Goal: Task Accomplishment & Management: Manage account settings

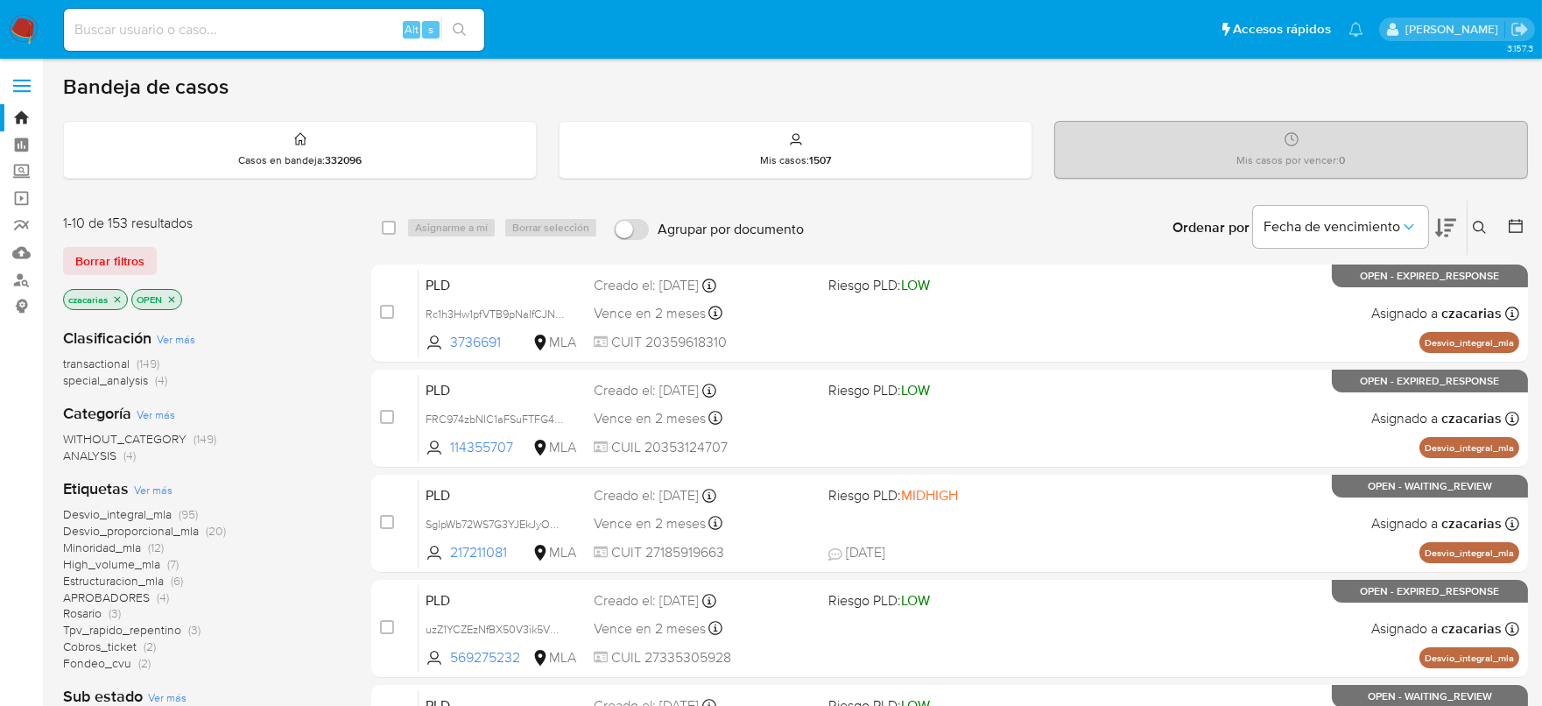
click at [1511, 222] on icon at bounding box center [1516, 226] width 18 height 18
click at [342, 44] on div "Alt s" at bounding box center [274, 30] width 420 height 42
click at [356, 38] on input at bounding box center [274, 29] width 420 height 23
paste input "299153287"
type input "299153287"
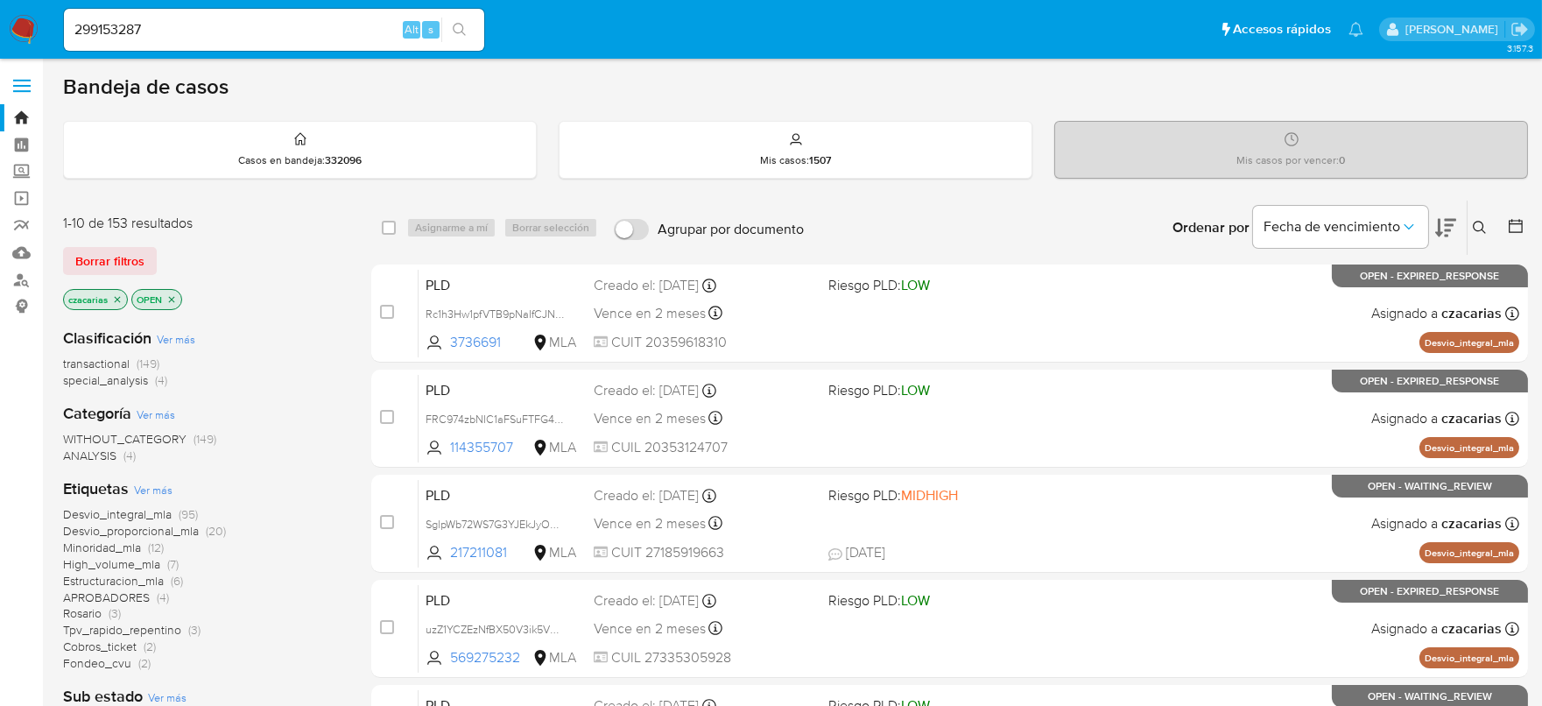
click at [463, 15] on div "299153287 Alt s" at bounding box center [274, 30] width 420 height 42
click at [465, 31] on icon "search-icon" at bounding box center [460, 30] width 14 height 14
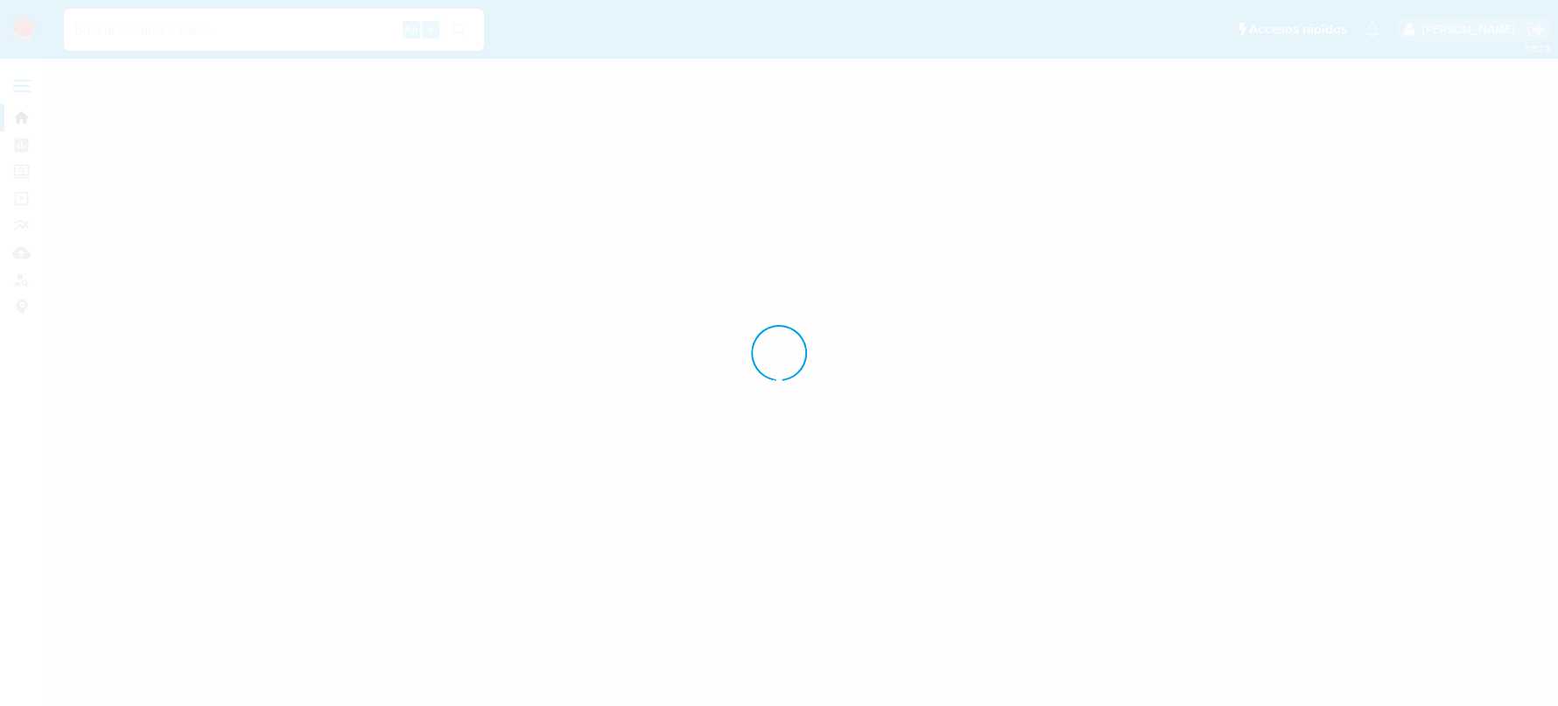
click at [327, 23] on div at bounding box center [779, 353] width 1558 height 706
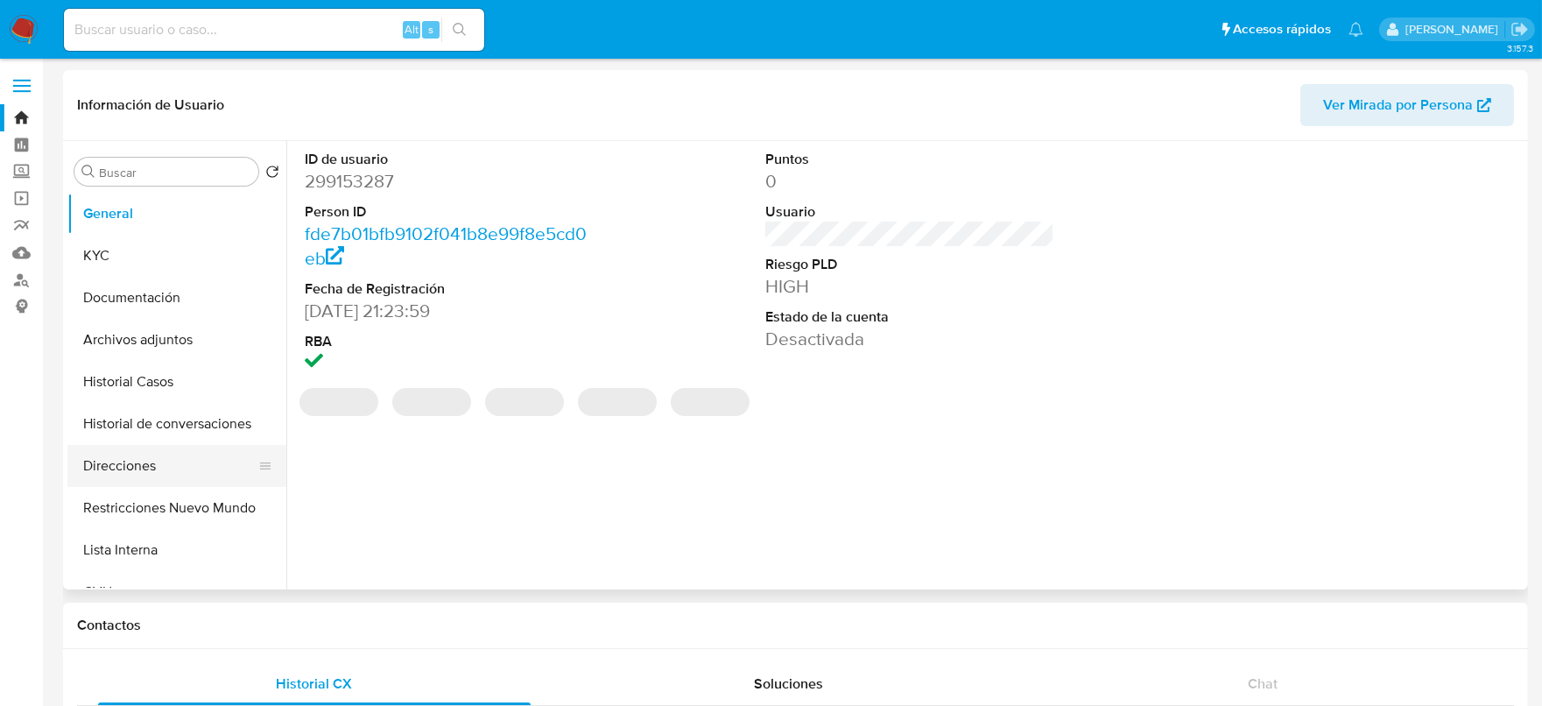
select select "10"
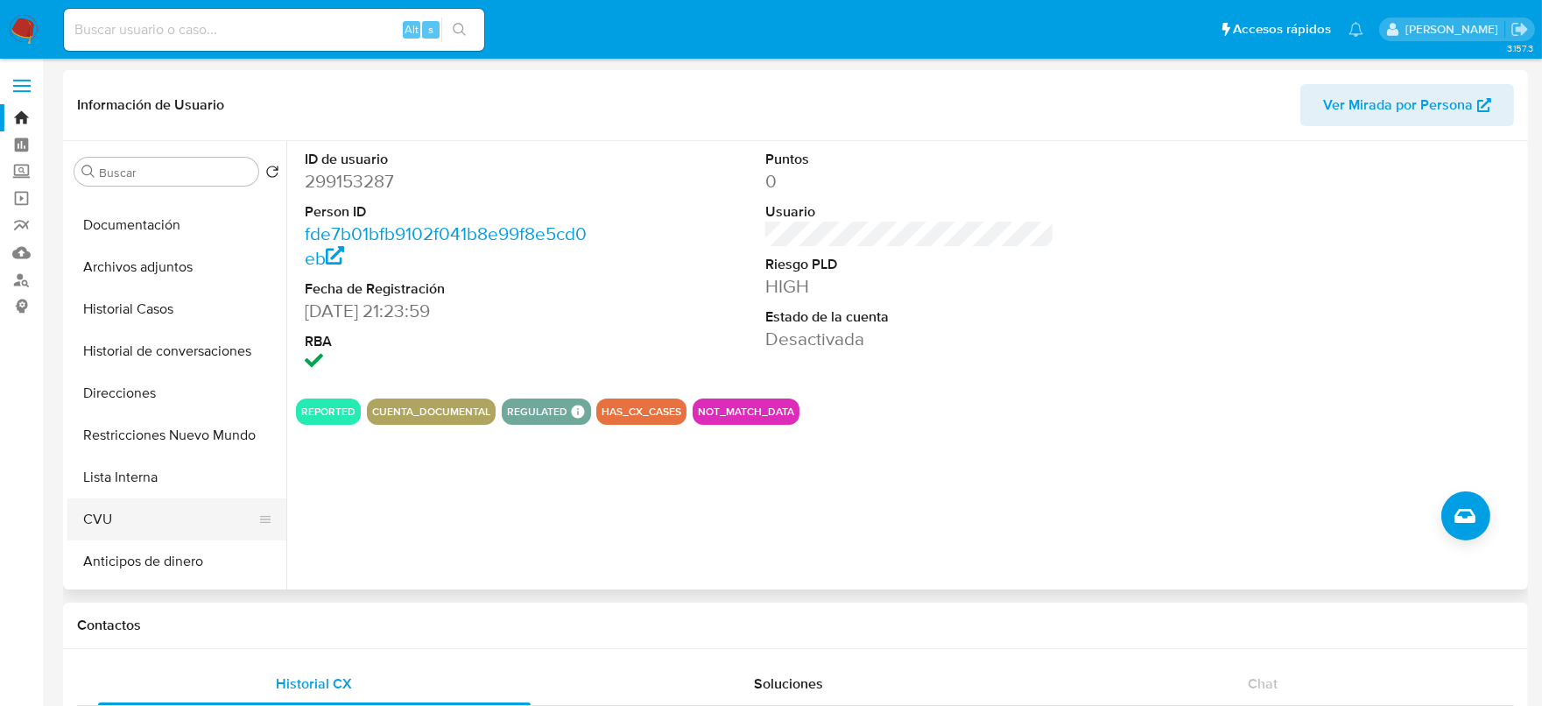
scroll to position [109, 0]
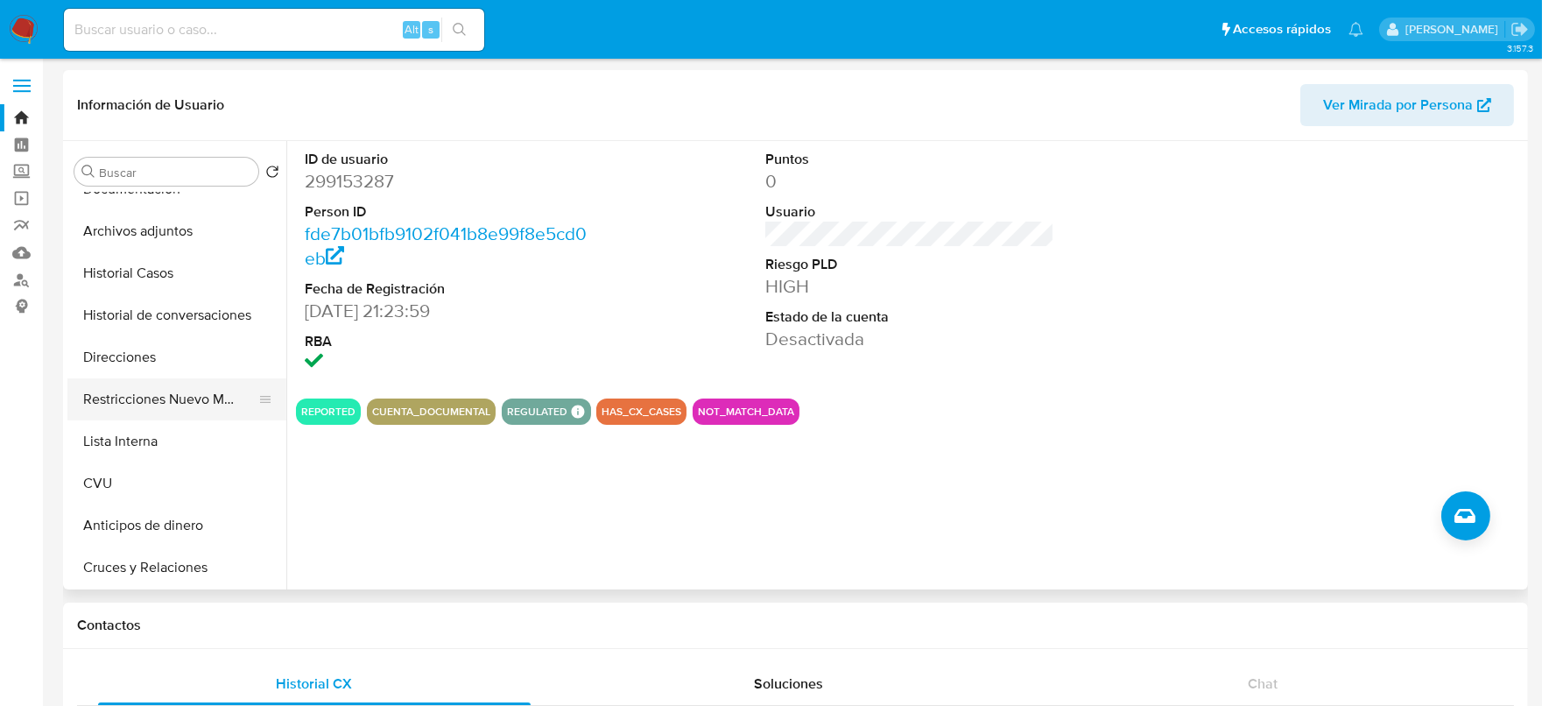
click at [148, 393] on button "Restricciones Nuevo Mundo" at bounding box center [169, 399] width 205 height 42
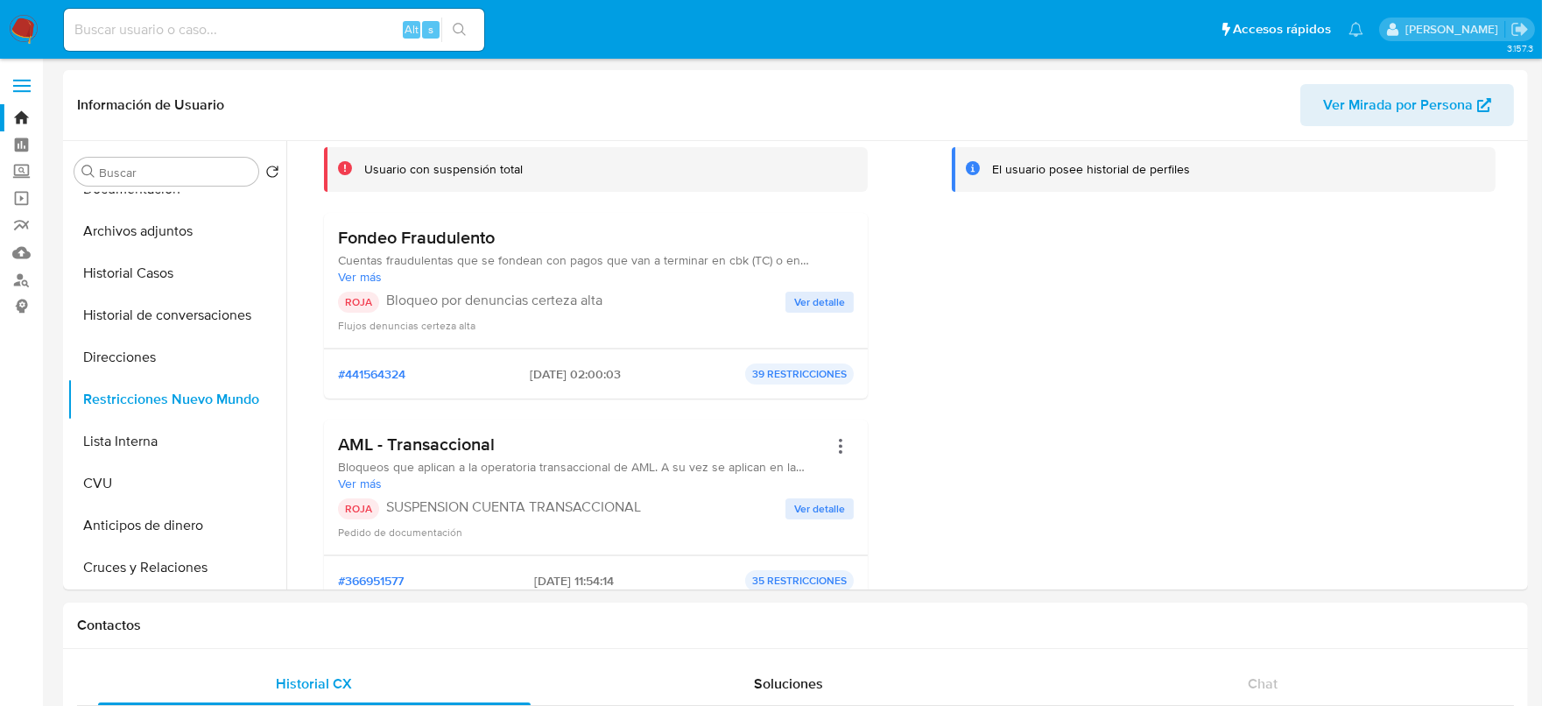
click at [260, 35] on input at bounding box center [274, 29] width 420 height 23
paste input "116793460"
click at [439, 39] on input "116793460" at bounding box center [274, 29] width 420 height 23
type input "116793460"
click at [453, 36] on icon "search-icon" at bounding box center [460, 30] width 14 height 14
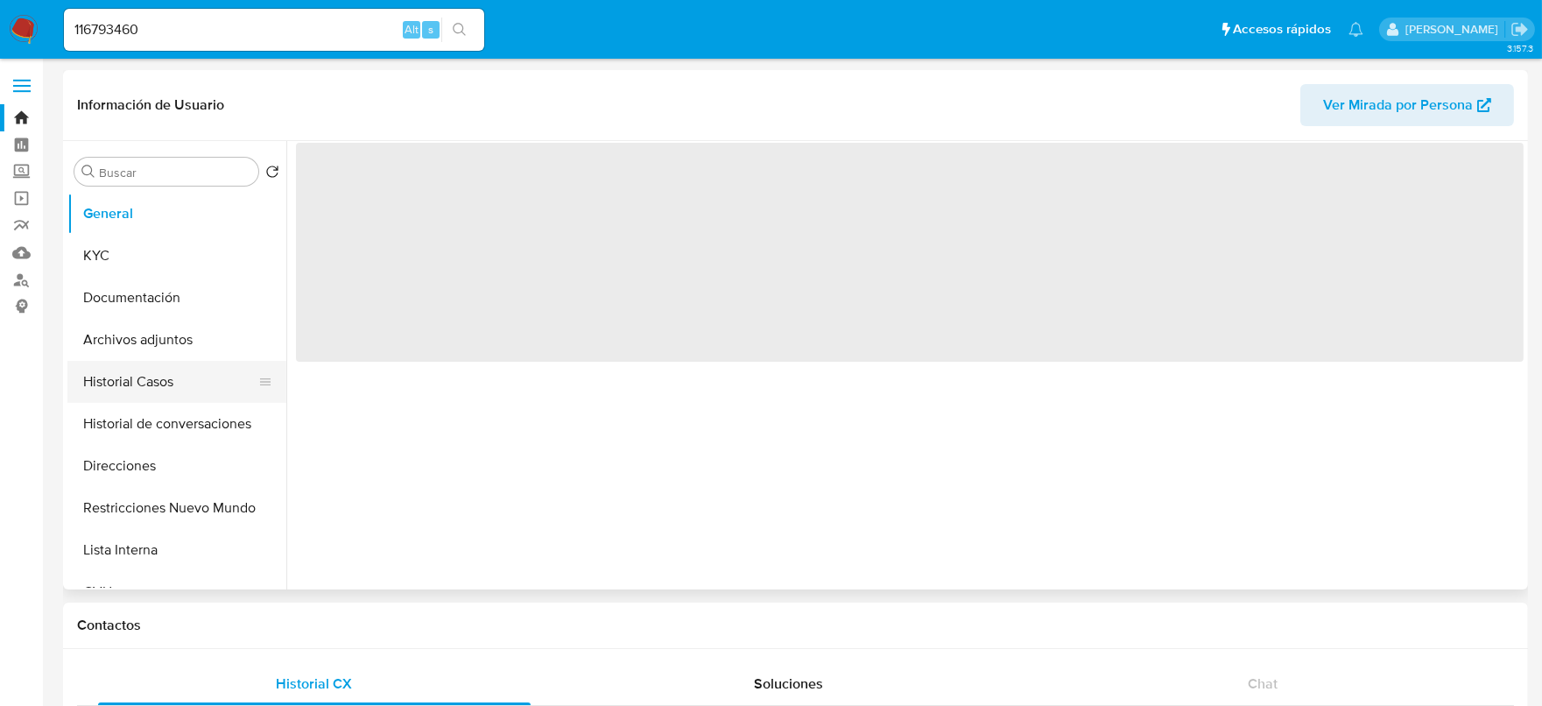
click at [148, 392] on button "Historial Casos" at bounding box center [169, 382] width 205 height 42
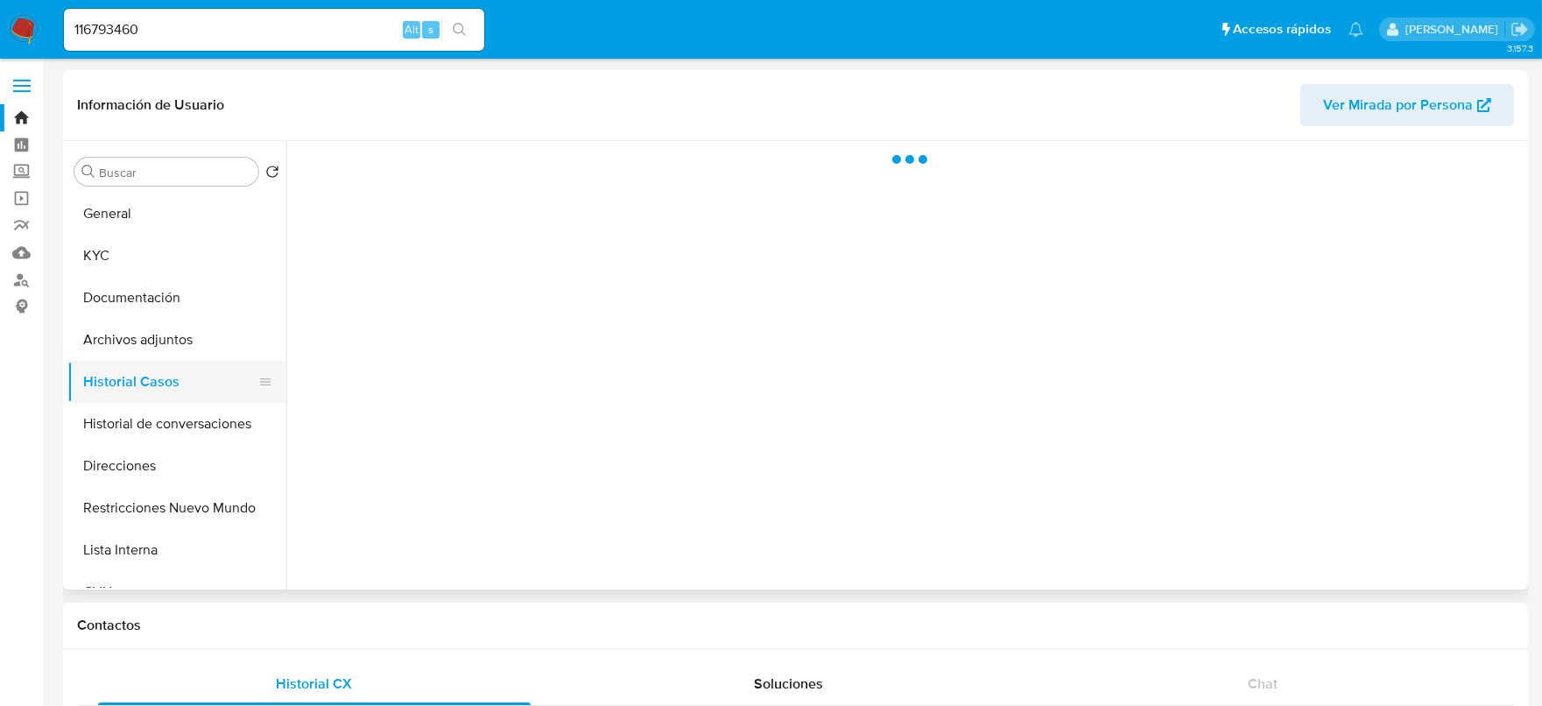
select select "10"
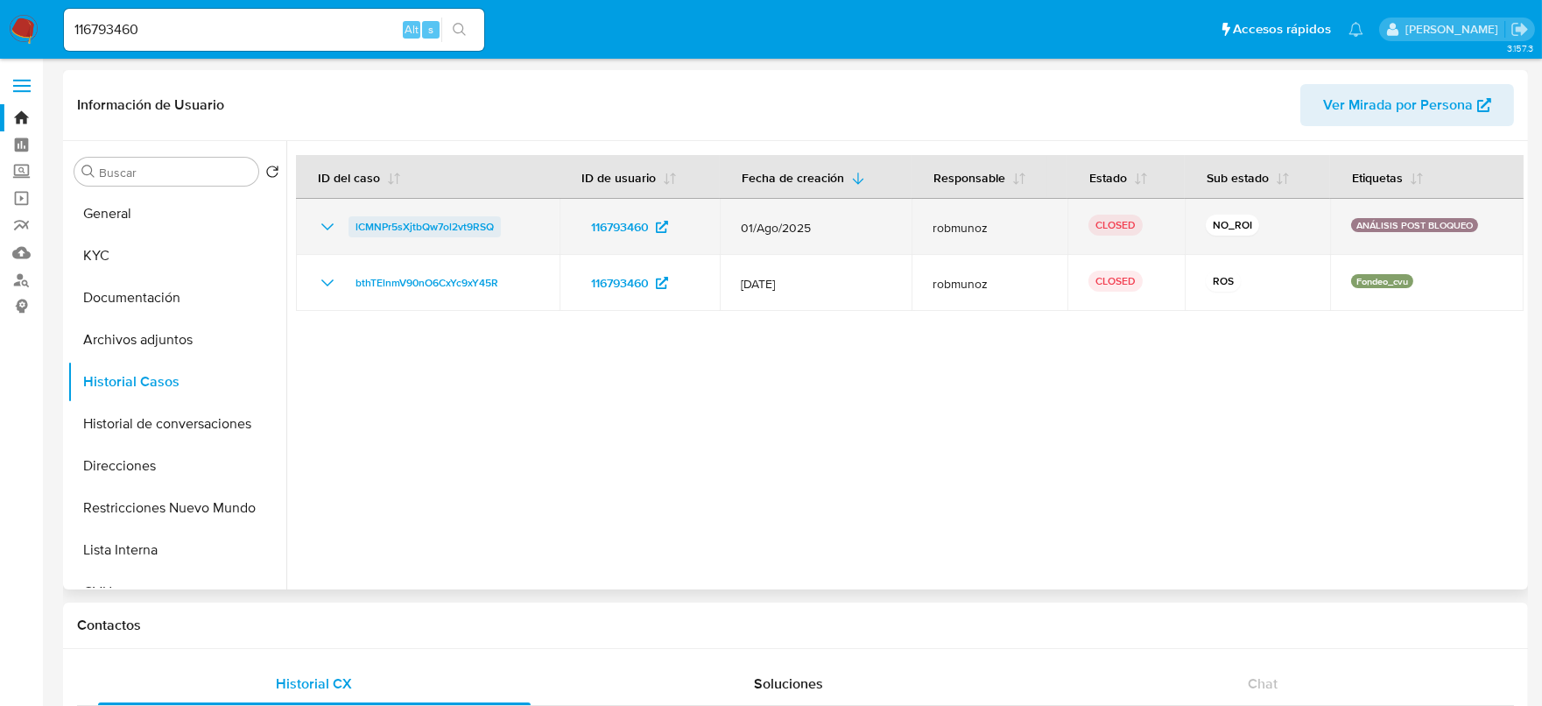
click at [473, 223] on span "lCMNPr5sXjtbQw7ol2vt9RSQ" at bounding box center [424, 226] width 138 height 21
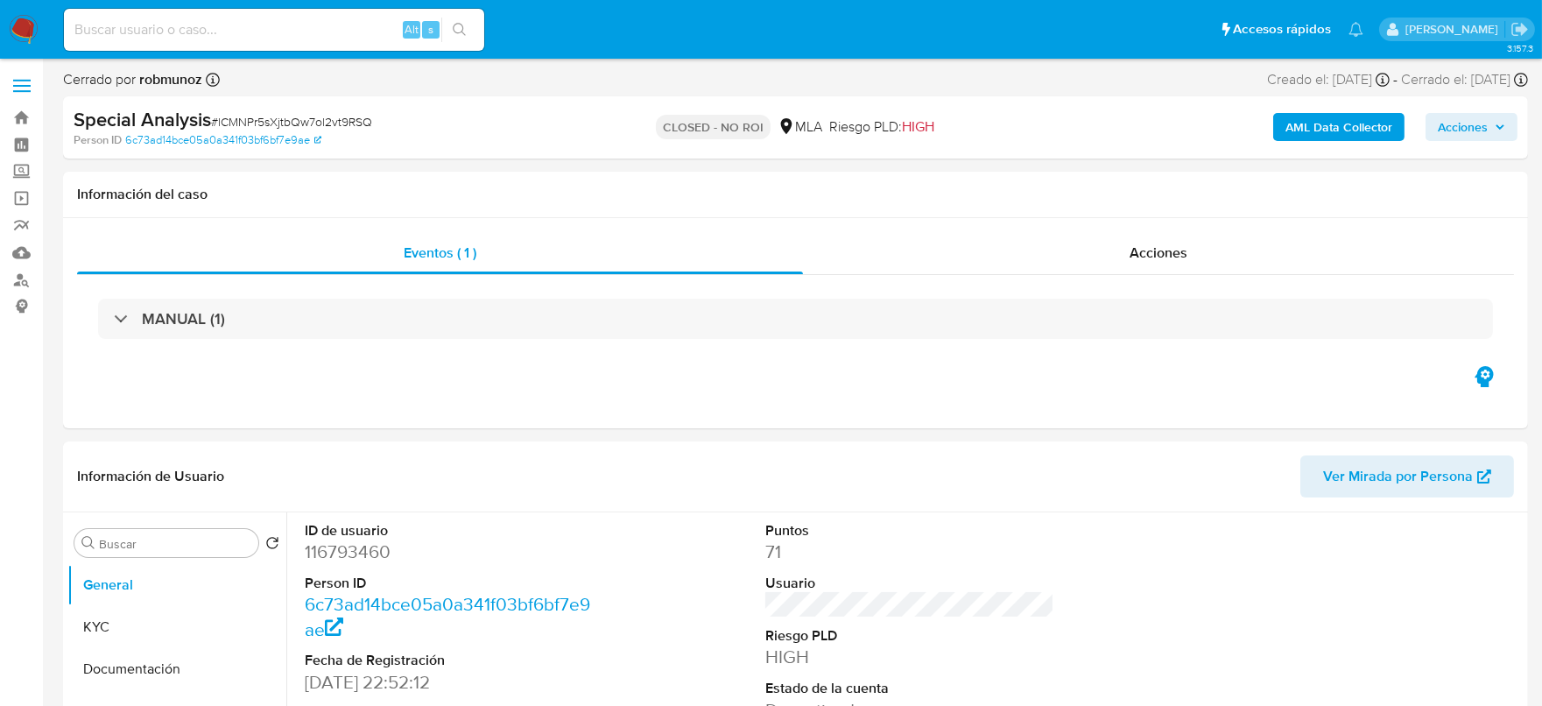
select select "10"
click at [1151, 245] on span "Acciones" at bounding box center [1158, 252] width 58 height 20
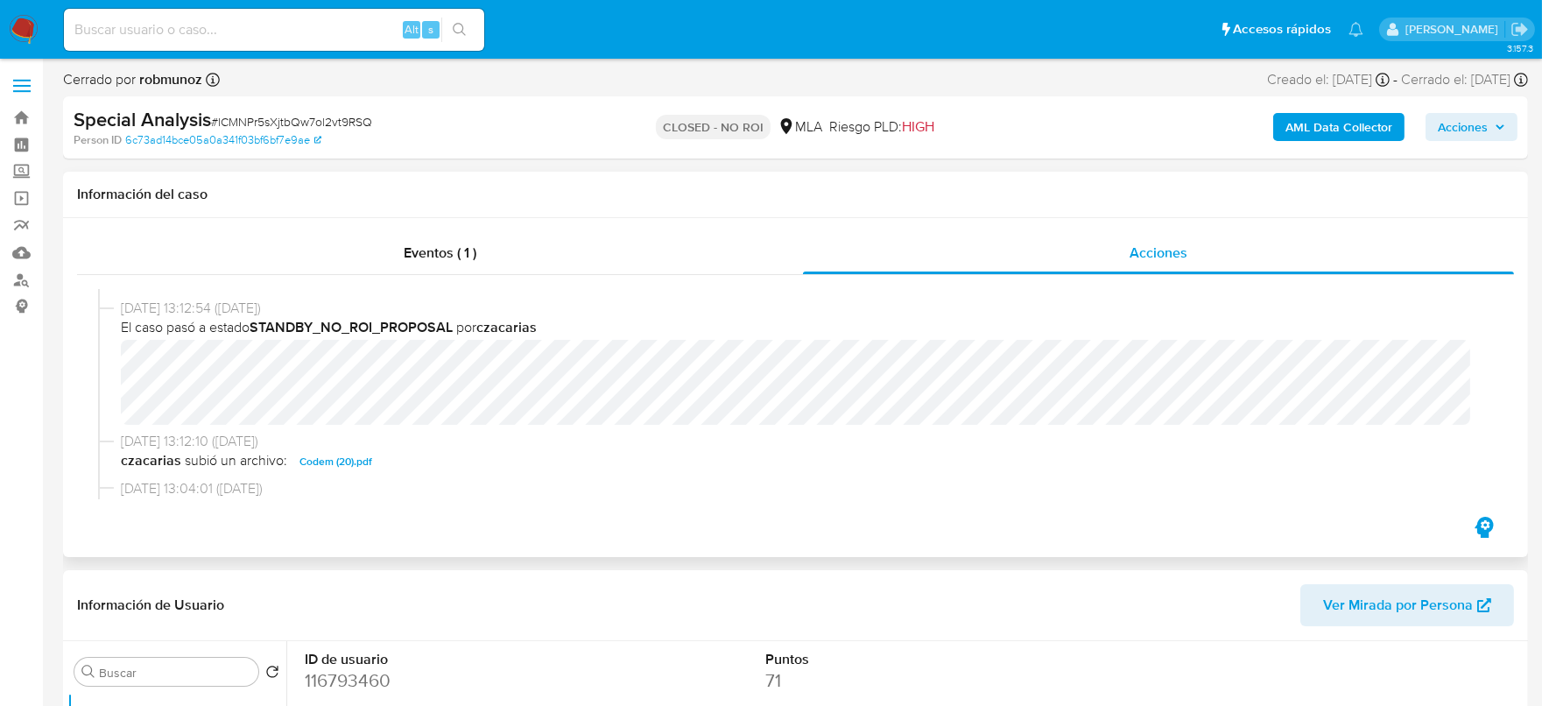
scroll to position [218, 0]
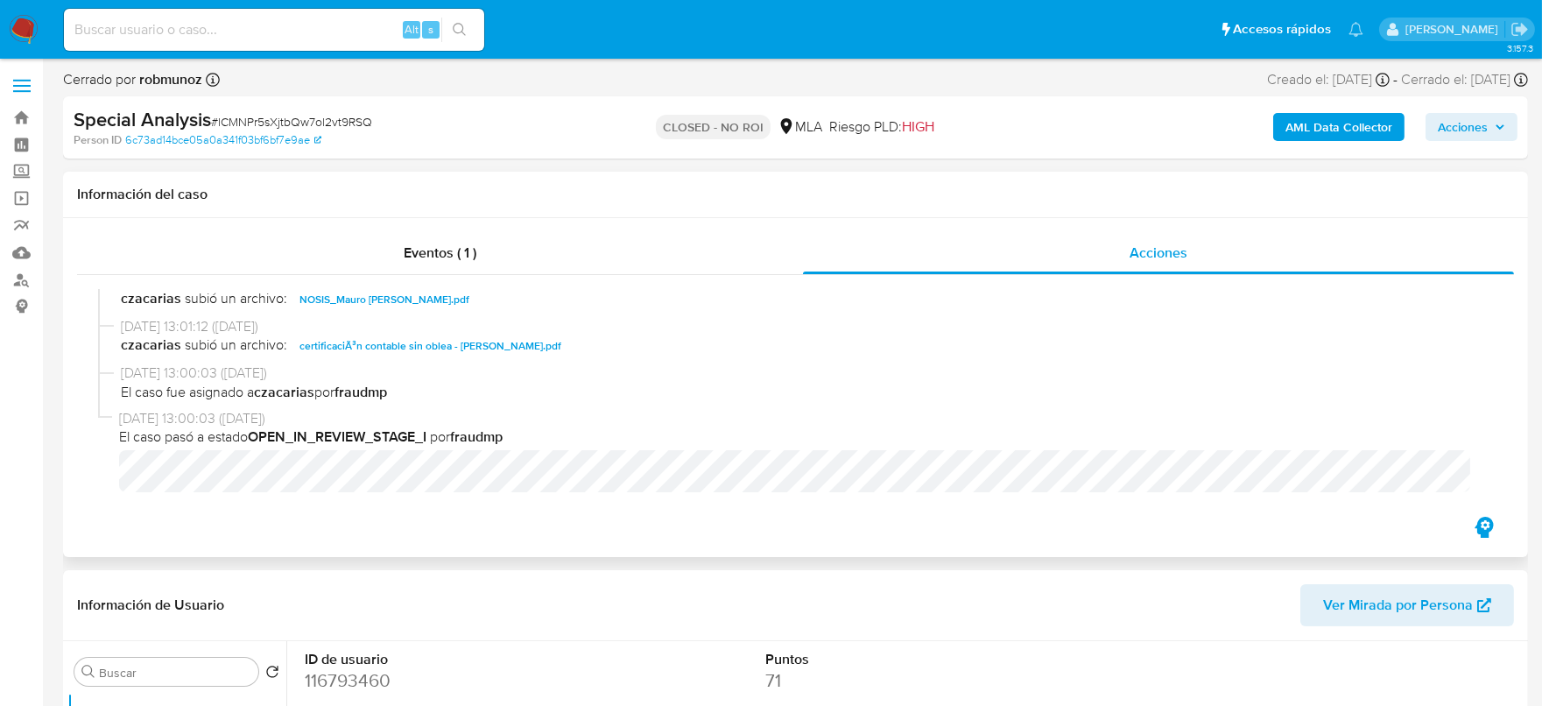
click at [543, 364] on div "28/08/2025 12:45:18 (hace 8 días) El caso pasó a estado CLOSED_NO_ROI por robmu…" at bounding box center [795, 394] width 1394 height 210
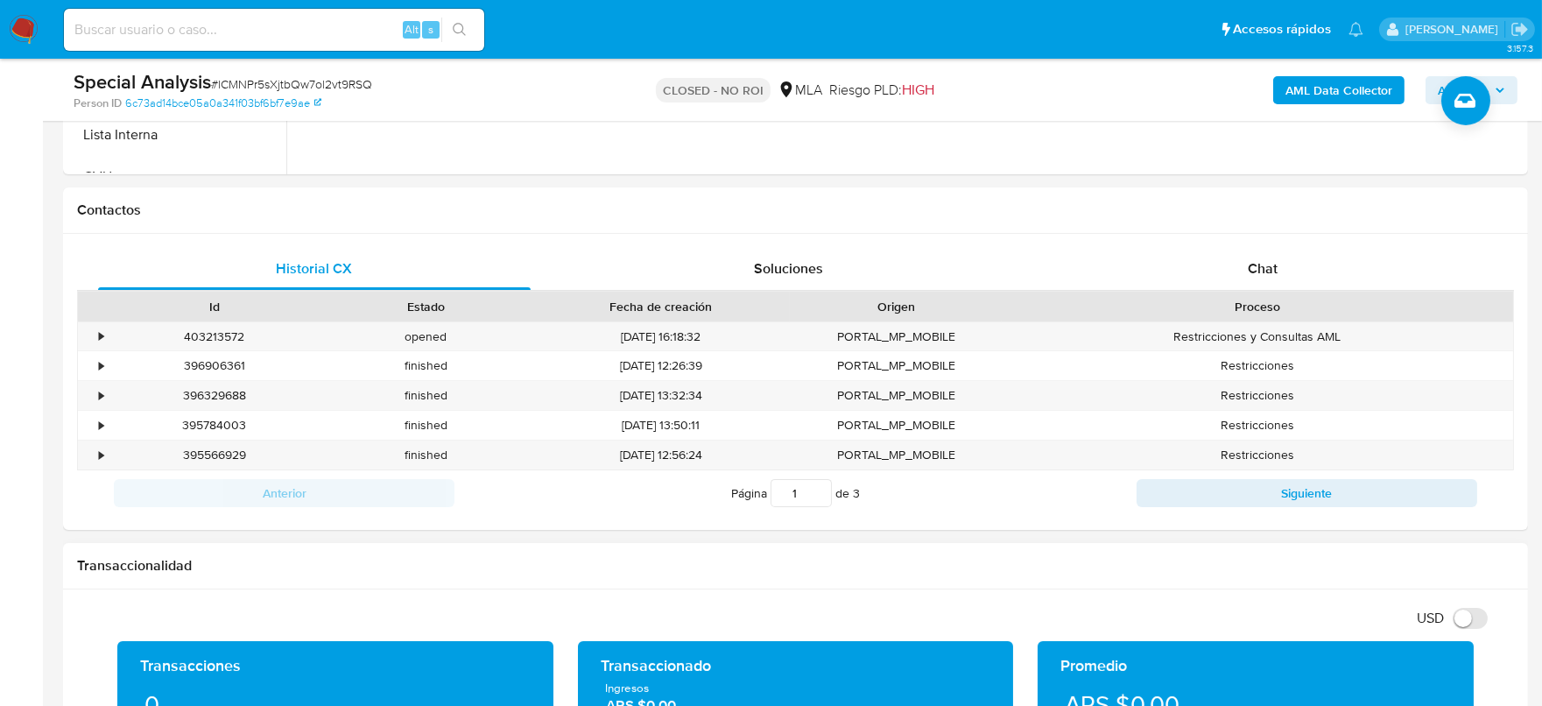
scroll to position [875, 0]
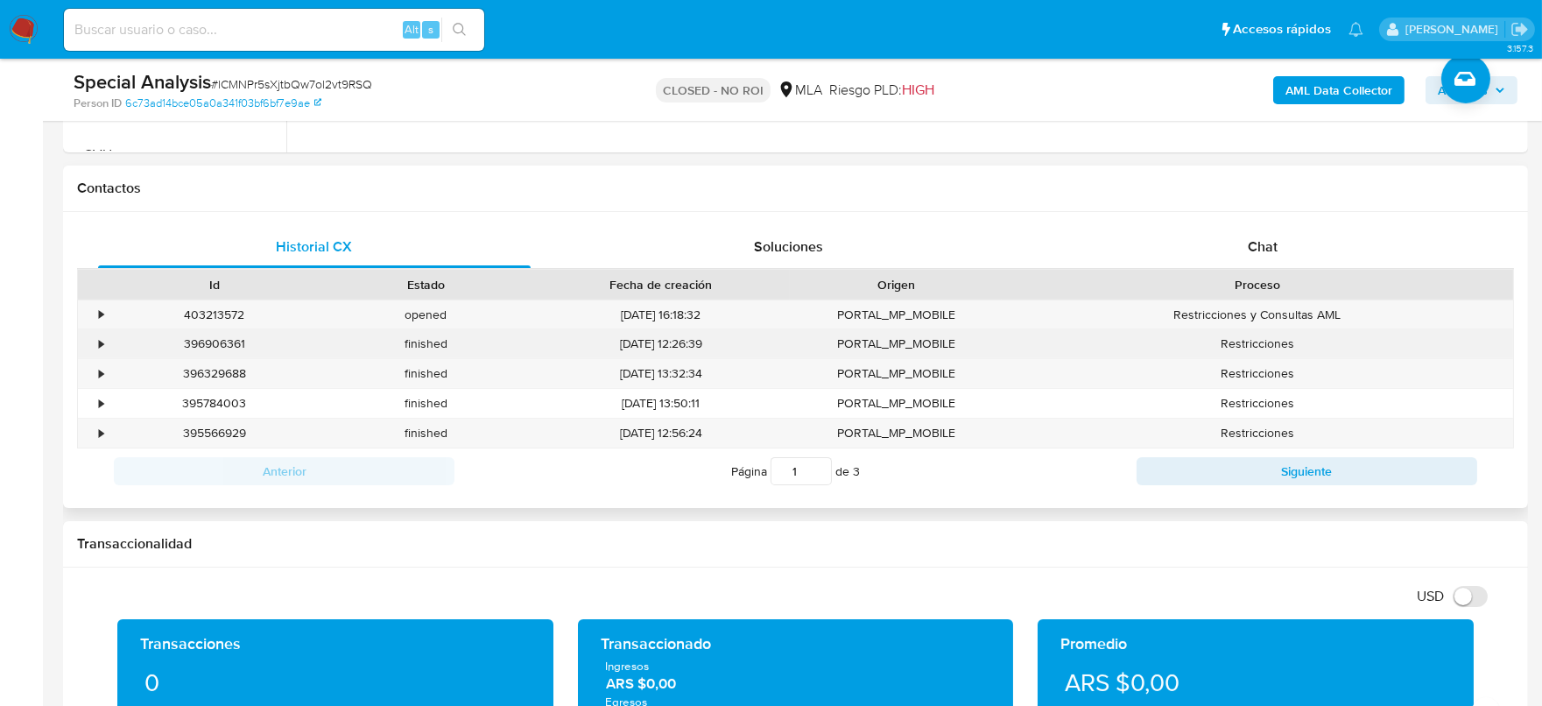
click at [227, 341] on div "396906361" at bounding box center [215, 343] width 212 height 29
copy div "396906361"
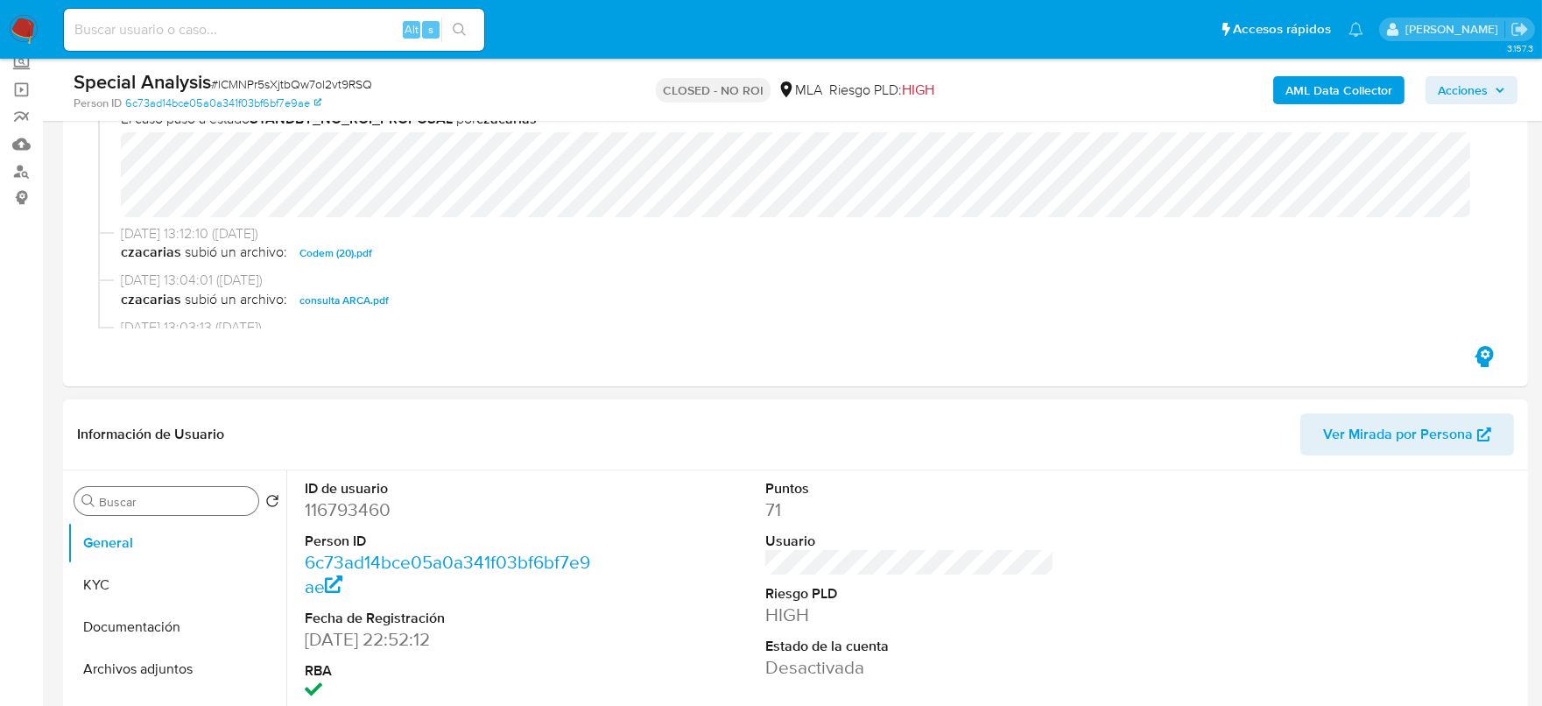
scroll to position [218, 0]
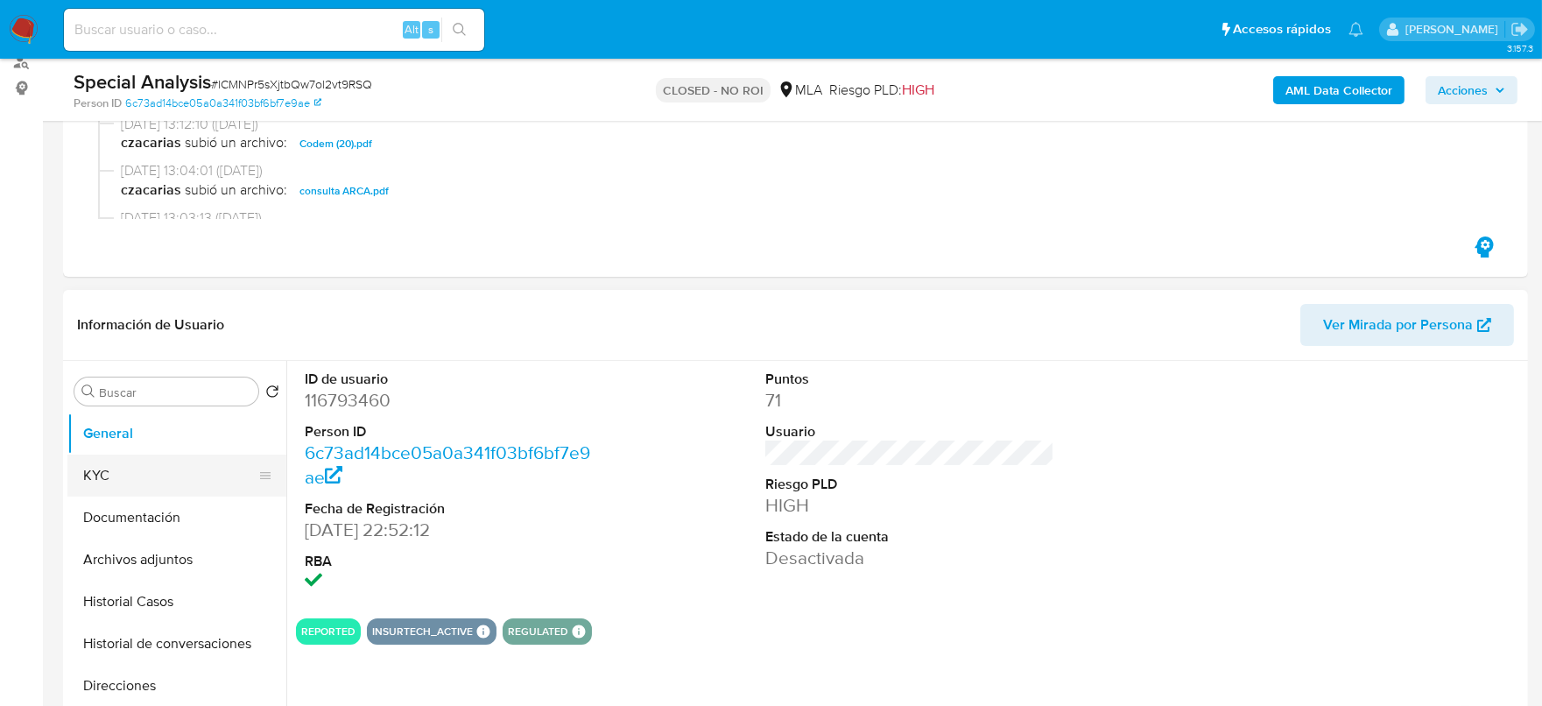
click at [114, 479] on button "KYC" at bounding box center [169, 475] width 205 height 42
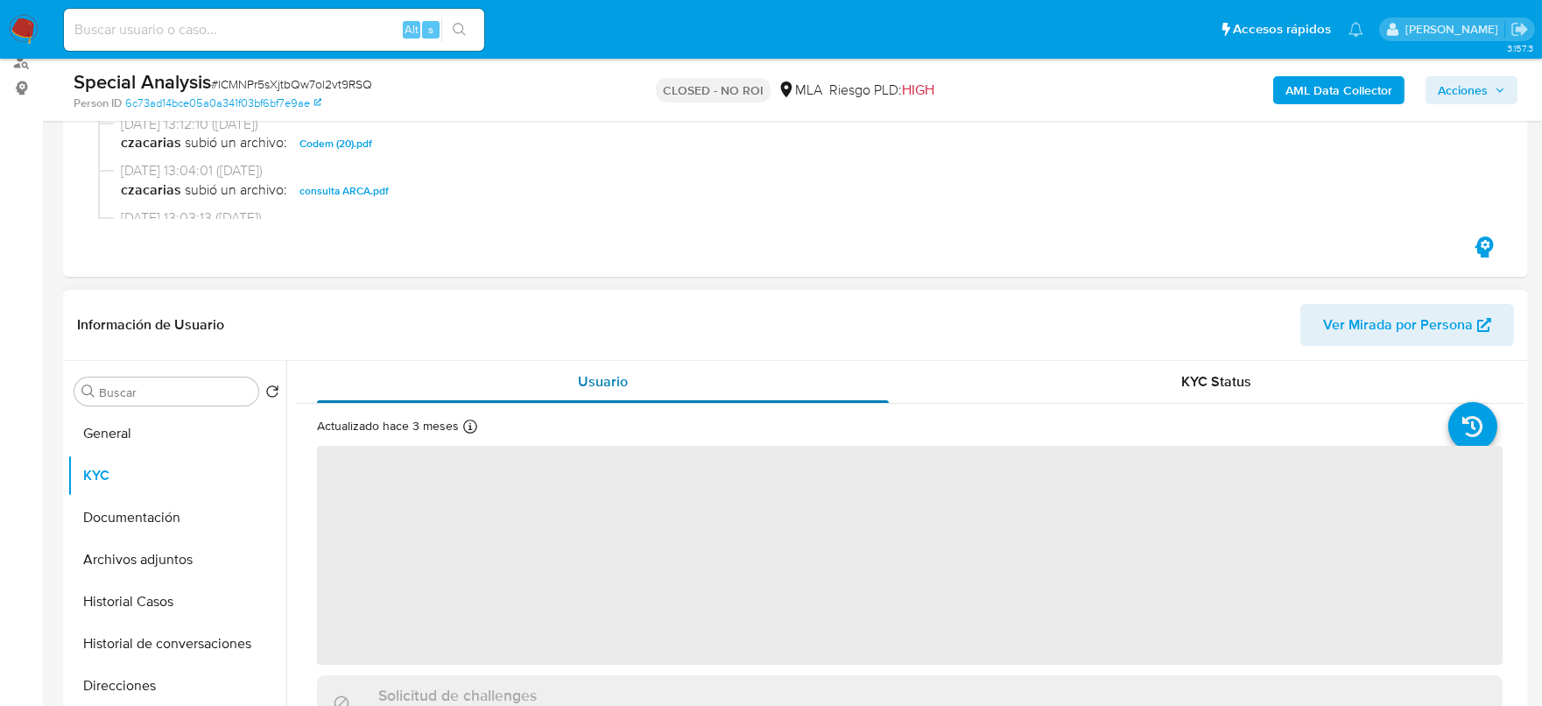
scroll to position [109, 0]
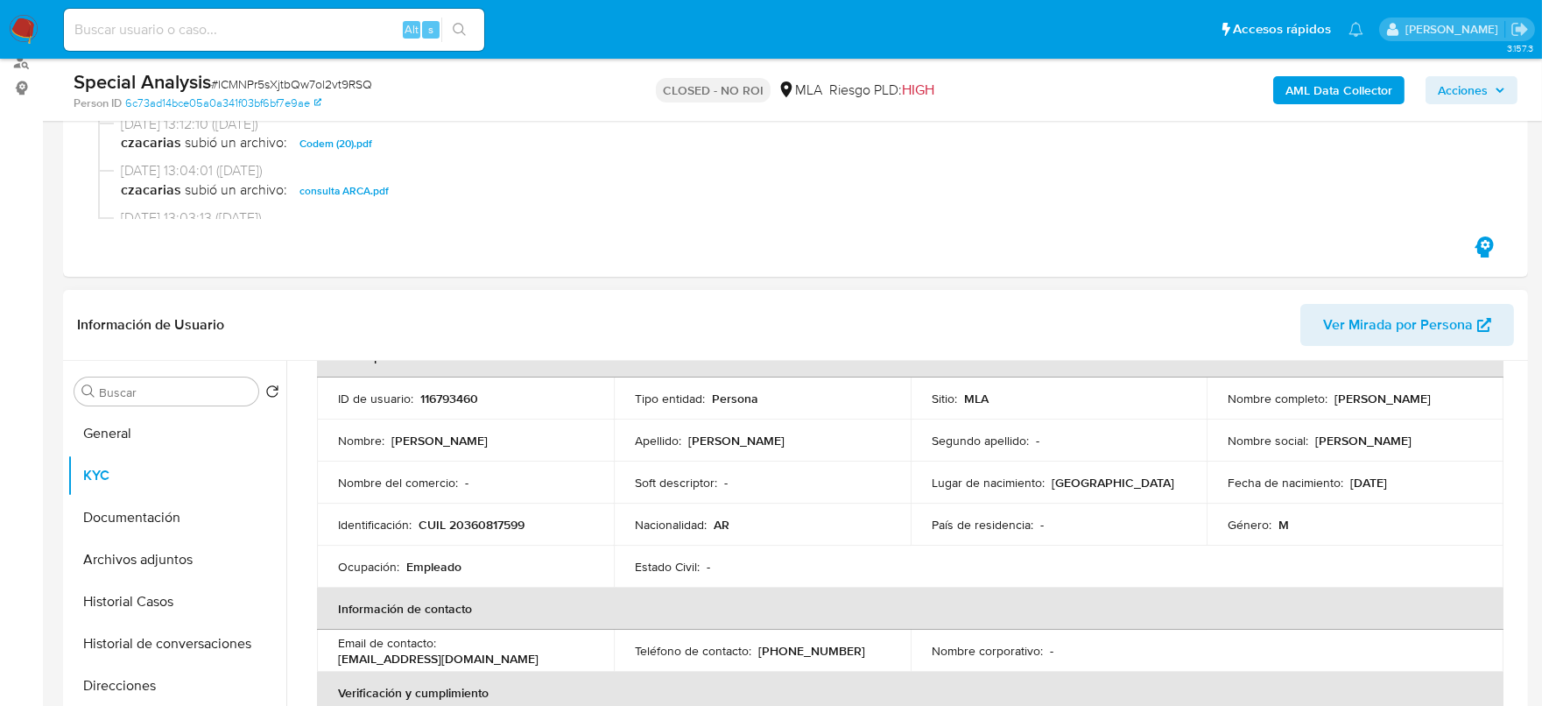
click at [479, 525] on p "CUIL 20360817599" at bounding box center [471, 524] width 106 height 16
copy p "20360817599"
click at [109, 600] on button "Historial Casos" at bounding box center [169, 601] width 205 height 42
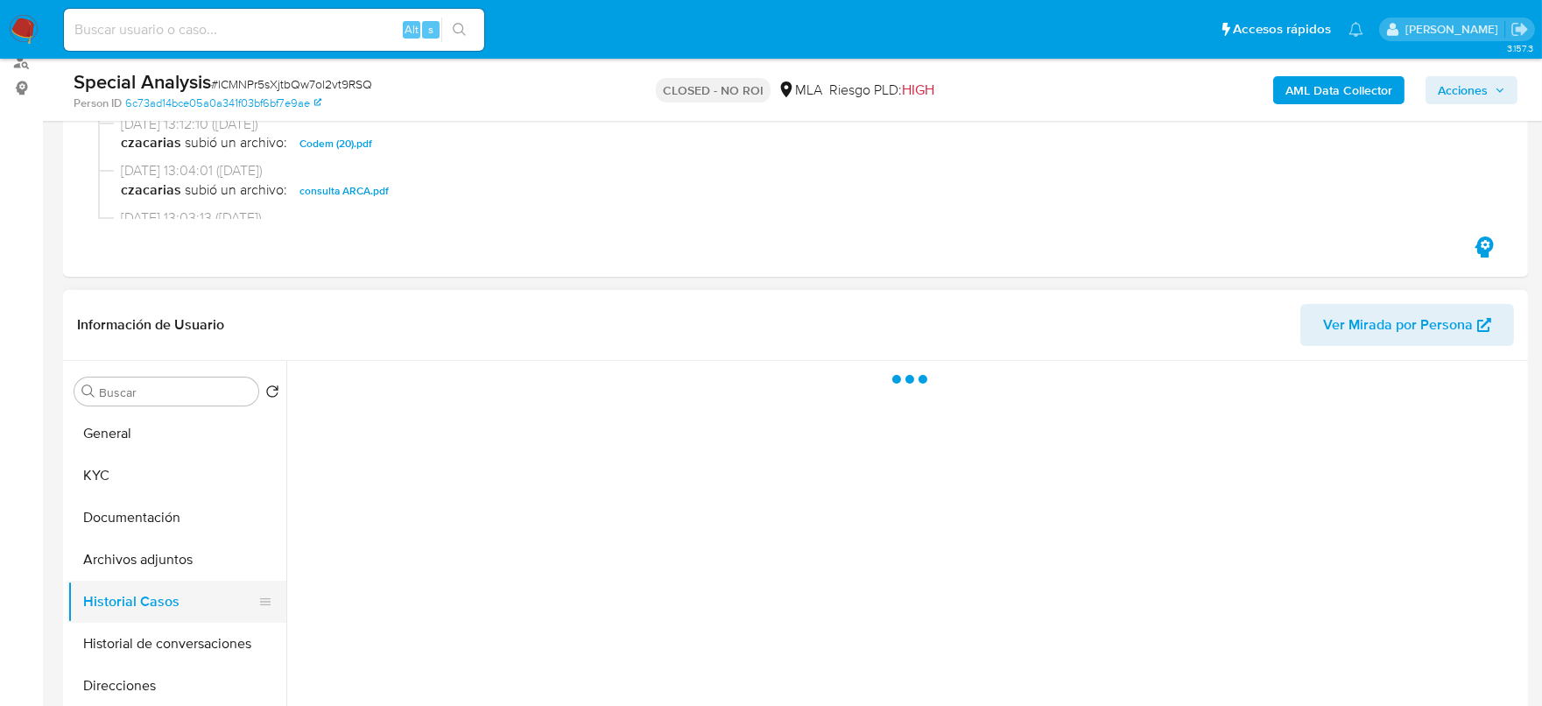
scroll to position [0, 0]
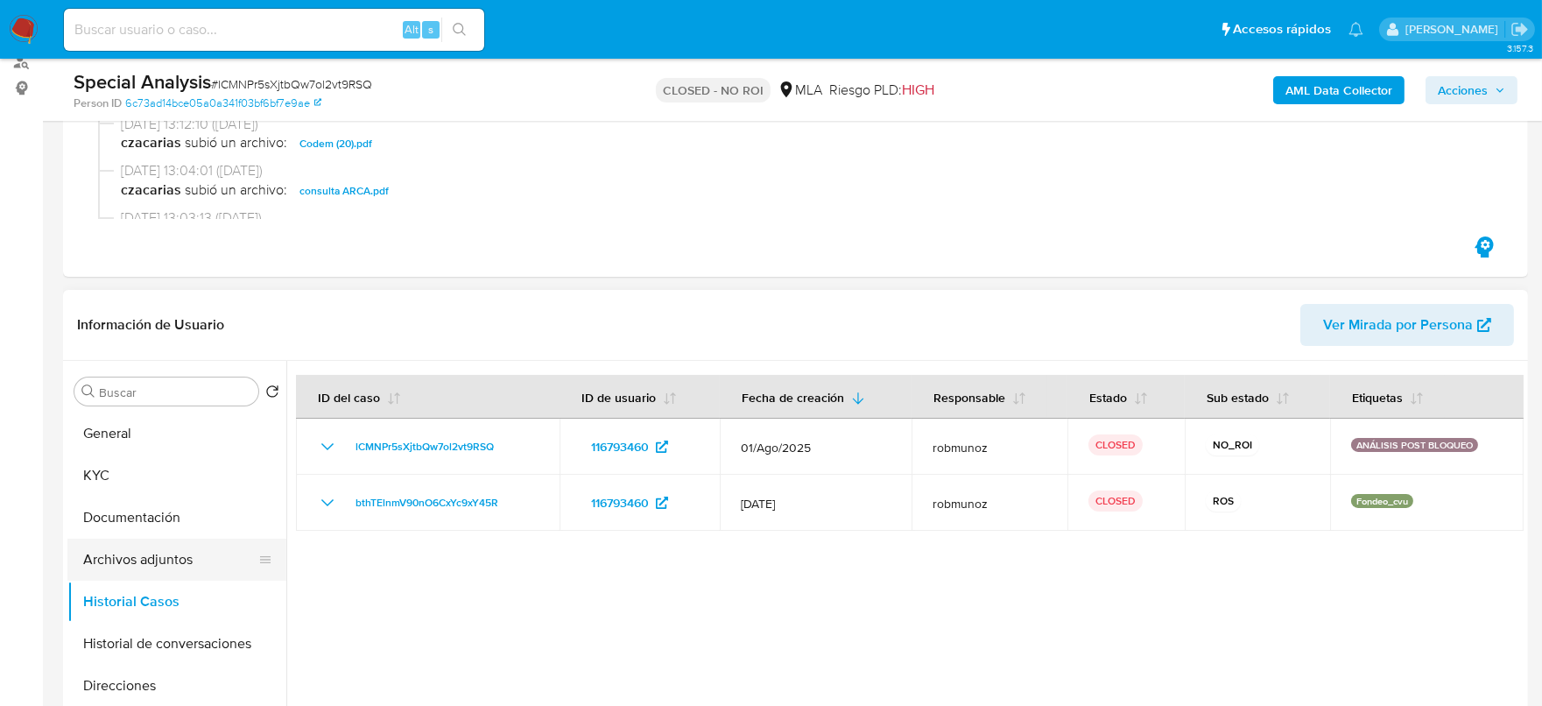
click at [120, 565] on button "Archivos adjuntos" at bounding box center [169, 559] width 205 height 42
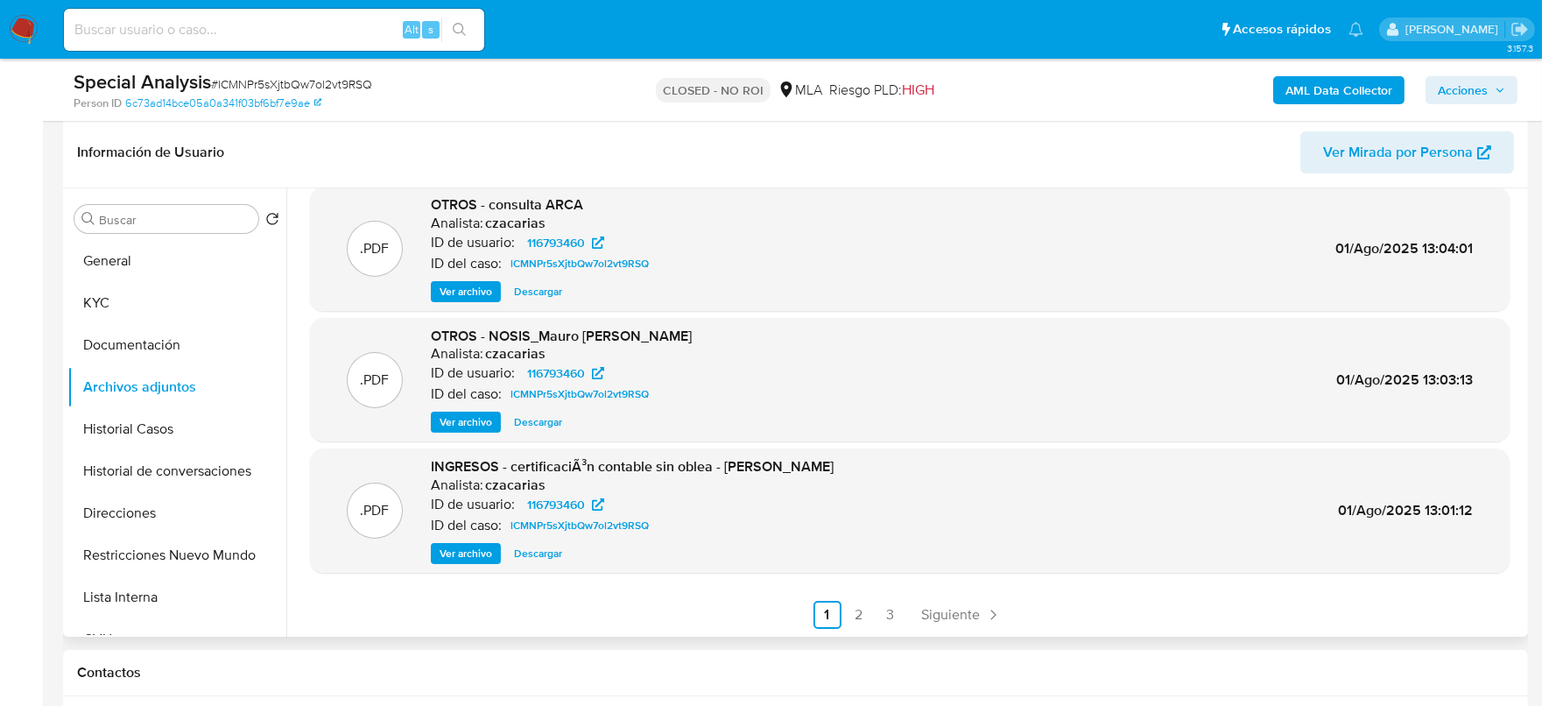
scroll to position [437, 0]
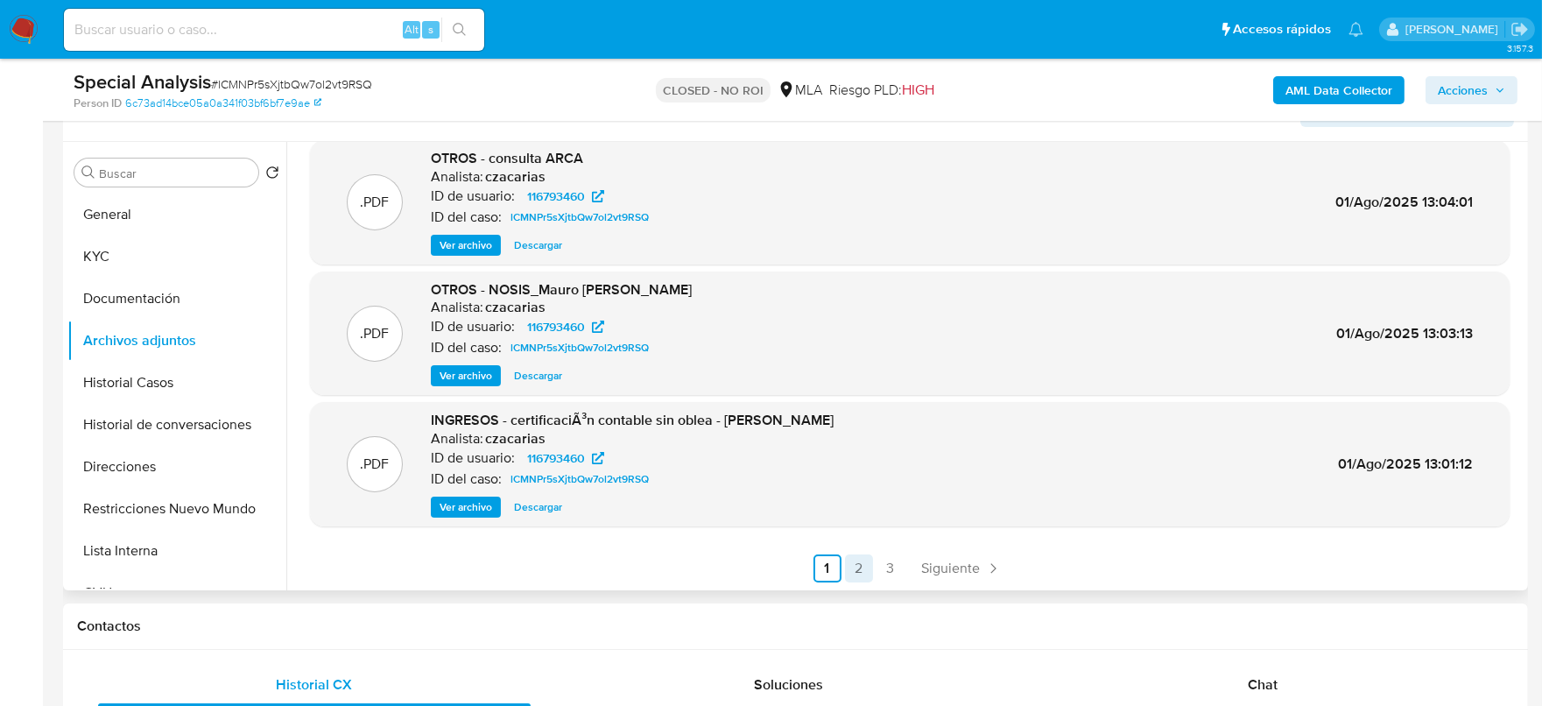
click at [868, 563] on link "2" at bounding box center [859, 568] width 28 height 28
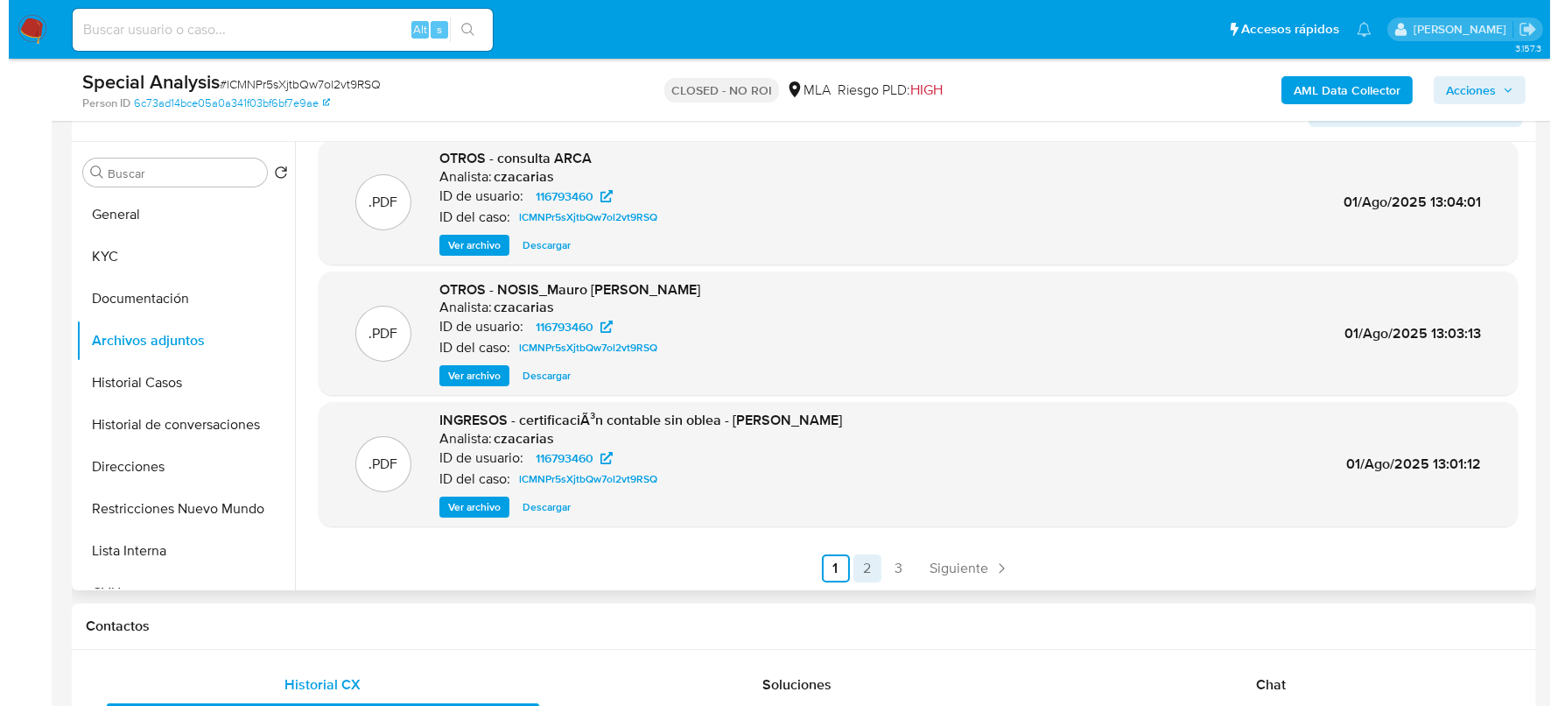
scroll to position [0, 0]
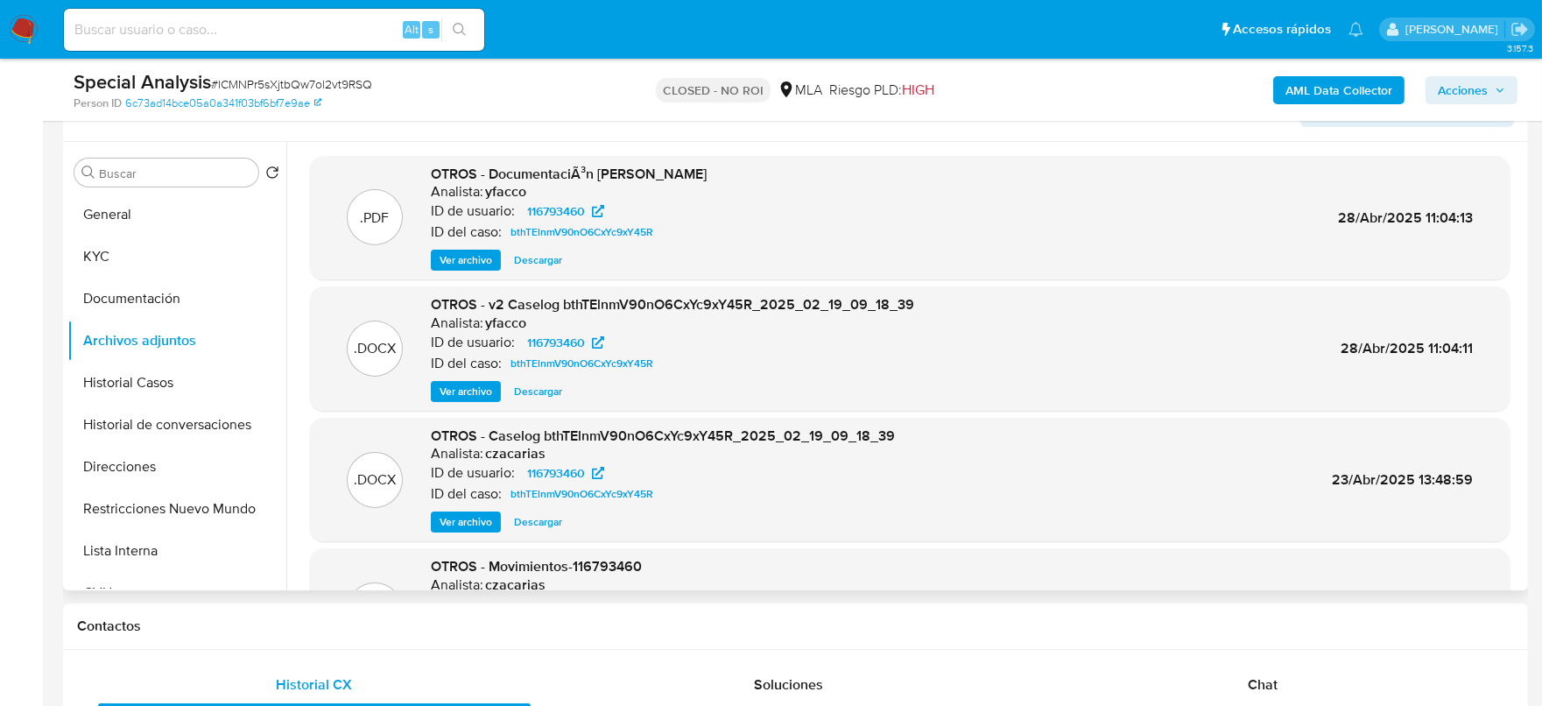
click at [462, 398] on span "Ver archivo" at bounding box center [465, 392] width 53 height 18
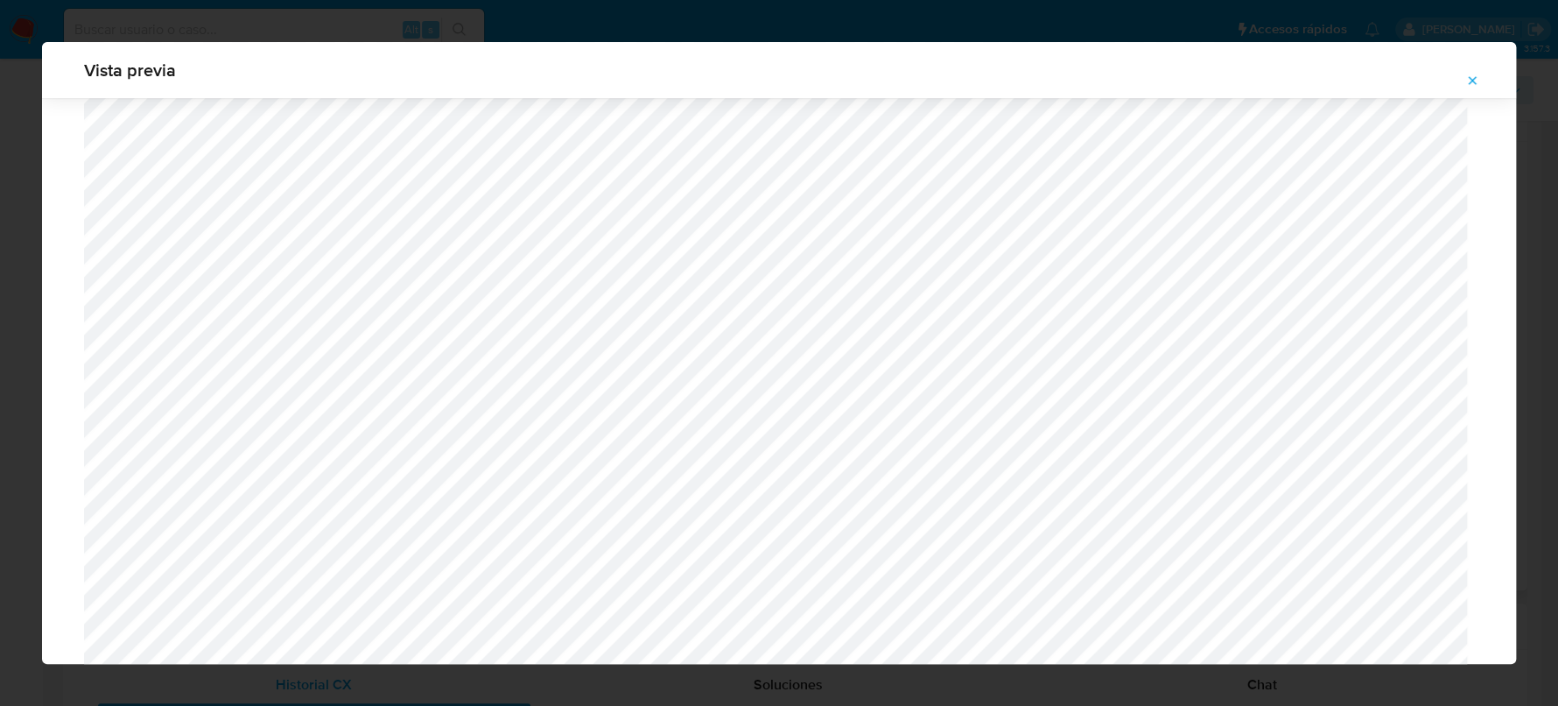
scroll to position [1387, 0]
click at [1466, 79] on icon "Attachment preview" at bounding box center [1472, 81] width 14 height 14
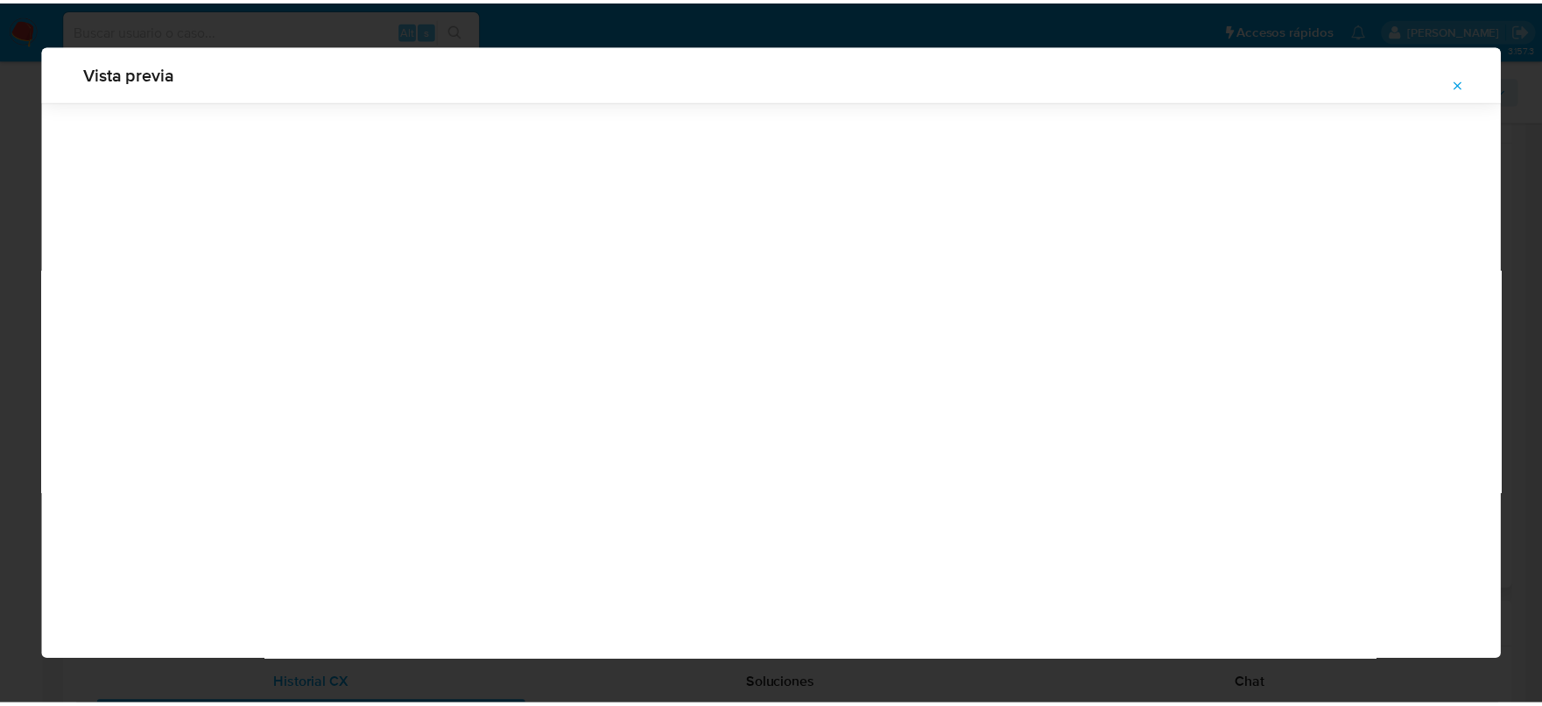
scroll to position [0, 0]
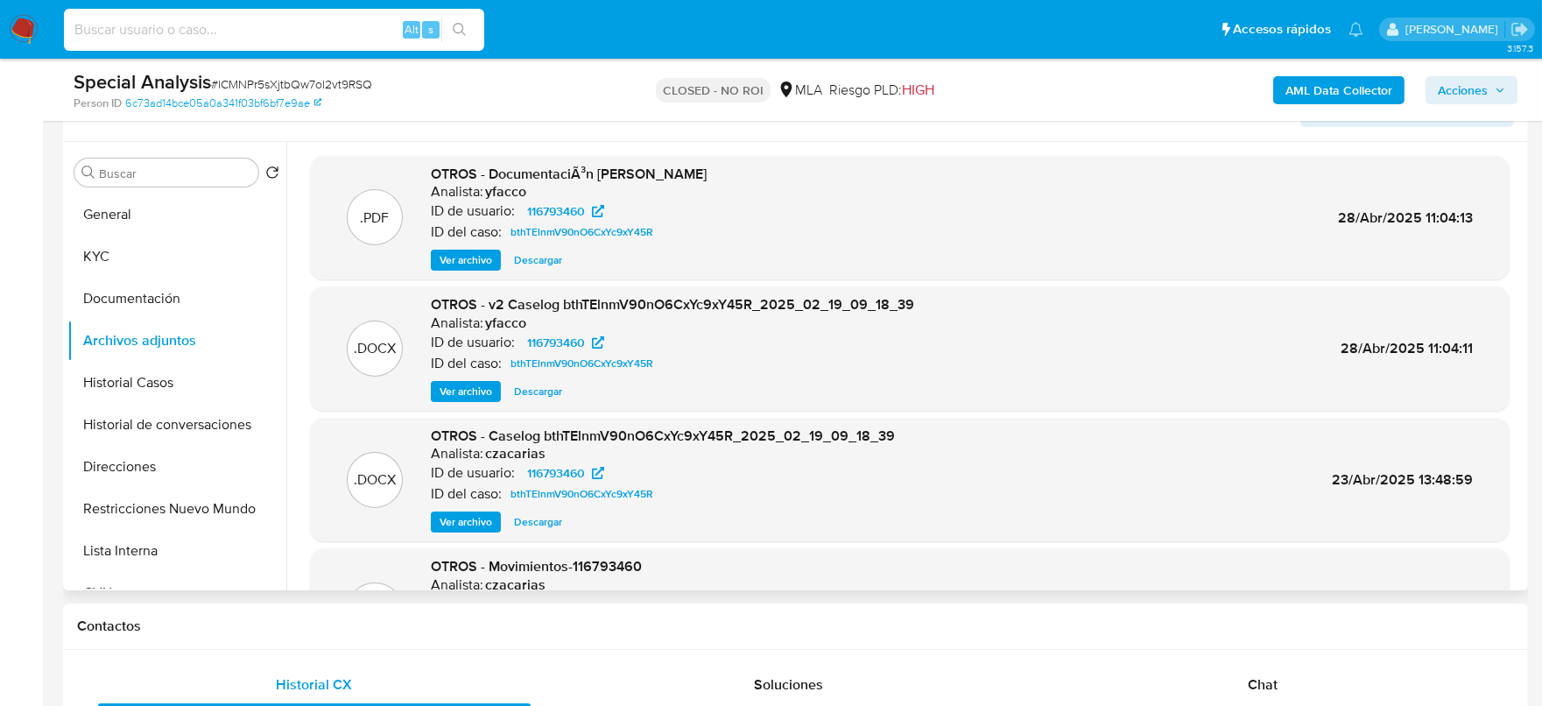
drag, startPoint x: 327, startPoint y: 32, endPoint x: 424, endPoint y: 26, distance: 96.5
click at [326, 32] on input at bounding box center [274, 29] width 420 height 23
paste input "58010299"
type input "58010299"
click at [460, 19] on button "search-icon" at bounding box center [459, 30] width 36 height 25
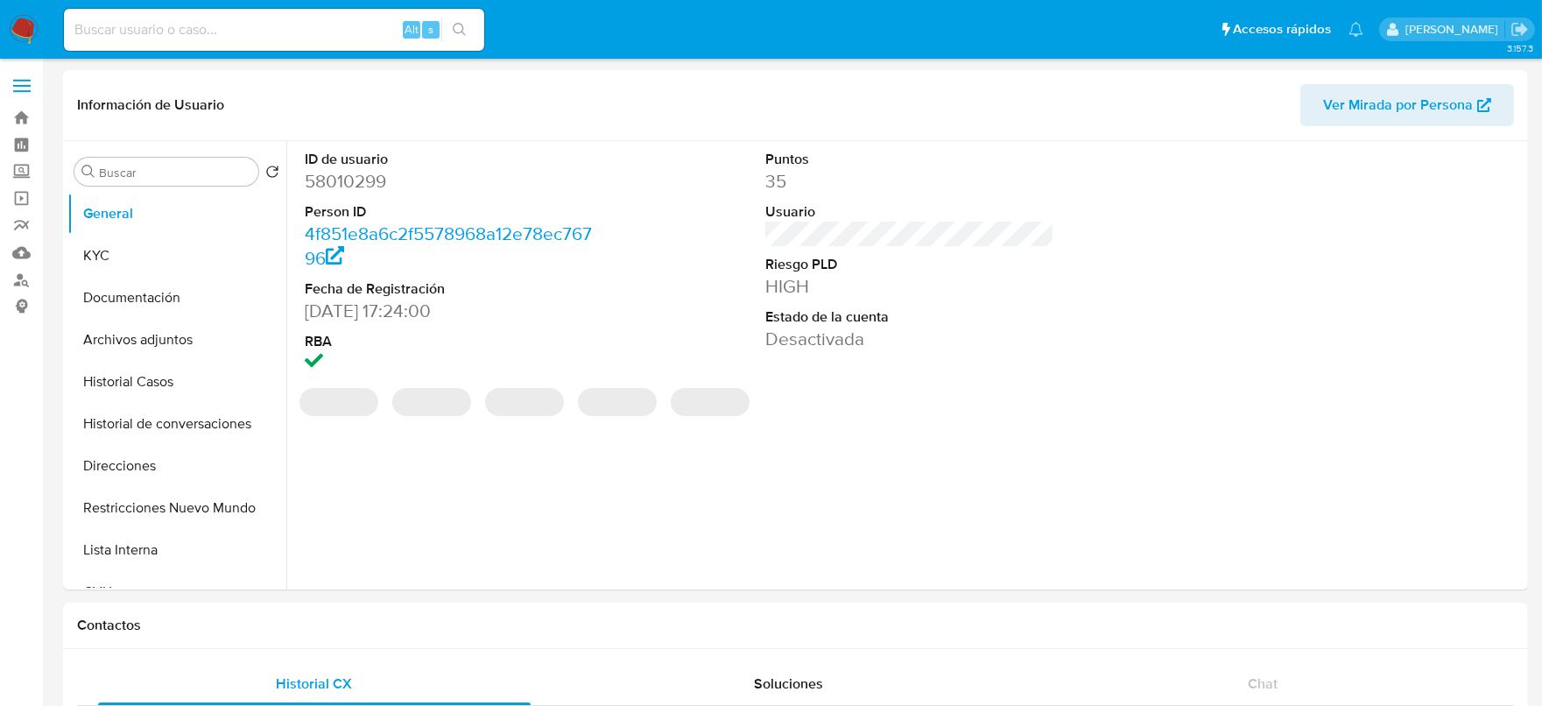
select select "10"
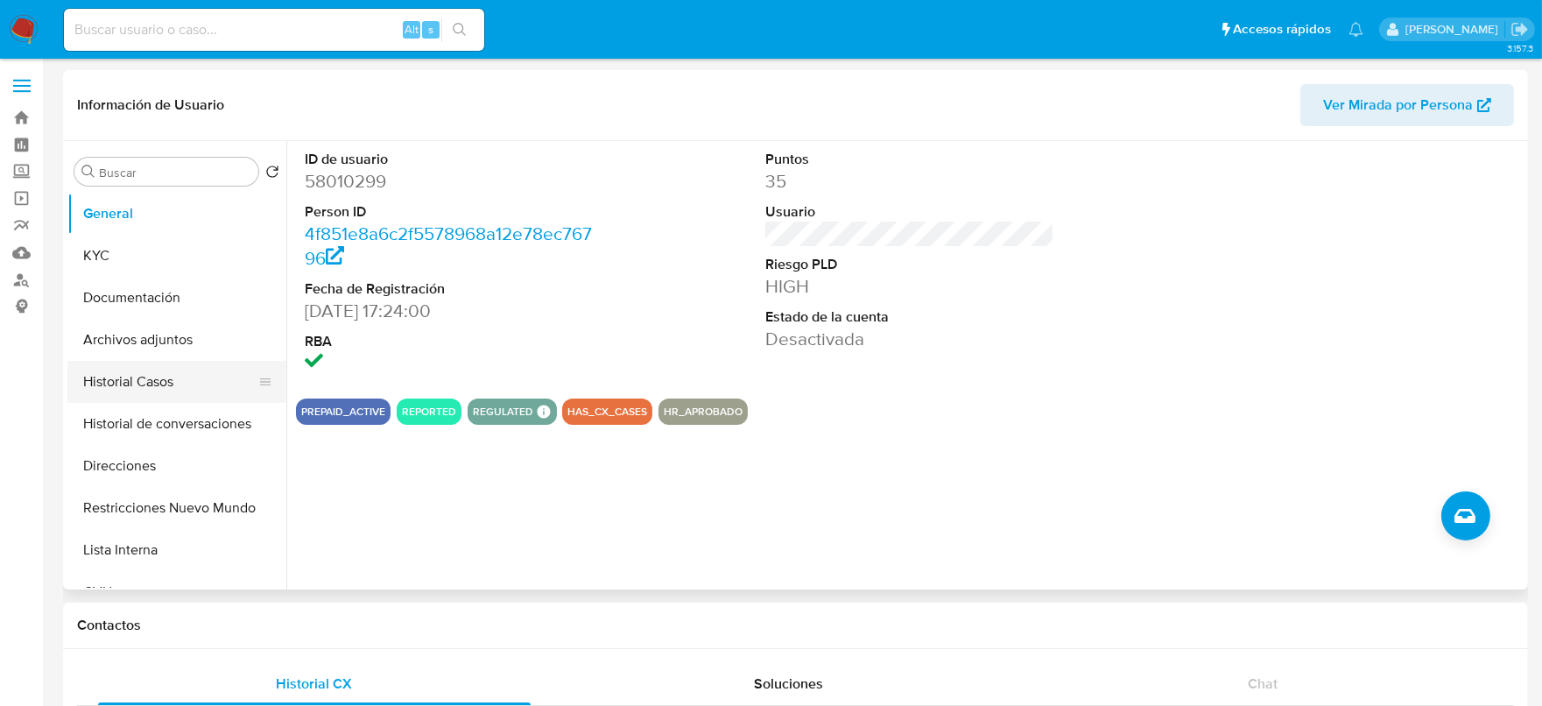
click at [128, 370] on button "Historial Casos" at bounding box center [169, 382] width 205 height 42
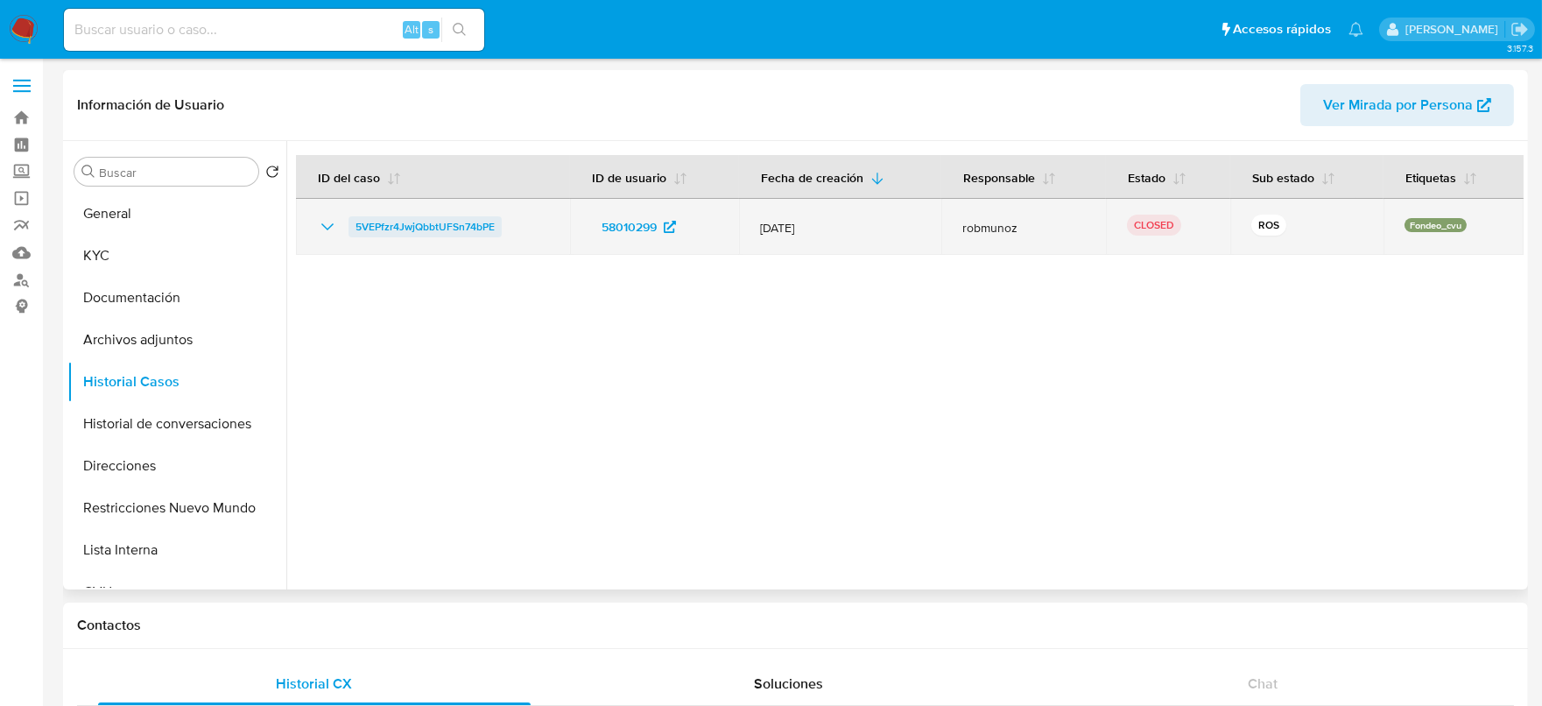
click at [461, 233] on span "5VEPfzr4JwjQbbtUFSn74bPE" at bounding box center [424, 226] width 139 height 21
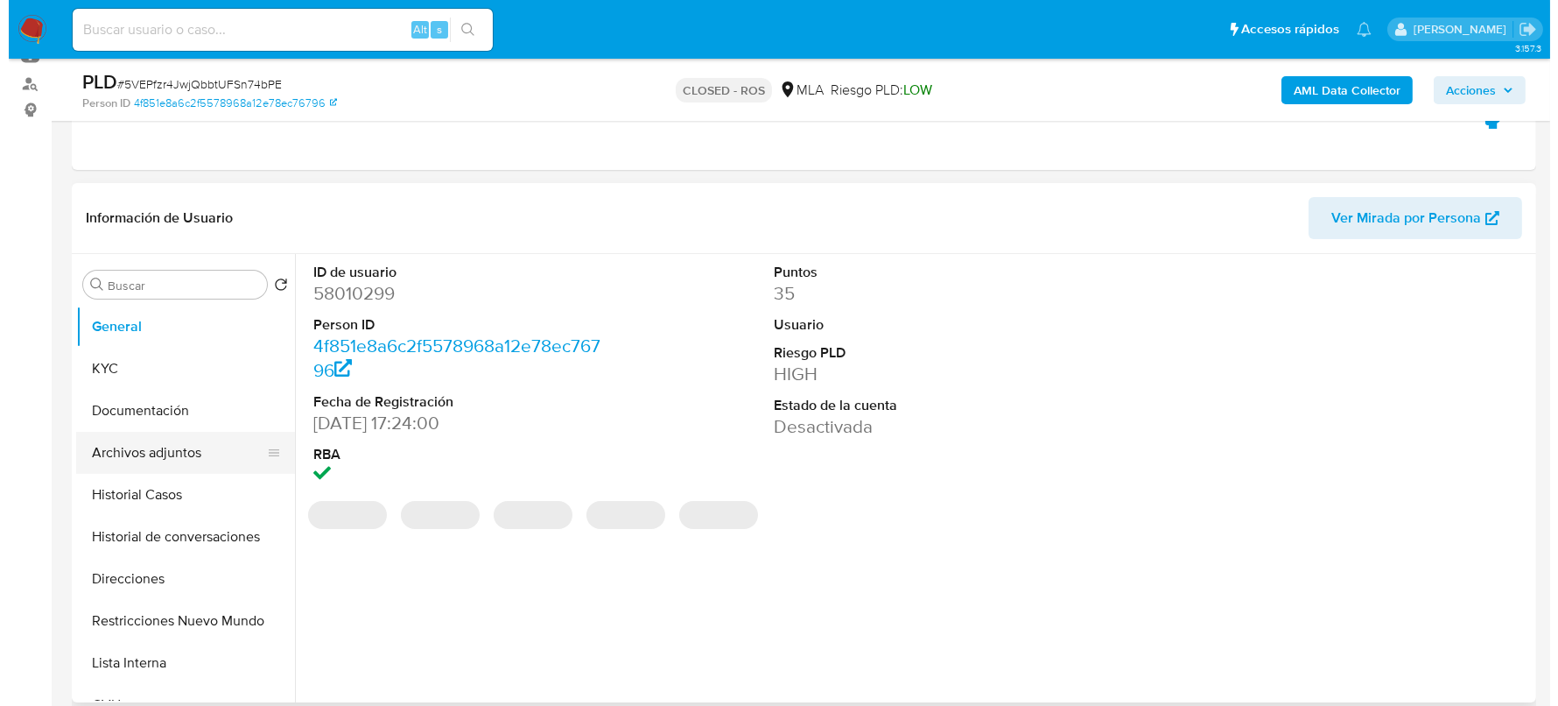
scroll to position [218, 0]
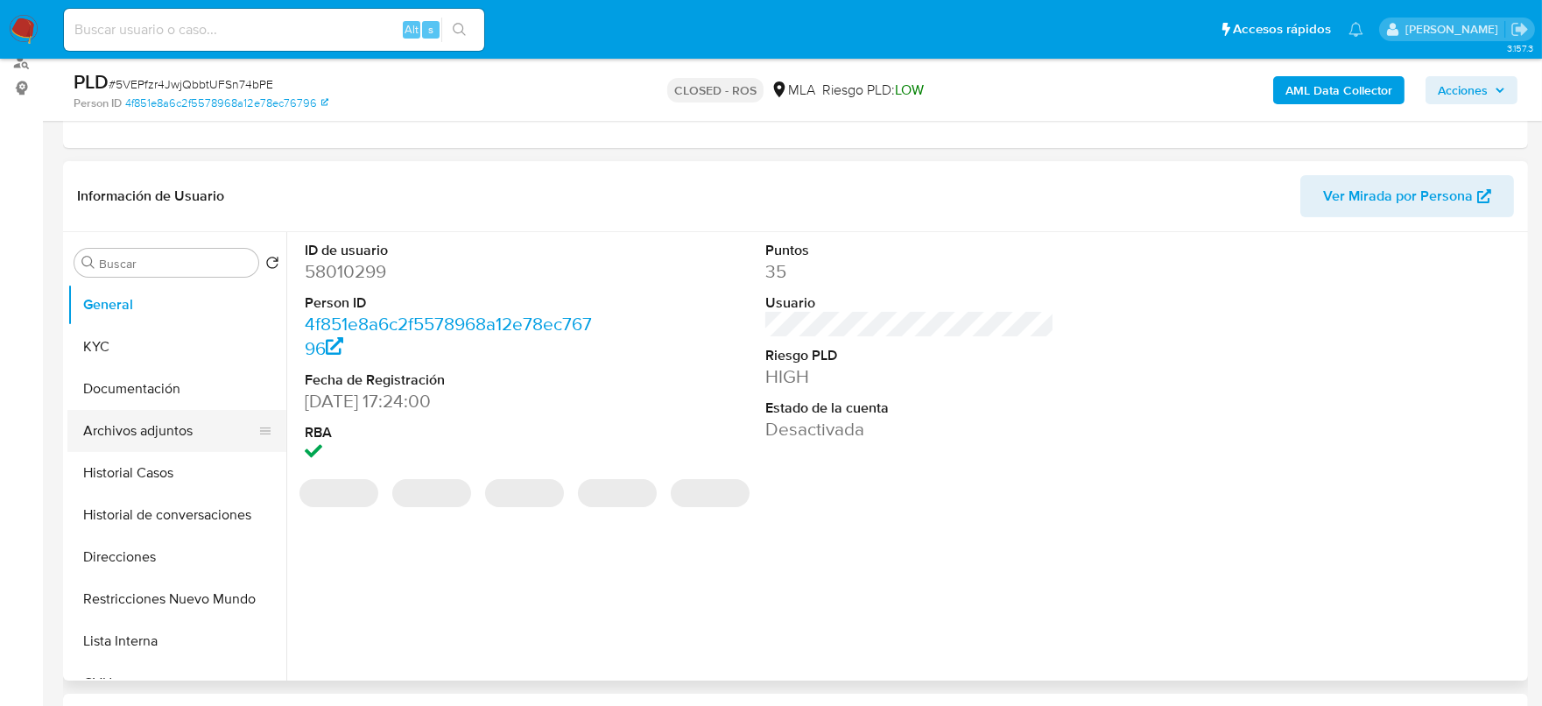
select select "10"
click at [163, 436] on button "Archivos adjuntos" at bounding box center [169, 431] width 205 height 42
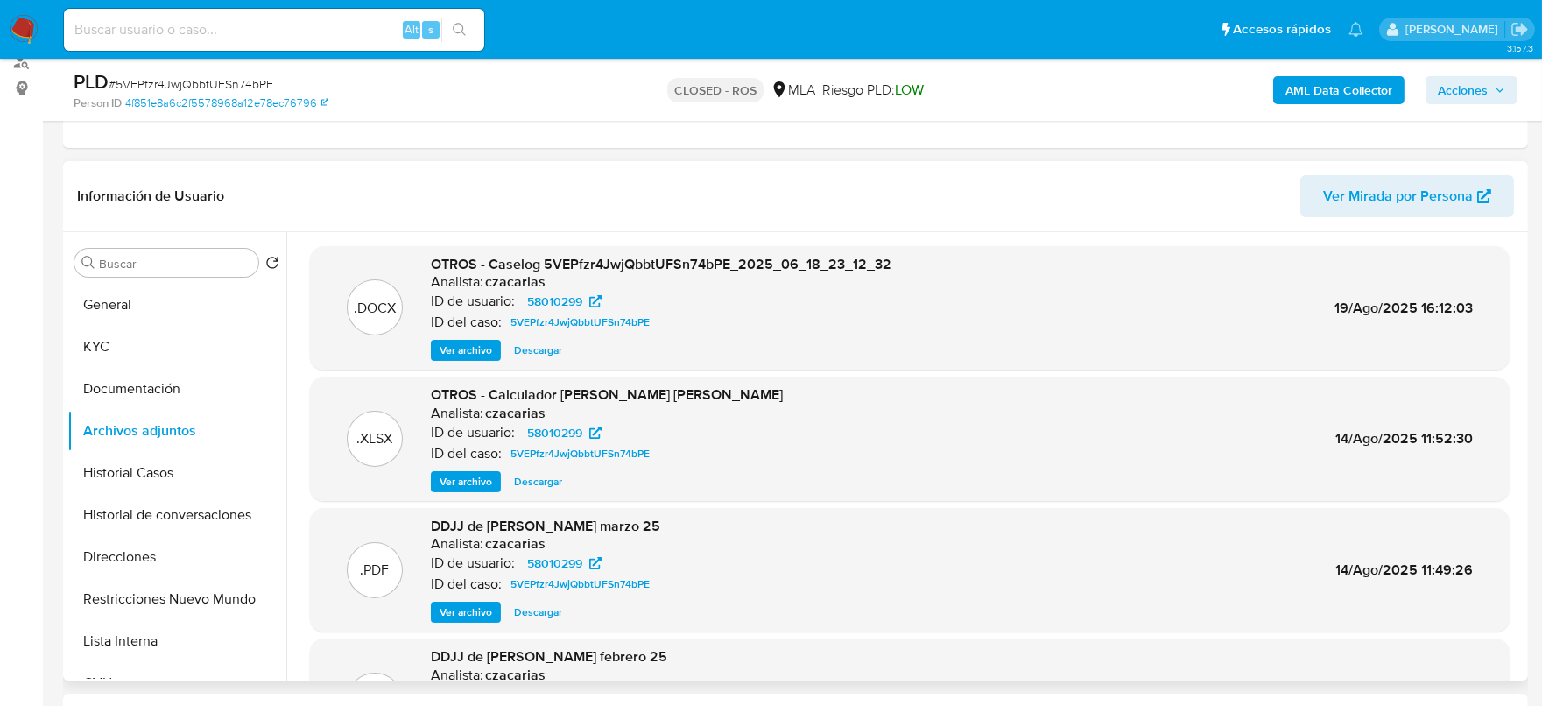
click at [470, 344] on span "Ver archivo" at bounding box center [465, 350] width 53 height 18
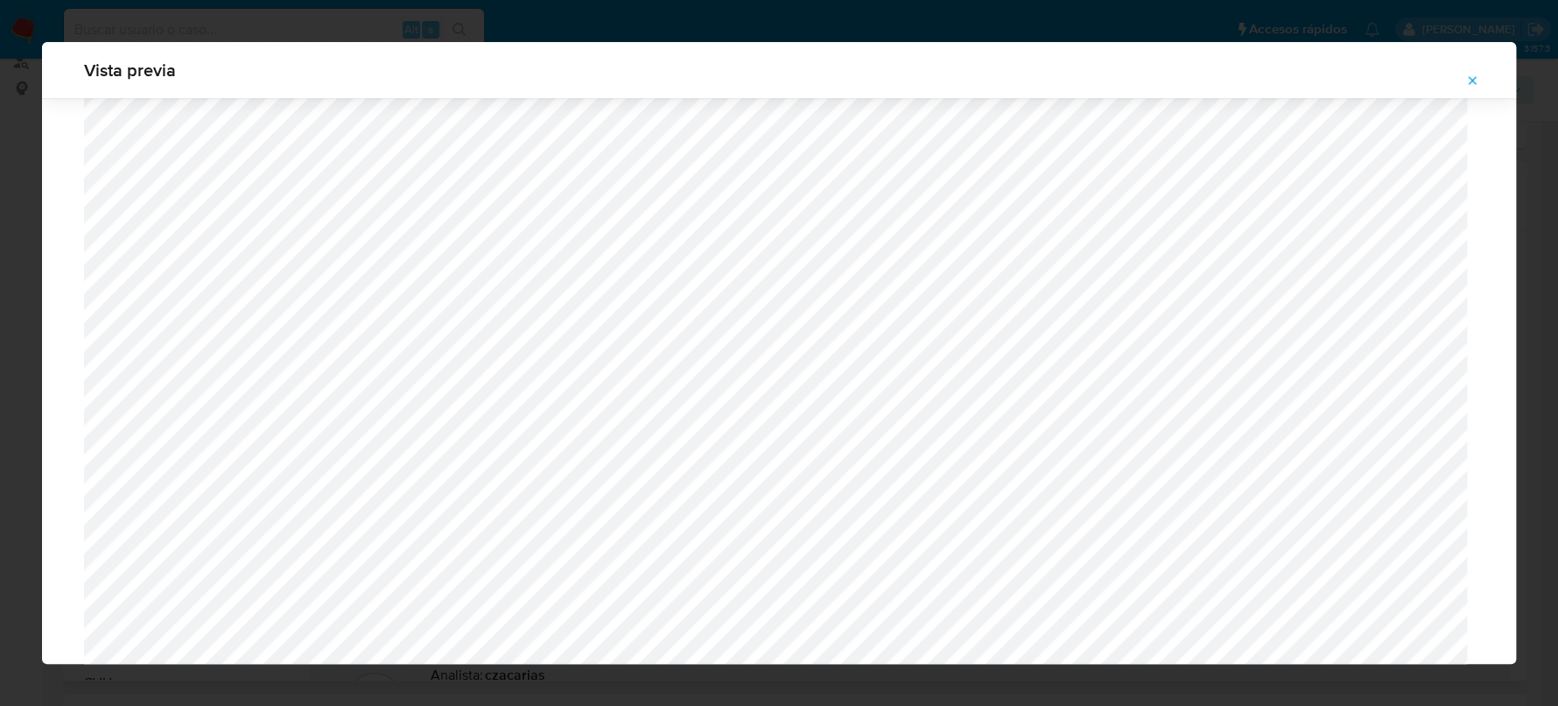
scroll to position [1387, 0]
click at [1475, 88] on span "Attachment preview" at bounding box center [1472, 80] width 14 height 25
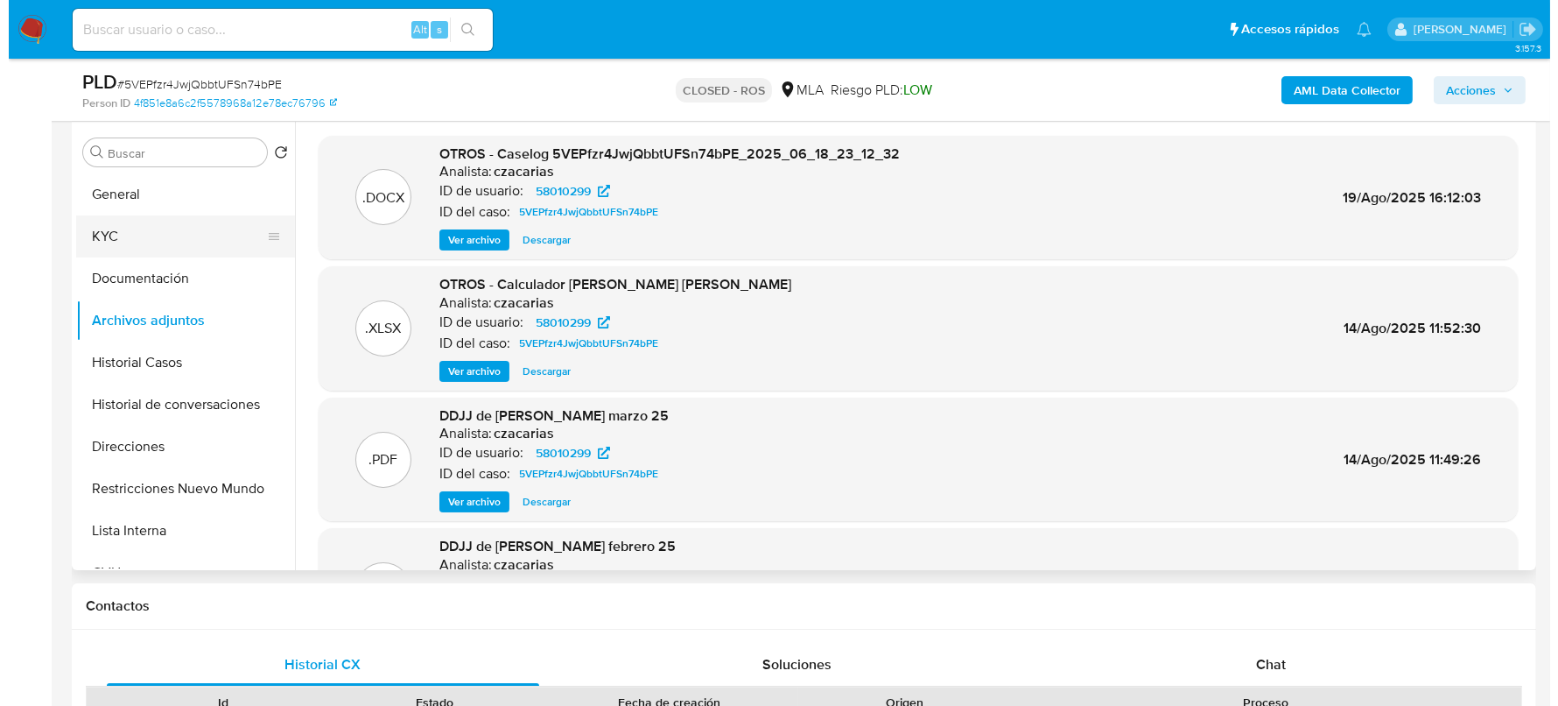
scroll to position [218, 0]
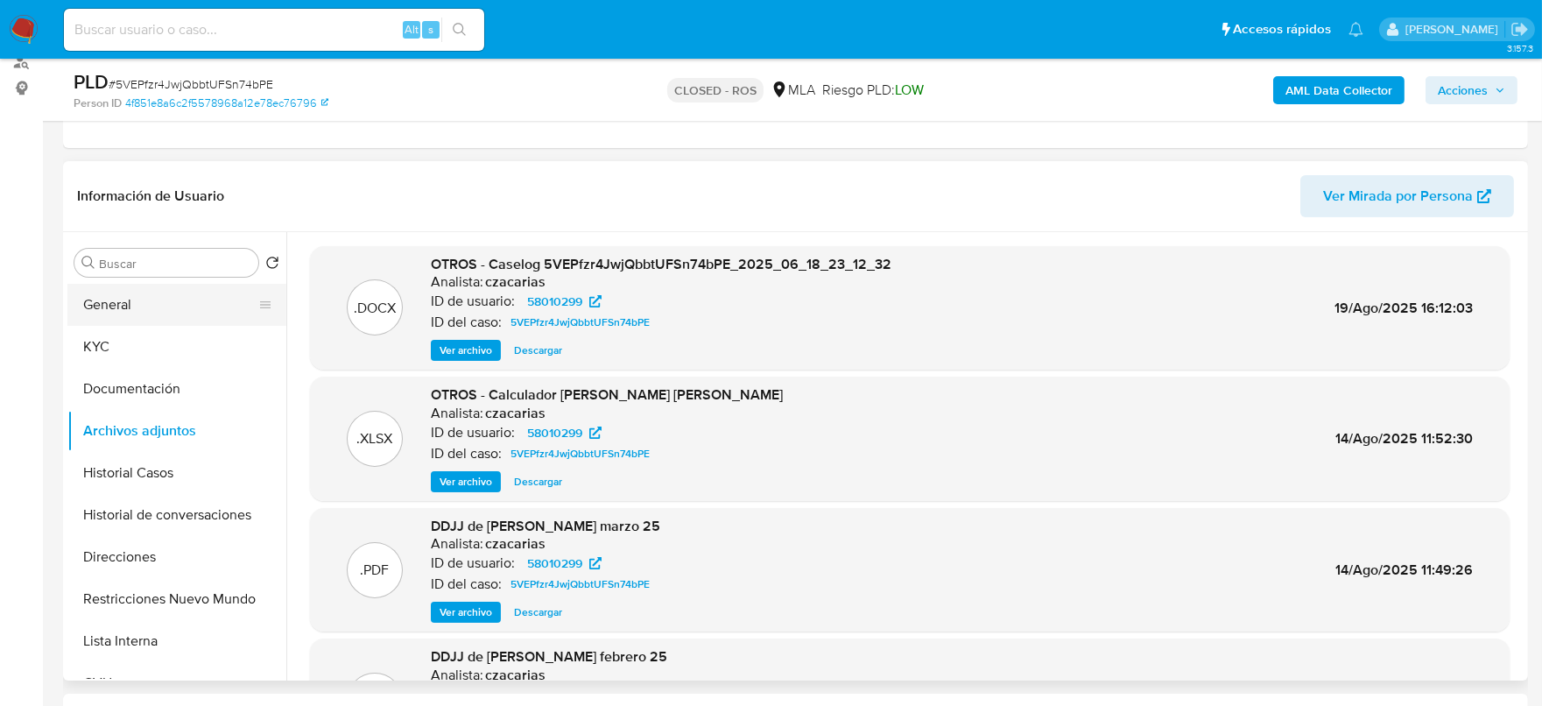
click at [148, 302] on button "General" at bounding box center [169, 305] width 205 height 42
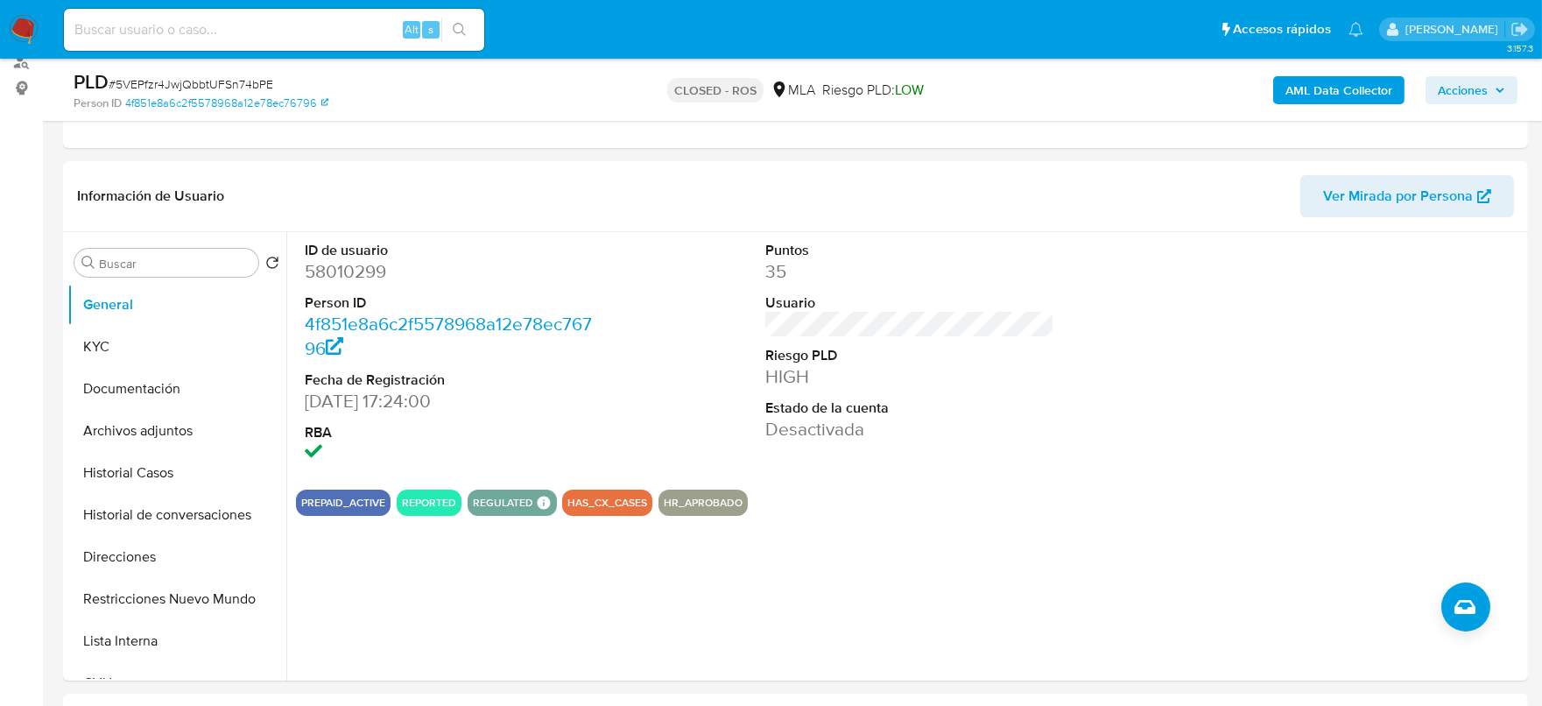
click at [1438, 602] on div "ID de usuario 58010299 Person ID 4f851e8a6c2f5578968a12e78ec76796 Fecha de Regi…" at bounding box center [904, 456] width 1237 height 448
click at [1457, 606] on icon "Crear caso manual" at bounding box center [1464, 607] width 21 height 14
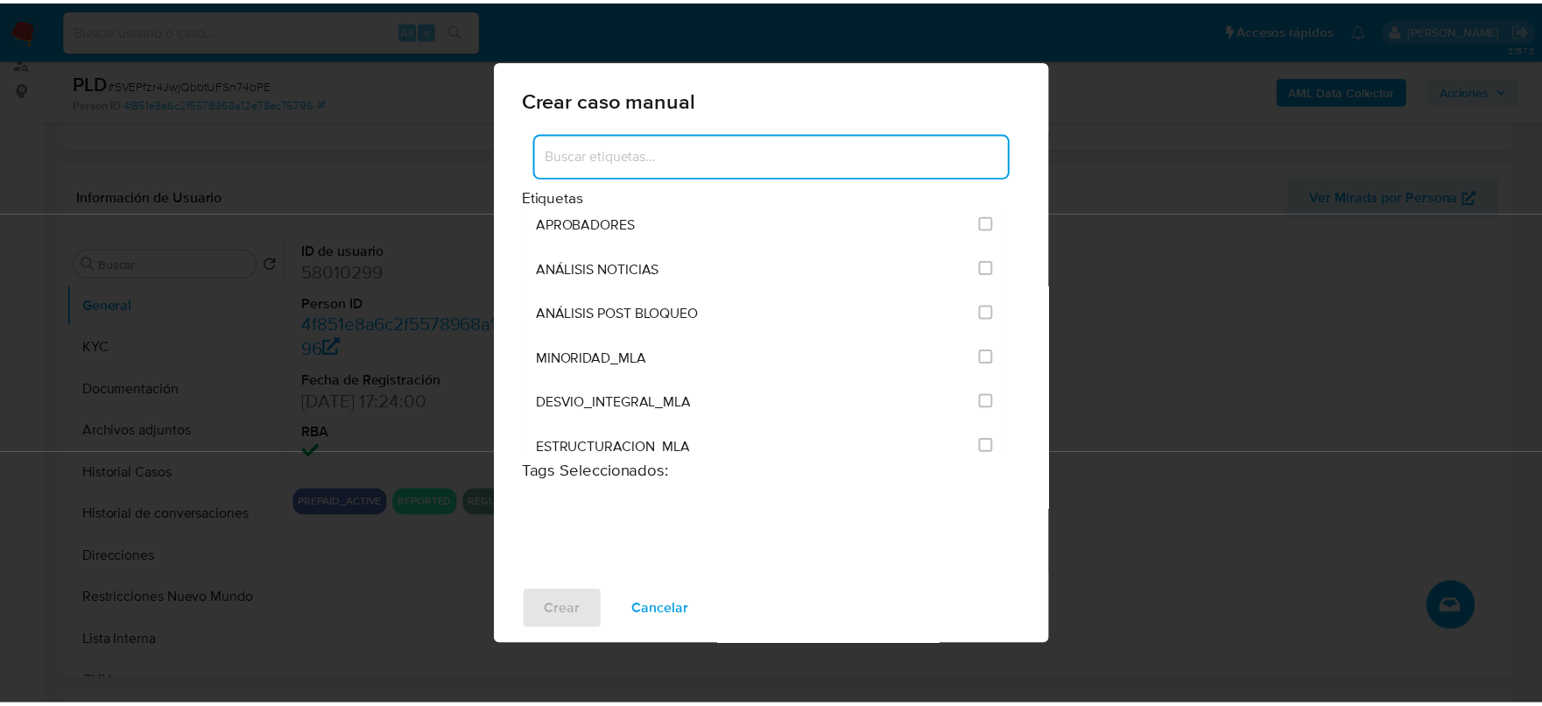
scroll to position [3502, 0]
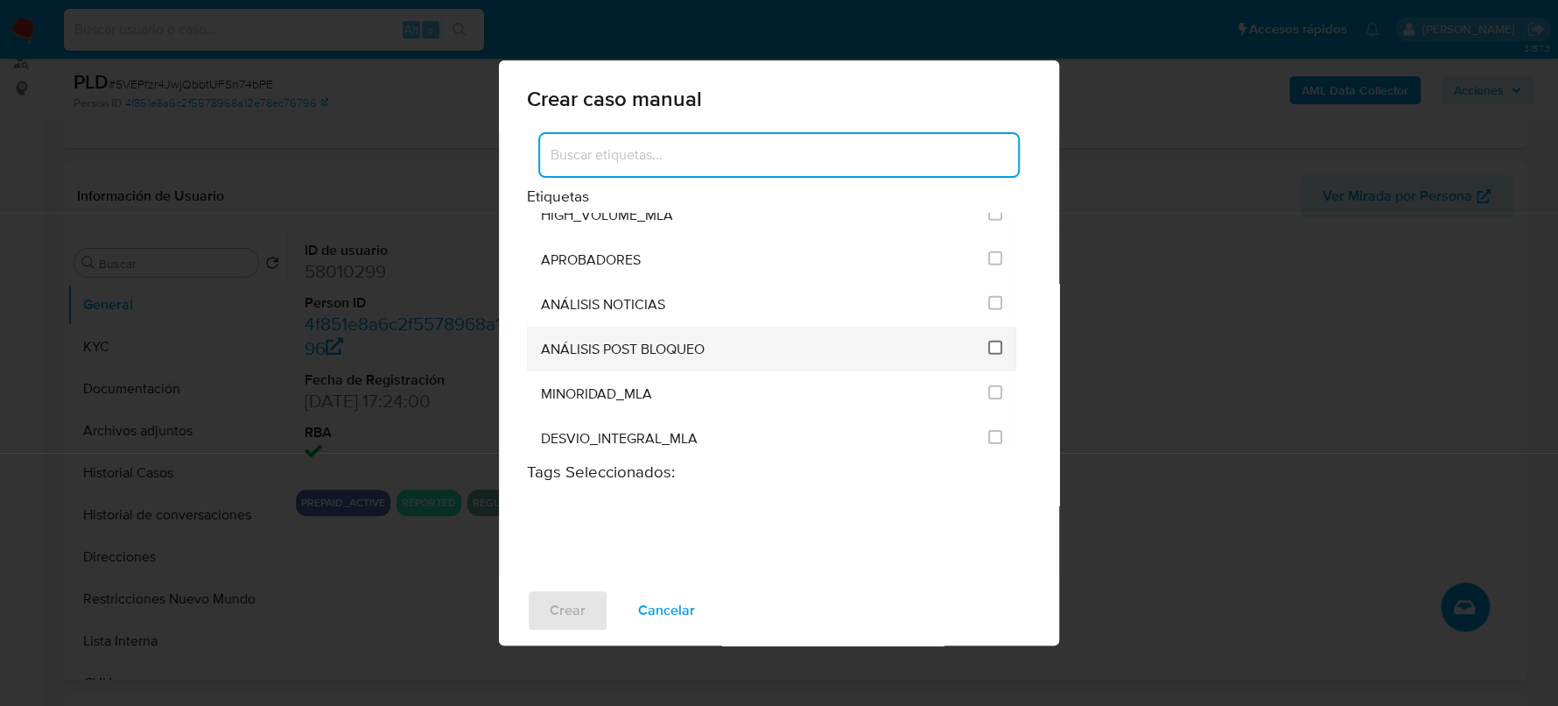
click at [988, 341] on input "3249" at bounding box center [995, 348] width 14 height 14
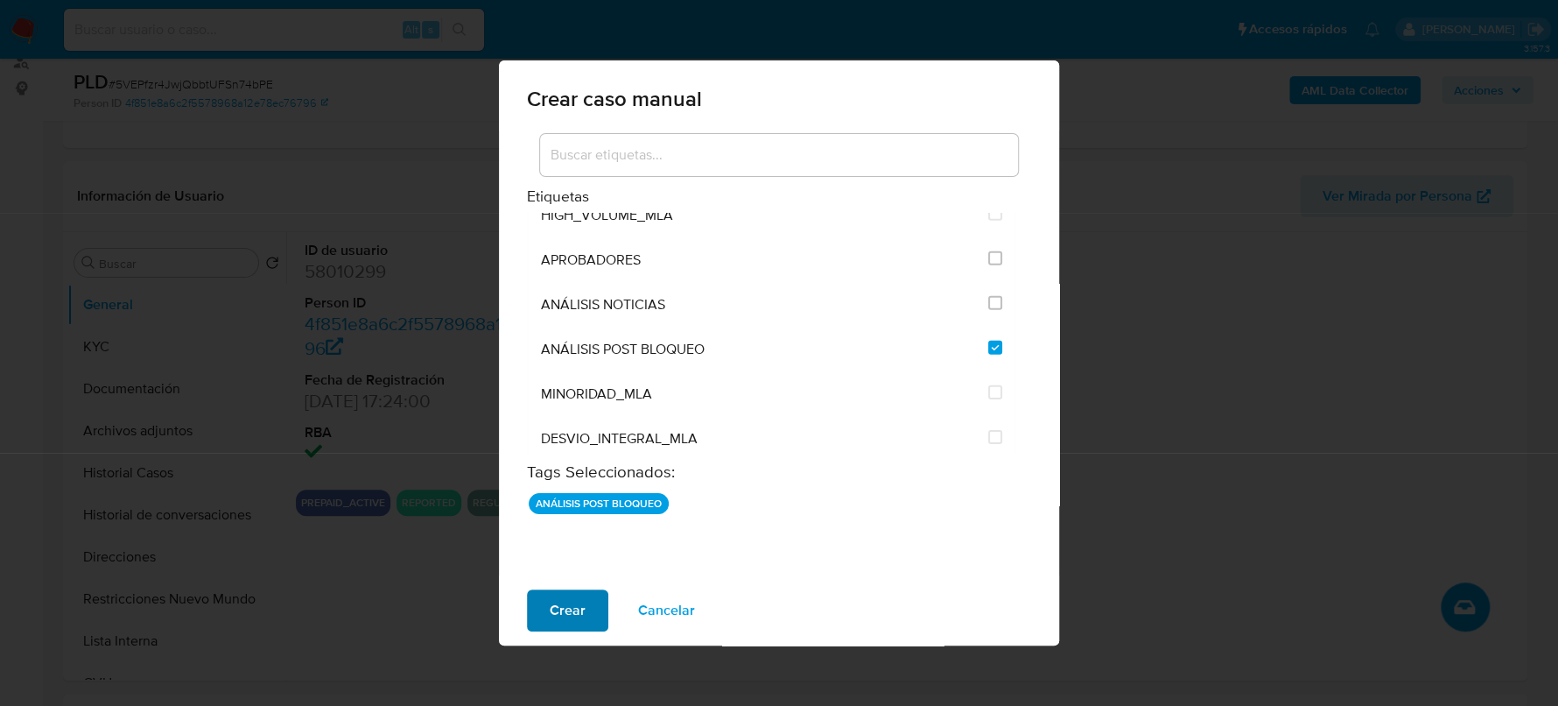
click at [552, 615] on span "Crear" at bounding box center [568, 610] width 36 height 39
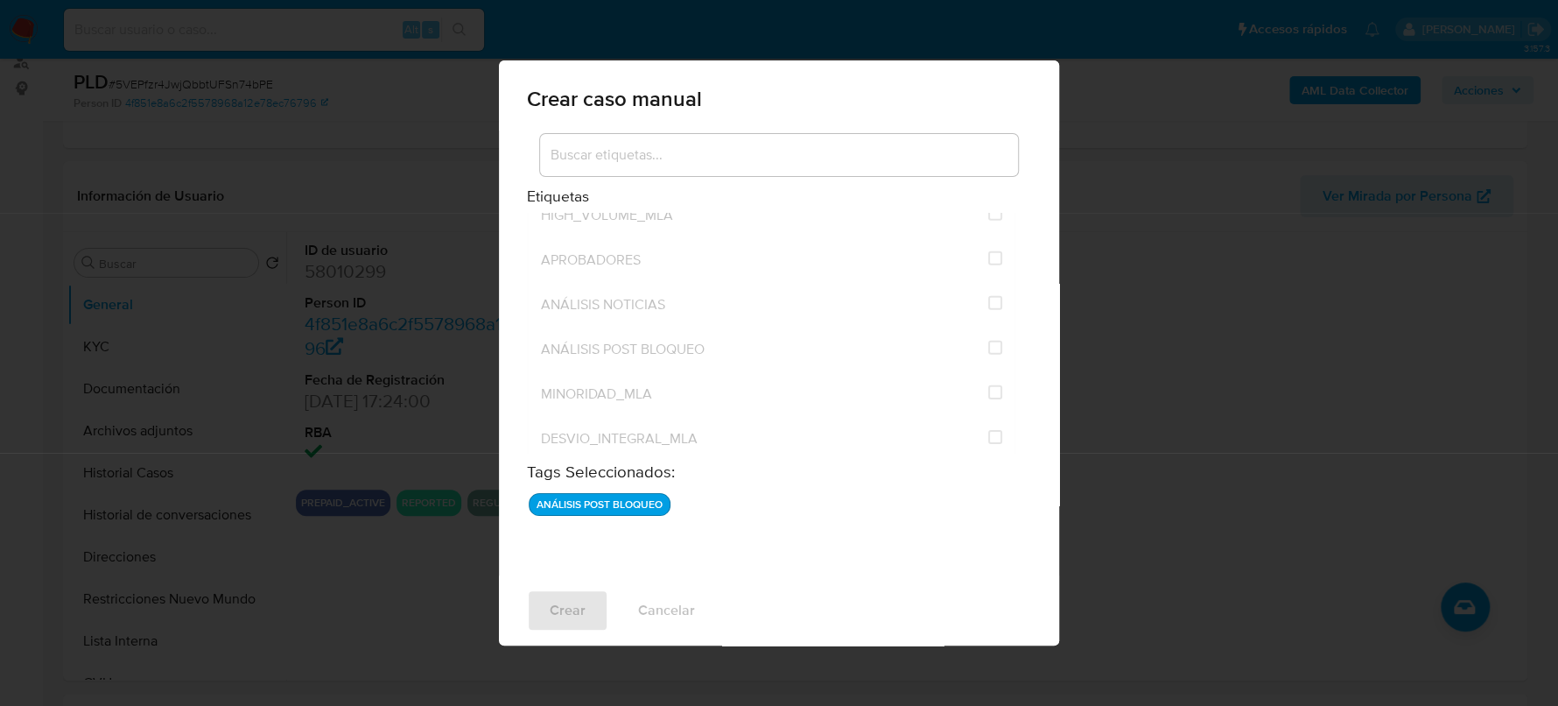
checkbox input "false"
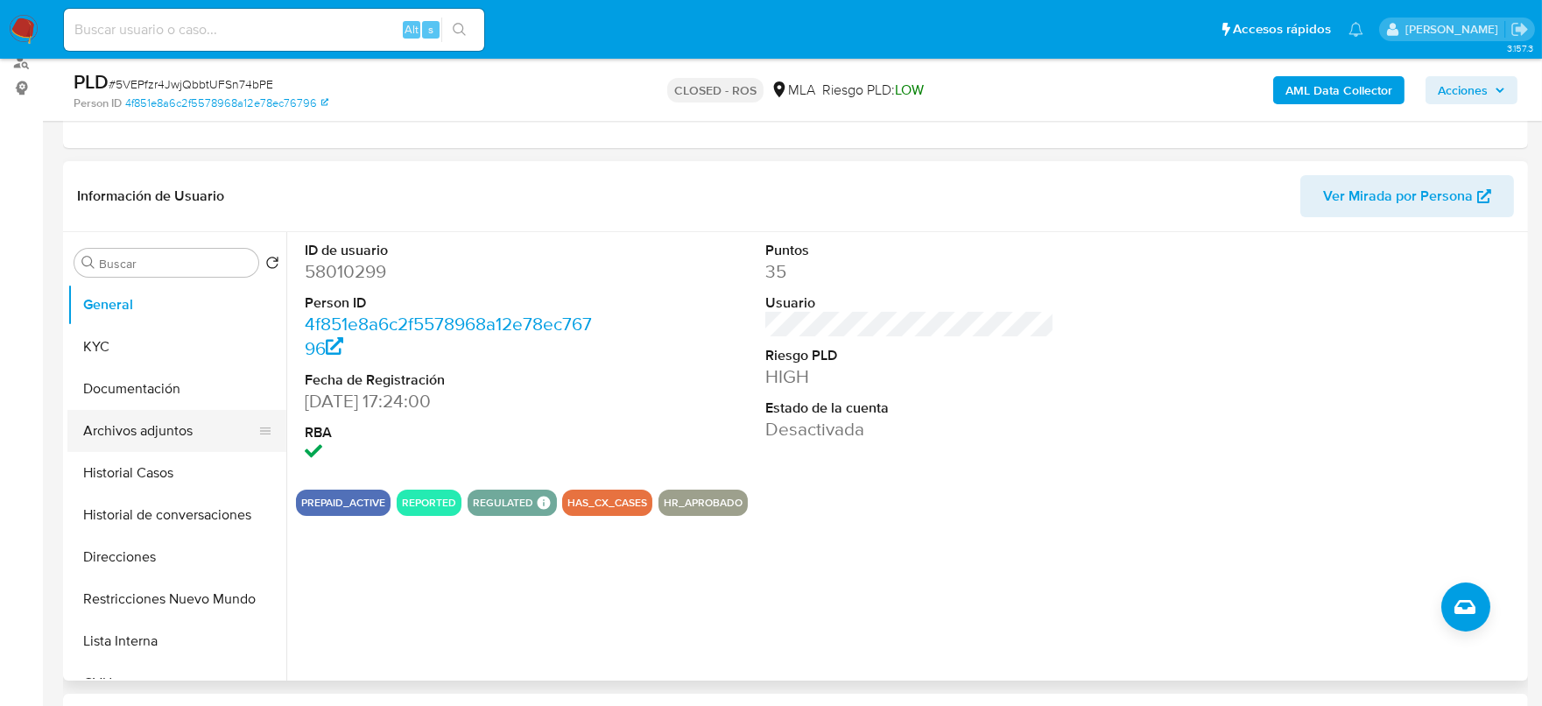
click at [169, 422] on button "Archivos adjuntos" at bounding box center [169, 431] width 205 height 42
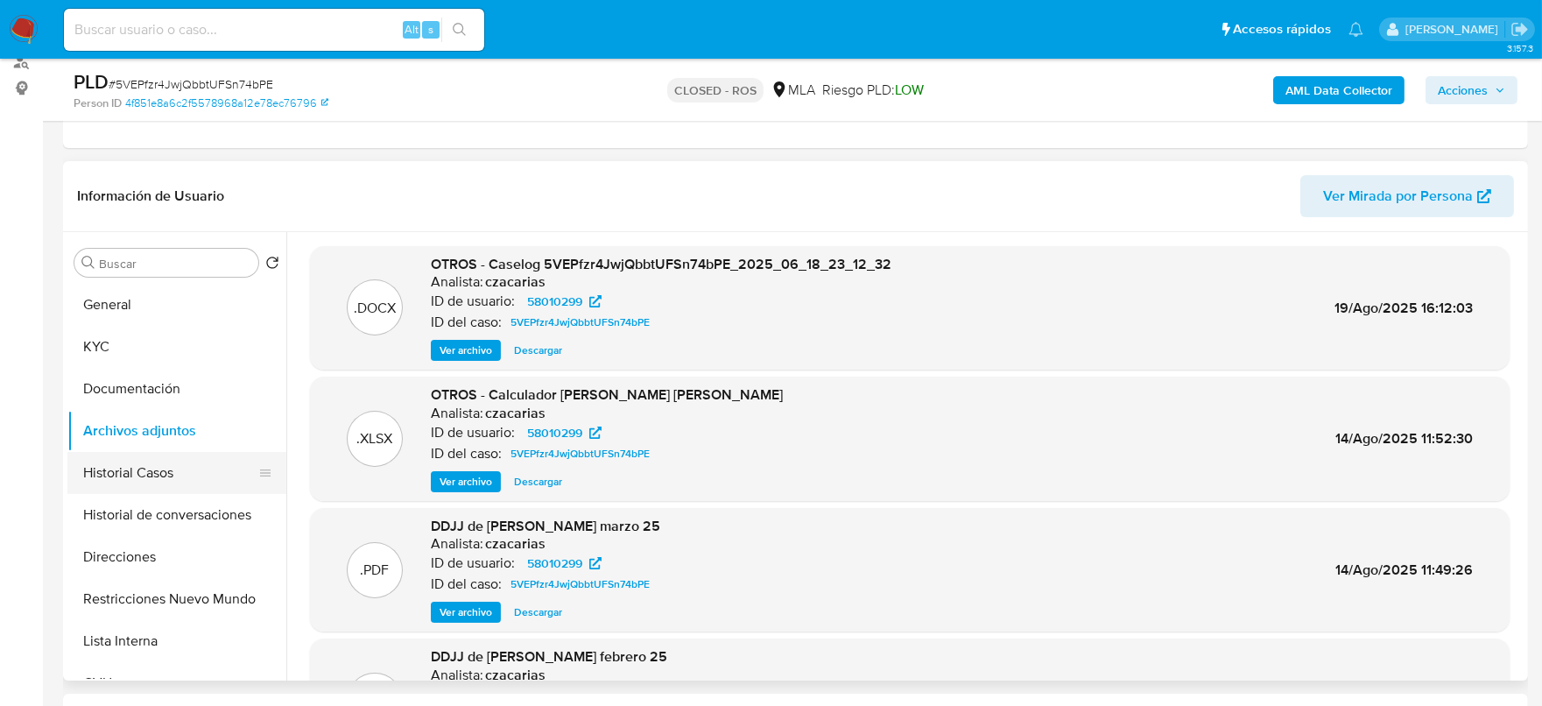
click at [133, 463] on button "Historial Casos" at bounding box center [169, 473] width 205 height 42
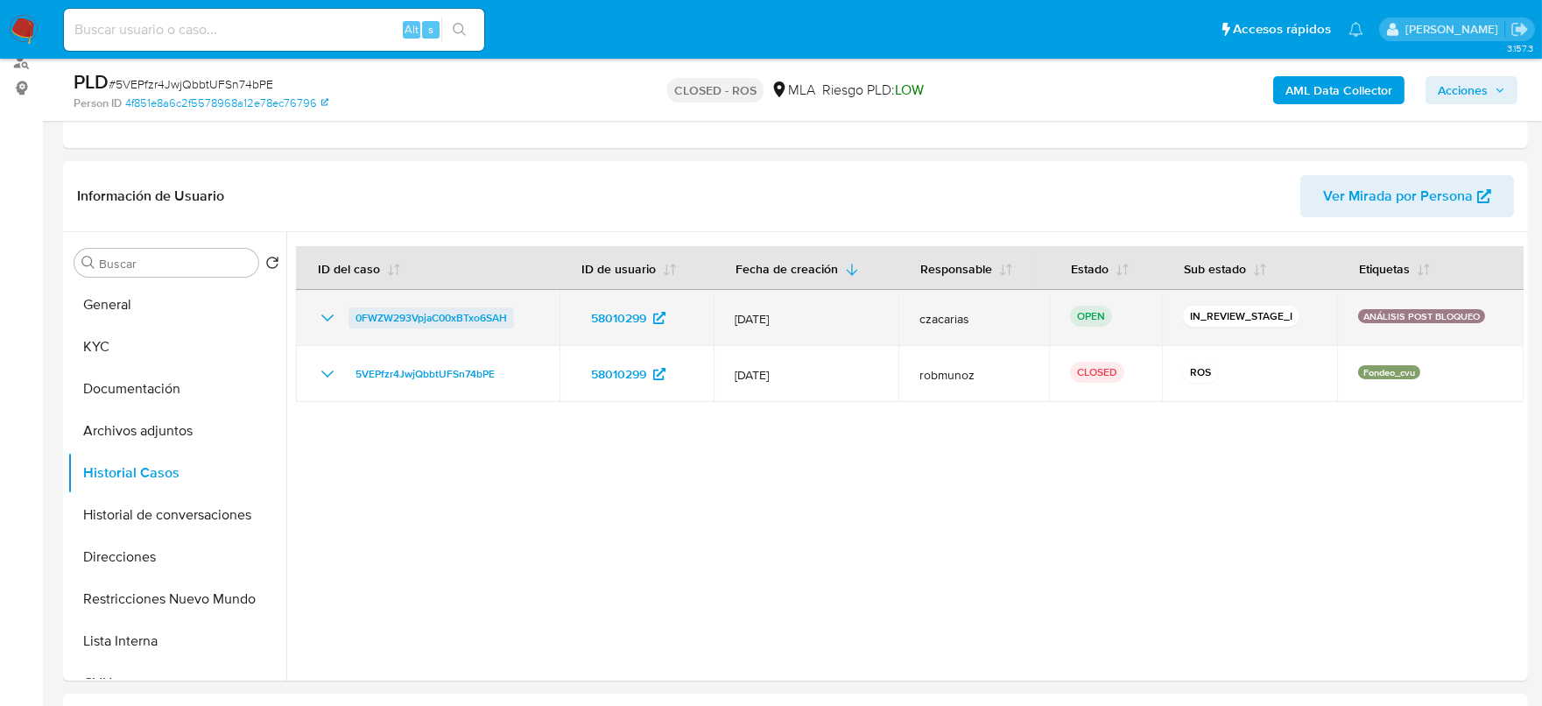
click at [415, 322] on span "0FWZW293VpjaC00xBTxo6SAH" at bounding box center [430, 317] width 151 height 21
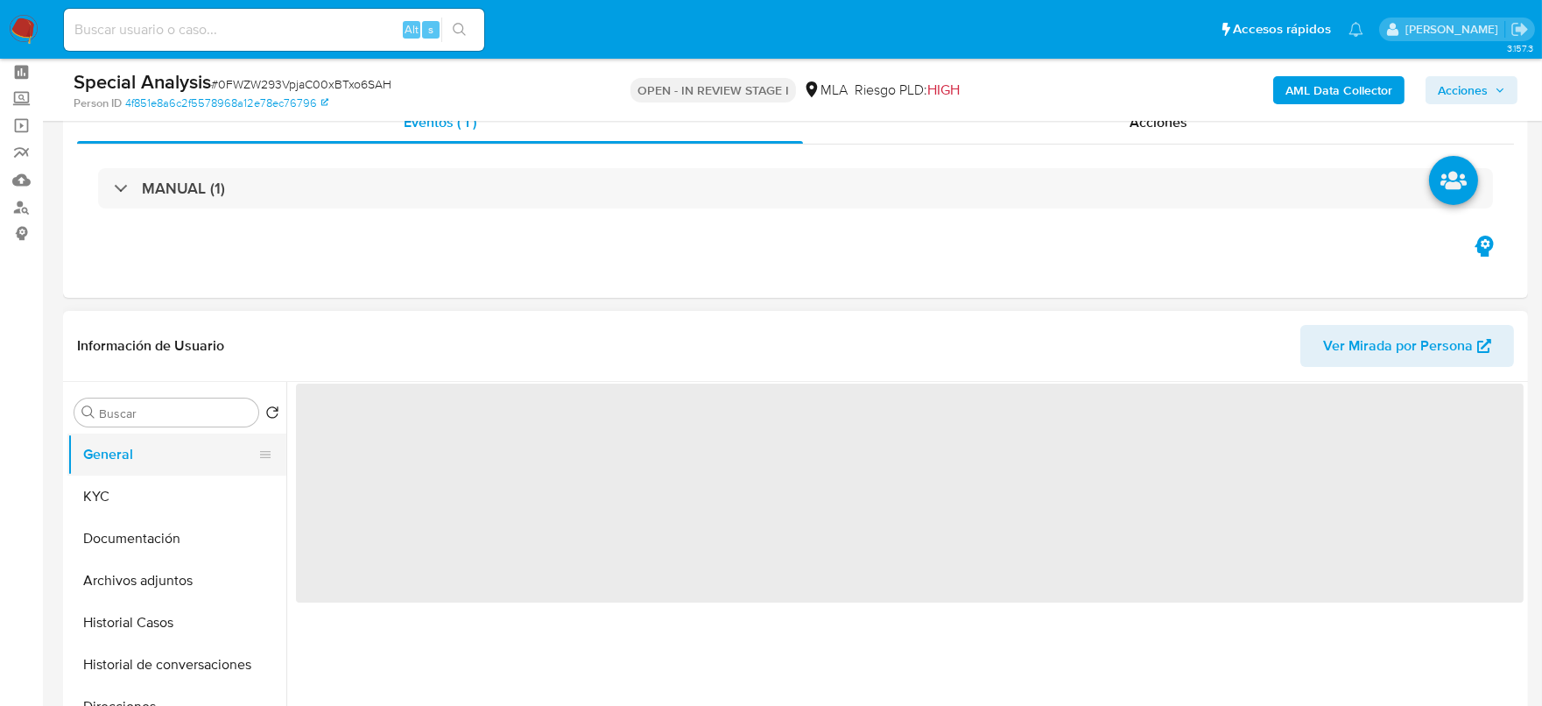
scroll to position [218, 0]
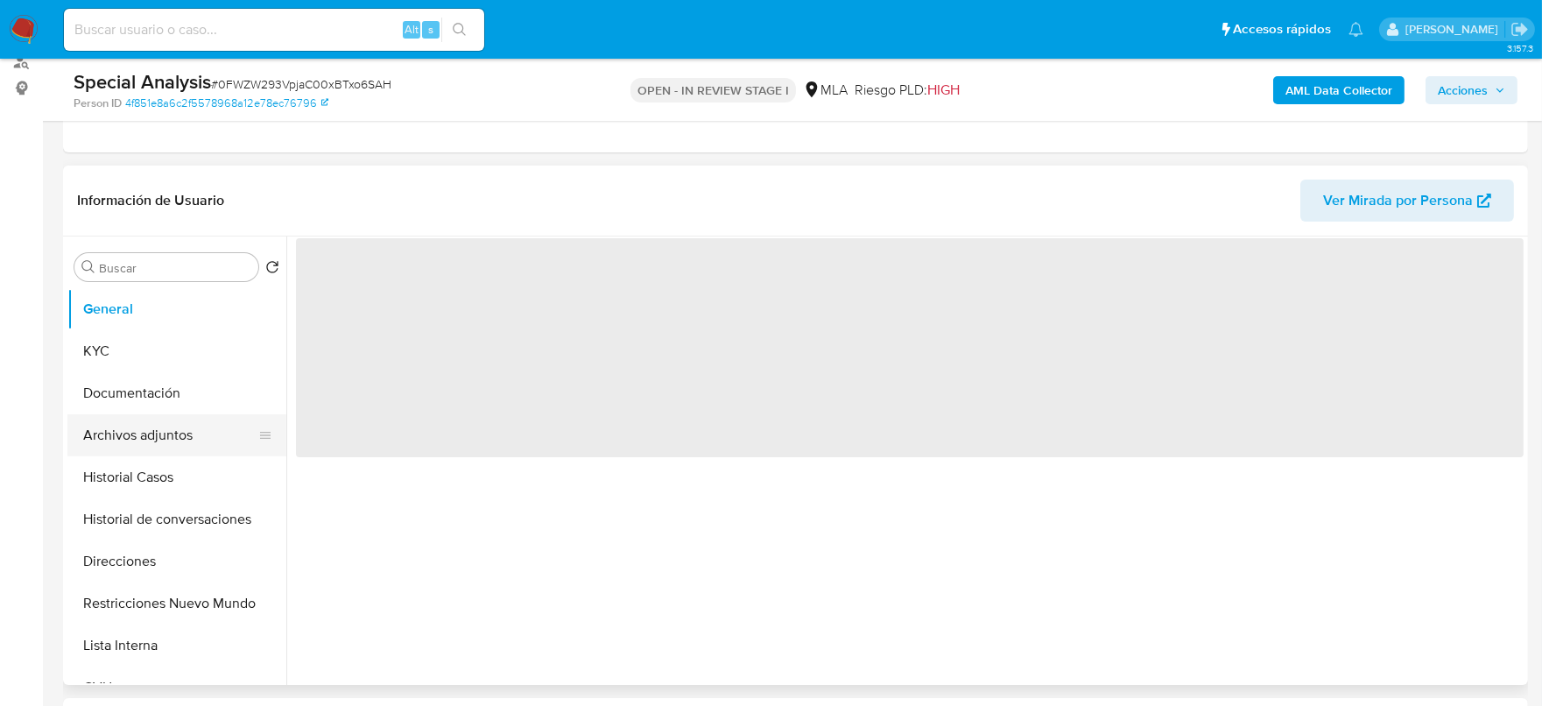
click at [131, 421] on button "Archivos adjuntos" at bounding box center [169, 435] width 205 height 42
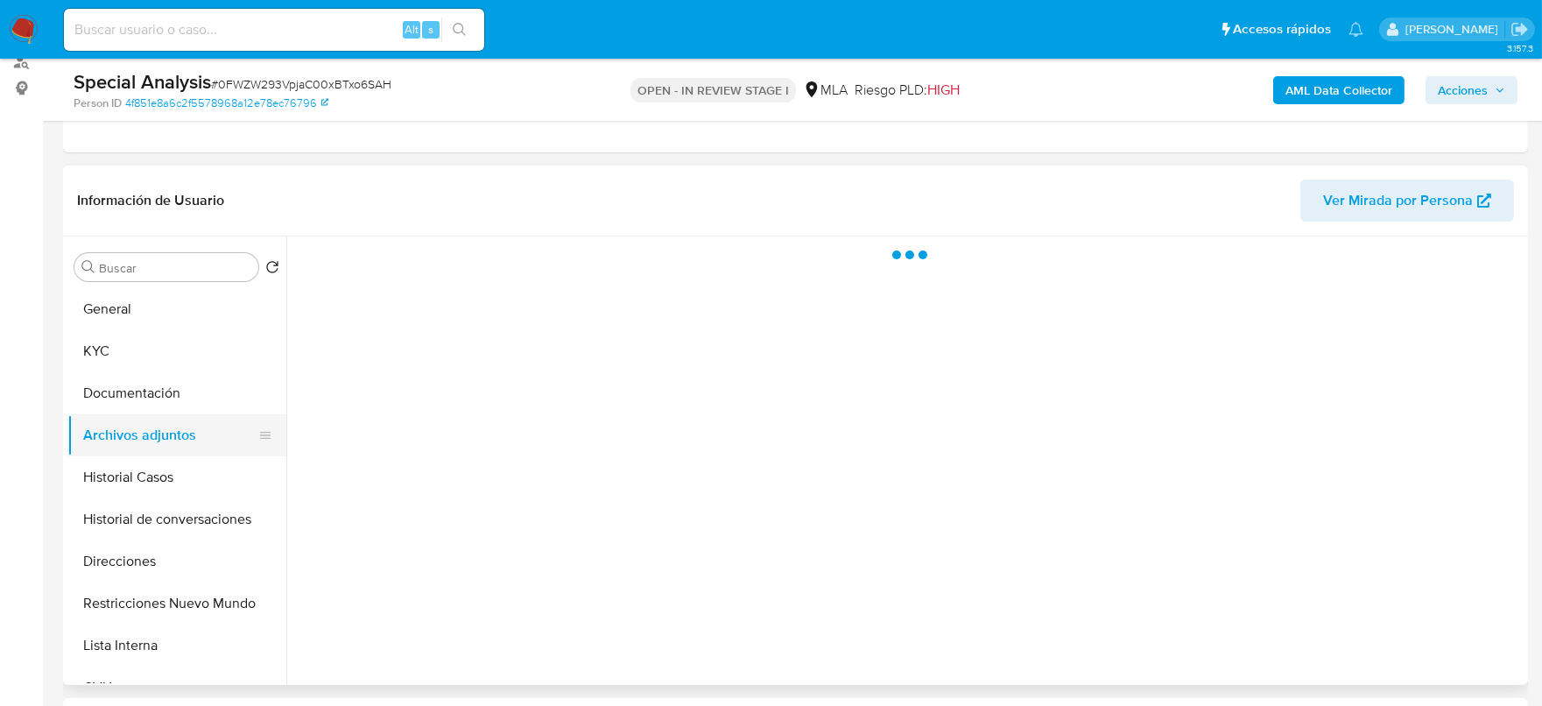
select select "10"
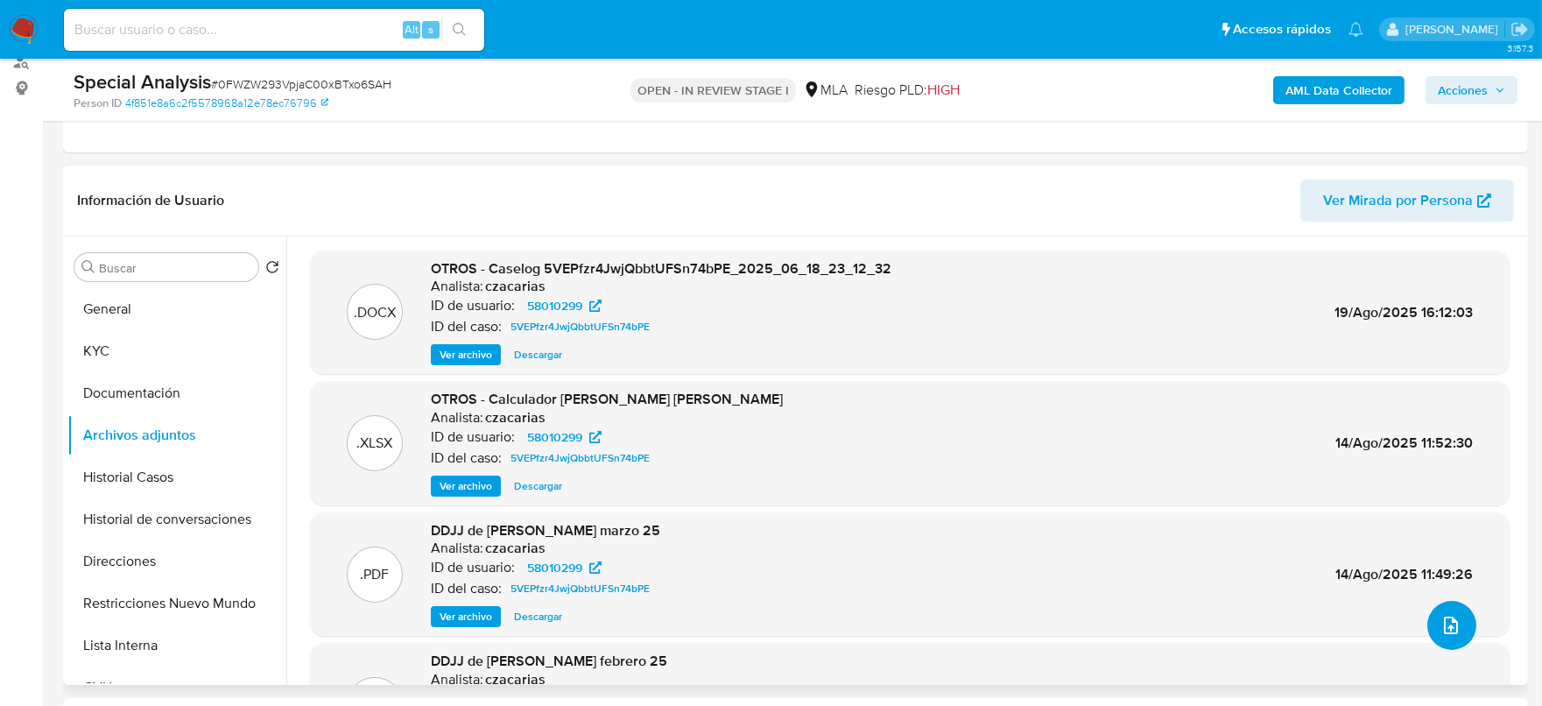
click at [1433, 641] on button "upload-file" at bounding box center [1451, 625] width 49 height 49
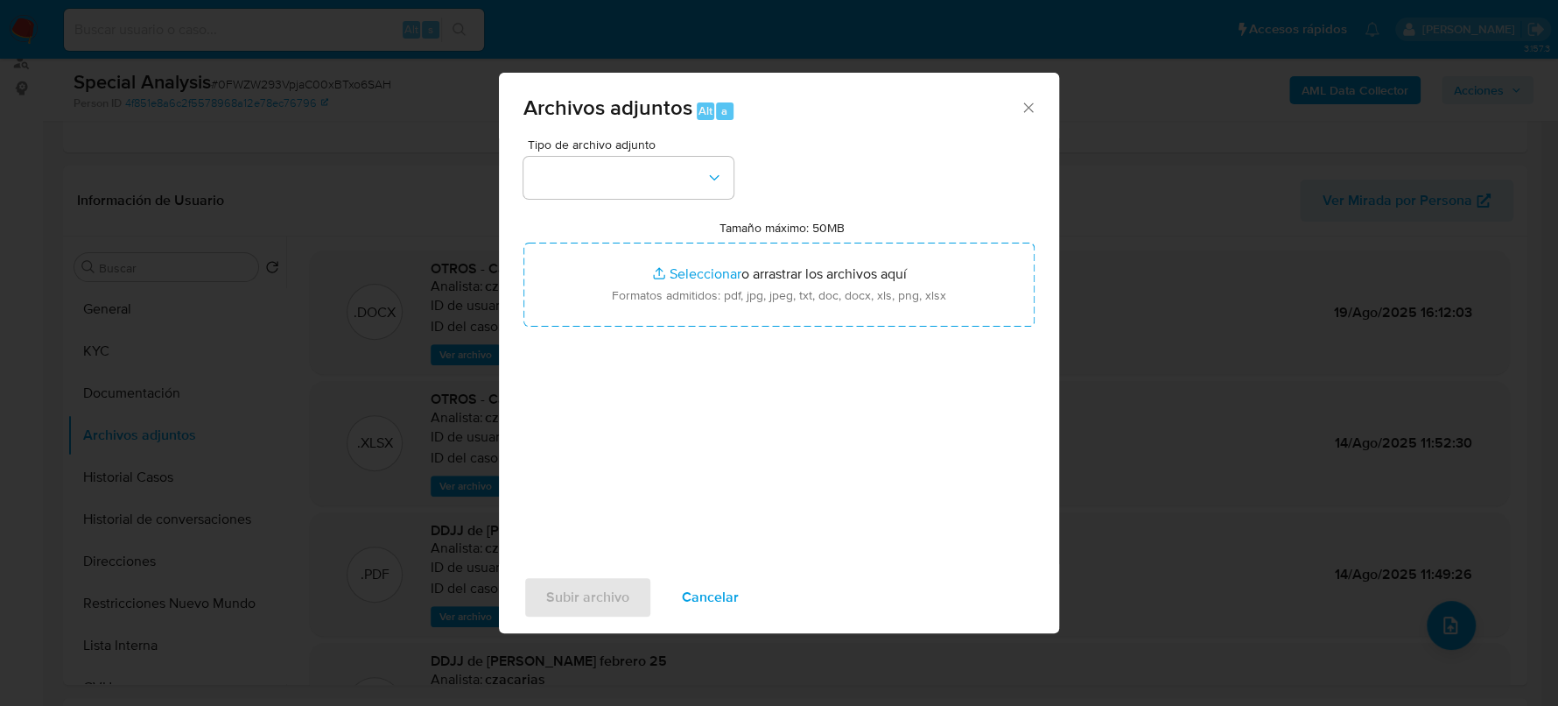
click at [608, 202] on div "Tipo de archivo adjunto Tamaño máximo: 50MB Seleccionar archivos Seleccionar o …" at bounding box center [778, 344] width 511 height 413
click at [617, 188] on button "button" at bounding box center [628, 178] width 210 height 42
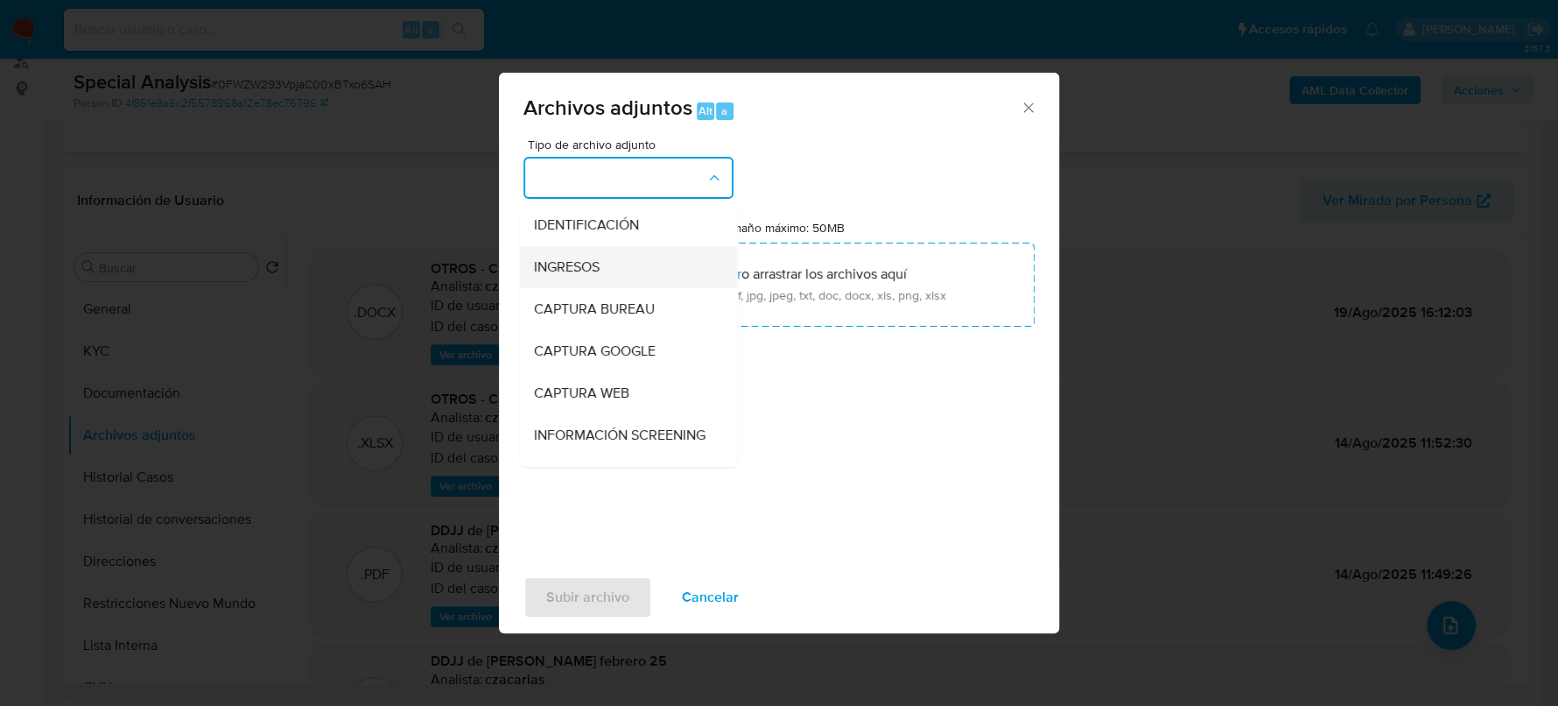
click at [583, 249] on div "INGRESOS" at bounding box center [623, 267] width 179 height 42
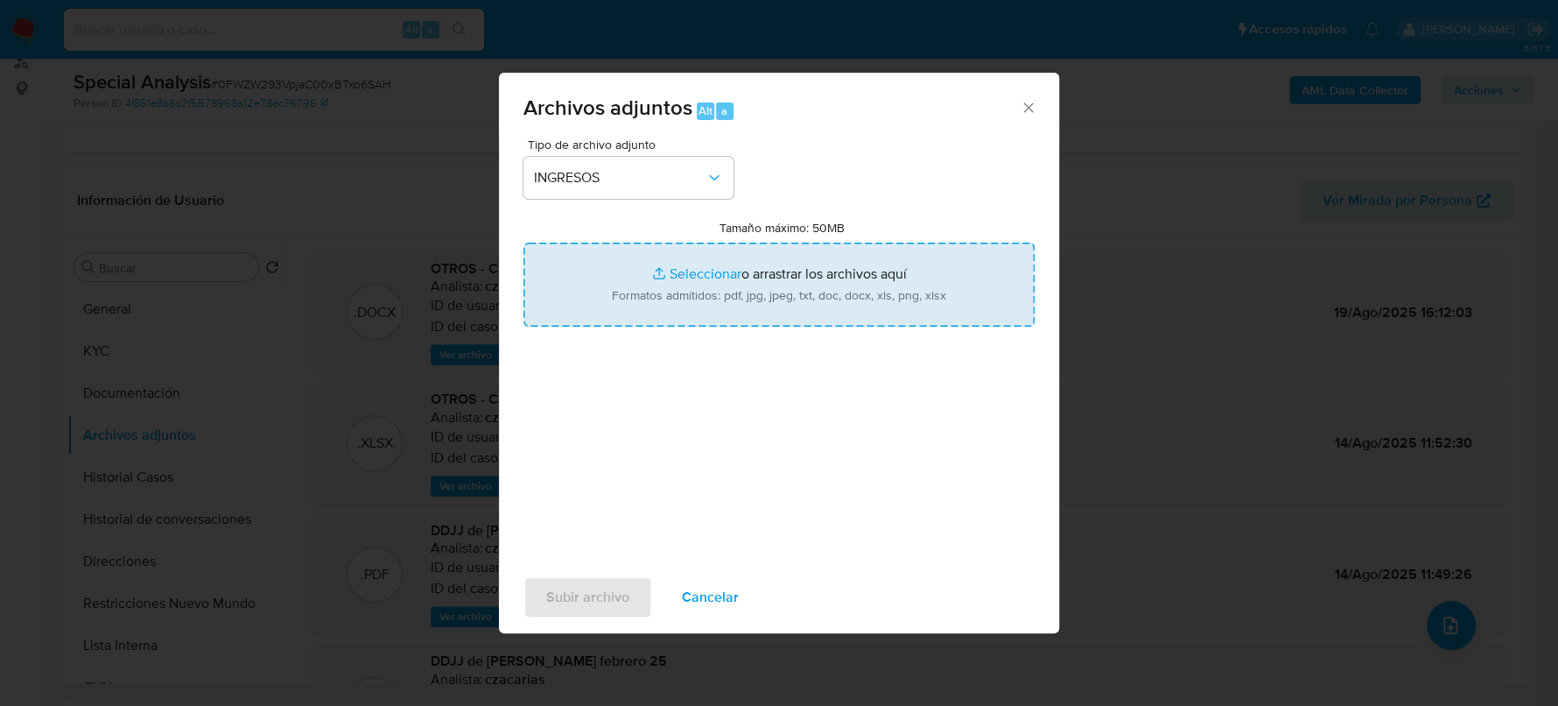
type input "C:\fakepath\Estado_CCIVActo.pdf"
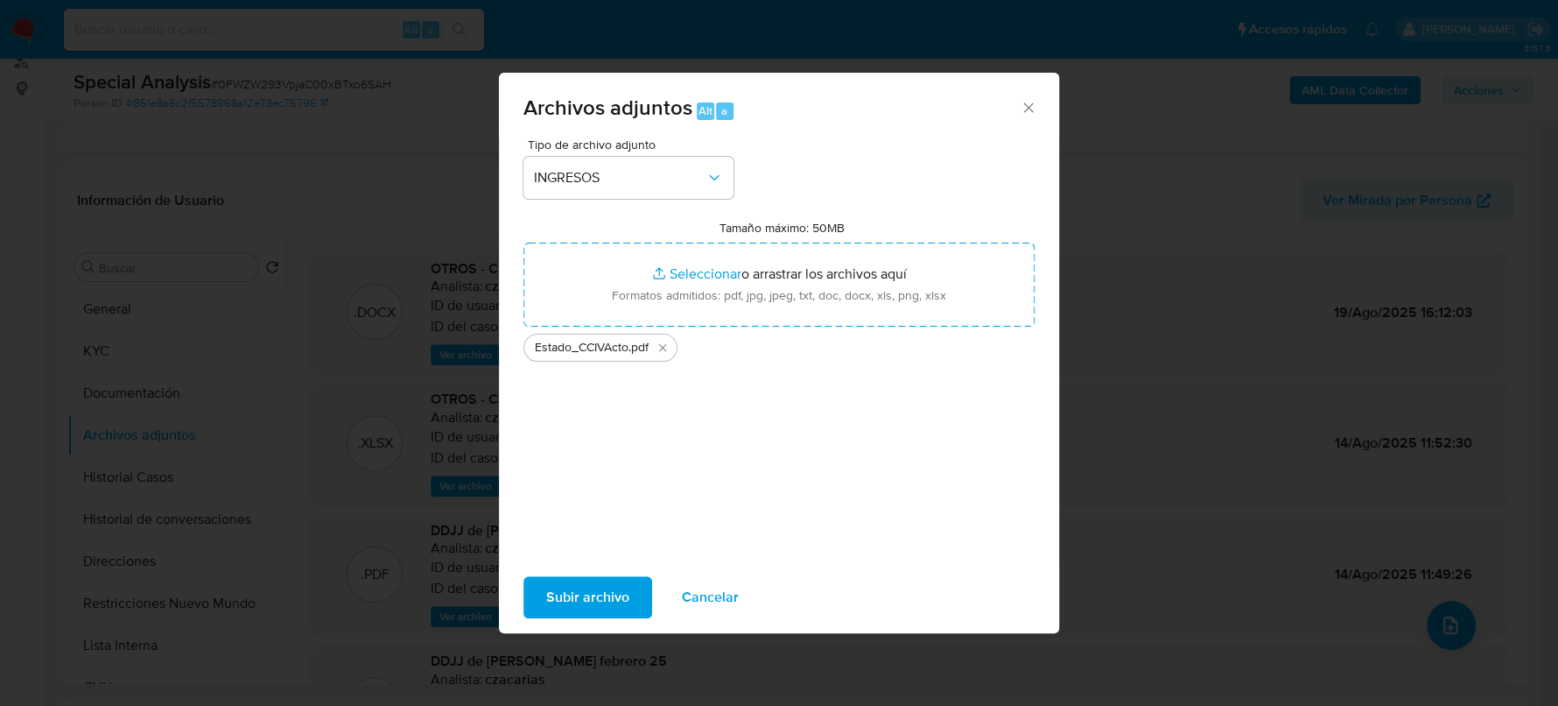
click at [580, 587] on span "Subir archivo" at bounding box center [587, 597] width 83 height 39
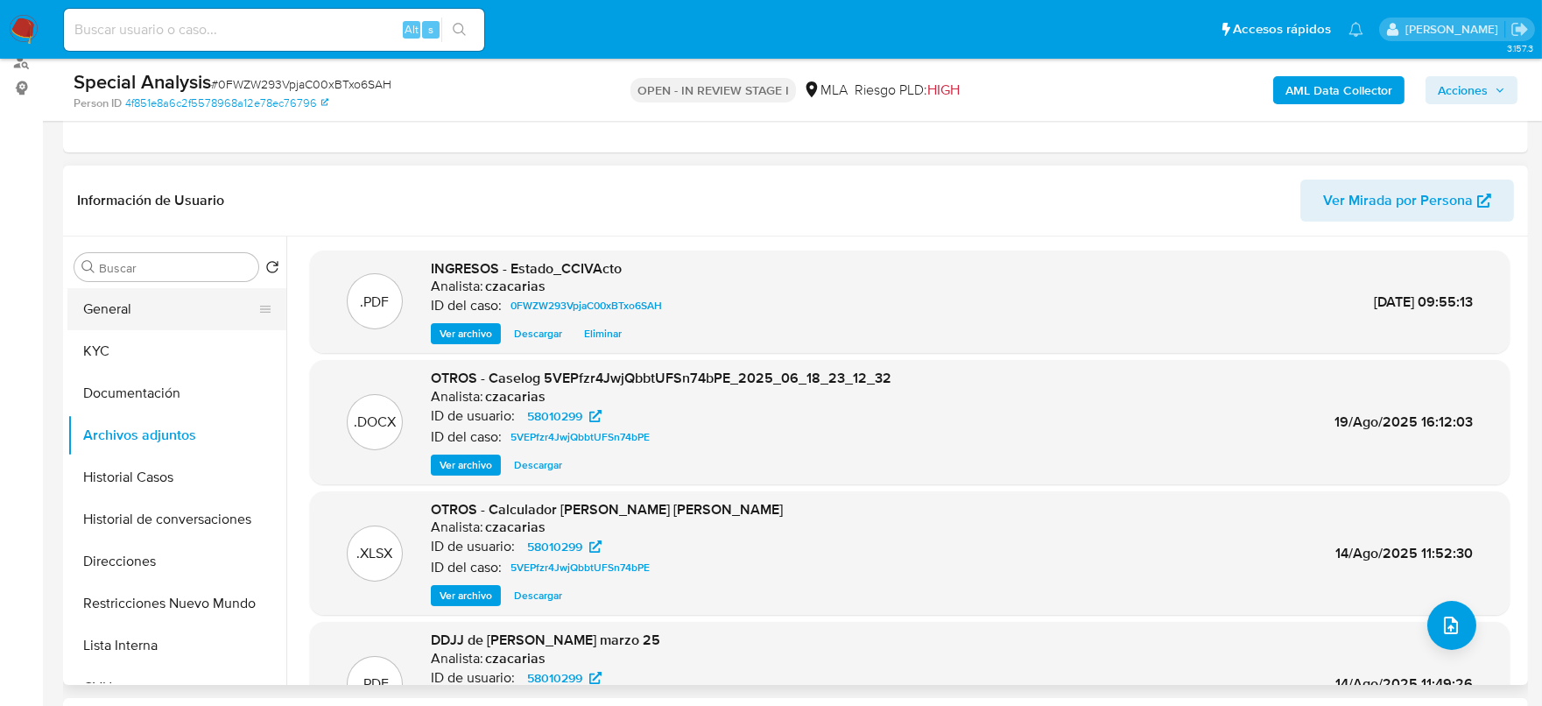
click at [111, 297] on button "General" at bounding box center [169, 309] width 205 height 42
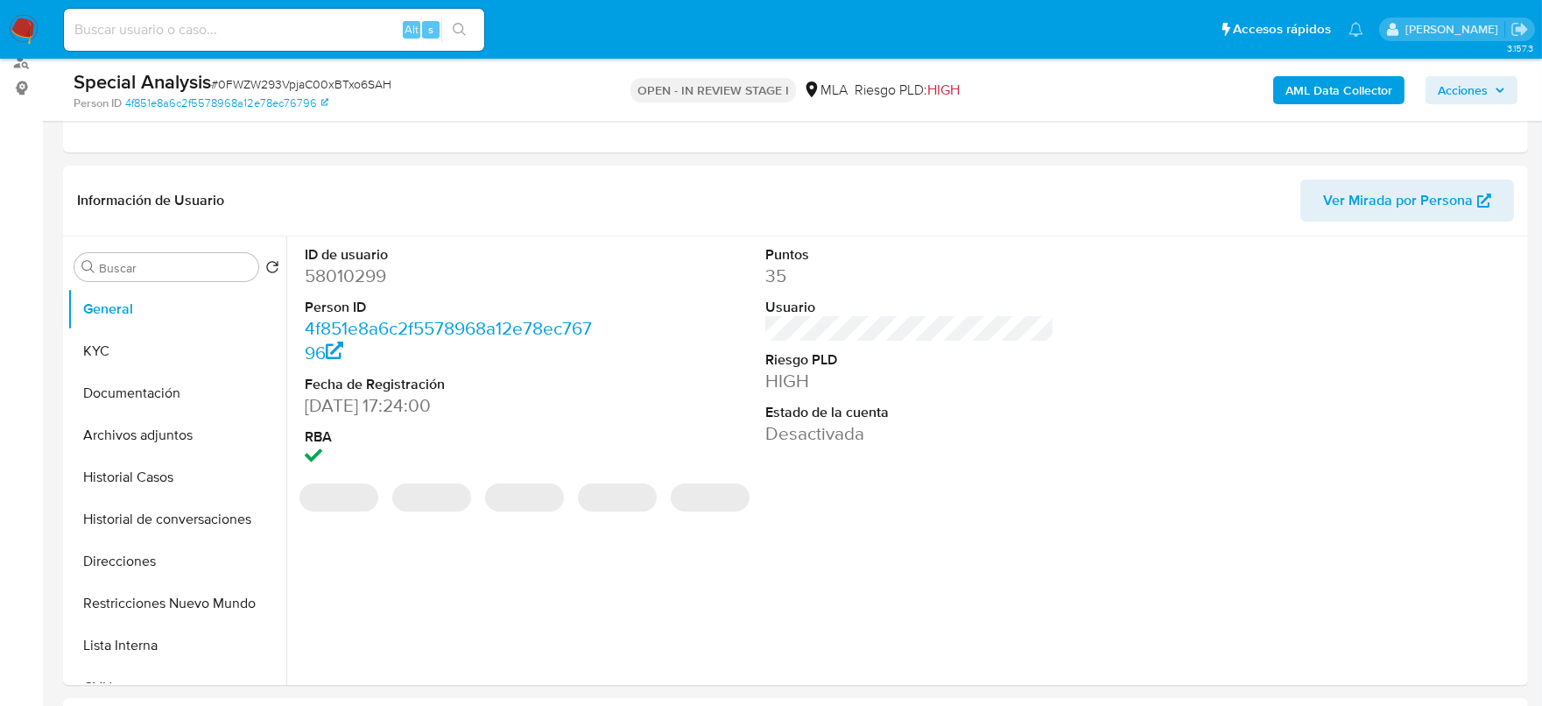
click at [387, 268] on dd "58010299" at bounding box center [450, 275] width 290 height 25
click at [364, 271] on dd "58010299" at bounding box center [450, 275] width 290 height 25
copy dd "58010299"
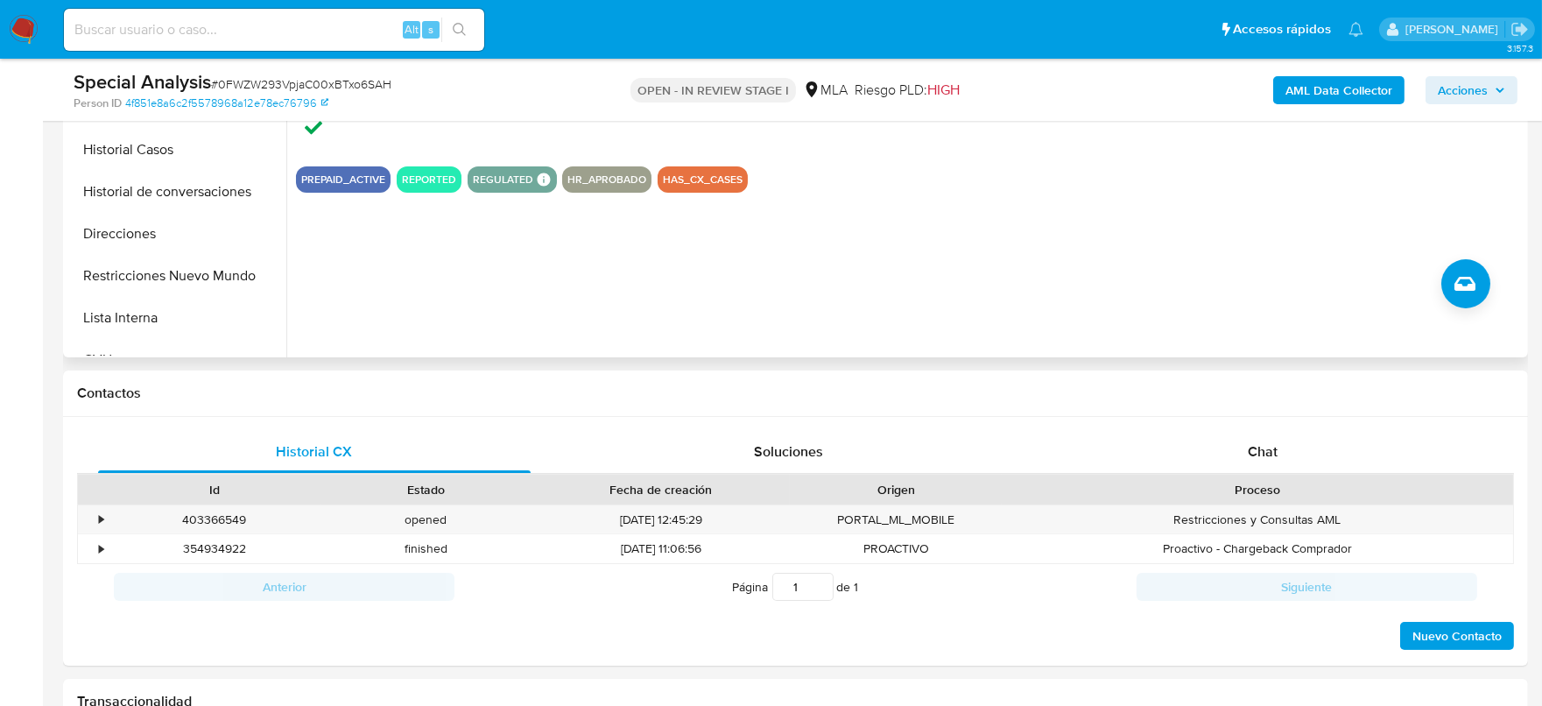
scroll to position [547, 0]
click at [1284, 439] on div "Chat" at bounding box center [1262, 450] width 432 height 42
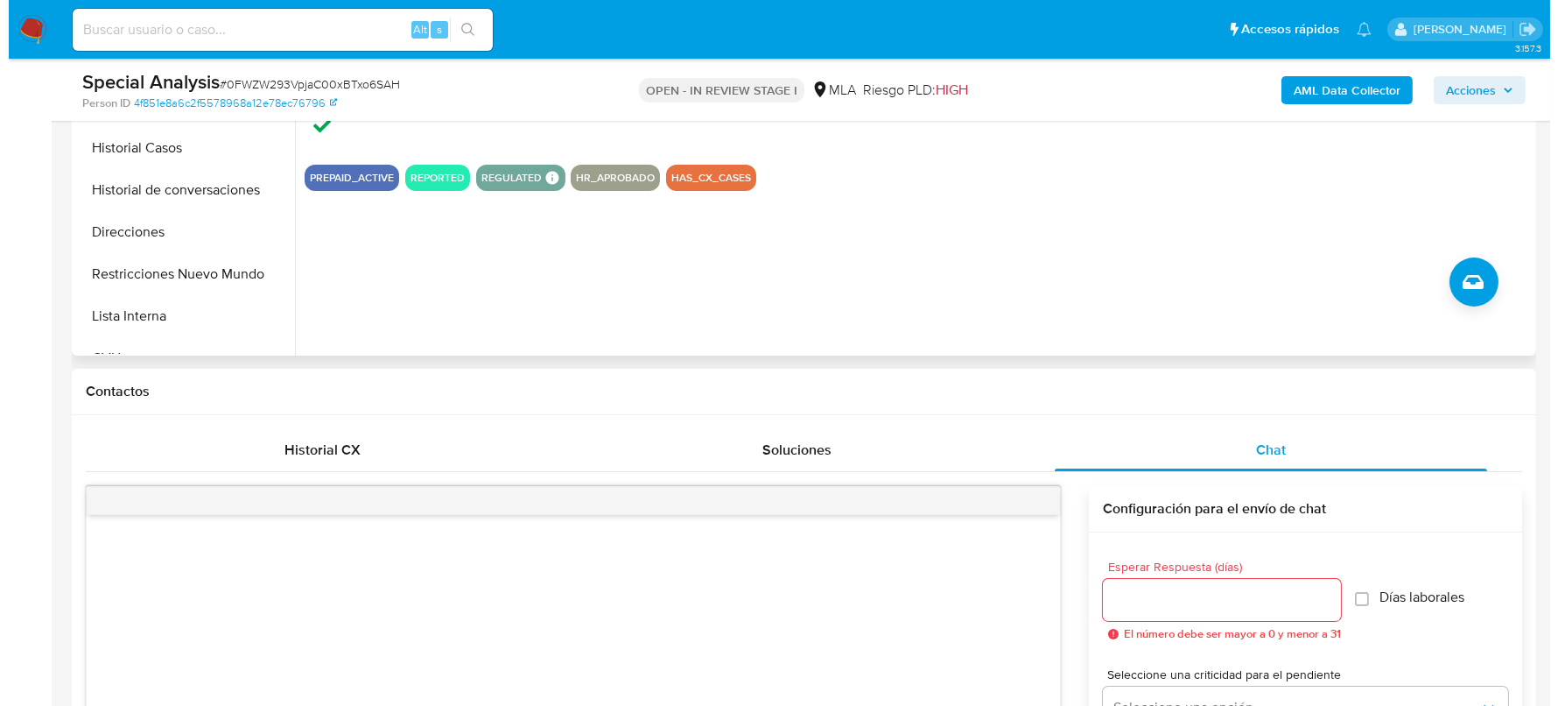
scroll to position [328, 0]
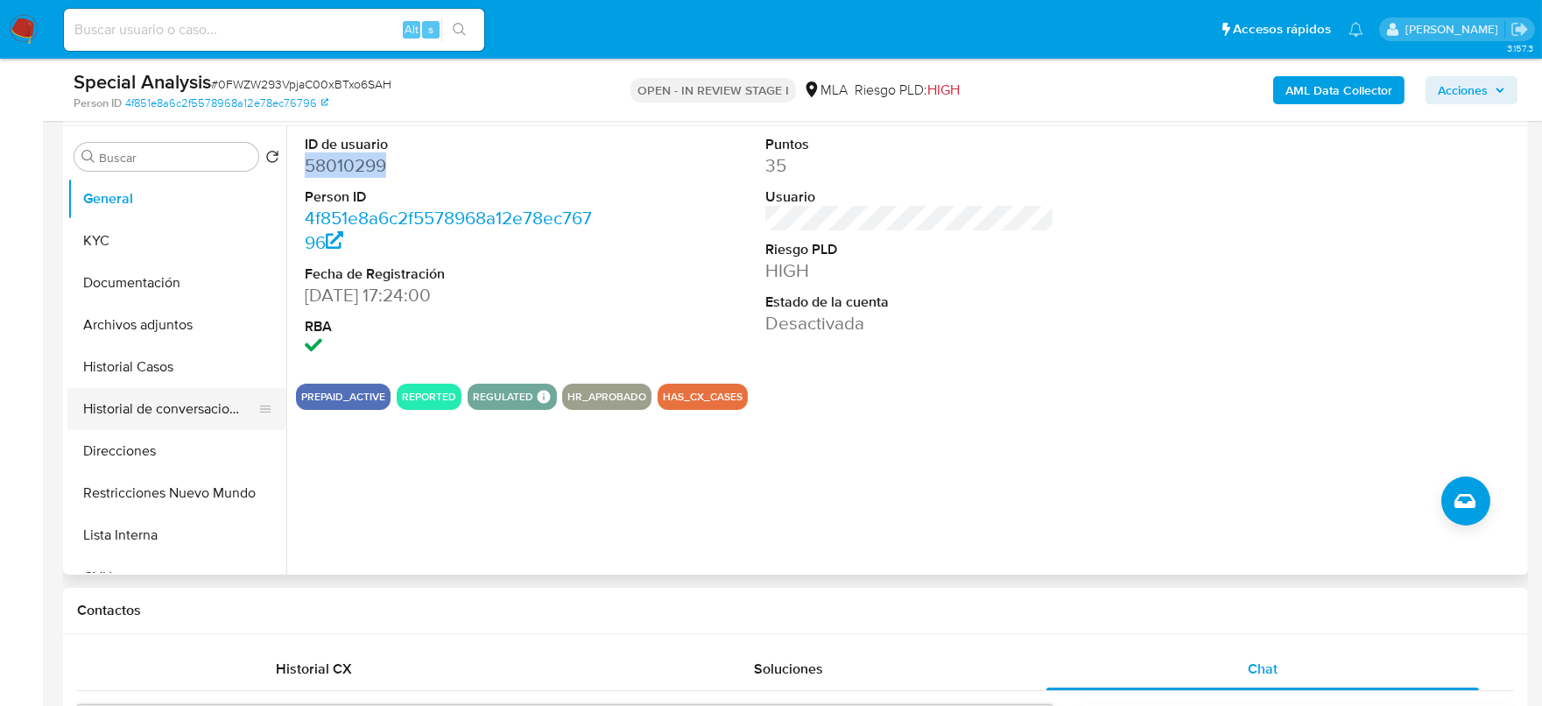
click at [186, 411] on button "Historial de conversaciones" at bounding box center [169, 409] width 205 height 42
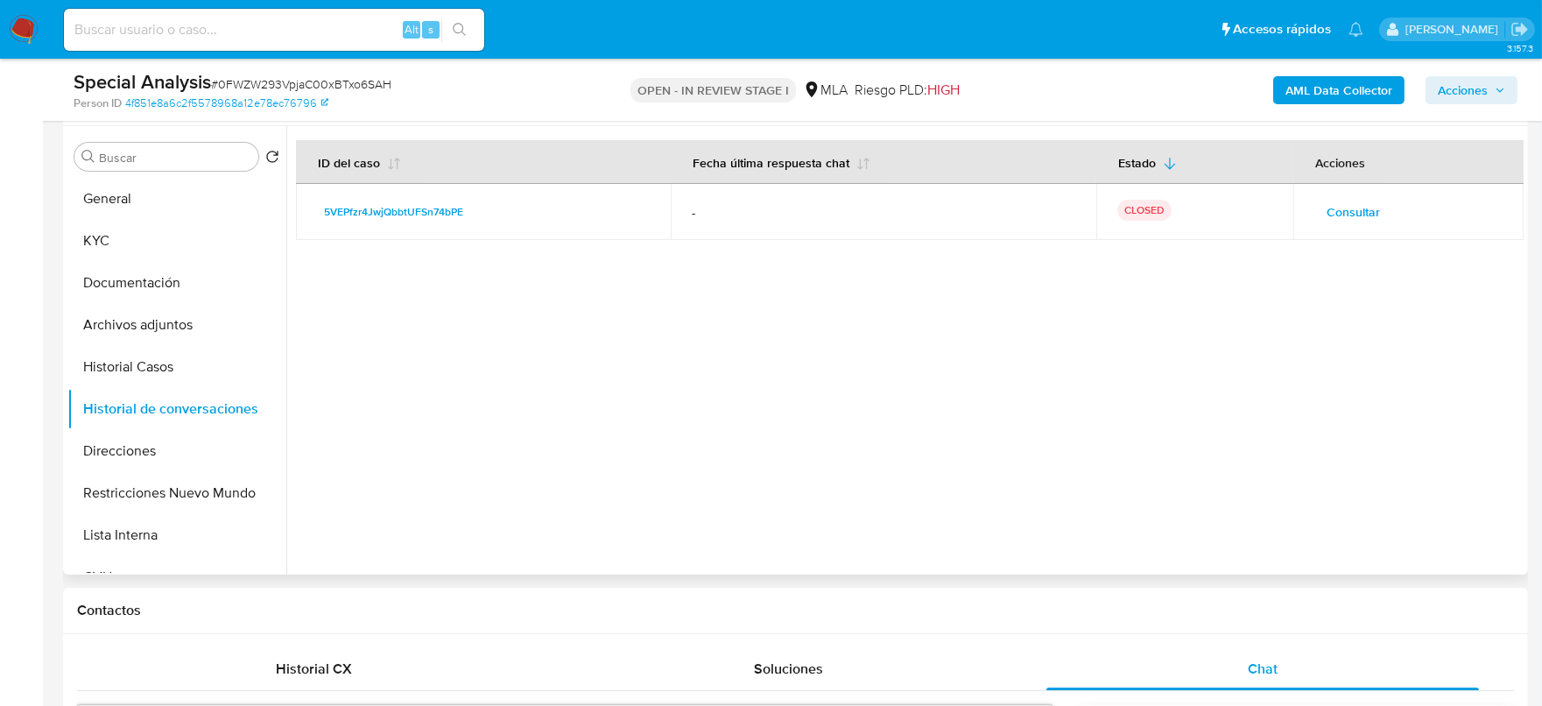
click at [1352, 207] on span "Consultar" at bounding box center [1352, 212] width 53 height 25
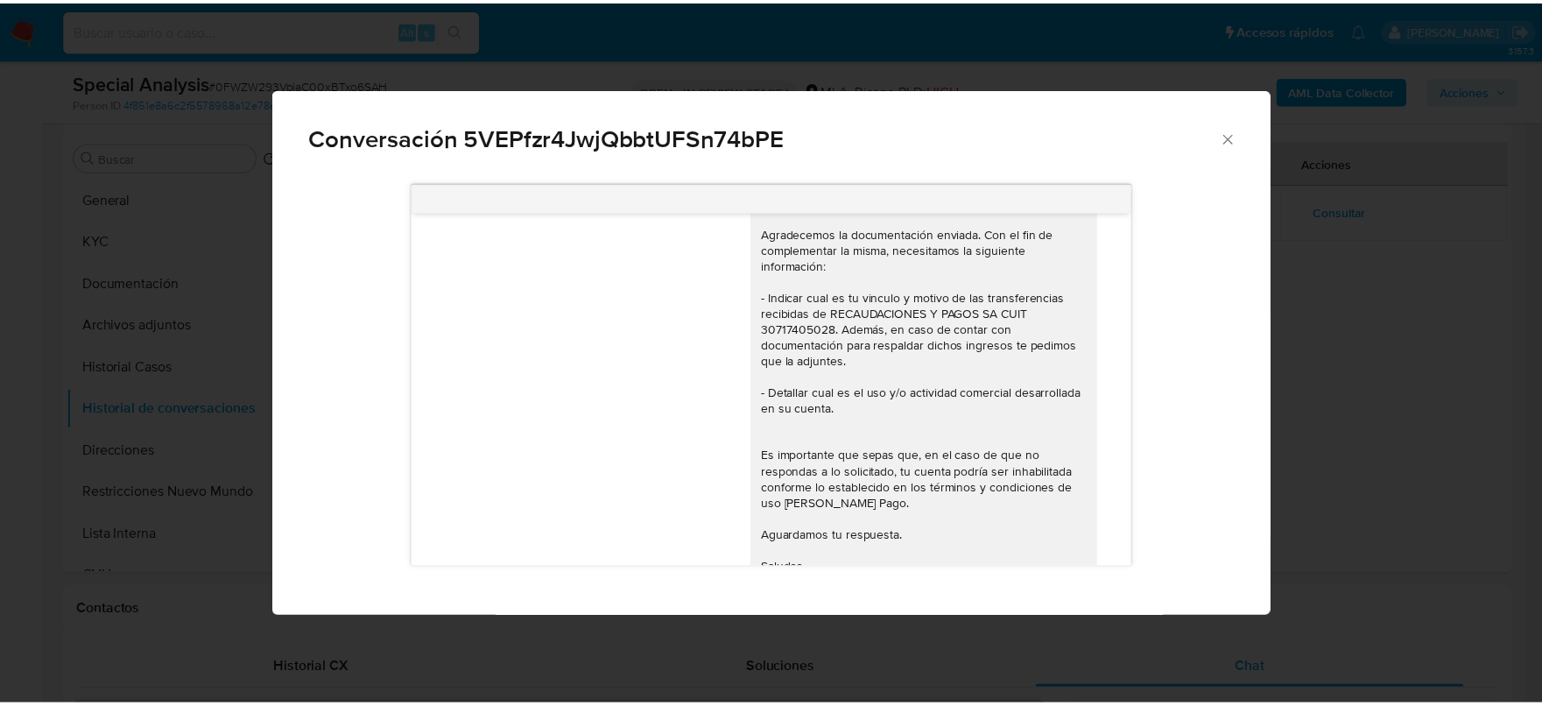
scroll to position [1350, 0]
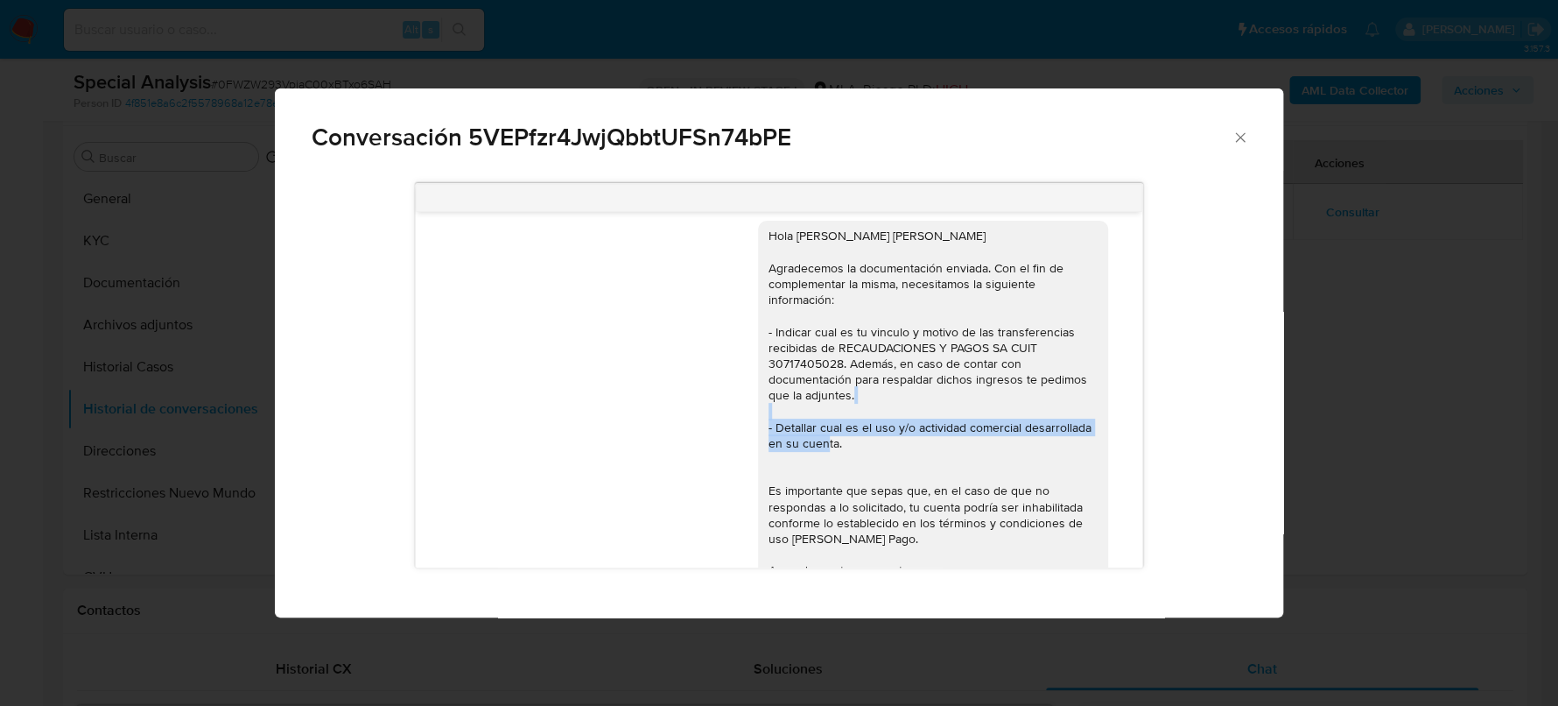
drag, startPoint x: 867, startPoint y: 460, endPoint x: 756, endPoint y: 445, distance: 111.3
click at [769, 445] on div "Hola Franco Alejandro Massari Agradecemos la documentación enviada. Con el fin …" at bounding box center [933, 427] width 329 height 398
copy div "Detallar cual es el uso y/o actividad comercial desarrollada en su cuenta."
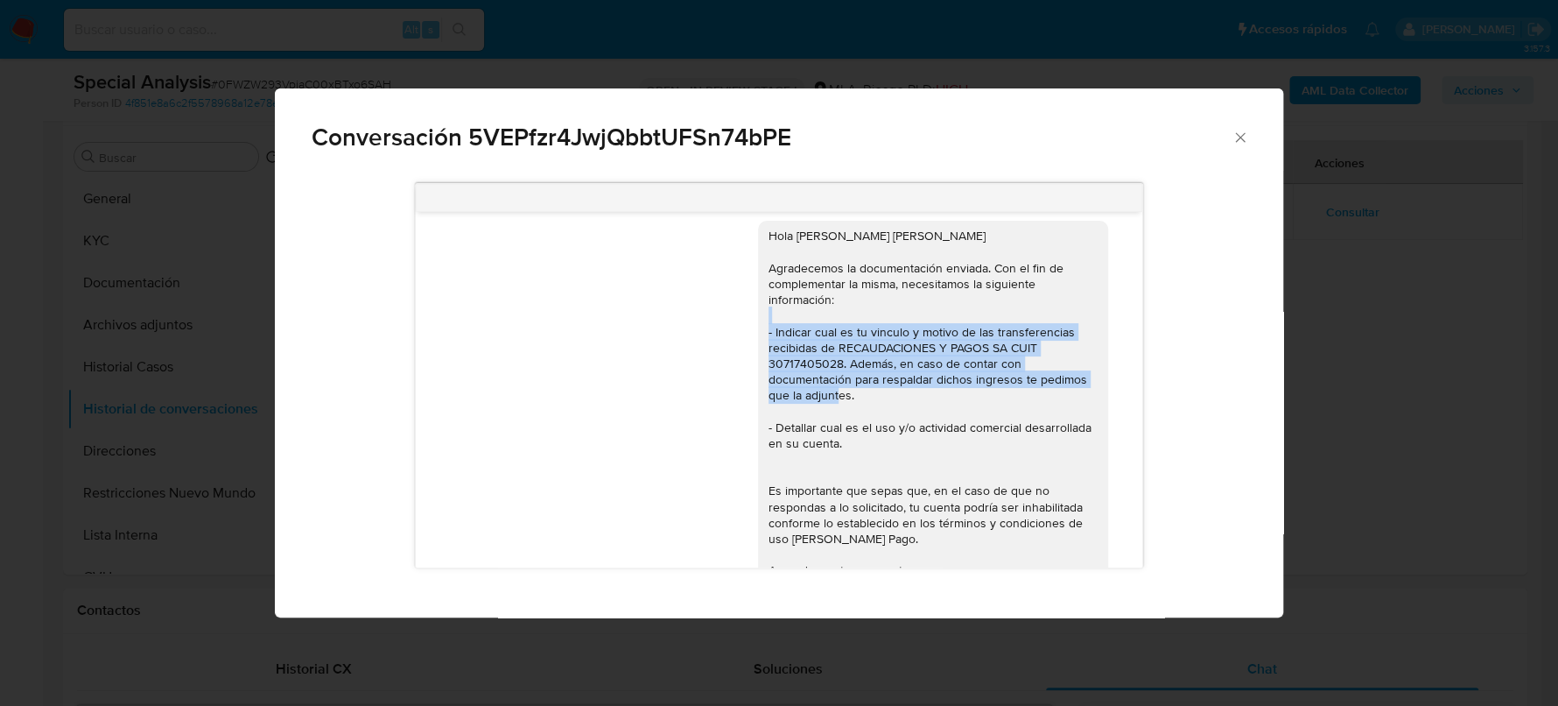
drag, startPoint x: 760, startPoint y: 348, endPoint x: 856, endPoint y: 416, distance: 117.5
click at [856, 416] on div "Hola Franco Alejandro Massari Agradecemos la documentación enviada. Con el fin …" at bounding box center [933, 427] width 329 height 398
copy div "Indicar cual es tu vinculo y motivo de las transferencias recibidas de RECAUDAC…"
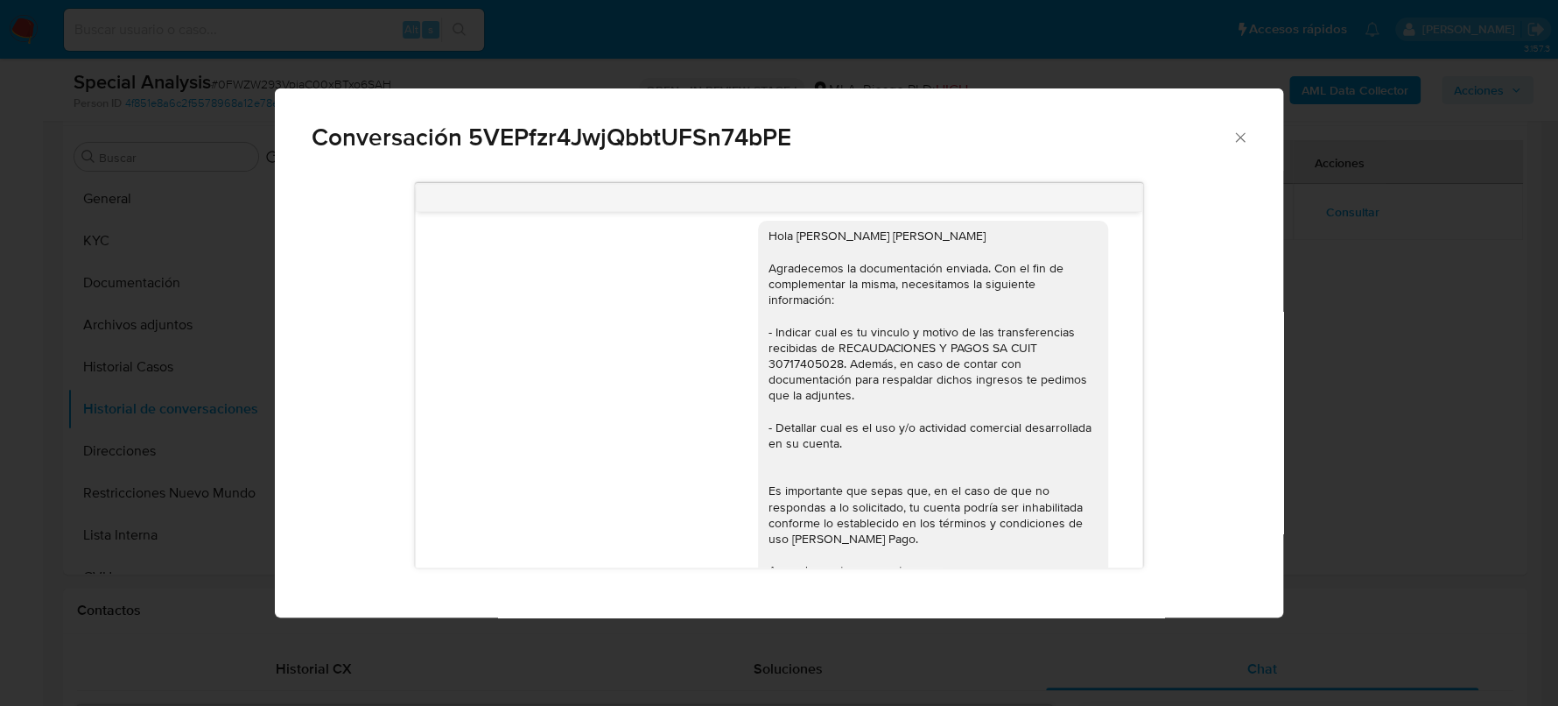
click at [1227, 138] on span "Conversación 5VEPfzr4JwjQbbtUFSn74bPE" at bounding box center [772, 137] width 920 height 25
click at [1247, 135] on icon "Cerrar" at bounding box center [1241, 138] width 18 height 18
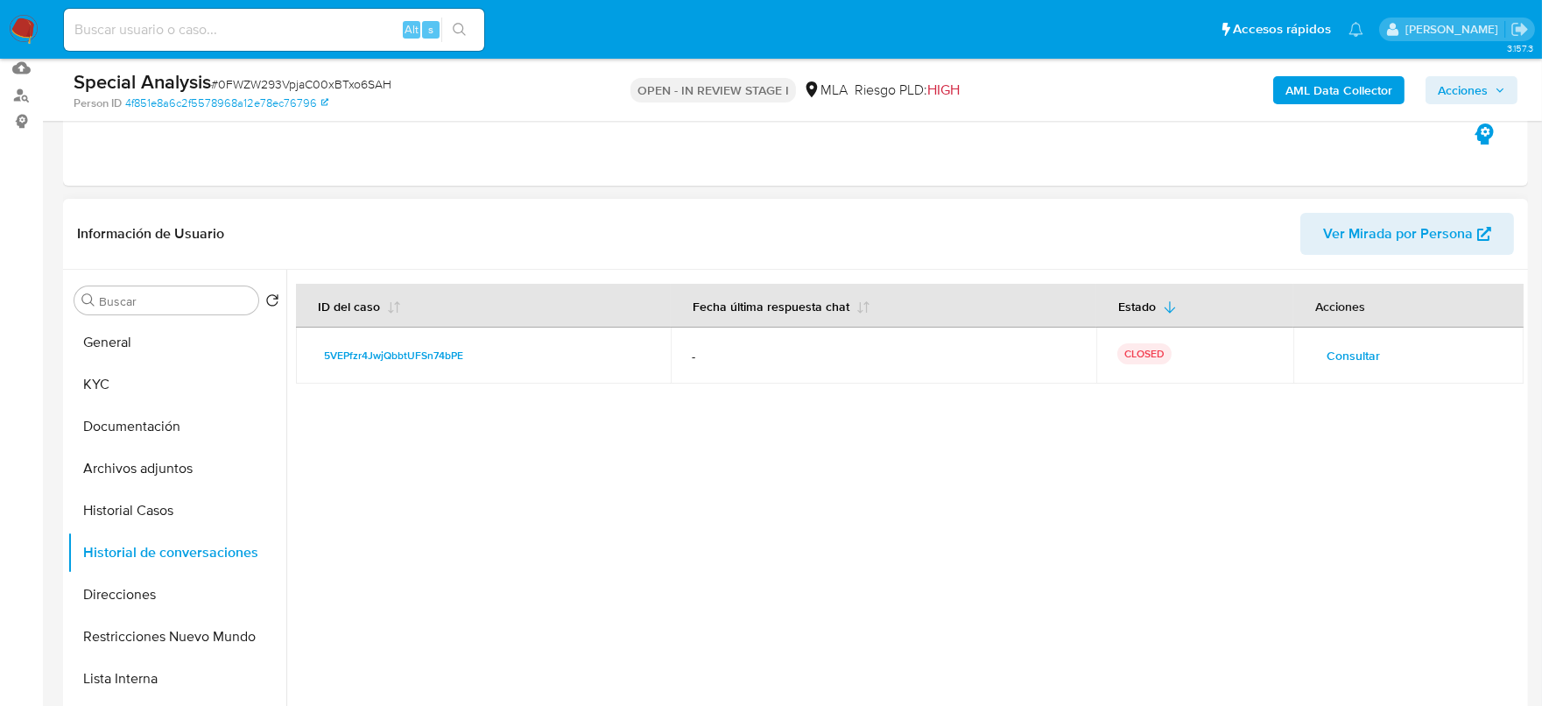
scroll to position [218, 0]
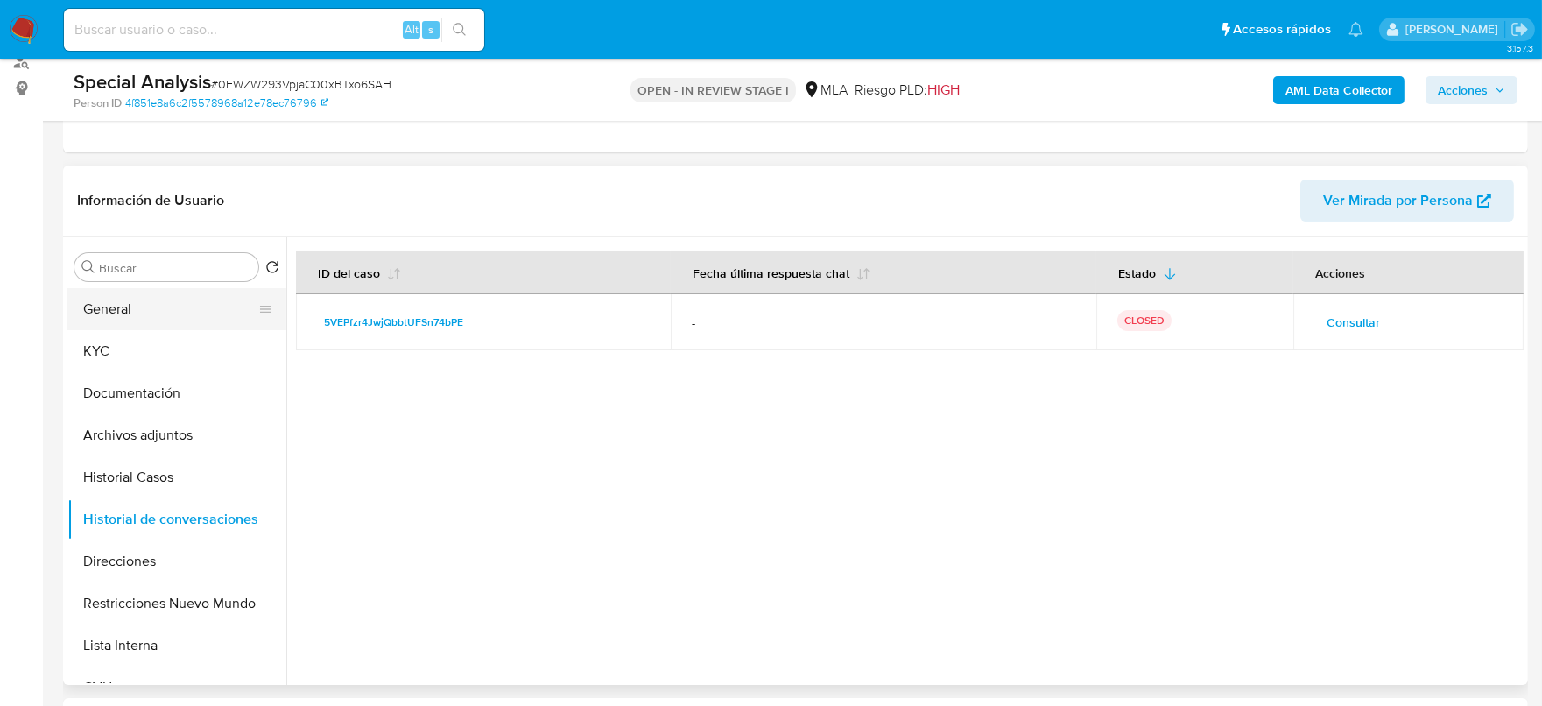
click at [193, 312] on button "General" at bounding box center [169, 309] width 205 height 42
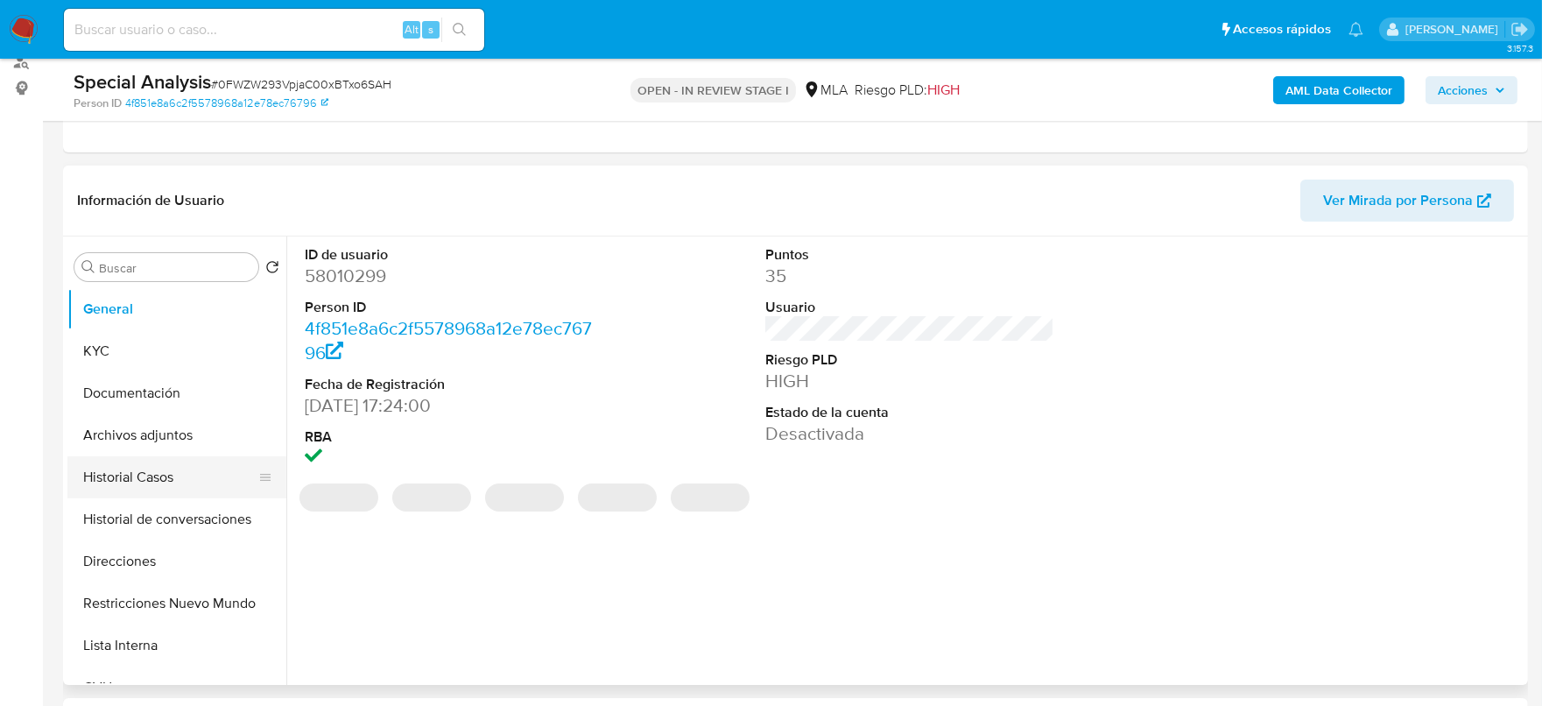
click at [134, 460] on button "Historial Casos" at bounding box center [169, 477] width 205 height 42
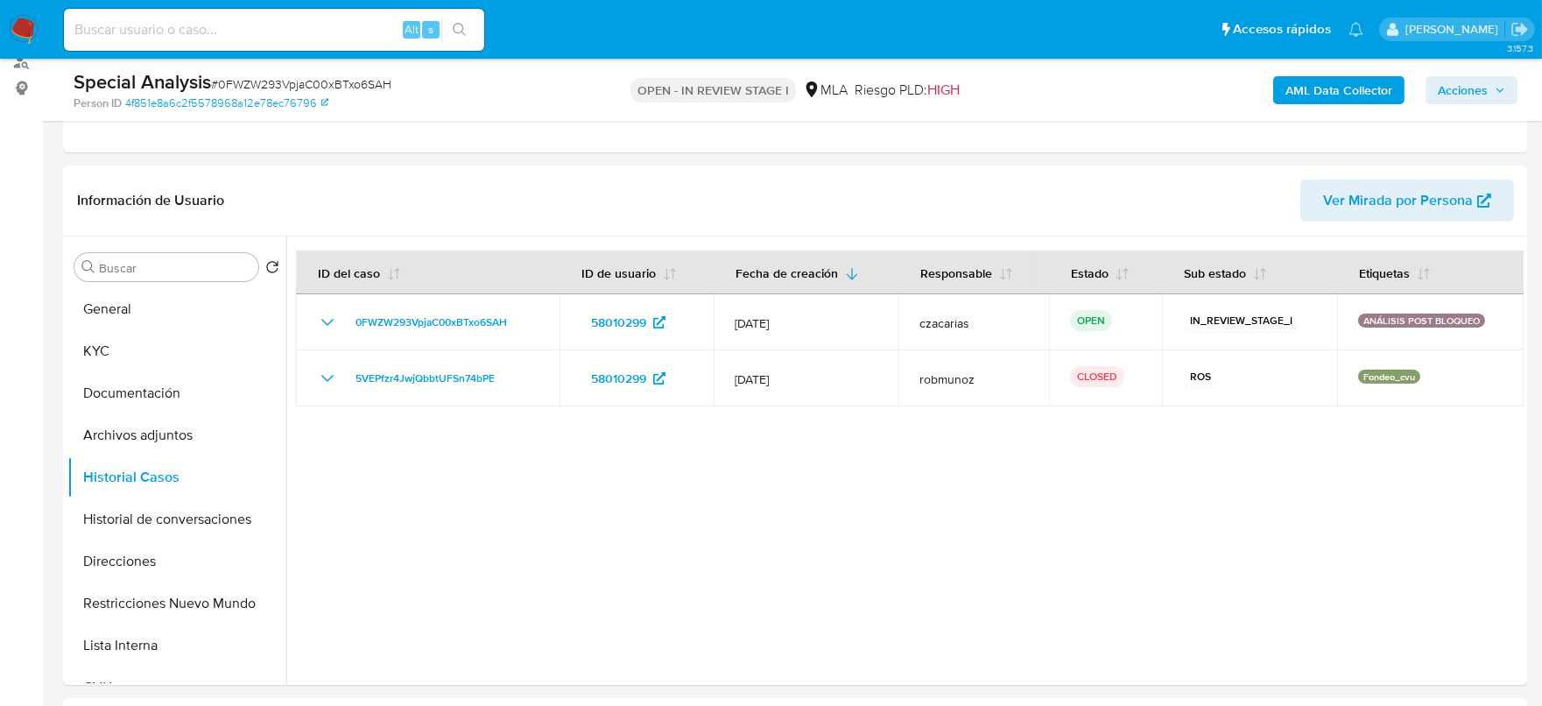
click at [11, 30] on img at bounding box center [24, 30] width 30 height 30
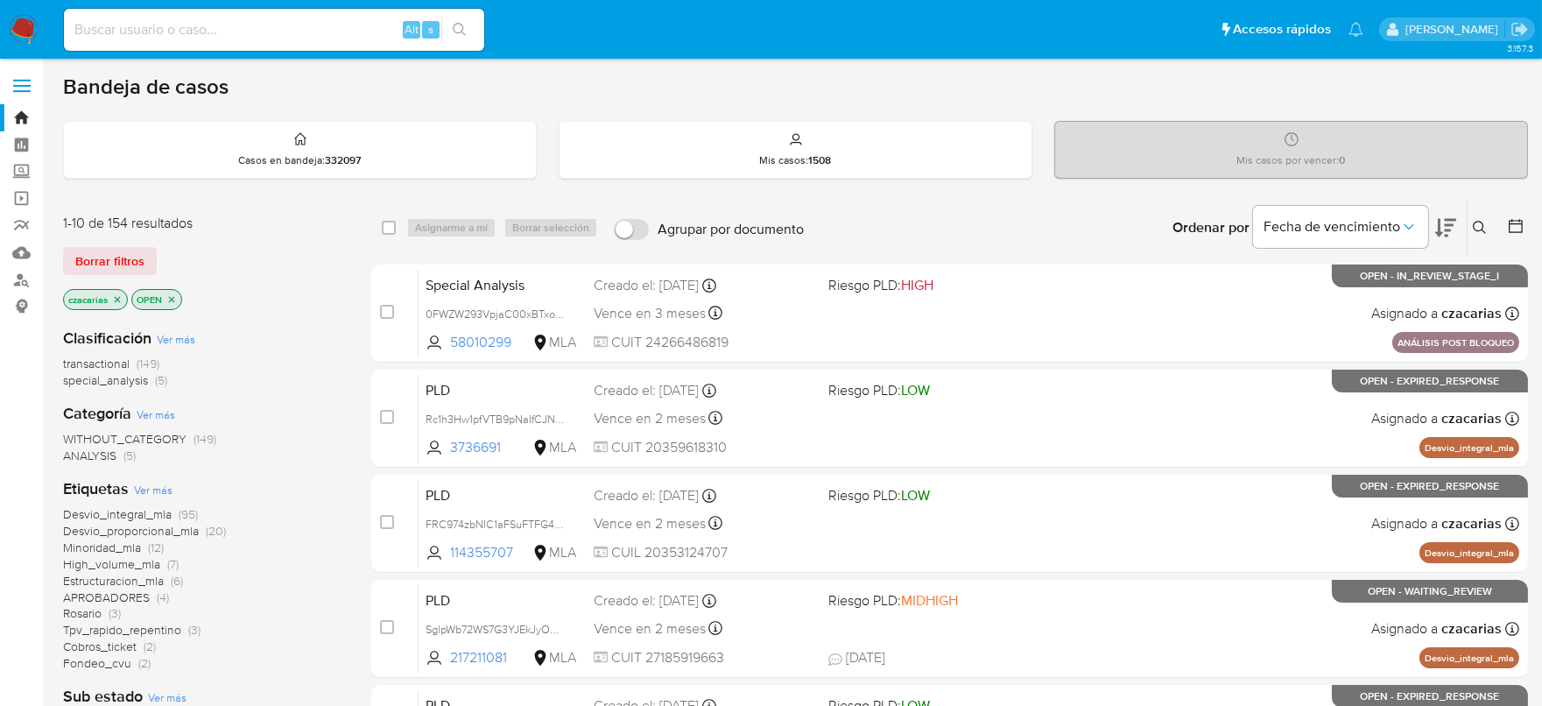
click at [355, 38] on input at bounding box center [274, 29] width 420 height 23
paste input "185447333"
type input "185447333"
click at [438, 31] on div "s" at bounding box center [431, 30] width 18 height 18
click at [453, 29] on icon "search-icon" at bounding box center [460, 30] width 14 height 14
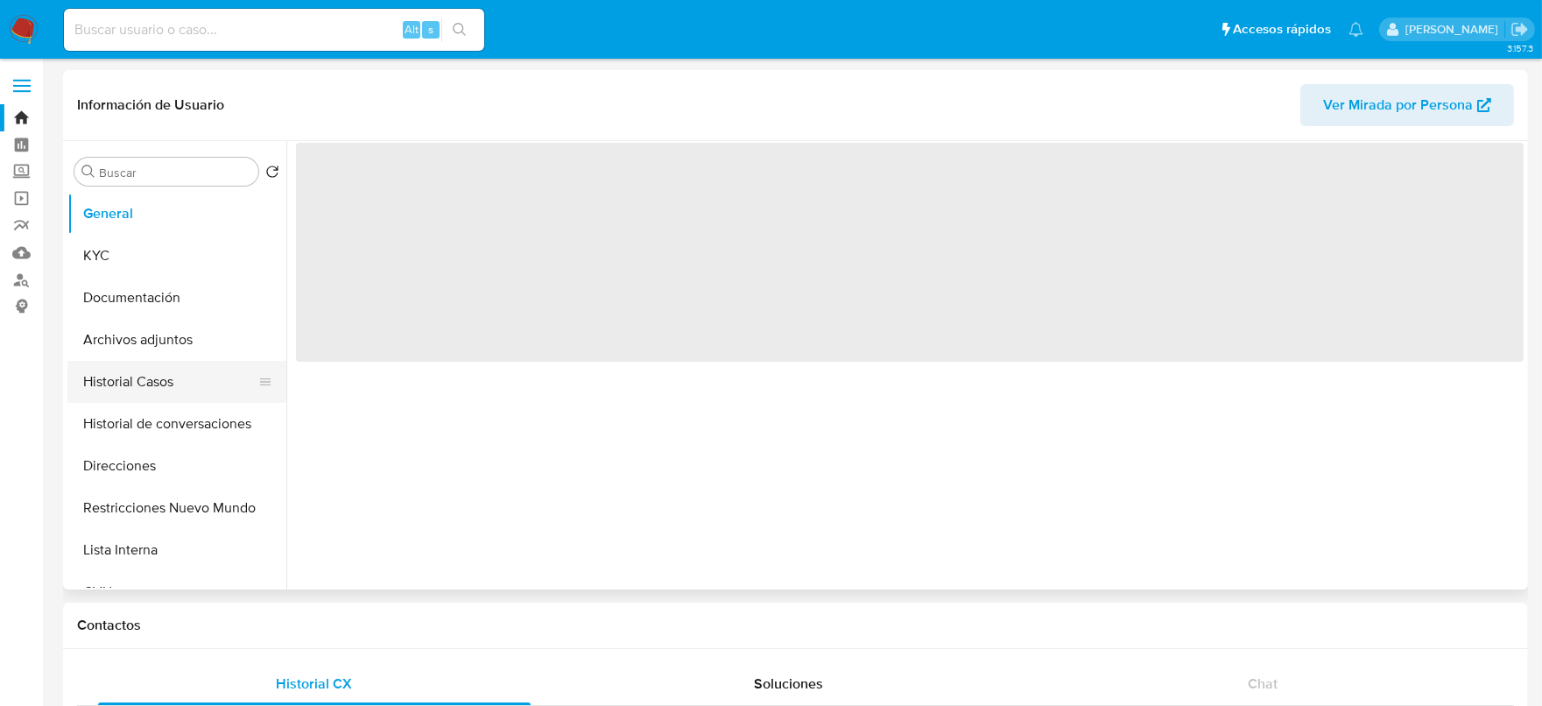
click at [164, 379] on button "Historial Casos" at bounding box center [169, 382] width 205 height 42
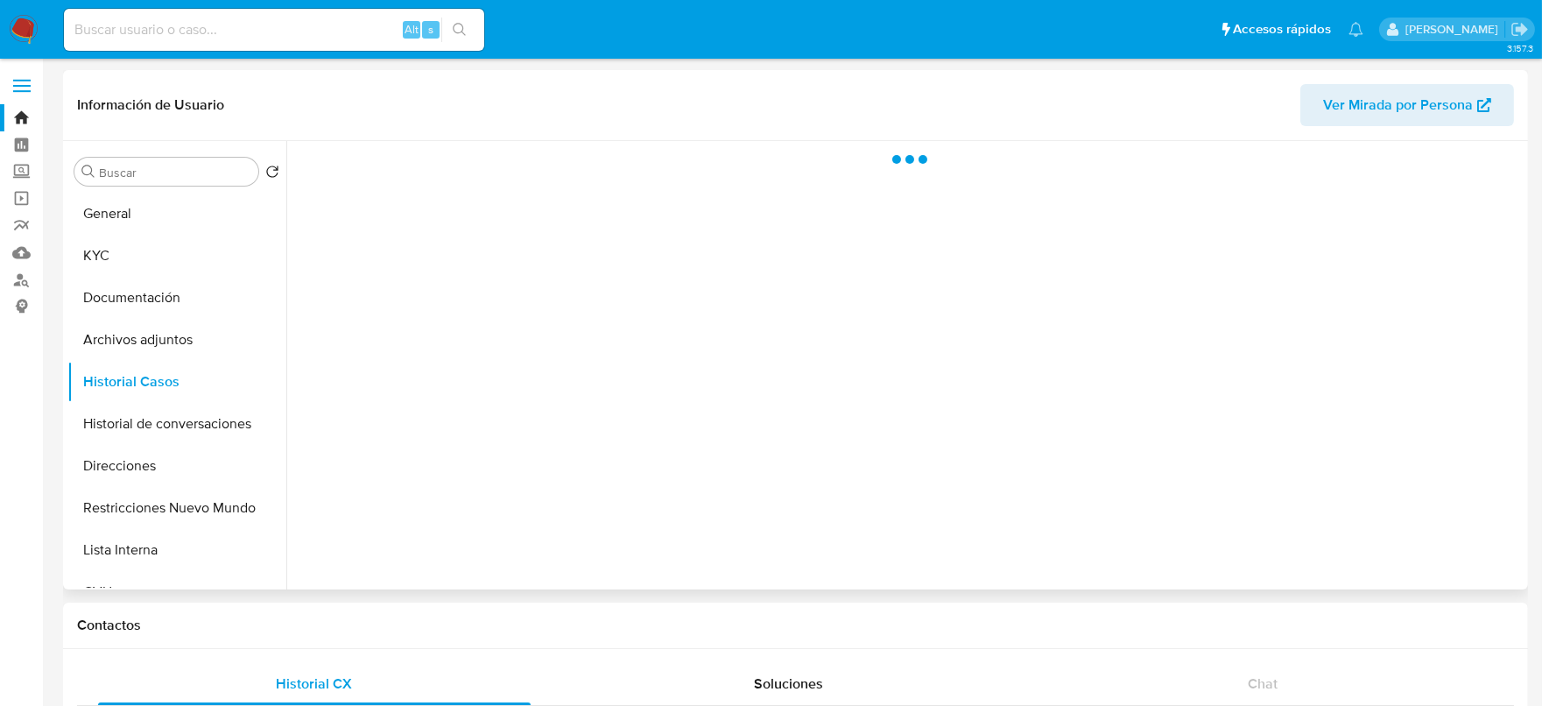
select select "10"
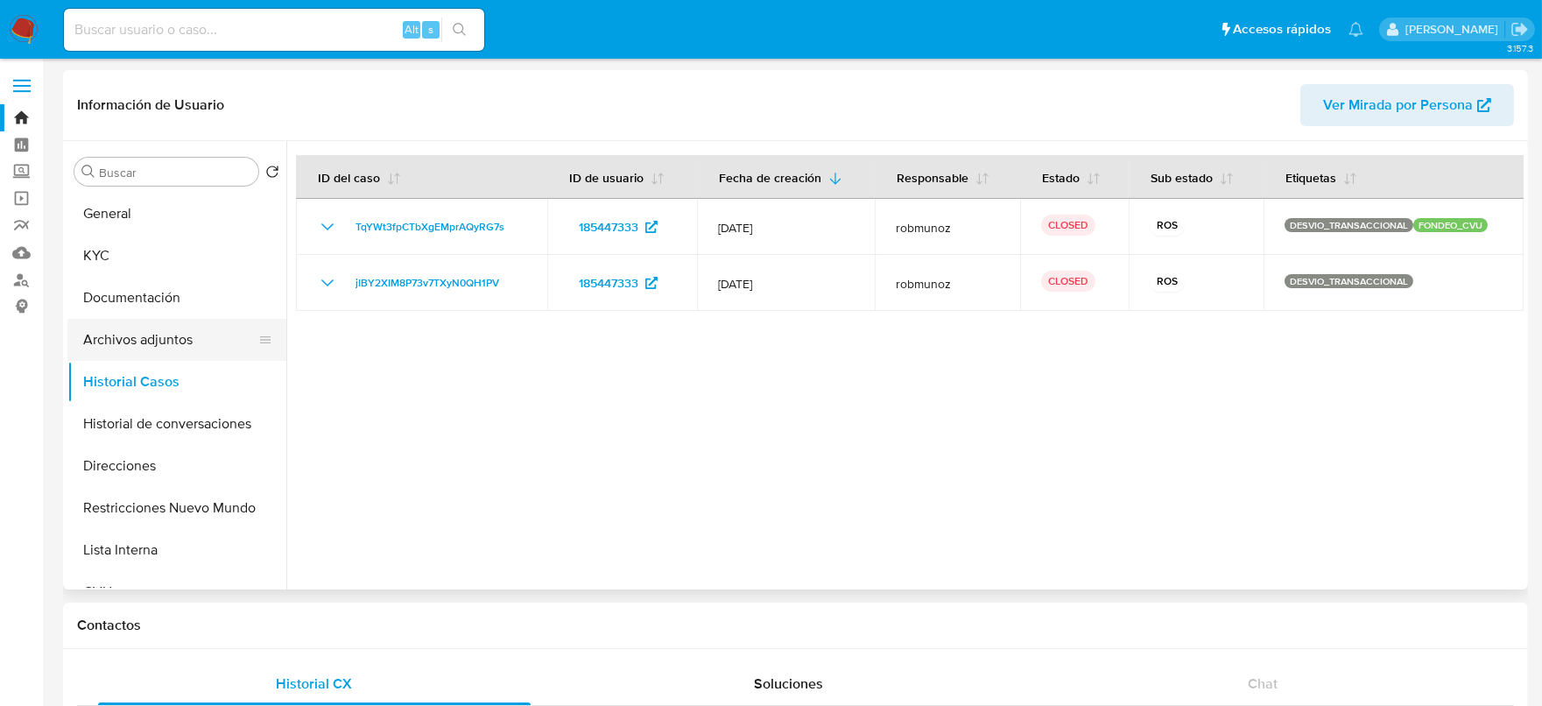
click at [172, 331] on button "Archivos adjuntos" at bounding box center [169, 340] width 205 height 42
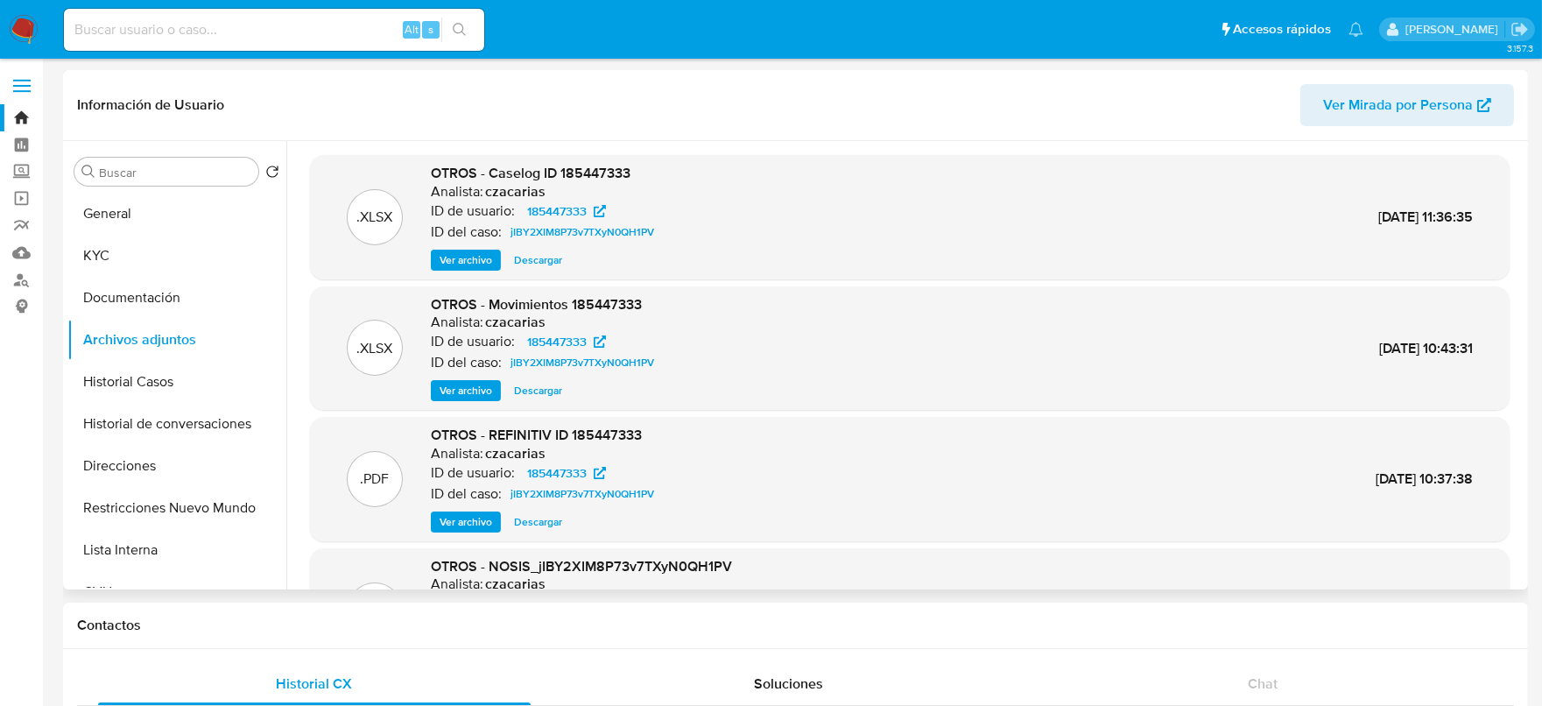
click at [478, 251] on span "Ver archivo" at bounding box center [465, 260] width 53 height 18
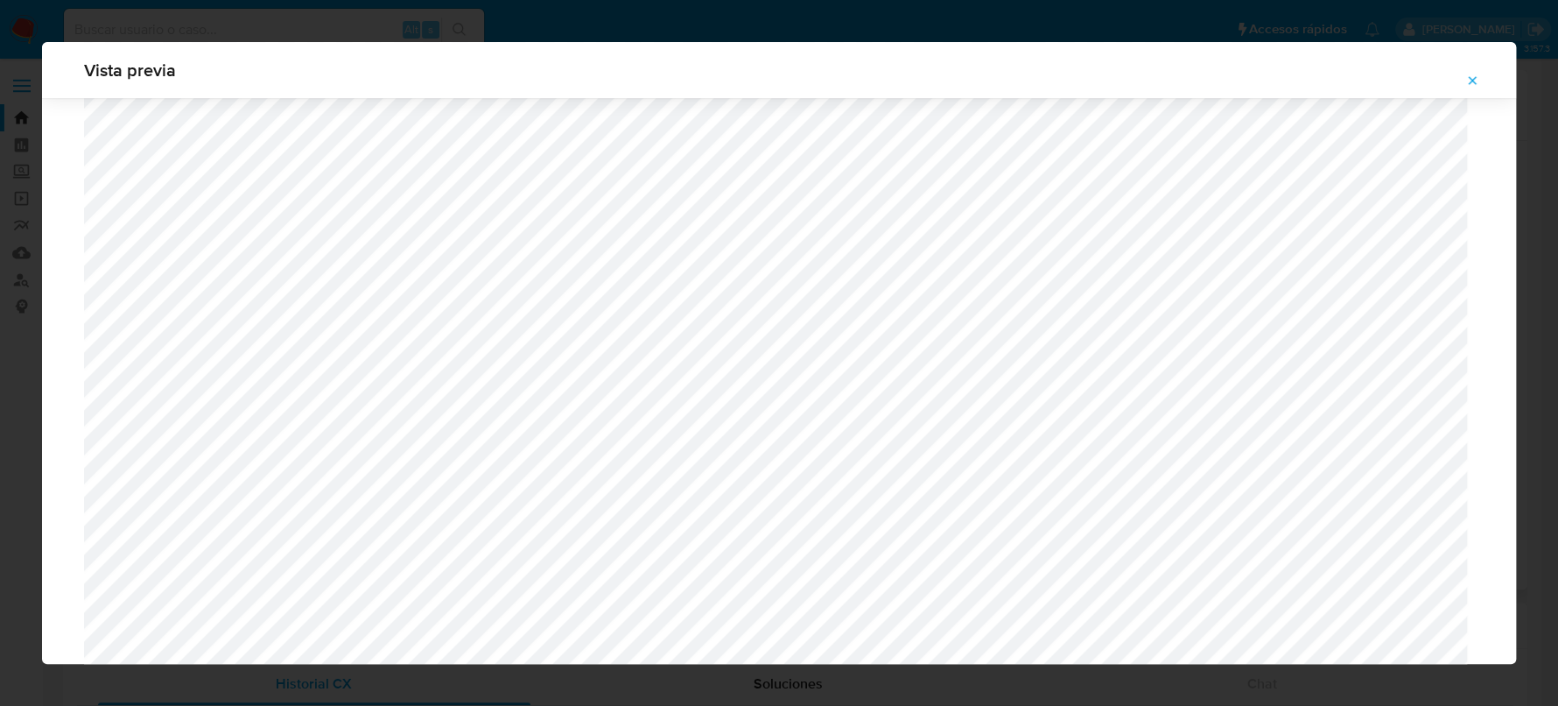
scroll to position [950, 0]
click at [1476, 76] on icon "Attachment preview" at bounding box center [1472, 81] width 14 height 14
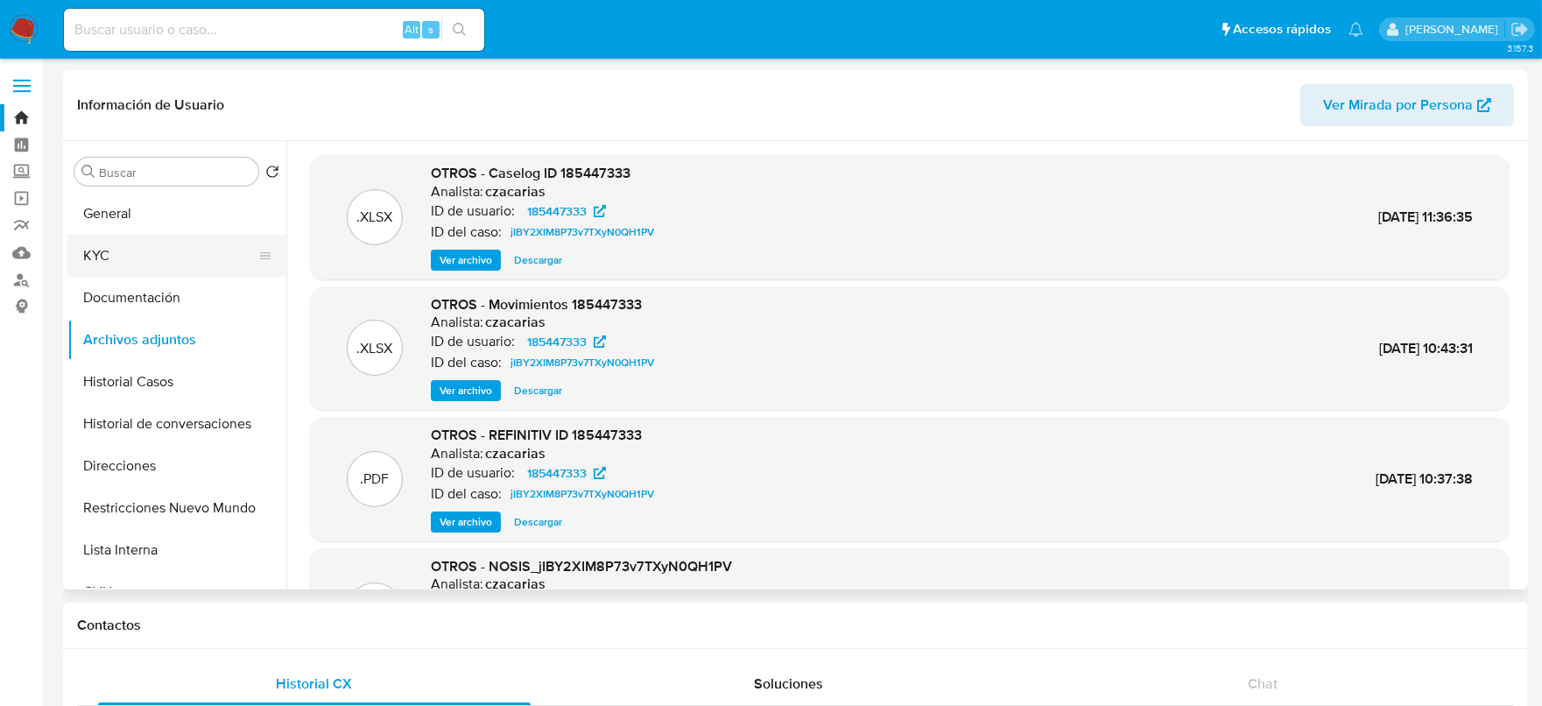
click at [144, 235] on button "KYC" at bounding box center [169, 256] width 205 height 42
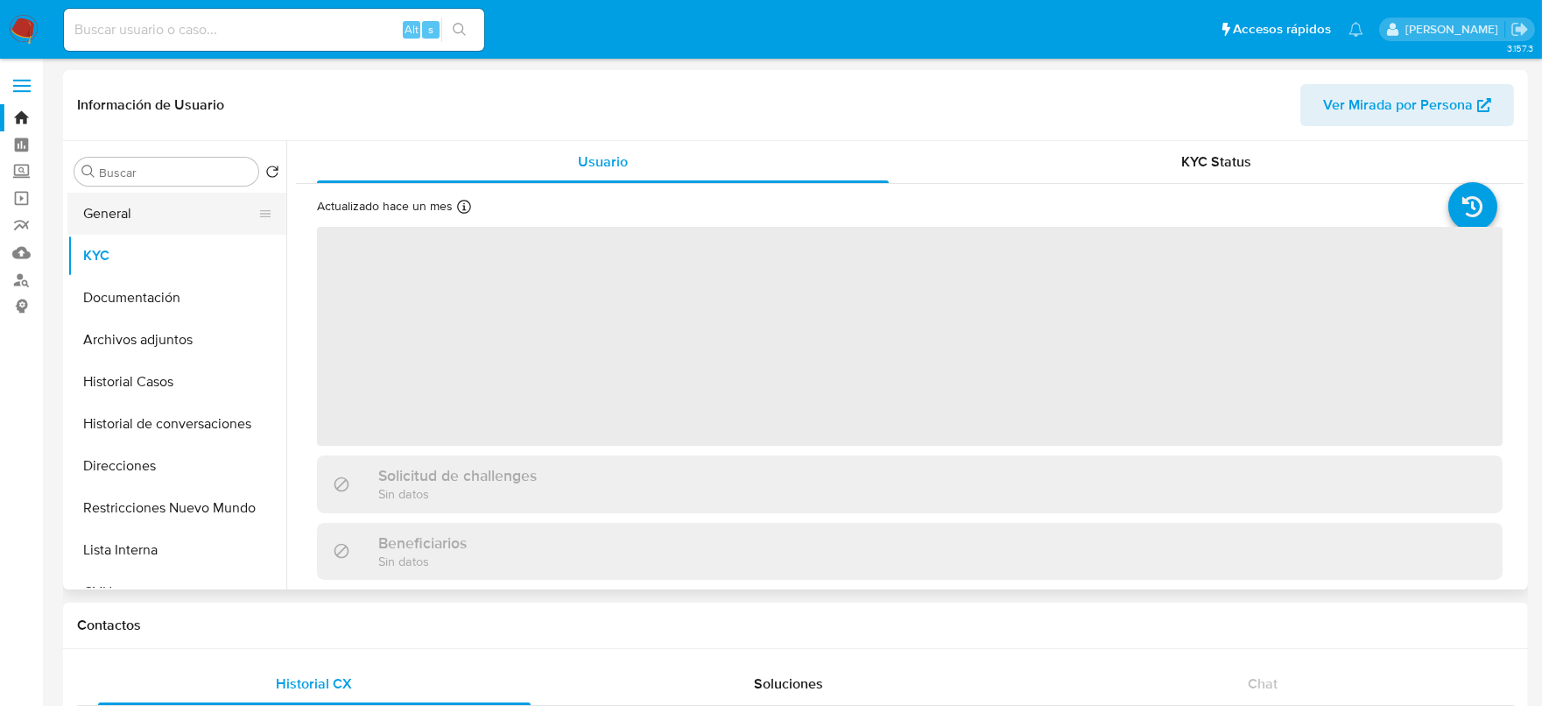
click at [151, 218] on button "General" at bounding box center [169, 214] width 205 height 42
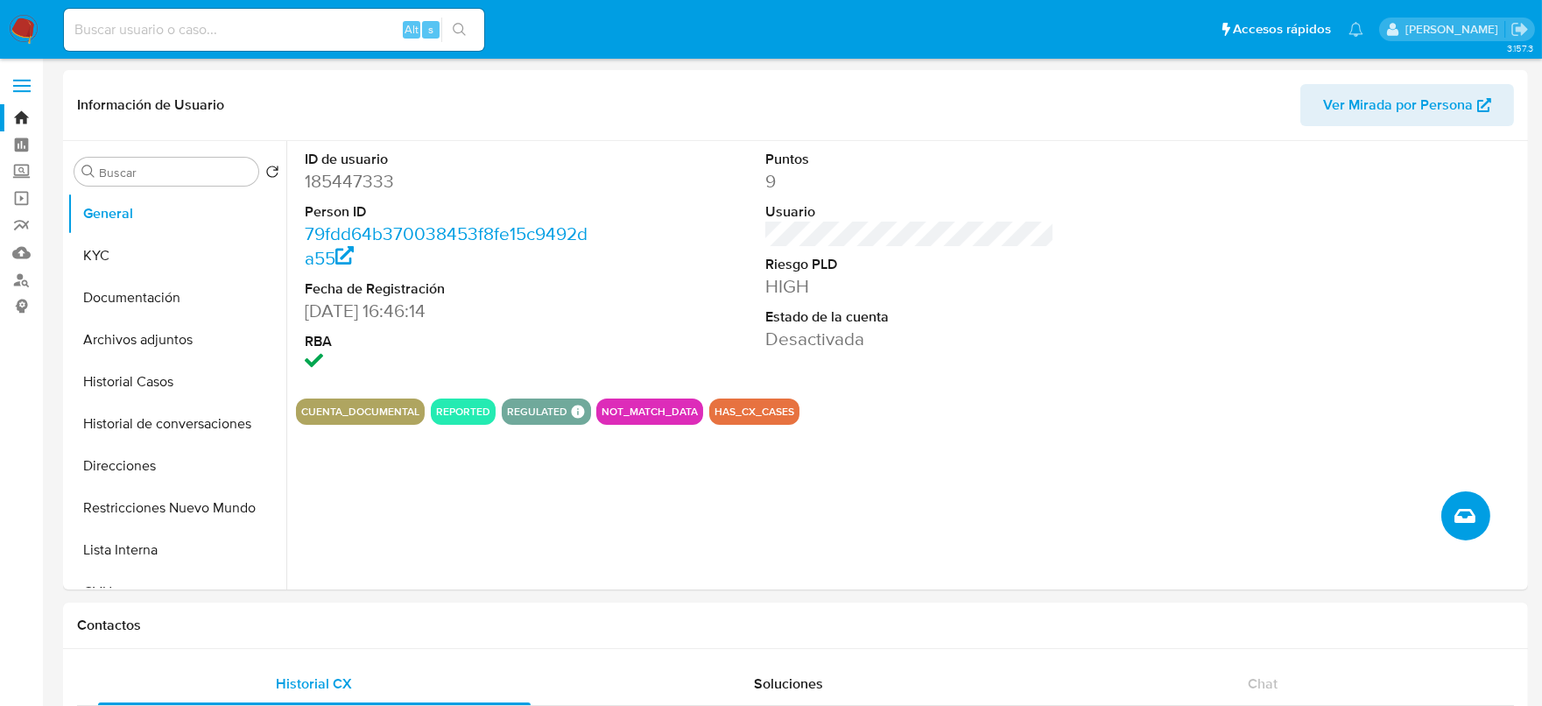
click at [1467, 530] on button "Crear caso manual" at bounding box center [1465, 515] width 49 height 49
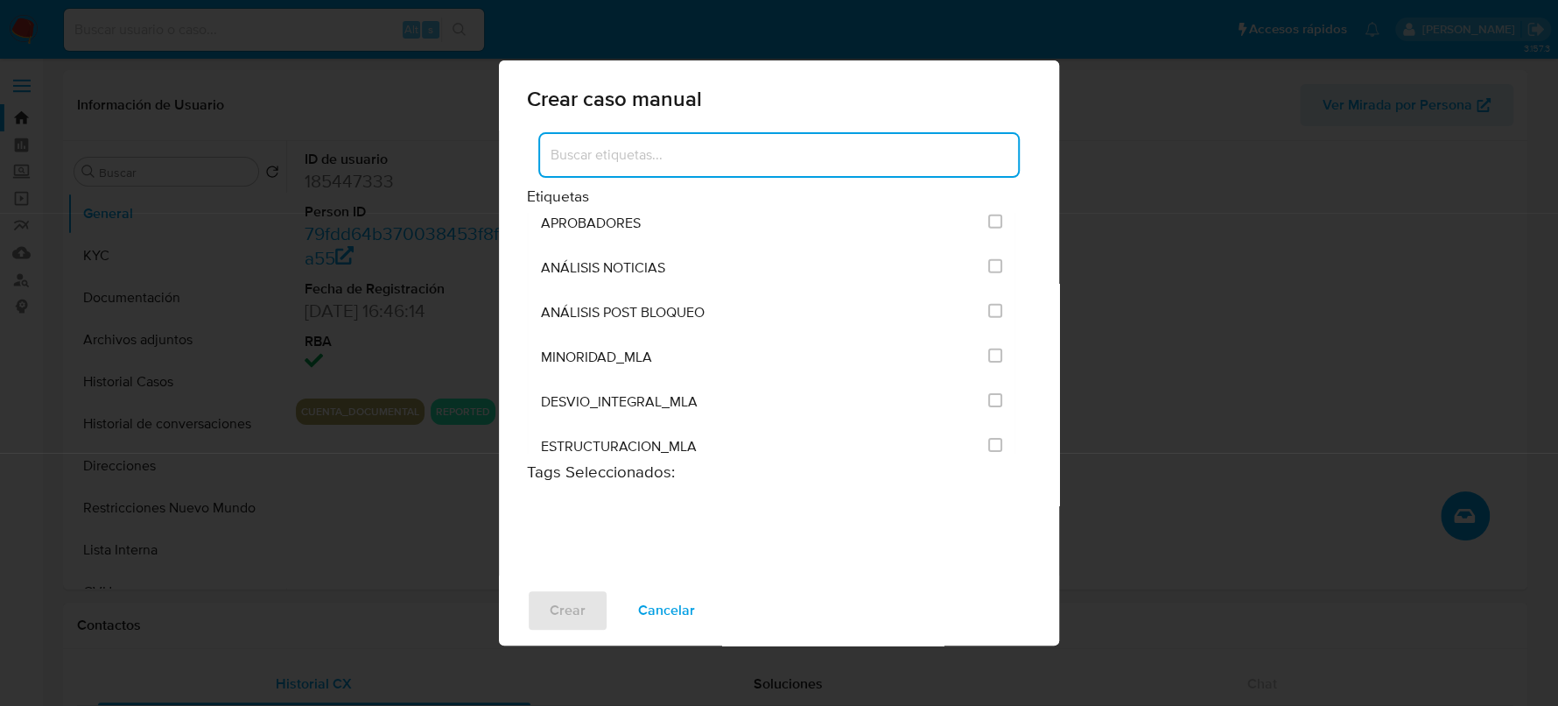
scroll to position [3502, 0]
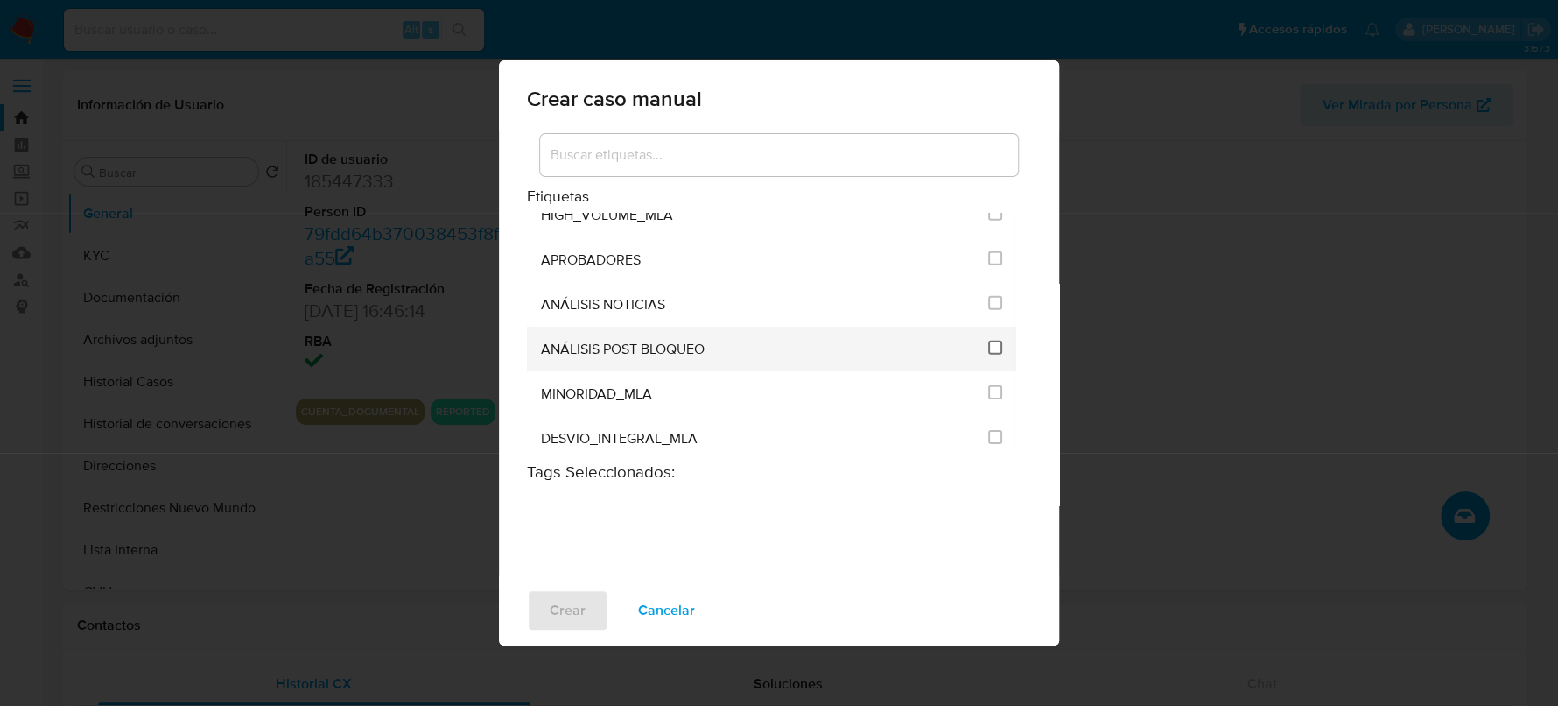
click at [988, 341] on input "3249" at bounding box center [995, 348] width 14 height 14
checkbox input "true"
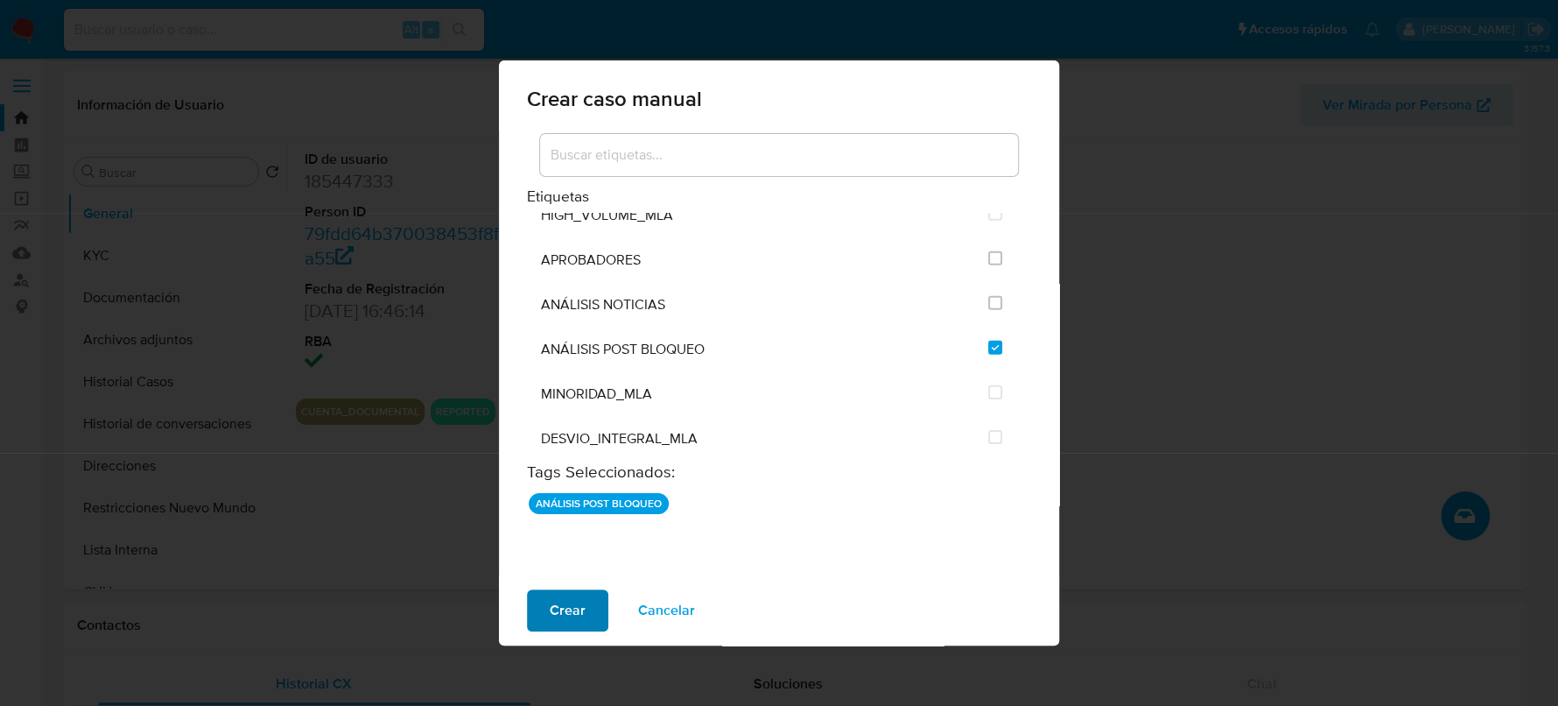
click at [595, 602] on button "Crear" at bounding box center [567, 610] width 81 height 42
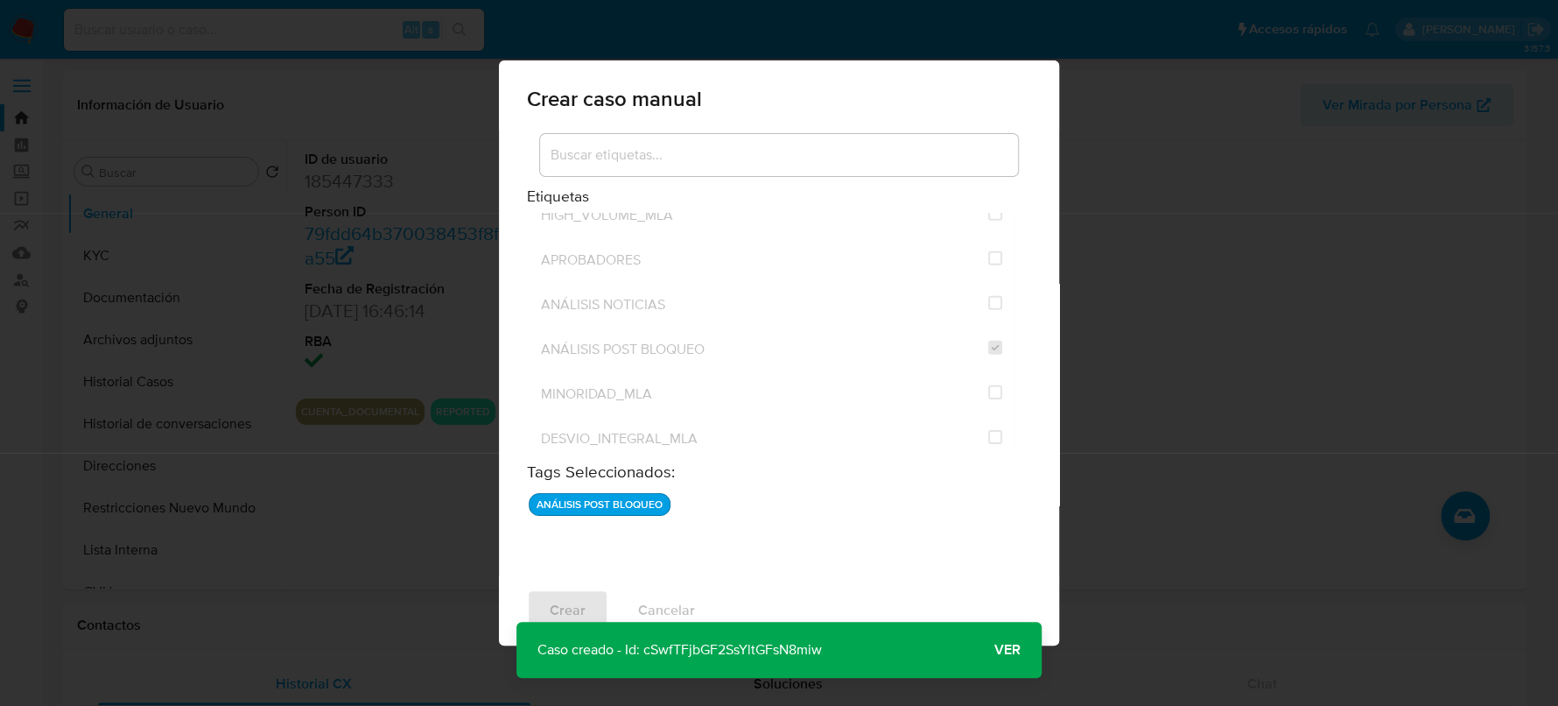
click at [987, 644] on button "Ver" at bounding box center [1007, 650] width 68 height 42
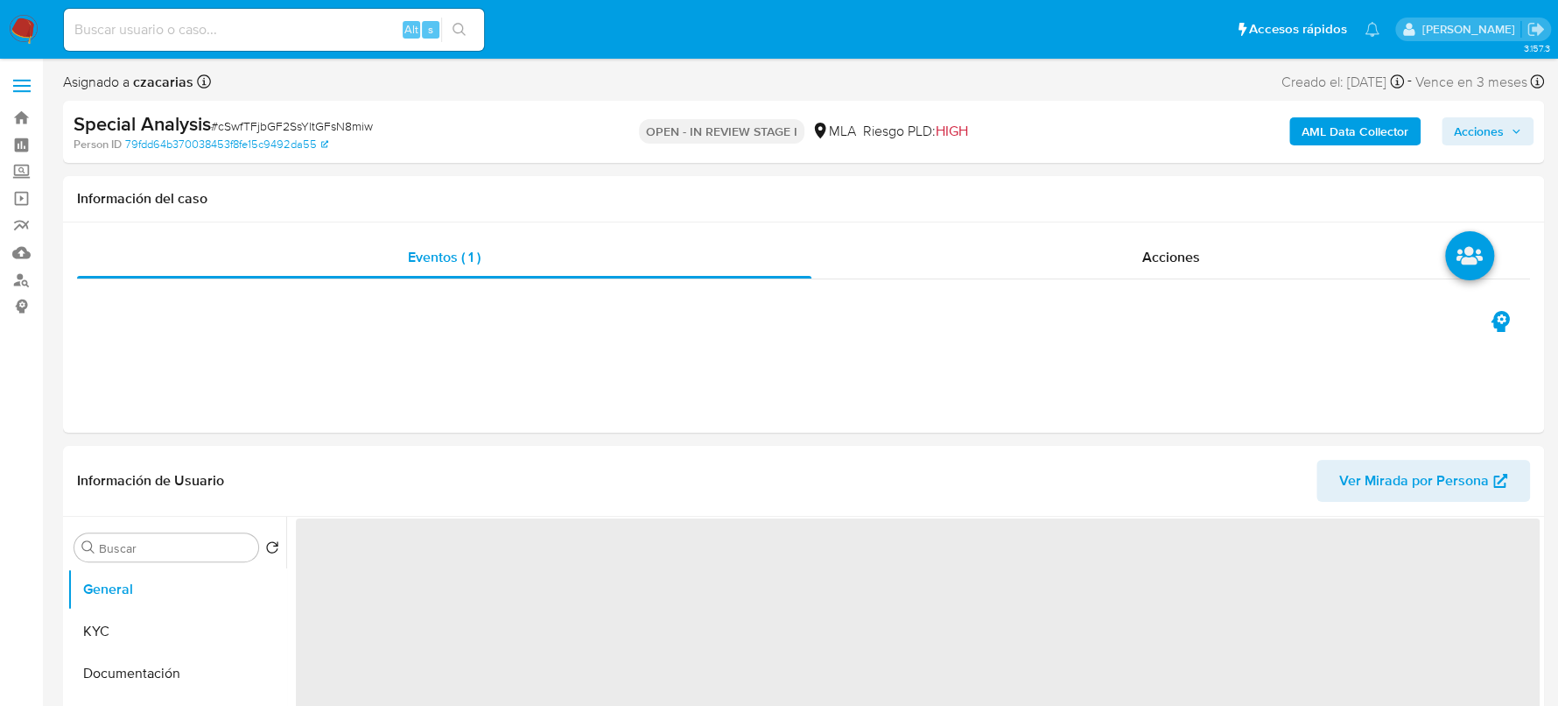
select select "10"
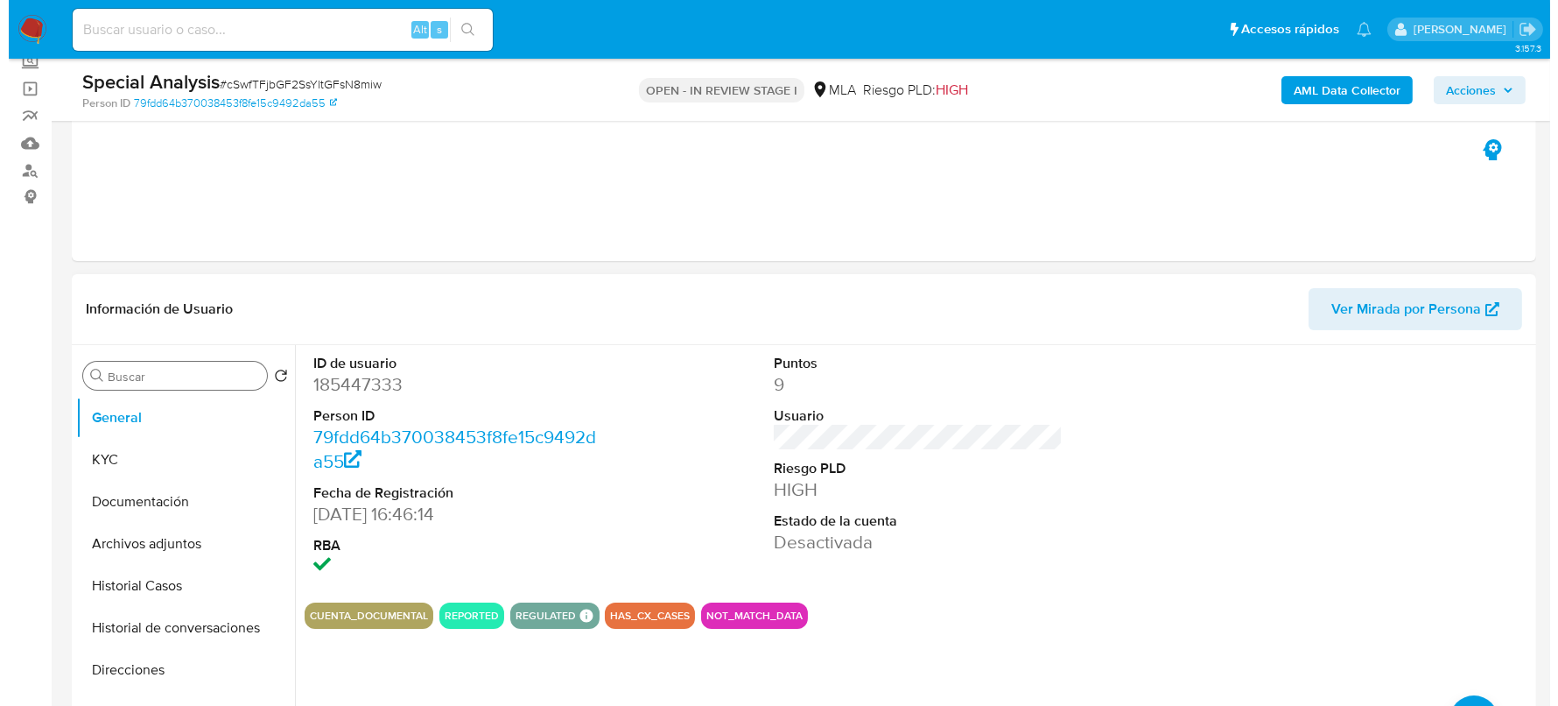
scroll to position [218, 0]
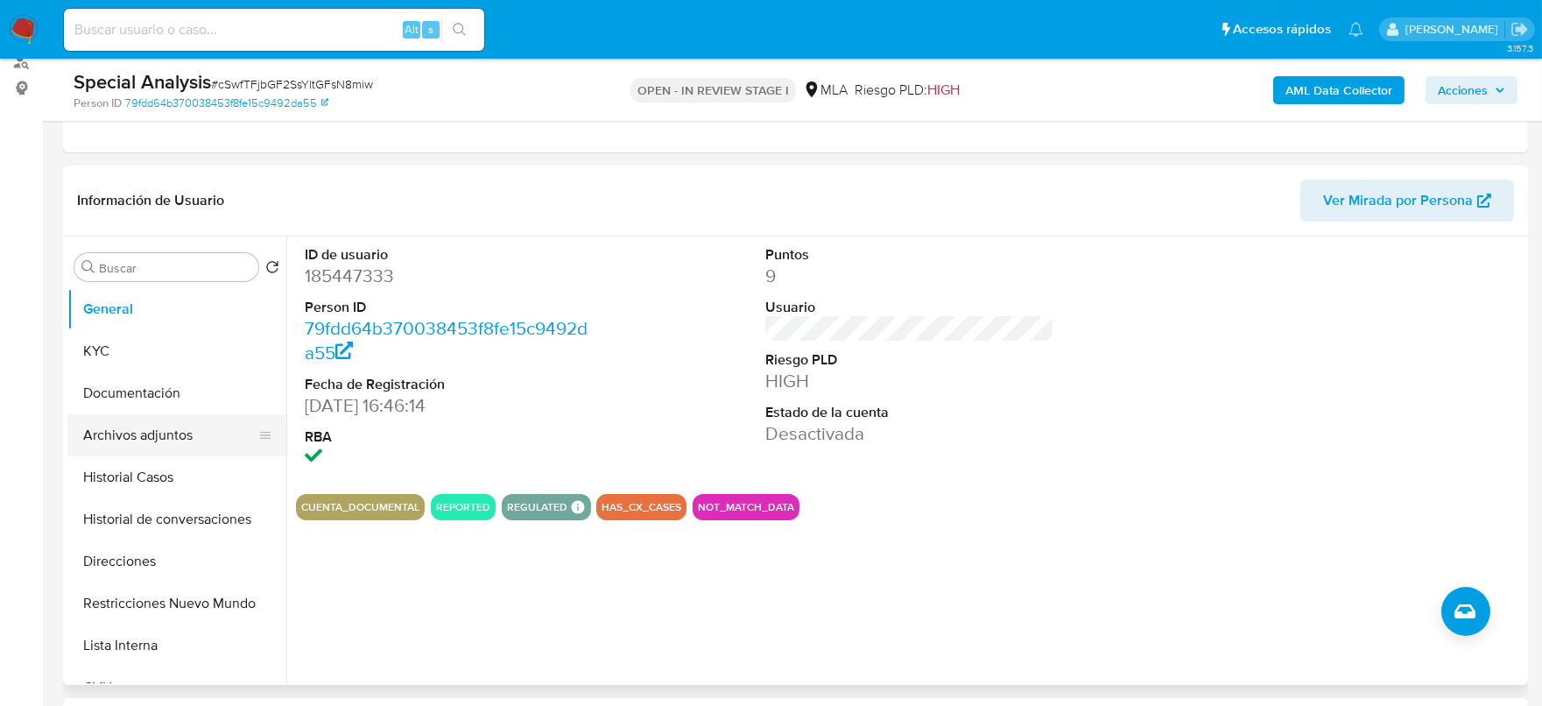
click at [141, 431] on button "Archivos adjuntos" at bounding box center [169, 435] width 205 height 42
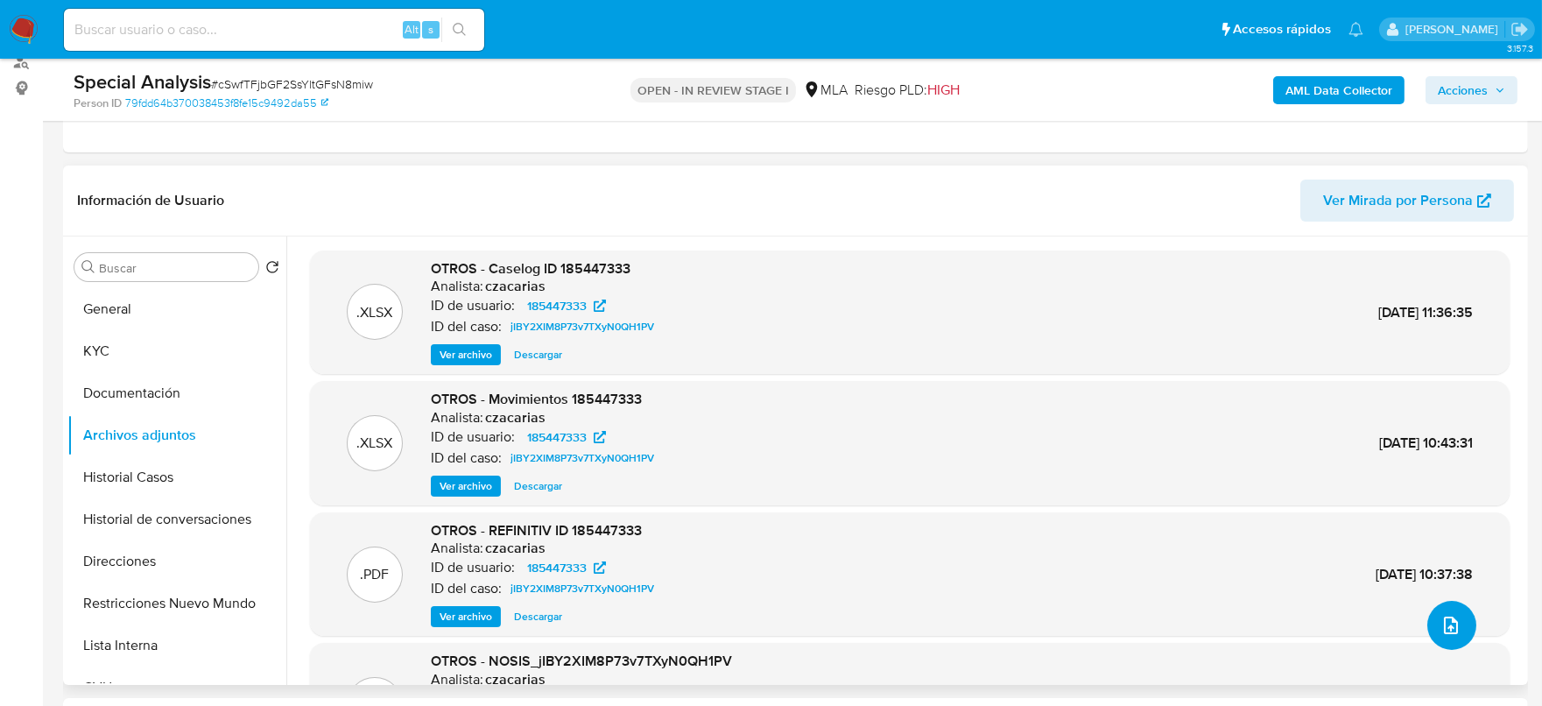
click at [1435, 636] on button "upload-file" at bounding box center [1451, 625] width 49 height 49
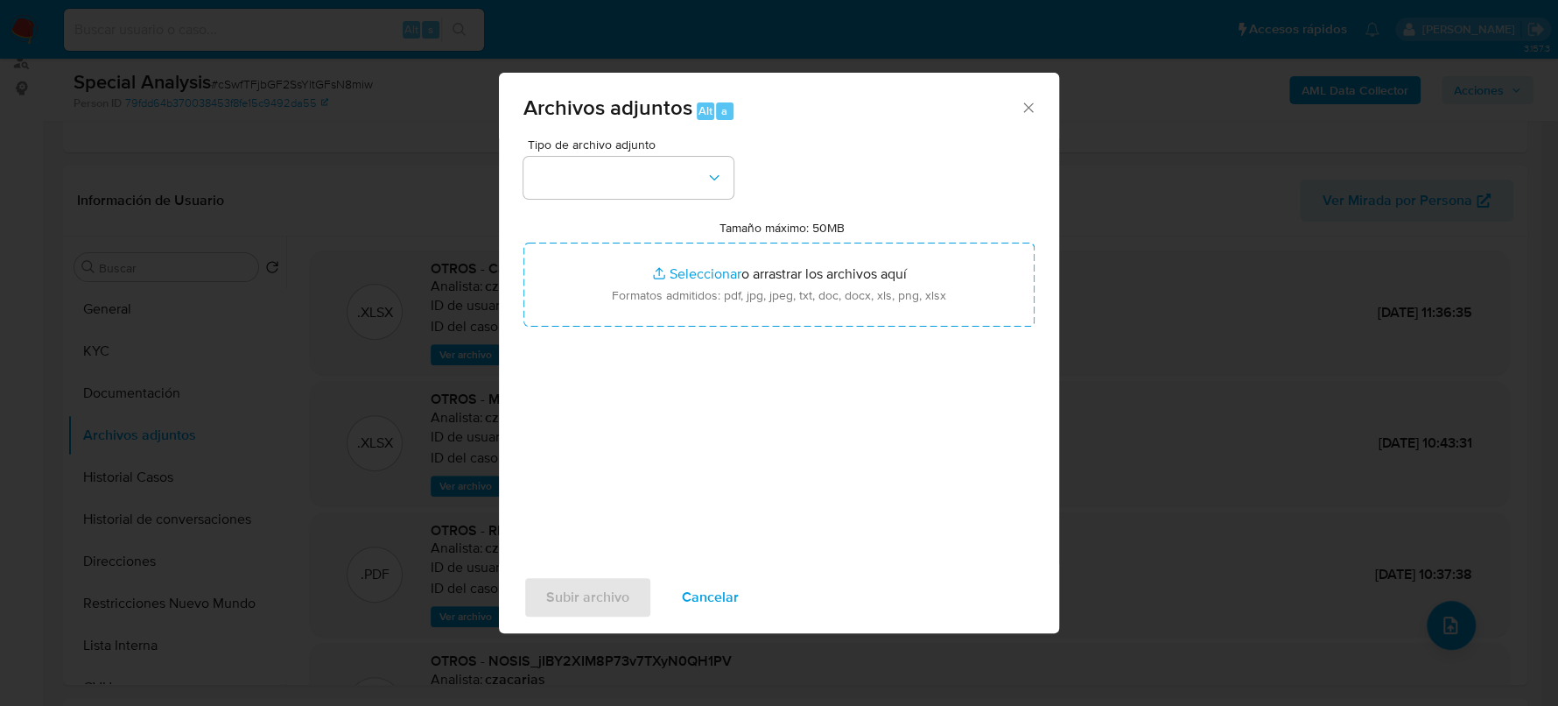
click at [692, 152] on div "Tipo de archivo adjunto" at bounding box center [628, 168] width 210 height 60
click at [684, 164] on button "button" at bounding box center [628, 178] width 210 height 42
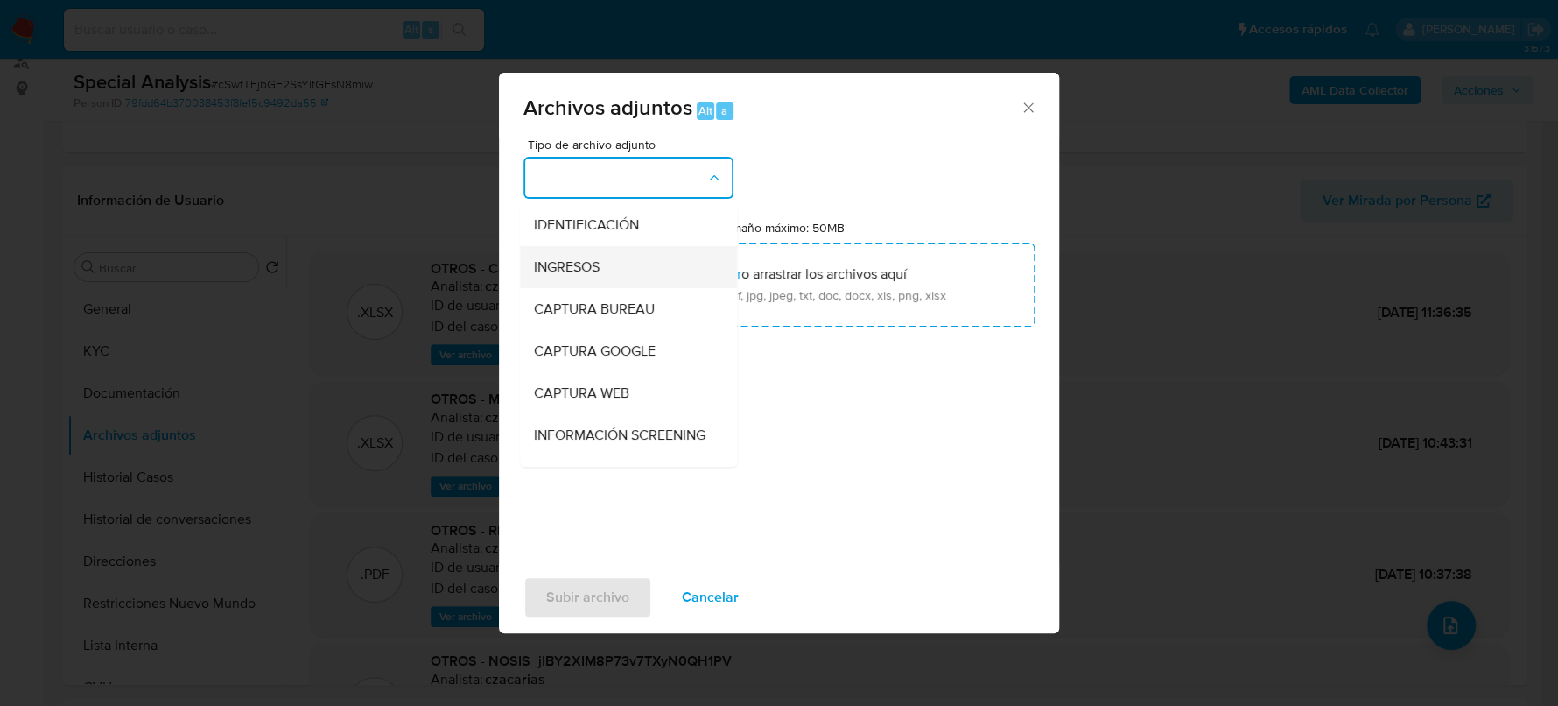
click at [635, 254] on div "INGRESOS" at bounding box center [623, 267] width 179 height 42
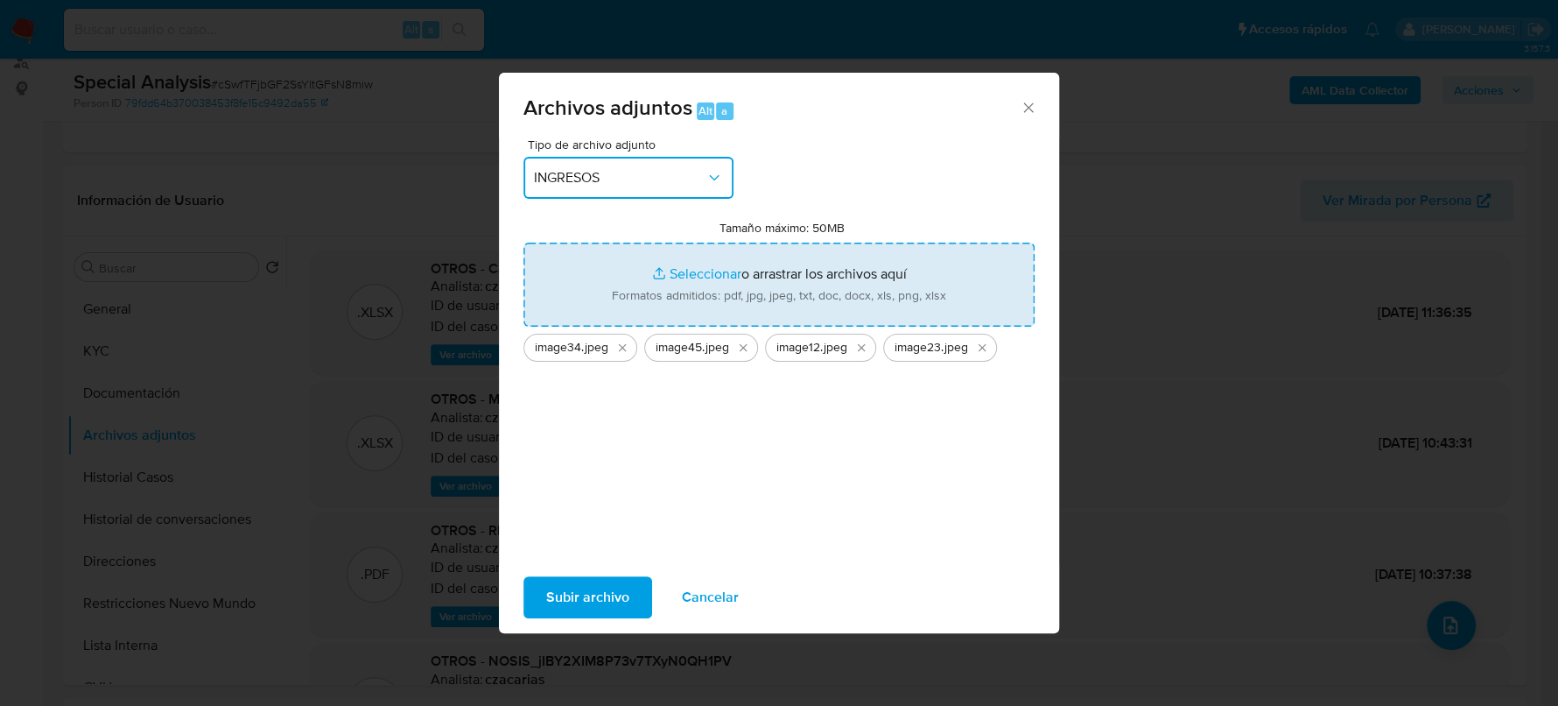
type input "C:\fakepath\image01.jpeg"
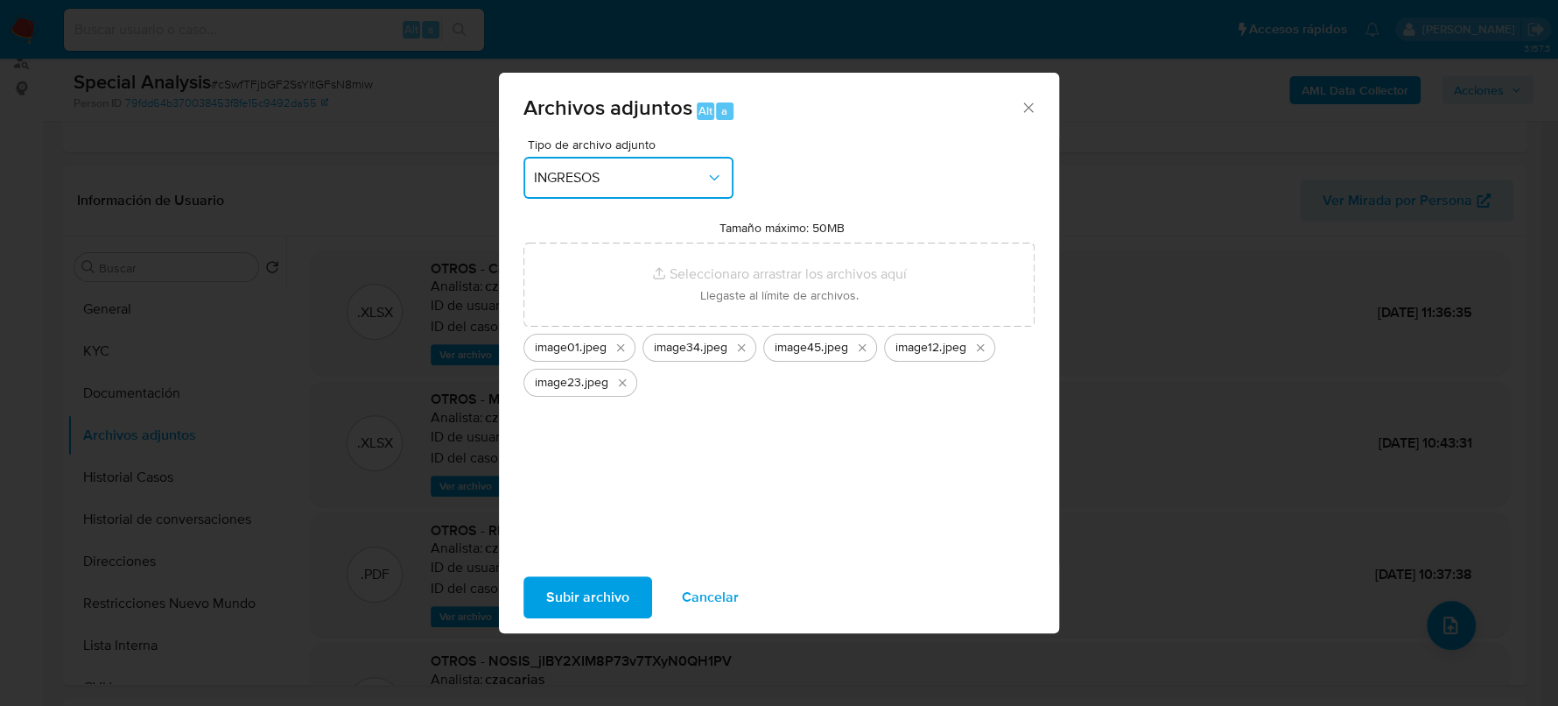
click at [613, 186] on button "INGRESOS" at bounding box center [628, 178] width 210 height 42
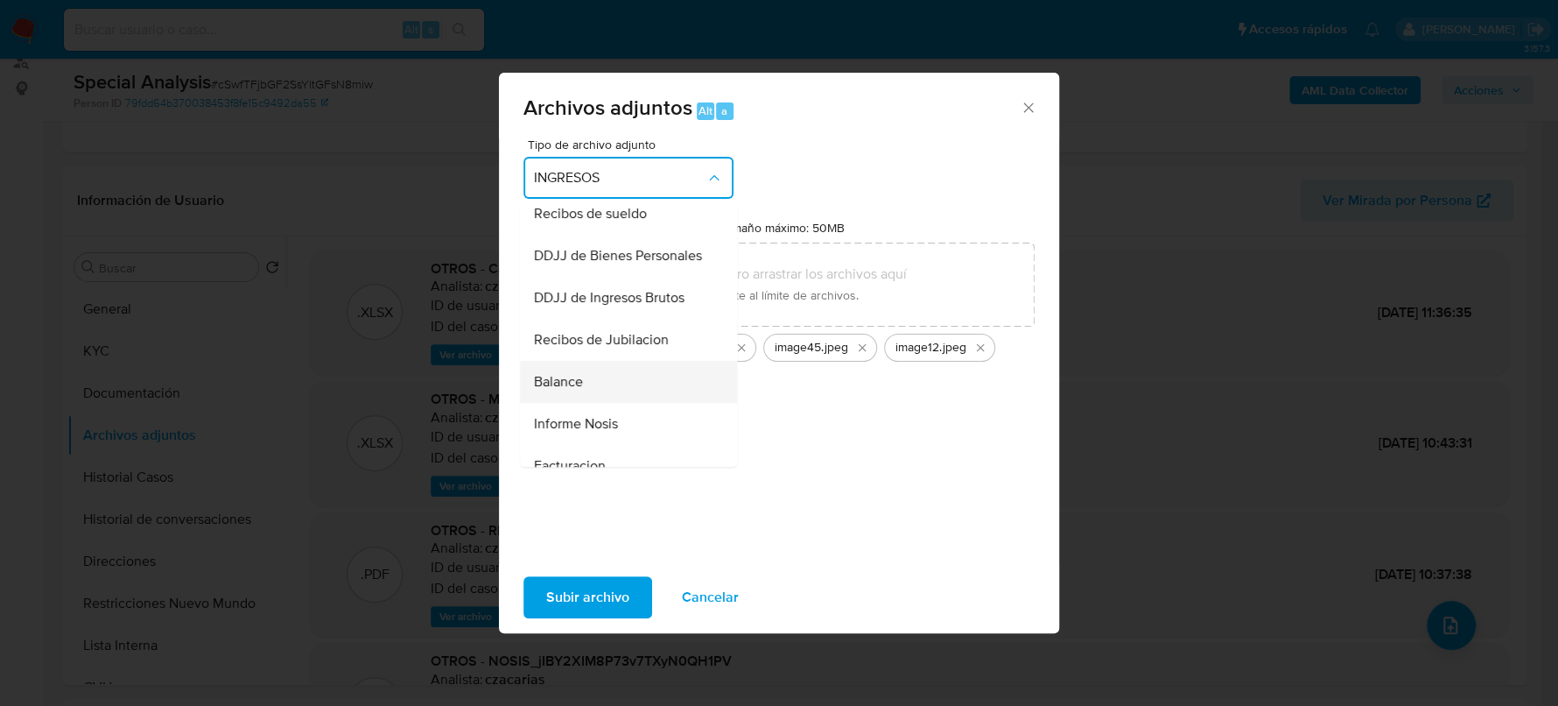
scroll to position [437, 0]
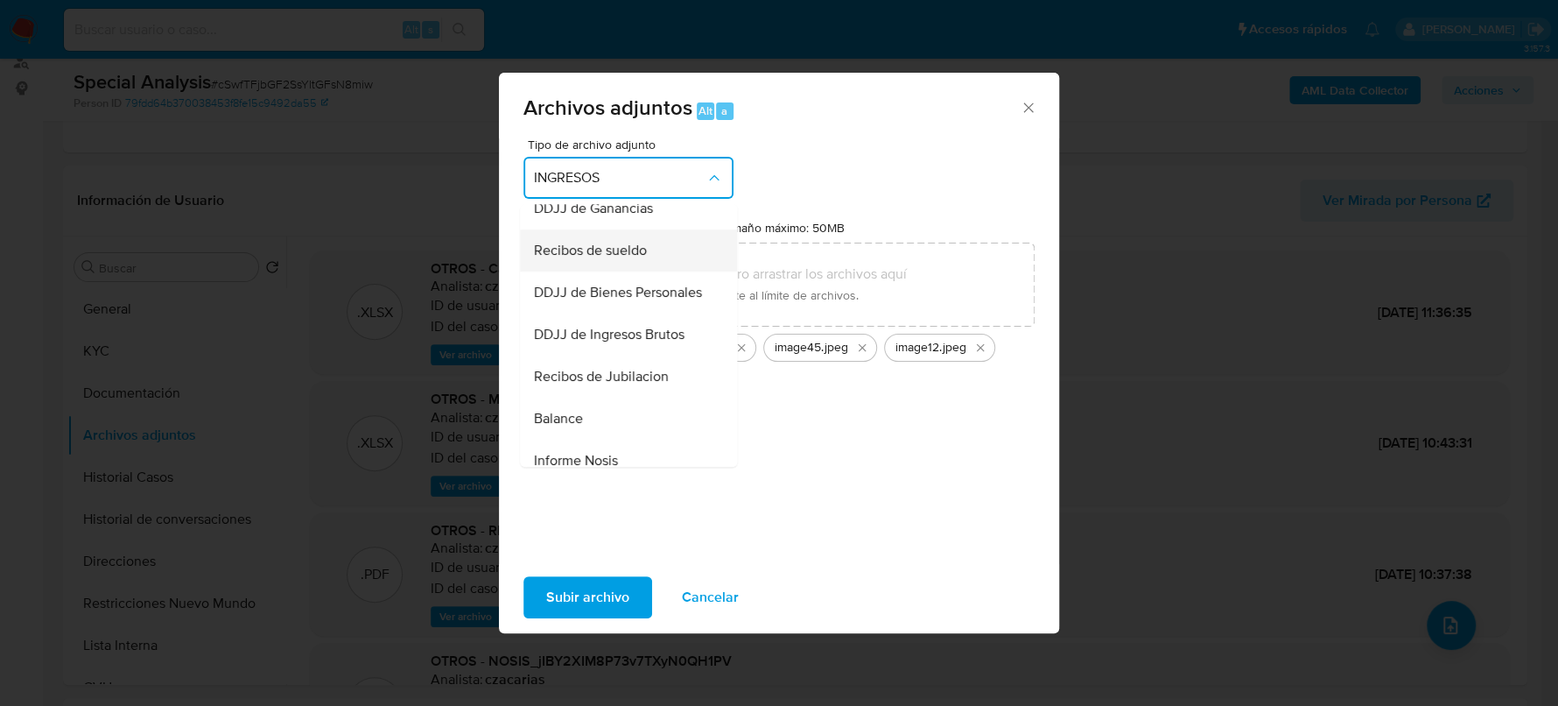
click at [609, 259] on span "Recibos de sueldo" at bounding box center [590, 251] width 113 height 18
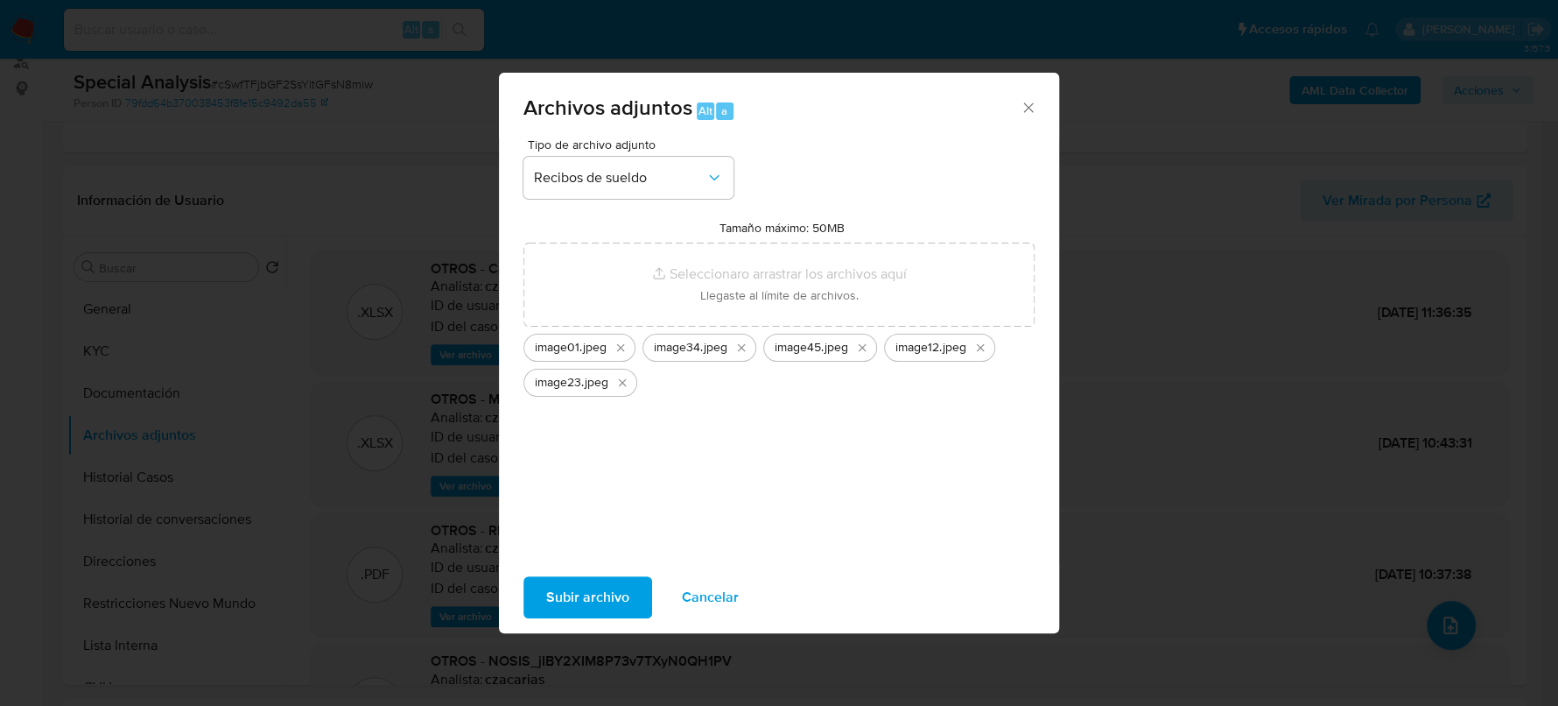
click at [555, 581] on span "Subir archivo" at bounding box center [587, 597] width 83 height 39
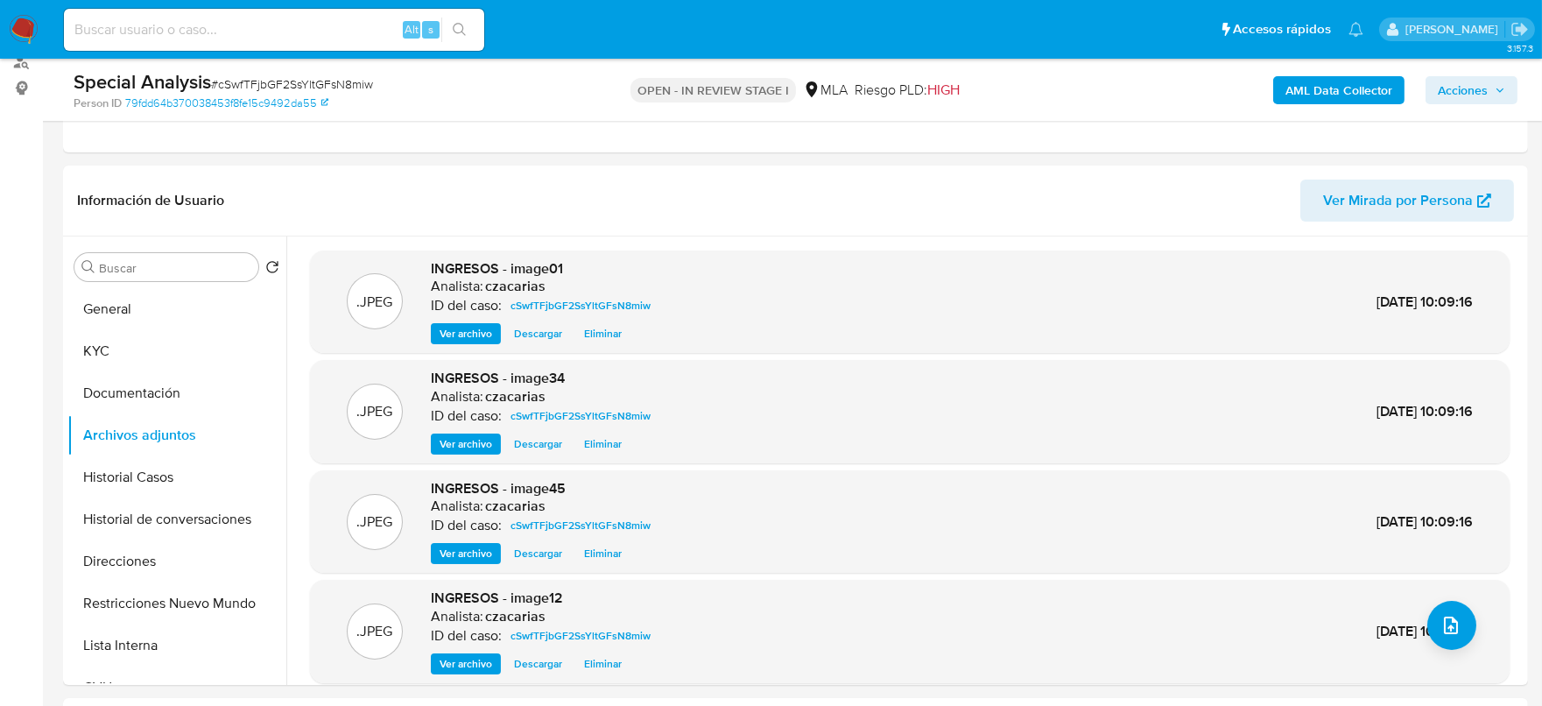
click at [603, 566] on div ".JPEG INGRESOS - image45 Analista: czacarias ID del caso: cSwfTFjbGF2SsYltGFsN8…" at bounding box center [909, 521] width 1199 height 103
click at [154, 333] on button "KYC" at bounding box center [169, 351] width 205 height 42
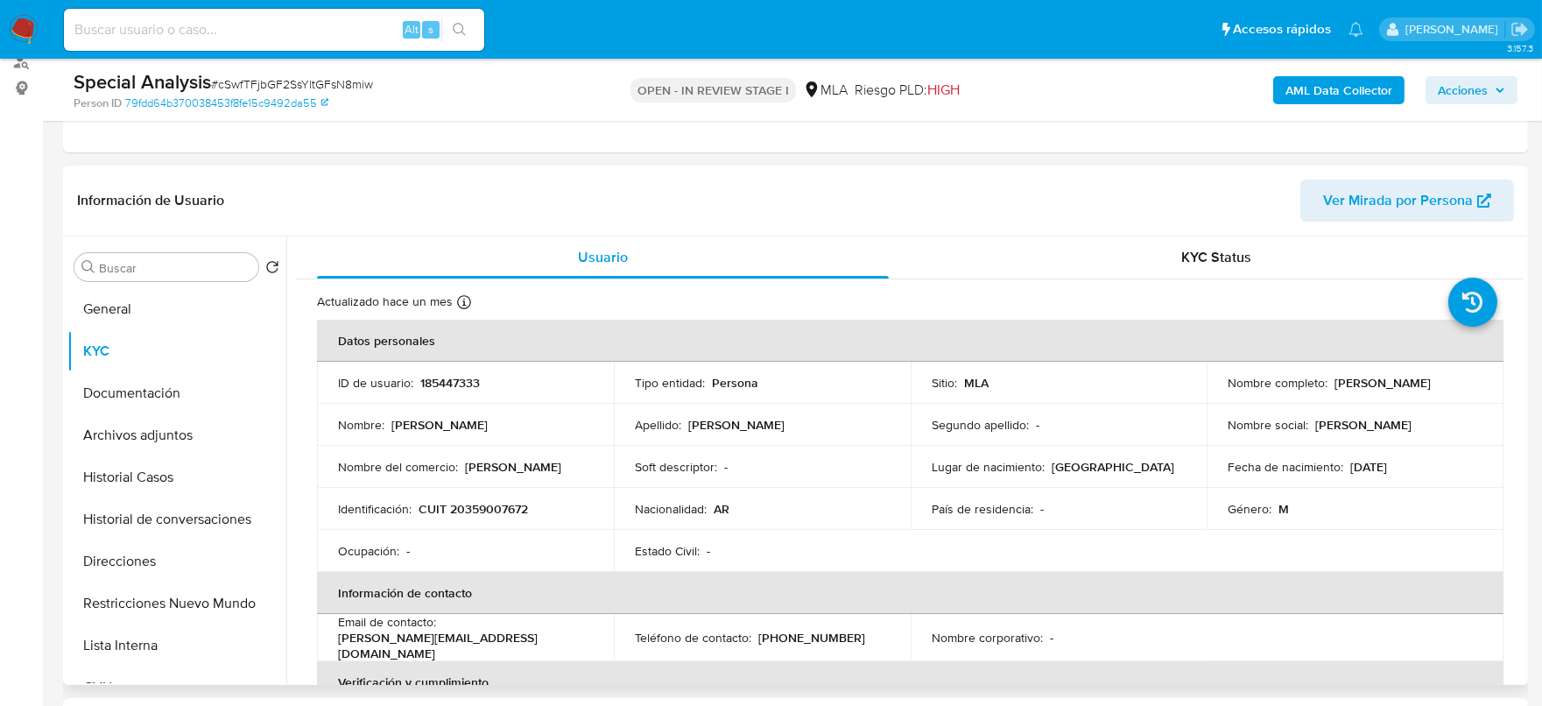
click at [499, 496] on td "Identificación : CUIT 20359007672" at bounding box center [465, 509] width 297 height 42
click at [497, 501] on p "CUIT 20359007672" at bounding box center [472, 509] width 109 height 16
copy p "20359007672"
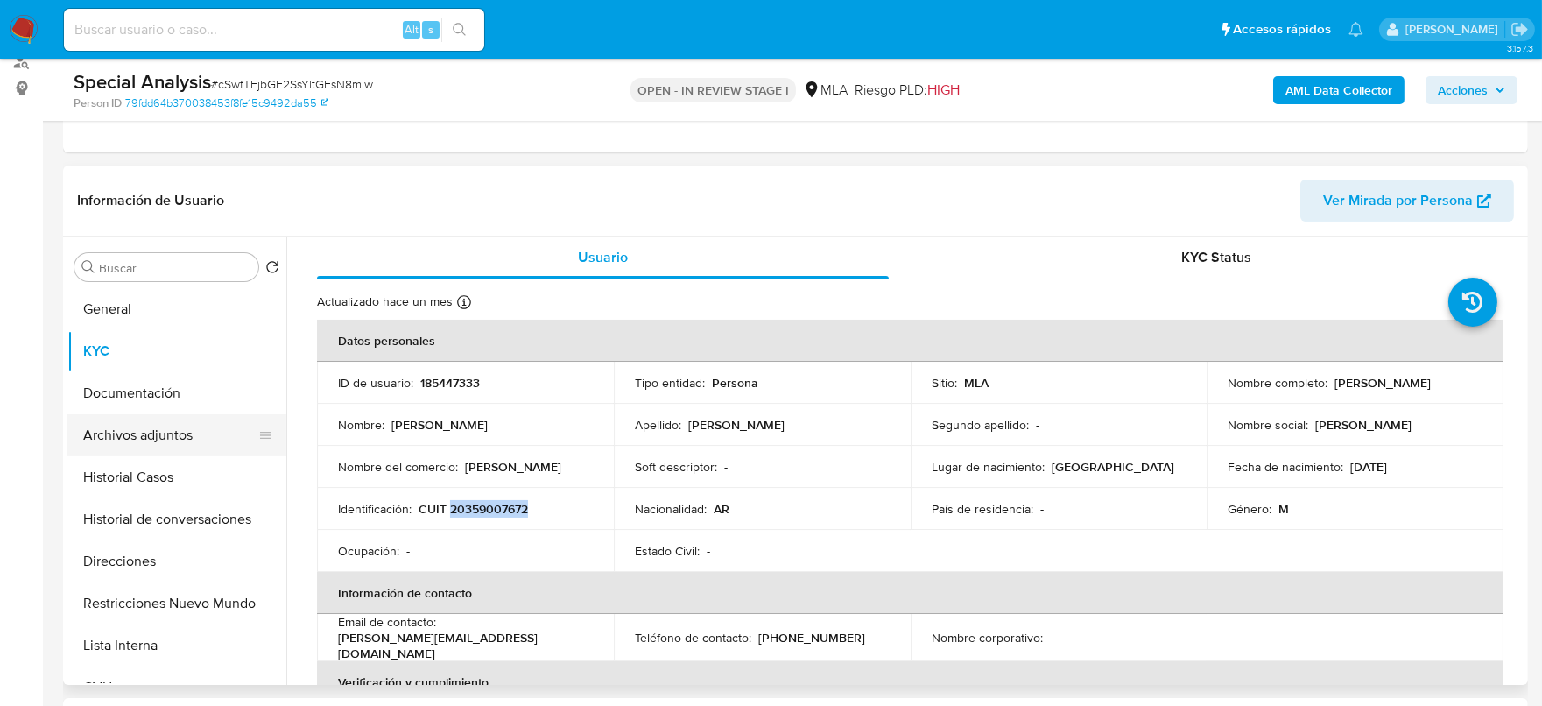
click at [164, 446] on button "Archivos adjuntos" at bounding box center [169, 435] width 205 height 42
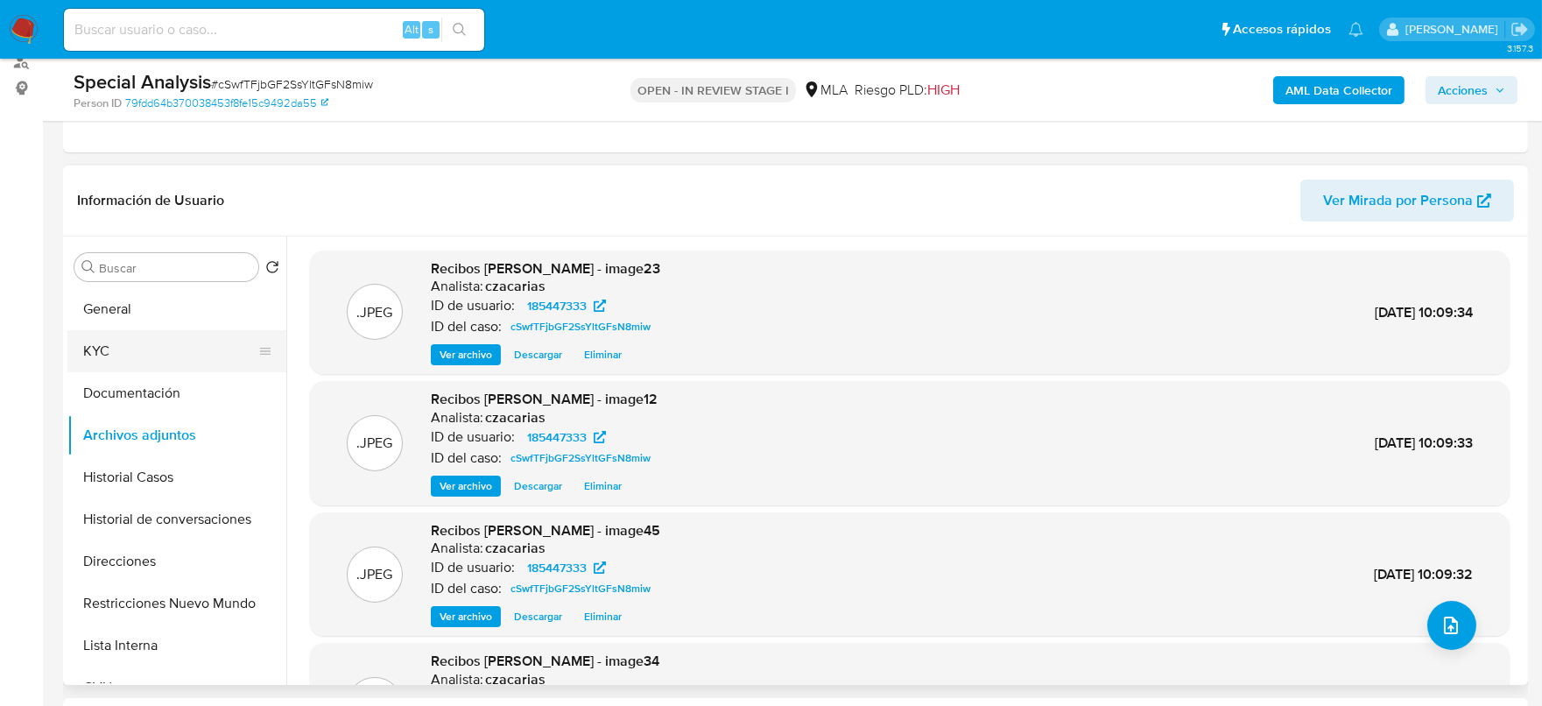
click at [133, 334] on button "KYC" at bounding box center [169, 351] width 205 height 42
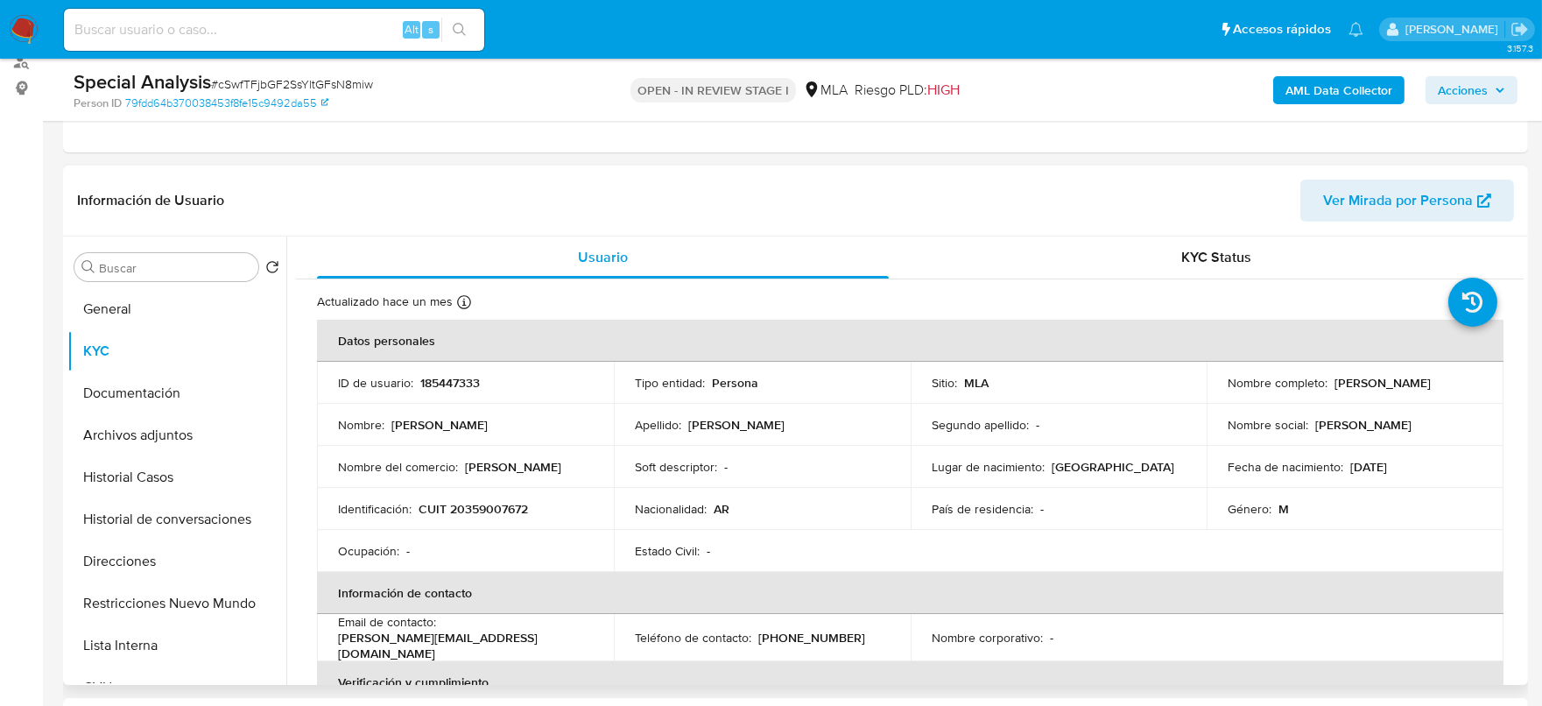
click at [492, 510] on p "CUIT 20359007672" at bounding box center [472, 509] width 109 height 16
copy p "20359007672"
click at [145, 425] on button "Archivos adjuntos" at bounding box center [169, 435] width 205 height 42
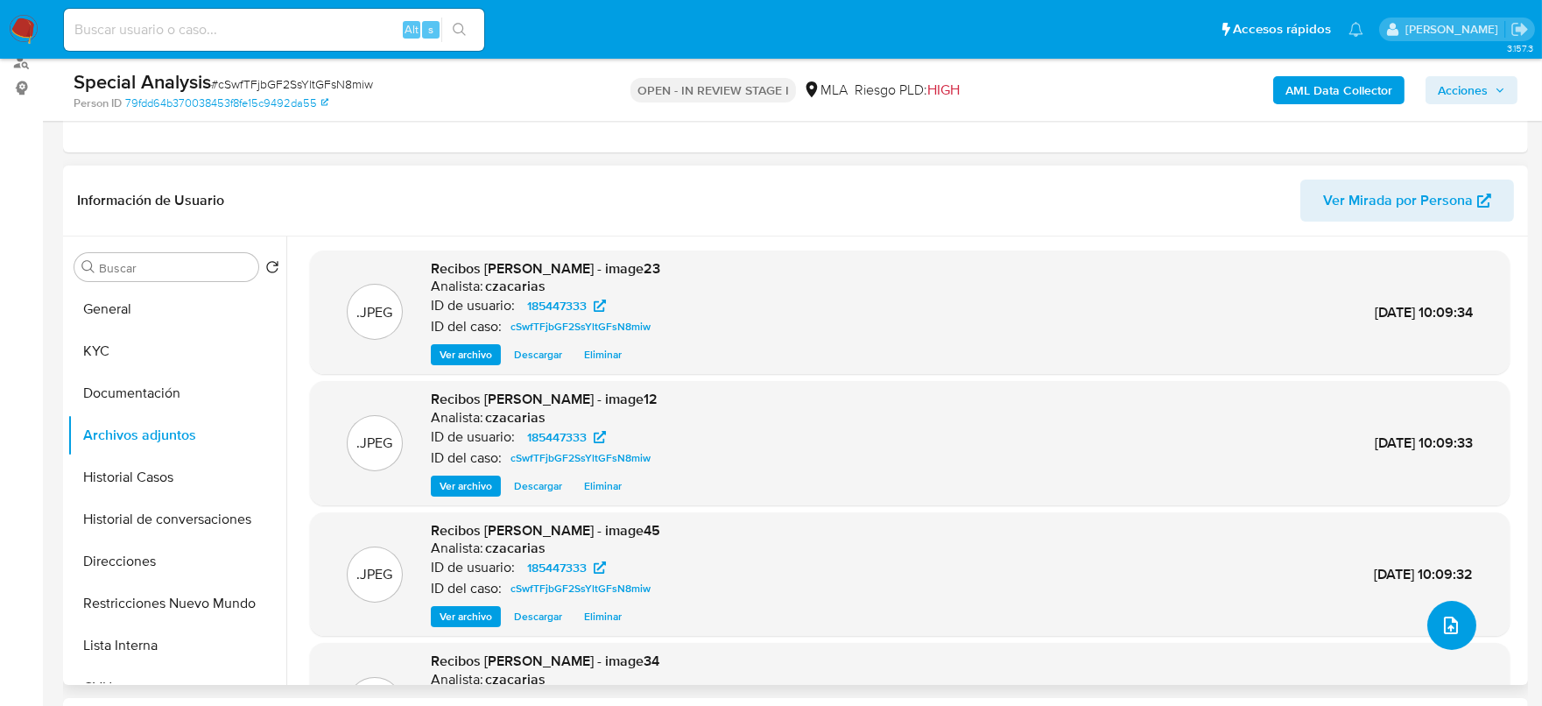
click at [1440, 623] on icon "upload-file" at bounding box center [1450, 625] width 21 height 21
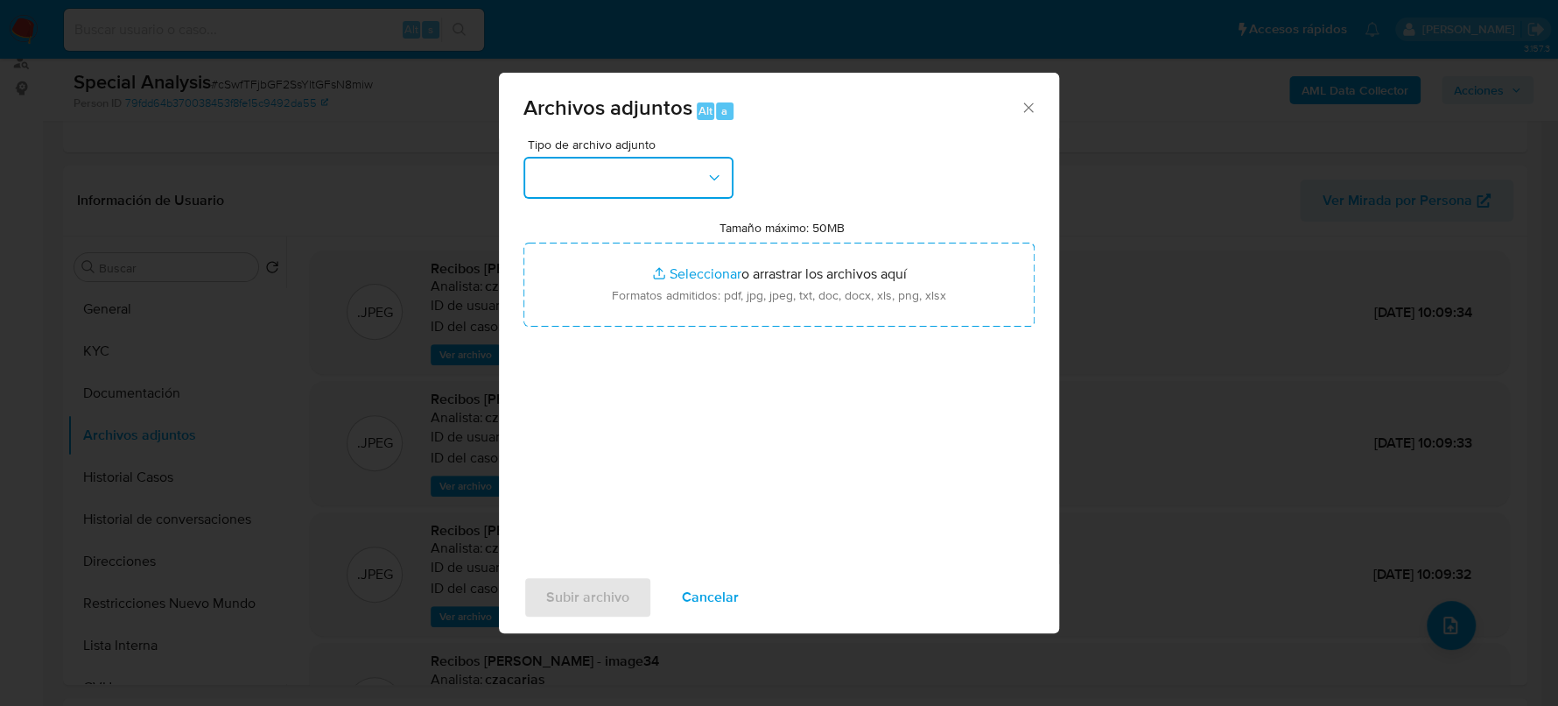
click at [704, 170] on button "button" at bounding box center [628, 178] width 210 height 42
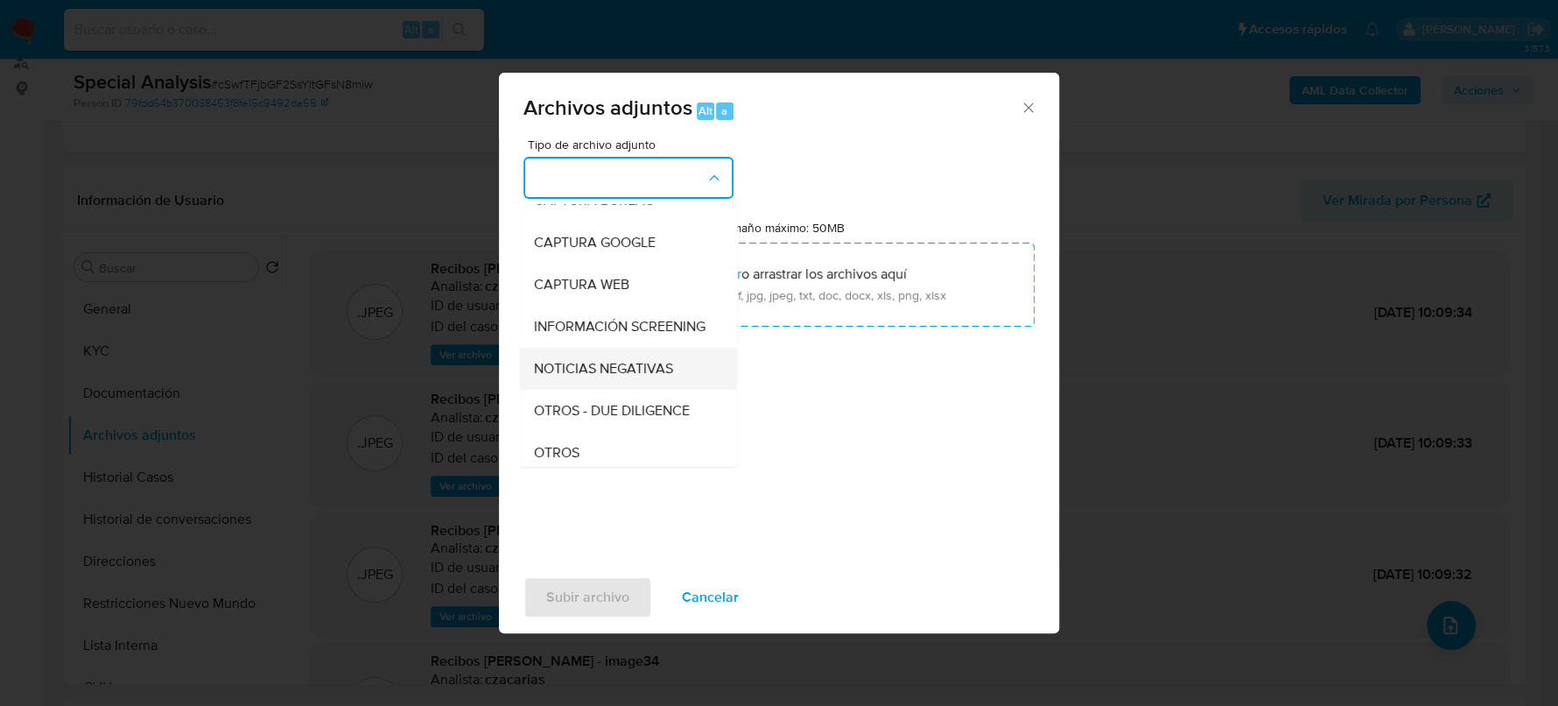
scroll to position [328, 0]
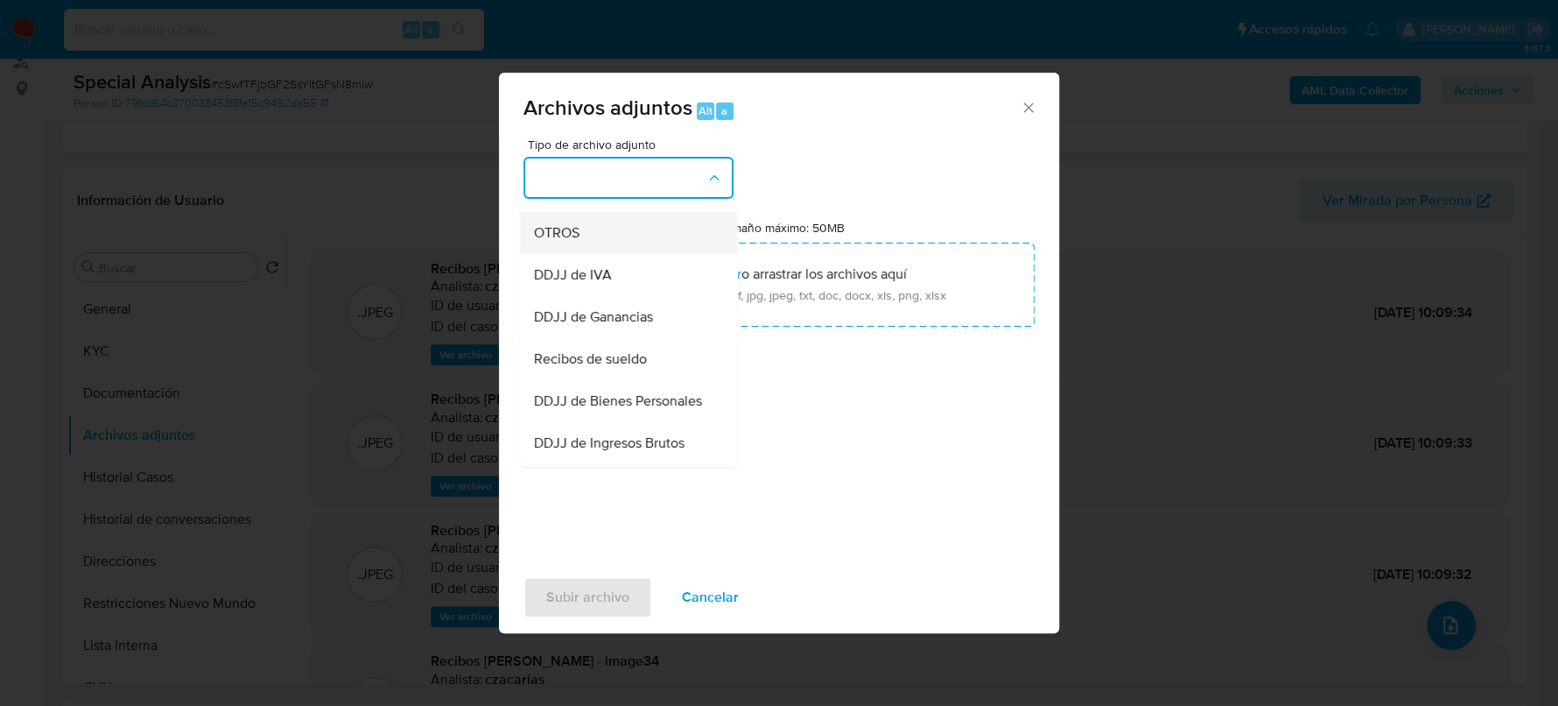
click at [605, 254] on div "OTROS" at bounding box center [623, 233] width 179 height 42
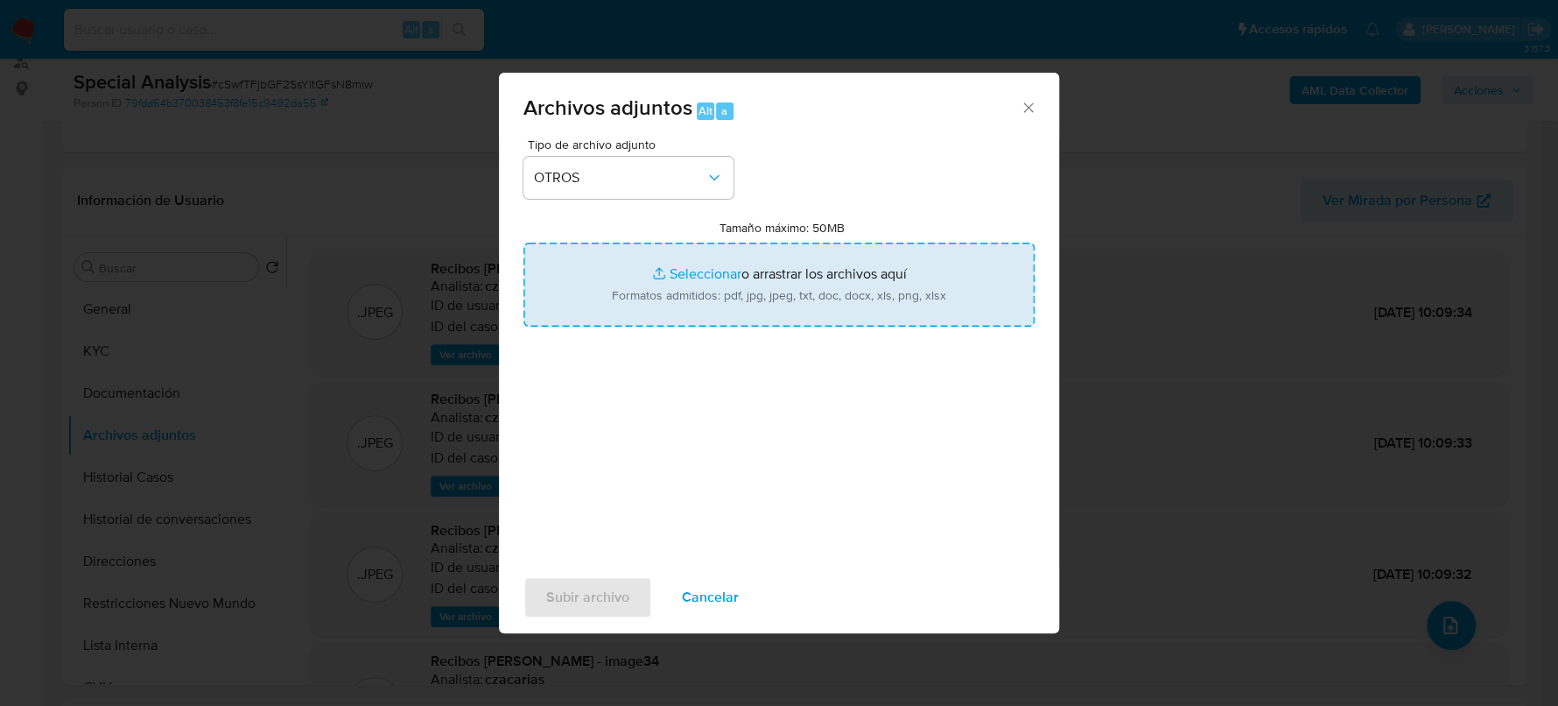
type input "C:\fakepath\Codem (23).pdf"
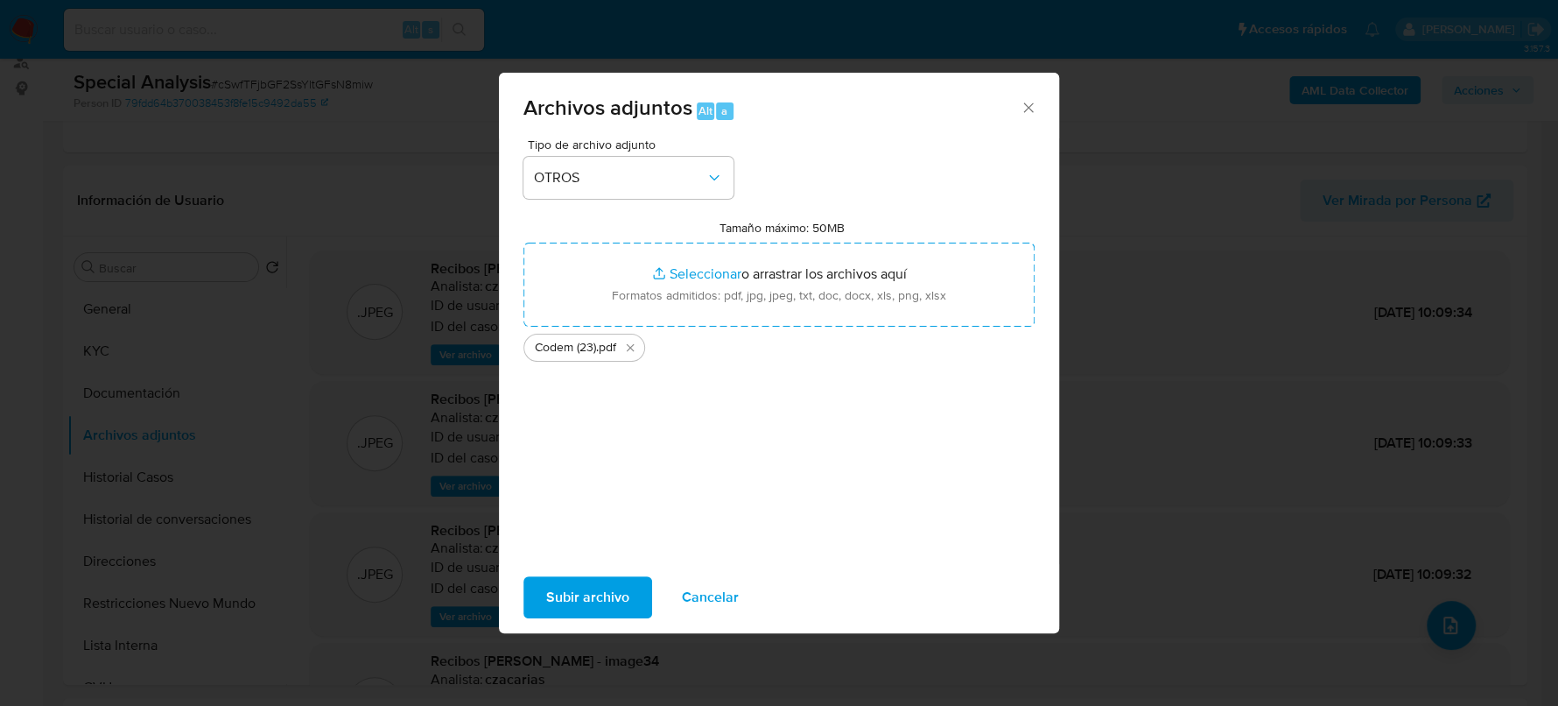
click at [633, 608] on button "Subir archivo" at bounding box center [587, 597] width 129 height 42
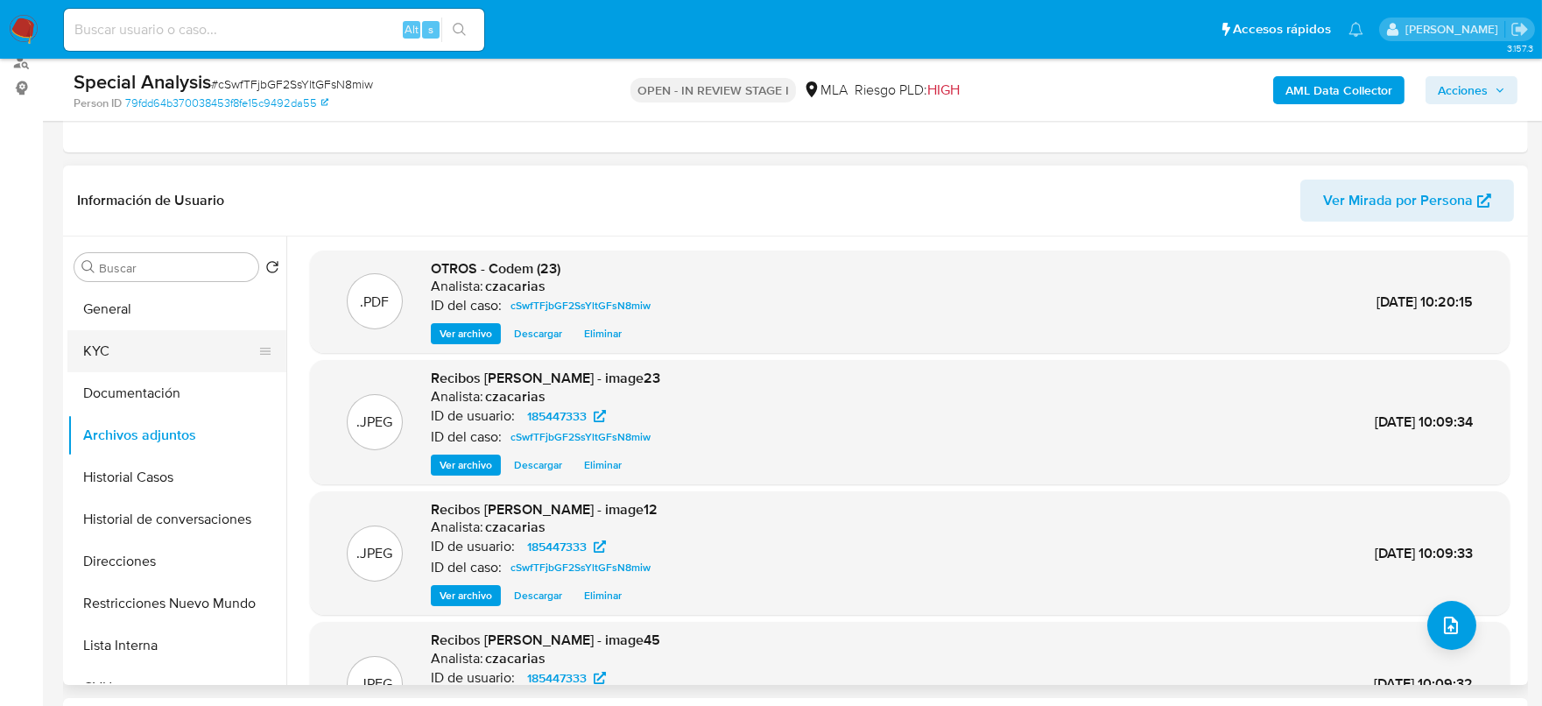
click at [94, 339] on button "KYC" at bounding box center [169, 351] width 205 height 42
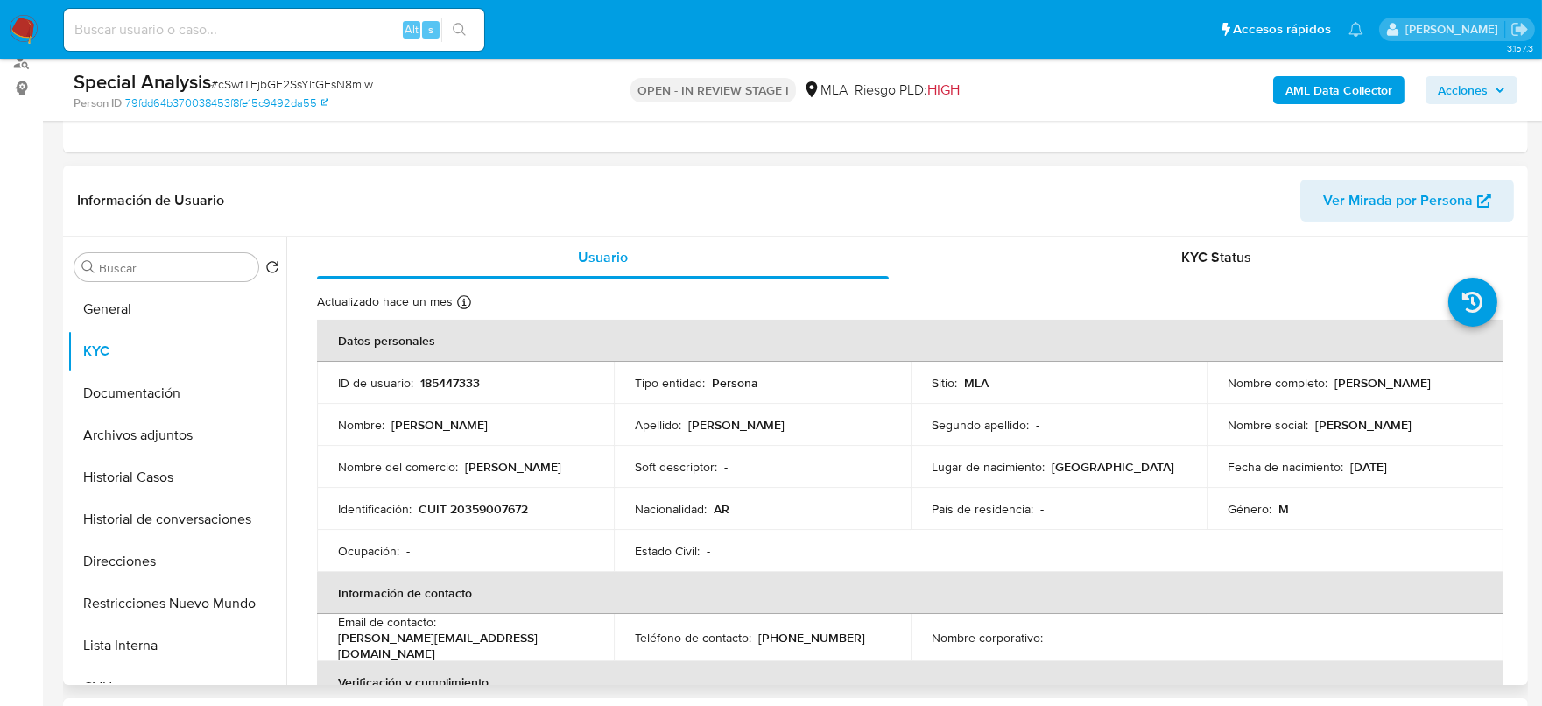
click at [495, 501] on p "CUIT 20359007672" at bounding box center [472, 509] width 109 height 16
copy p "20359007672"
click at [166, 430] on button "Archivos adjuntos" at bounding box center [169, 435] width 205 height 42
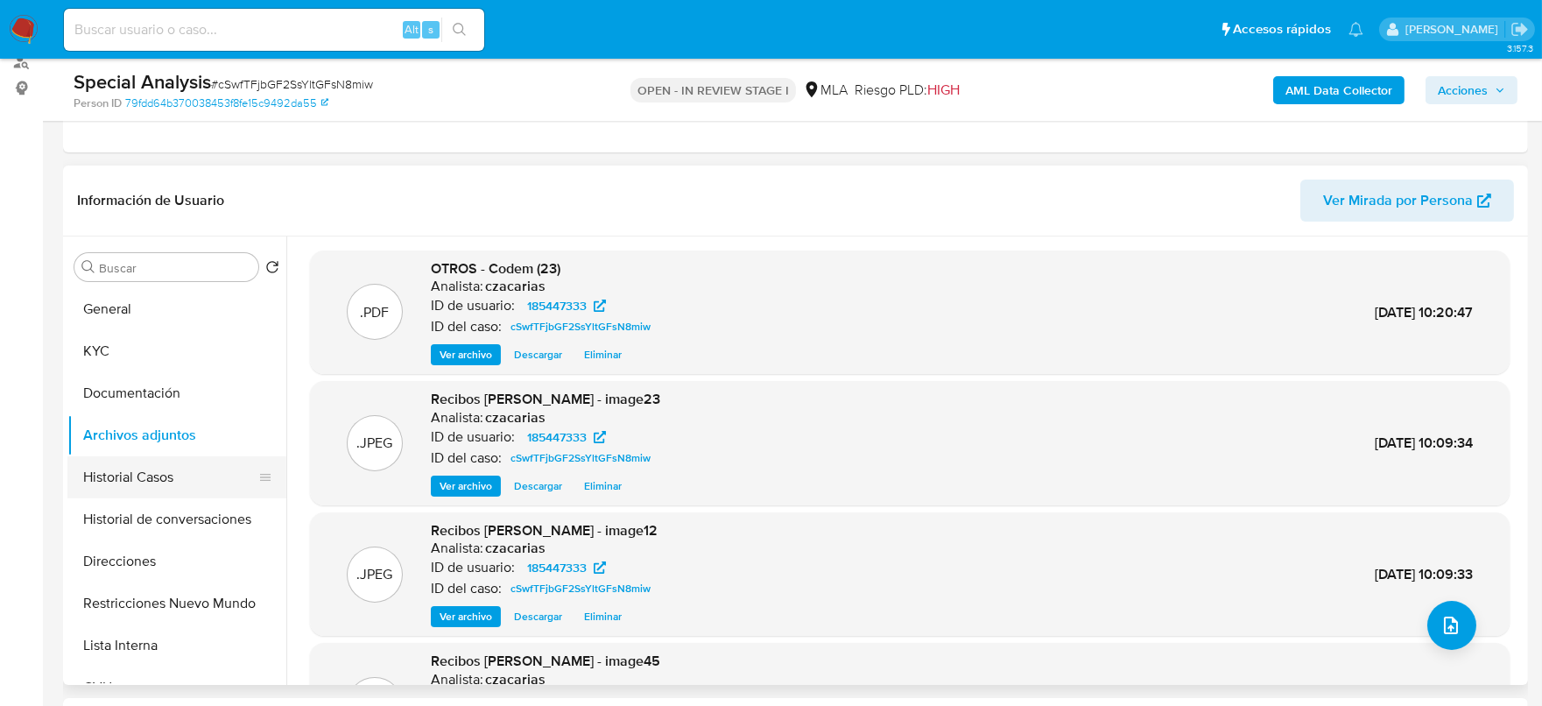
click at [145, 481] on button "Historial Casos" at bounding box center [169, 477] width 205 height 42
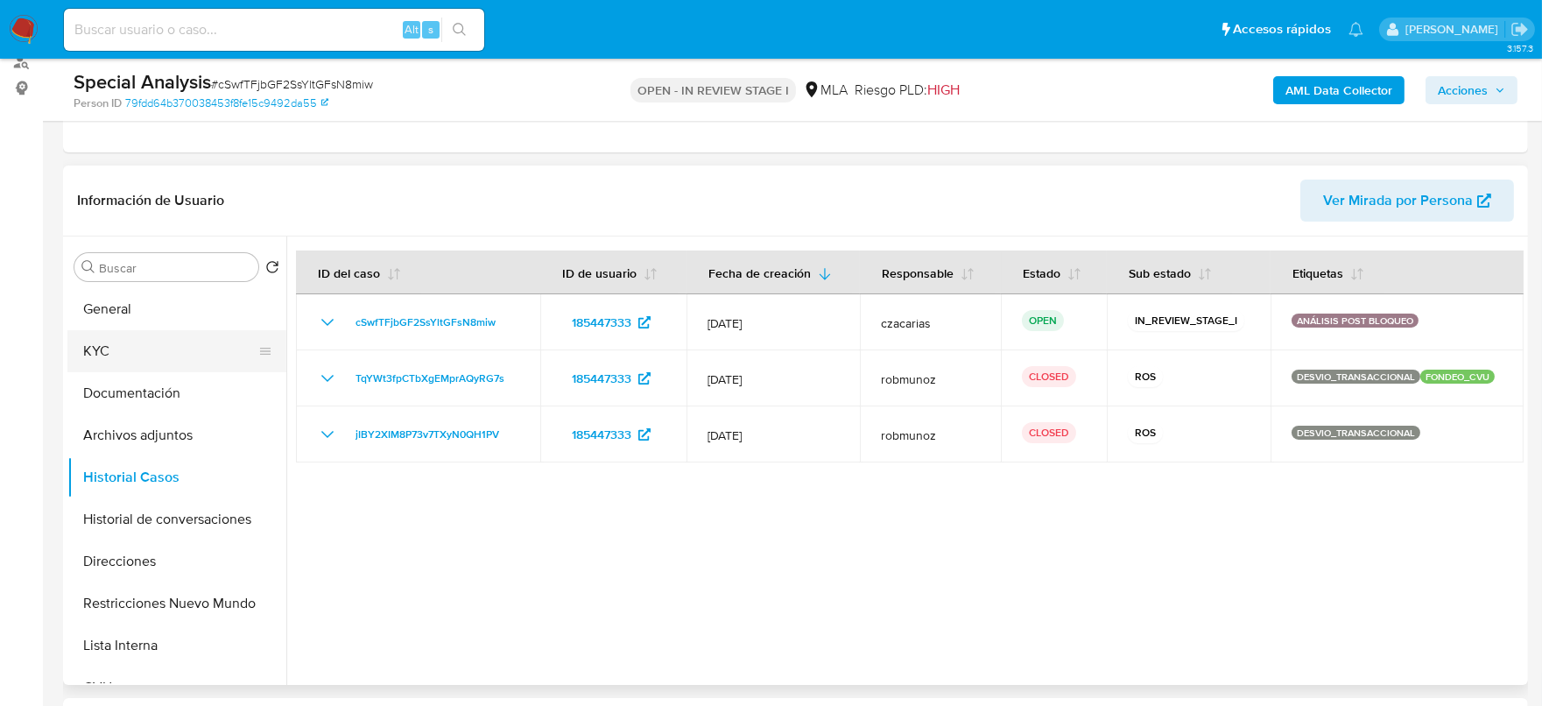
click at [130, 341] on button "KYC" at bounding box center [169, 351] width 205 height 42
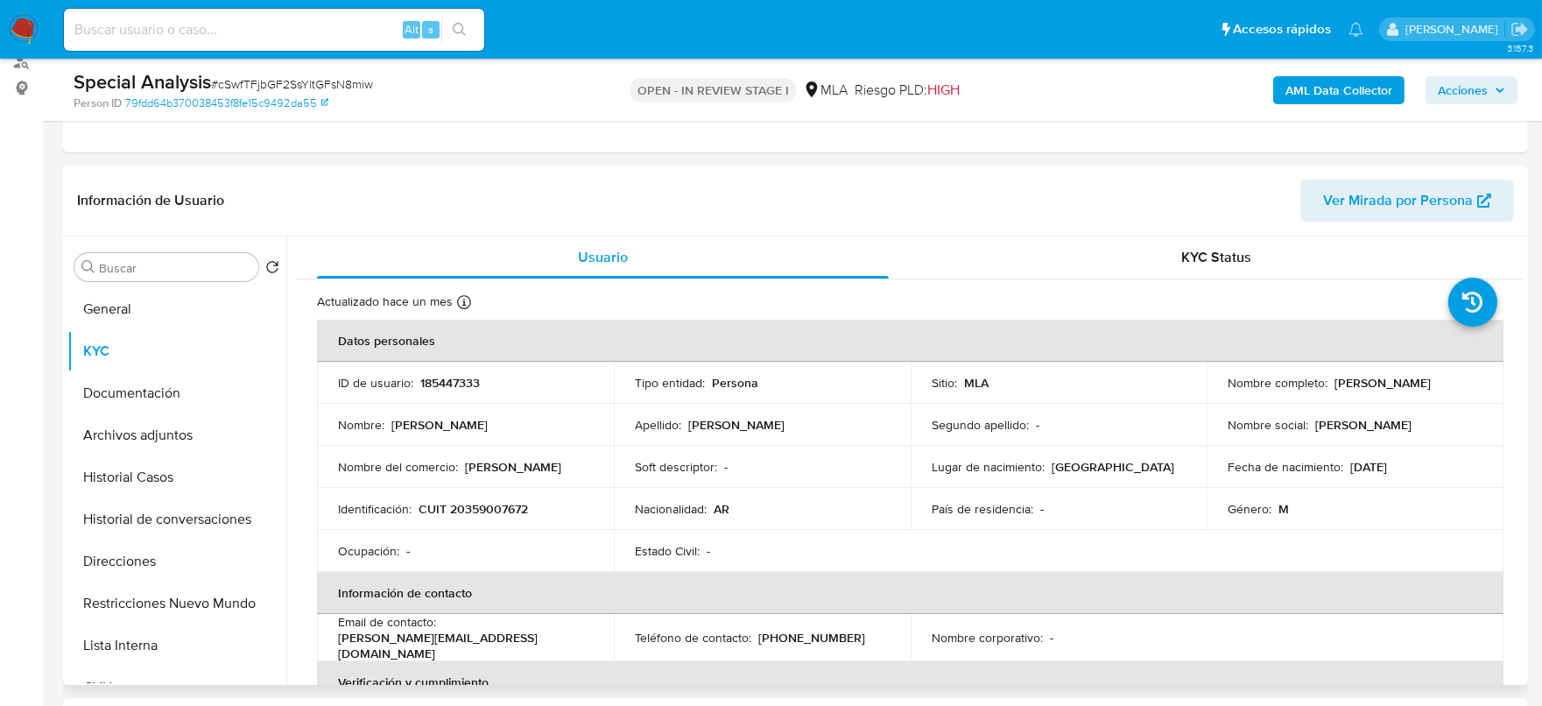
drag, startPoint x: 1223, startPoint y: 390, endPoint x: 1419, endPoint y: 386, distance: 196.1
click at [1419, 386] on div "Nombre completo : Eduardo Francisco Hurtado Perez" at bounding box center [1354, 383] width 255 height 16
copy p "Eduardo Francisco Hurtado Perez"
click at [104, 422] on button "Archivos adjuntos" at bounding box center [169, 435] width 205 height 42
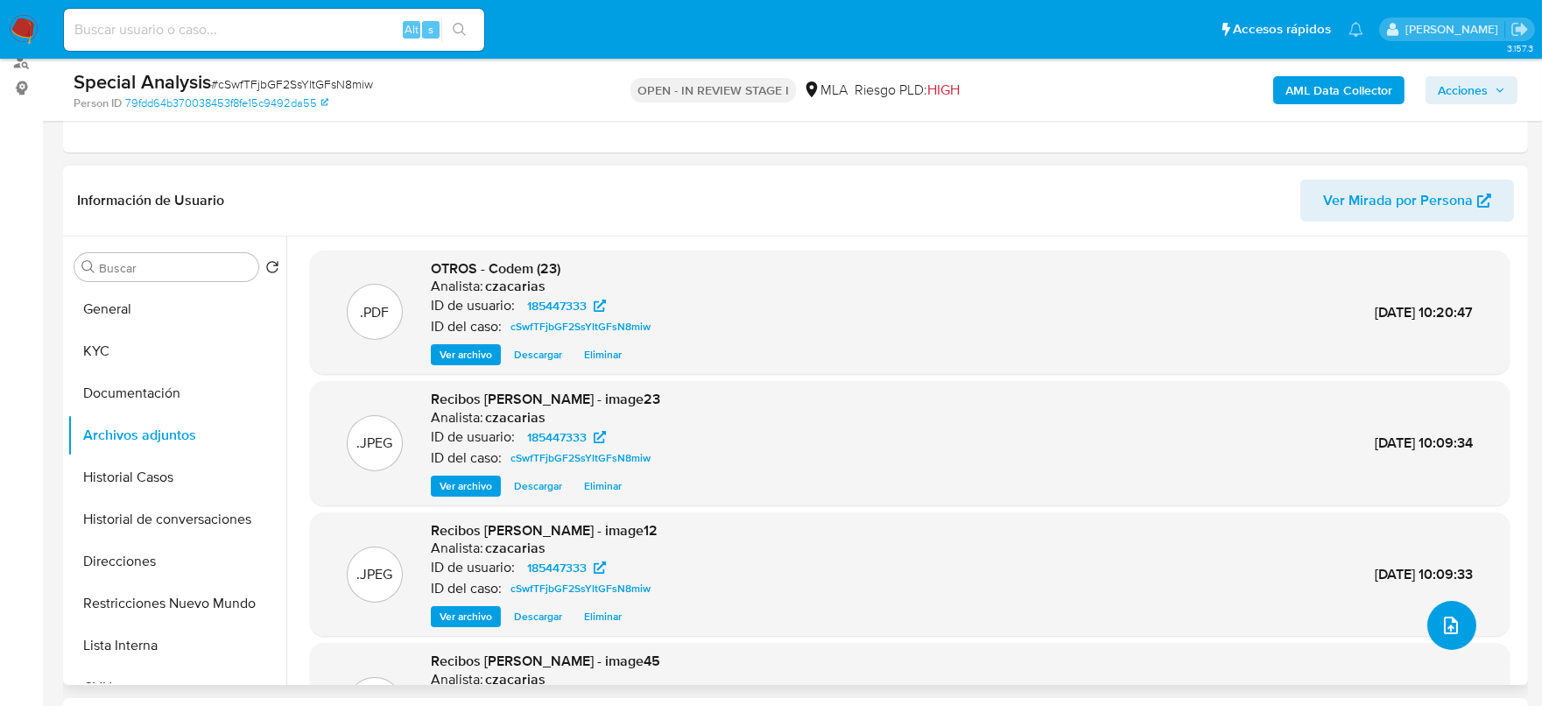
click at [1458, 643] on button "upload-file" at bounding box center [1451, 625] width 49 height 49
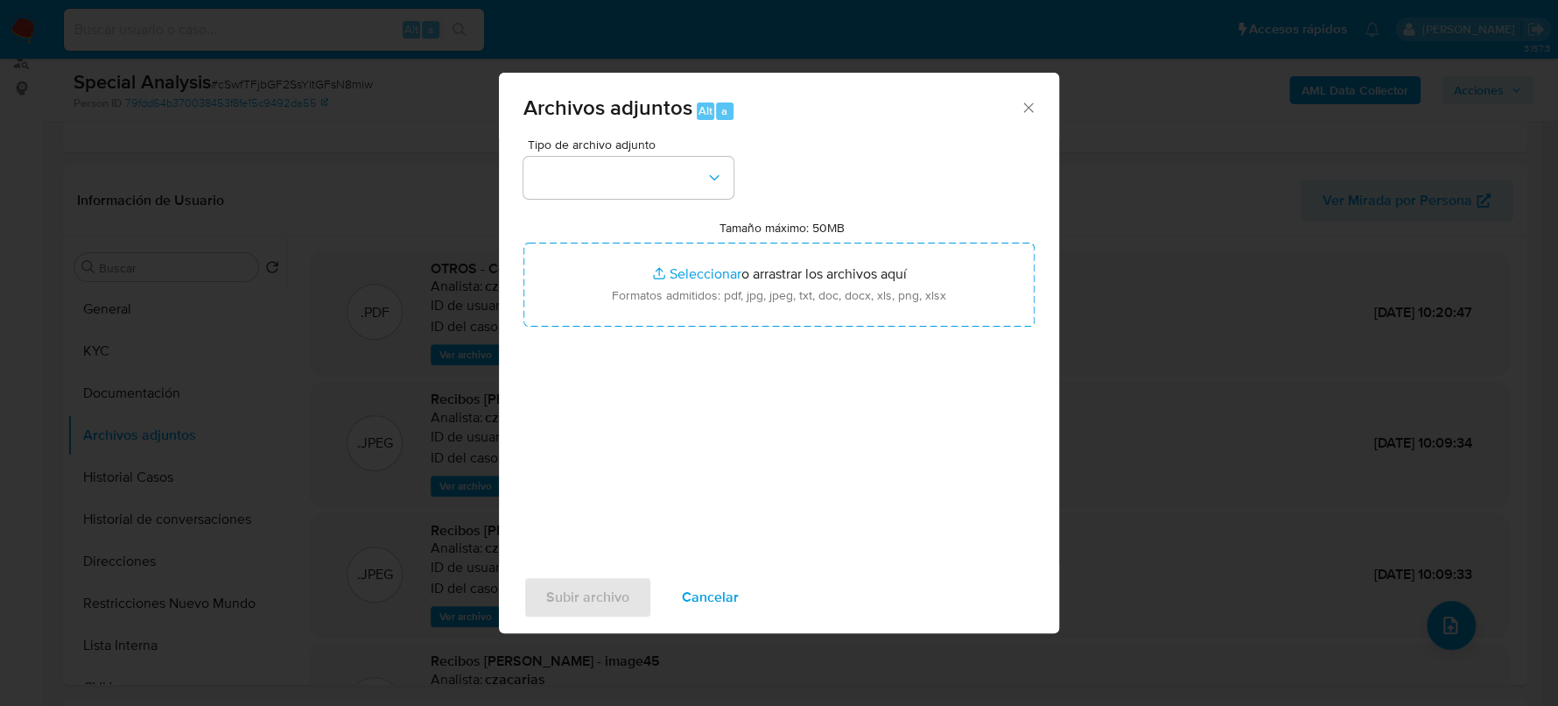
click at [639, 210] on div "Tipo de archivo adjunto Tamaño máximo: 50MB Seleccionar archivos Seleccionar o …" at bounding box center [778, 344] width 511 height 413
click at [637, 197] on div "Tipo de archivo adjunto Tamaño máximo: 50MB Seleccionar archivos Seleccionar o …" at bounding box center [778, 344] width 511 height 413
click at [646, 180] on button "button" at bounding box center [628, 178] width 210 height 42
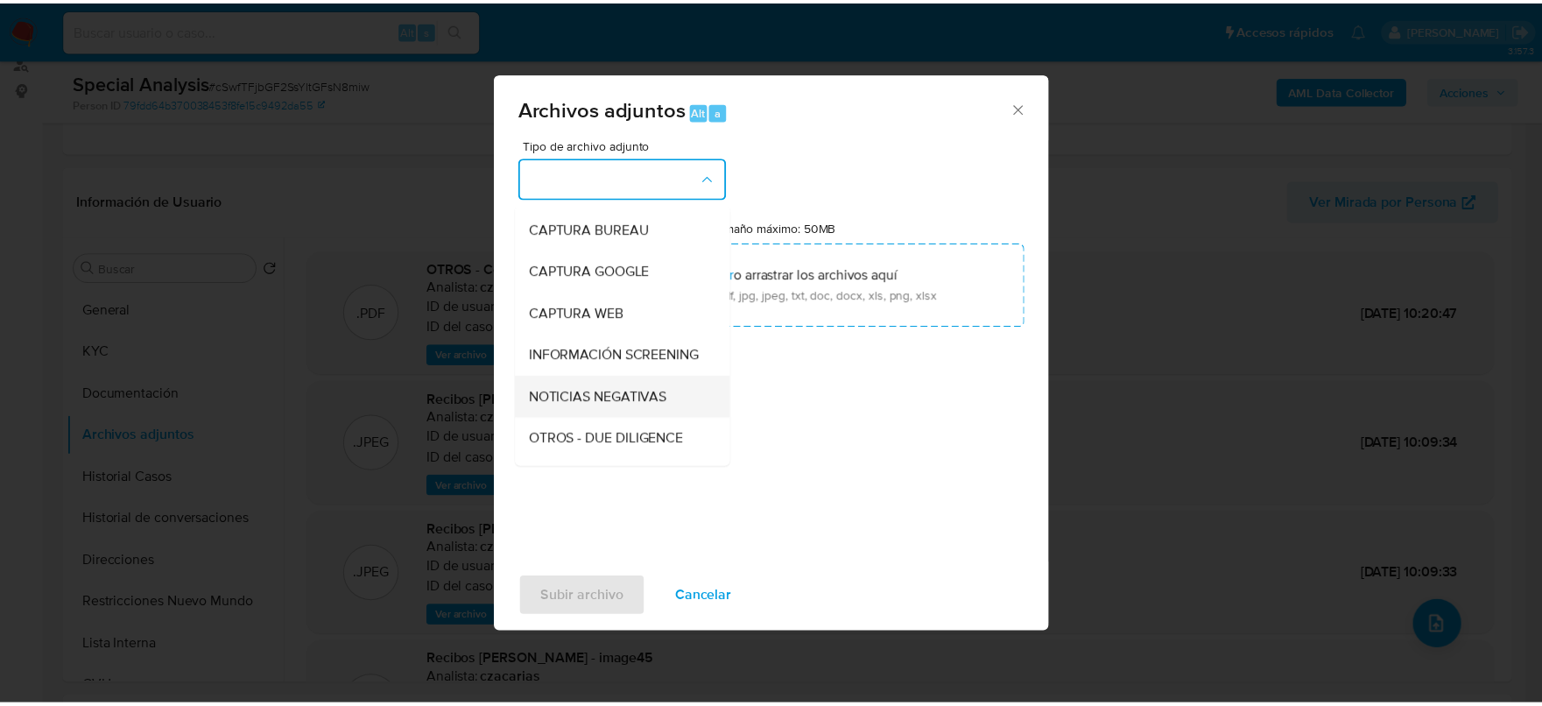
scroll to position [218, 0]
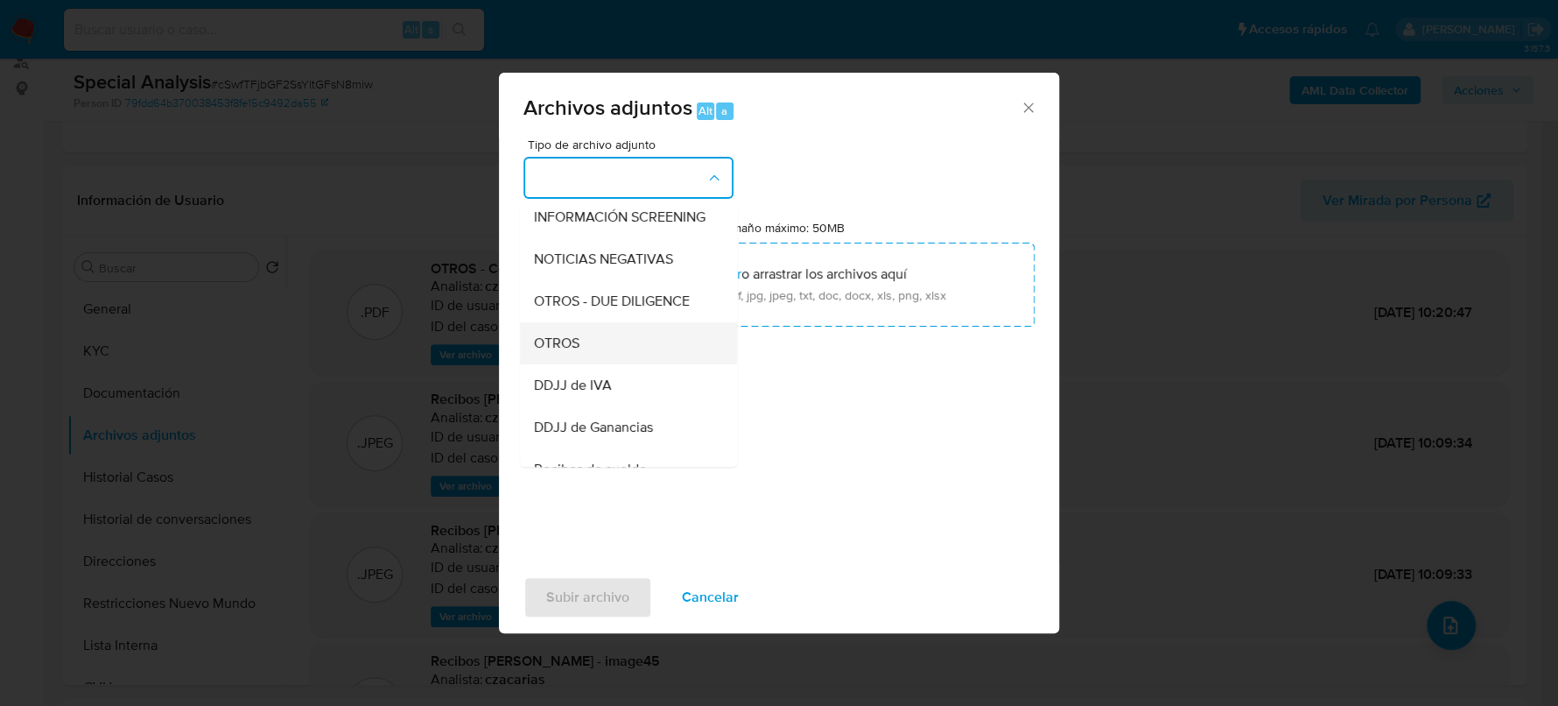
click at [558, 352] on span "OTROS" at bounding box center [557, 343] width 46 height 18
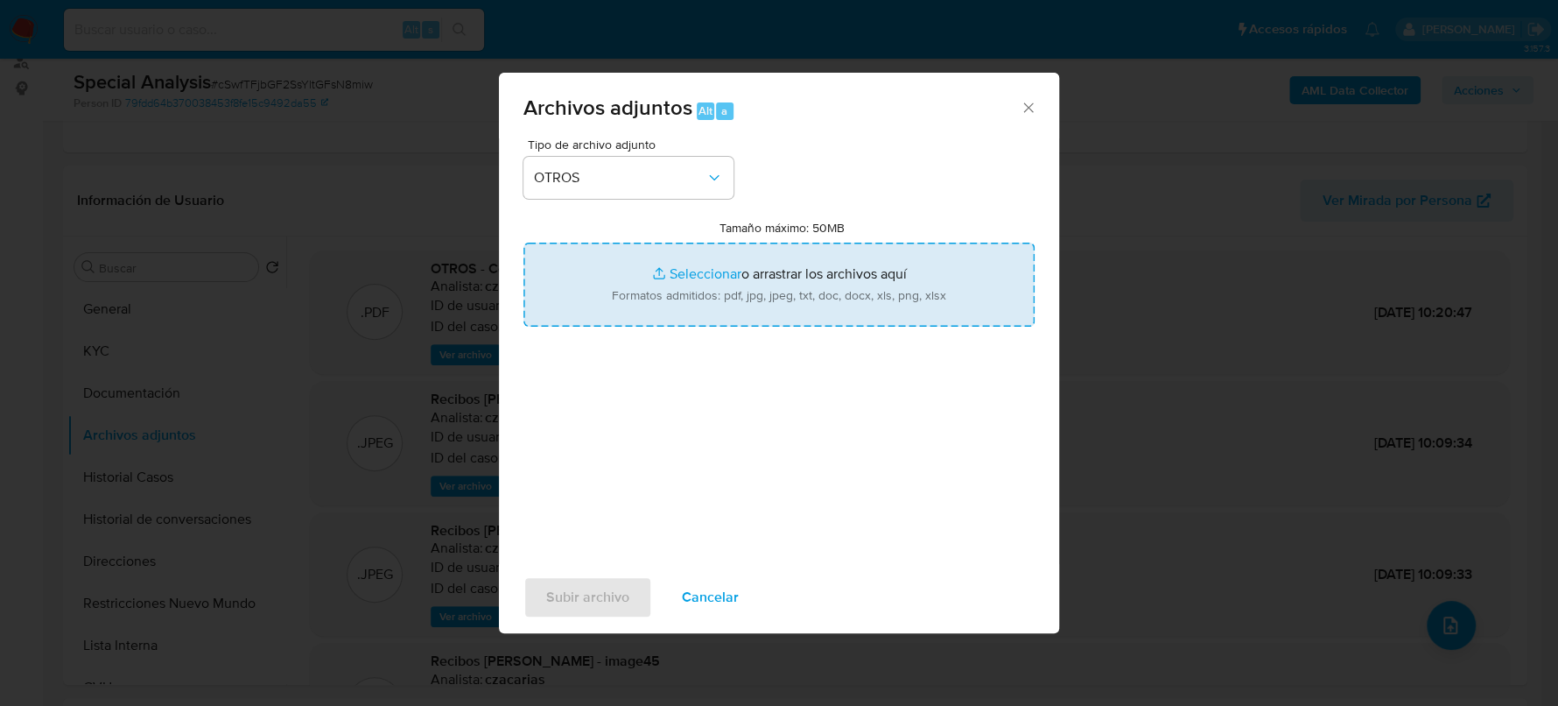
type input "C:\fakepath\NOSIS_Eduardo Francisco Hurtado Perez.pdf"
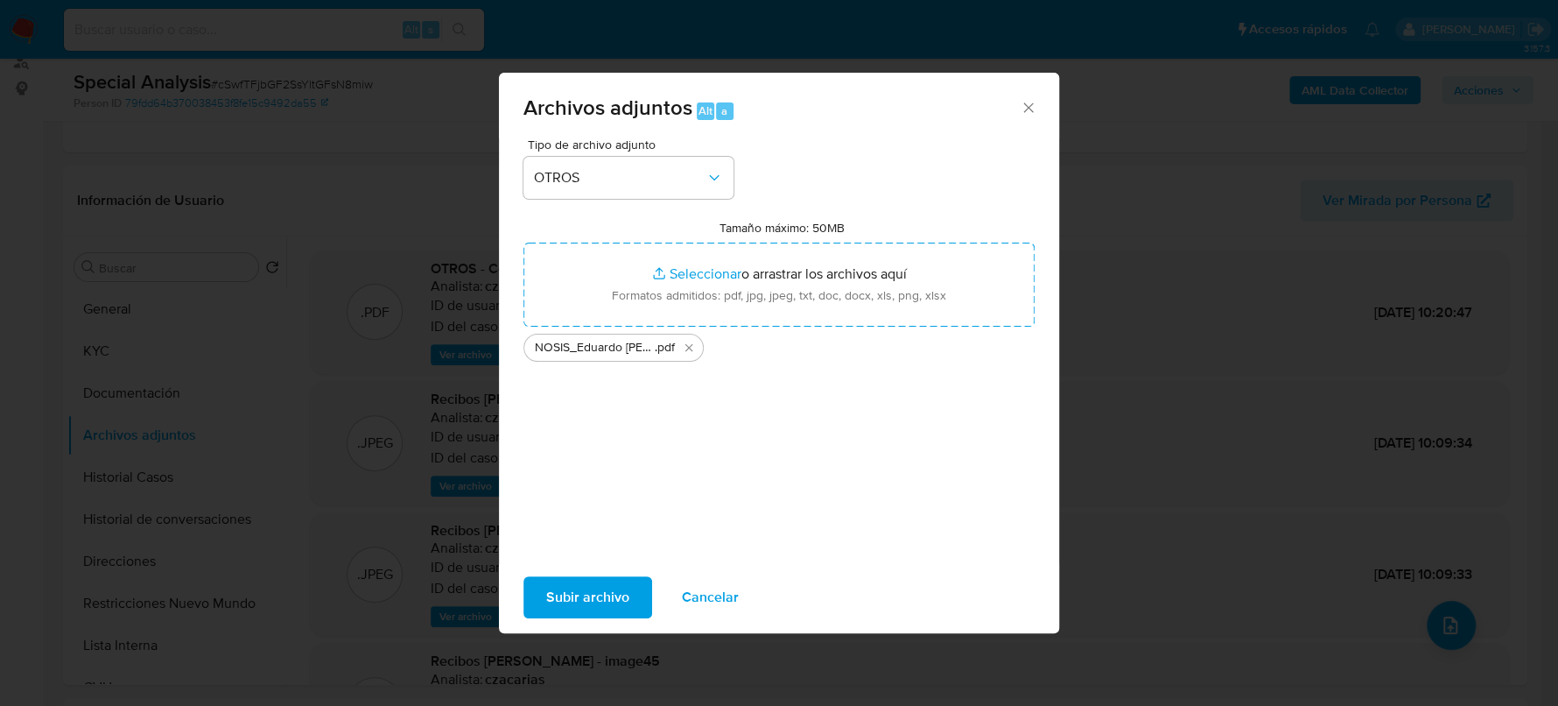
click at [557, 586] on span "Subir archivo" at bounding box center [587, 597] width 83 height 39
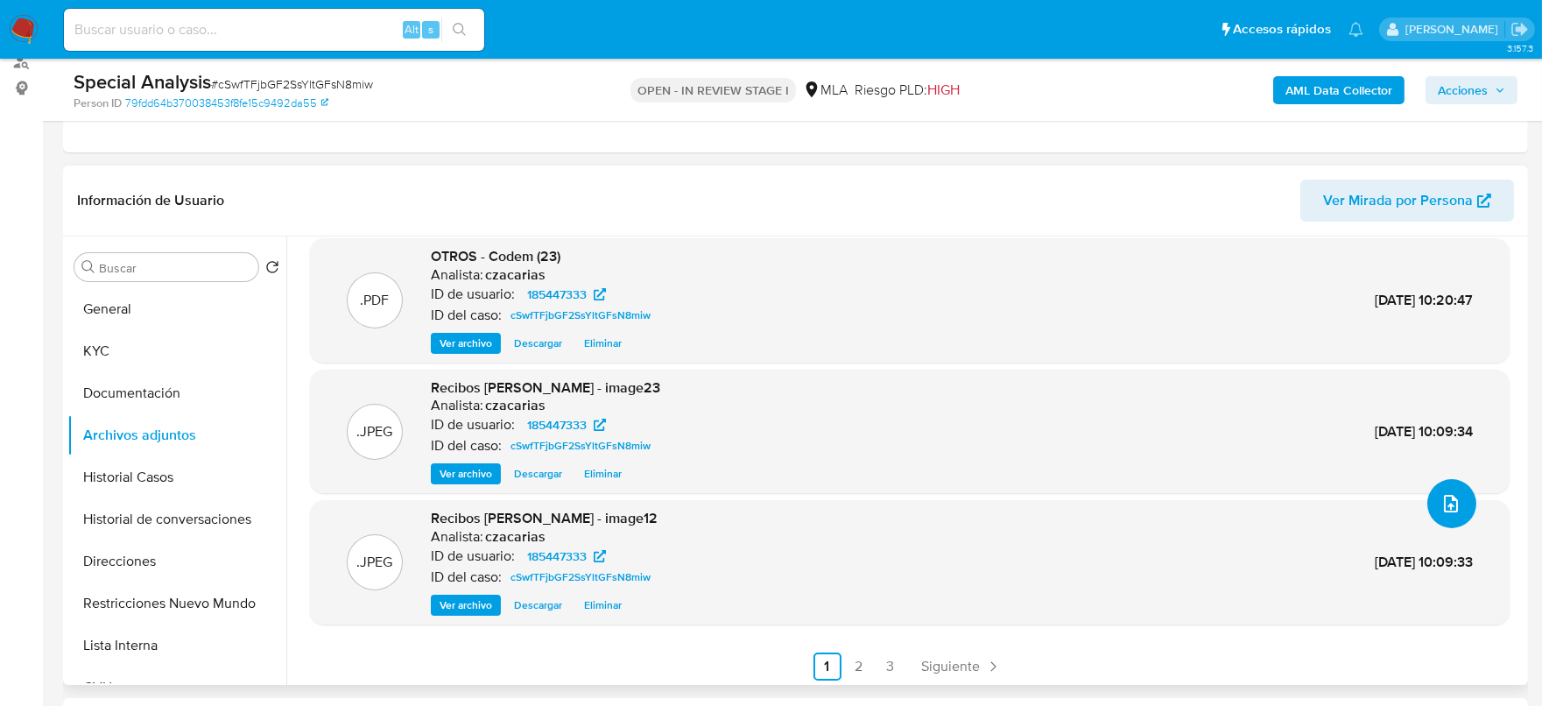
scroll to position [125, 0]
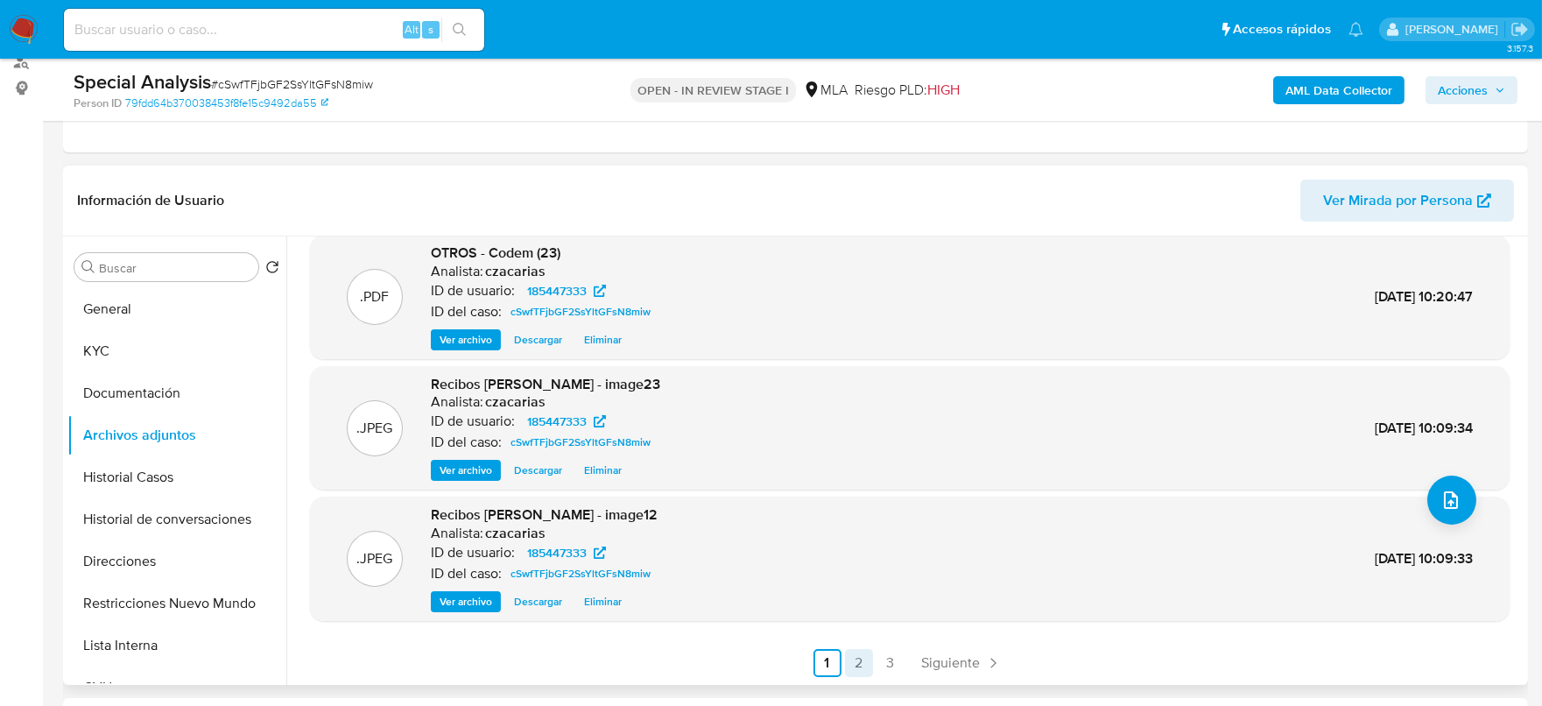
click at [864, 657] on link "2" at bounding box center [859, 663] width 28 height 28
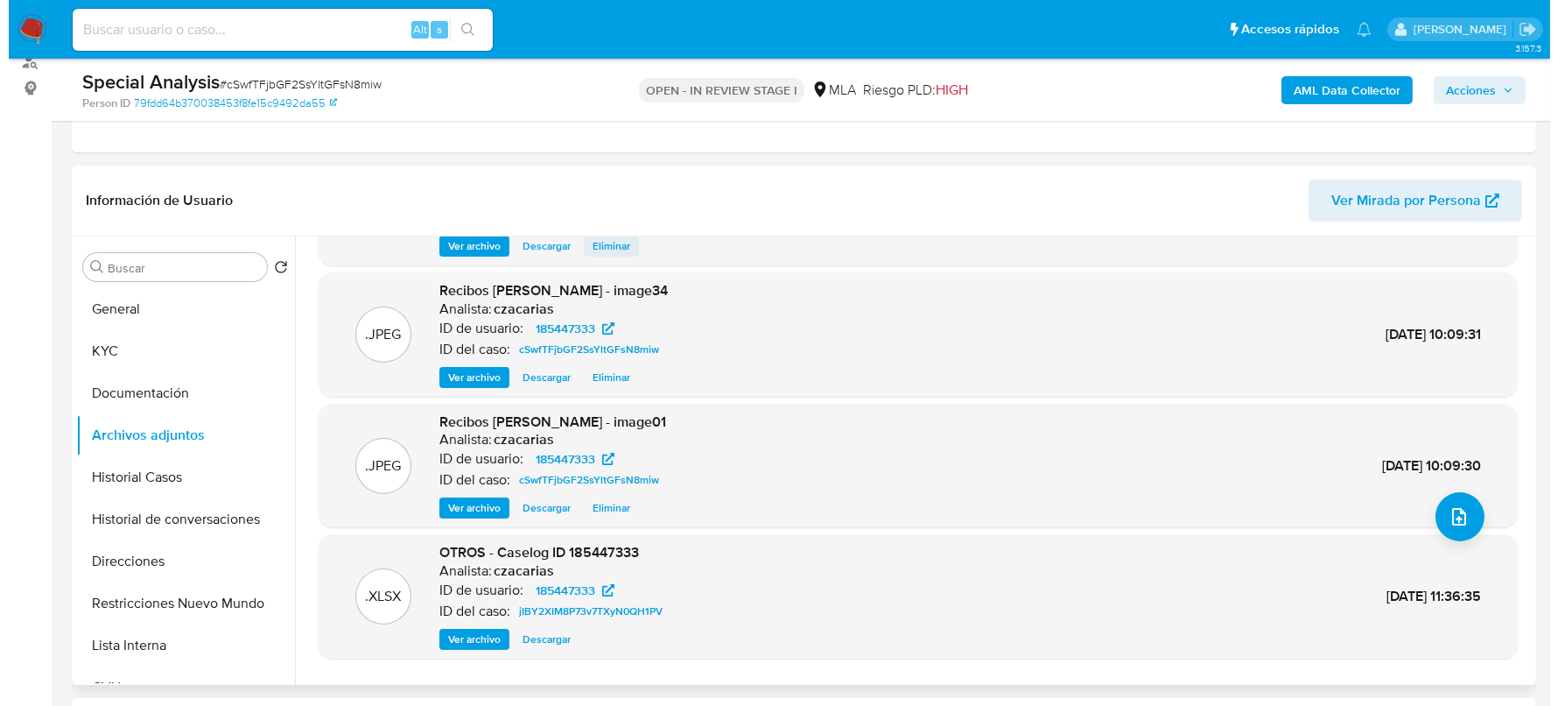
scroll to position [146, 0]
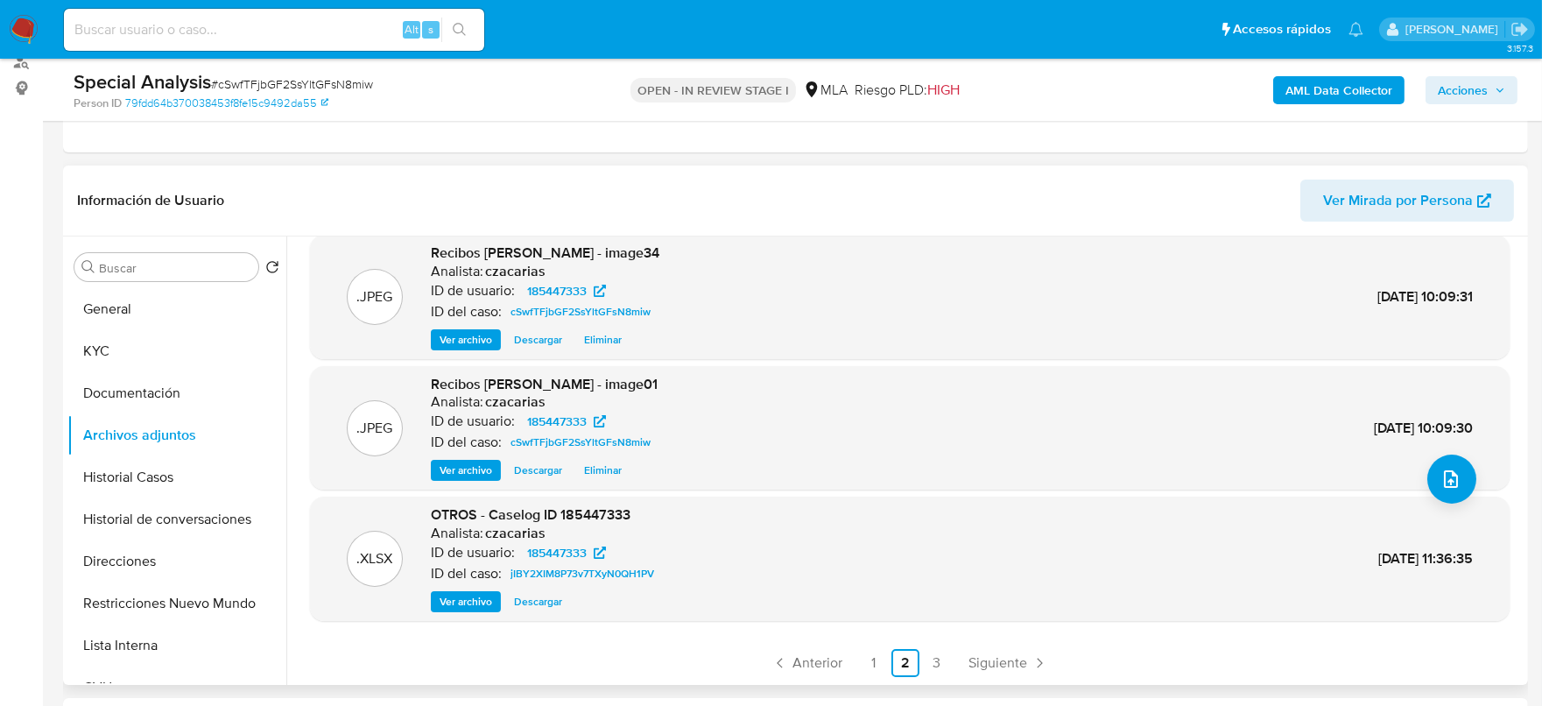
click at [476, 603] on span "Ver archivo" at bounding box center [465, 602] width 53 height 18
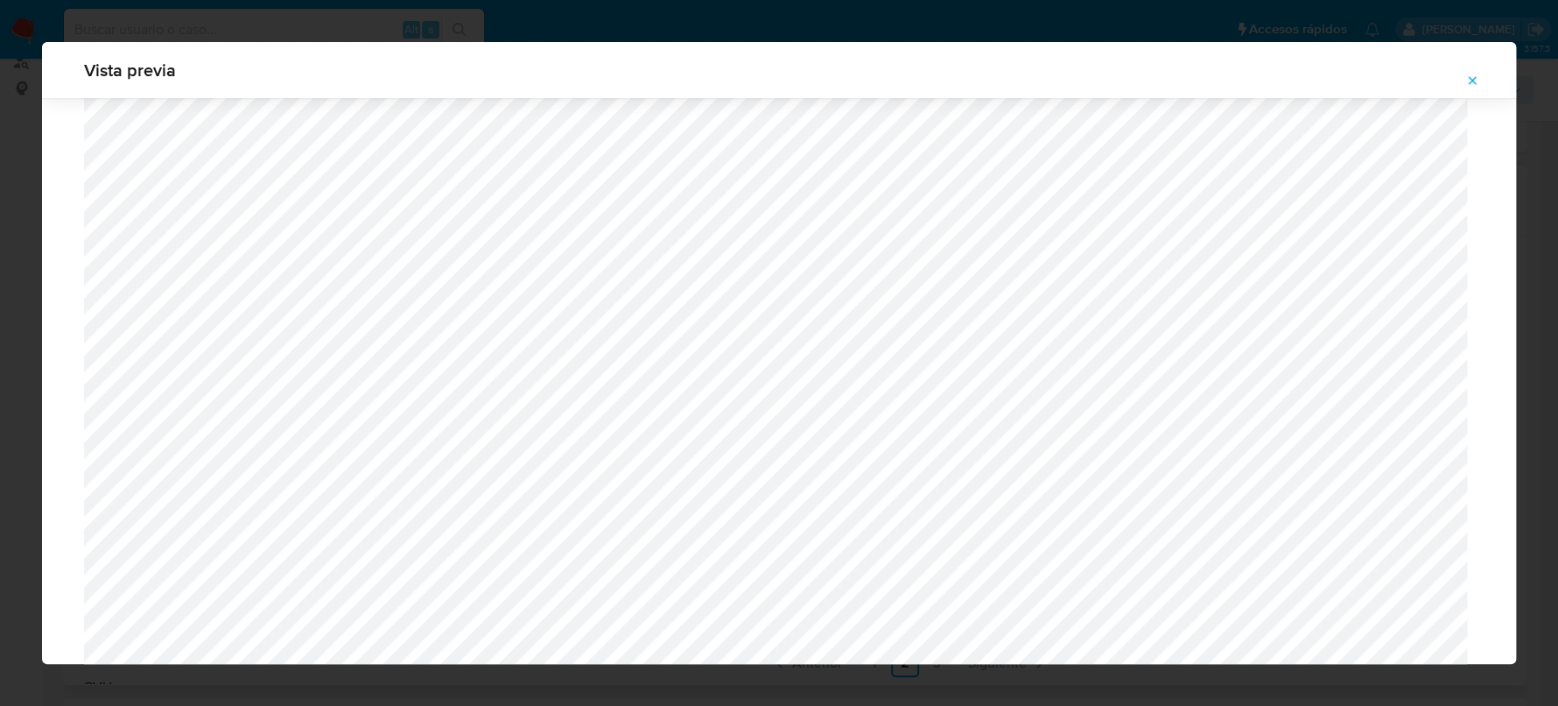
scroll to position [1008, 0]
click at [1473, 81] on icon "Attachment preview" at bounding box center [1472, 81] width 14 height 14
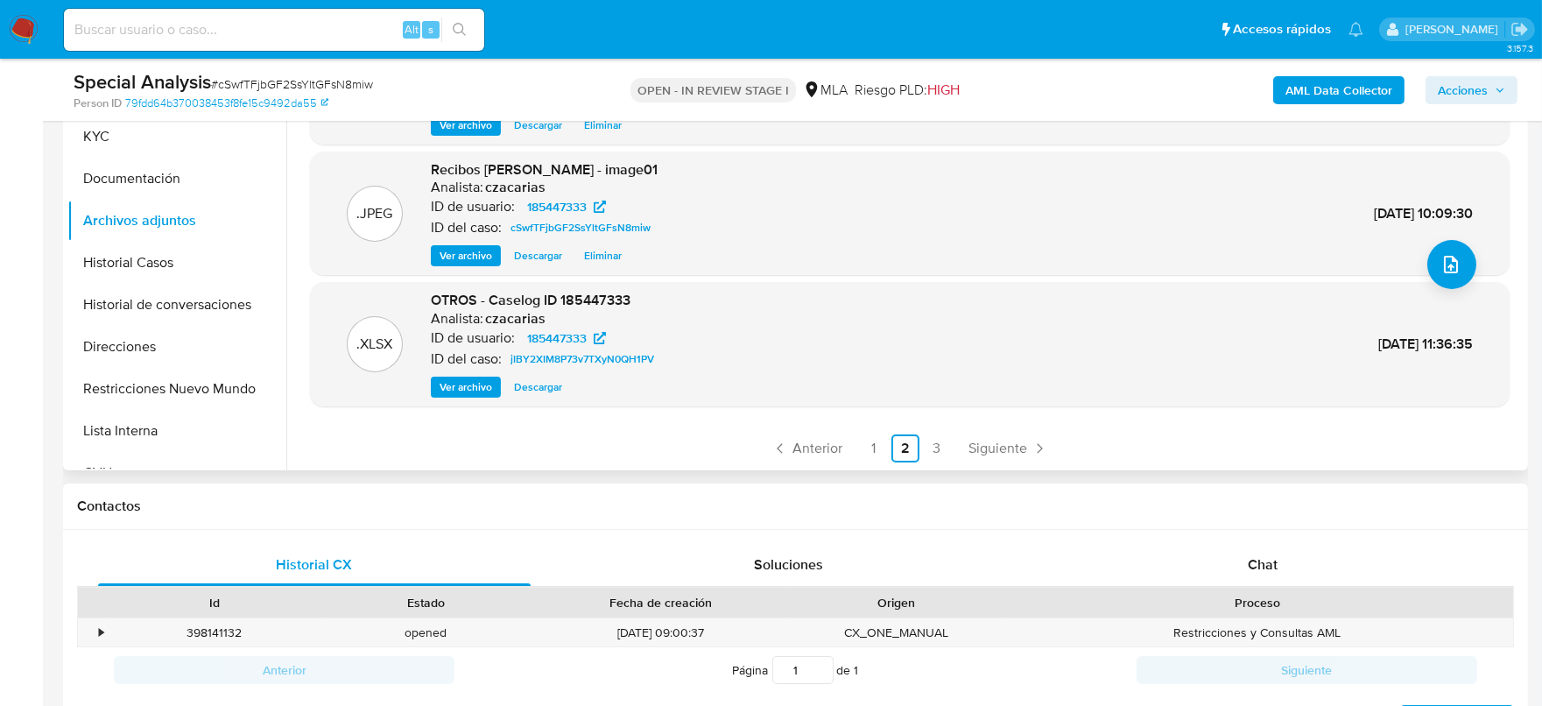
scroll to position [437, 0]
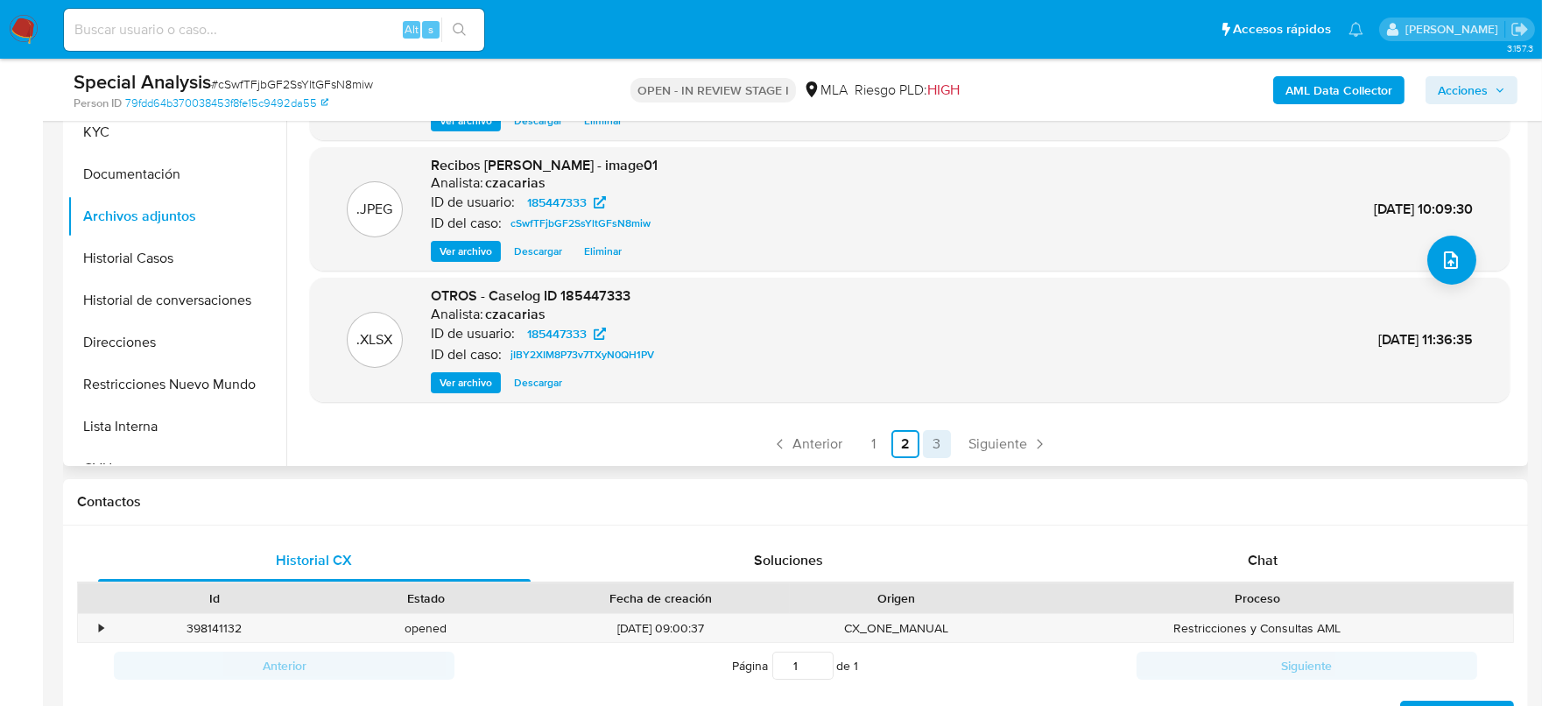
click at [925, 449] on link "3" at bounding box center [937, 444] width 28 height 28
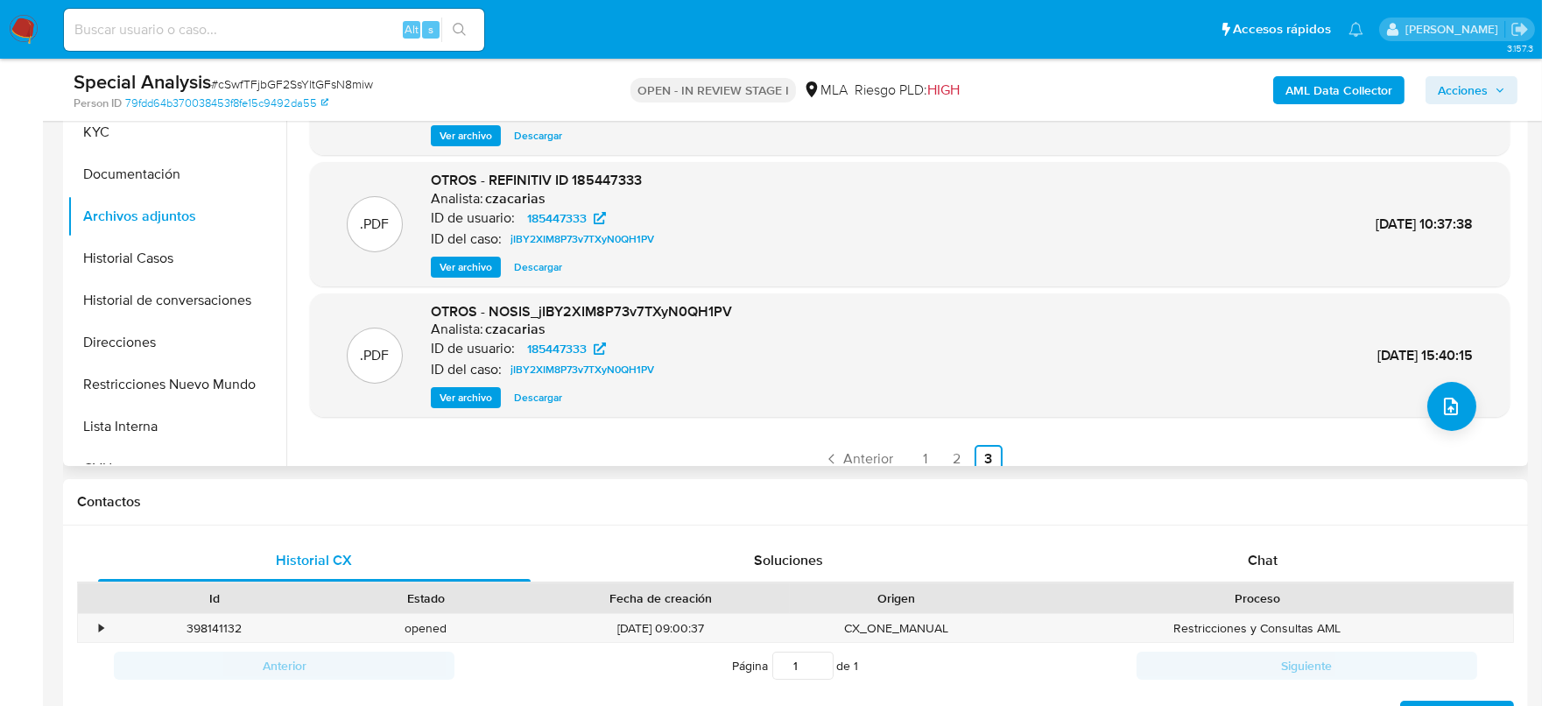
scroll to position [328, 0]
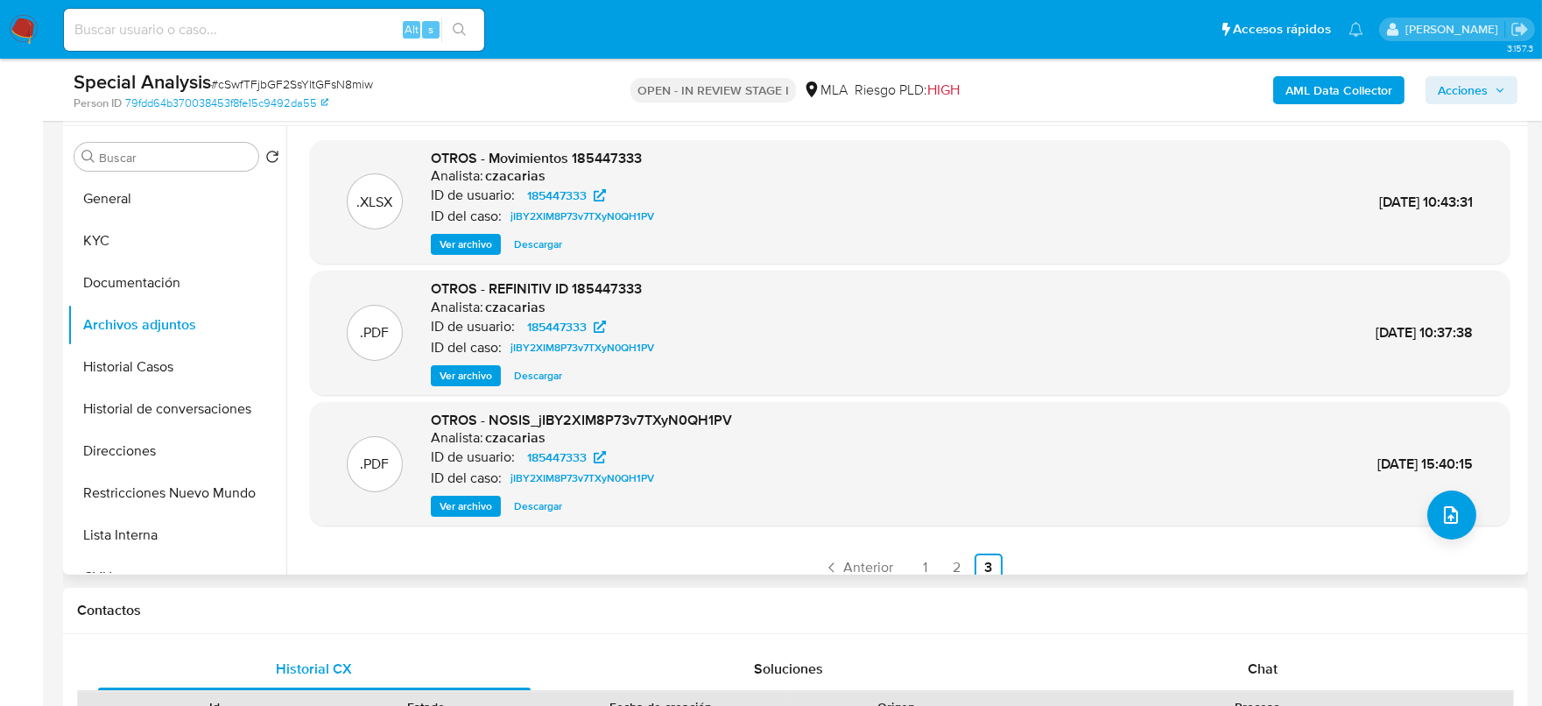
click at [558, 240] on span "Descargar" at bounding box center [538, 244] width 48 height 18
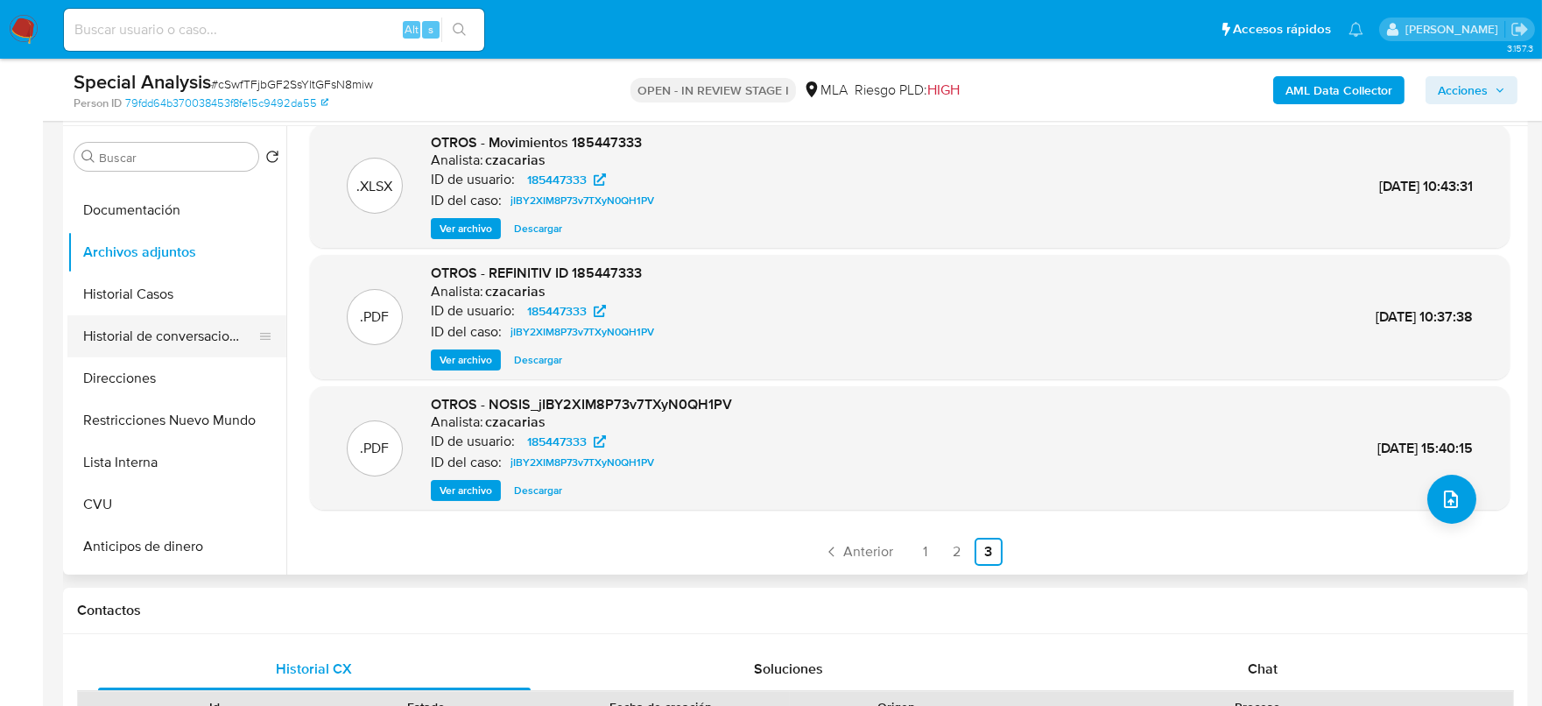
scroll to position [109, 0]
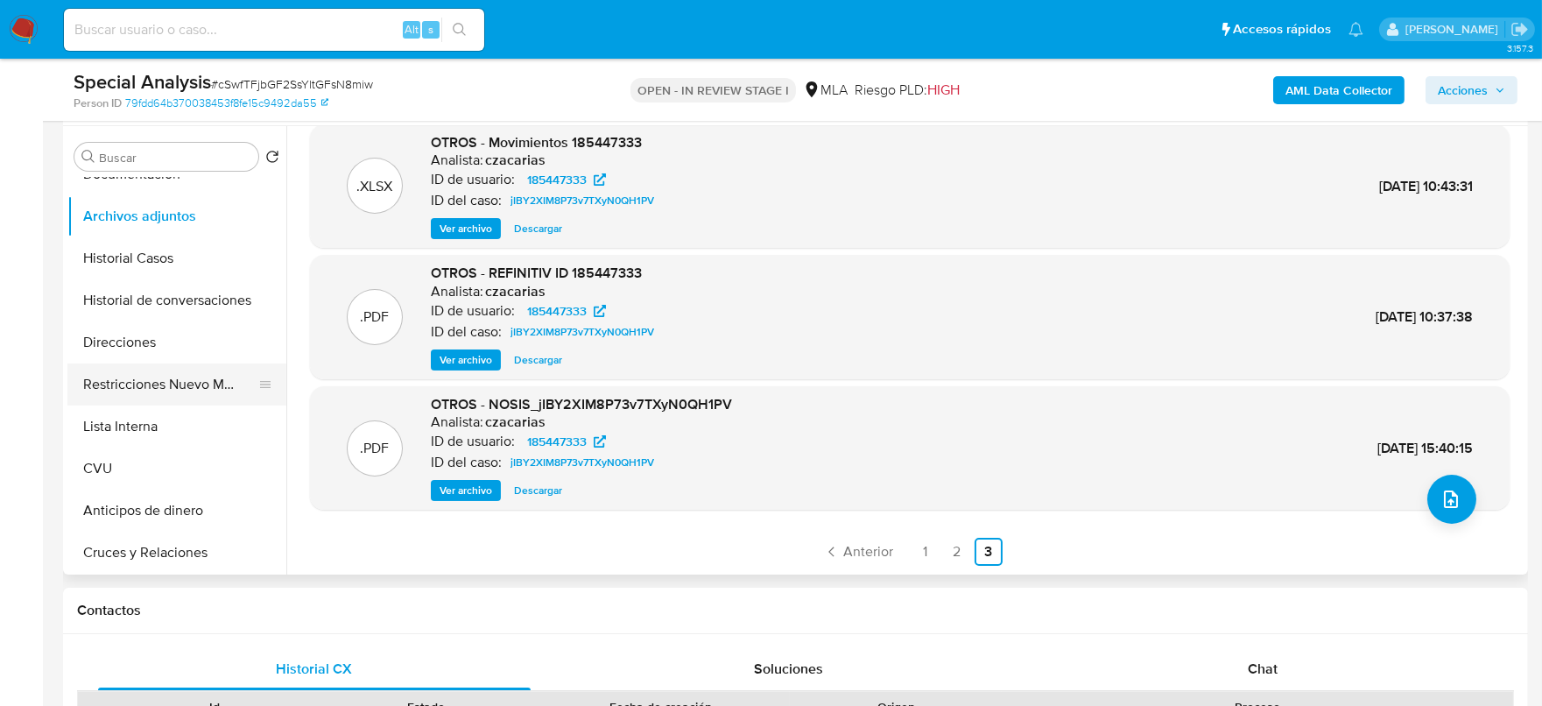
click at [166, 395] on button "Restricciones Nuevo Mundo" at bounding box center [169, 384] width 205 height 42
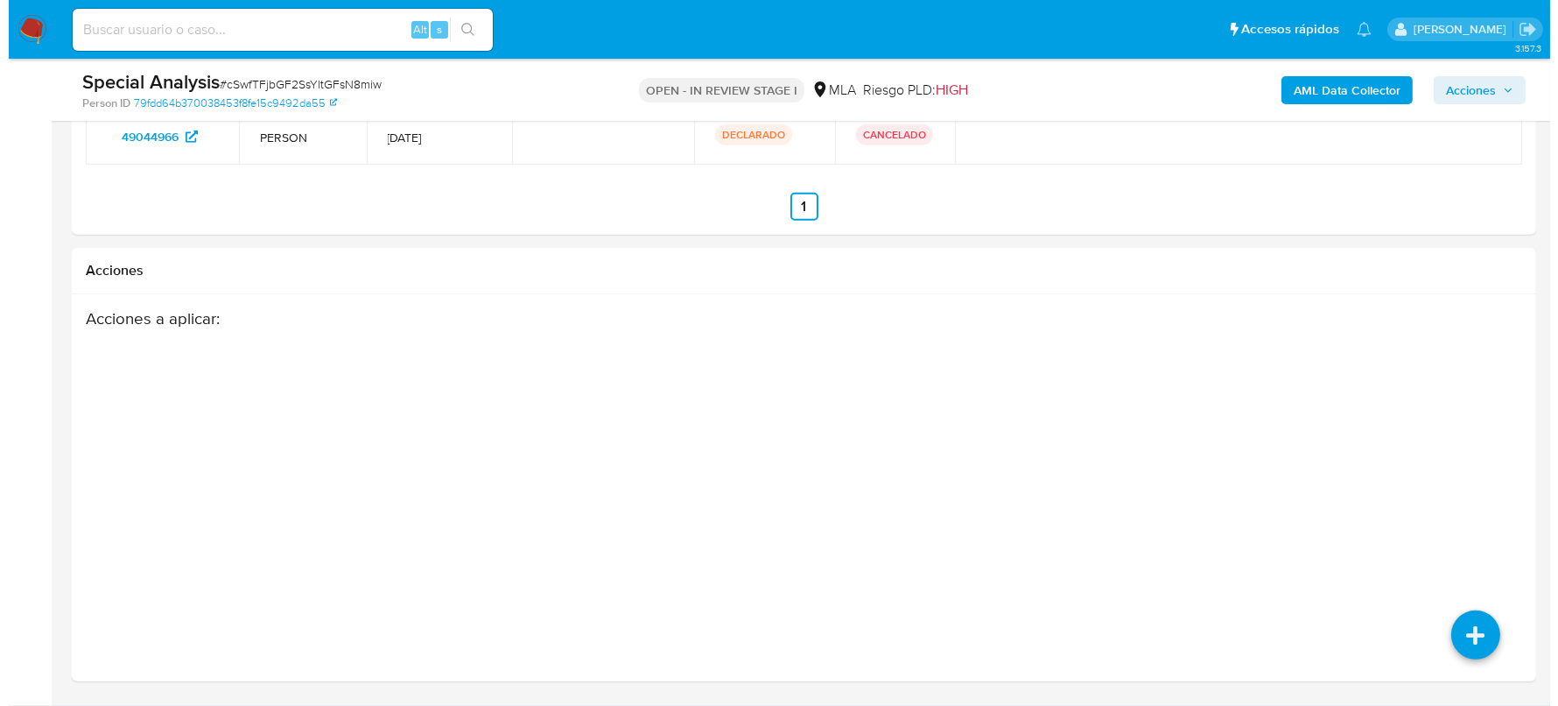
scroll to position [2702, 0]
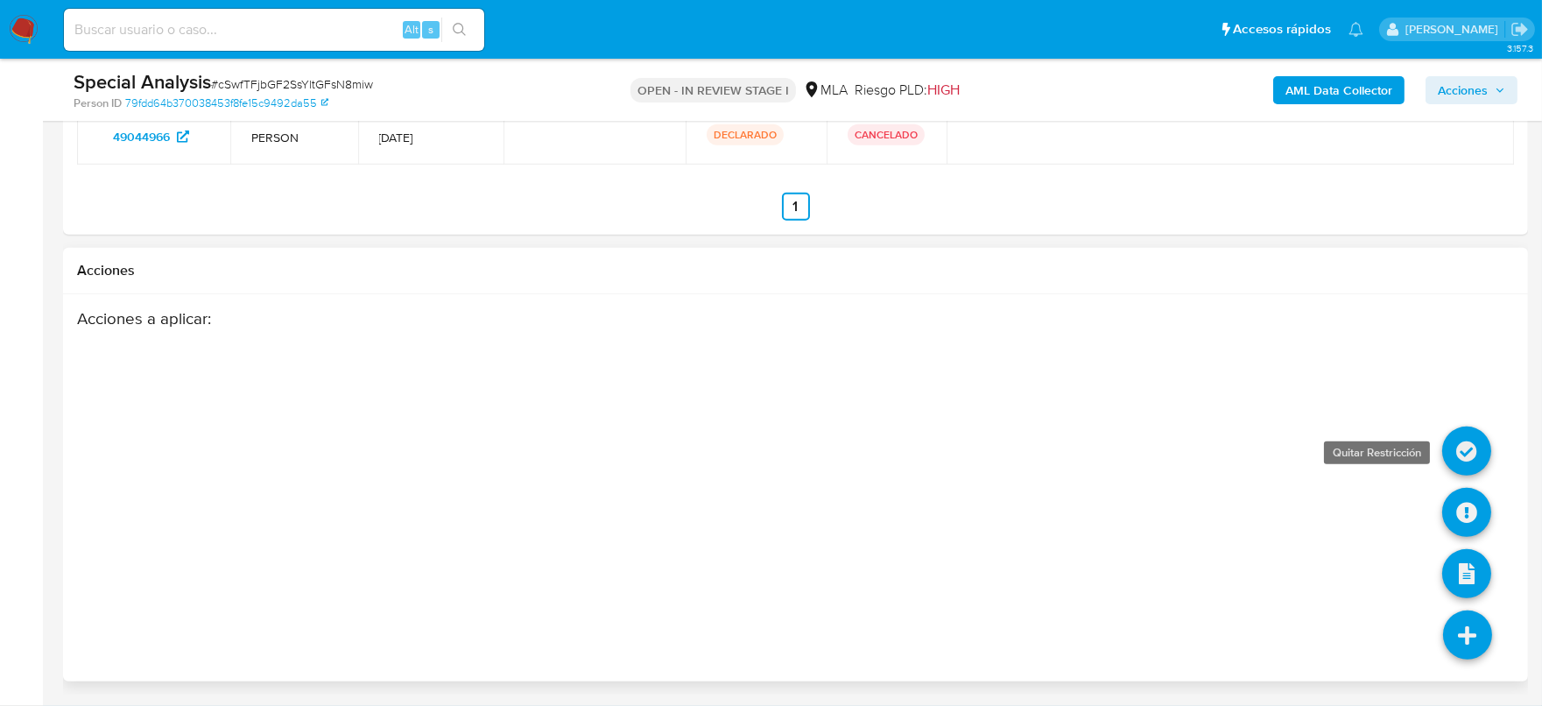
click at [1458, 439] on icon at bounding box center [1466, 450] width 49 height 49
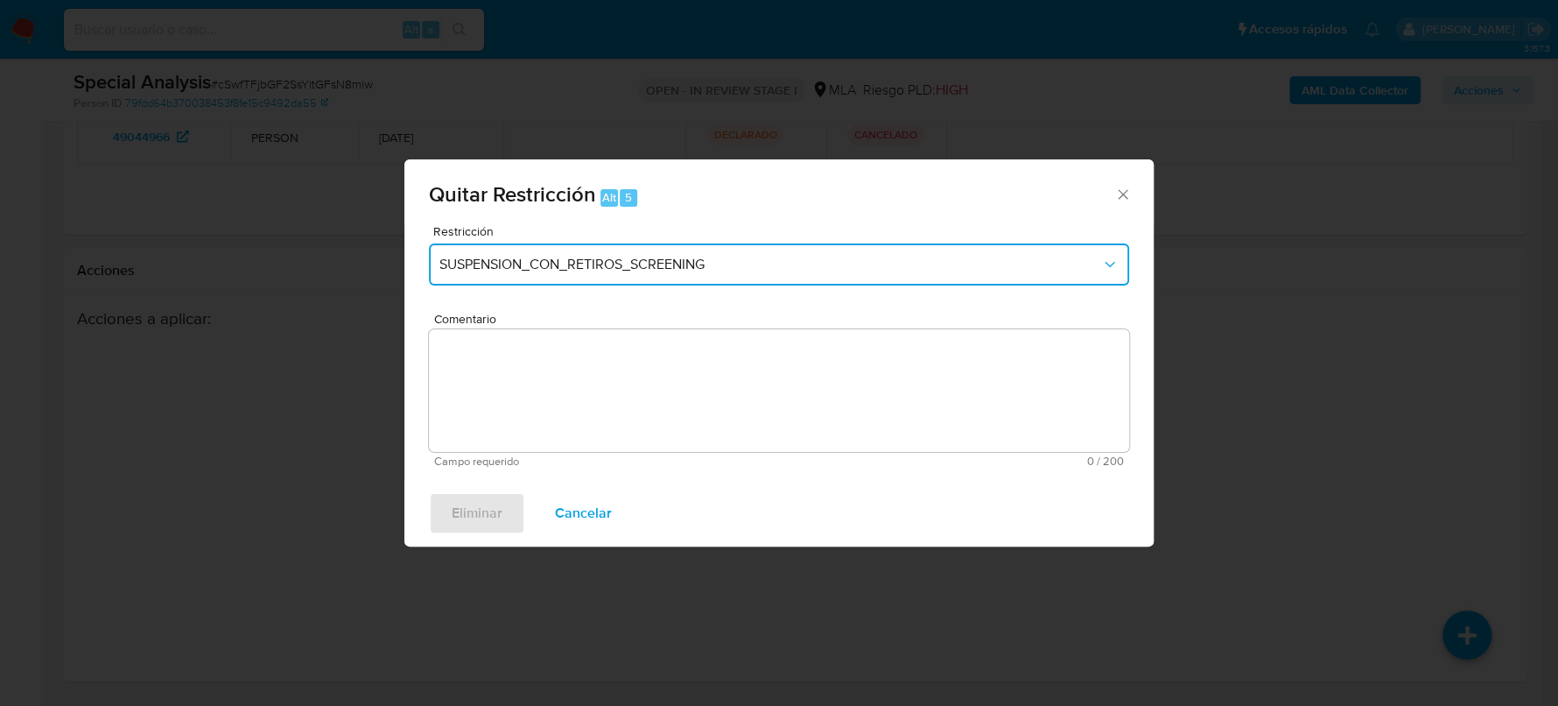
click at [601, 270] on span "SUSPENSION_CON_RETIROS_SCREENING" at bounding box center [770, 265] width 662 height 18
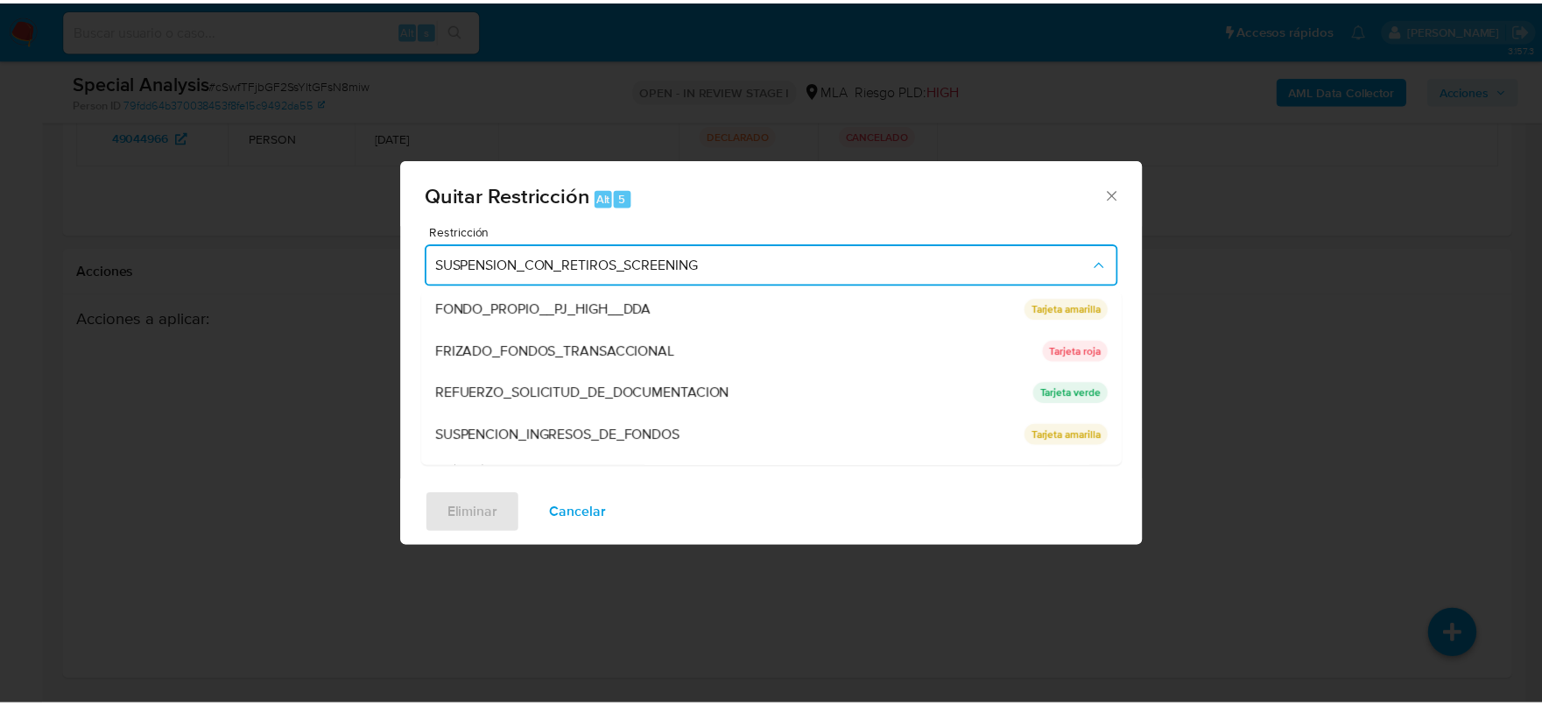
scroll to position [328, 0]
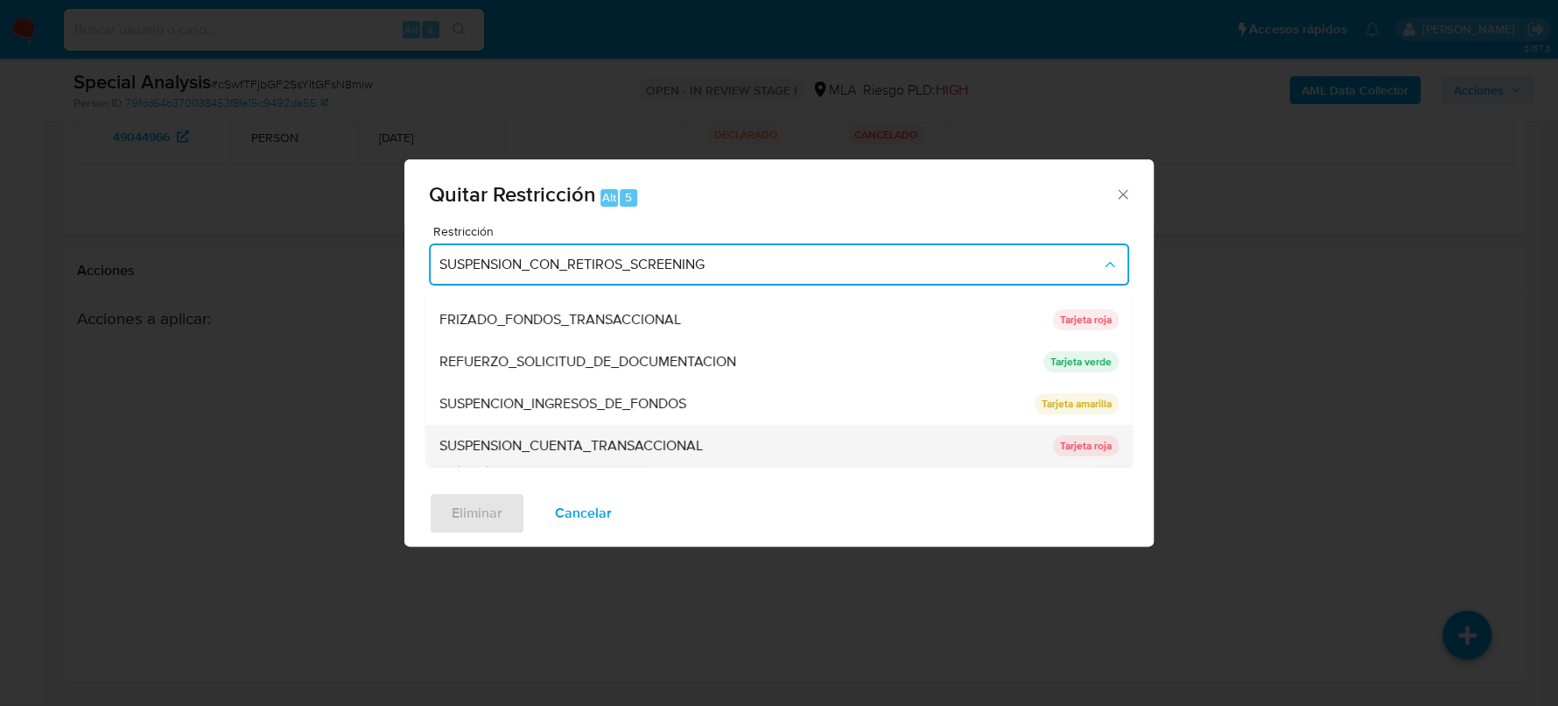
click at [692, 449] on span "SUSPENSION_CUENTA_TRANSACCIONAL" at bounding box center [570, 446] width 263 height 18
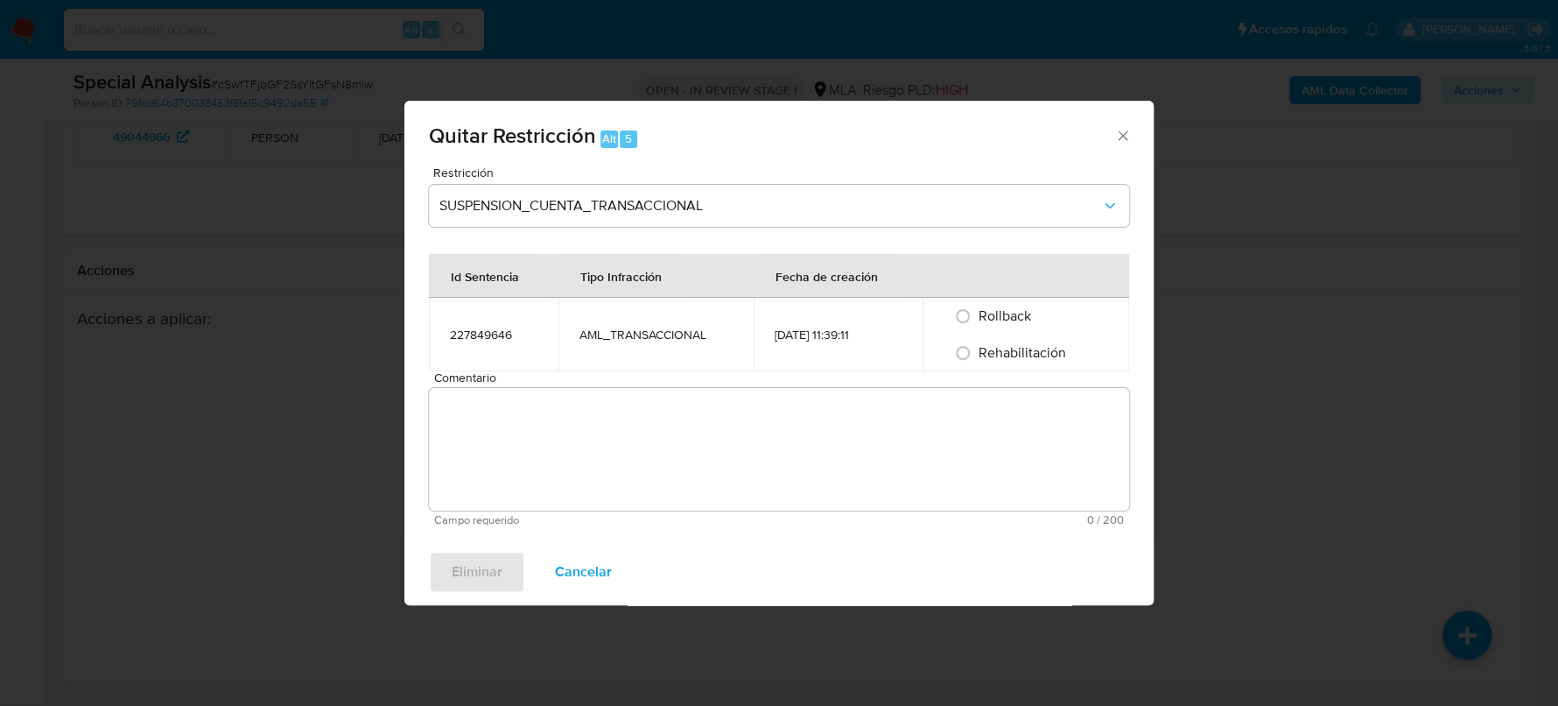
click at [1017, 348] on span "Rehabilitación" at bounding box center [1023, 352] width 88 height 20
click at [977, 348] on input "Rehabilitación" at bounding box center [963, 353] width 28 height 28
radio input "true"
click at [1002, 453] on textarea "Comentario" at bounding box center [779, 449] width 700 height 123
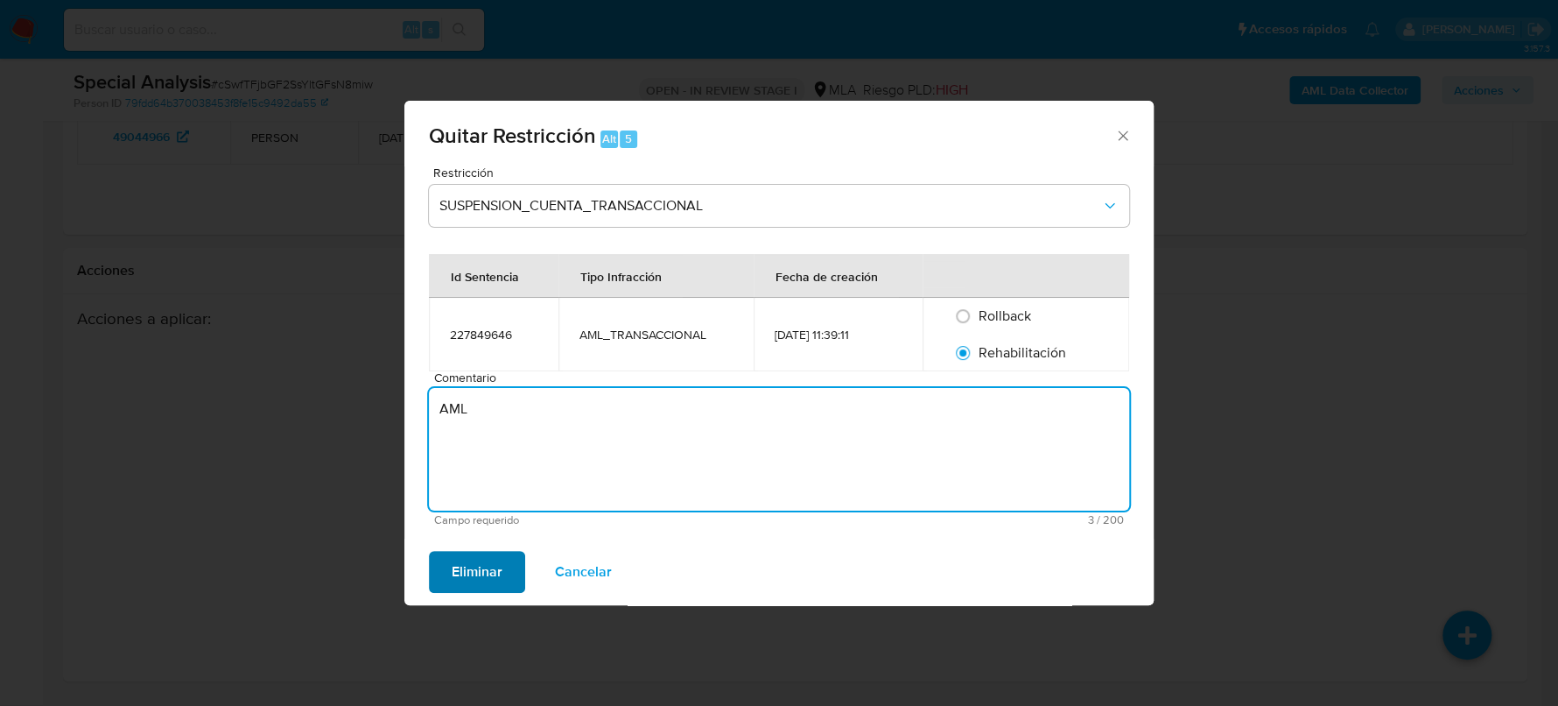
type textarea "AML"
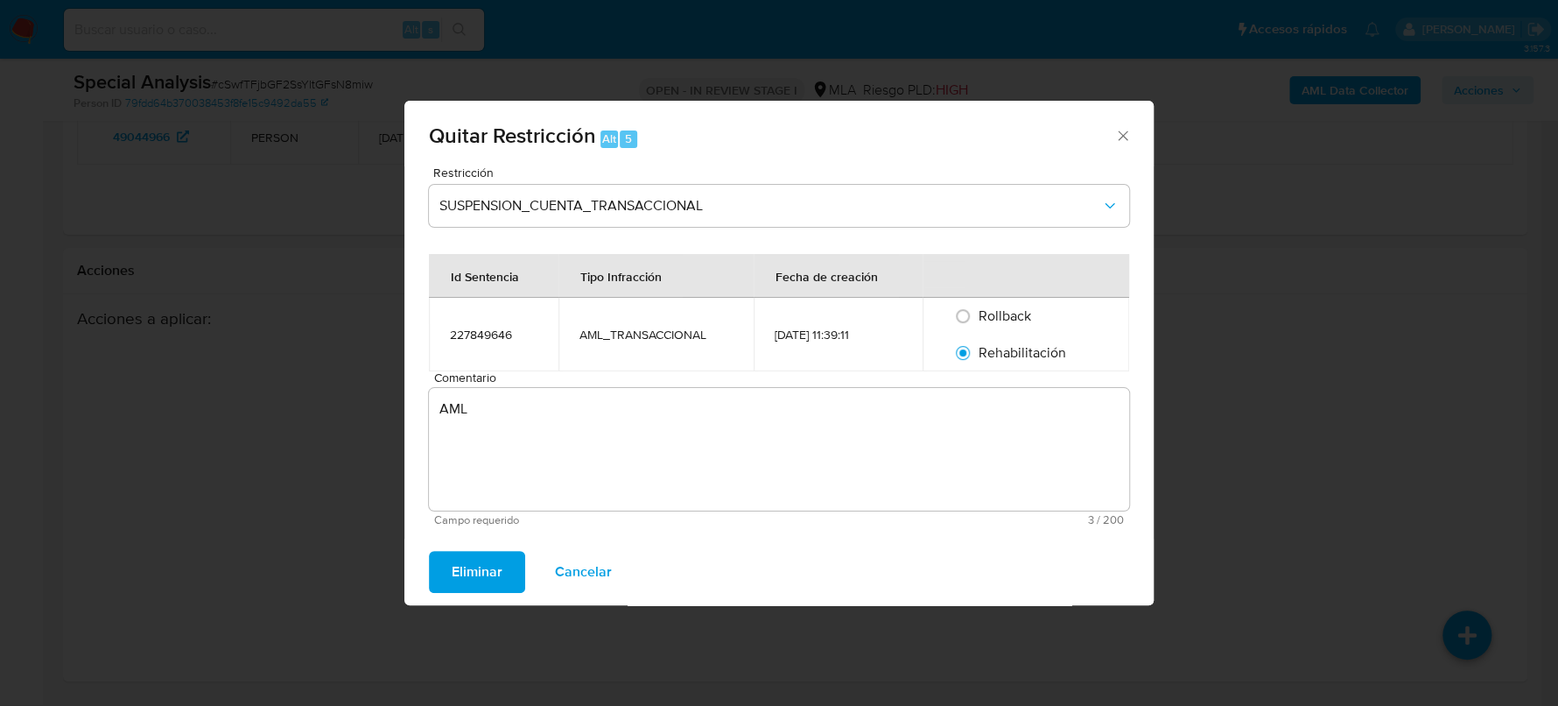
click at [467, 580] on span "Eliminar" at bounding box center [477, 571] width 51 height 39
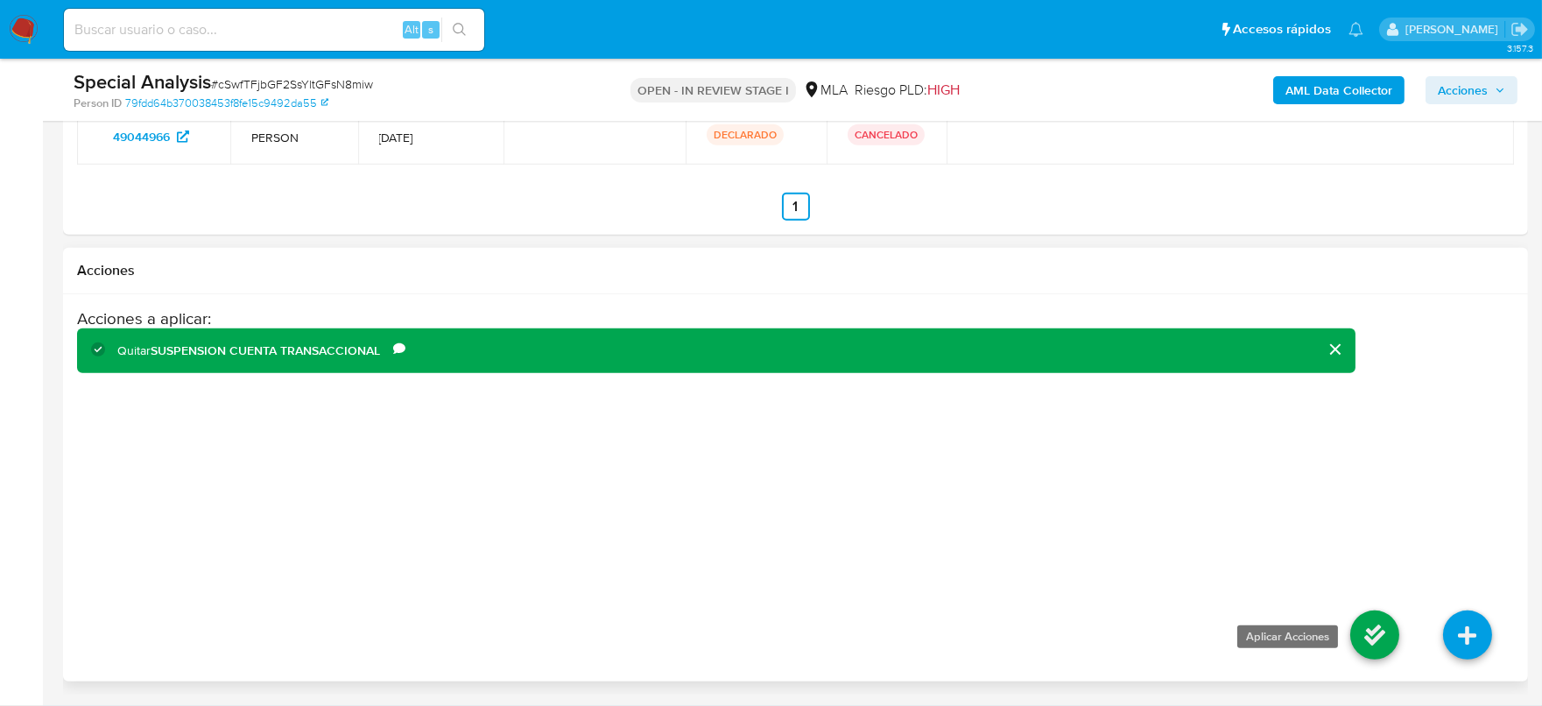
click at [1384, 632] on icon at bounding box center [1374, 634] width 49 height 49
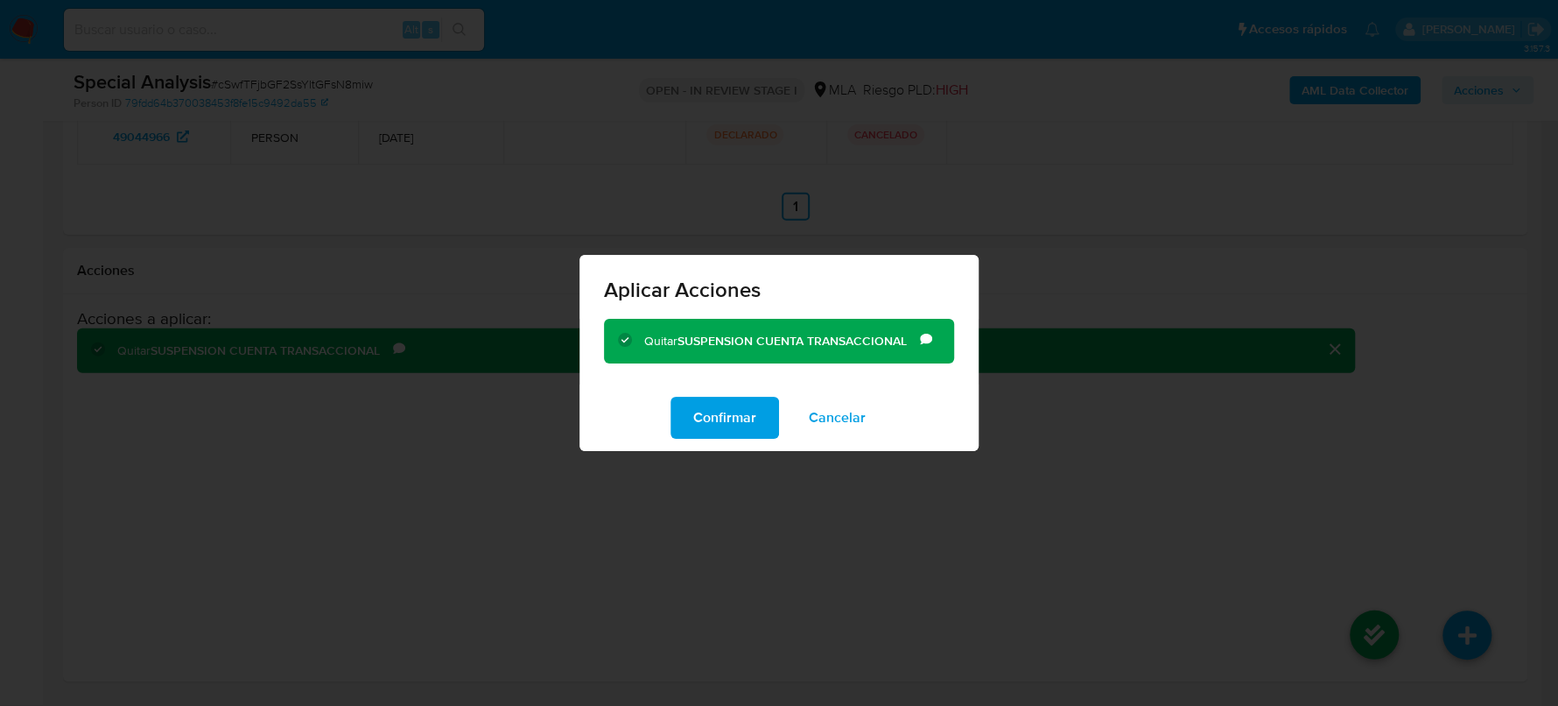
click at [719, 385] on div "Confirmar Cancelar" at bounding box center [779, 417] width 399 height 67
click at [724, 415] on span "Confirmar" at bounding box center [724, 417] width 63 height 39
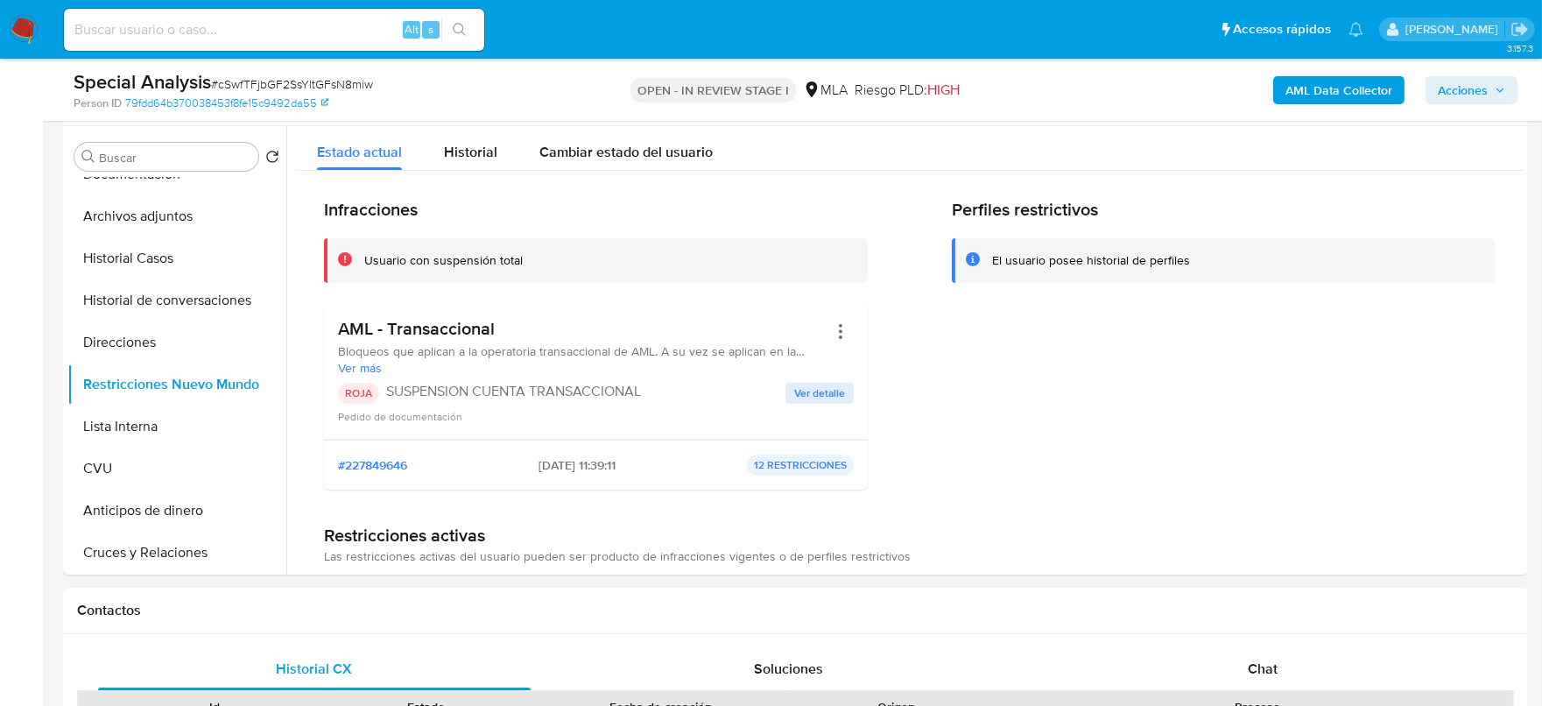
scroll to position [0, 0]
click at [176, 352] on button "Direcciones" at bounding box center [169, 342] width 205 height 42
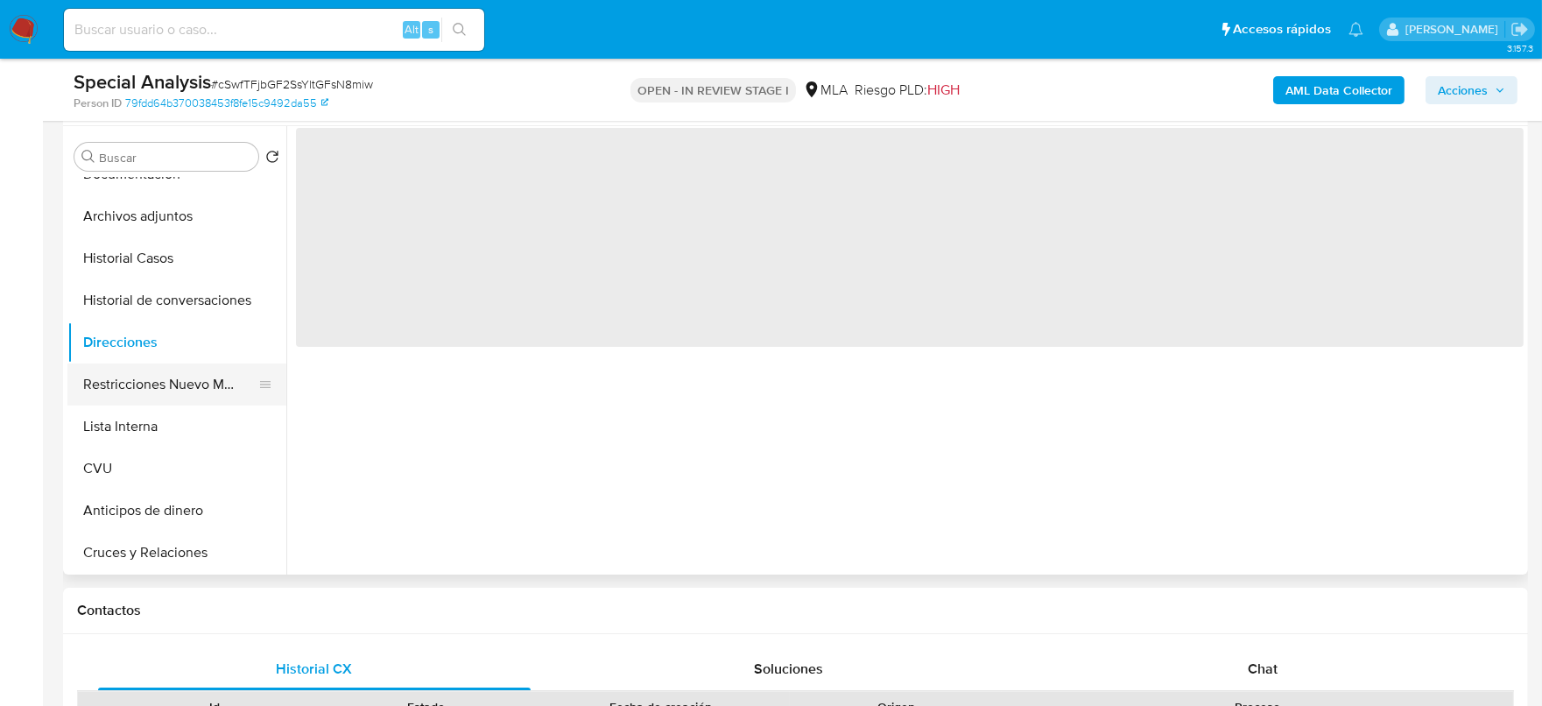
click at [165, 376] on button "Restricciones Nuevo Mundo" at bounding box center [169, 384] width 205 height 42
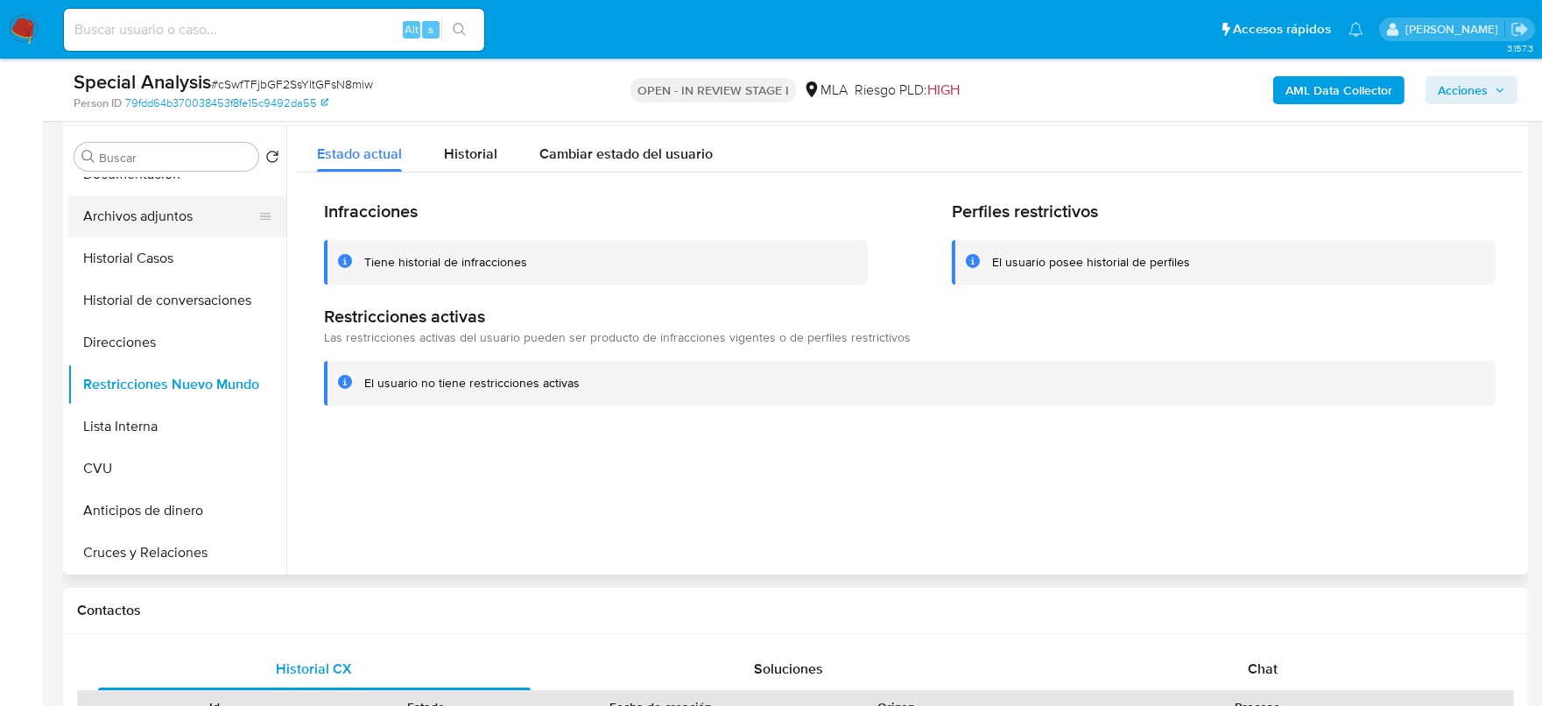
click at [204, 200] on button "Archivos adjuntos" at bounding box center [169, 216] width 205 height 42
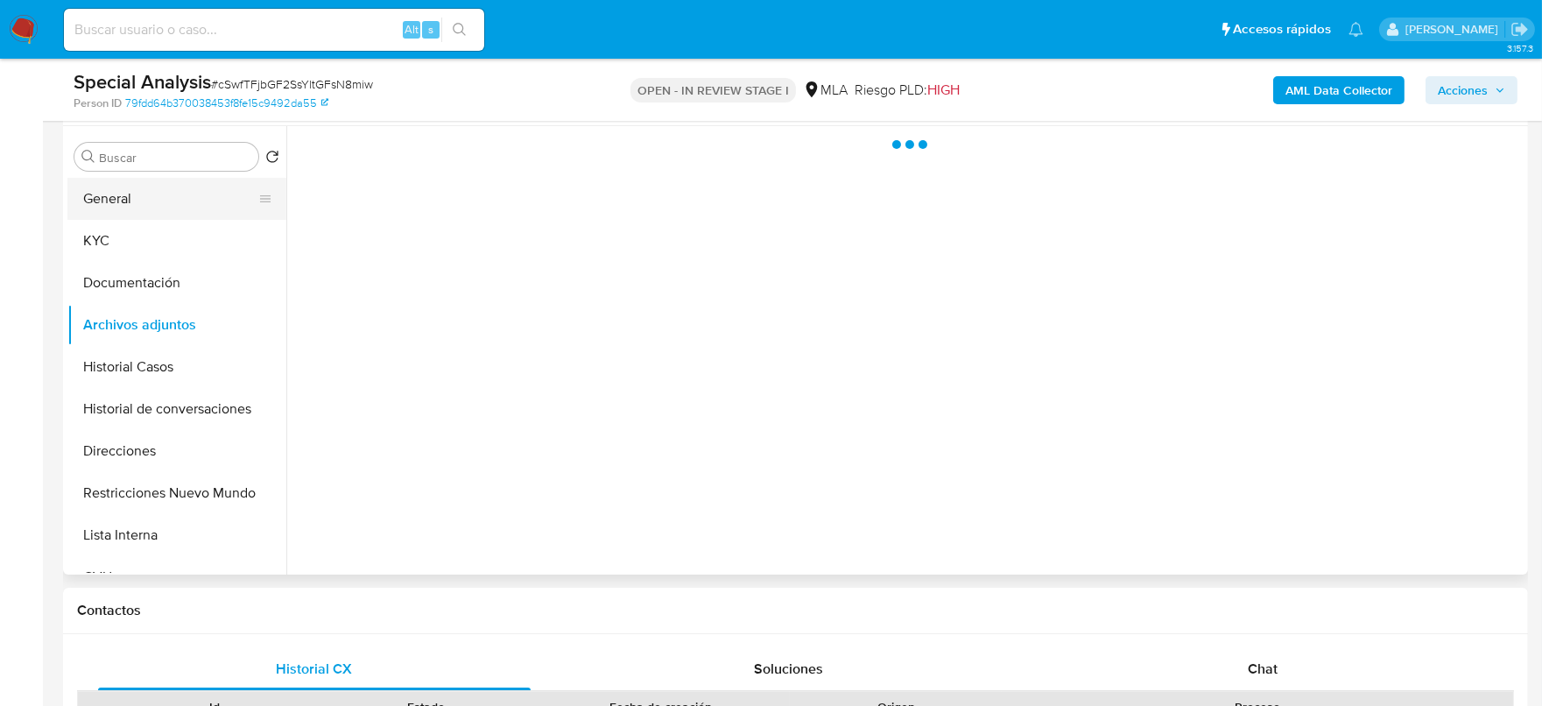
click at [157, 204] on button "General" at bounding box center [169, 199] width 205 height 42
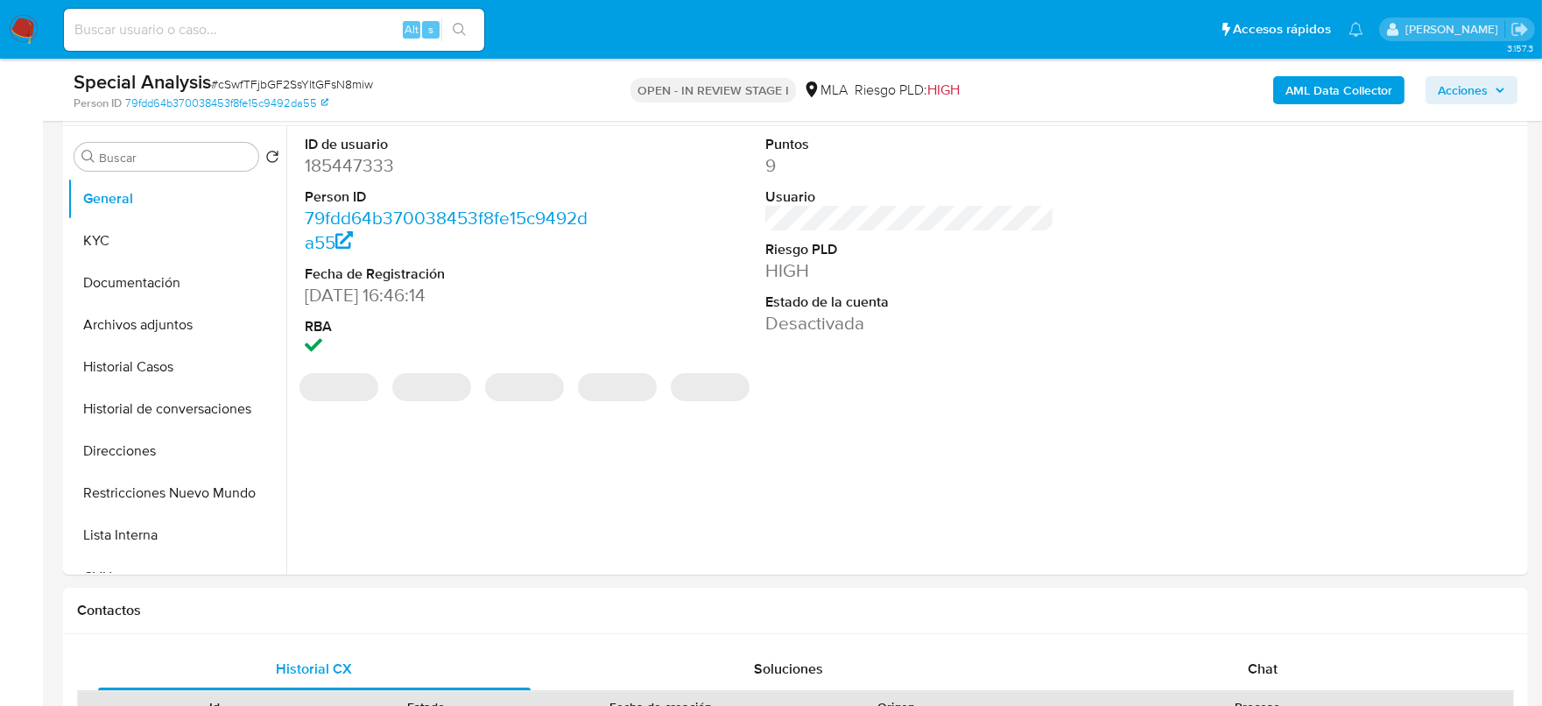
click at [352, 183] on dl "ID de usuario 185447333 Person ID 79fdd64b370038453f8fe15c9492da55 Fecha de Reg…" at bounding box center [450, 248] width 290 height 226
click at [352, 155] on dd "185447333" at bounding box center [450, 165] width 290 height 25
copy dd "185447333"
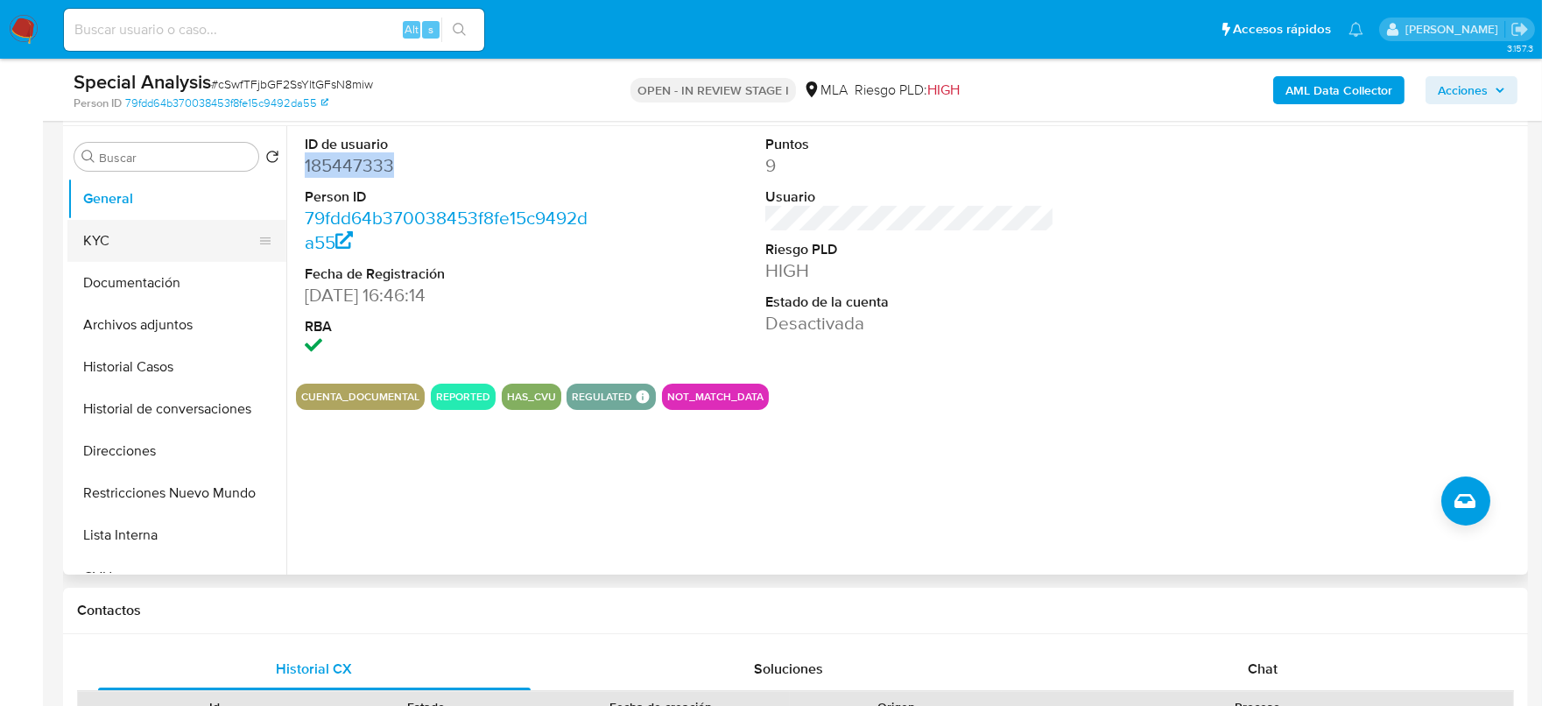
click at [112, 246] on button "KYC" at bounding box center [169, 241] width 205 height 42
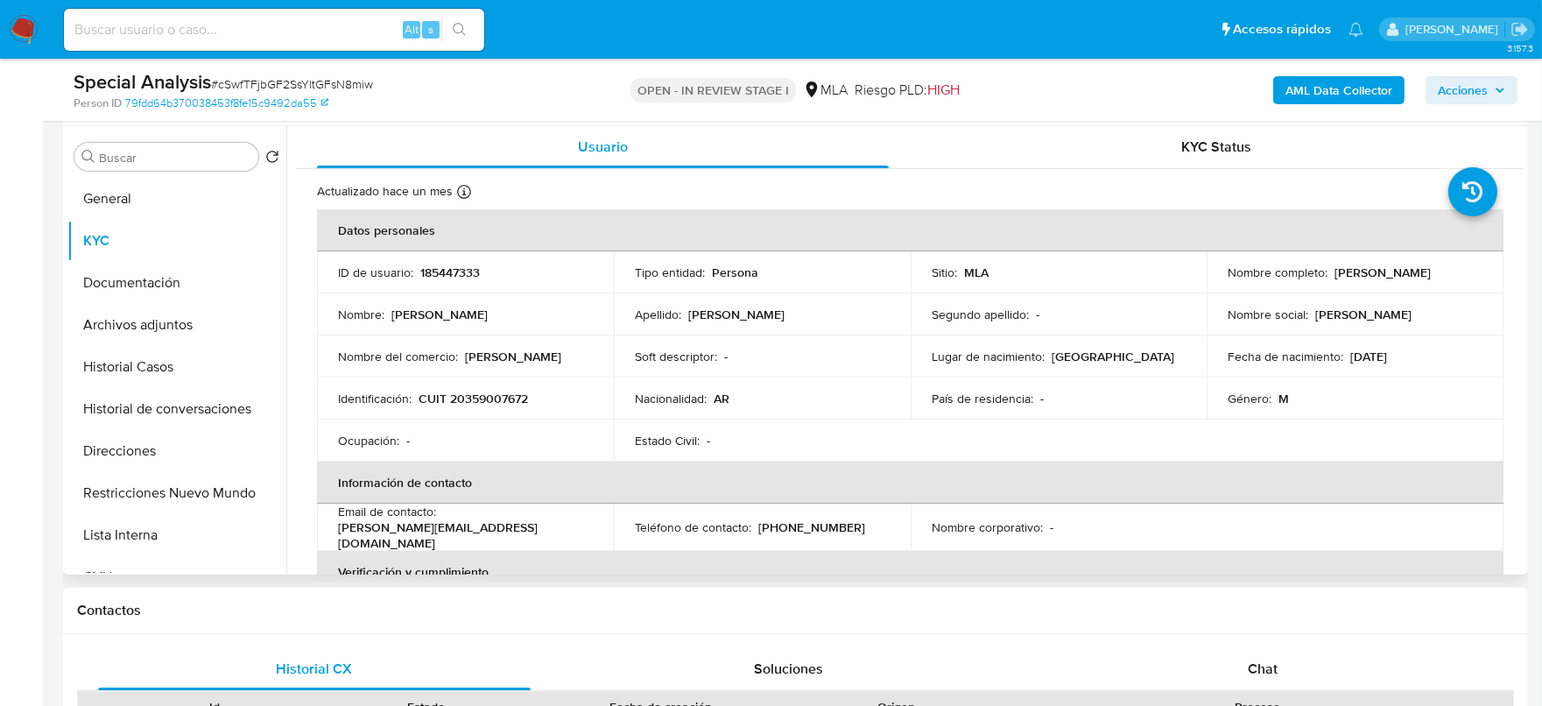
drag, startPoint x: 1224, startPoint y: 280, endPoint x: 1425, endPoint y: 286, distance: 201.4
click at [1425, 280] on div "Nombre completo : Eduardo Francisco Hurtado Perez" at bounding box center [1354, 272] width 255 height 16
copy p "Eduardo Francisco Hurtado Perez"
click at [514, 393] on p "CUIT 20359007672" at bounding box center [472, 398] width 109 height 16
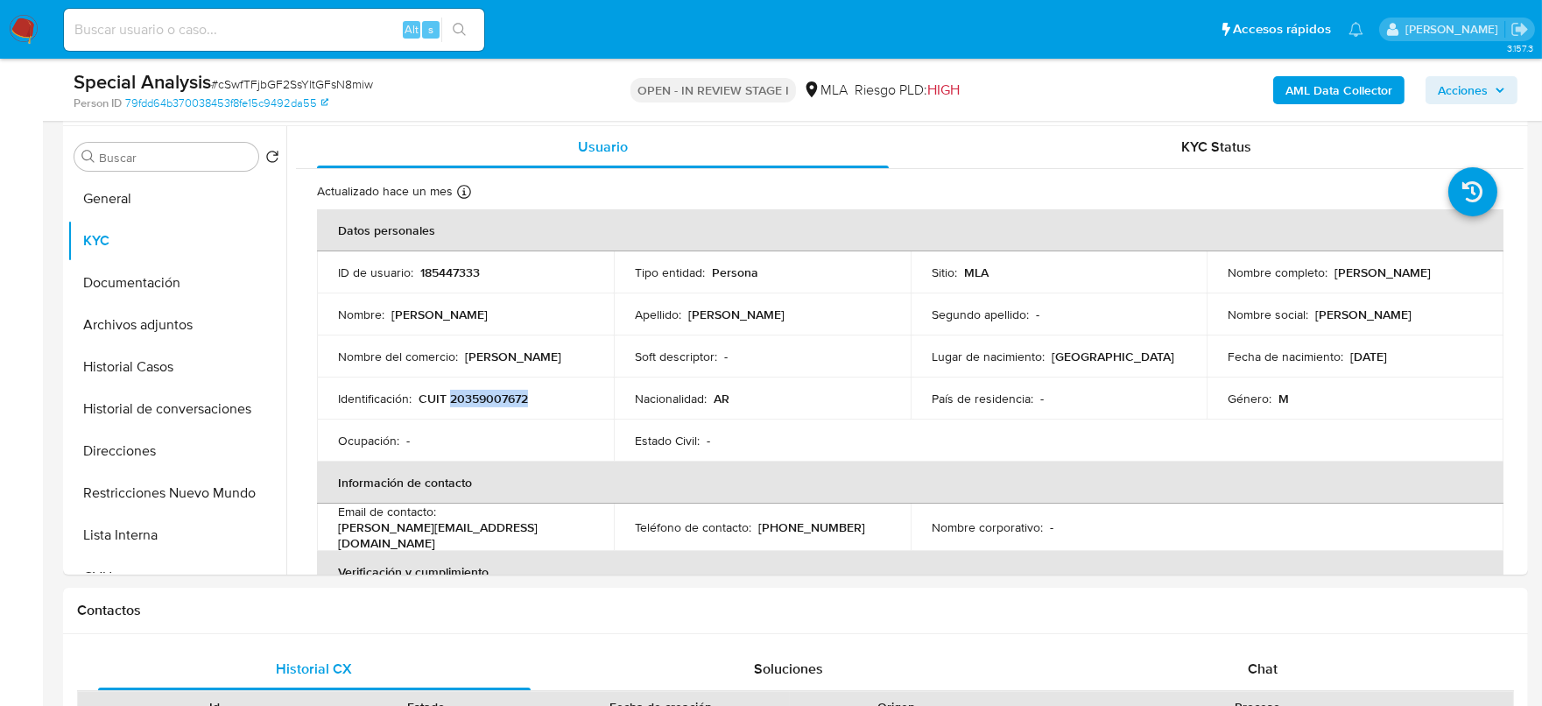
copy p "20359007672"
click at [1474, 93] on span "Acciones" at bounding box center [1462, 90] width 50 height 28
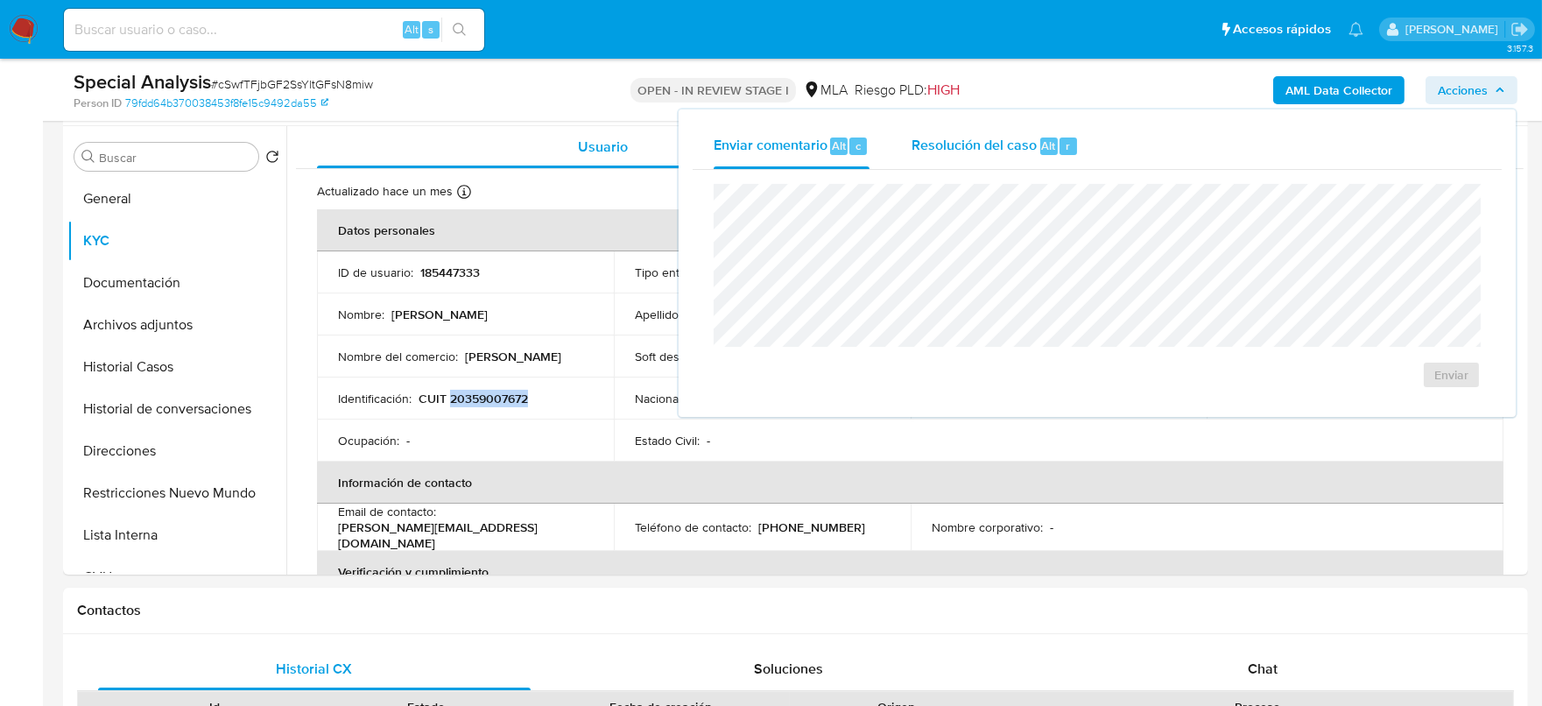
click at [955, 139] on span "Resolución del caso" at bounding box center [973, 145] width 125 height 20
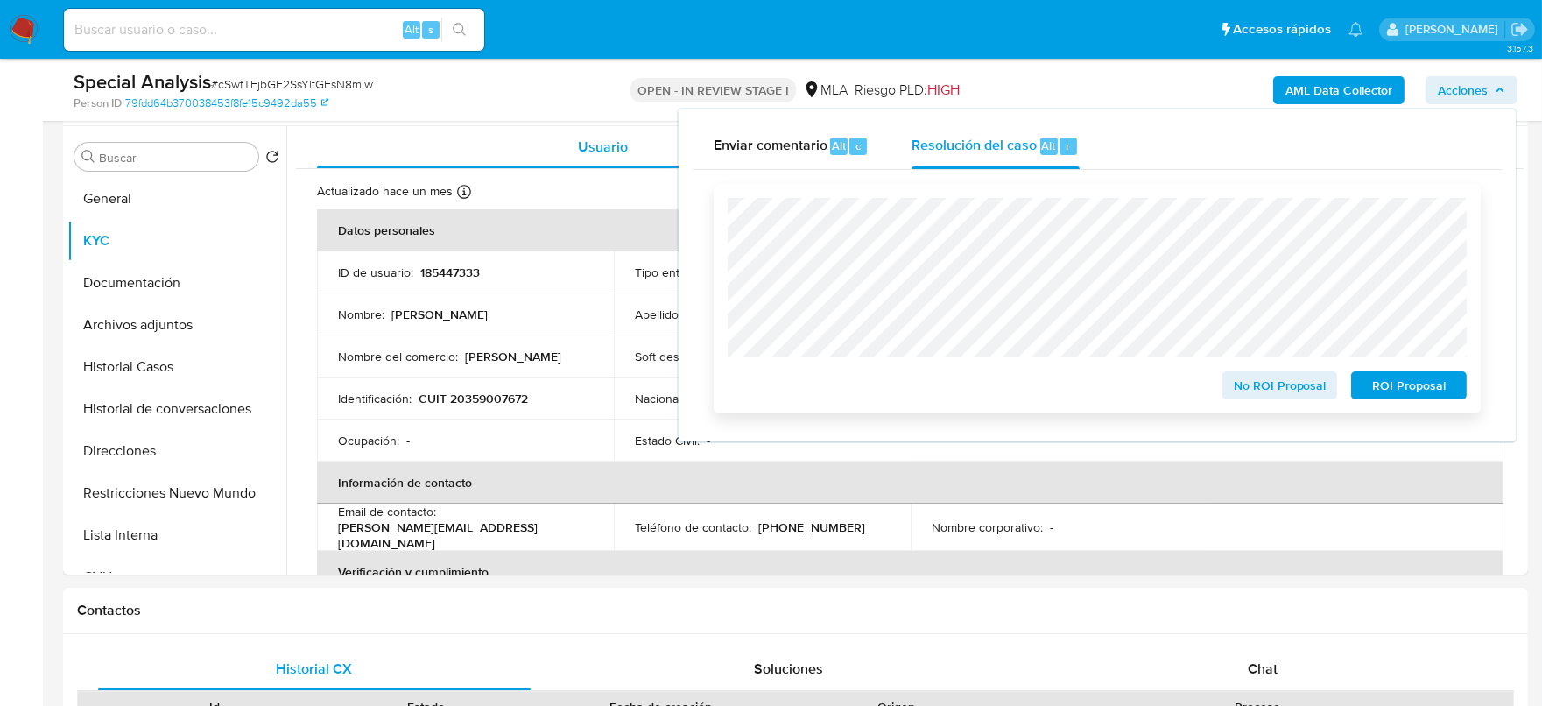
click at [1289, 393] on span "No ROI Proposal" at bounding box center [1279, 385] width 91 height 25
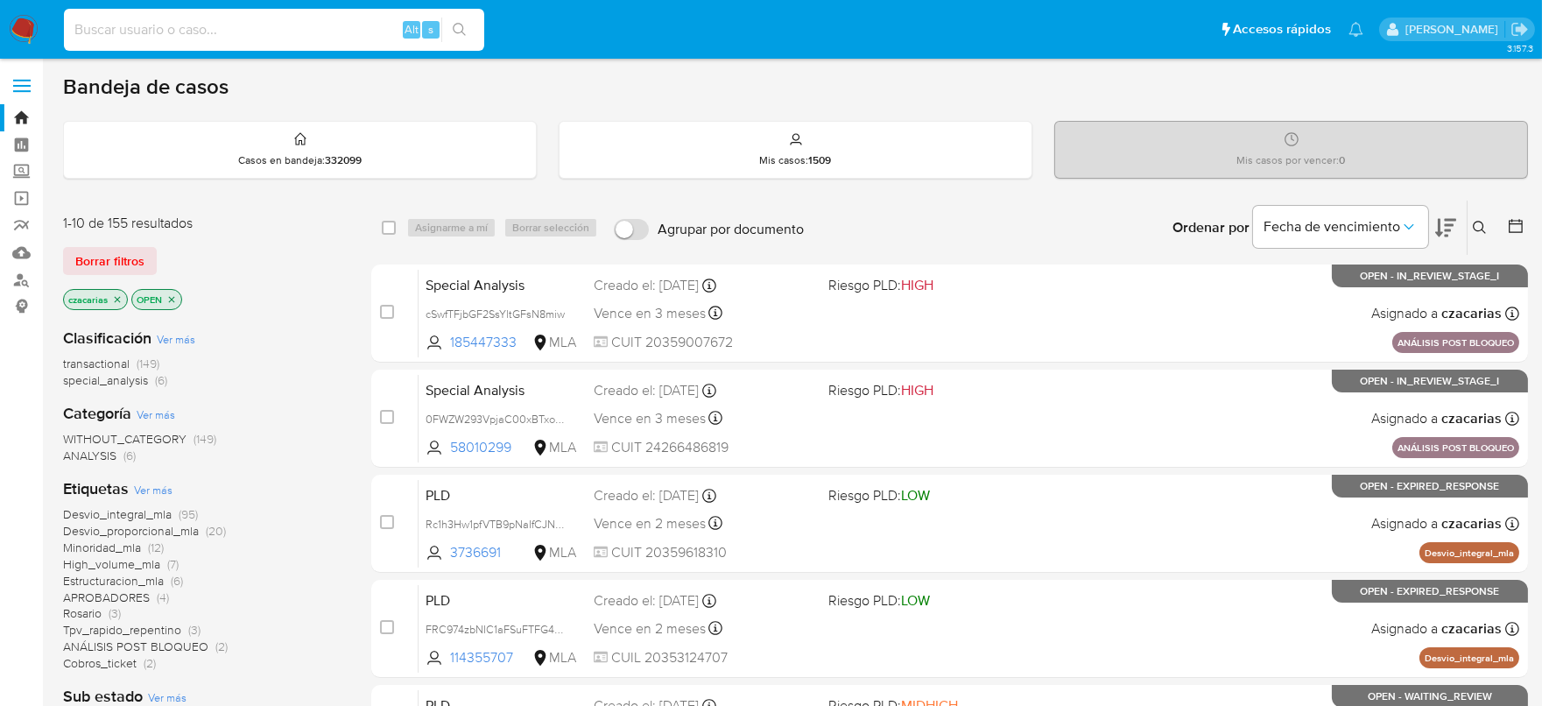
click at [324, 32] on input at bounding box center [274, 29] width 420 height 23
paste input "1287253491"
type input "1287253491"
click at [467, 26] on button "search-icon" at bounding box center [459, 30] width 36 height 25
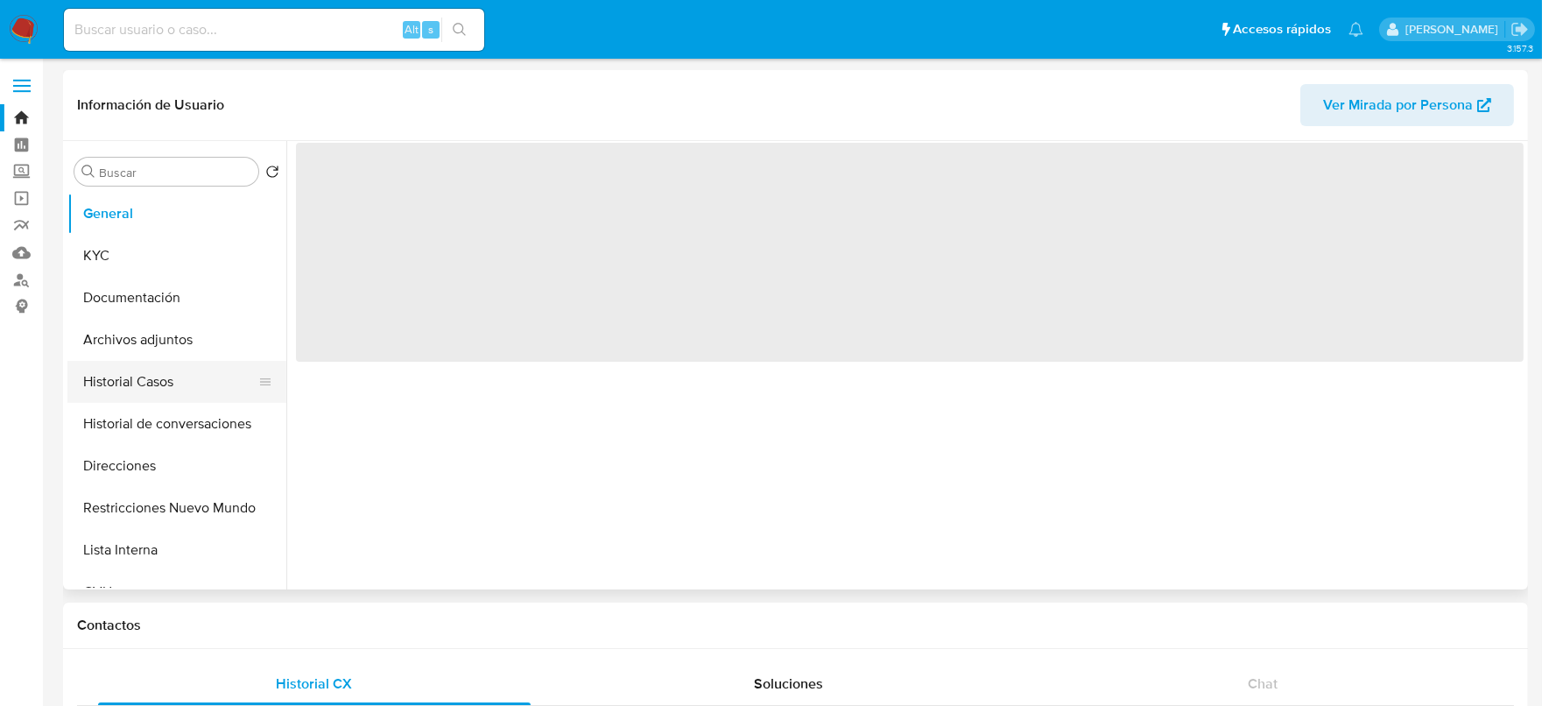
click at [186, 383] on button "Historial Casos" at bounding box center [169, 382] width 205 height 42
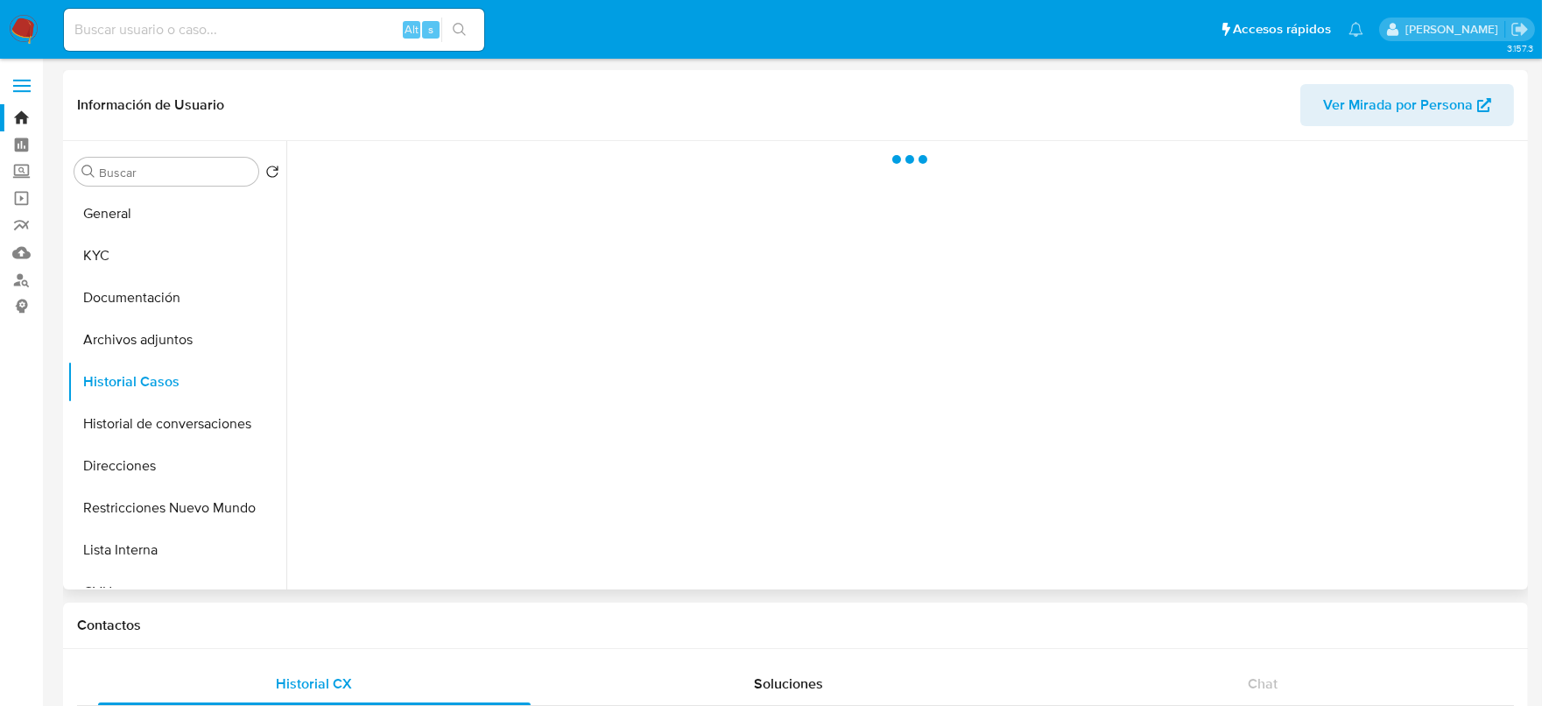
select select "10"
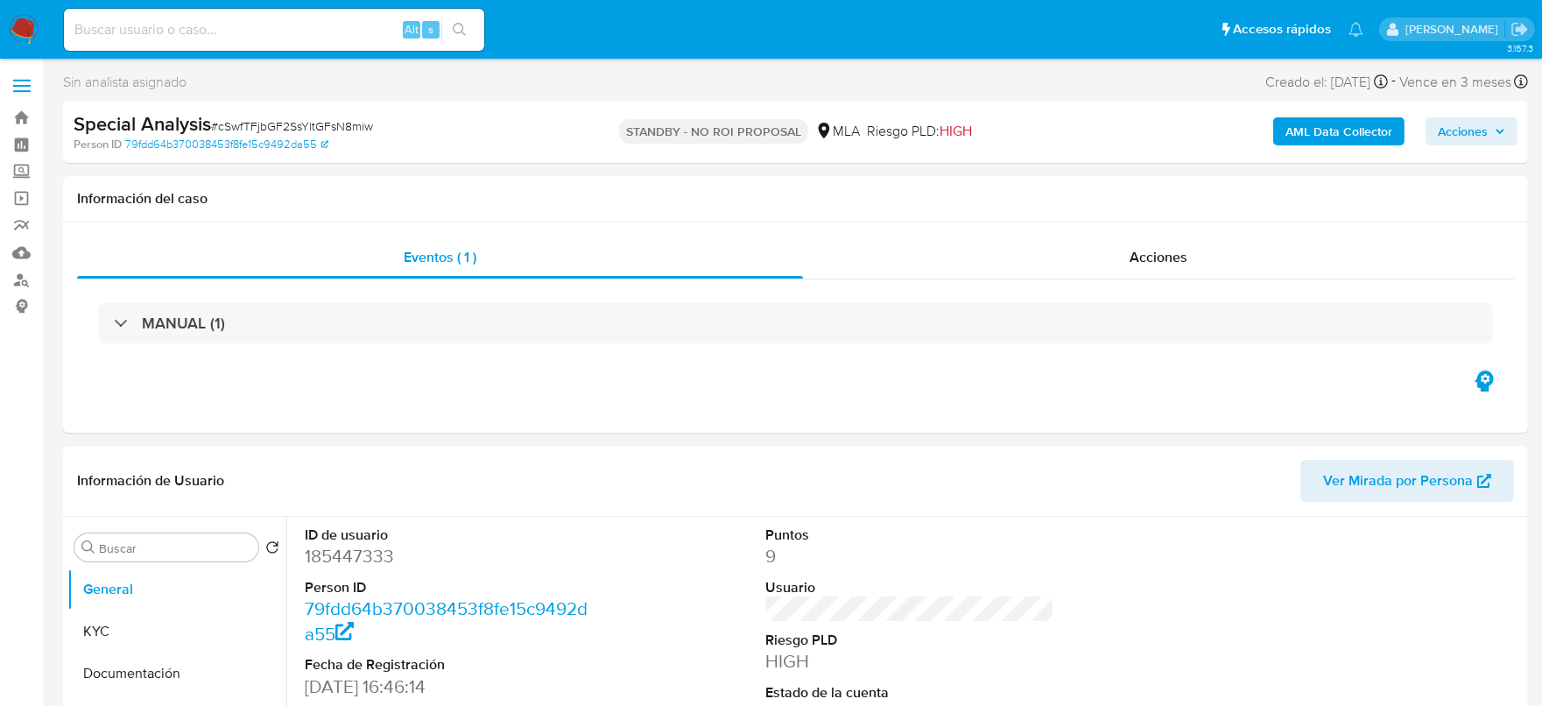
select select "10"
click at [229, 22] on input at bounding box center [274, 29] width 420 height 23
paste input "GkrewymG818RcaspDDckWzsa"
type input "GkrewymG818RcaspDDckWzsa"
click at [462, 38] on button "search-icon" at bounding box center [459, 30] width 36 height 25
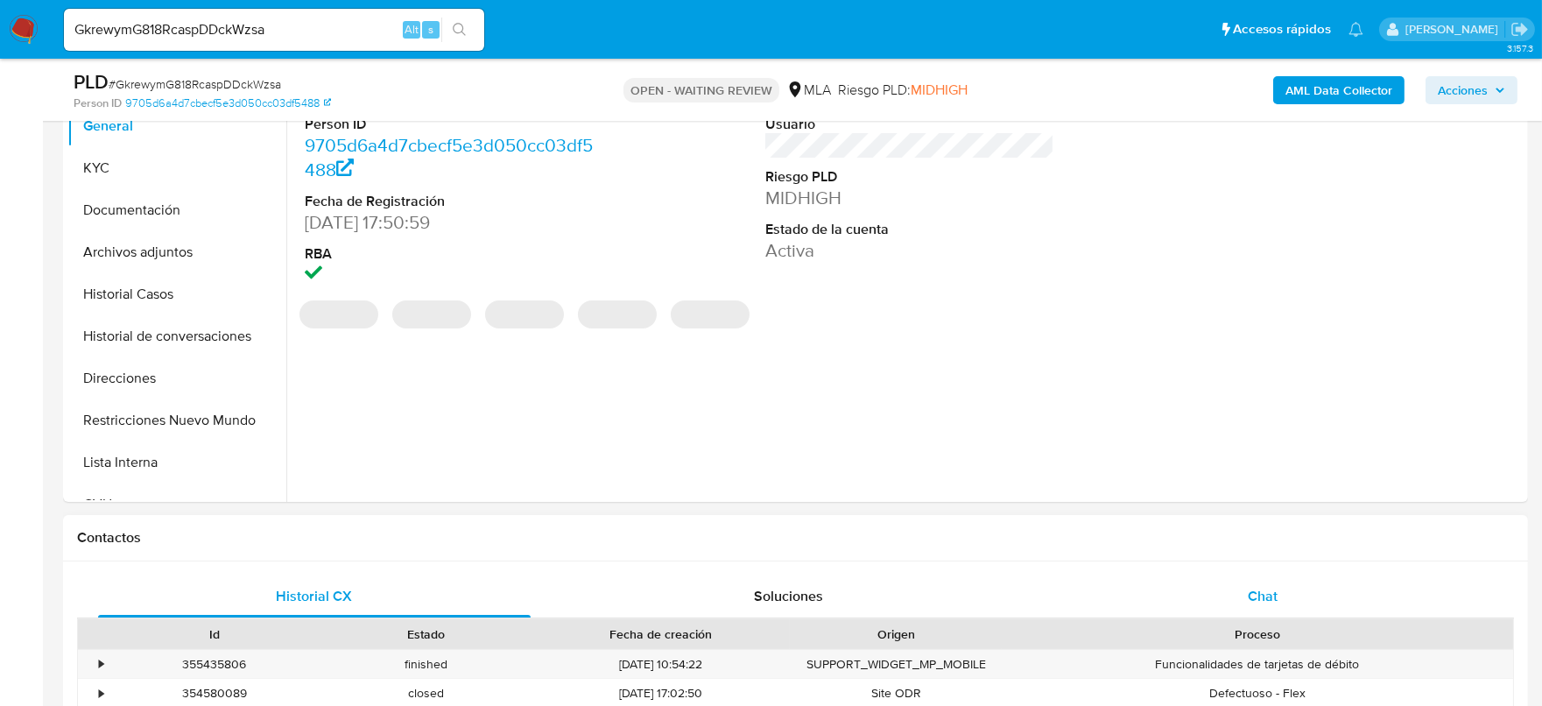
scroll to position [437, 0]
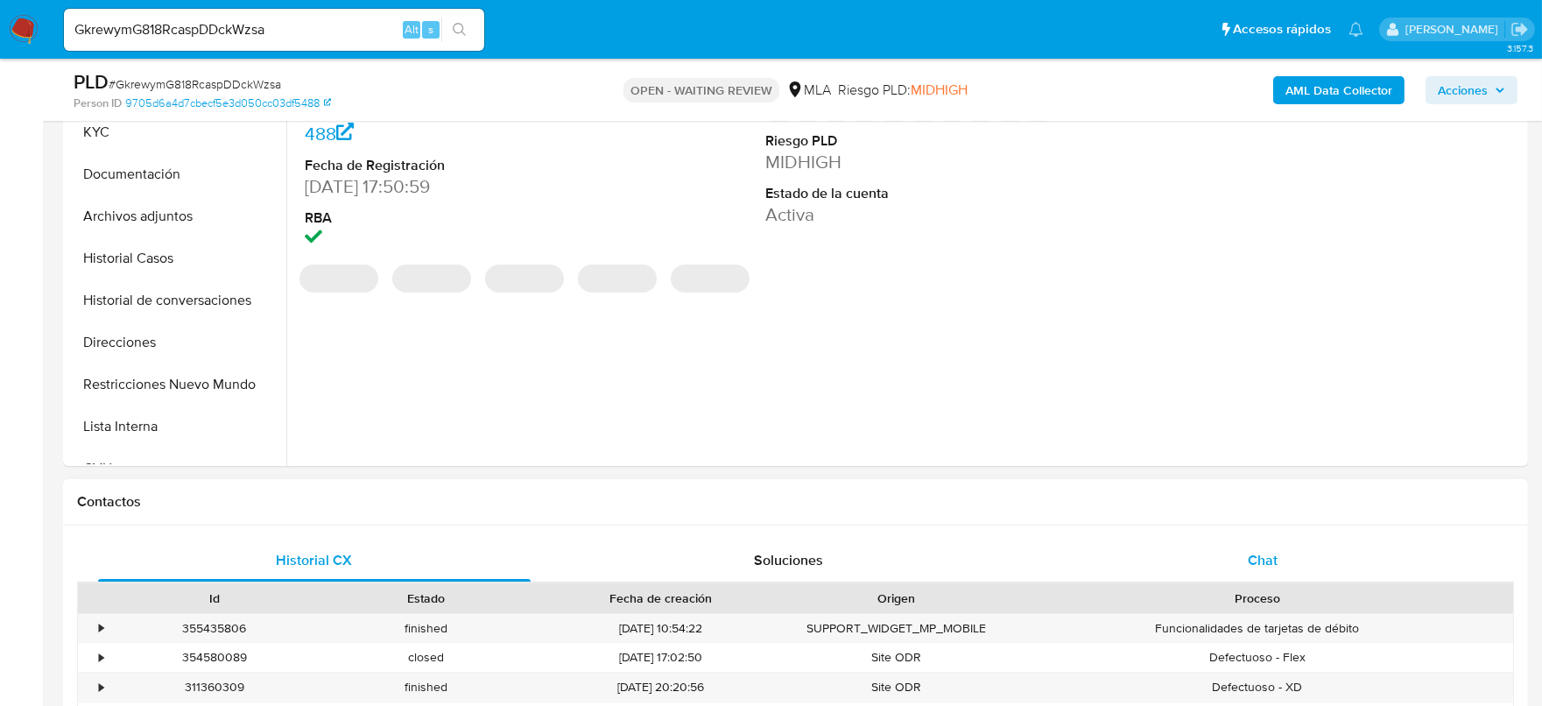
select select "10"
click at [1262, 569] on div "Chat" at bounding box center [1262, 560] width 432 height 42
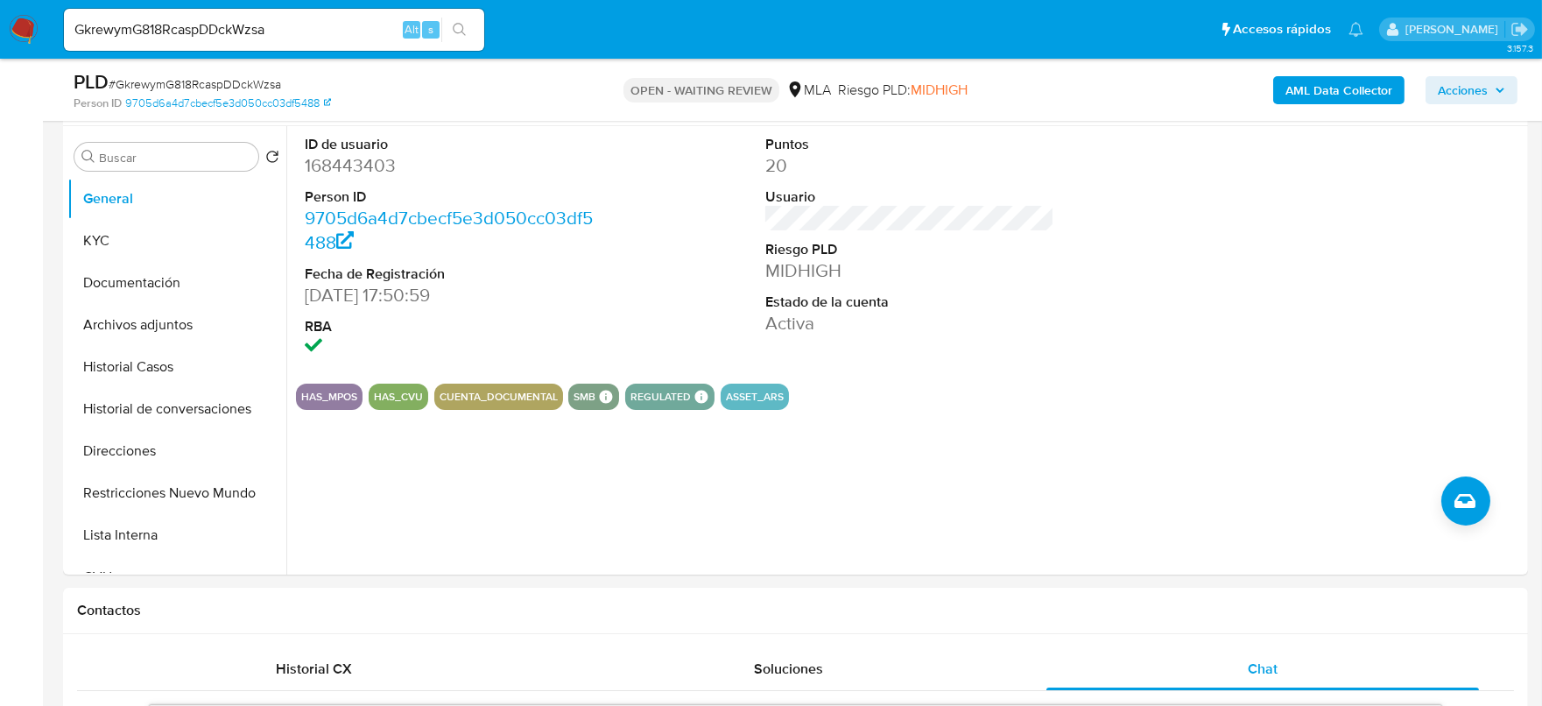
scroll to position [328, 0]
click at [205, 86] on span "# GkrewymG818RcaspDDckWzsa" at bounding box center [195, 84] width 172 height 18
copy span "GkrewymG818RcaspDDckWzsa"
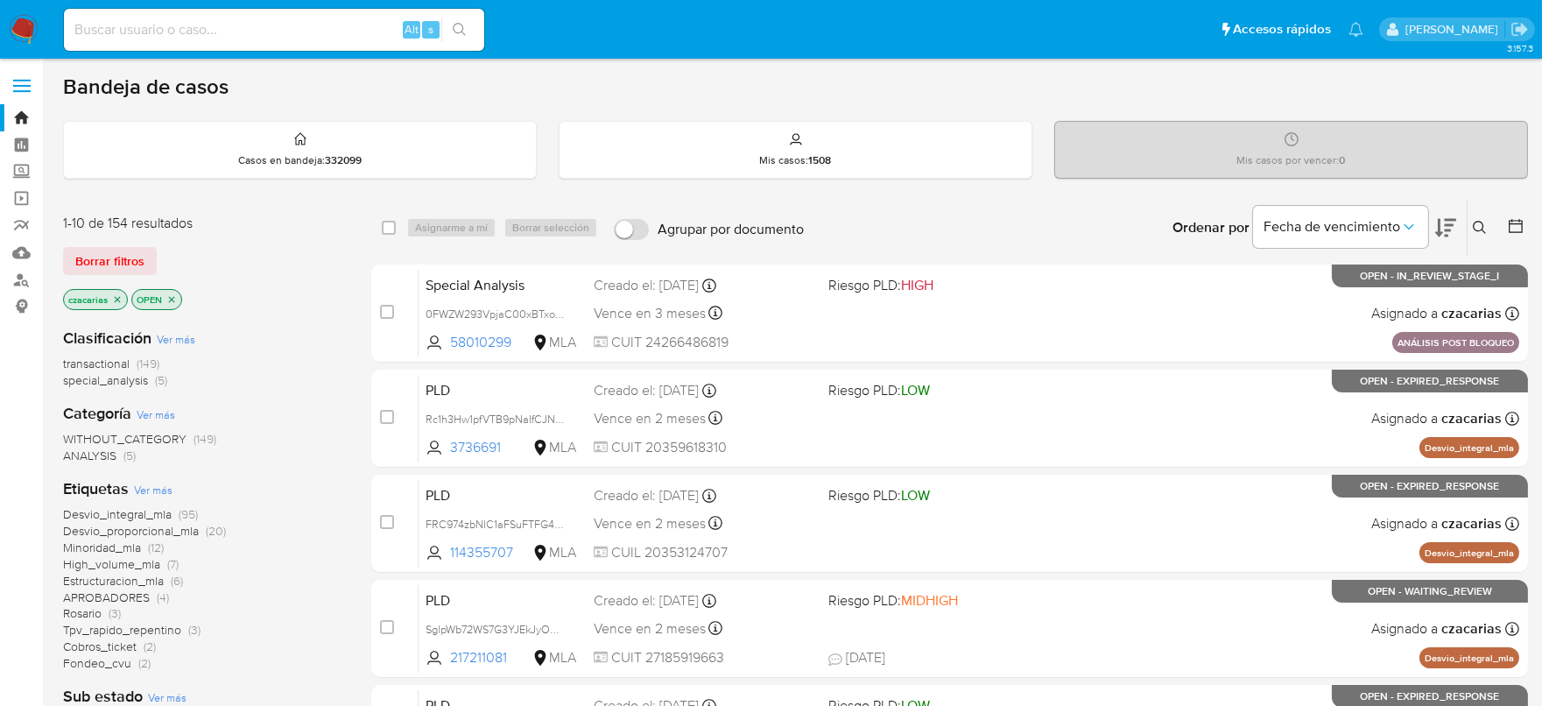
click at [1478, 230] on icon at bounding box center [1479, 228] width 14 height 14
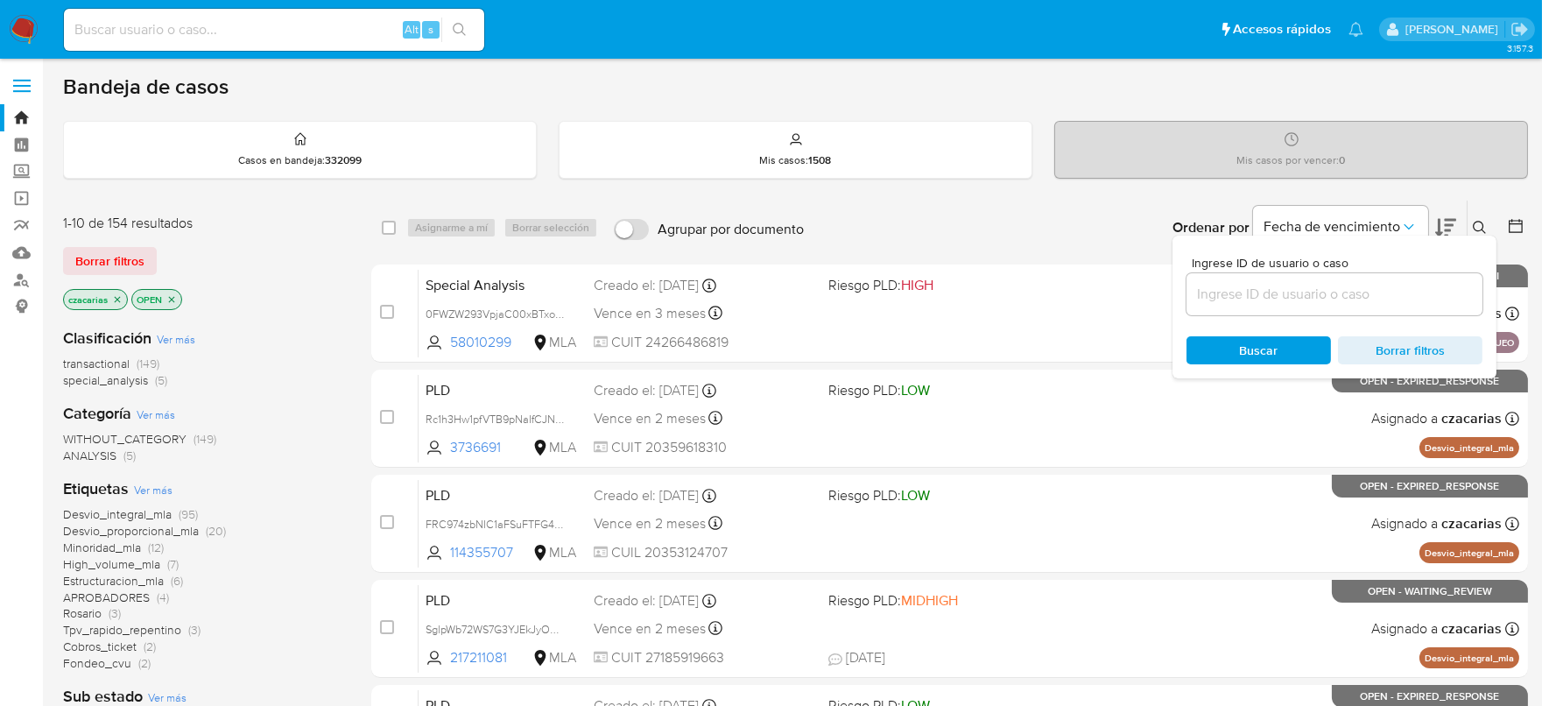
click at [1204, 299] on input at bounding box center [1334, 294] width 296 height 23
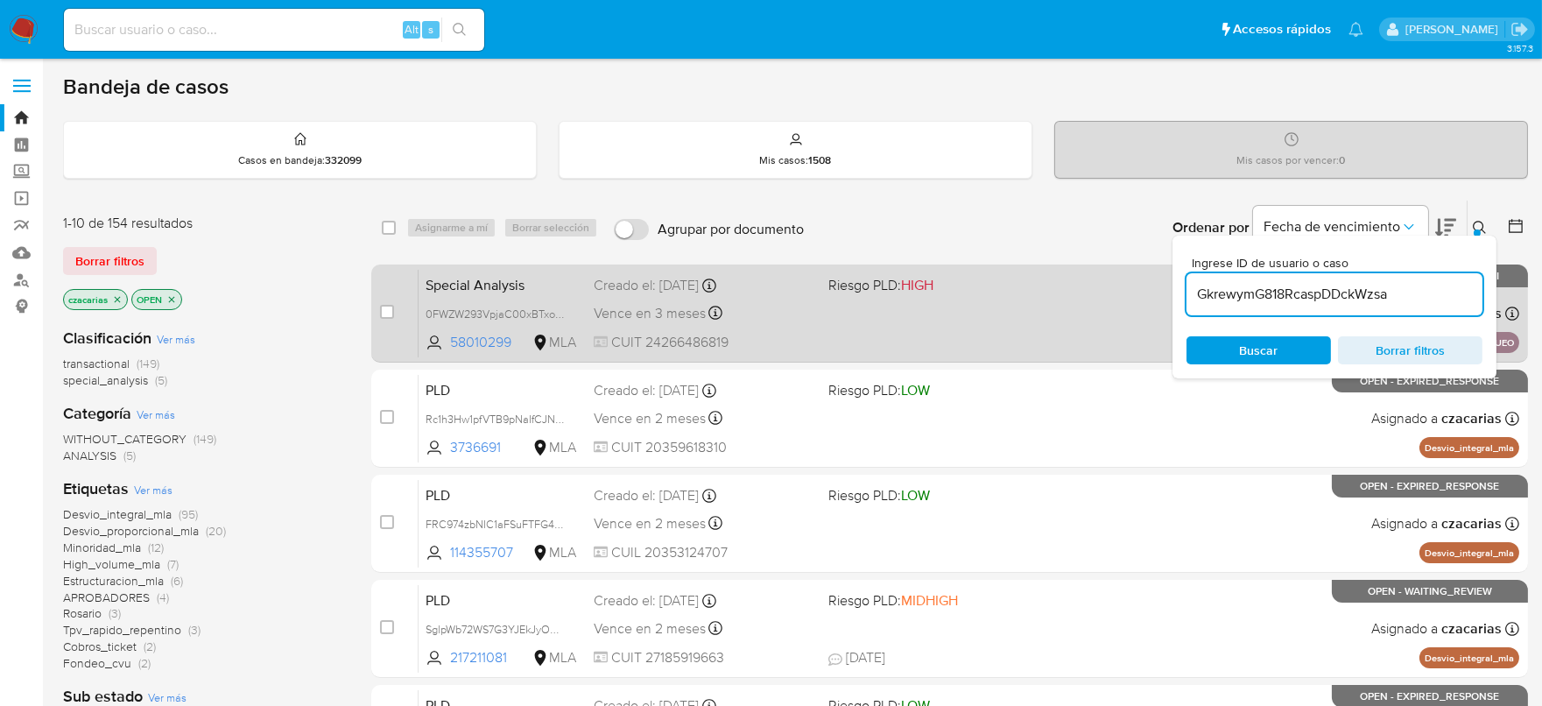
type input "GkrewymG818RcaspDDckWzsa"
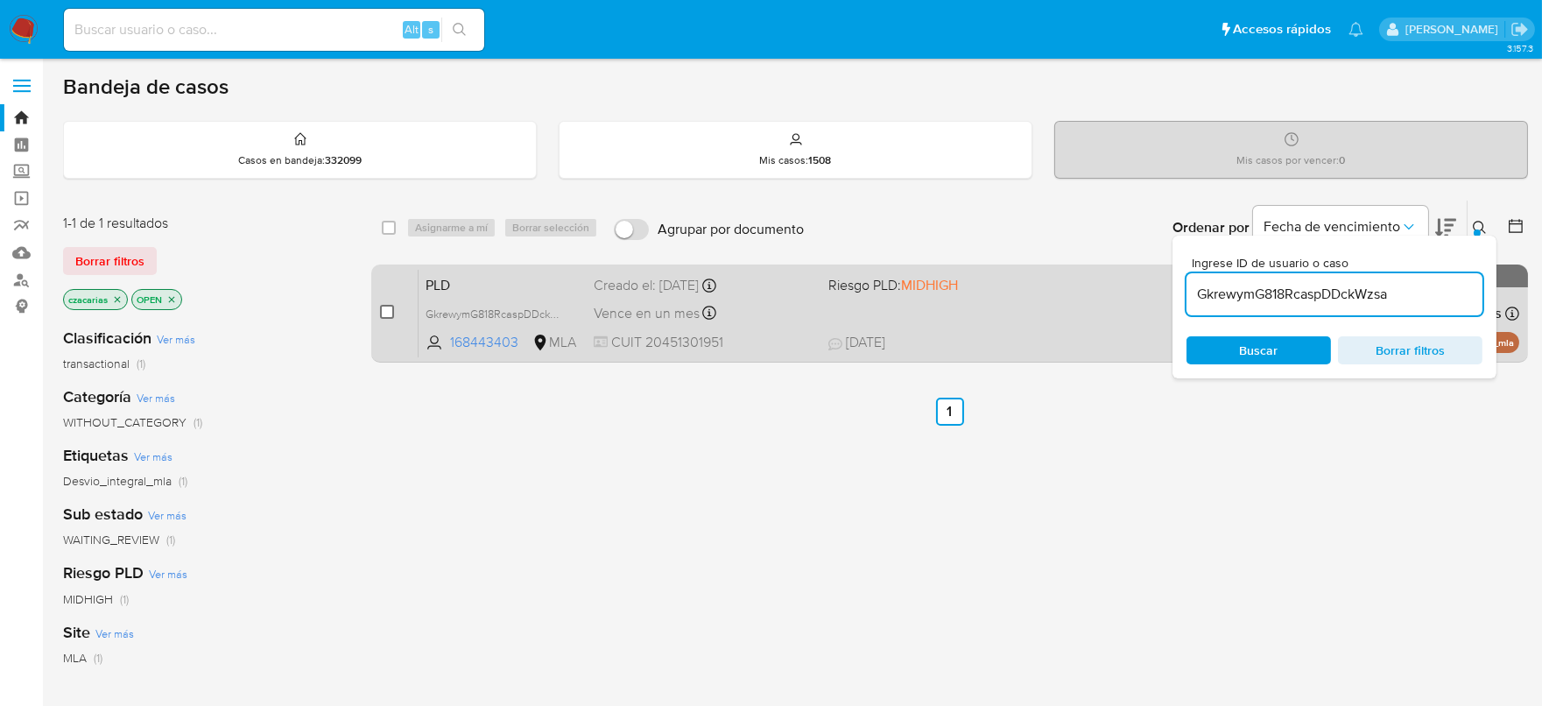
click at [384, 313] on input "checkbox" at bounding box center [387, 312] width 14 height 14
checkbox input "true"
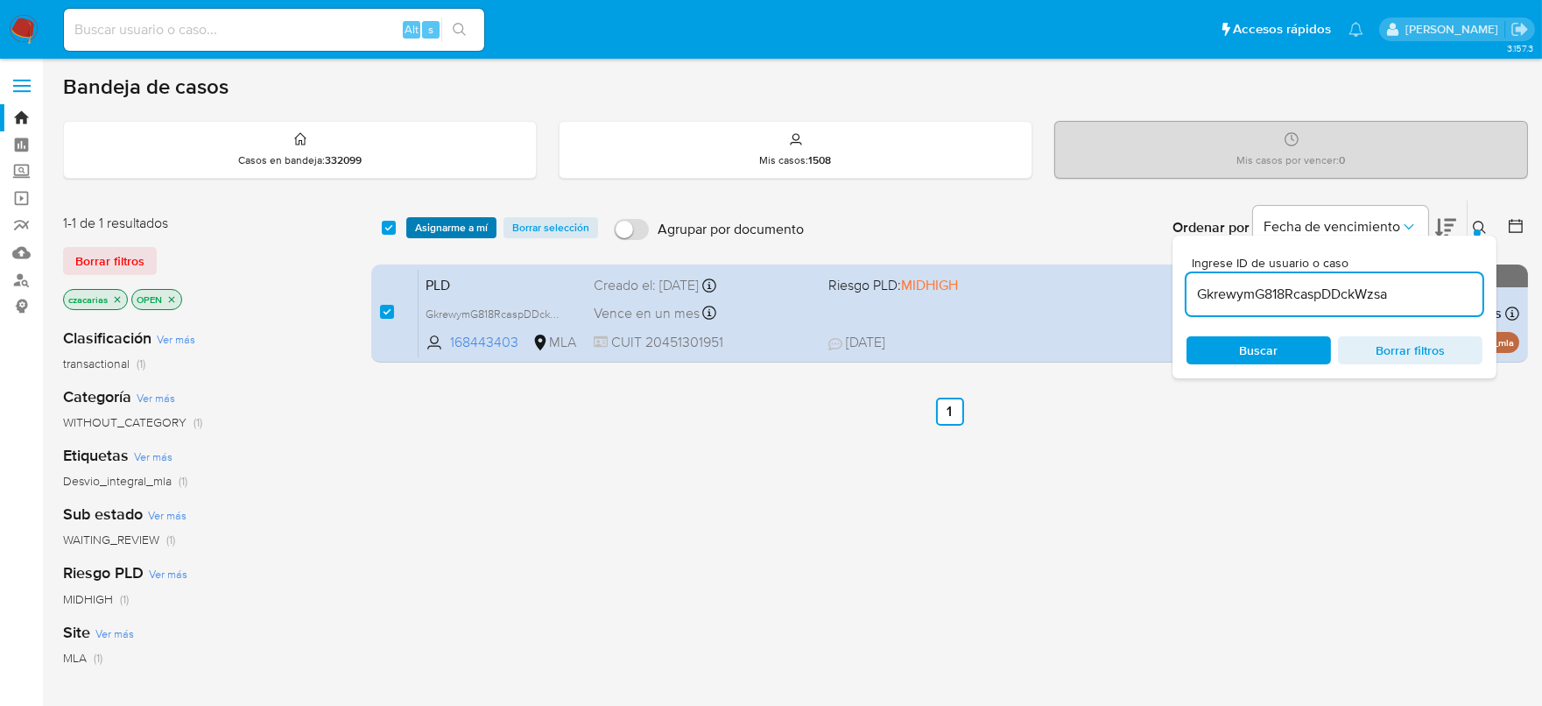
drag, startPoint x: 439, startPoint y: 242, endPoint x: 448, endPoint y: 230, distance: 14.9
click at [440, 239] on div "select-all-cases-checkbox Asignarme a mí Borrar selección Agrupar por documento…" at bounding box center [949, 227] width 1156 height 54
click at [448, 229] on span "Asignarme a mí" at bounding box center [451, 228] width 73 height 18
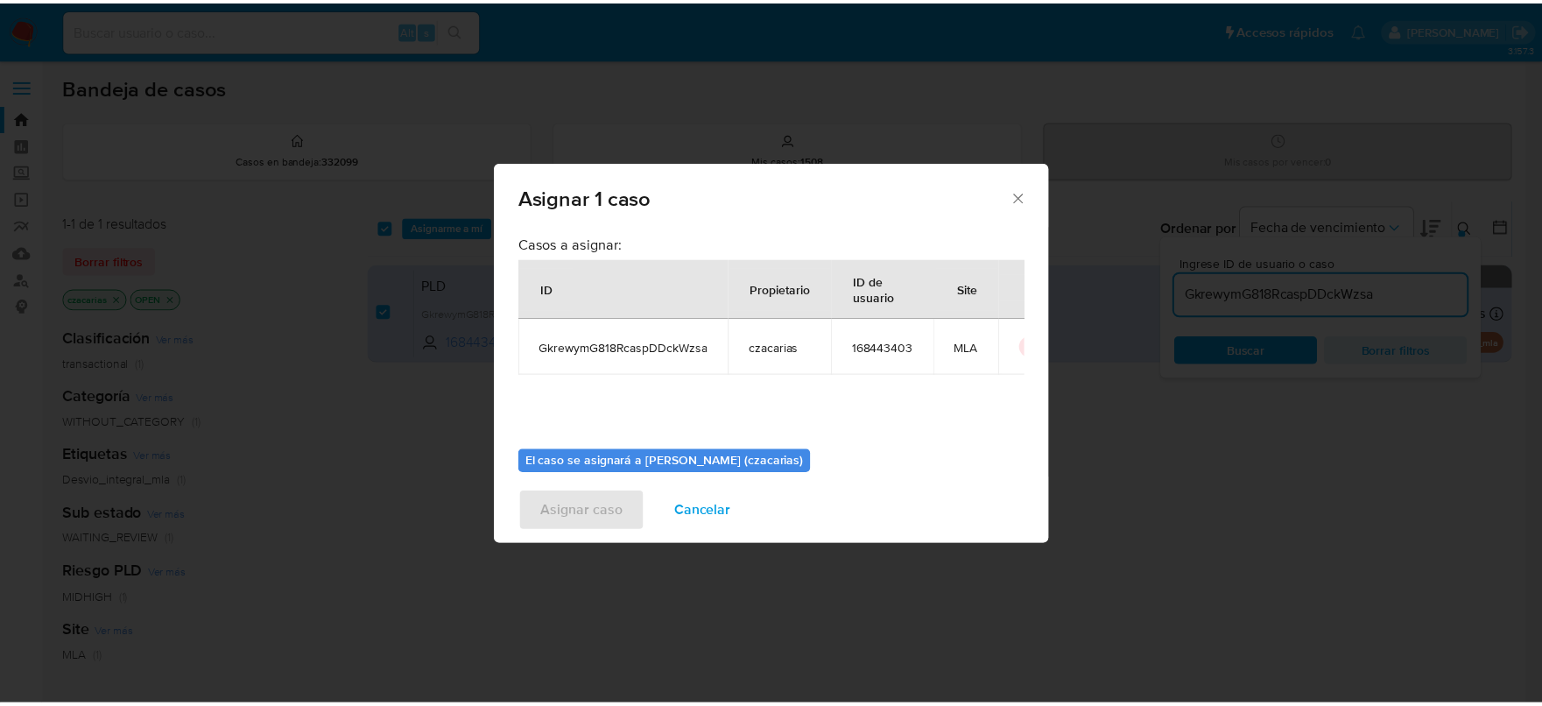
scroll to position [90, 0]
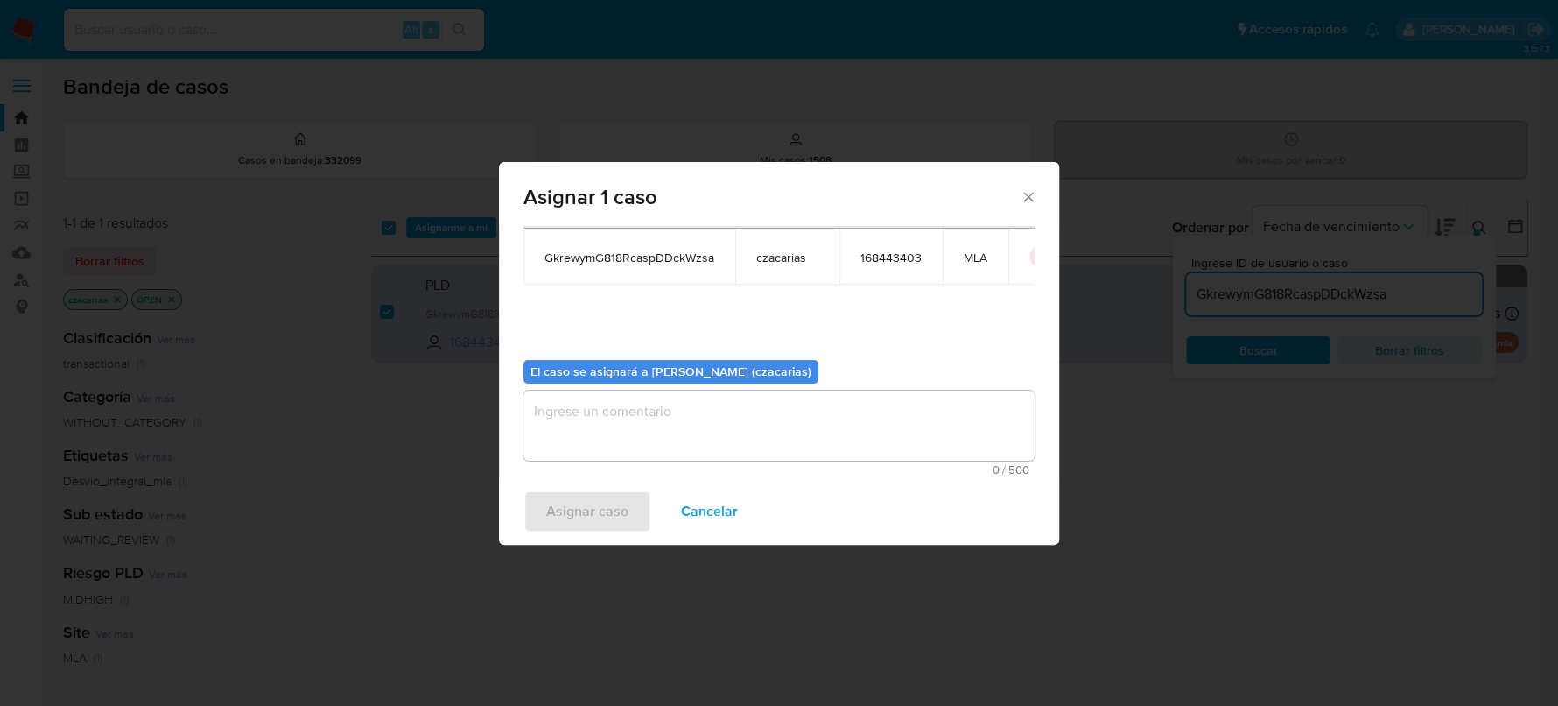
click at [657, 417] on textarea "assign-modal" at bounding box center [778, 425] width 511 height 70
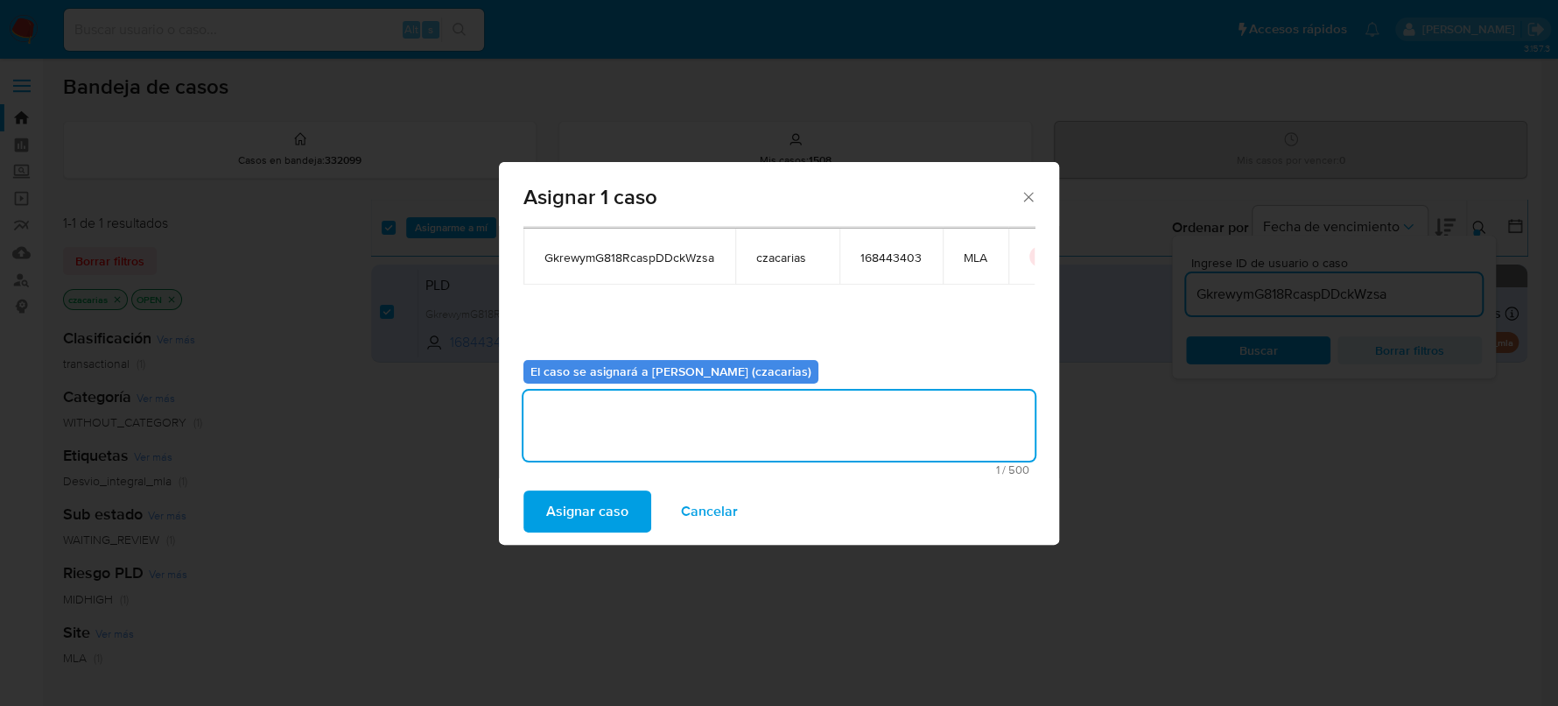
click at [588, 502] on span "Asignar caso" at bounding box center [587, 511] width 82 height 39
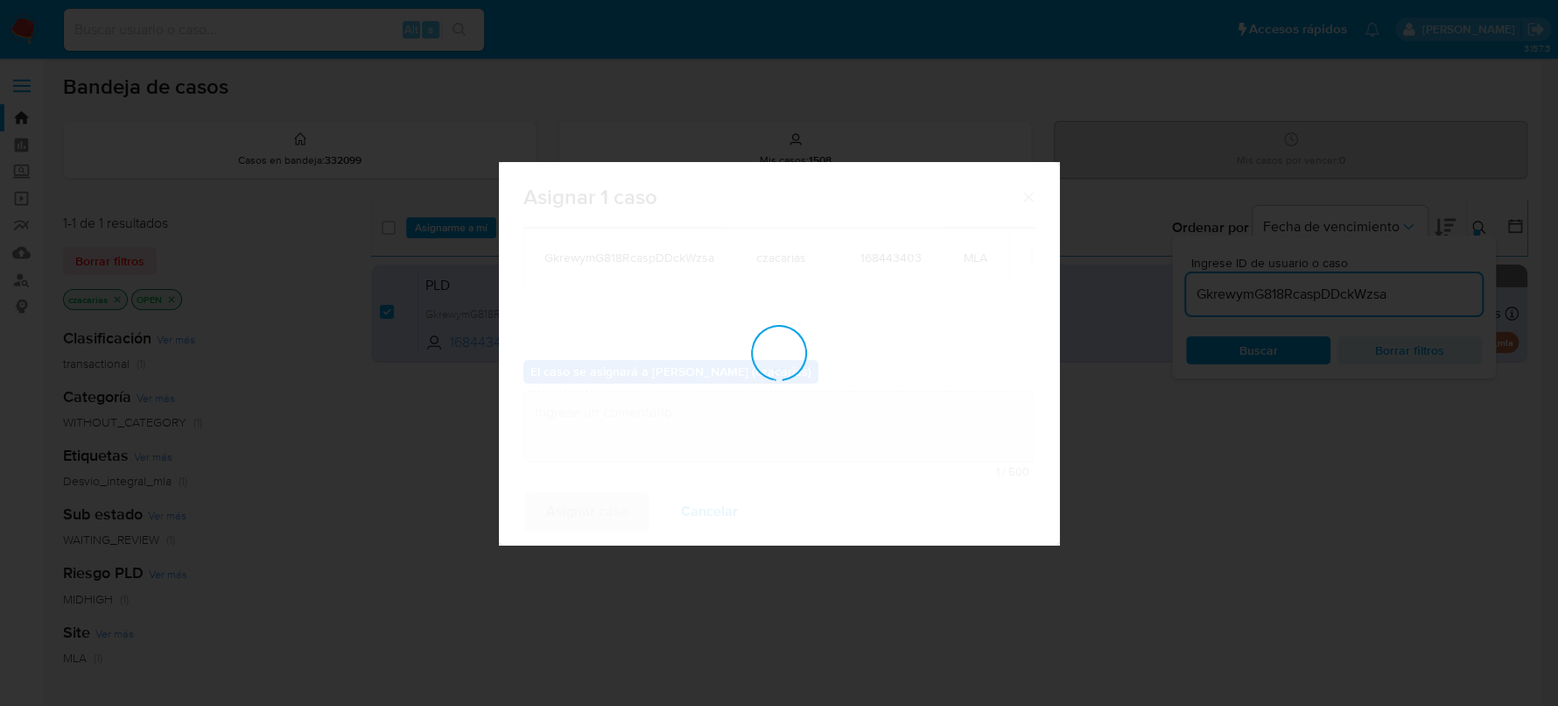
checkbox input "false"
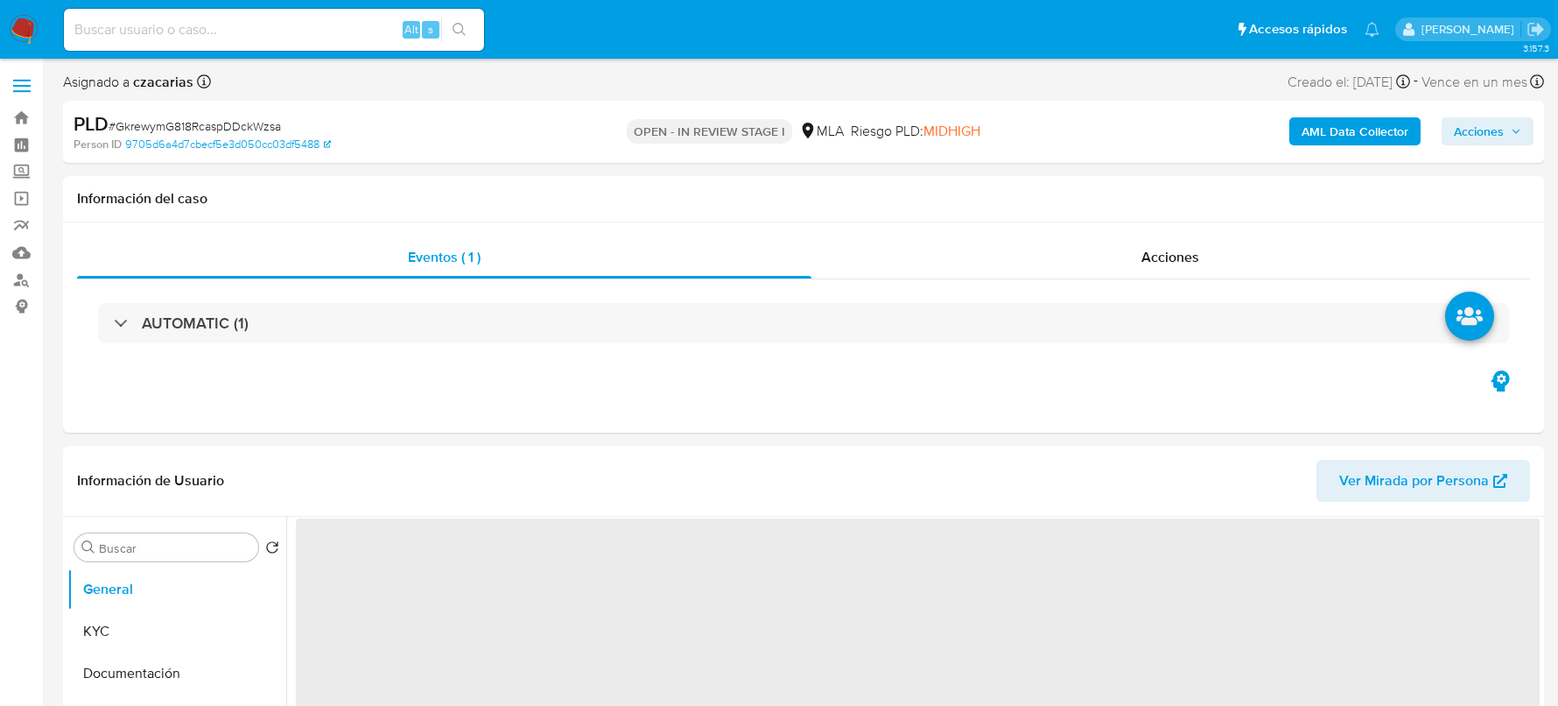
select select "10"
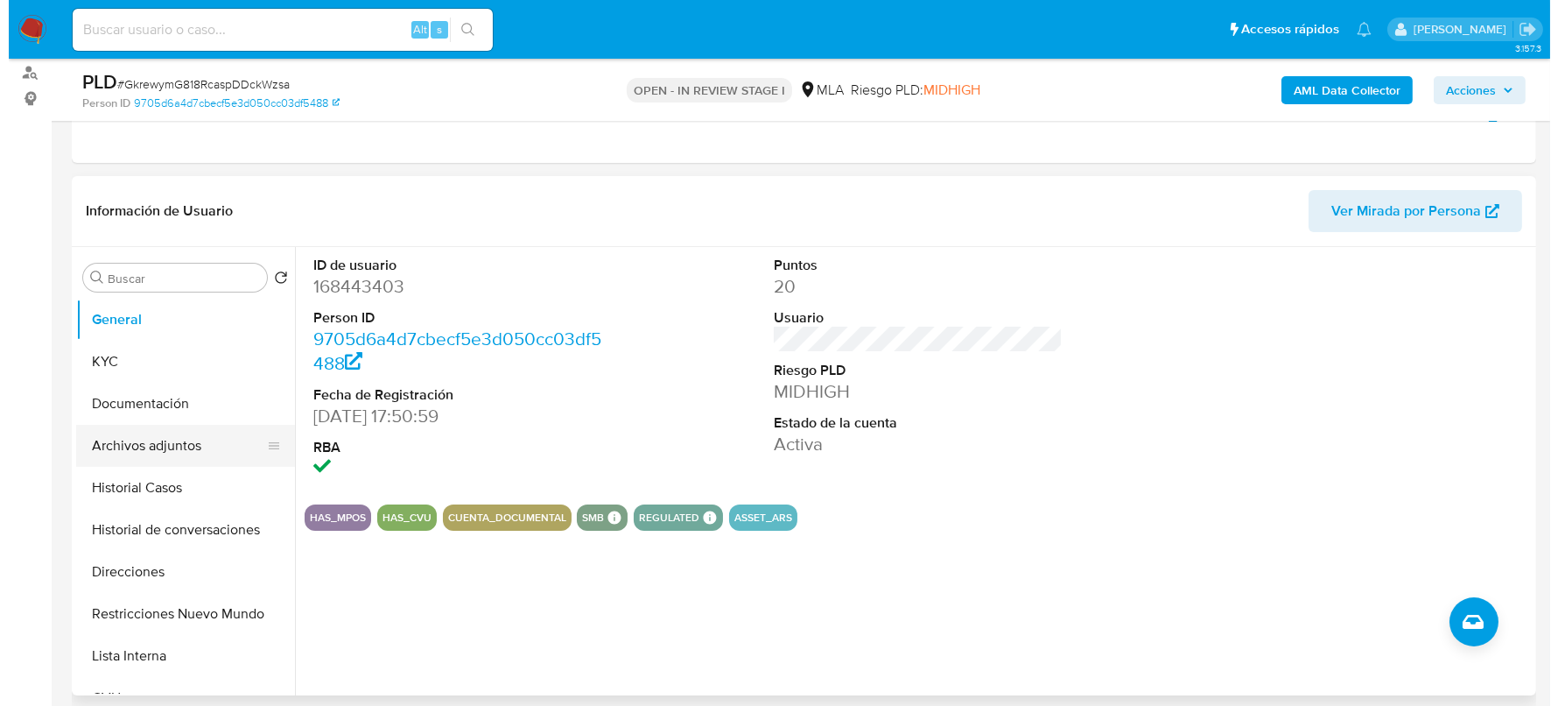
scroll to position [218, 0]
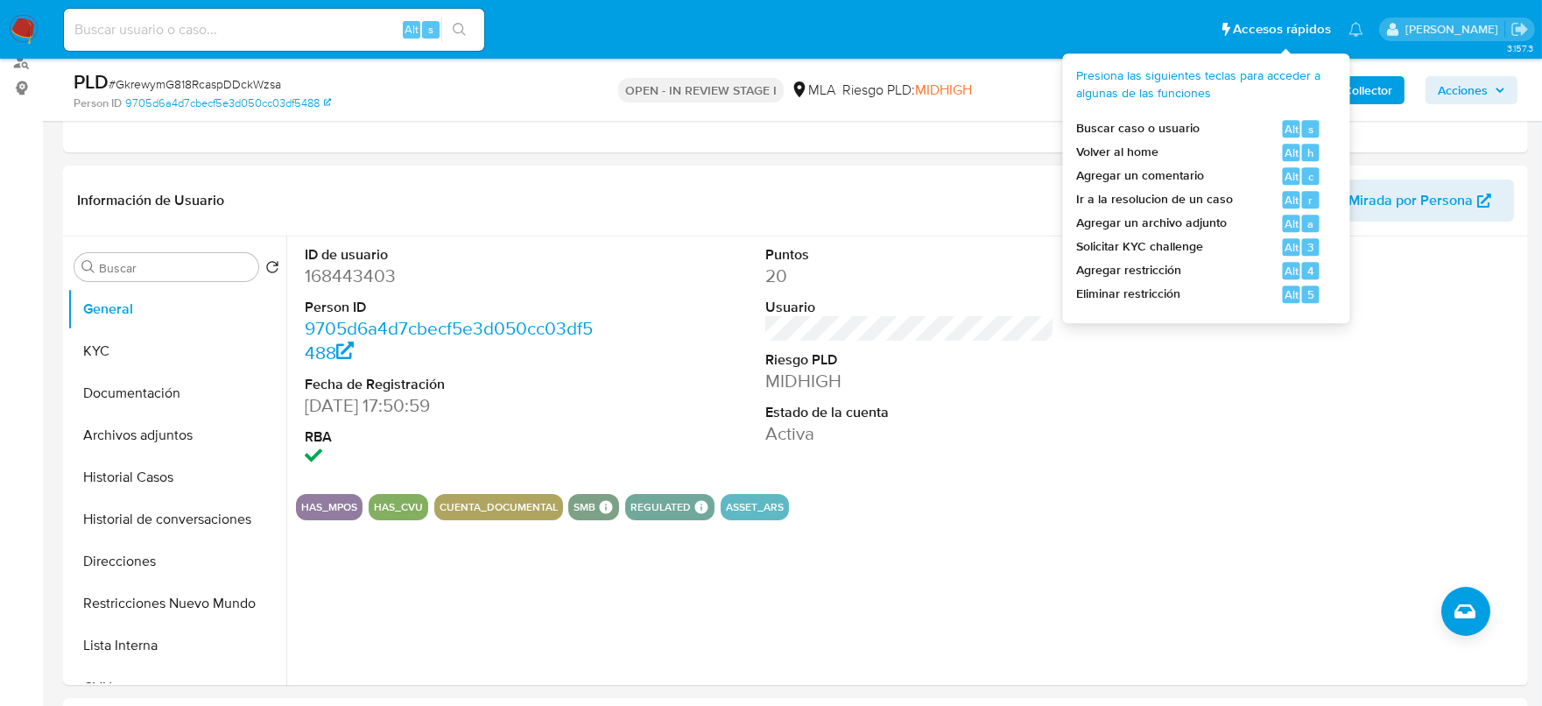
click at [1370, 86] on b "AML Data Collector" at bounding box center [1338, 90] width 107 height 28
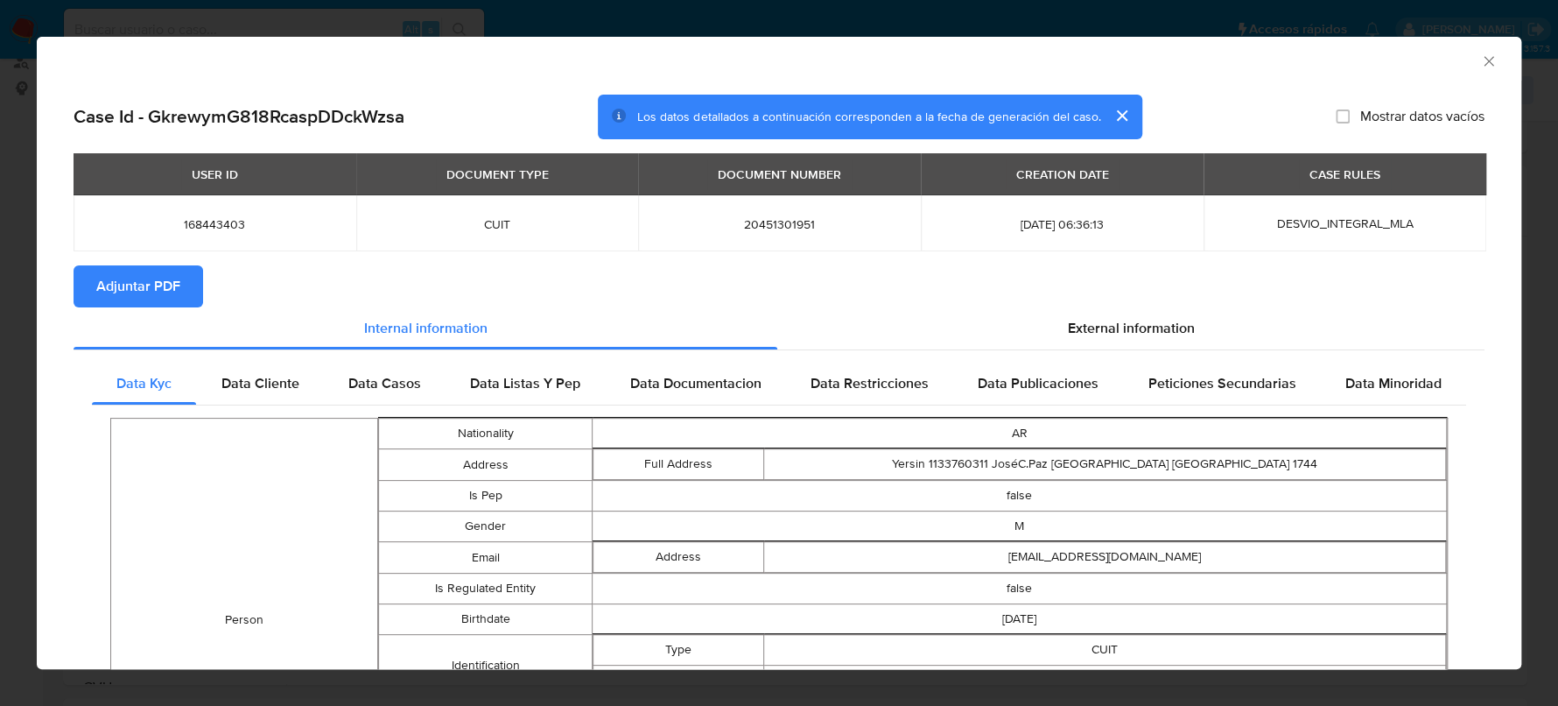
click at [1148, 300] on section "Adjuntar PDF" at bounding box center [779, 286] width 1411 height 42
click at [1143, 316] on div "External information" at bounding box center [1130, 328] width 707 height 42
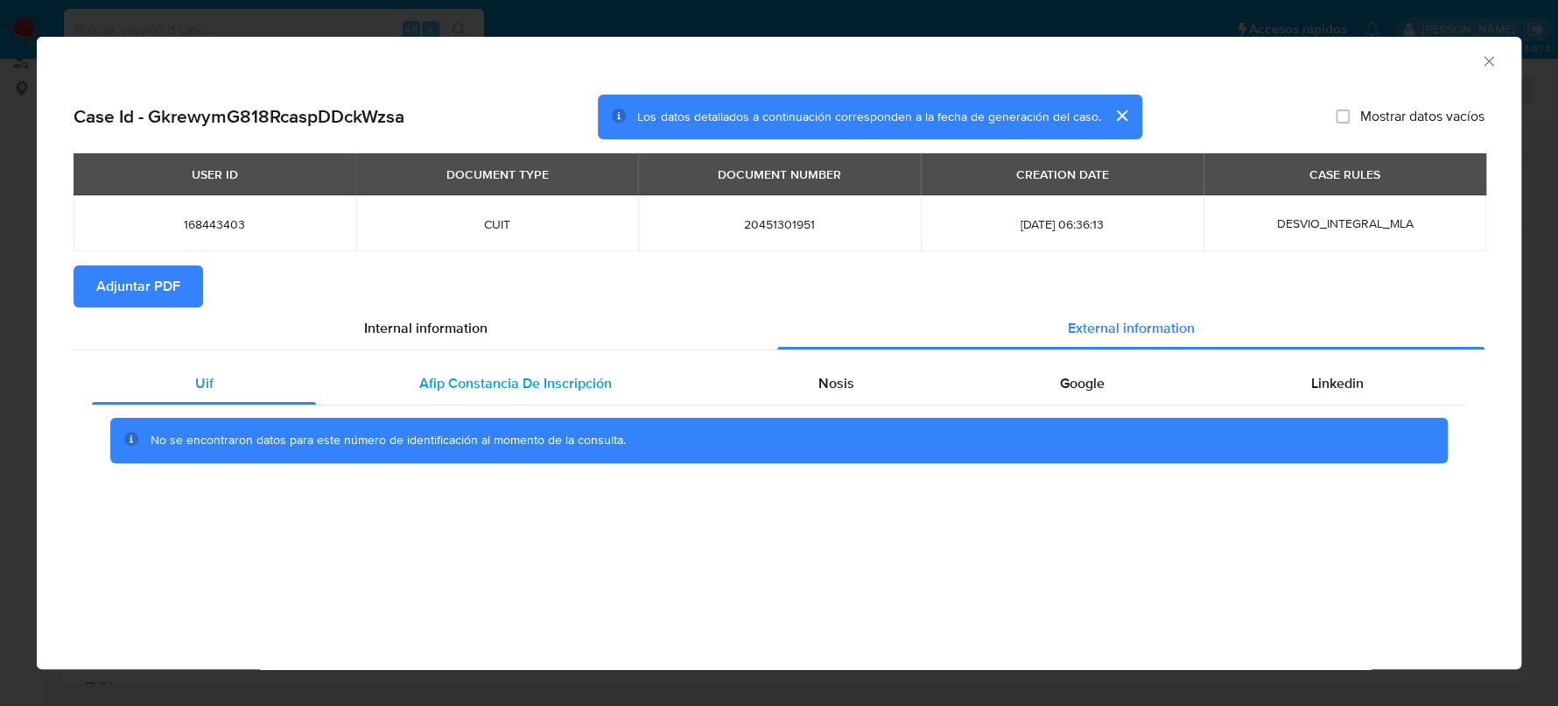
click at [474, 391] on span "Afip Constancia De Inscripción" at bounding box center [515, 383] width 193 height 20
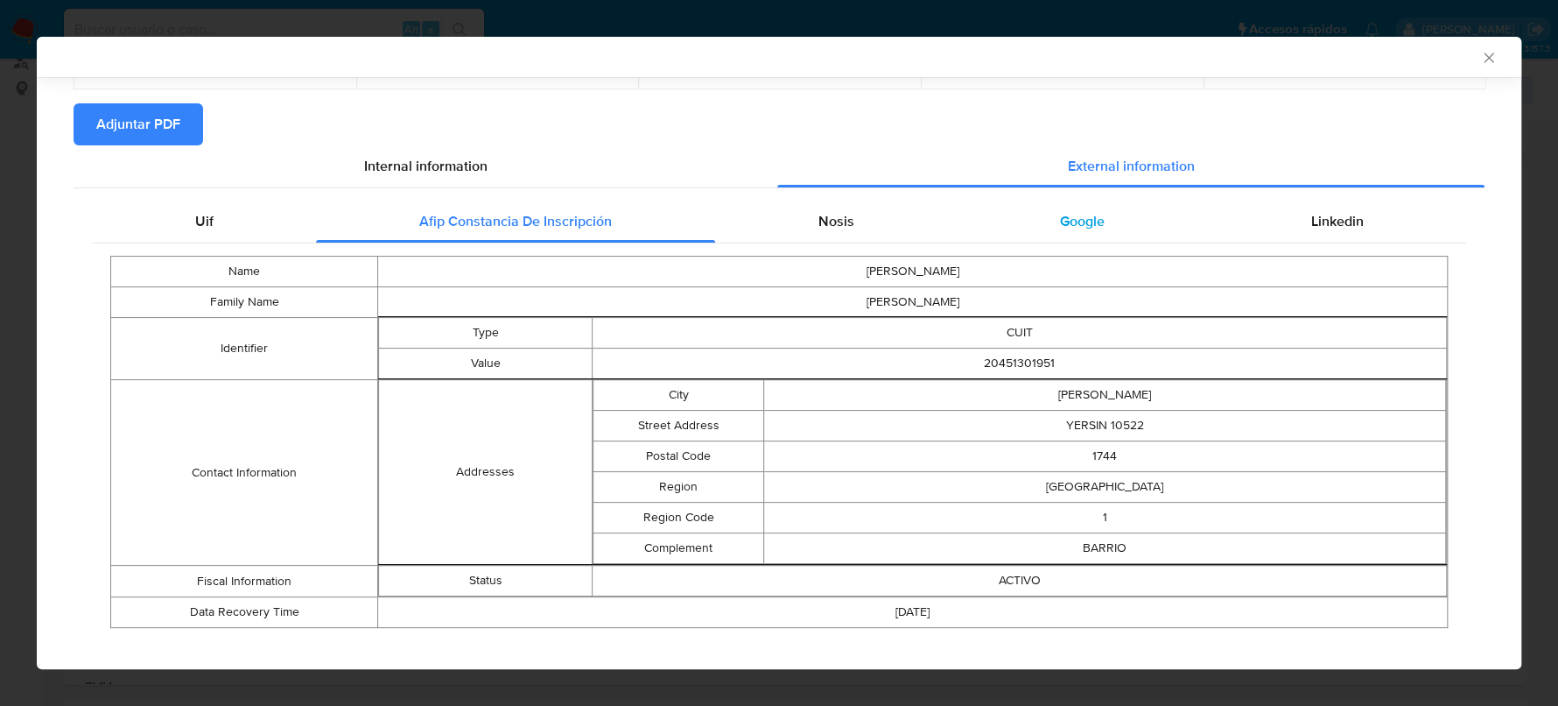
scroll to position [177, 0]
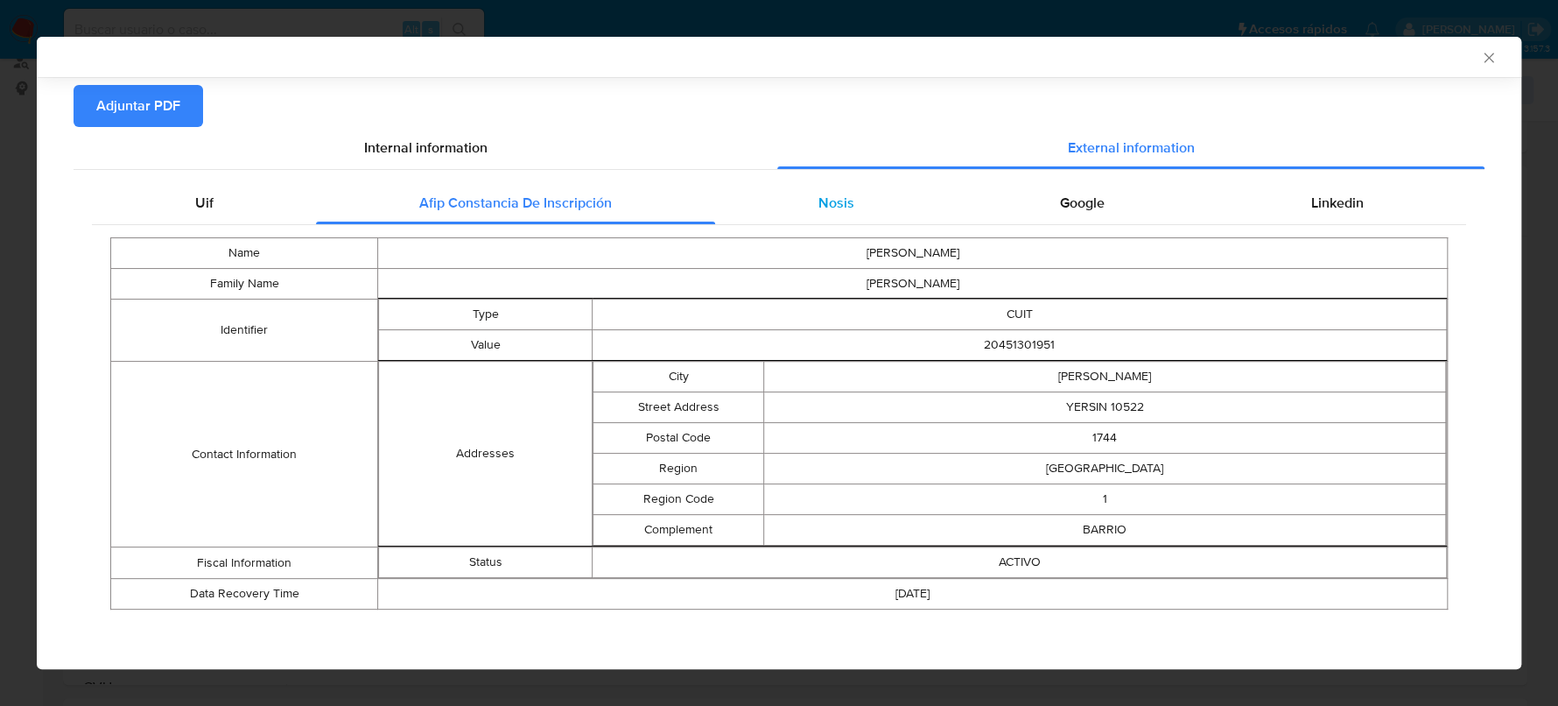
click at [850, 221] on div "Nosis" at bounding box center [836, 203] width 242 height 42
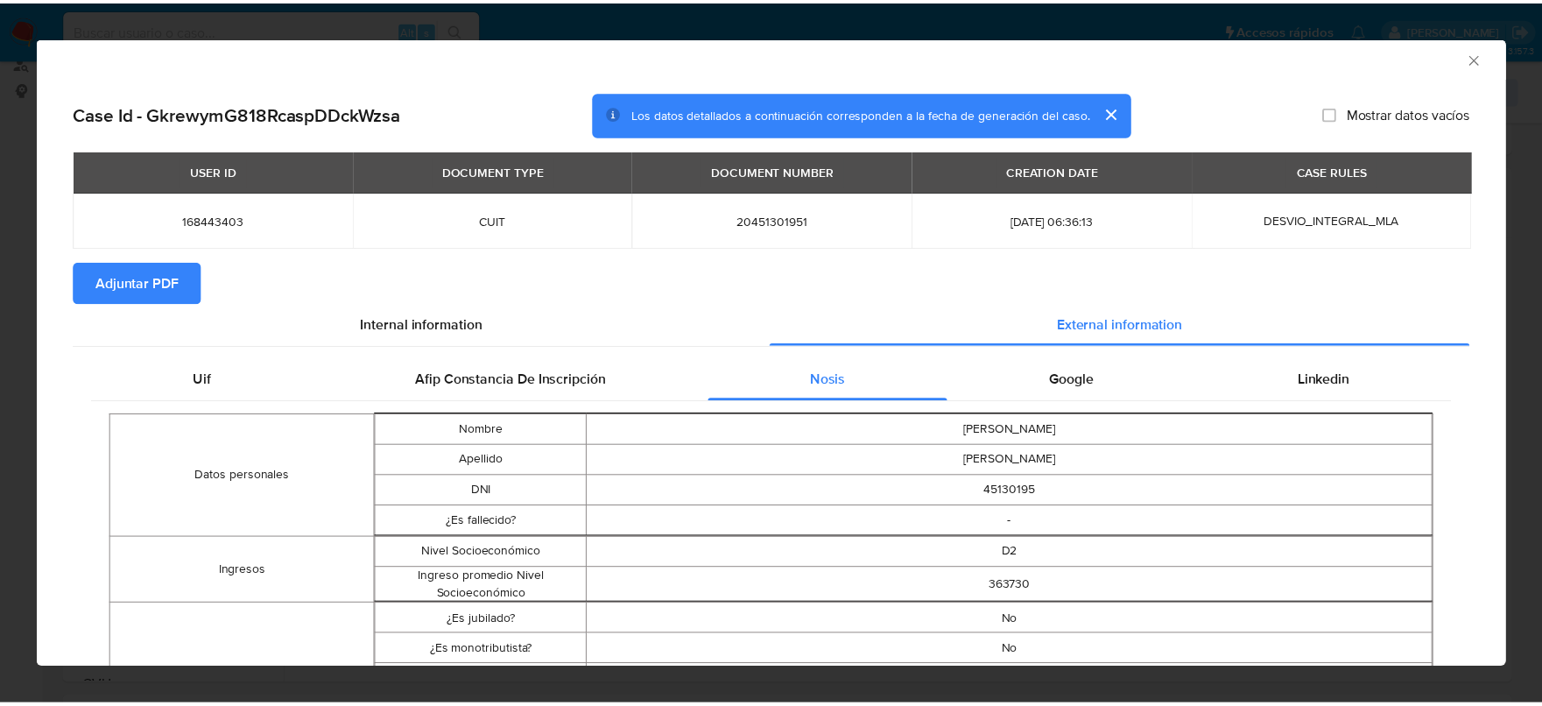
scroll to position [0, 0]
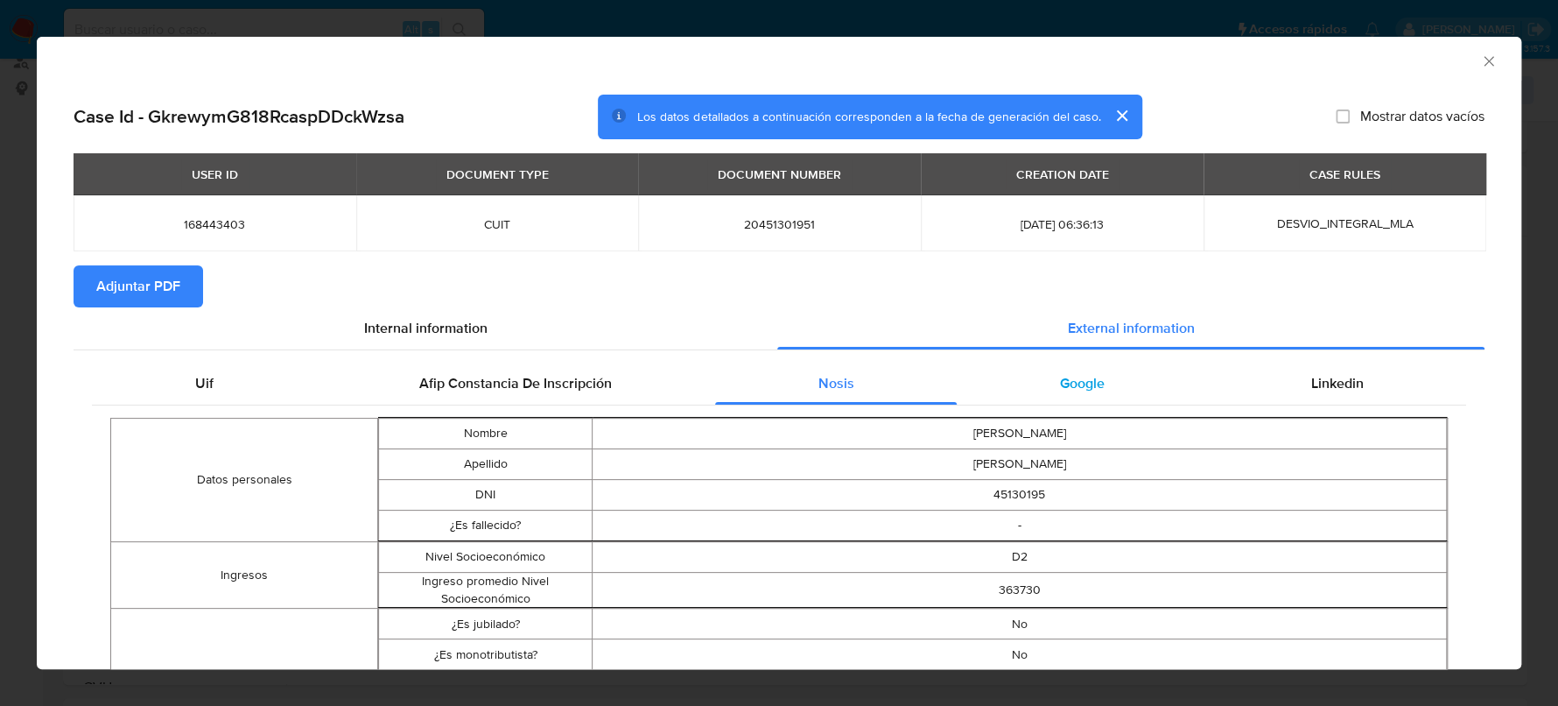
click at [1072, 389] on span "Google" at bounding box center [1082, 383] width 45 height 20
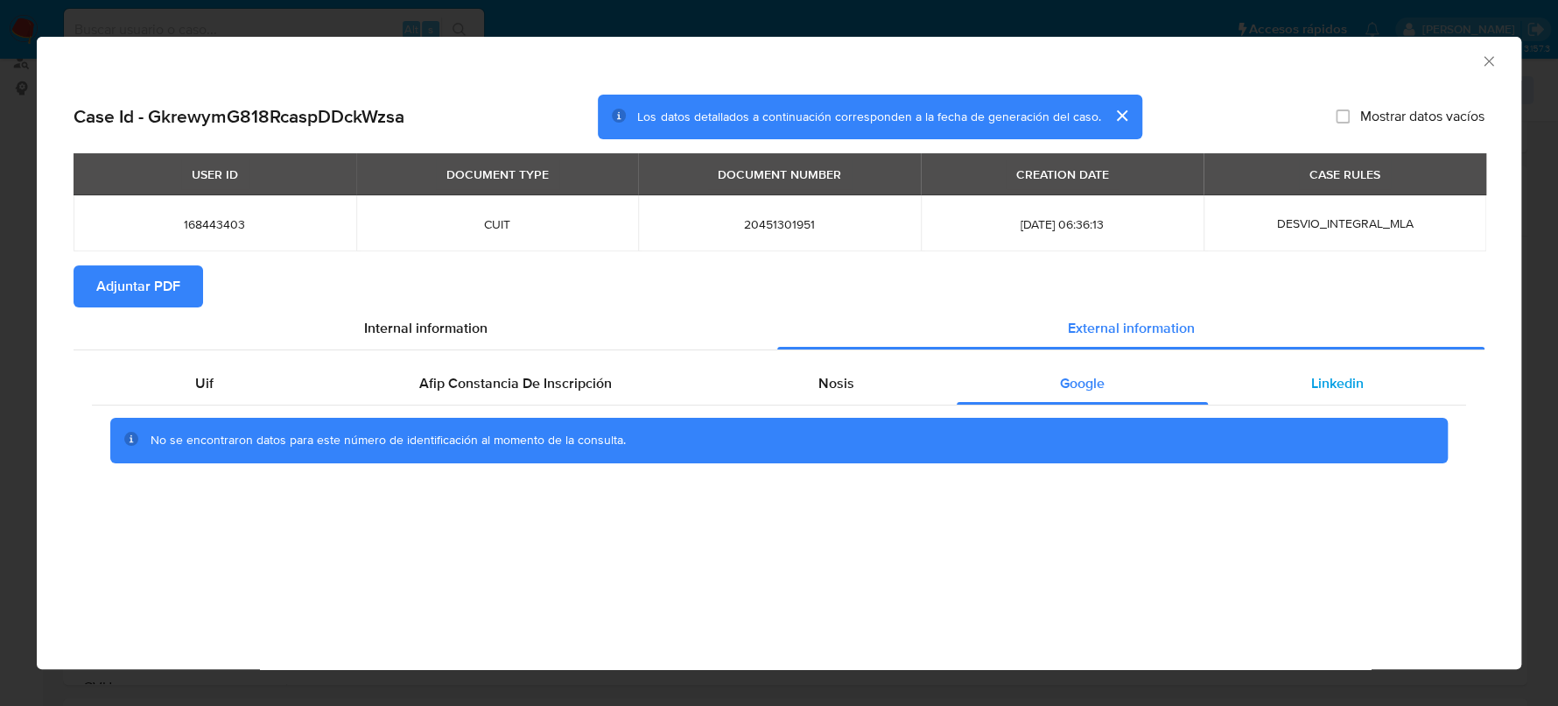
click at [1330, 377] on span "Linkedin" at bounding box center [1336, 383] width 53 height 20
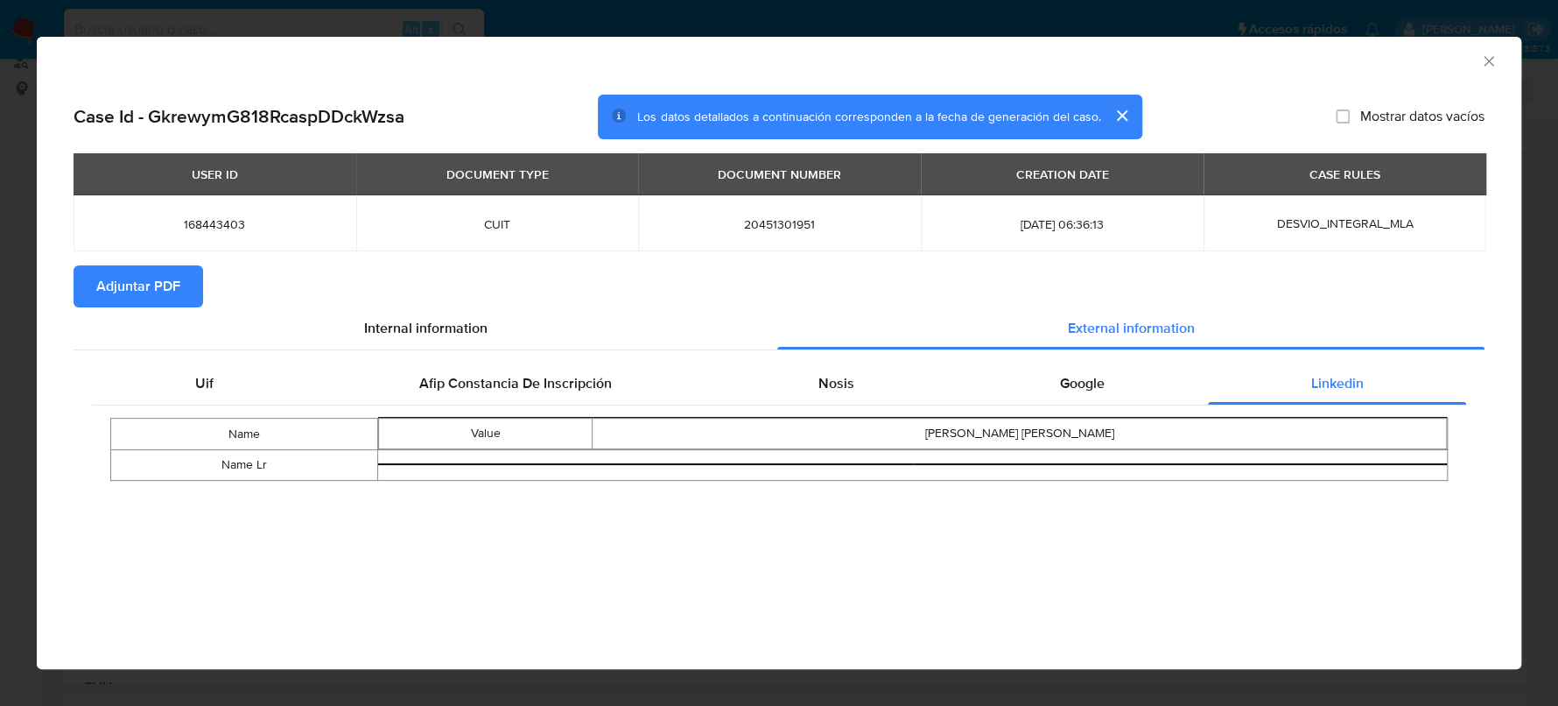
click at [134, 300] on span "Adjuntar PDF" at bounding box center [138, 286] width 84 height 39
click at [1492, 61] on icon "Cerrar ventana" at bounding box center [1489, 62] width 18 height 18
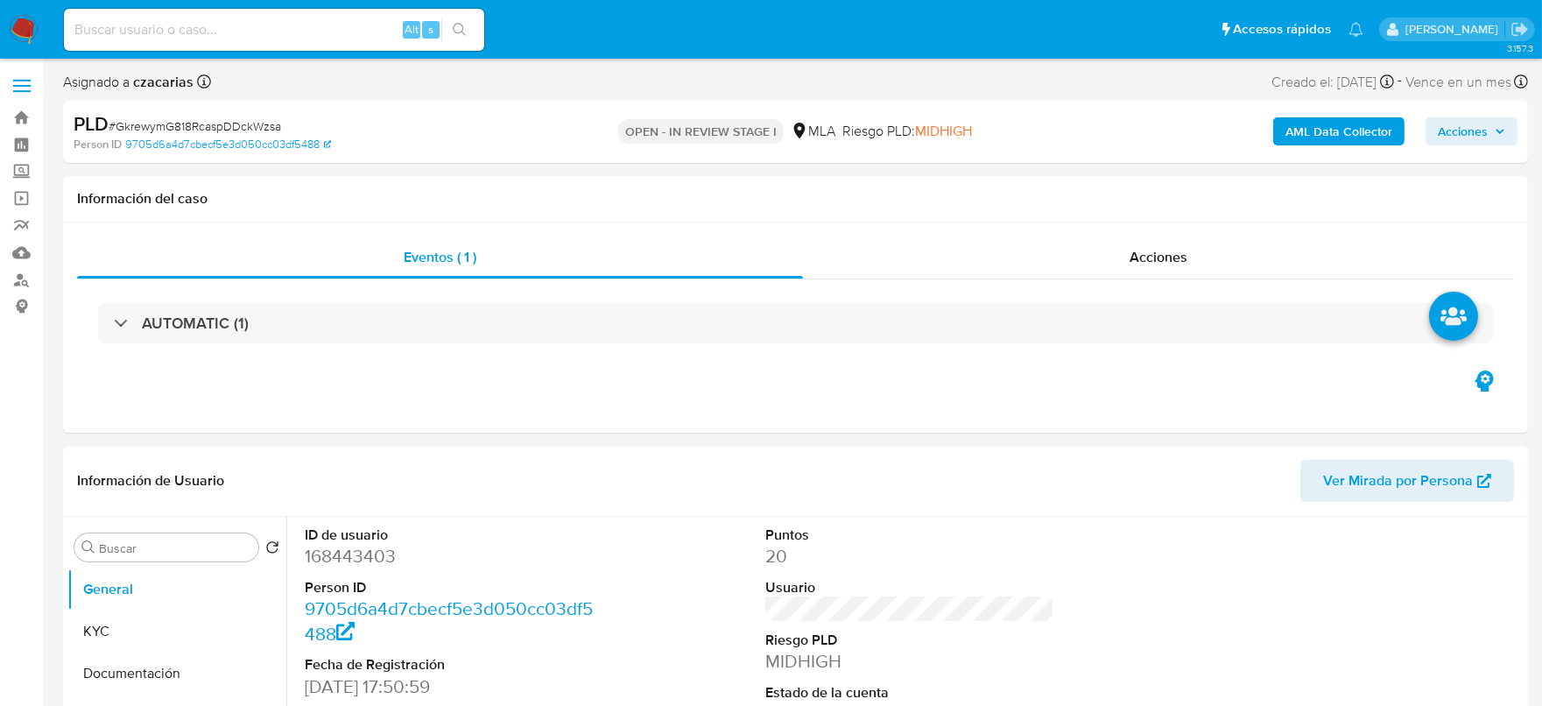
click at [348, 548] on dd "168443403" at bounding box center [450, 556] width 290 height 25
select select "10"
click at [348, 548] on dd "168443403" at bounding box center [450, 556] width 290 height 25
click at [361, 551] on dd "168443403" at bounding box center [450, 556] width 290 height 25
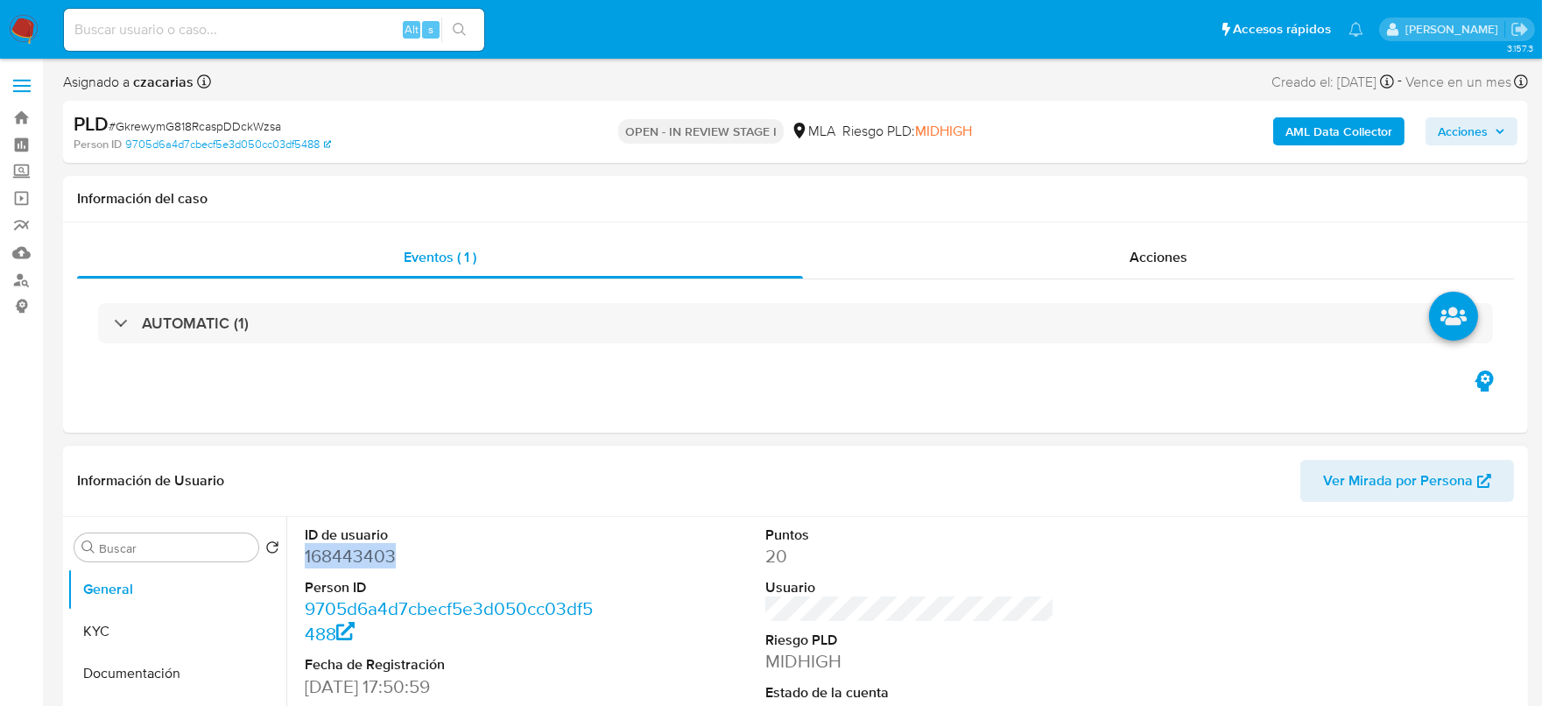
click at [341, 555] on dd "168443403" at bounding box center [450, 556] width 290 height 25
click at [341, 554] on dd "168443403" at bounding box center [450, 556] width 290 height 25
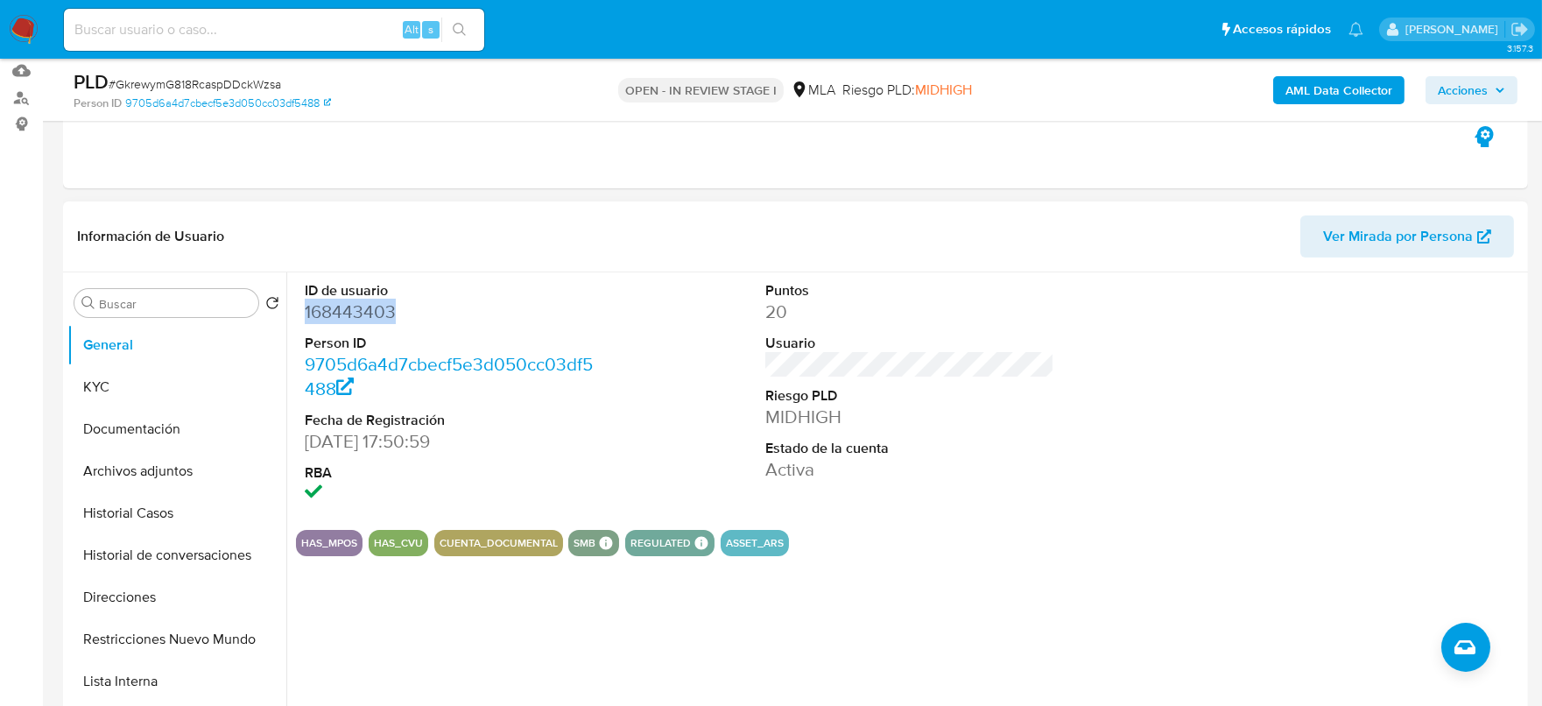
scroll to position [218, 0]
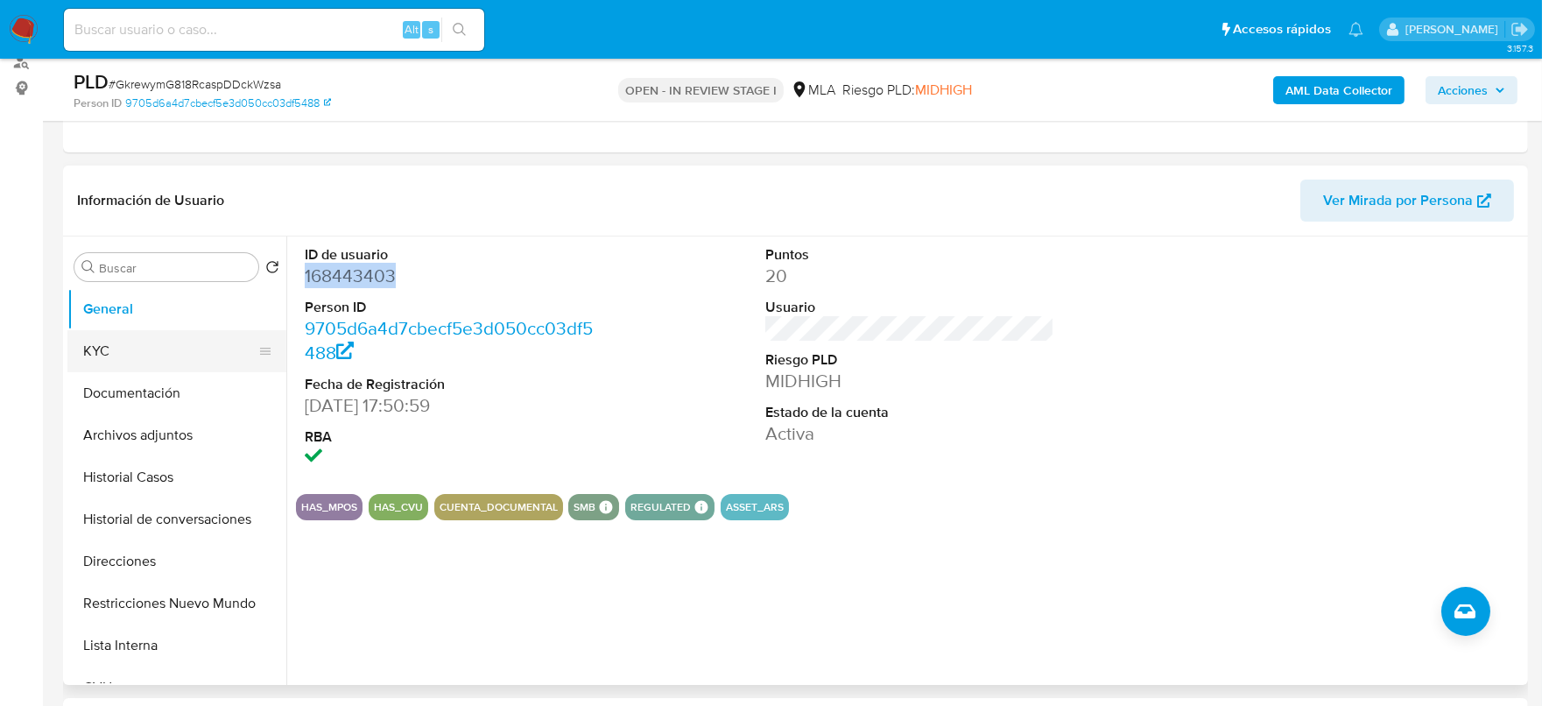
click at [165, 343] on button "KYC" at bounding box center [169, 351] width 205 height 42
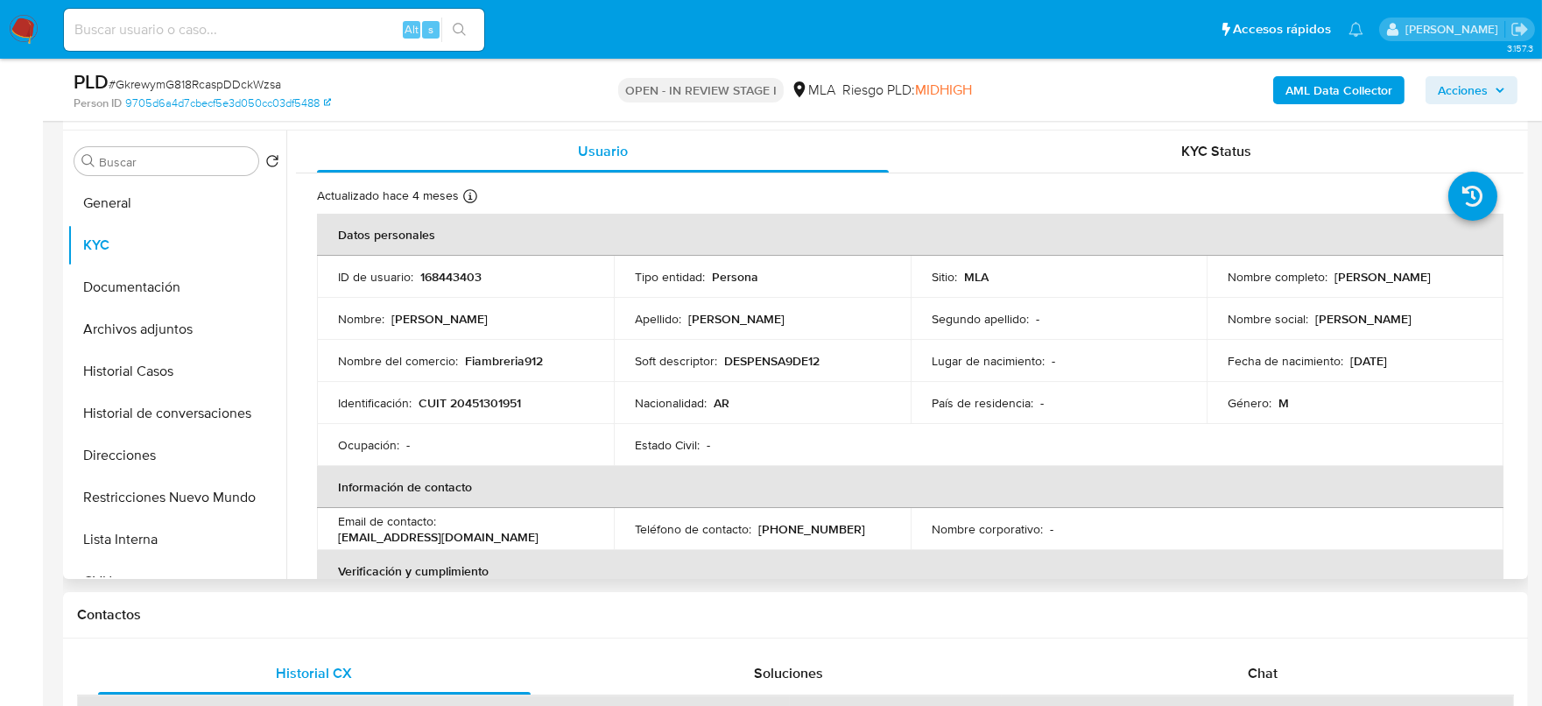
scroll to position [328, 0]
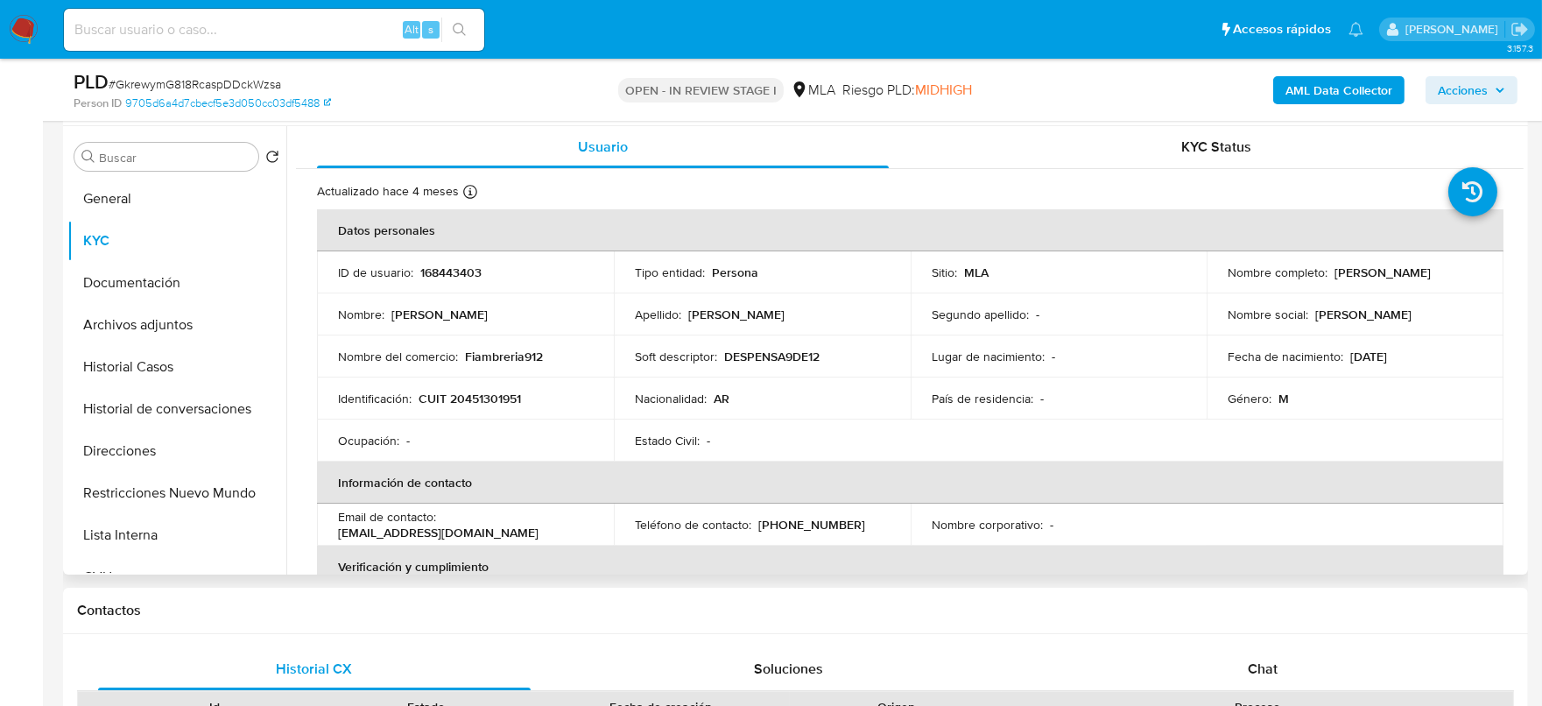
click at [483, 404] on p "CUIT 20451301951" at bounding box center [469, 398] width 102 height 16
copy p "20451301951"
click at [502, 406] on p "CUIT 20451301951" at bounding box center [469, 398] width 102 height 16
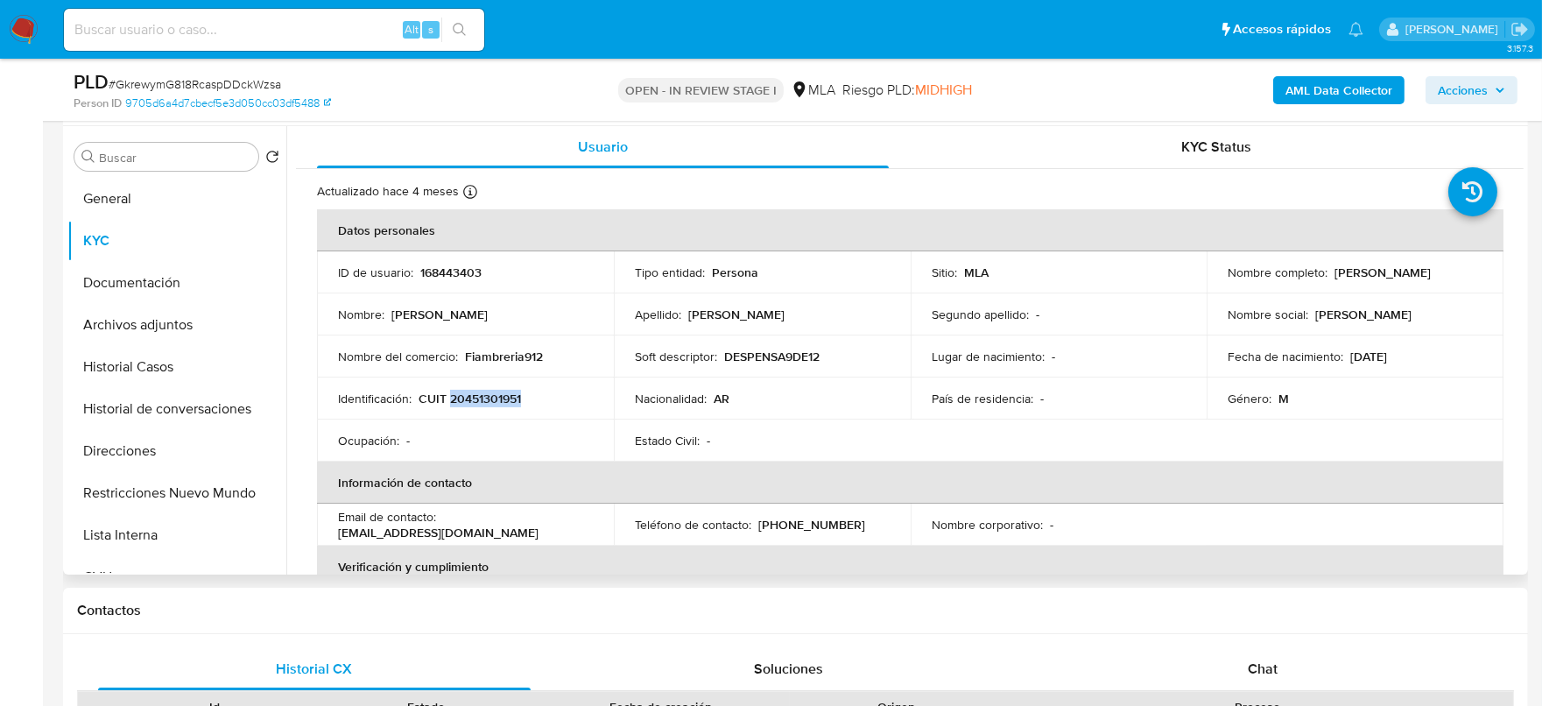
click at [513, 390] on p "CUIT 20451301951" at bounding box center [469, 398] width 102 height 16
click at [526, 348] on p "Fiambreria912" at bounding box center [504, 356] width 78 height 16
click at [503, 400] on p "CUIT 20451301951" at bounding box center [469, 398] width 102 height 16
copy p "20451301951"
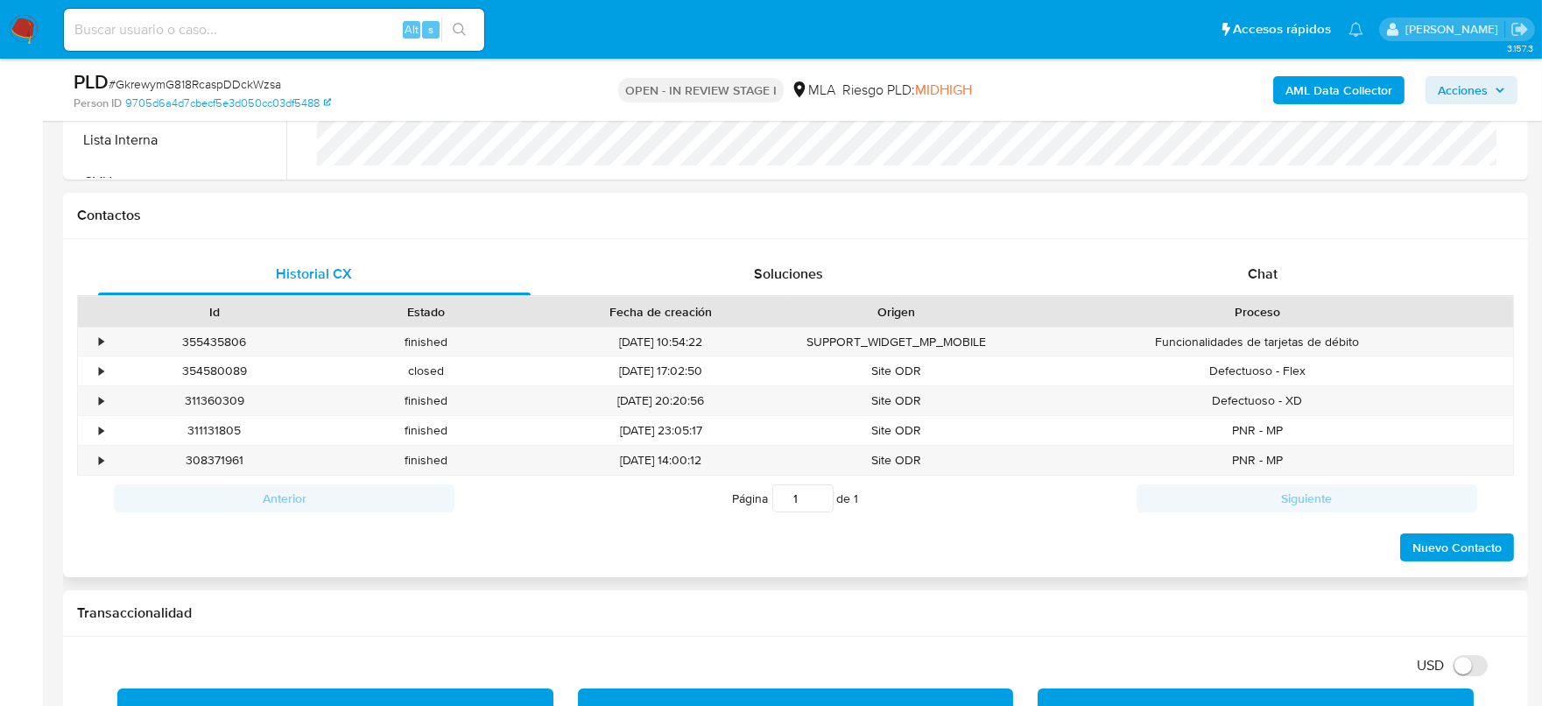
scroll to position [765, 0]
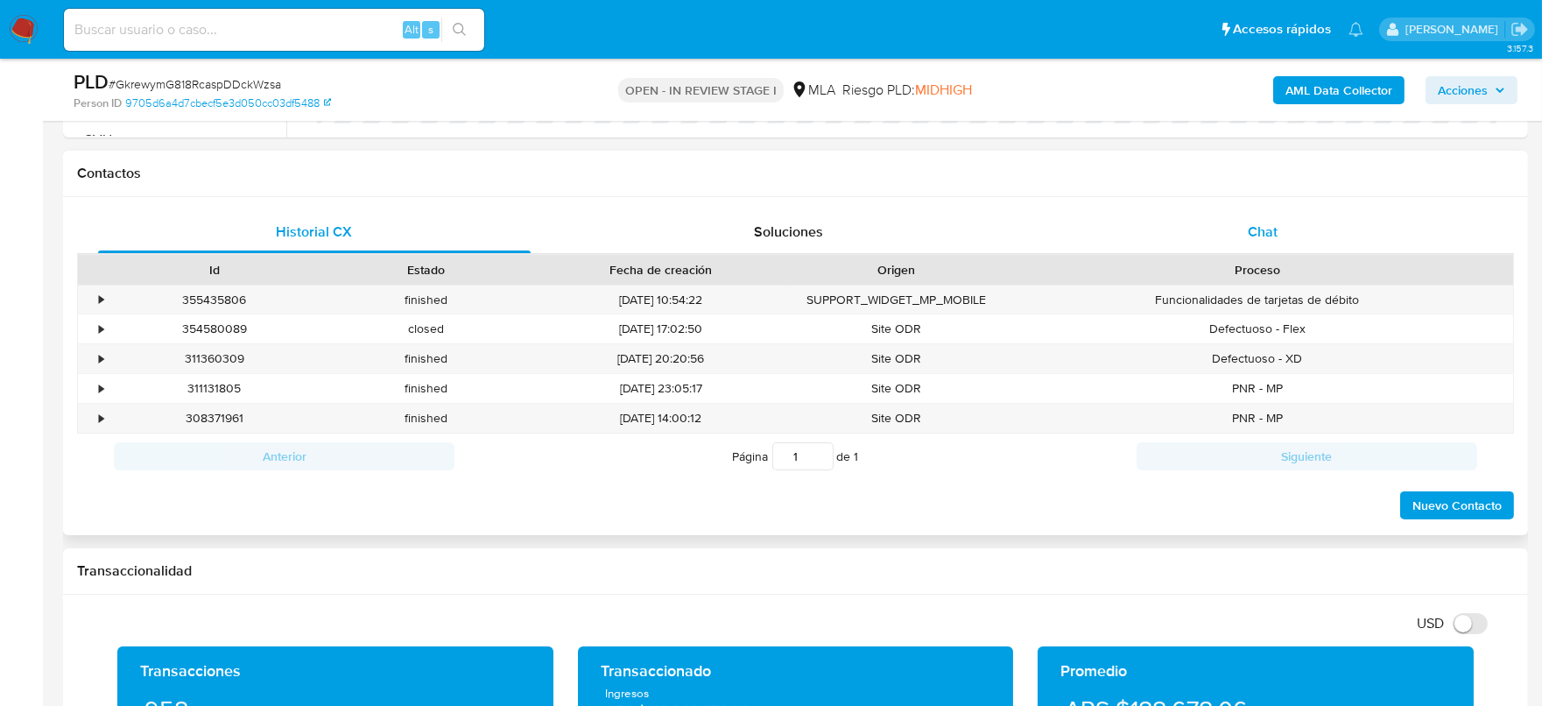
click at [1252, 242] on div "Chat" at bounding box center [1262, 232] width 432 height 42
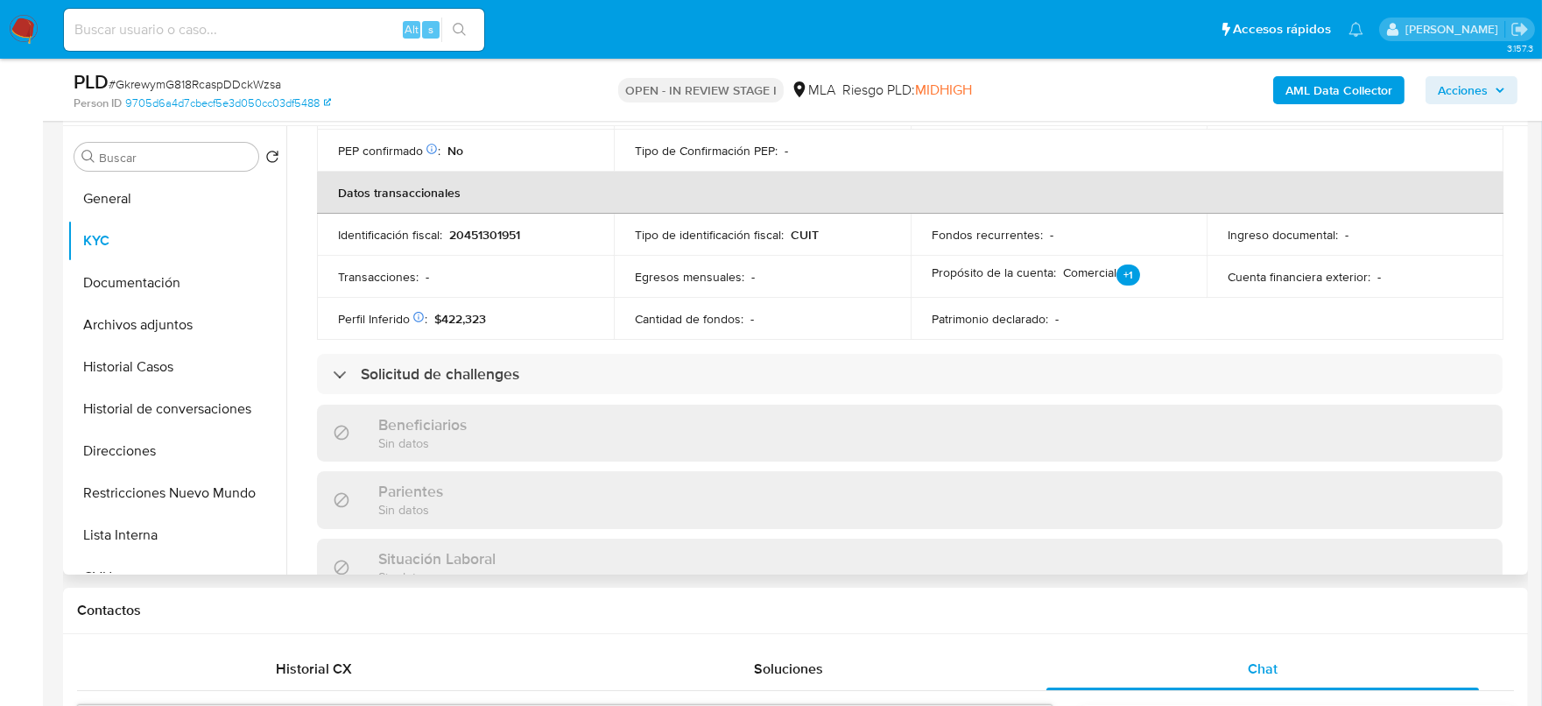
scroll to position [390, 0]
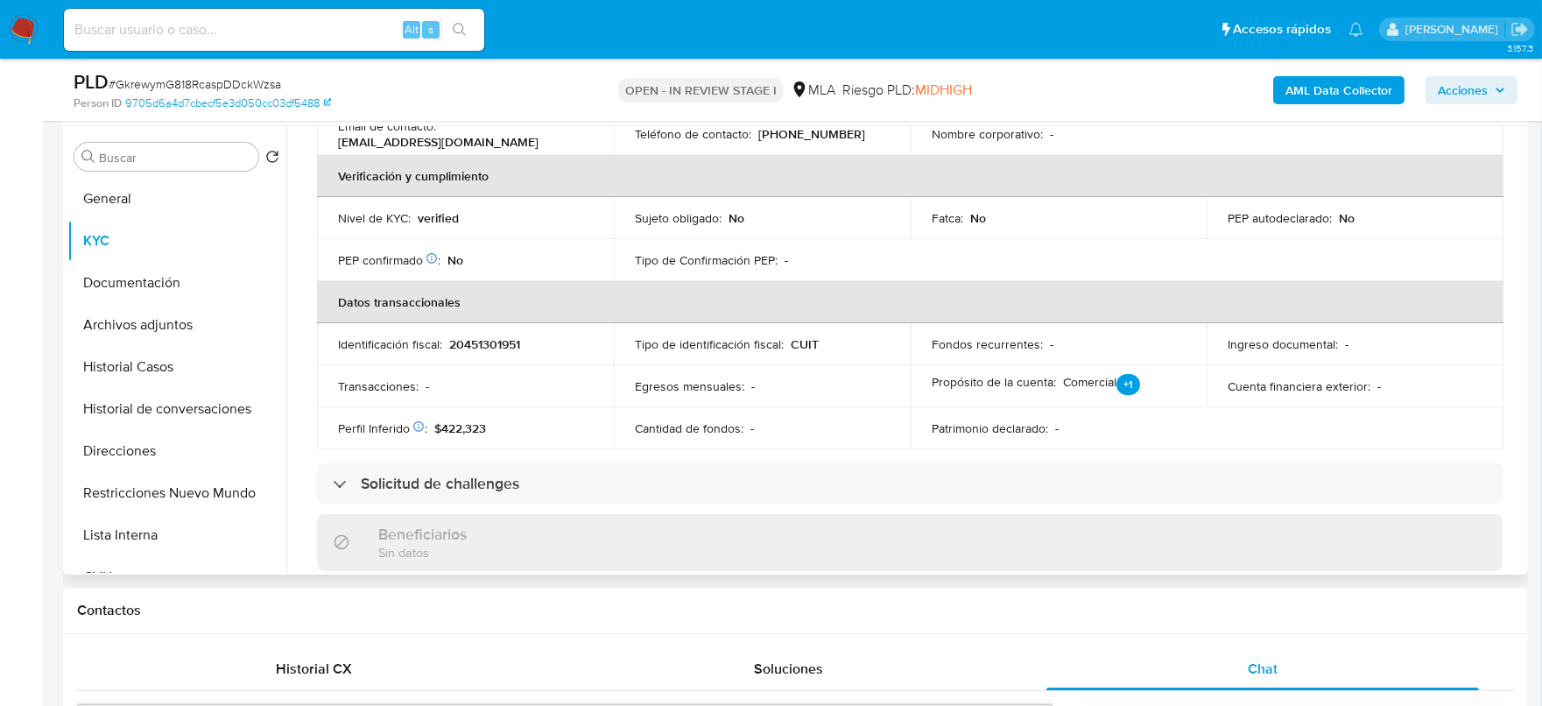
click at [488, 358] on td "Identificación fiscal : 20451301951" at bounding box center [465, 344] width 297 height 42
click at [492, 347] on p "20451301951" at bounding box center [484, 344] width 71 height 16
copy p "20451301951"
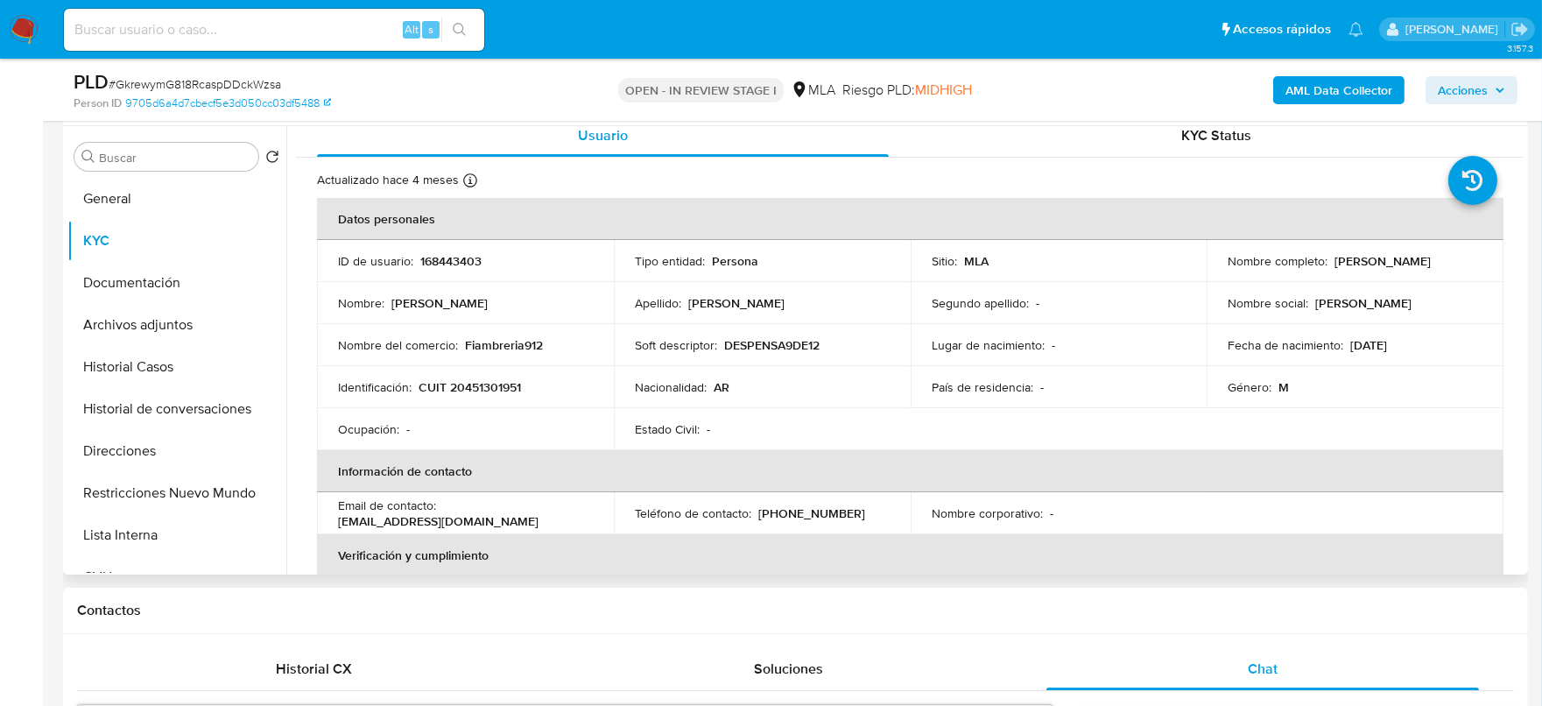
scroll to position [0, 0]
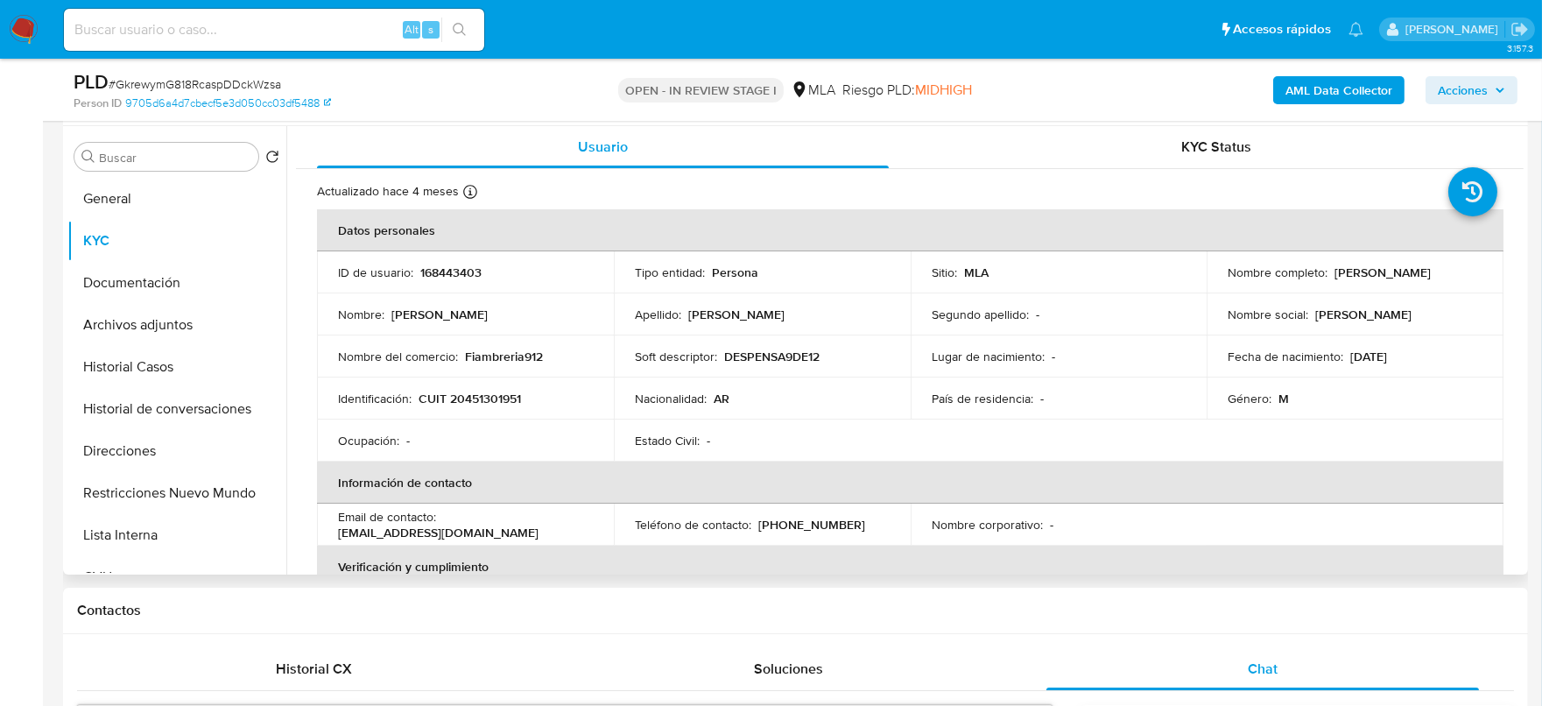
drag, startPoint x: 1324, startPoint y: 274, endPoint x: 1486, endPoint y: 273, distance: 161.9
click at [1486, 273] on td "Nombre completo : [PERSON_NAME]" at bounding box center [1354, 272] width 297 height 42
copy div "[PERSON_NAME]"
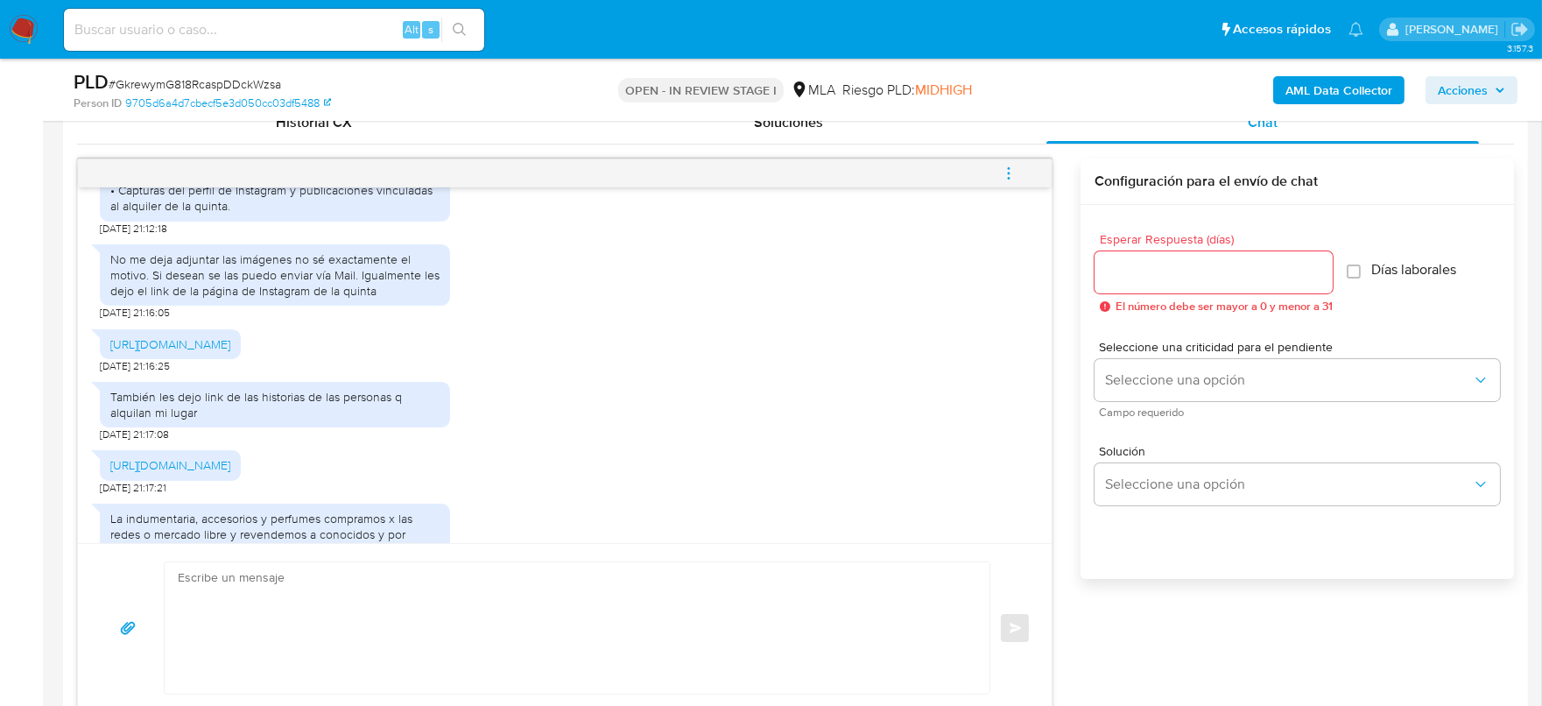
scroll to position [1294, 0]
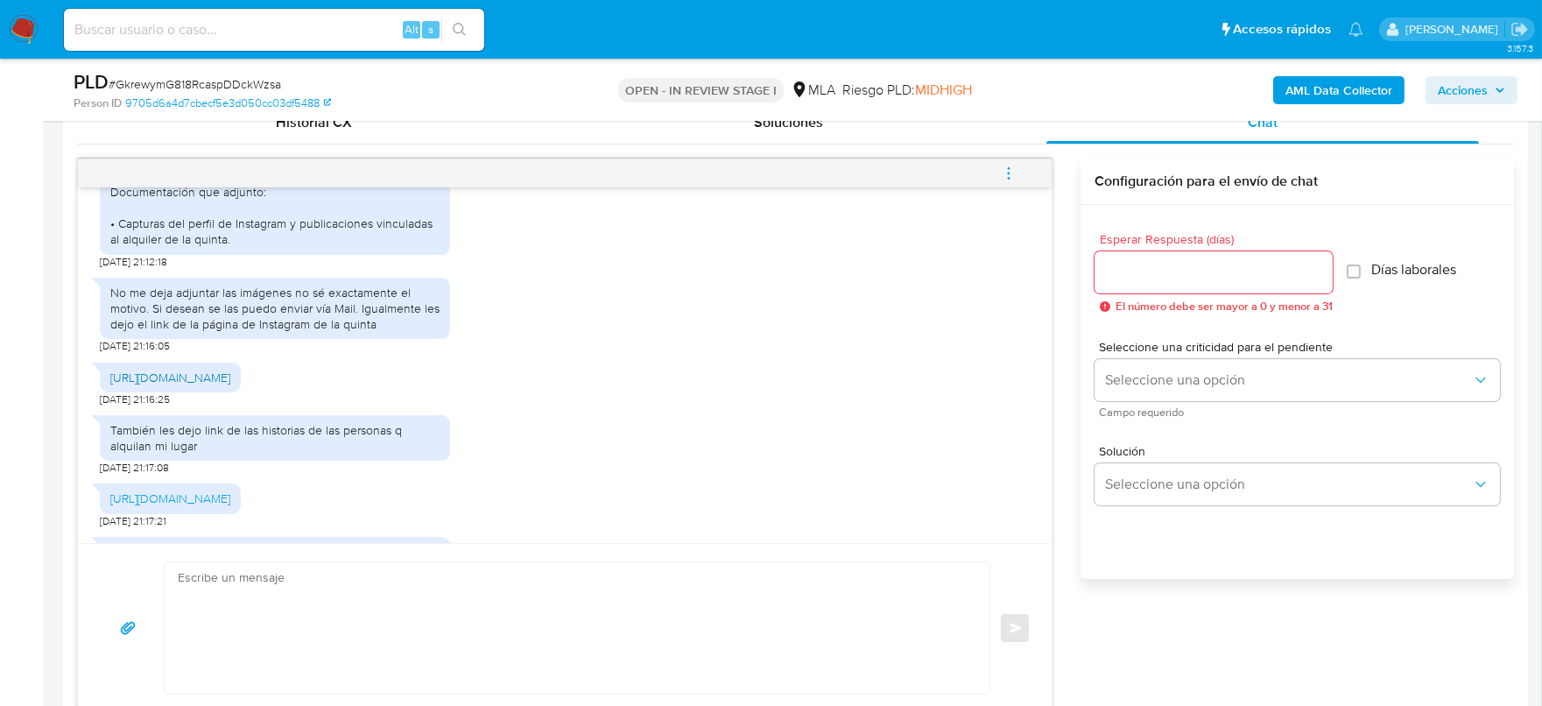
click at [226, 386] on link "[URL][DOMAIN_NAME]" at bounding box center [170, 378] width 120 height 18
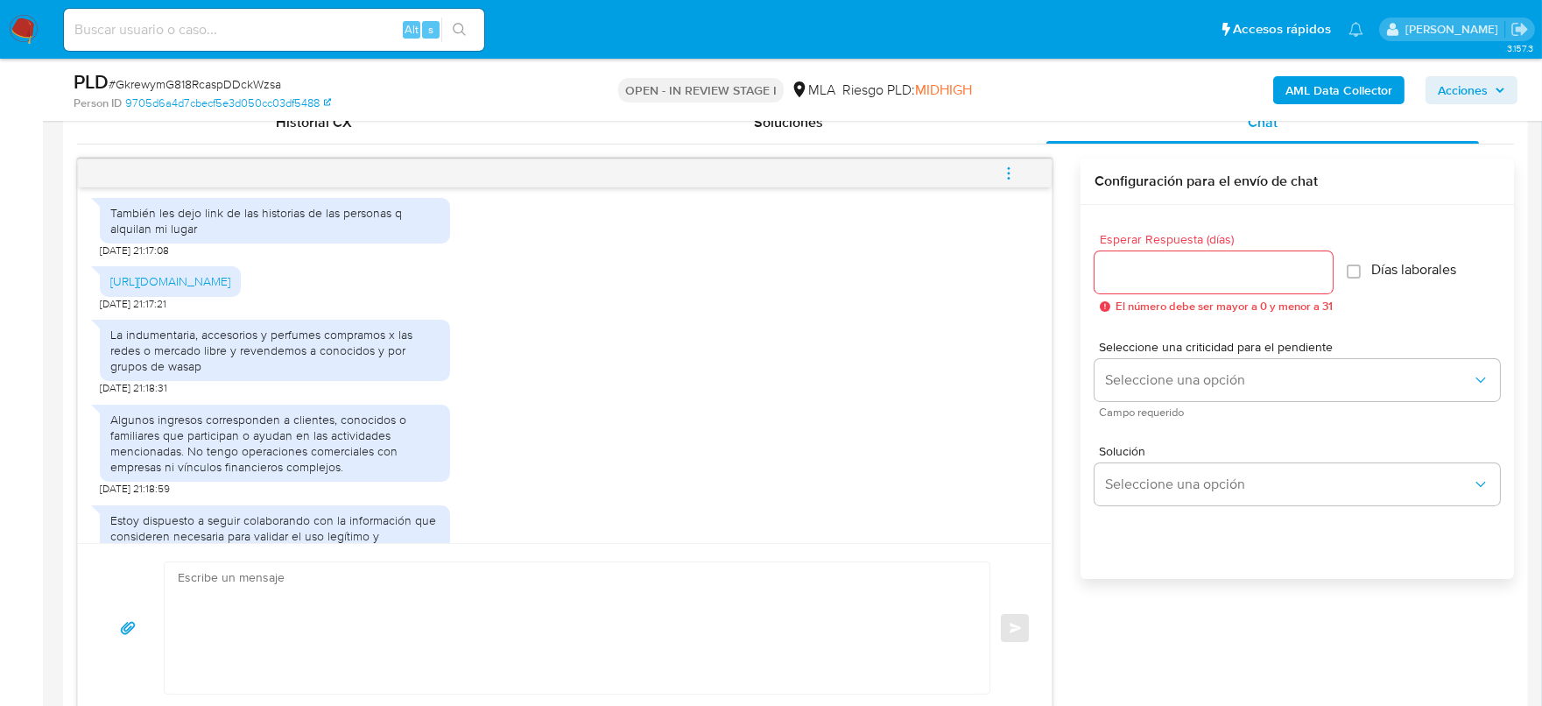
scroll to position [1513, 0]
click at [224, 288] on link "[URL][DOMAIN_NAME]" at bounding box center [170, 279] width 120 height 18
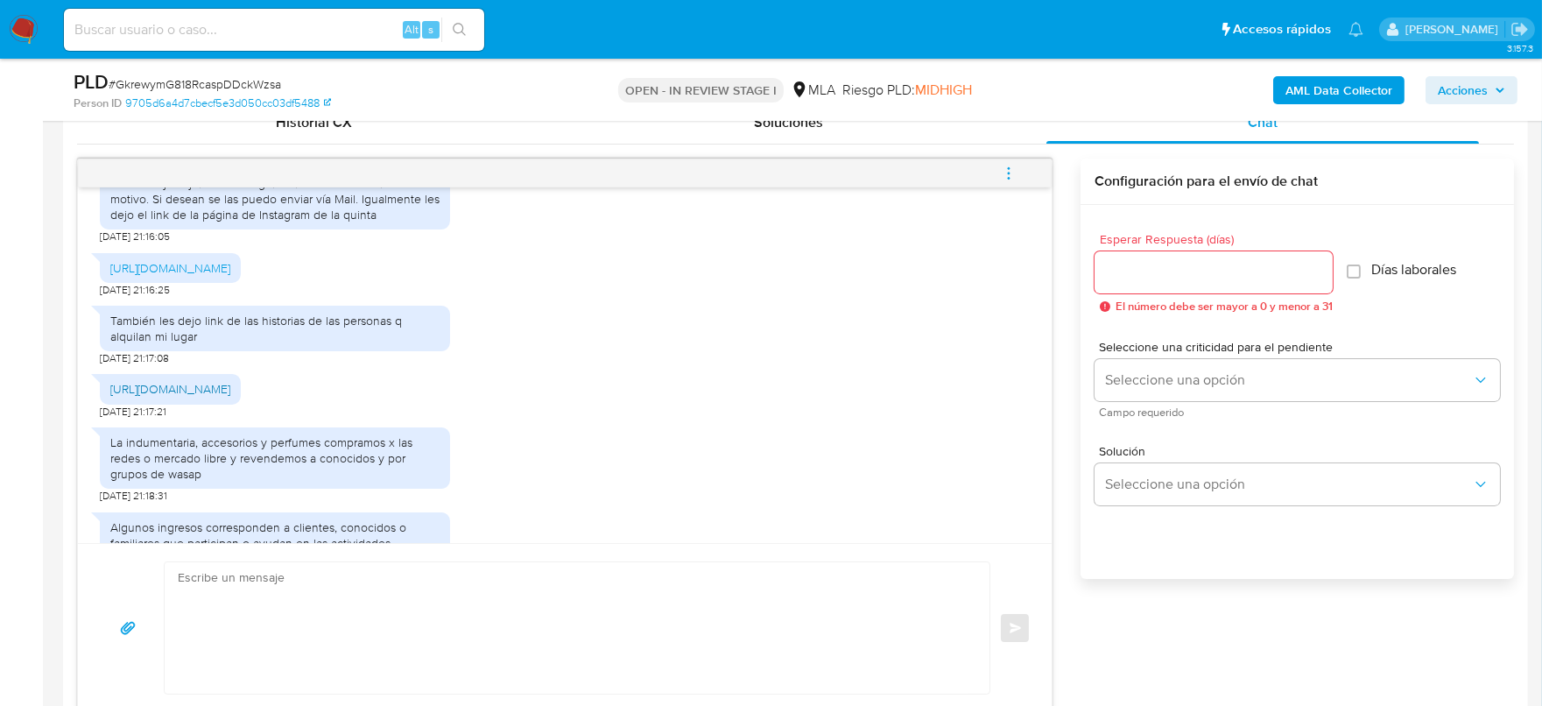
click at [230, 397] on link "[URL][DOMAIN_NAME]" at bounding box center [170, 389] width 120 height 18
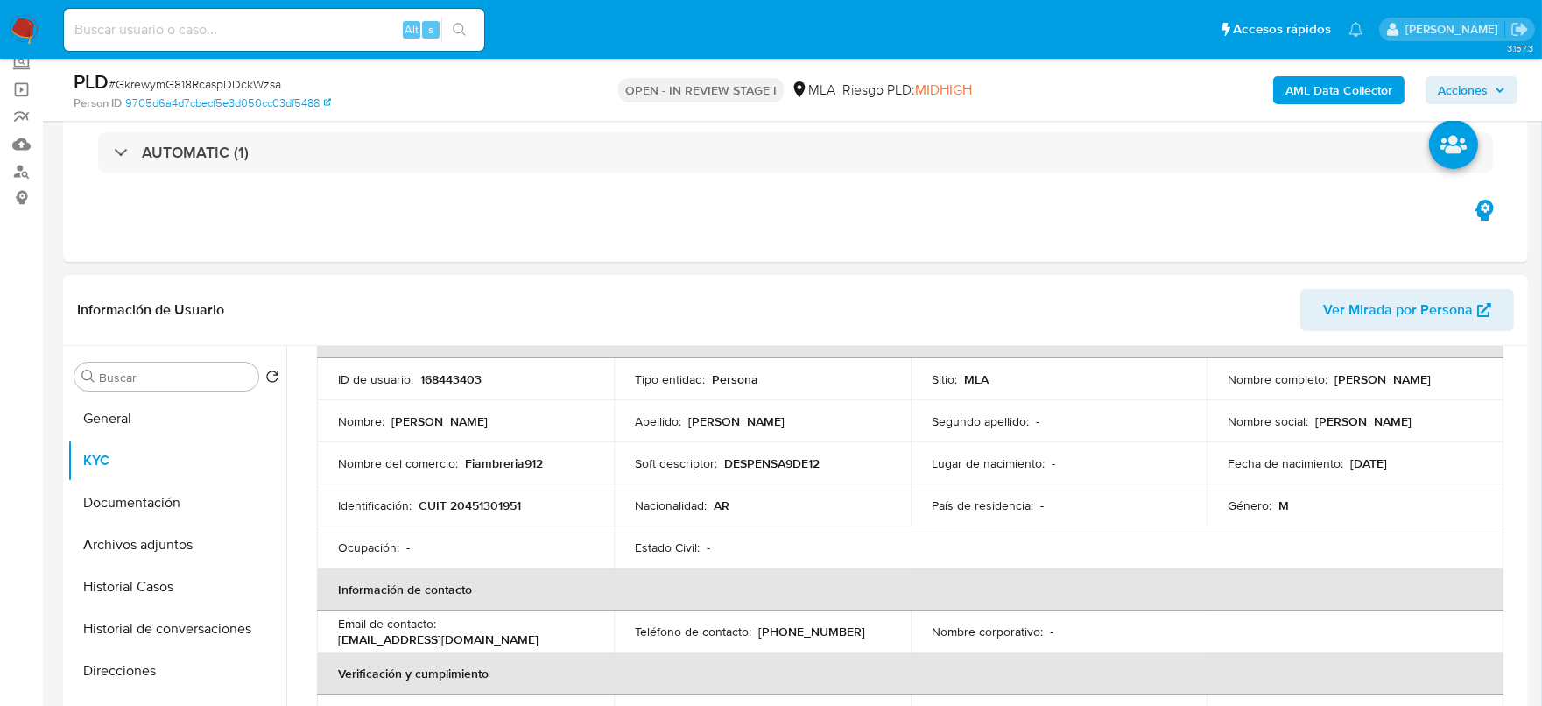
scroll to position [62, 0]
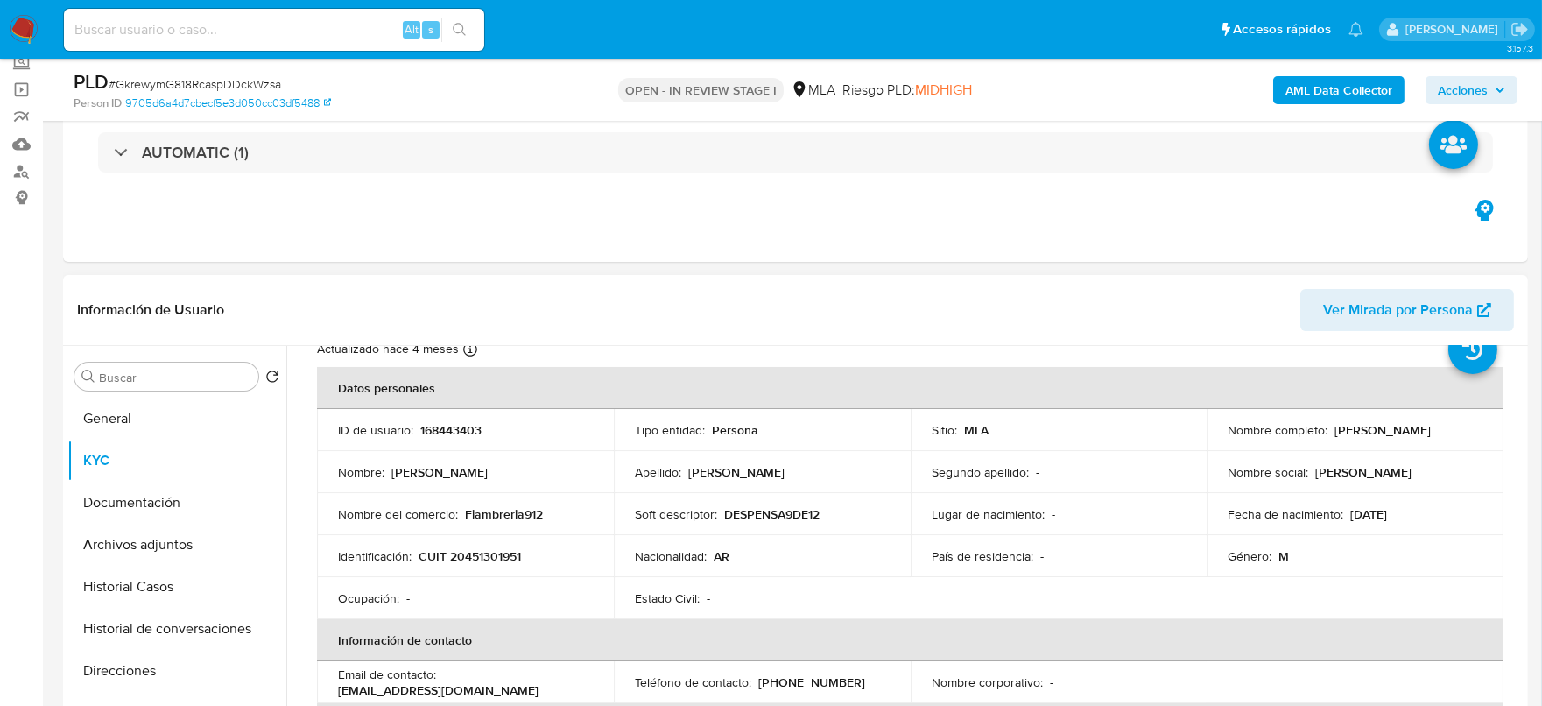
click at [496, 555] on p "CUIT 20451301951" at bounding box center [469, 556] width 102 height 16
copy p "20451301951"
click at [153, 551] on button "Archivos adjuntos" at bounding box center [169, 544] width 205 height 42
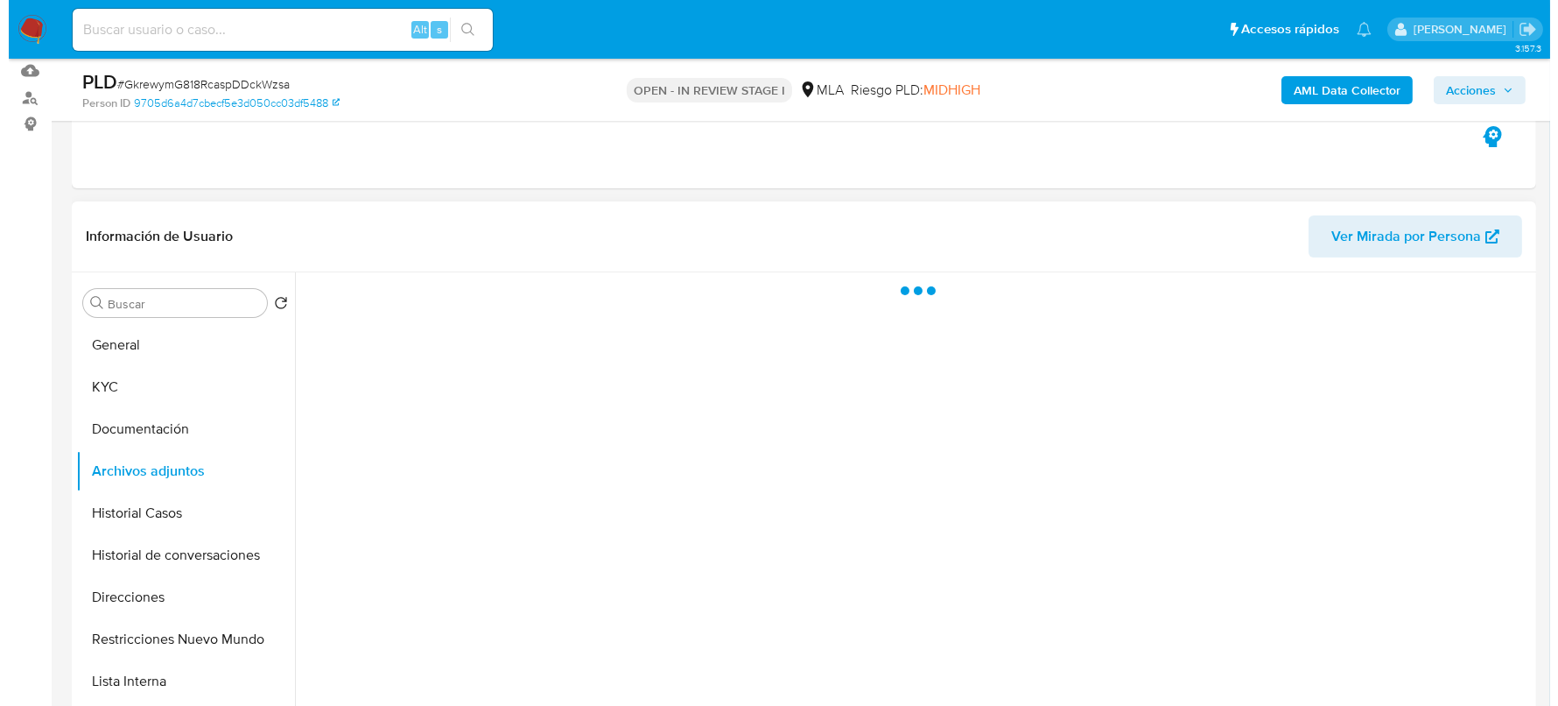
scroll to position [218, 0]
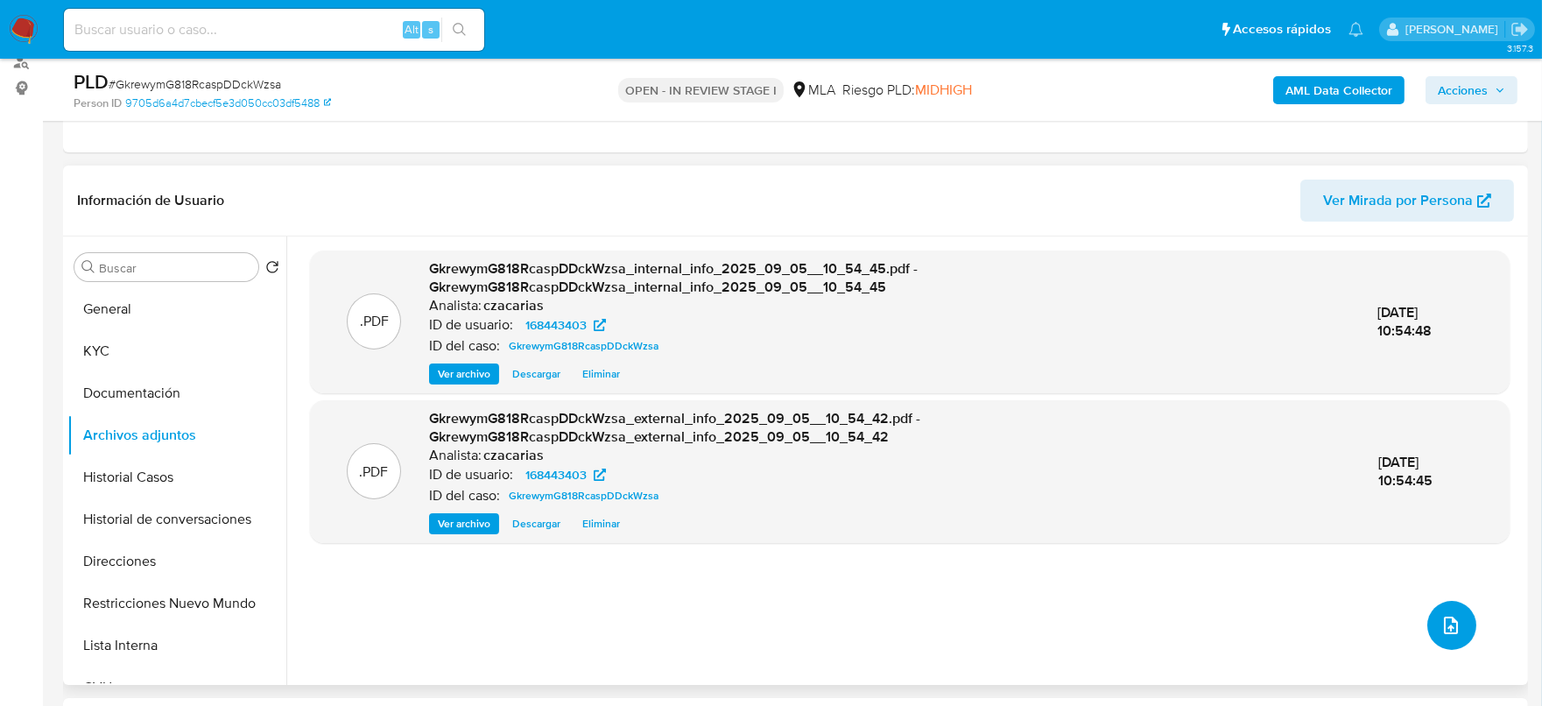
click at [1444, 618] on icon "upload-file" at bounding box center [1450, 625] width 21 height 21
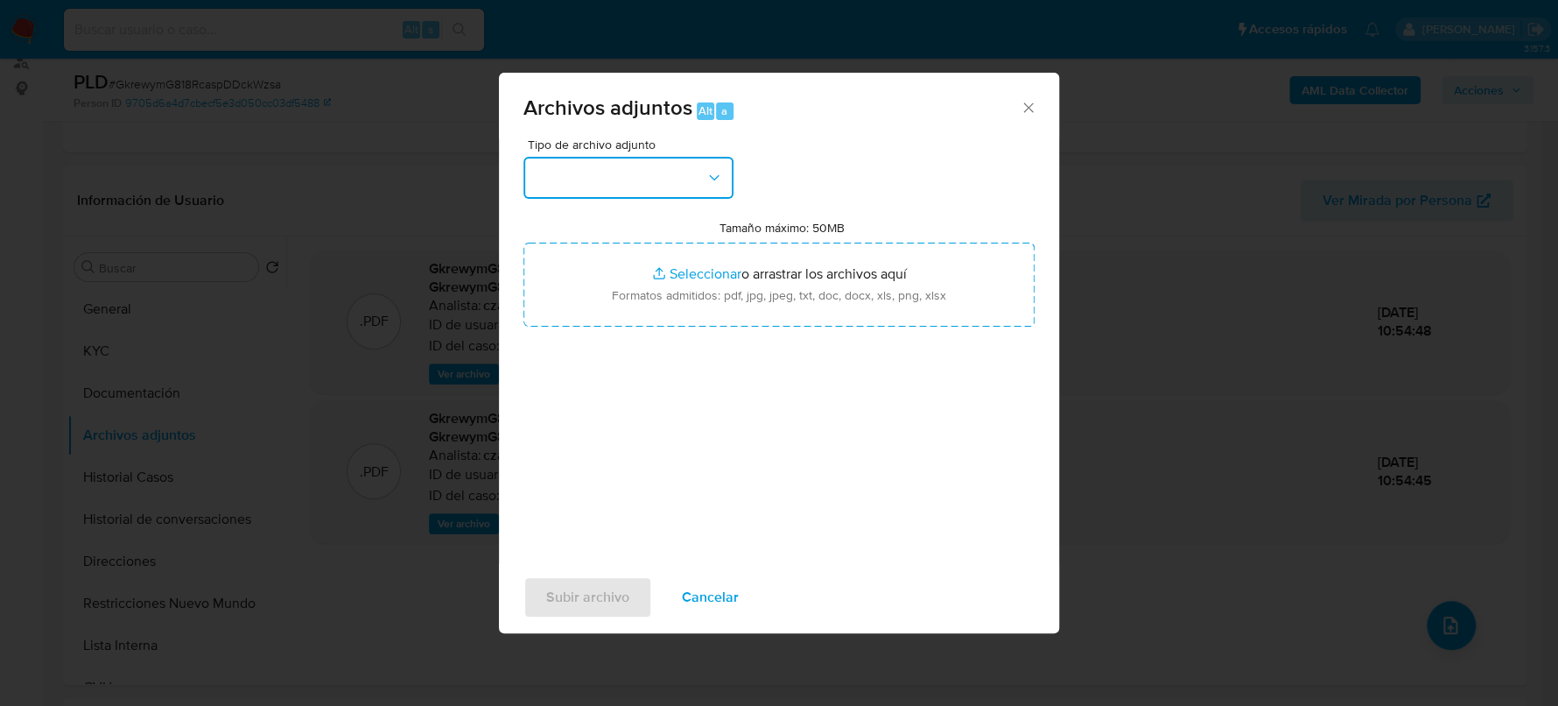
click at [658, 184] on button "button" at bounding box center [628, 178] width 210 height 42
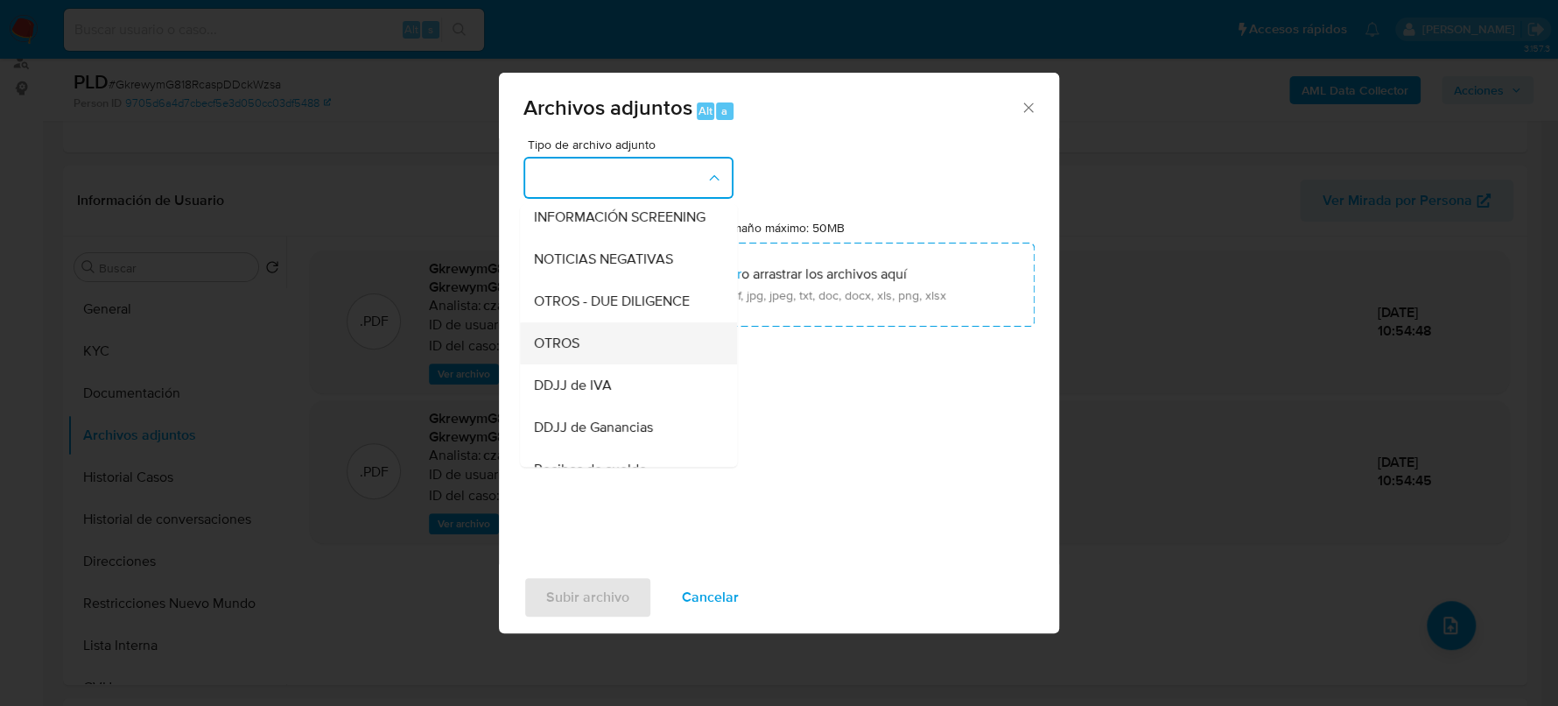
click at [590, 364] on div "OTROS" at bounding box center [623, 343] width 179 height 42
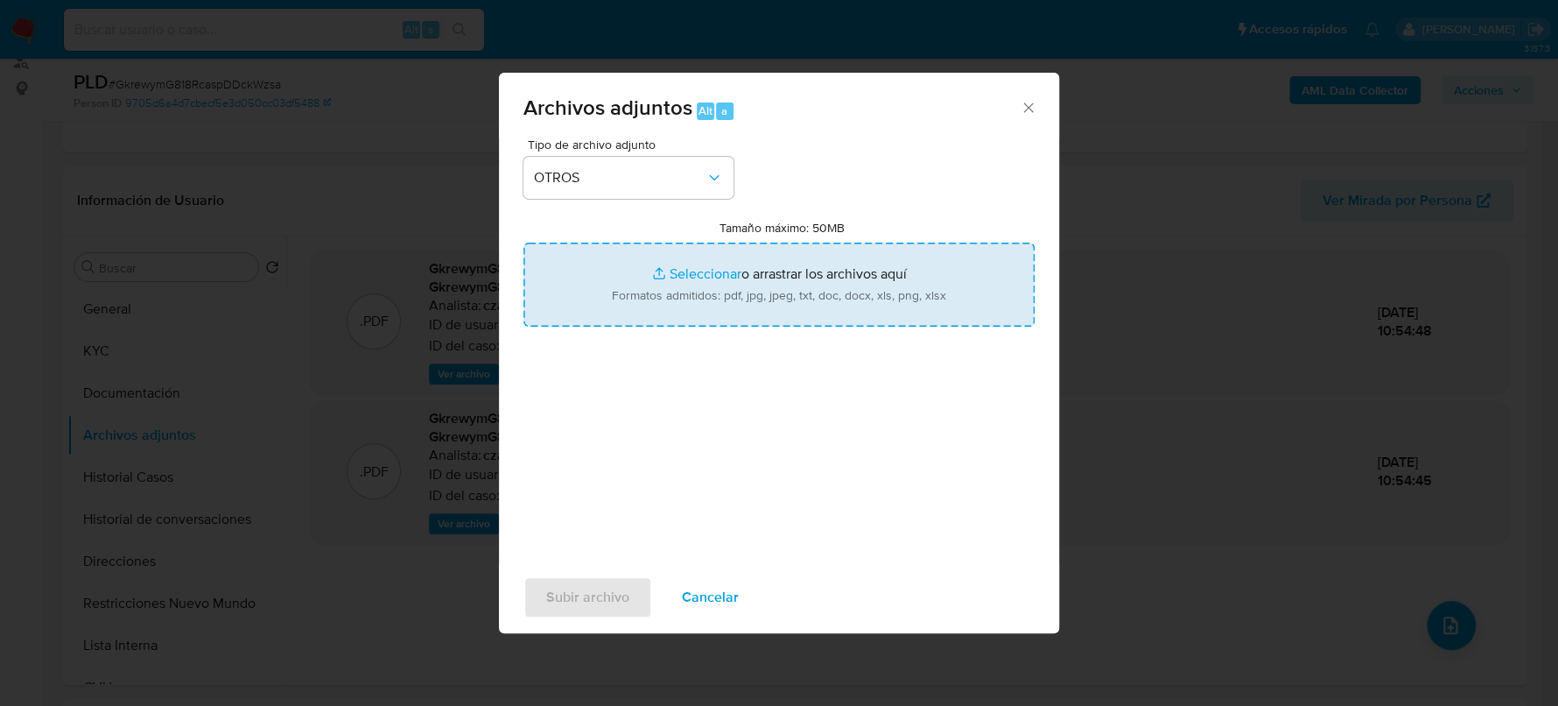
type input "C:\fakepath\Movimientos-168443403.xlsx"
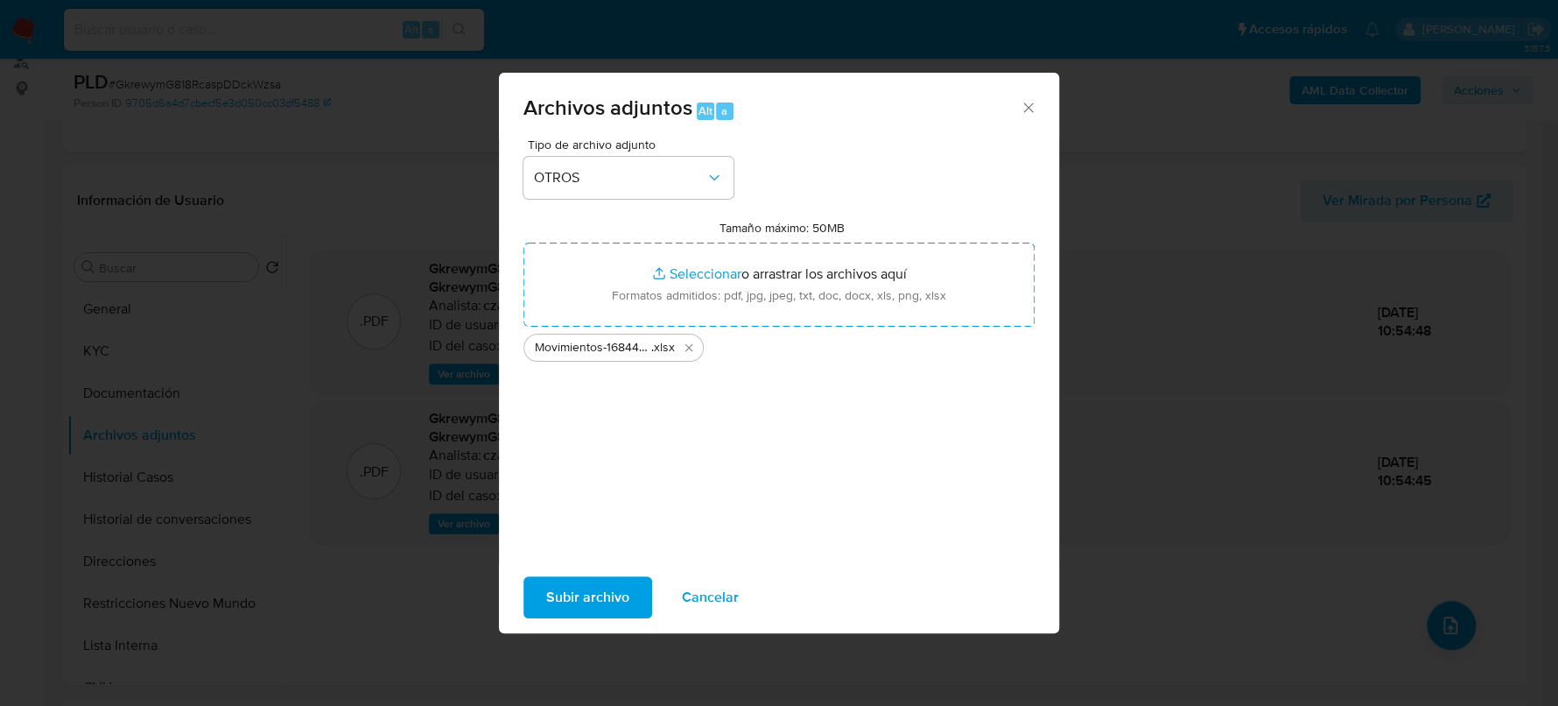
click at [613, 592] on span "Subir archivo" at bounding box center [587, 597] width 83 height 39
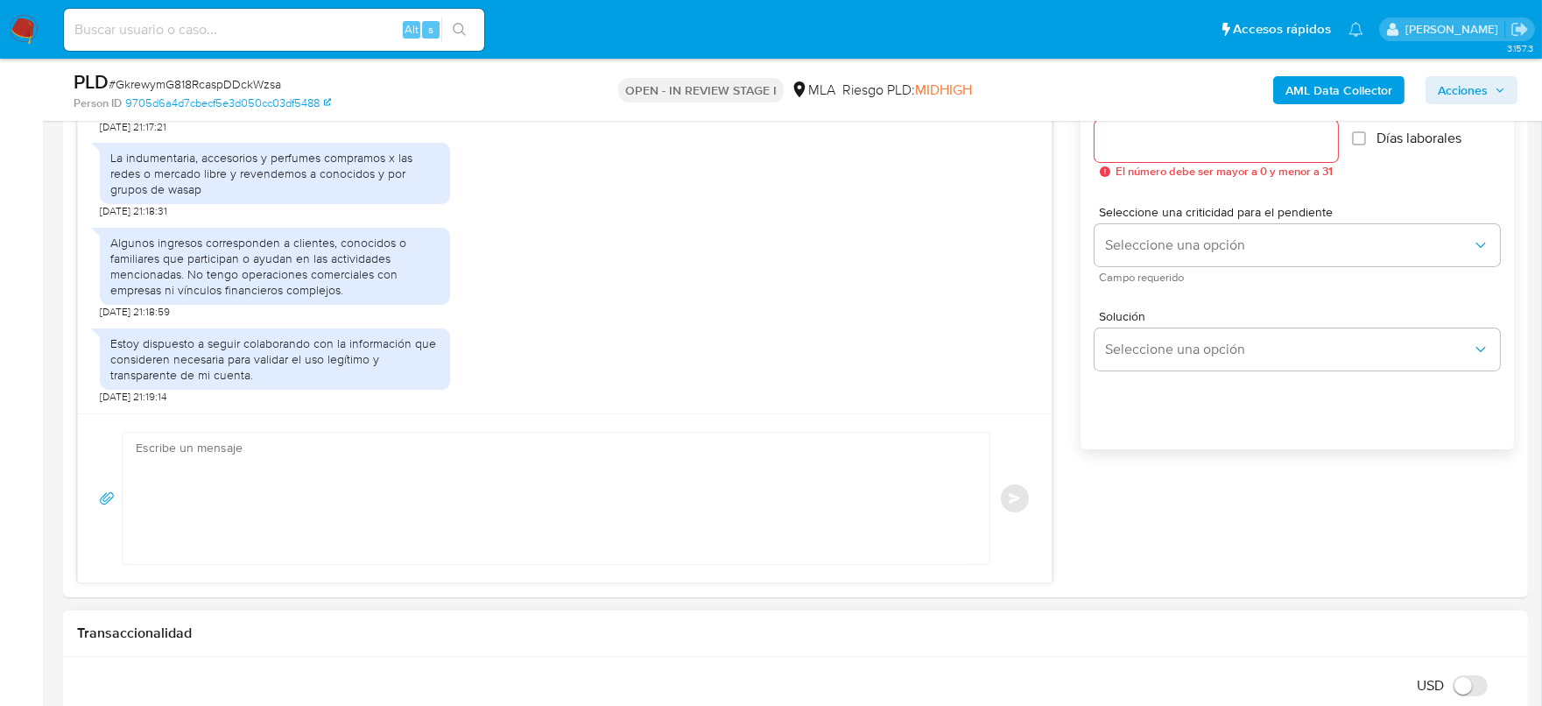
scroll to position [1094, 0]
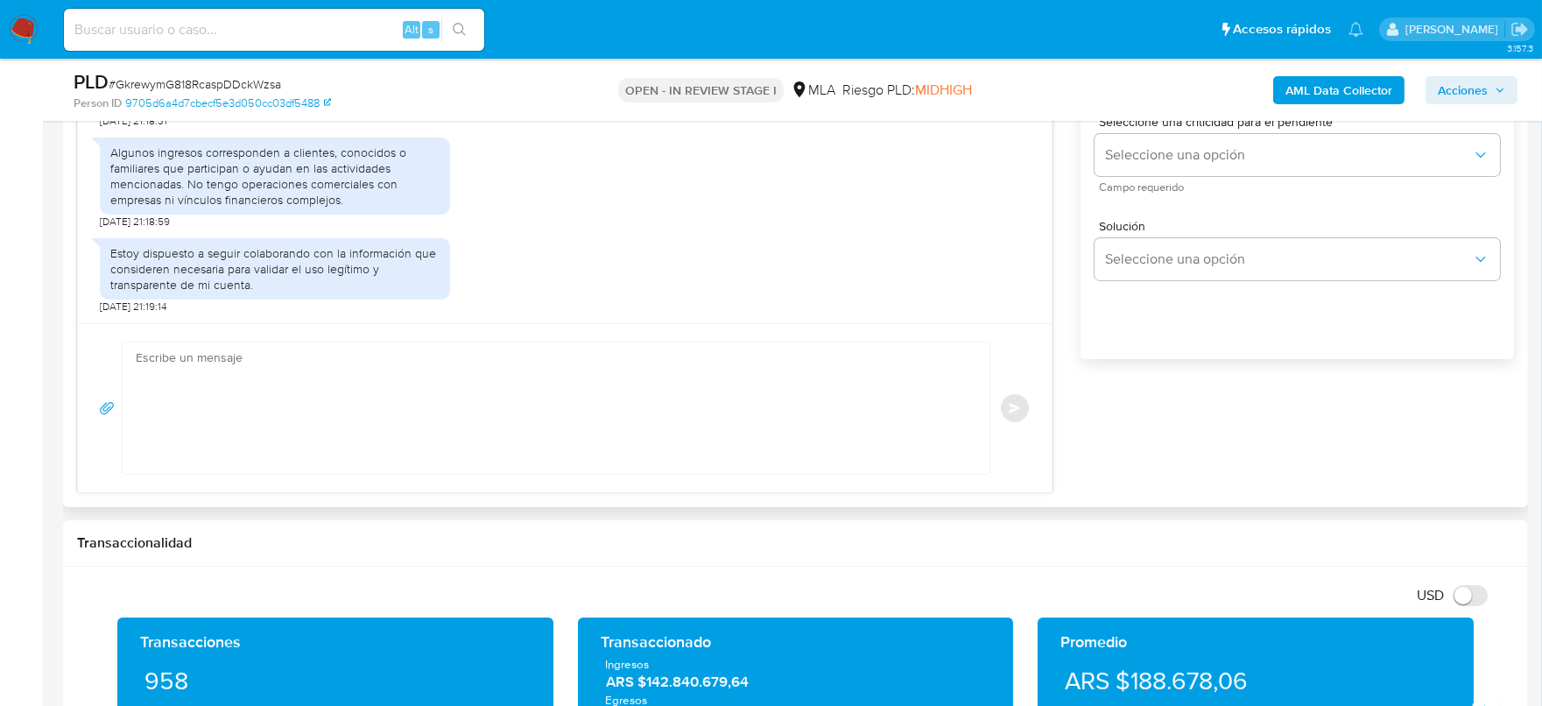
click at [317, 404] on textarea at bounding box center [552, 407] width 832 height 131
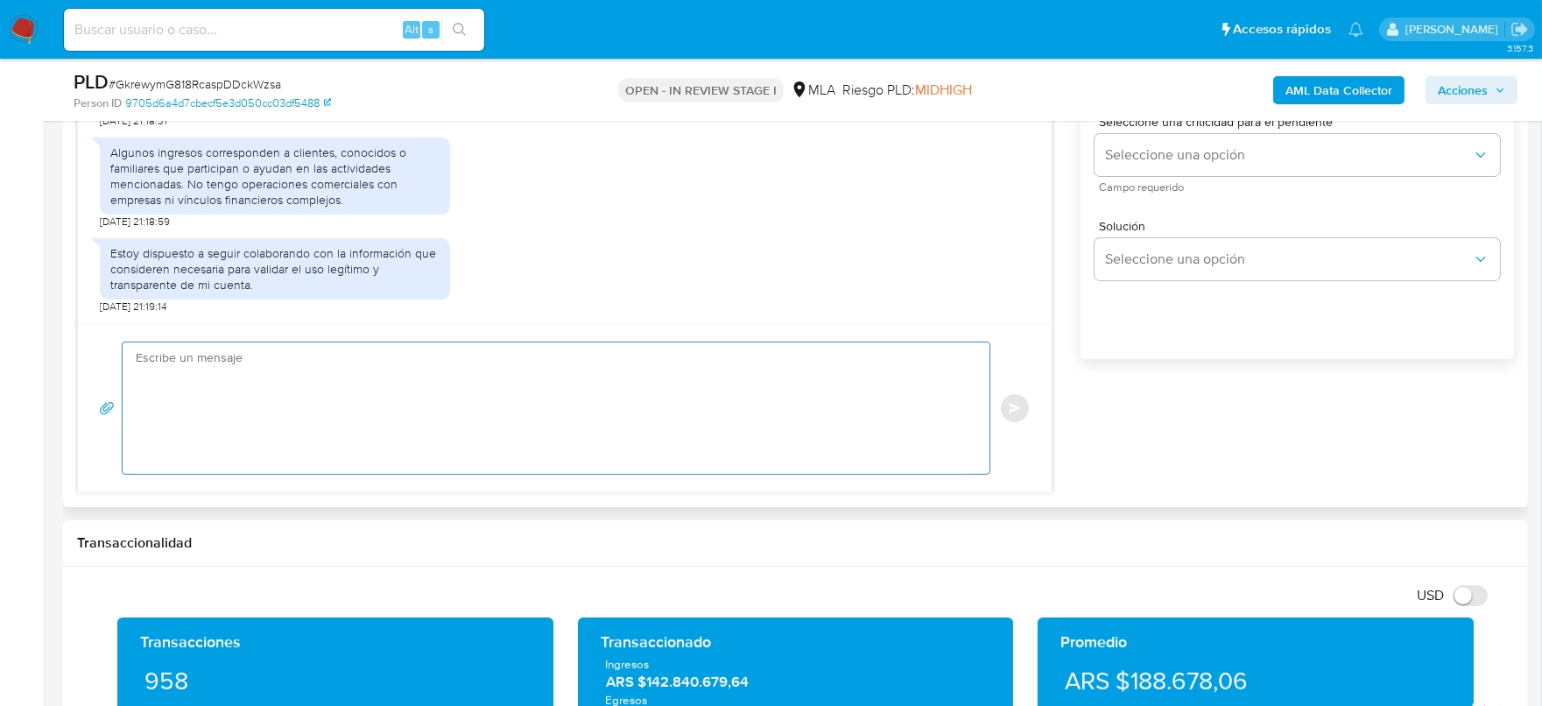
paste textarea "Hola XXX, Muchas gracias por tu respuesta. Analizamos tu caso y verificamos que…"
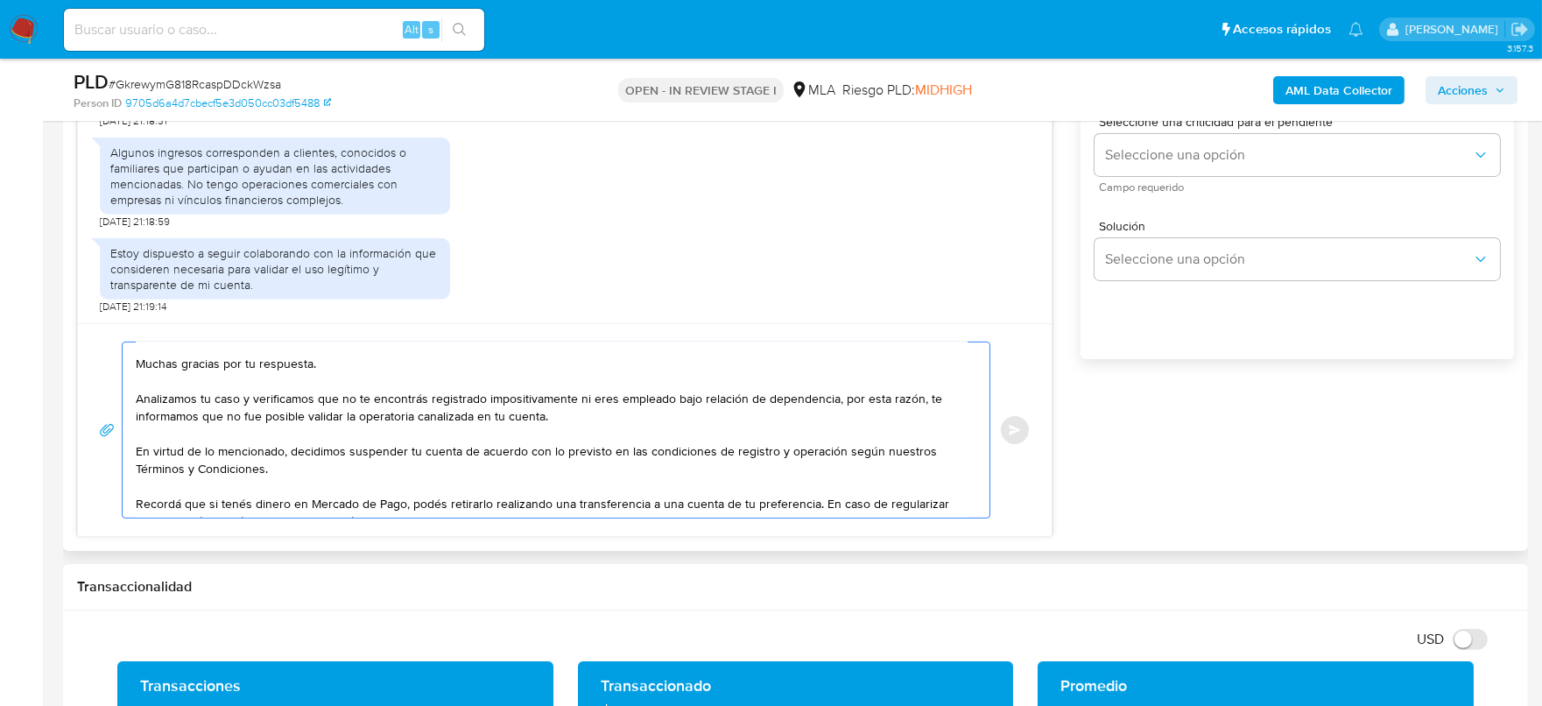
scroll to position [0, 0]
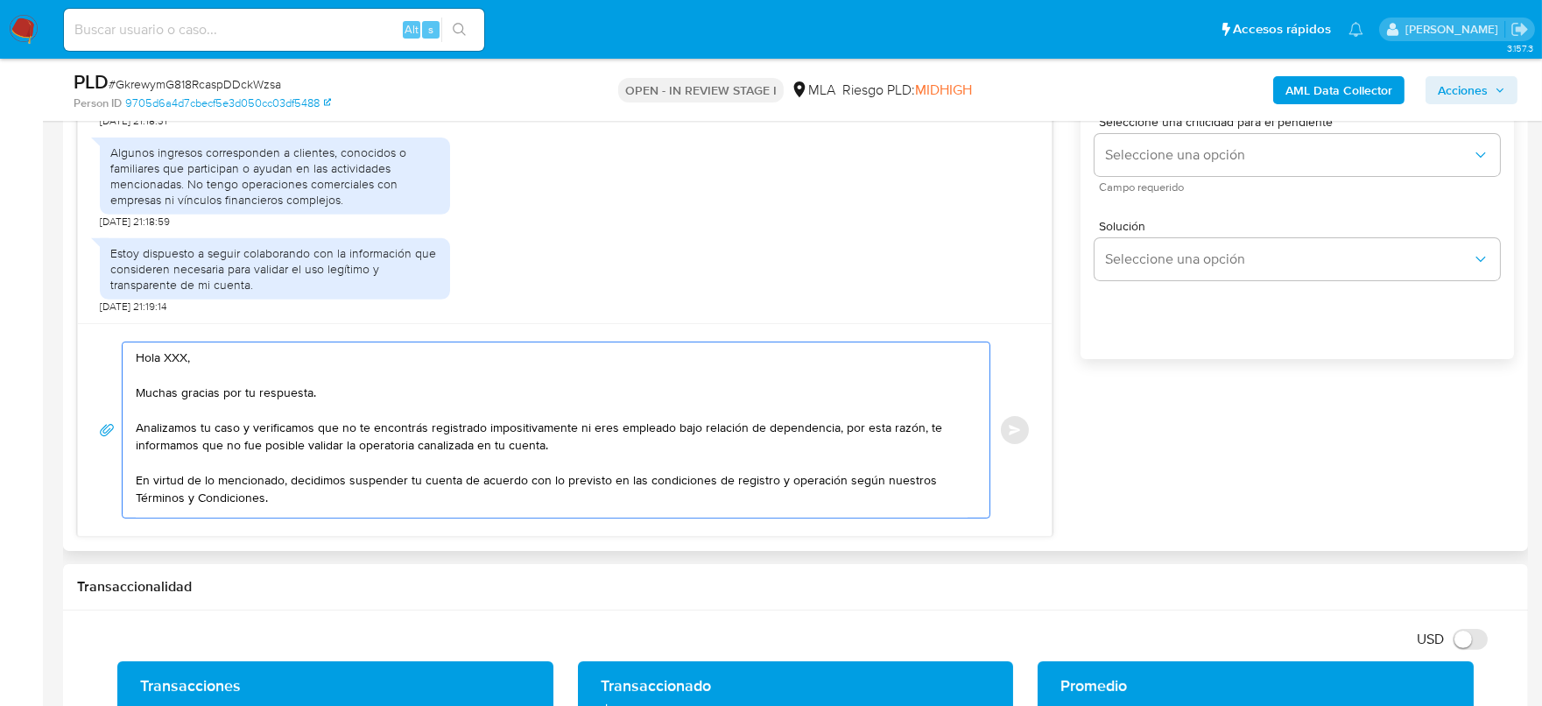
click at [366, 399] on textarea "Hola XXX, Muchas gracias por tu respuesta. Analizamos tu caso y verificamos que…" at bounding box center [552, 429] width 832 height 175
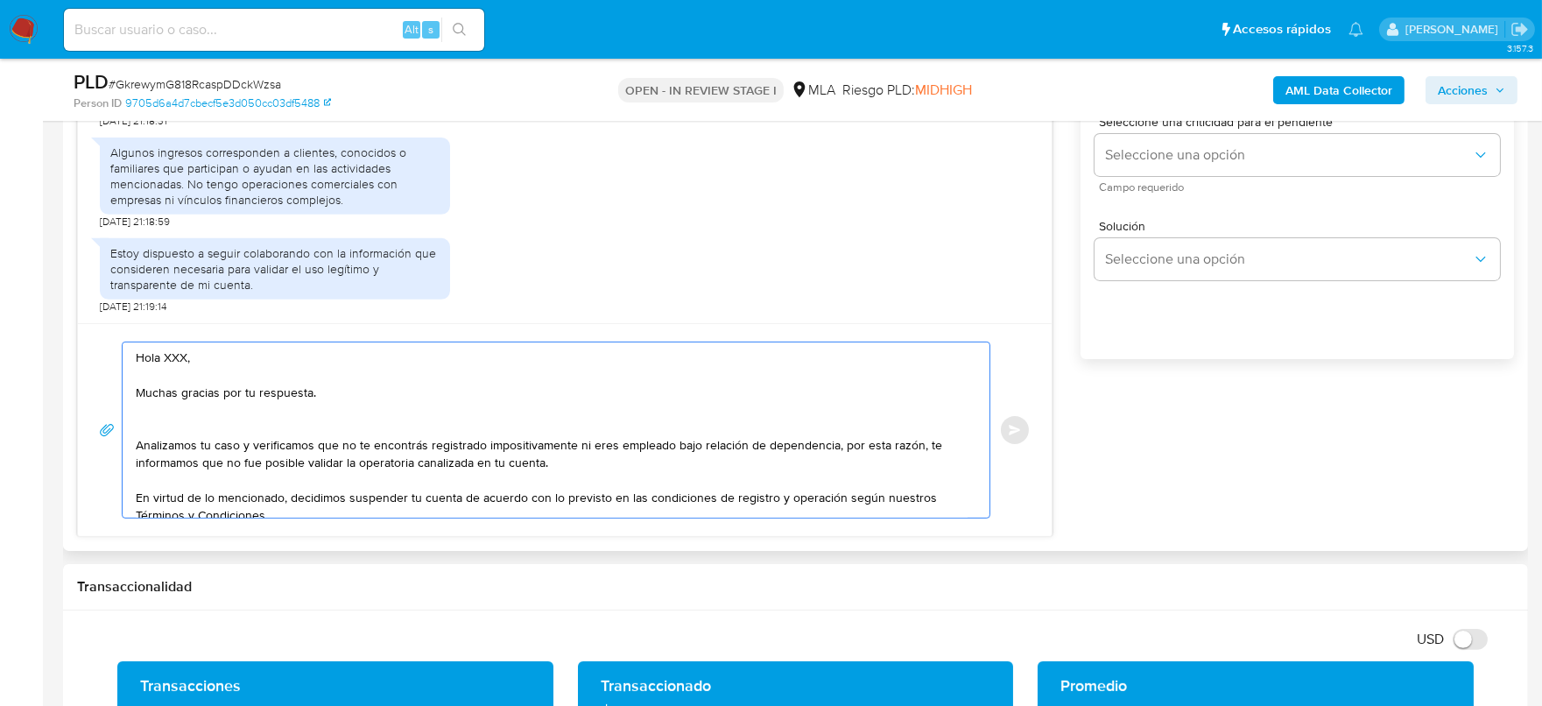
paste textarea "Analizamos tu caso y notamos que la información registra inconsistencias."
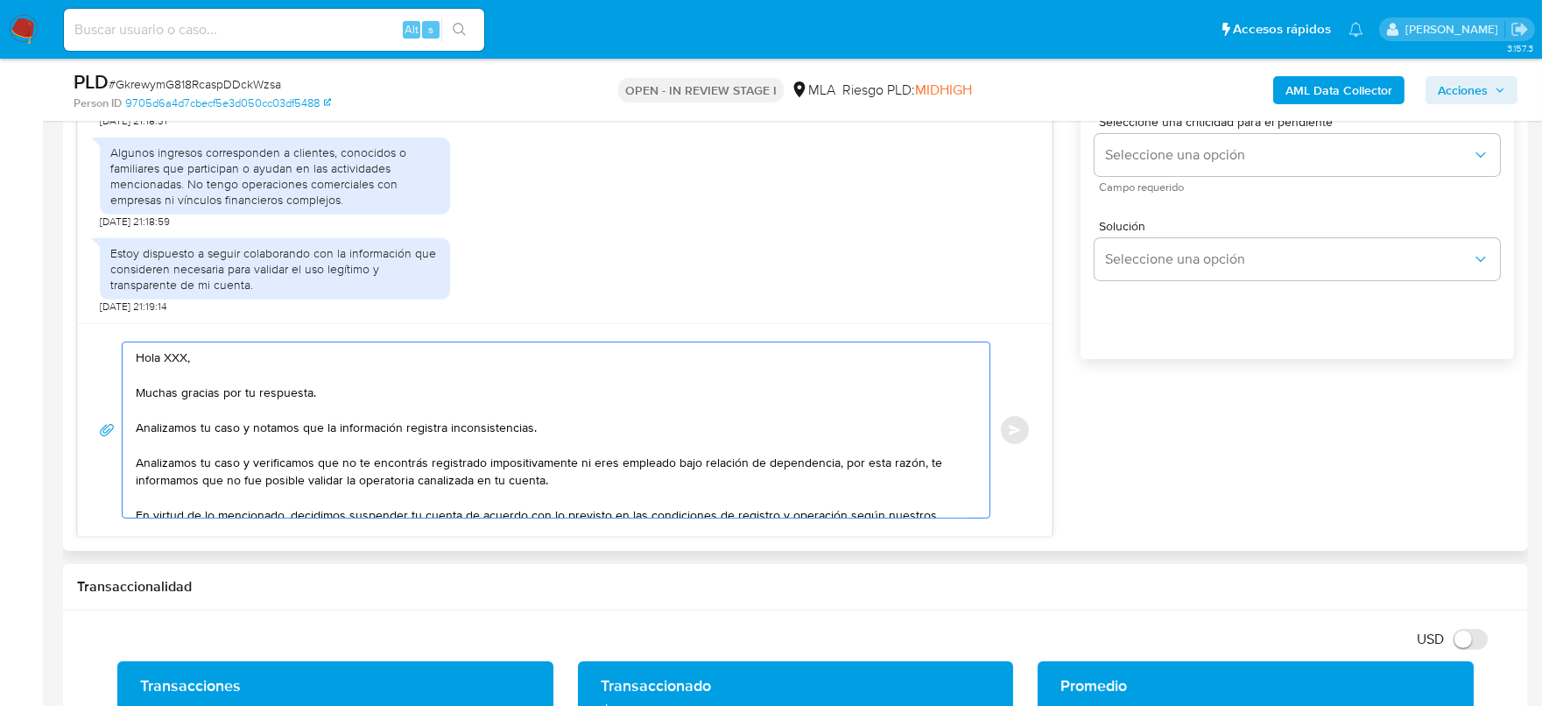
drag, startPoint x: 137, startPoint y: 456, endPoint x: 249, endPoint y: 460, distance: 112.1
click at [249, 460] on textarea "Hola XXX, Muchas gracias por tu respuesta. Analizamos tu caso y notamos que la …" at bounding box center [552, 429] width 832 height 175
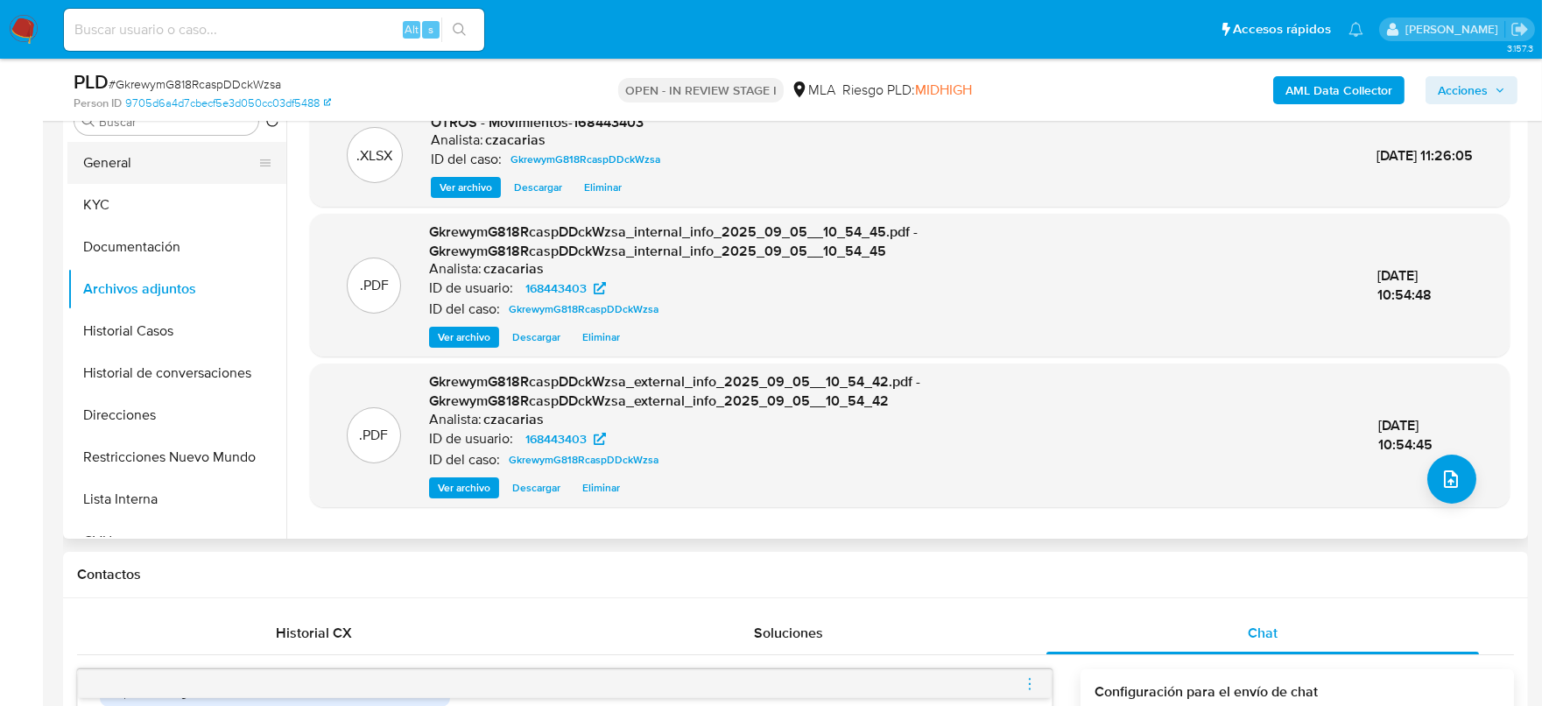
scroll to position [328, 0]
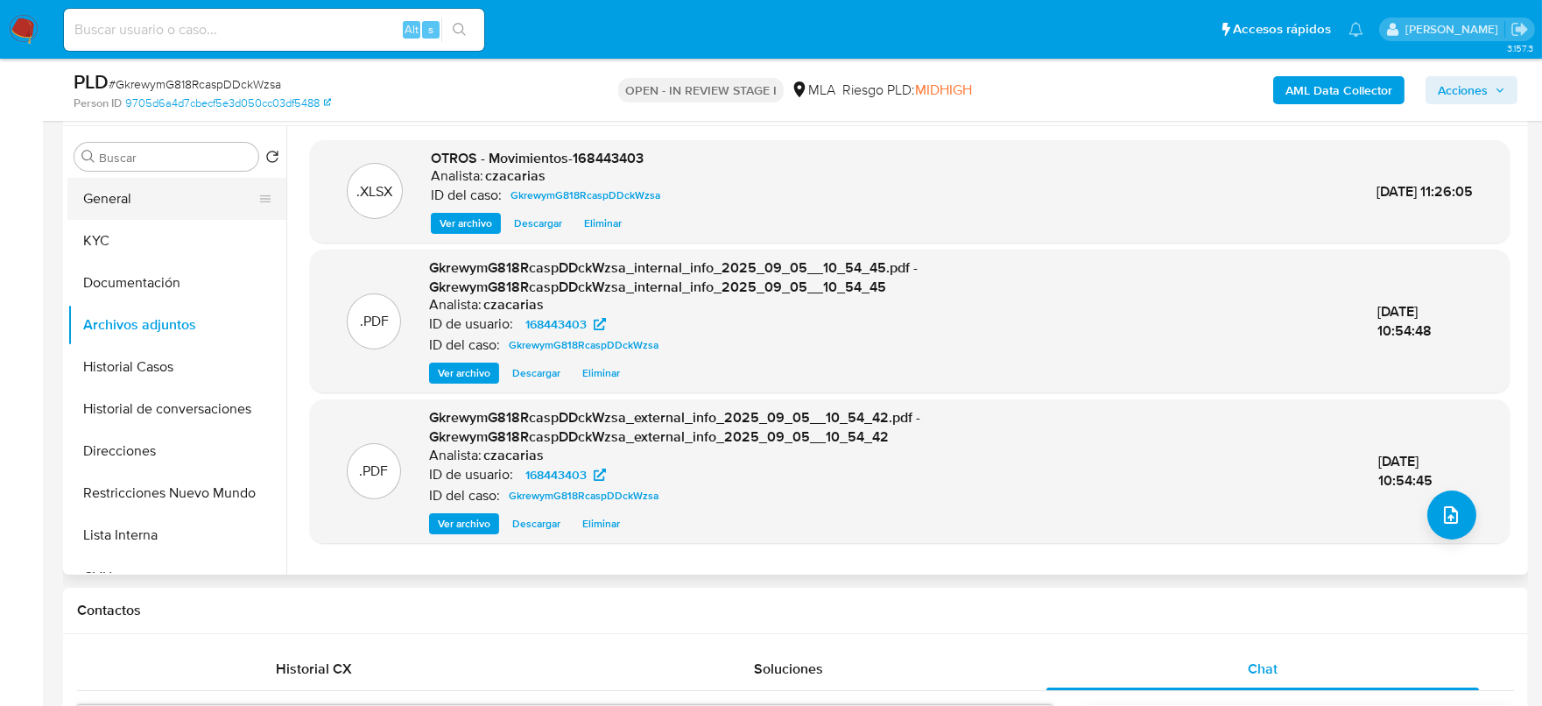
click at [131, 214] on button "General" at bounding box center [169, 199] width 205 height 42
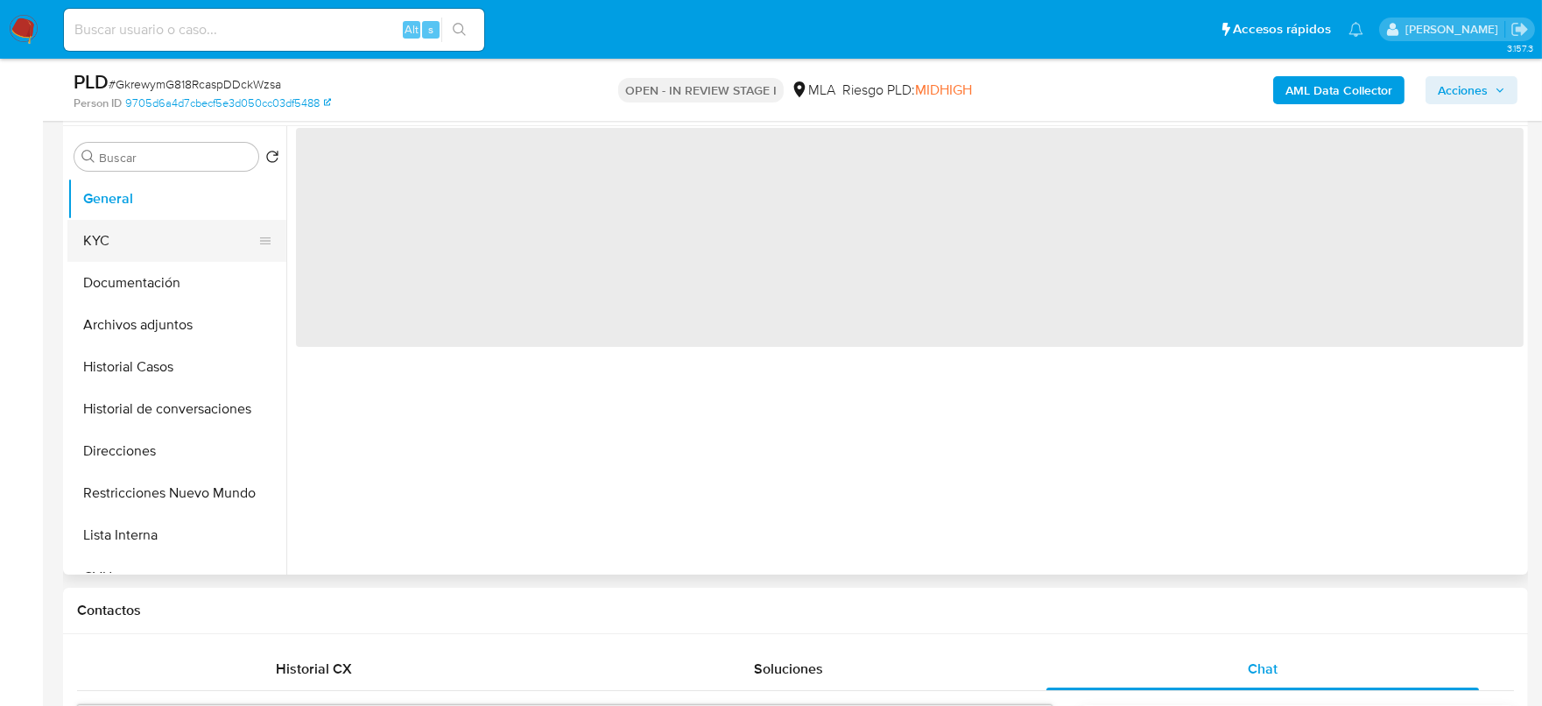
click at [132, 226] on button "KYC" at bounding box center [169, 241] width 205 height 42
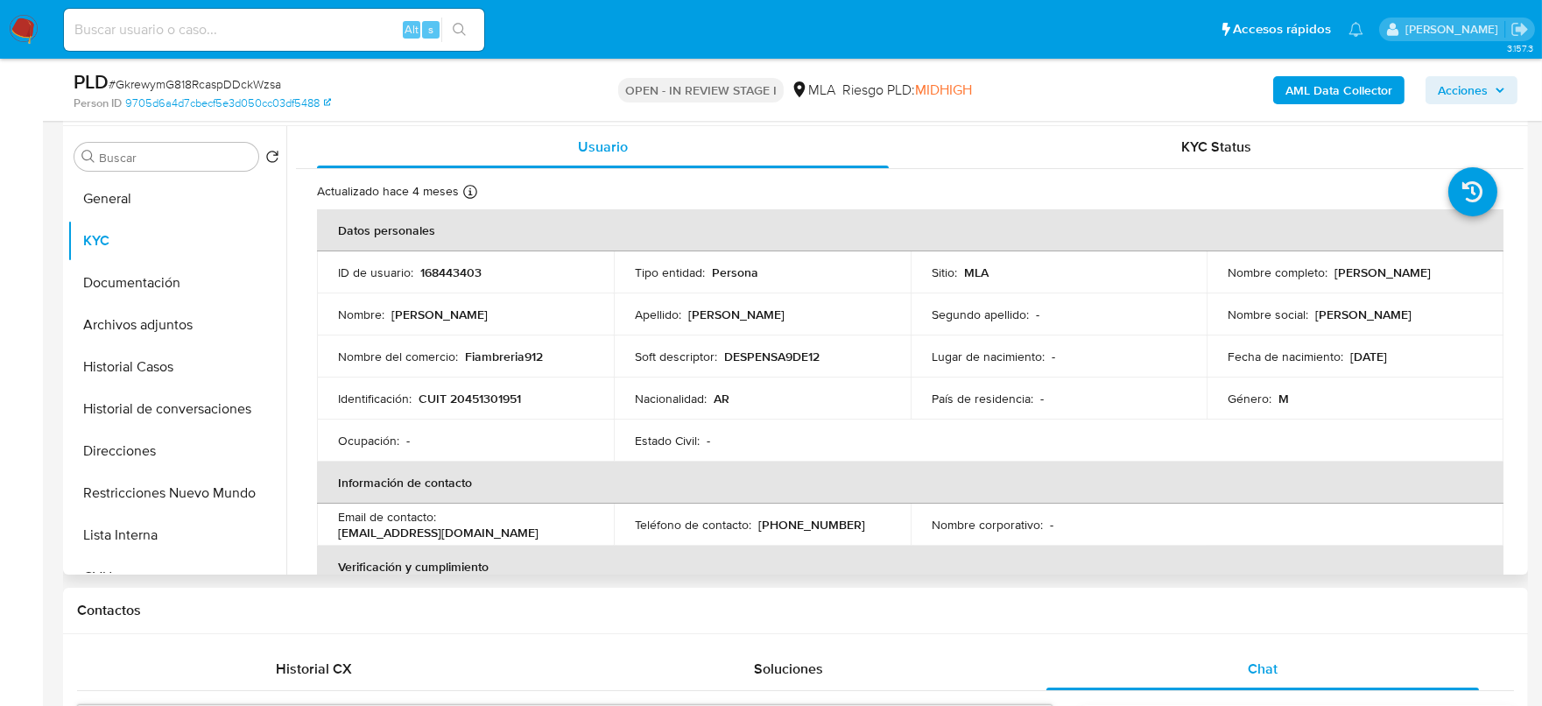
drag, startPoint x: 1331, startPoint y: 277, endPoint x: 1497, endPoint y: 262, distance: 167.1
click at [1363, 275] on p "[PERSON_NAME]" at bounding box center [1382, 272] width 96 height 16
drag, startPoint x: 1324, startPoint y: 272, endPoint x: 1470, endPoint y: 268, distance: 146.3
click at [1470, 268] on div "Nombre completo : [PERSON_NAME]" at bounding box center [1354, 272] width 255 height 16
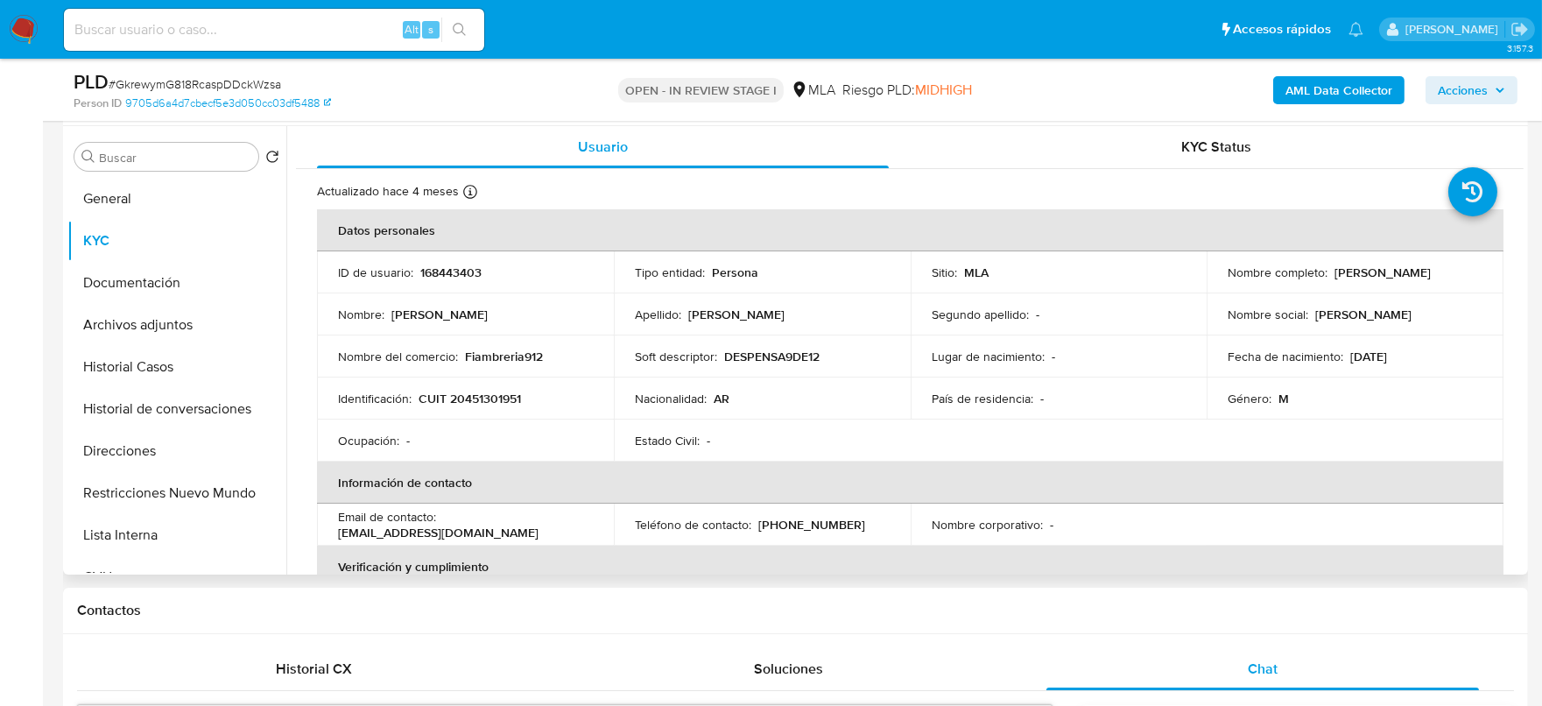
copy div "[PERSON_NAME]"
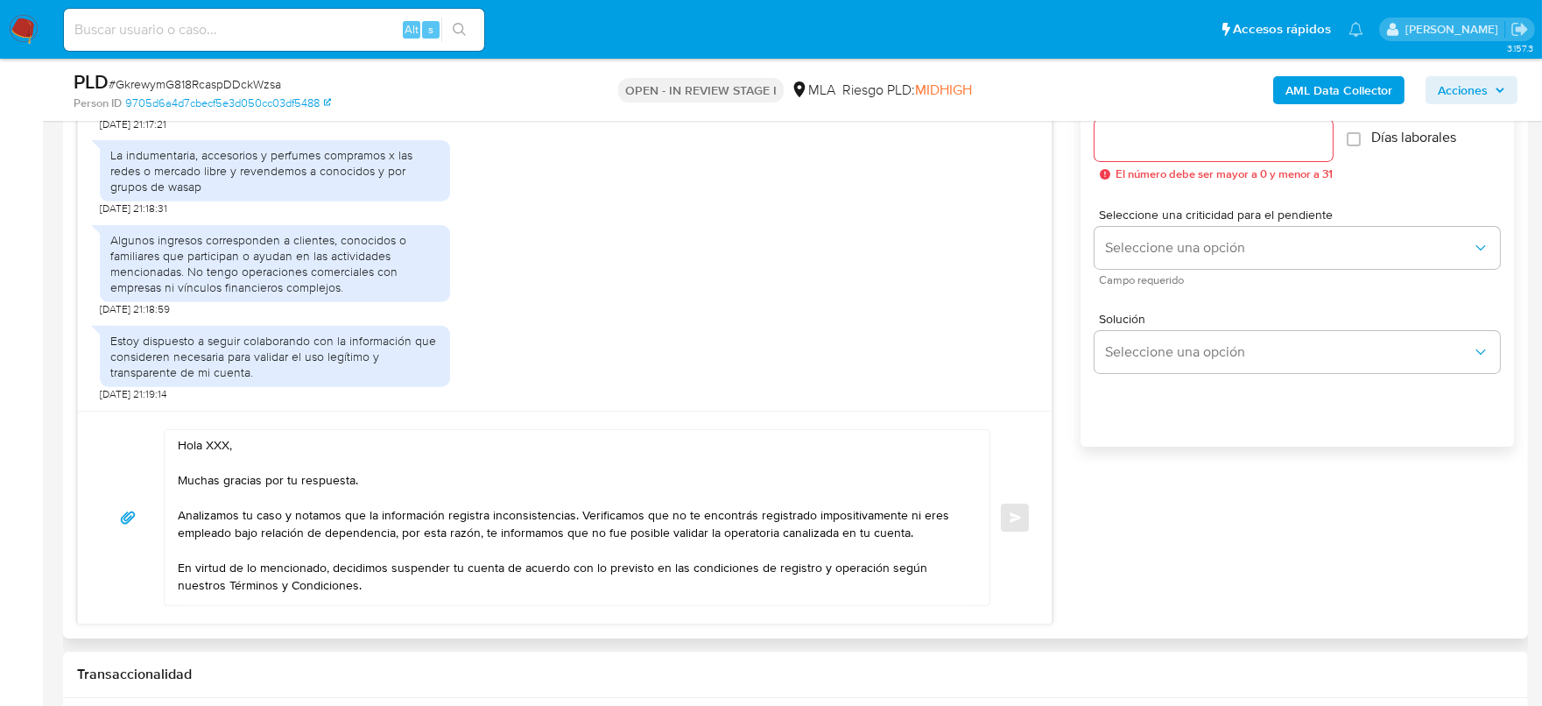
scroll to position [1094, 0]
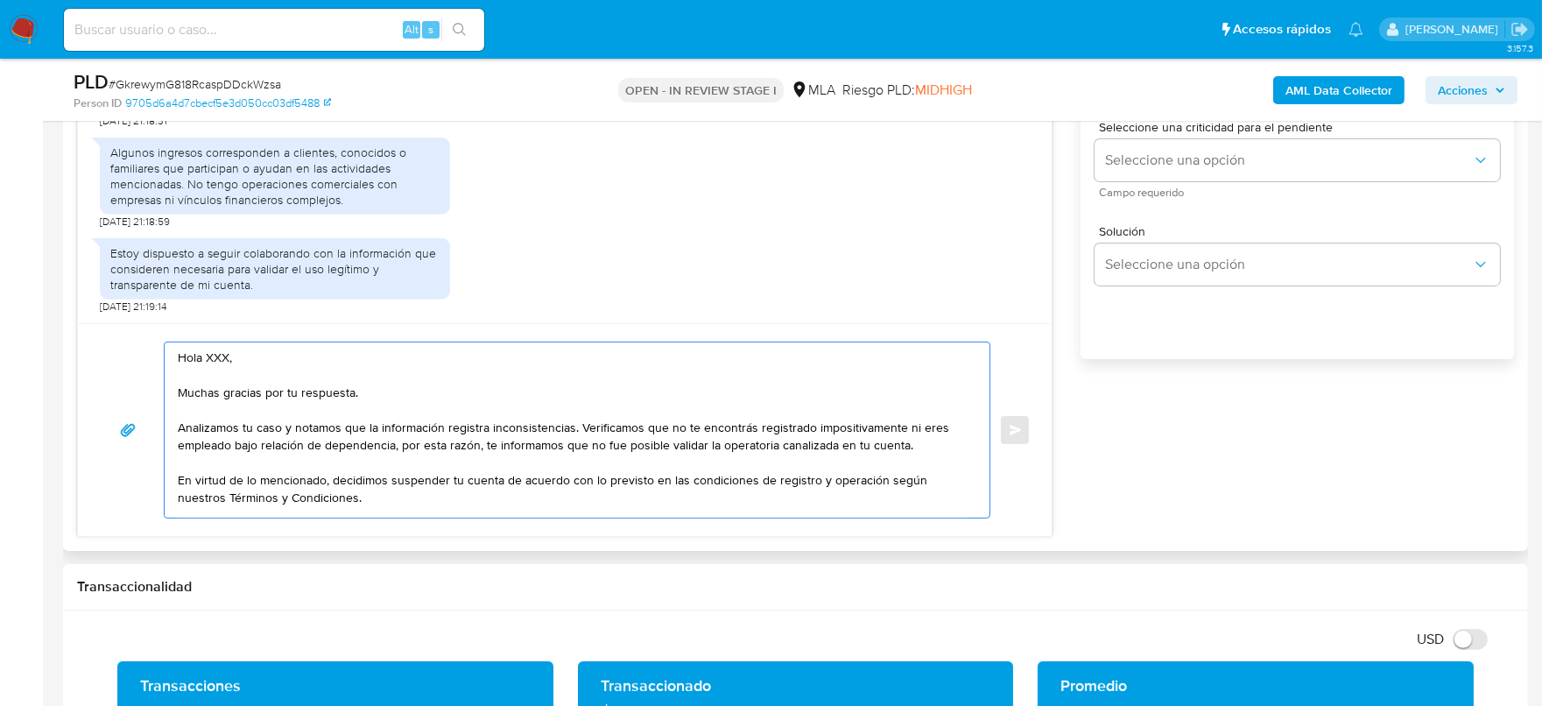
drag, startPoint x: 253, startPoint y: 351, endPoint x: 204, endPoint y: 355, distance: 49.1
click at [204, 355] on textarea "Hola XXX, Muchas gracias por tu respuesta. Analizamos tu caso y notamos que la …" at bounding box center [573, 429] width 790 height 175
paste textarea "[PERSON_NAME] [PERSON_NAME]"
drag, startPoint x: 192, startPoint y: 429, endPoint x: 689, endPoint y: 430, distance: 497.2
click at [671, 423] on textarea "Hola Cristian Gabriel Figueroa Muchas gracias por tu respuesta. Analizamos tu c…" at bounding box center [573, 429] width 790 height 175
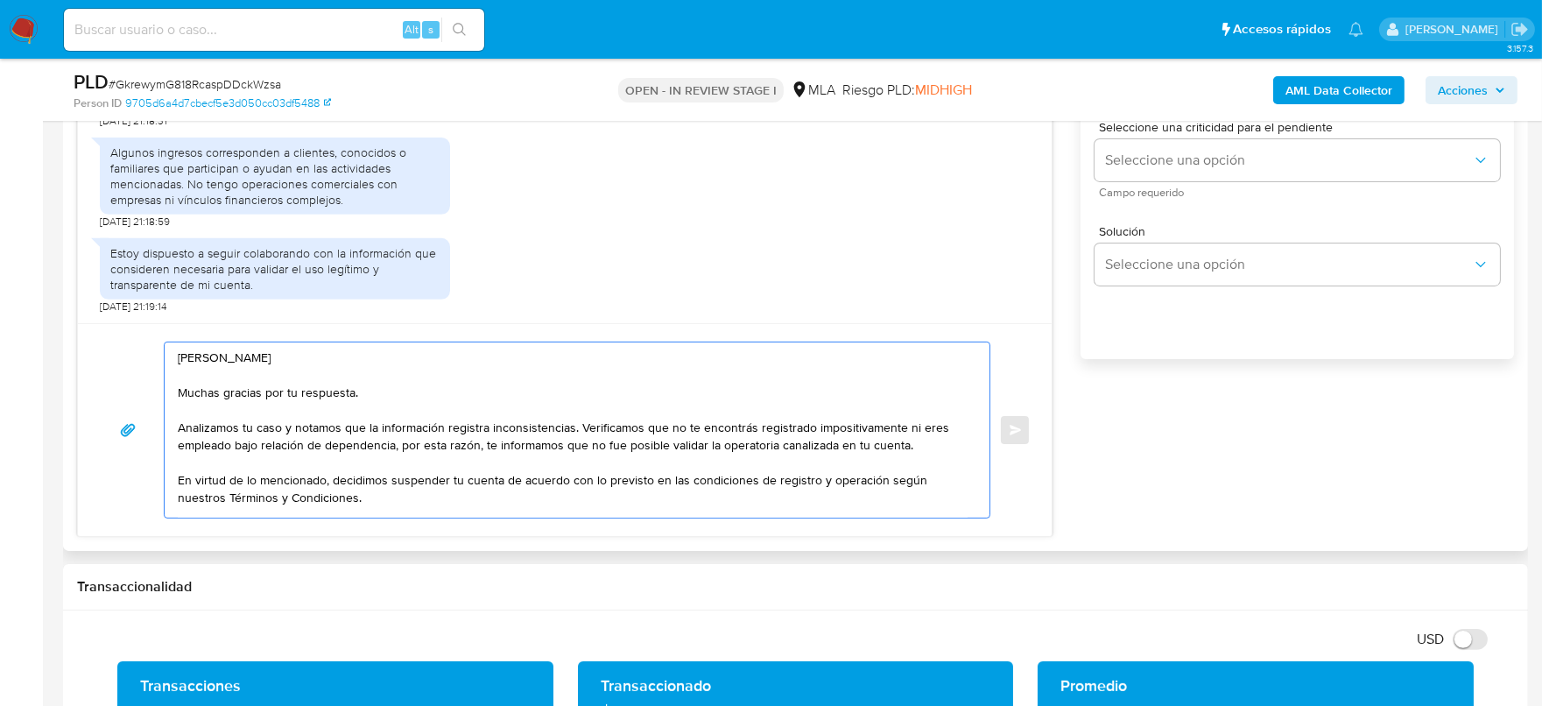
click at [733, 433] on textarea "Hola Cristian Gabriel Figueroa Muchas gracias por tu respuesta. Analizamos tu c…" at bounding box center [573, 429] width 790 height 175
drag, startPoint x: 903, startPoint y: 428, endPoint x: 394, endPoint y: 441, distance: 509.6
click at [394, 441] on textarea "Hola Cristian Gabriel Figueroa Muchas gracias por tu respuesta. Analizamos tu c…" at bounding box center [573, 429] width 790 height 175
click at [578, 425] on textarea "Hola Cristian Gabriel Figueroa Muchas gracias por tu respuesta. Analizamos tu c…" at bounding box center [573, 429] width 790 height 175
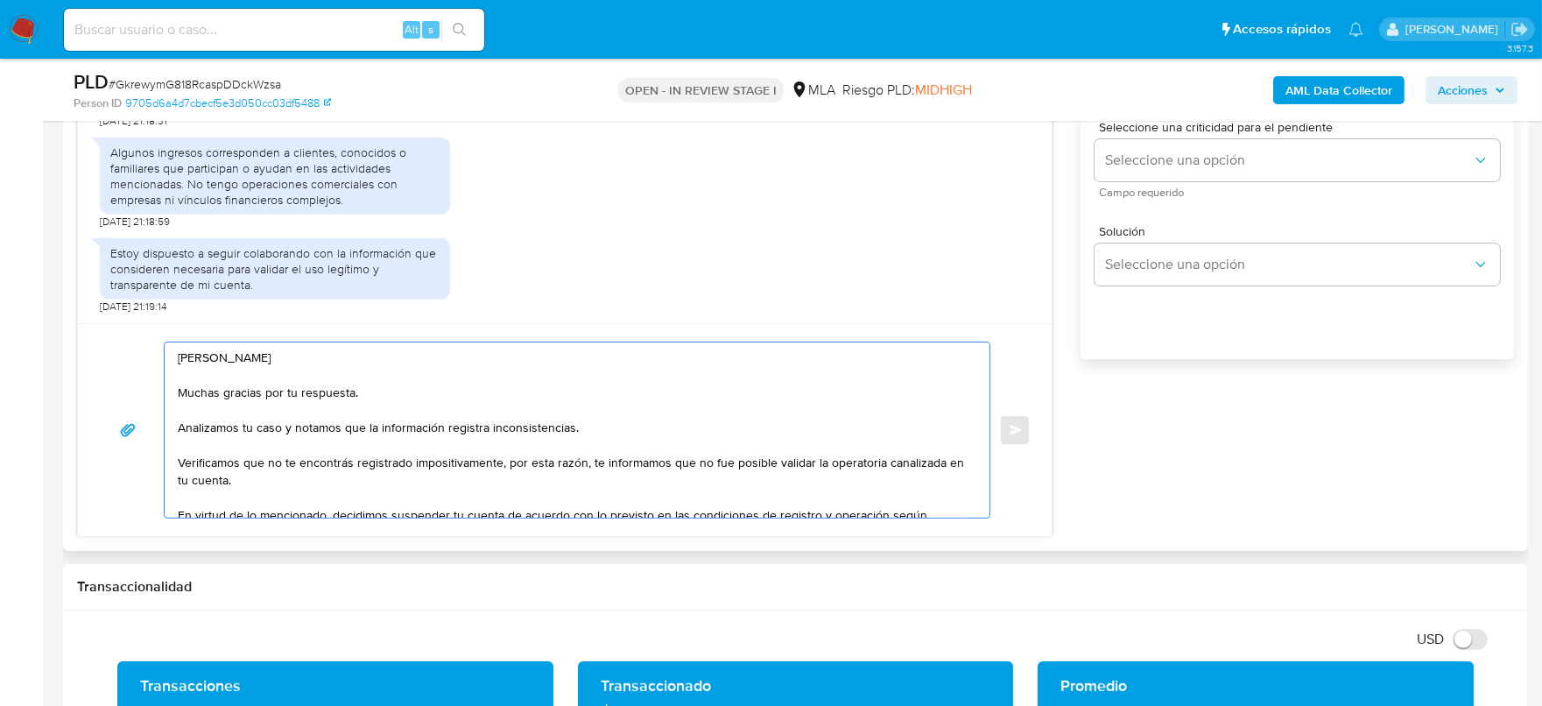
click at [481, 484] on textarea "Hola [PERSON_NAME] [PERSON_NAME] Muchas gracias por tu respuesta. Analizamos tu…" at bounding box center [573, 429] width 790 height 175
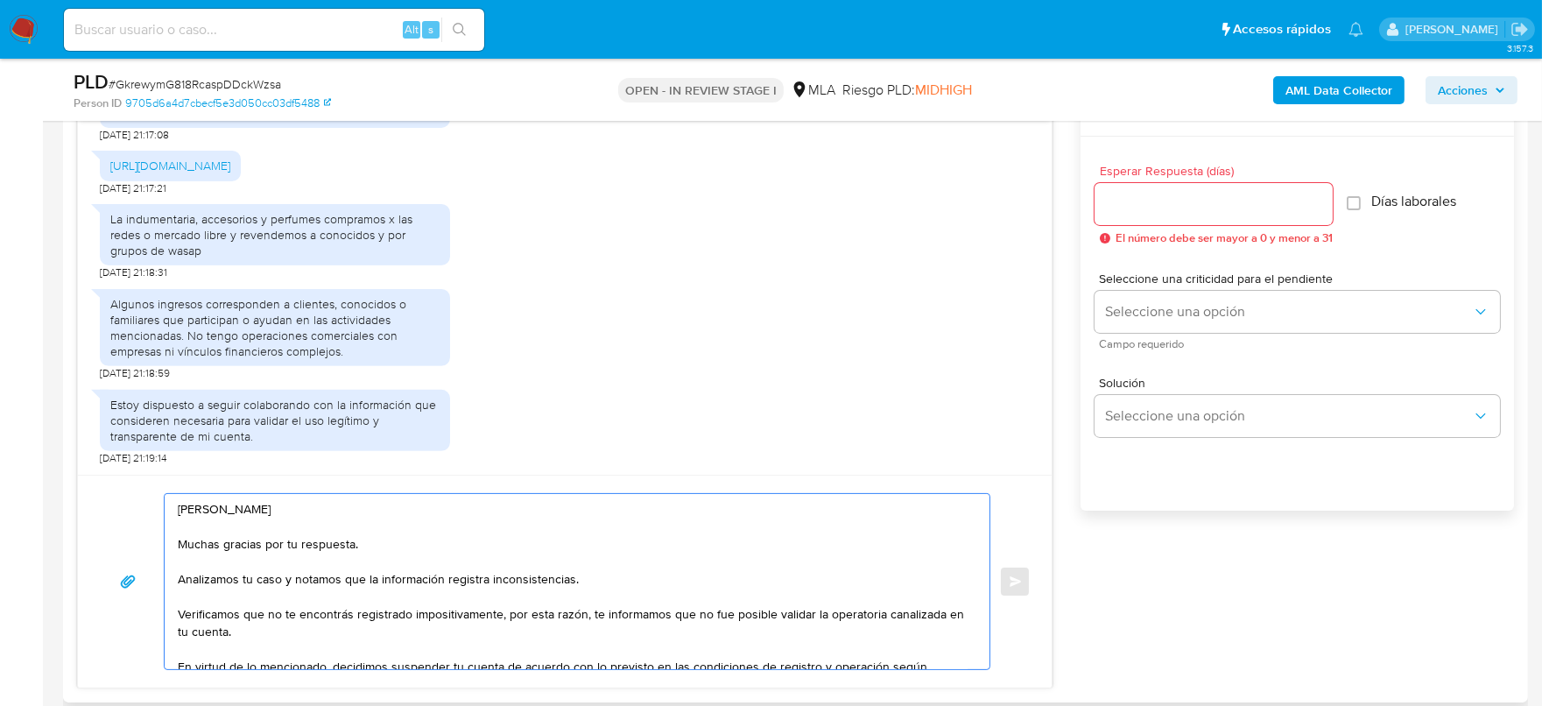
scroll to position [931, 0]
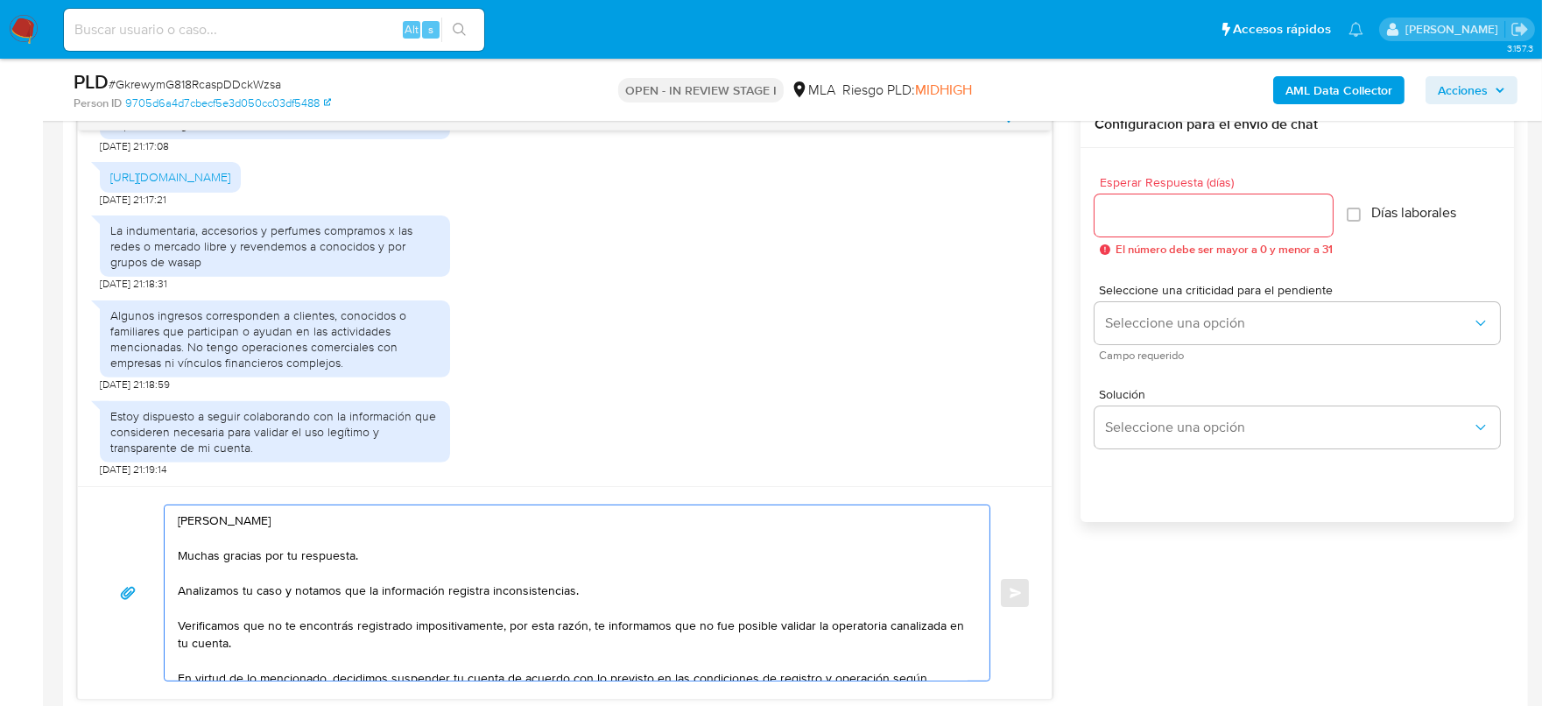
type textarea "Hola [PERSON_NAME] [PERSON_NAME] Muchas gracias por tu respuesta. Analizamos tu…"
click at [1145, 226] on div at bounding box center [1213, 215] width 238 height 42
click at [1143, 221] on input "Esperar Respuesta (días)" at bounding box center [1213, 215] width 238 height 23
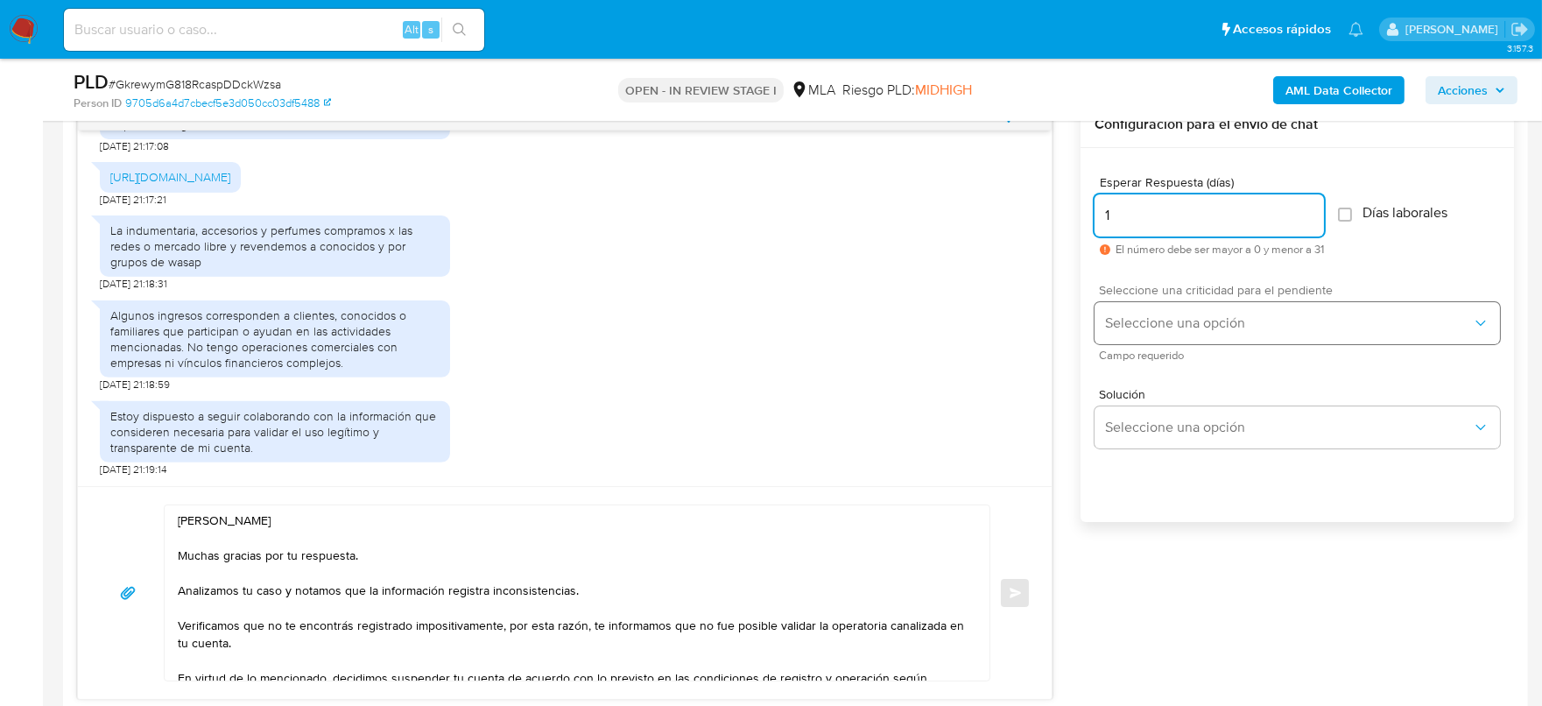
type input "1"
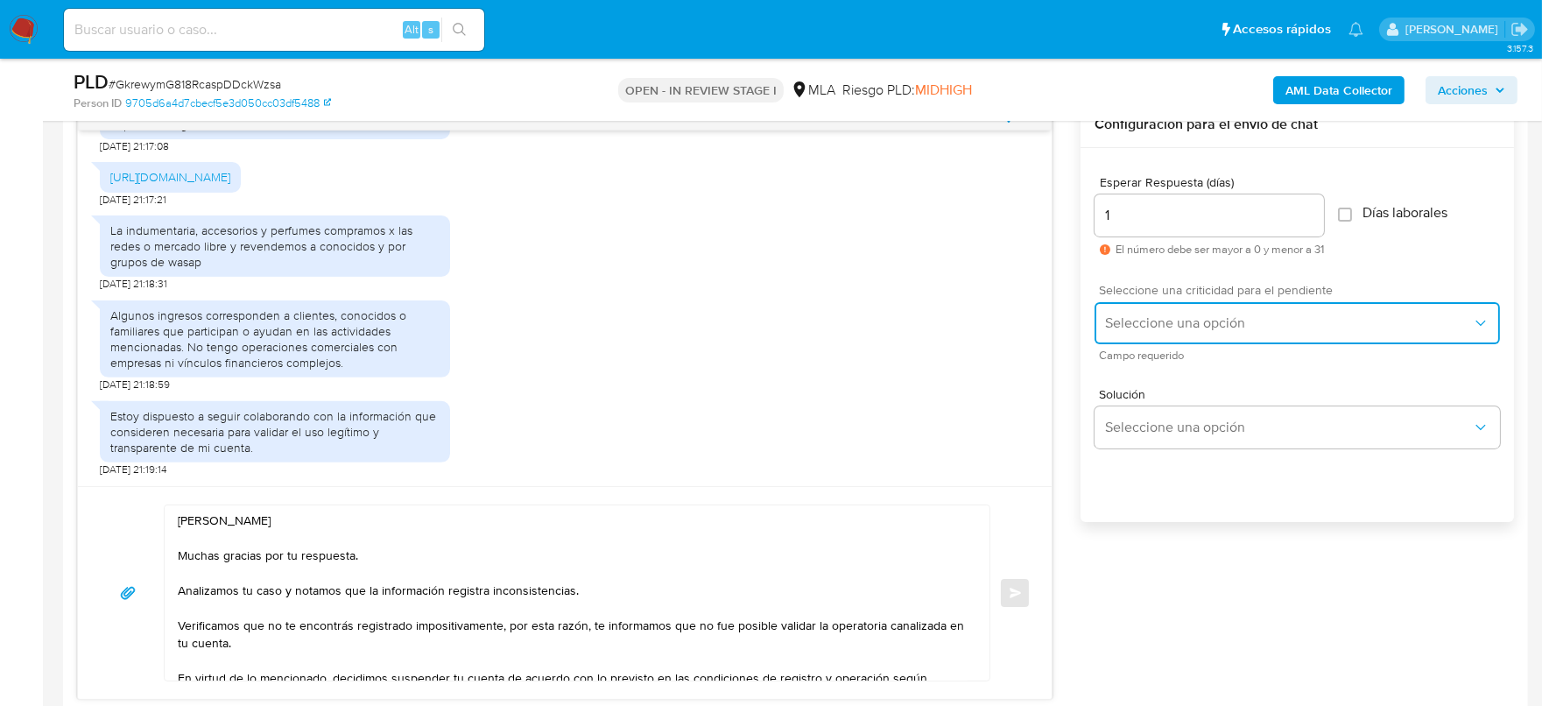
click at [1149, 327] on span "Seleccione una opción" at bounding box center [1288, 323] width 367 height 18
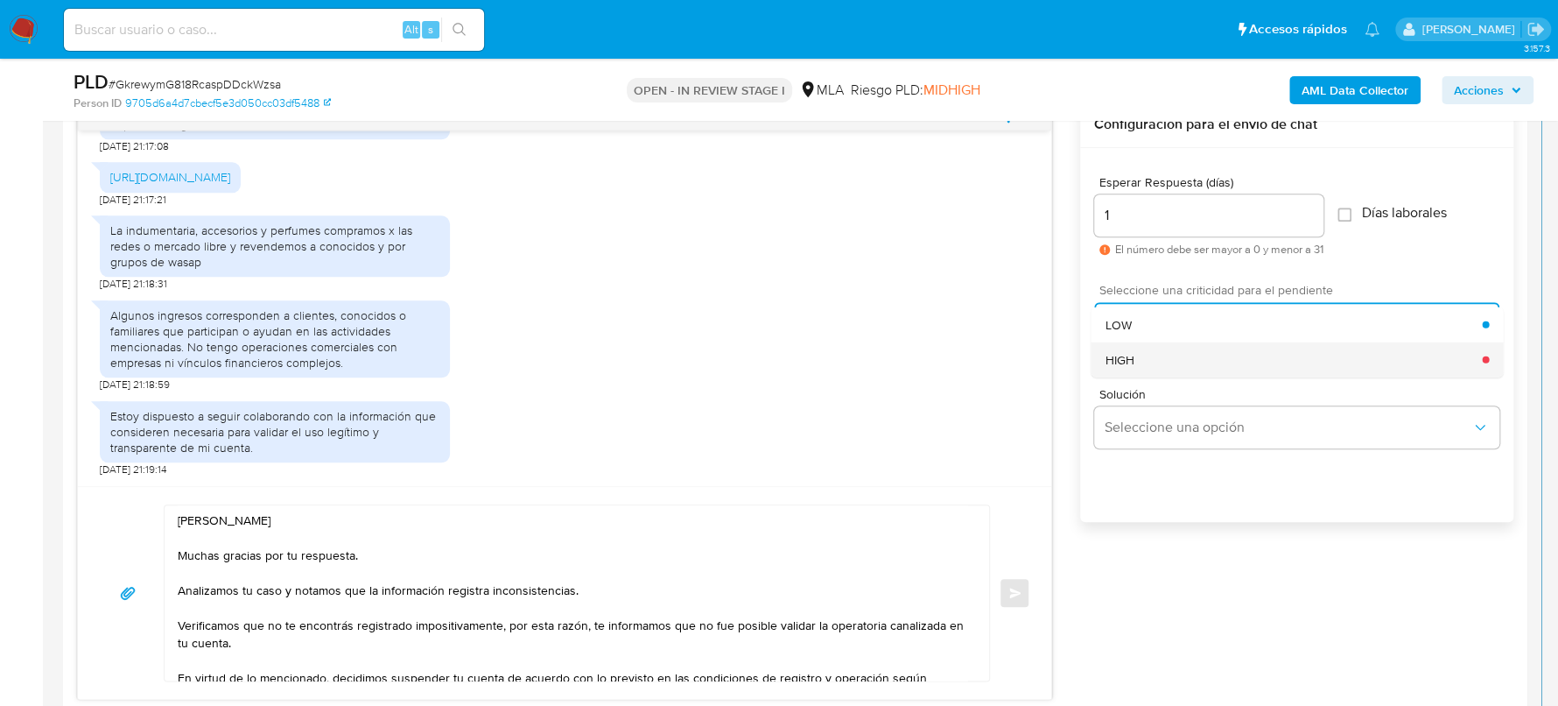
click at [1159, 365] on div "HIGH" at bounding box center [1293, 358] width 377 height 35
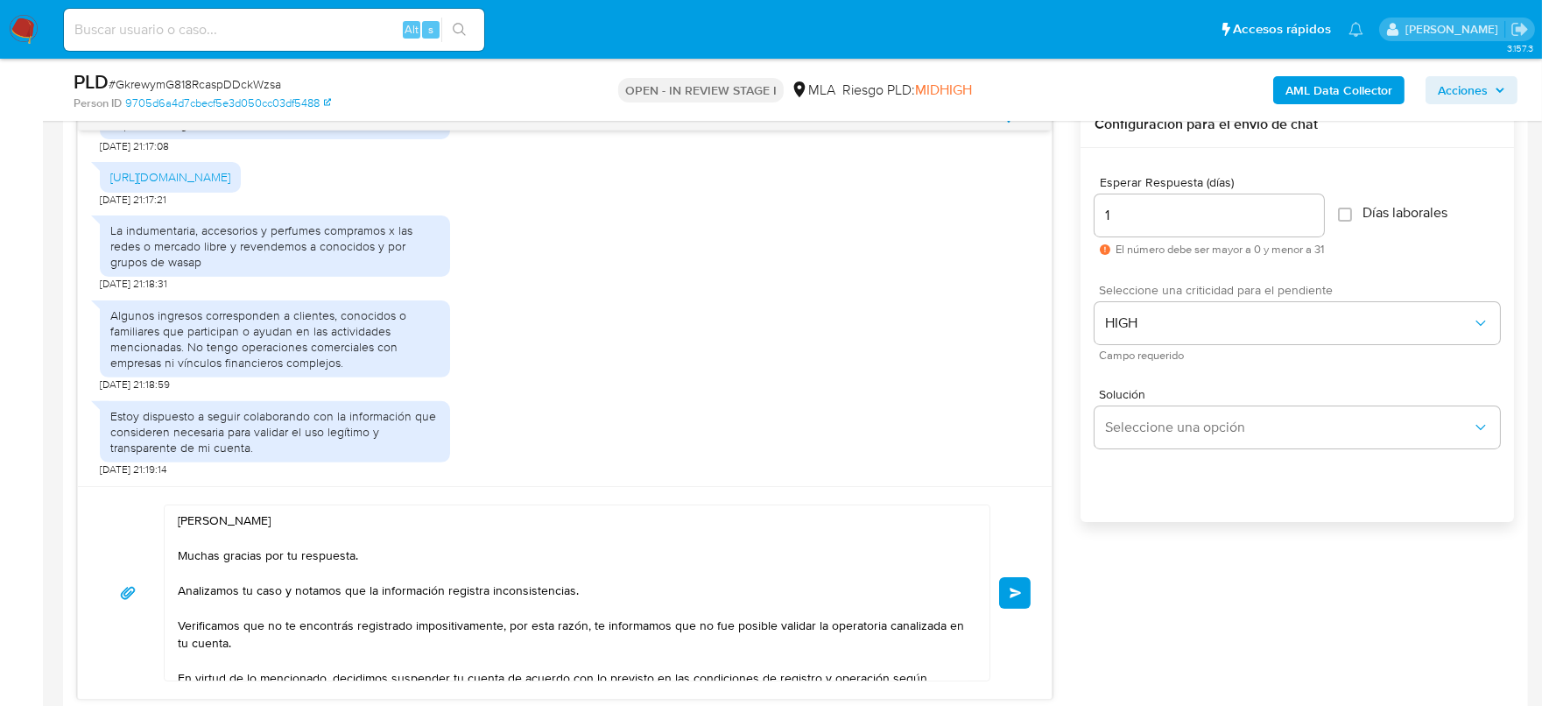
click at [1212, 494] on div "Esperar Respuesta (días) 1 El número debe ser mayor a 0 y menor a 31 Días labor…" at bounding box center [1296, 358] width 433 height 420
click at [1120, 228] on div "1" at bounding box center [1208, 215] width 229 height 42
drag, startPoint x: 1136, startPoint y: 210, endPoint x: 1087, endPoint y: 213, distance: 49.1
click at [1087, 213] on div "Esperar Respuesta (días) 1 El número debe ser mayor a 0 y menor a 31 Días labor…" at bounding box center [1296, 358] width 433 height 420
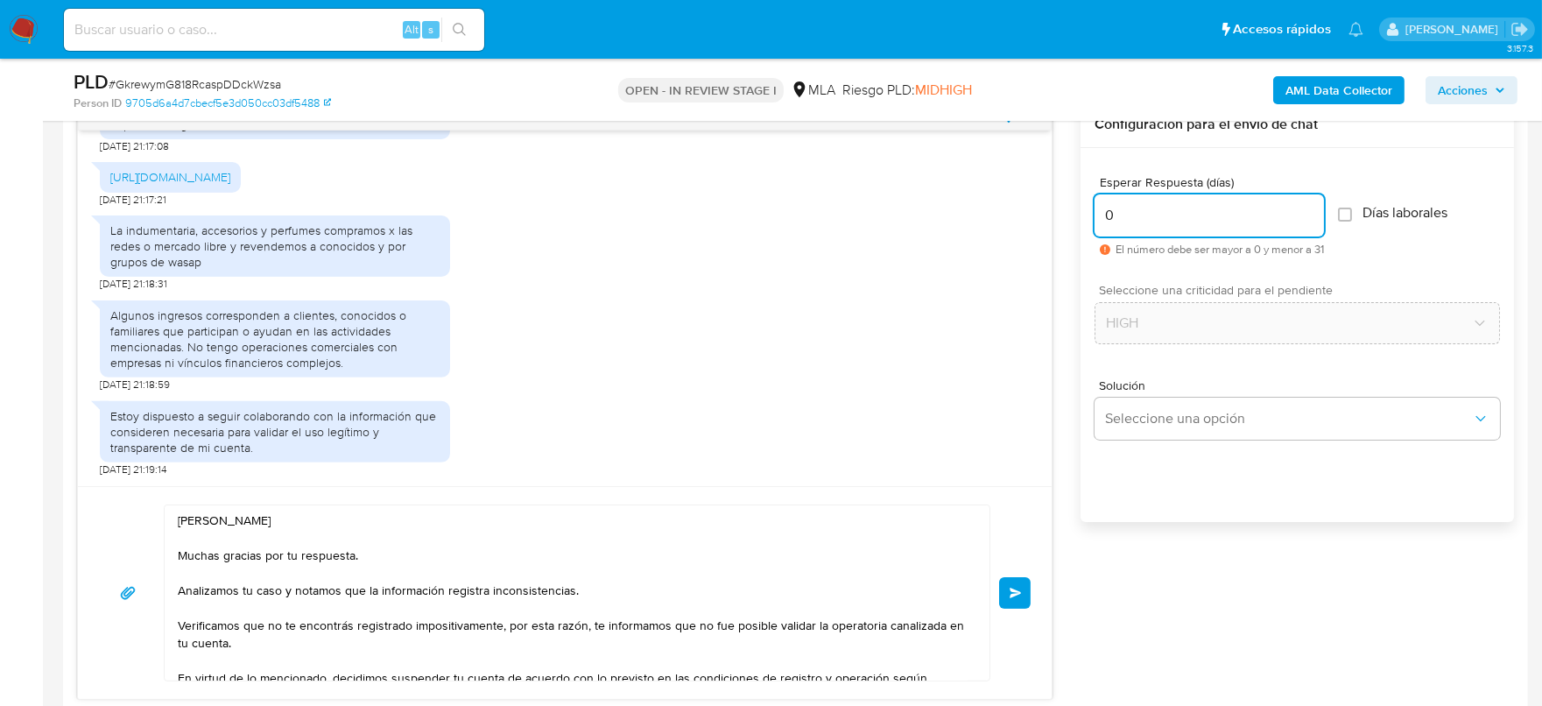
type input "0"
click at [1127, 565] on div "Esperar Respuesta (días) 0 El número debe ser mayor a 0 y menor a 31 Días labor…" at bounding box center [1296, 358] width 433 height 420
click at [1023, 591] on button "Enviar" at bounding box center [1015, 593] width 32 height 32
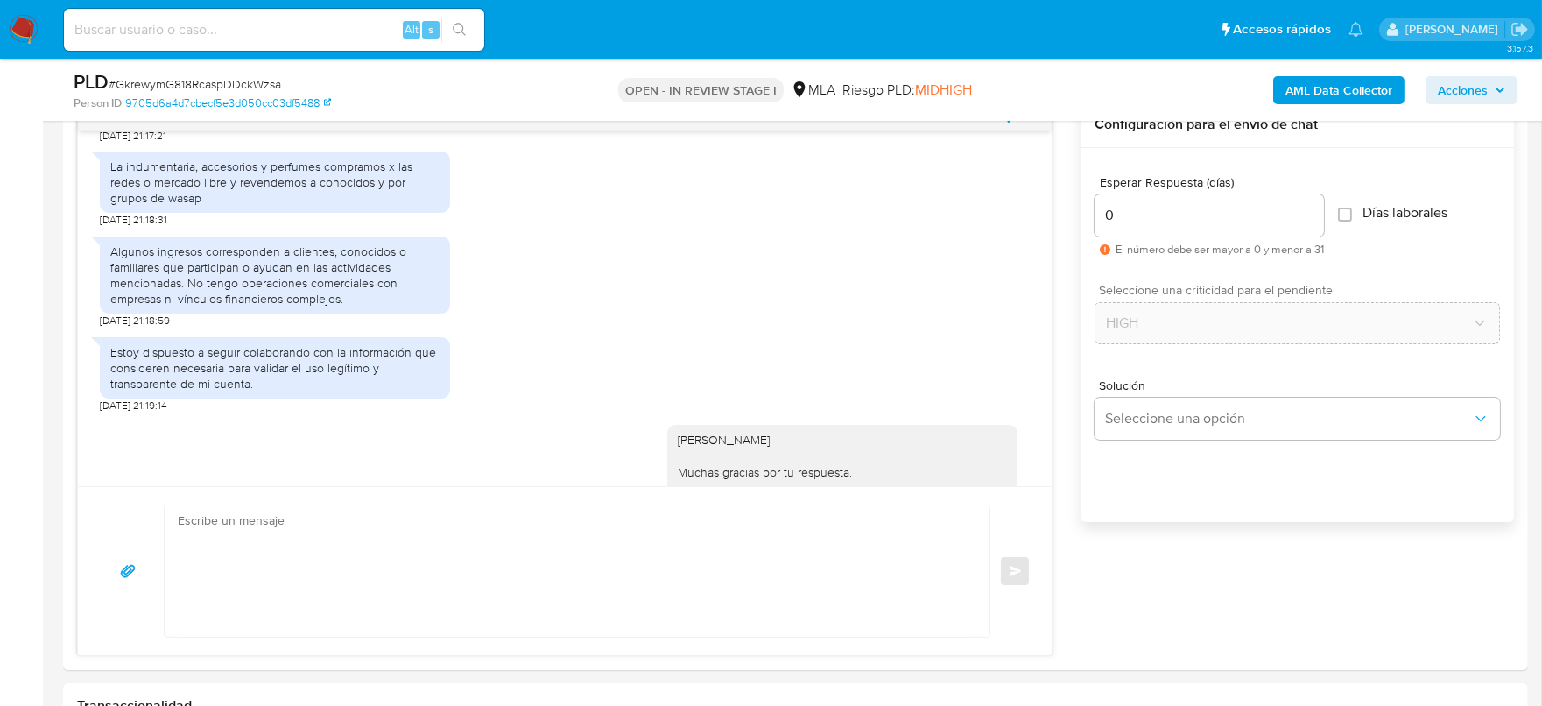
scroll to position [2008, 0]
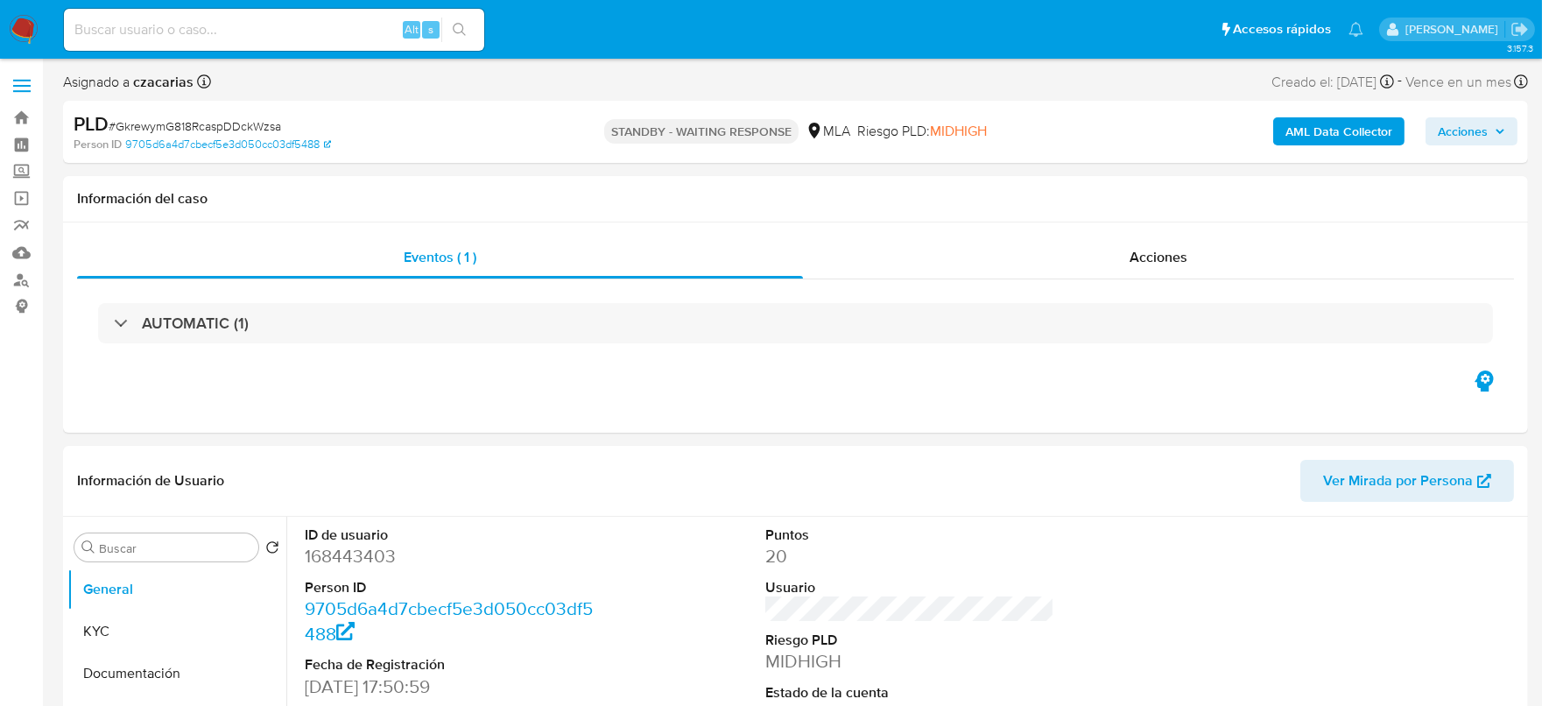
select select "10"
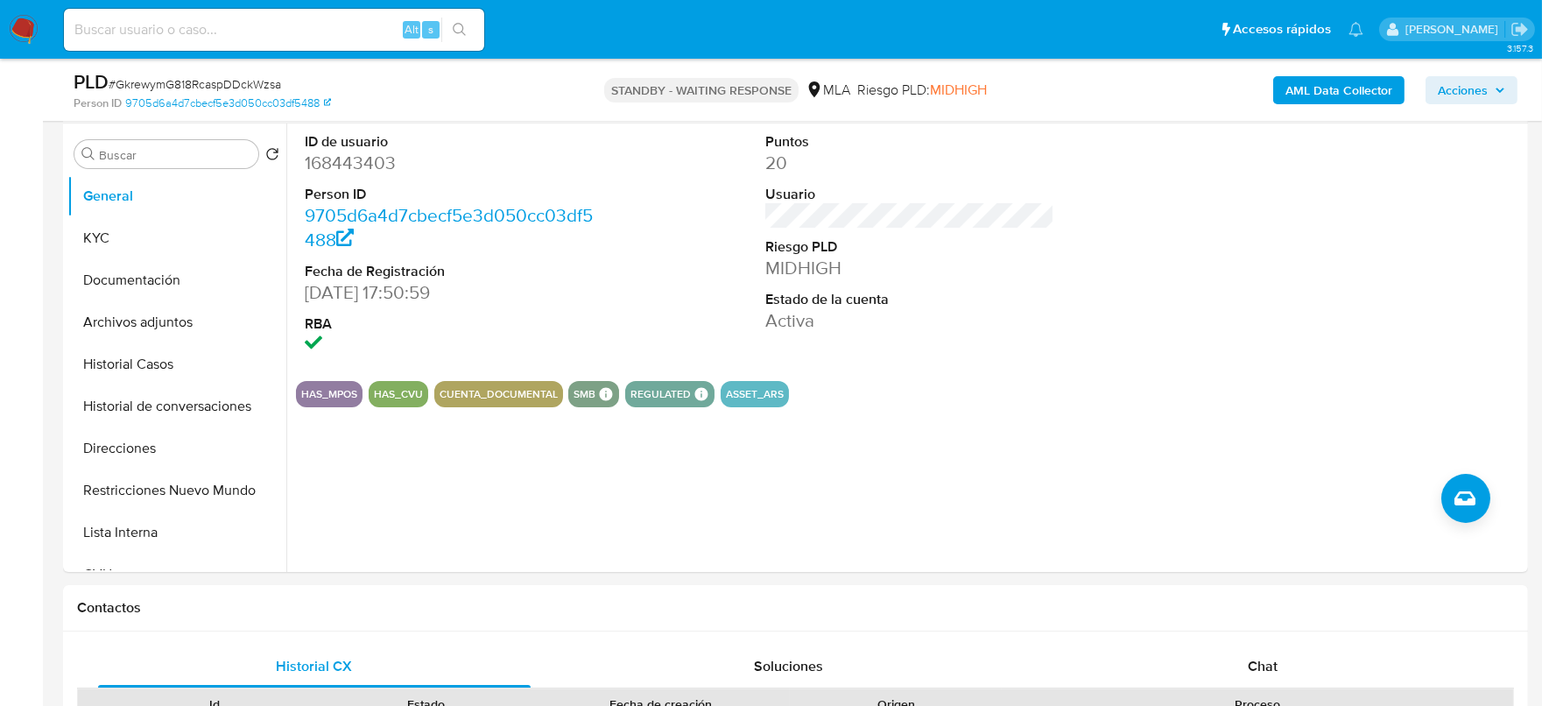
scroll to position [328, 0]
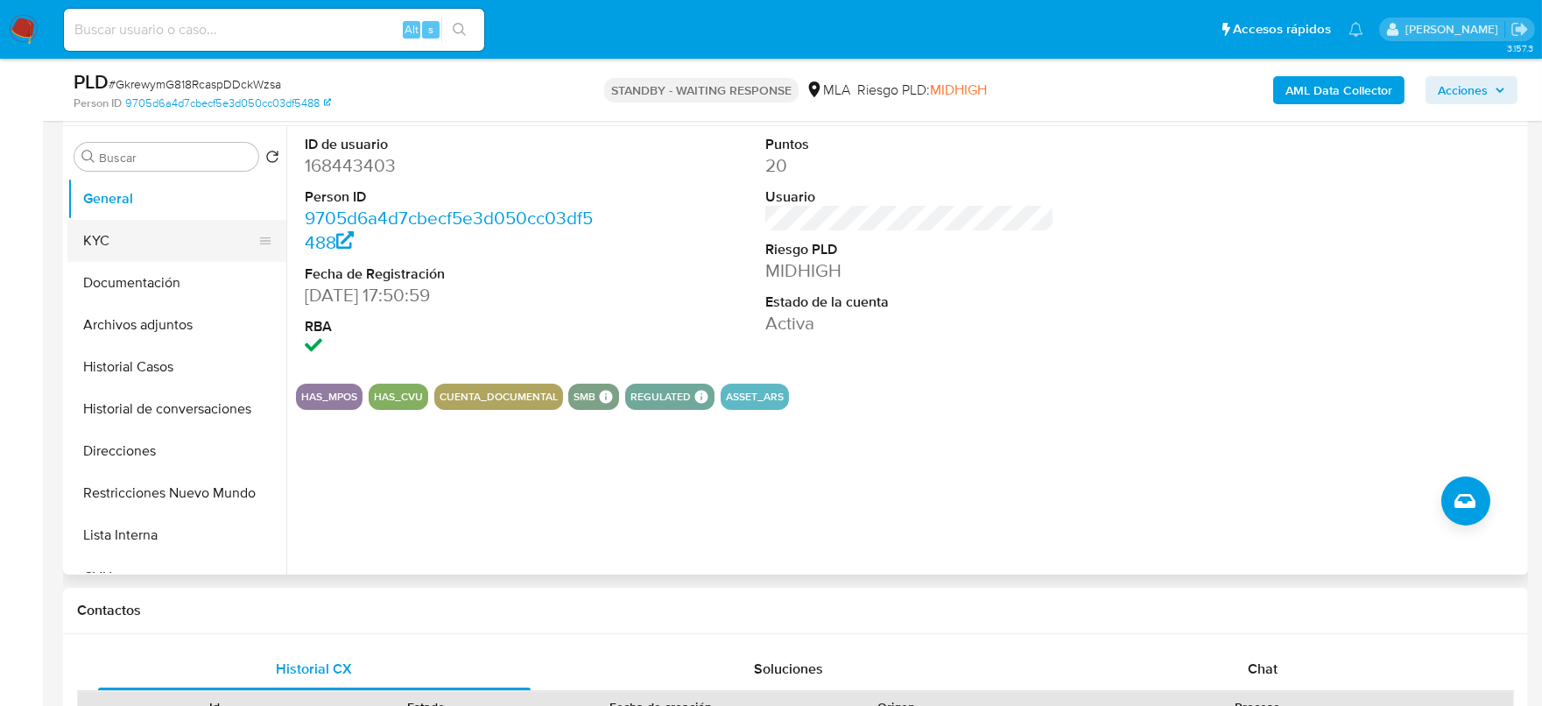
click at [103, 246] on button "KYC" at bounding box center [169, 241] width 205 height 42
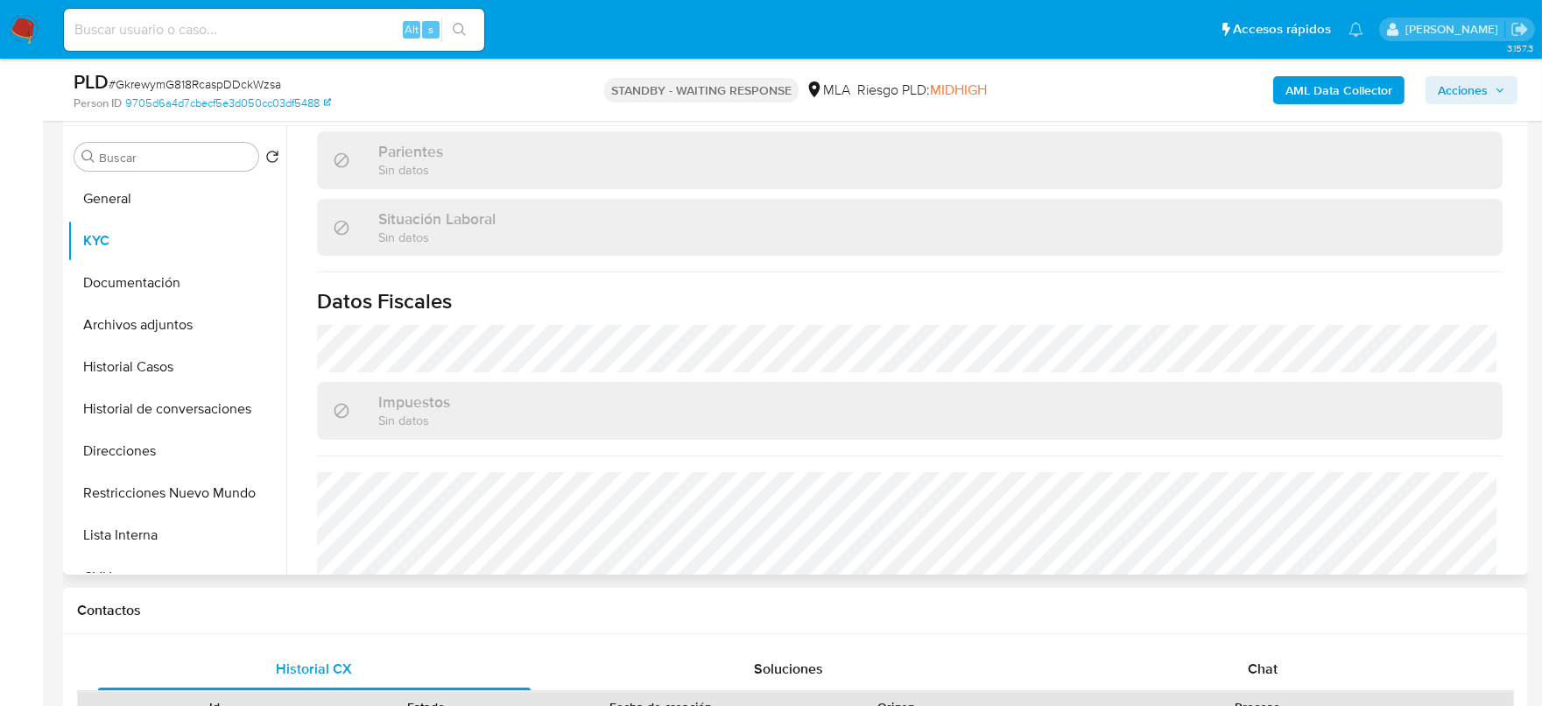
scroll to position [938, 0]
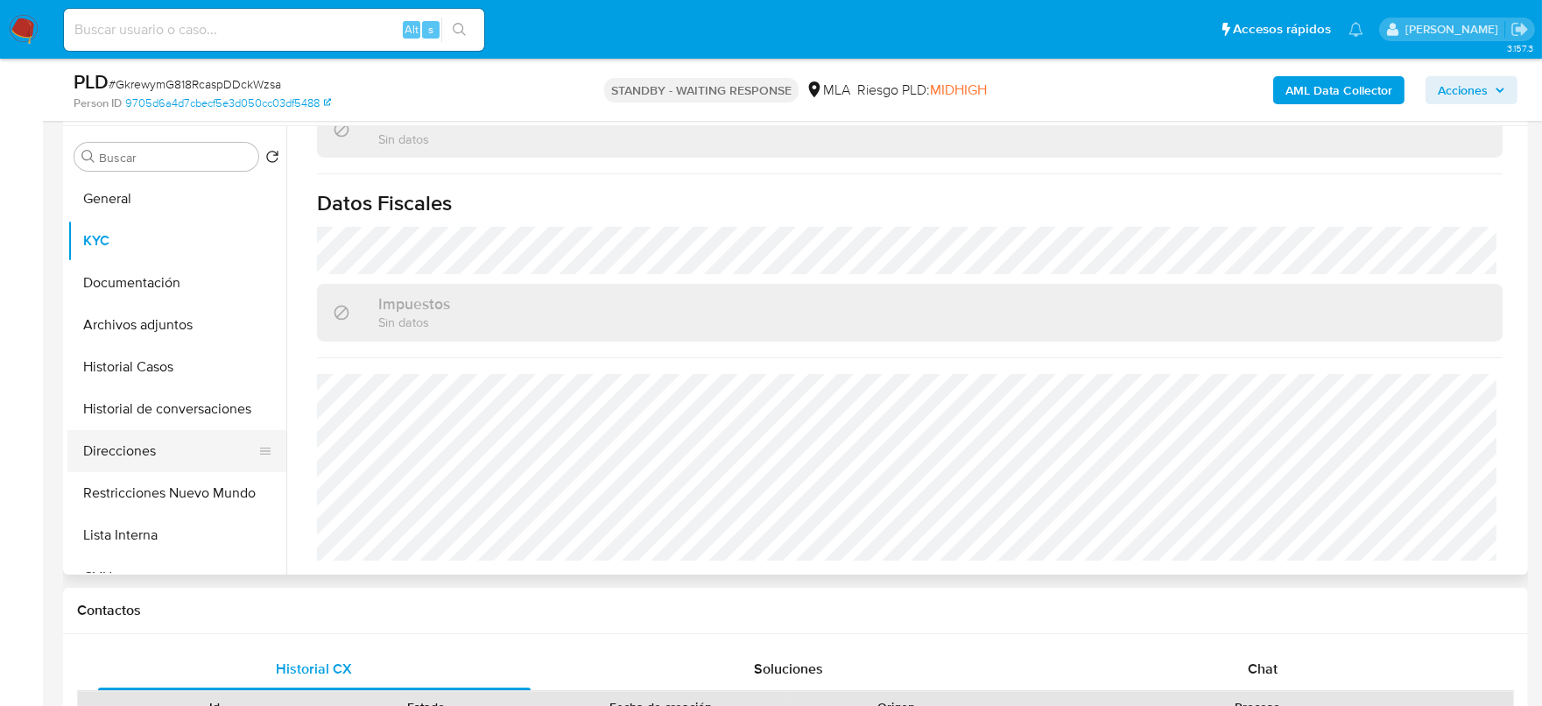
click at [153, 453] on button "Direcciones" at bounding box center [169, 451] width 205 height 42
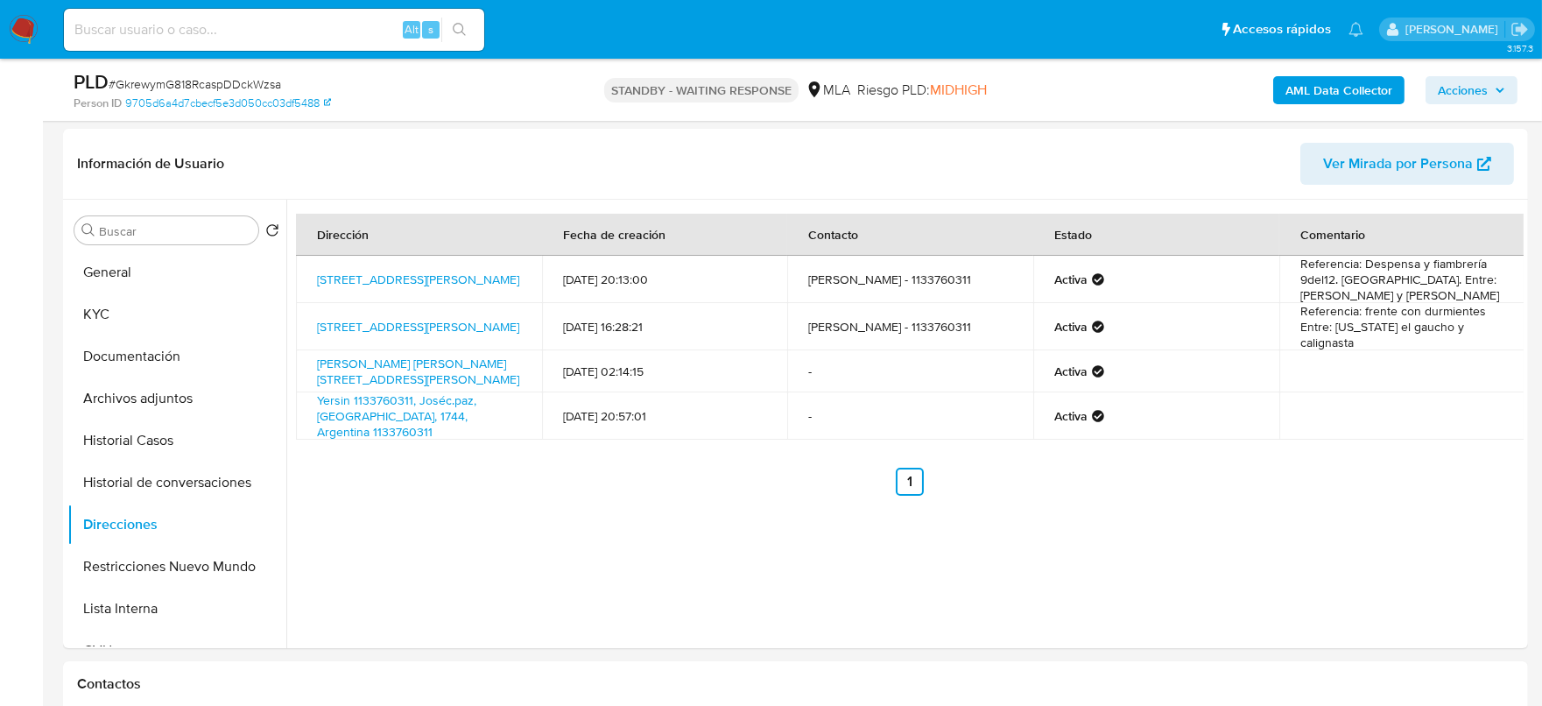
scroll to position [218, 0]
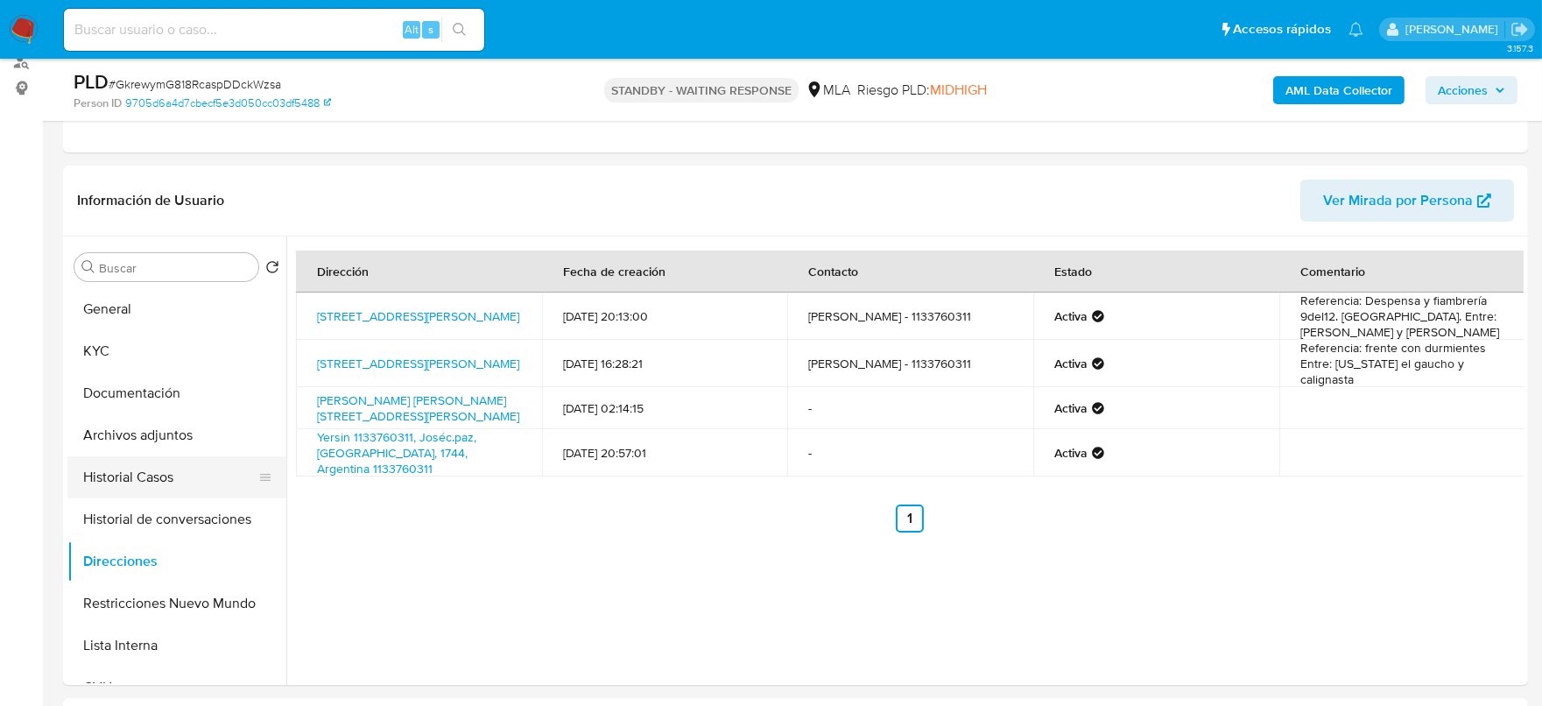
click at [159, 473] on button "Historial Casos" at bounding box center [169, 477] width 205 height 42
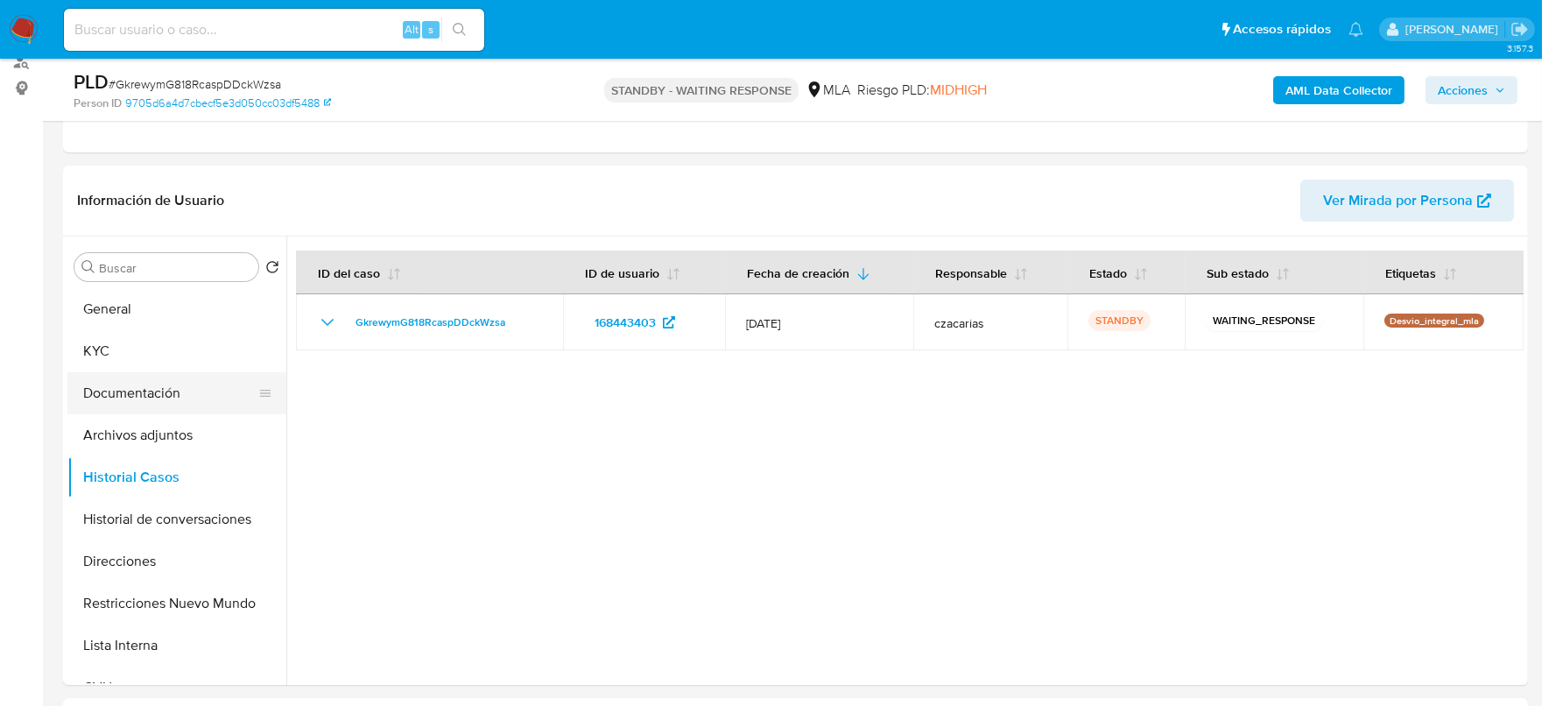
click at [174, 398] on button "Documentación" at bounding box center [169, 393] width 205 height 42
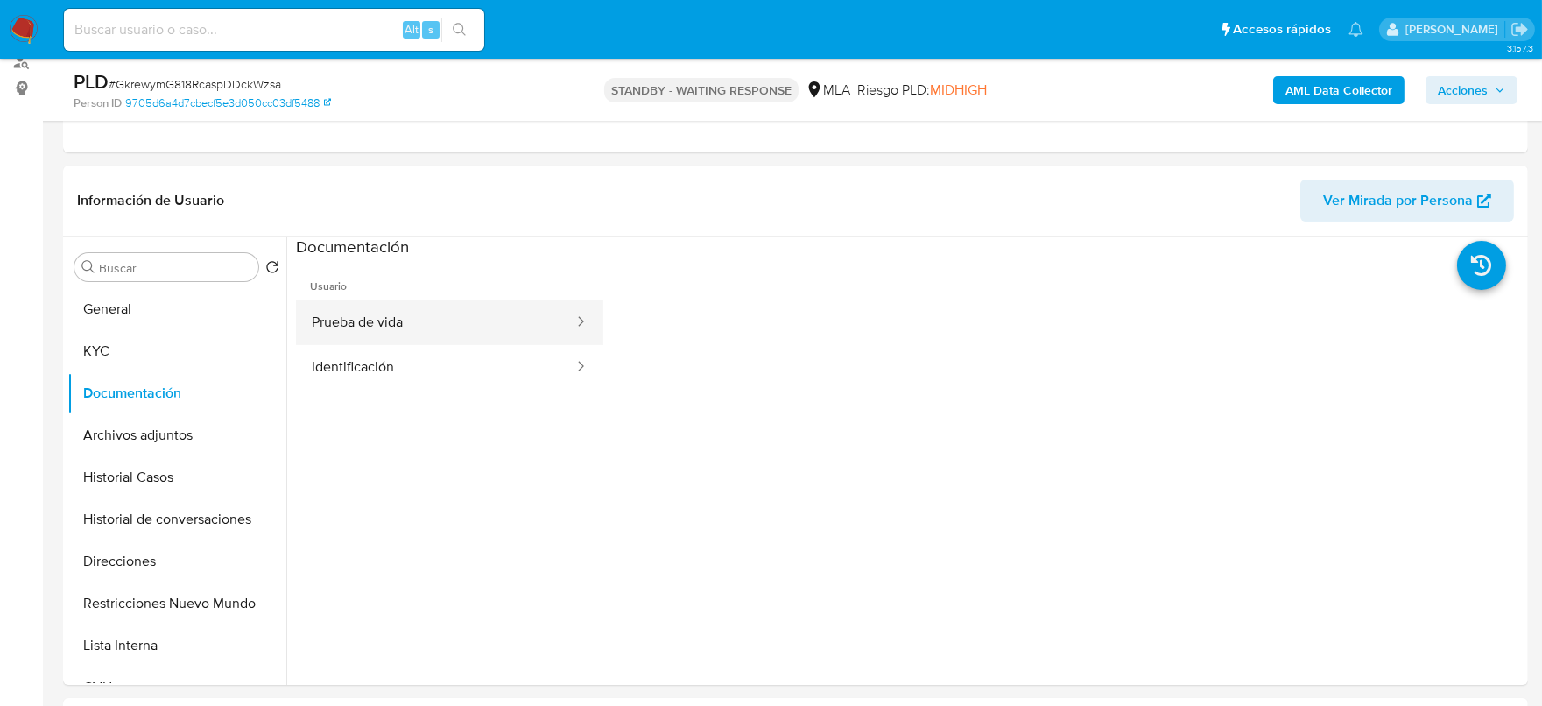
click at [351, 330] on button "Prueba de vida" at bounding box center [435, 322] width 279 height 45
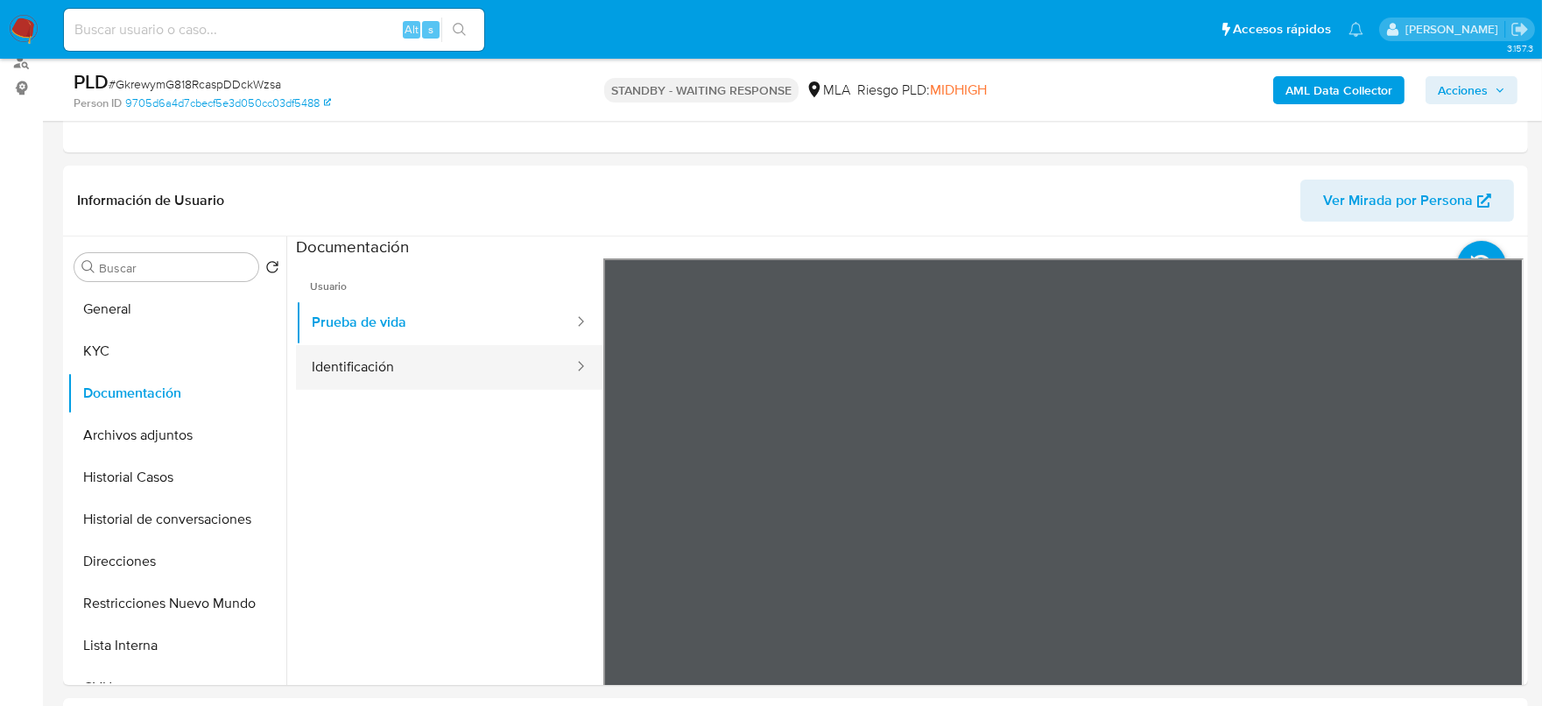
click at [378, 357] on button "Identificación" at bounding box center [435, 367] width 279 height 45
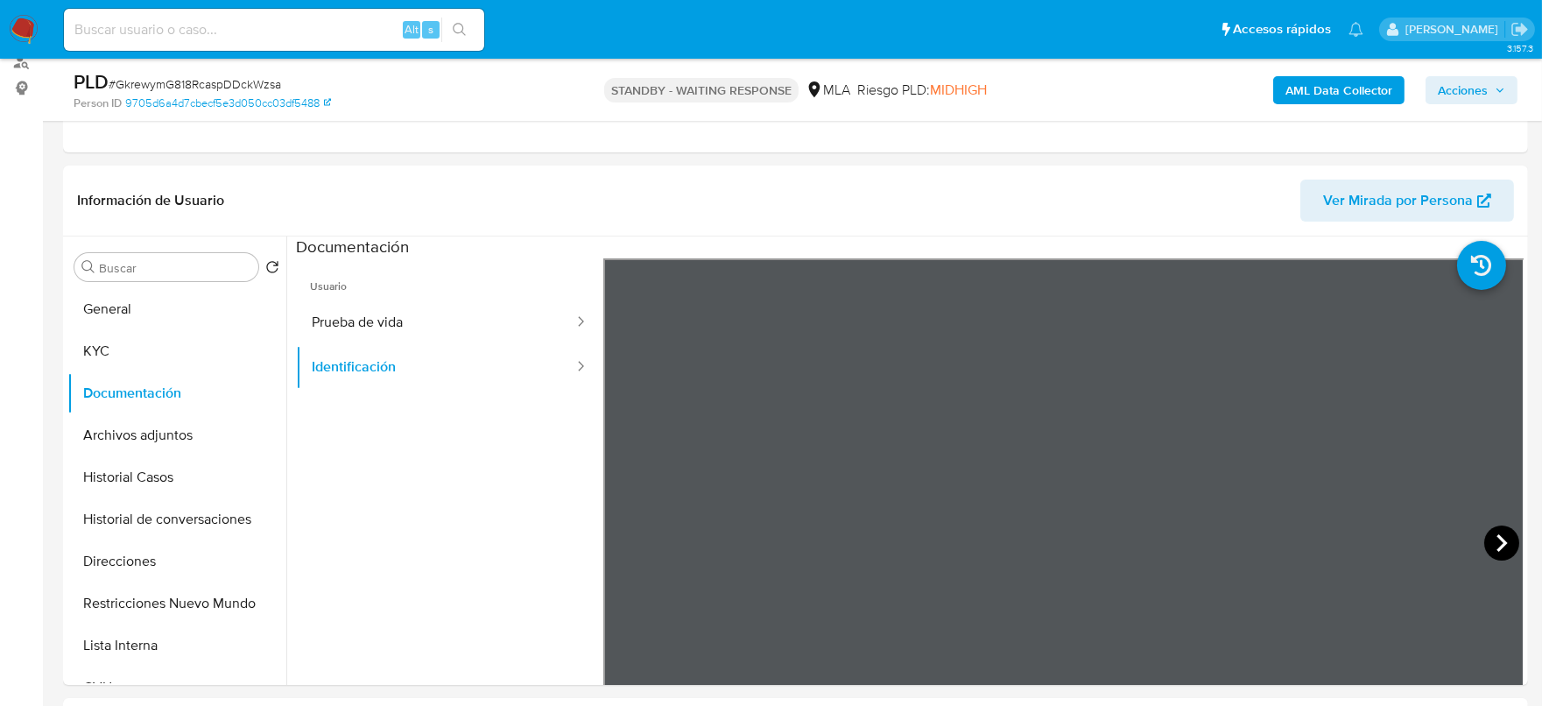
click at [1497, 537] on icon at bounding box center [1501, 543] width 11 height 18
click at [153, 478] on button "Historial Casos" at bounding box center [169, 477] width 205 height 42
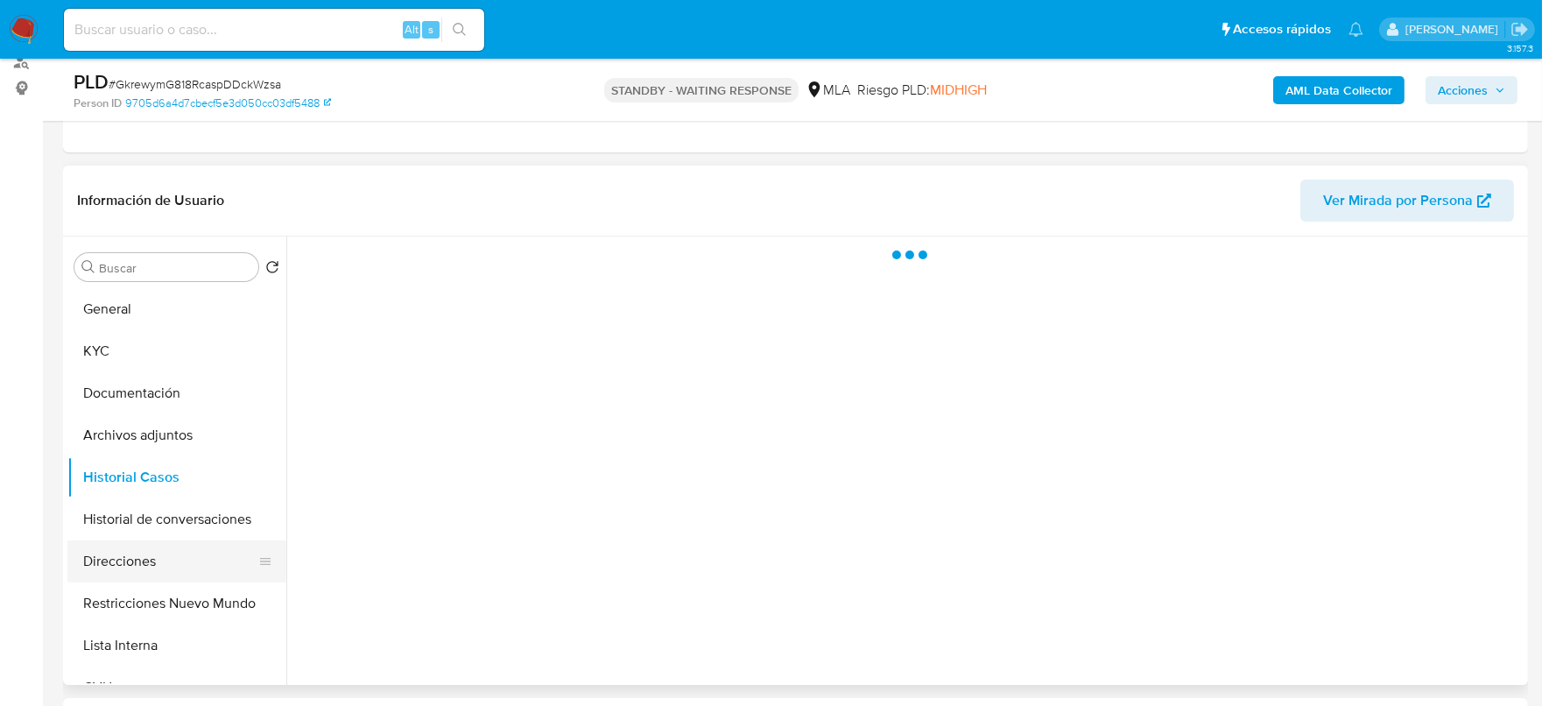
click at [169, 571] on button "Direcciones" at bounding box center [169, 561] width 205 height 42
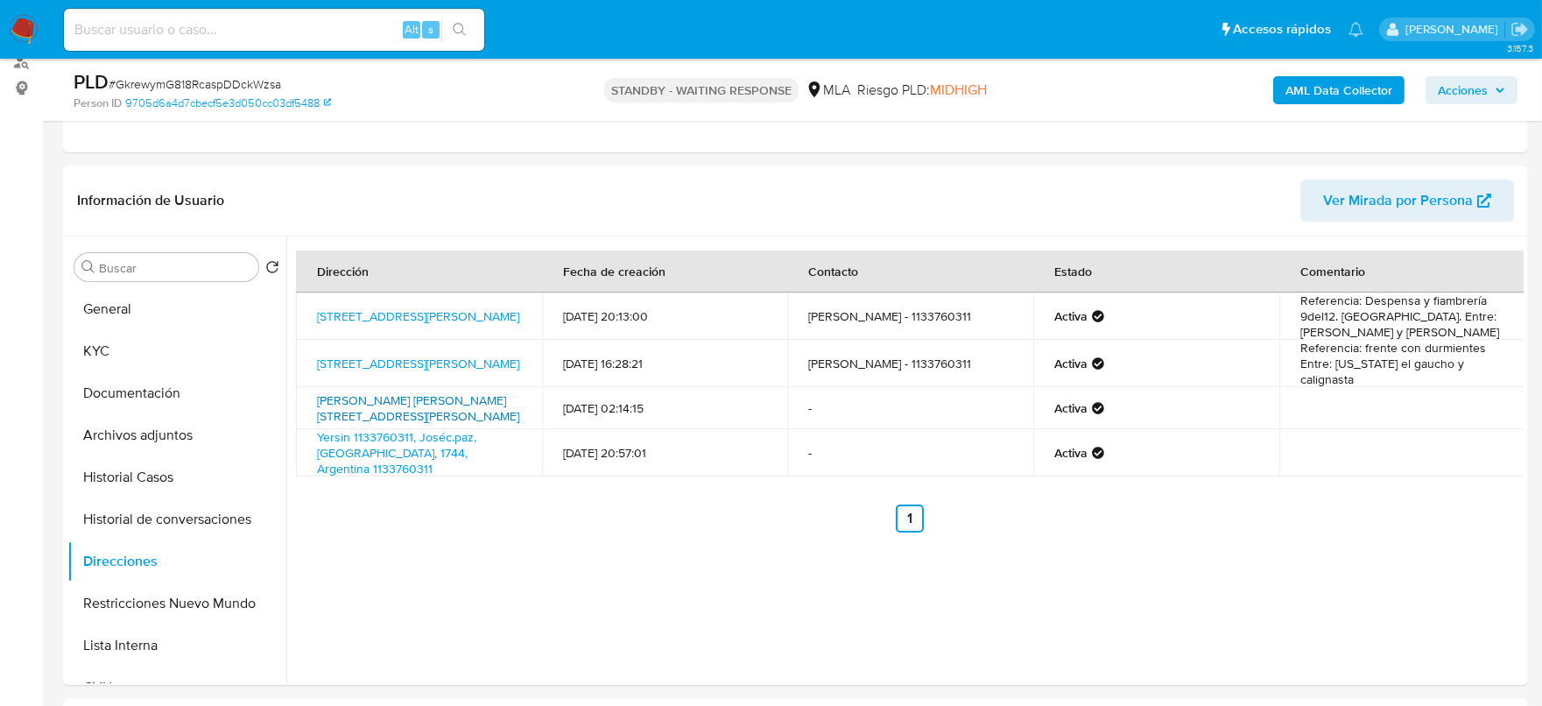
click at [433, 402] on link "[PERSON_NAME] [PERSON_NAME] [STREET_ADDRESS][PERSON_NAME]" at bounding box center [418, 407] width 202 height 33
click at [471, 364] on link "[STREET_ADDRESS][PERSON_NAME]" at bounding box center [418, 364] width 202 height 18
click at [431, 307] on link "[STREET_ADDRESS][PERSON_NAME]" at bounding box center [418, 316] width 202 height 18
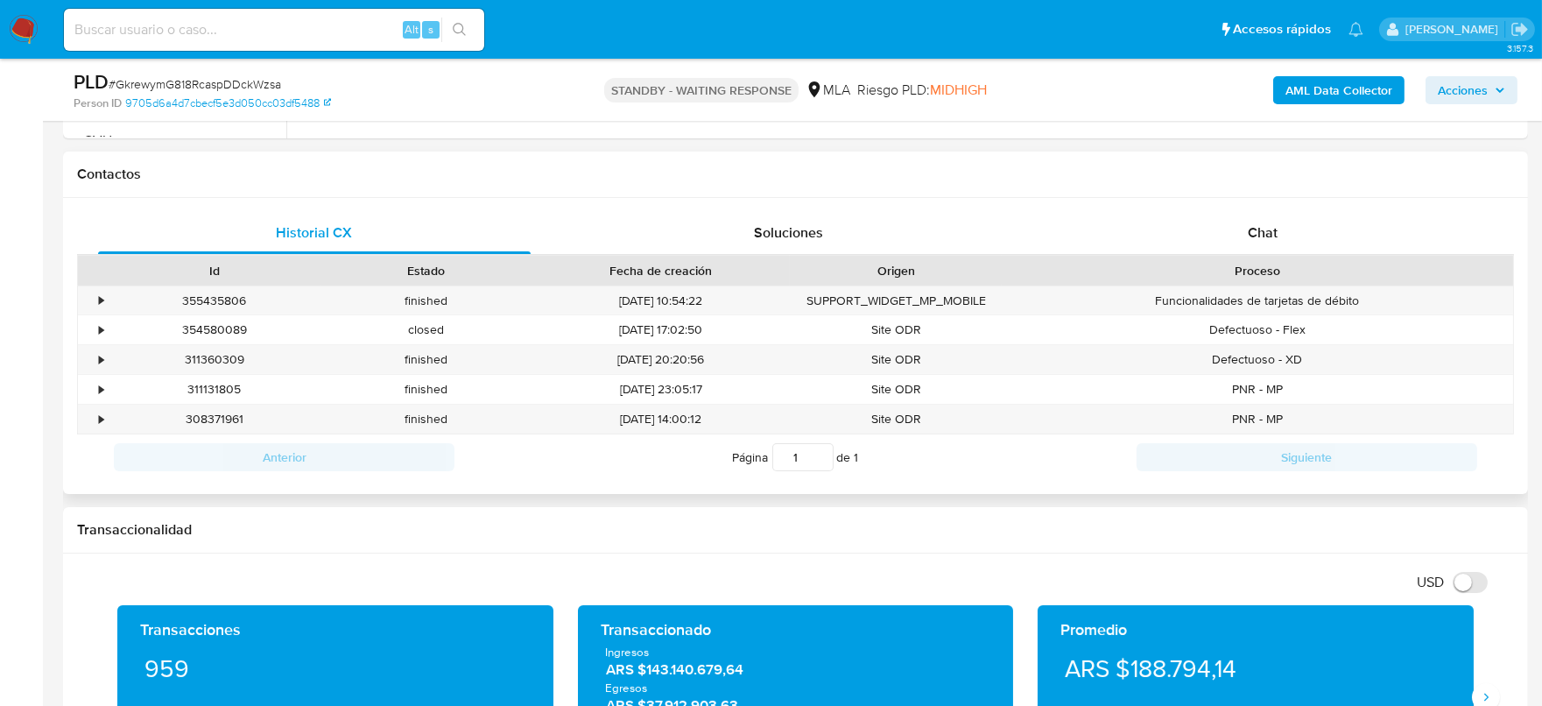
scroll to position [765, 0]
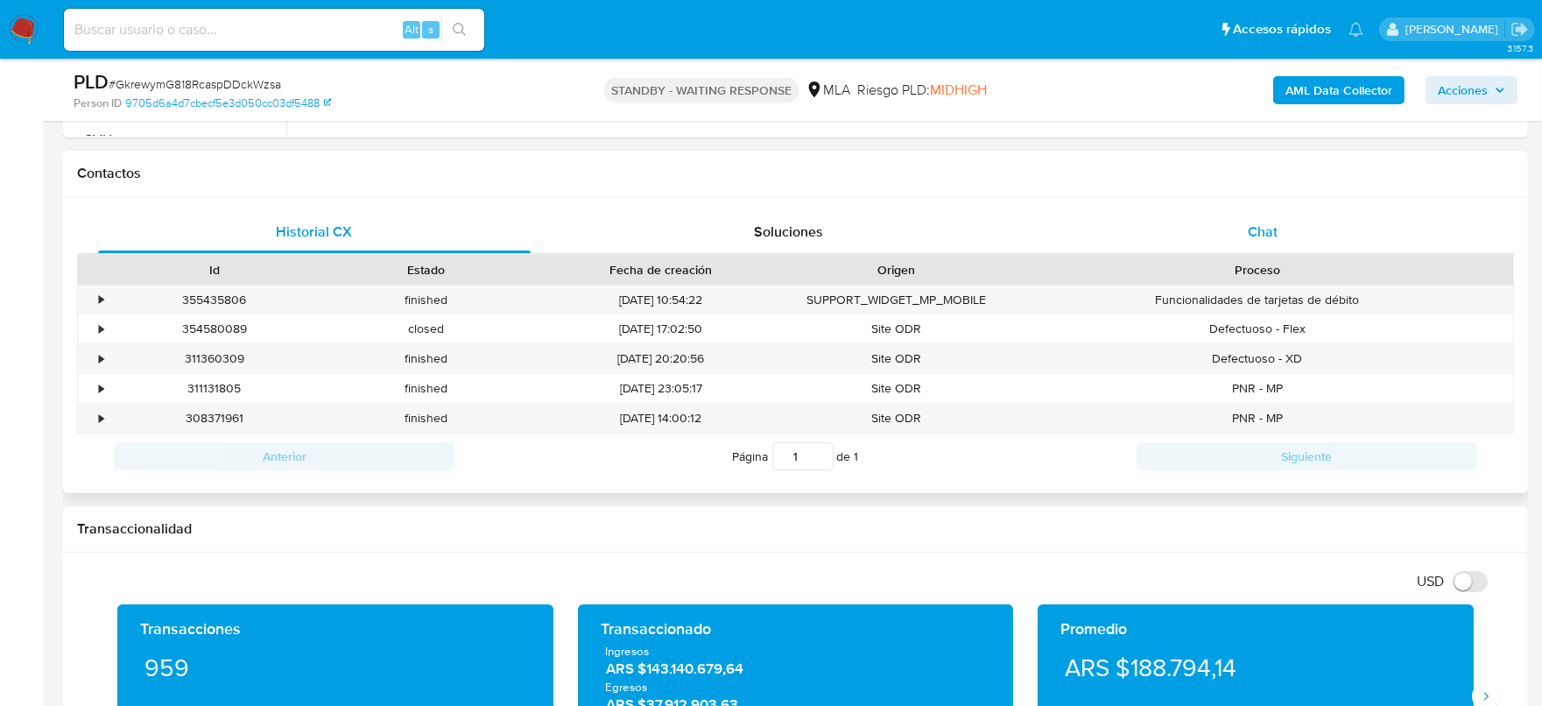
click at [1264, 232] on span "Chat" at bounding box center [1262, 231] width 30 height 20
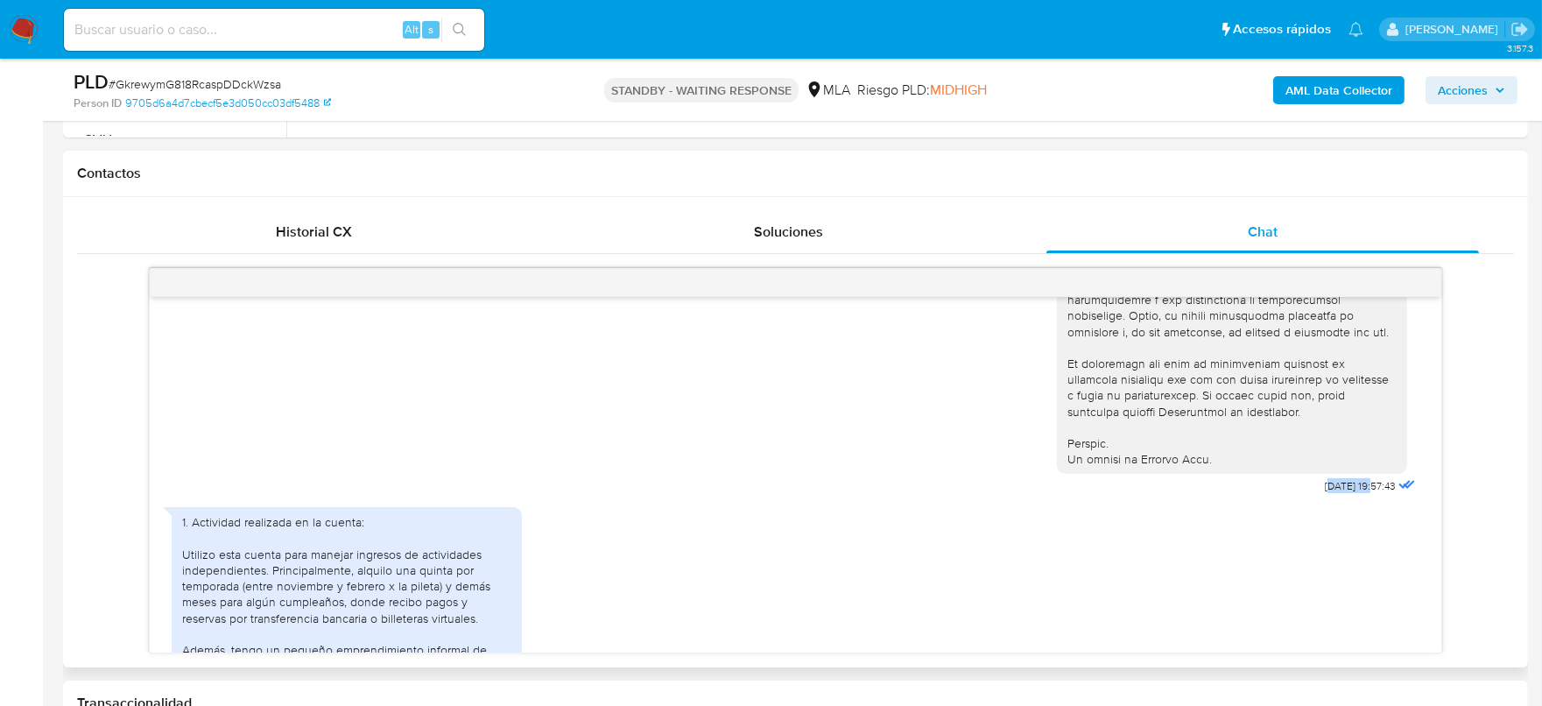
drag, startPoint x: 1291, startPoint y: 518, endPoint x: 1338, endPoint y: 520, distance: 46.4
click at [1338, 493] on span "[DATE] 19:57:43" at bounding box center [1359, 486] width 71 height 14
copy span "[DATE]"
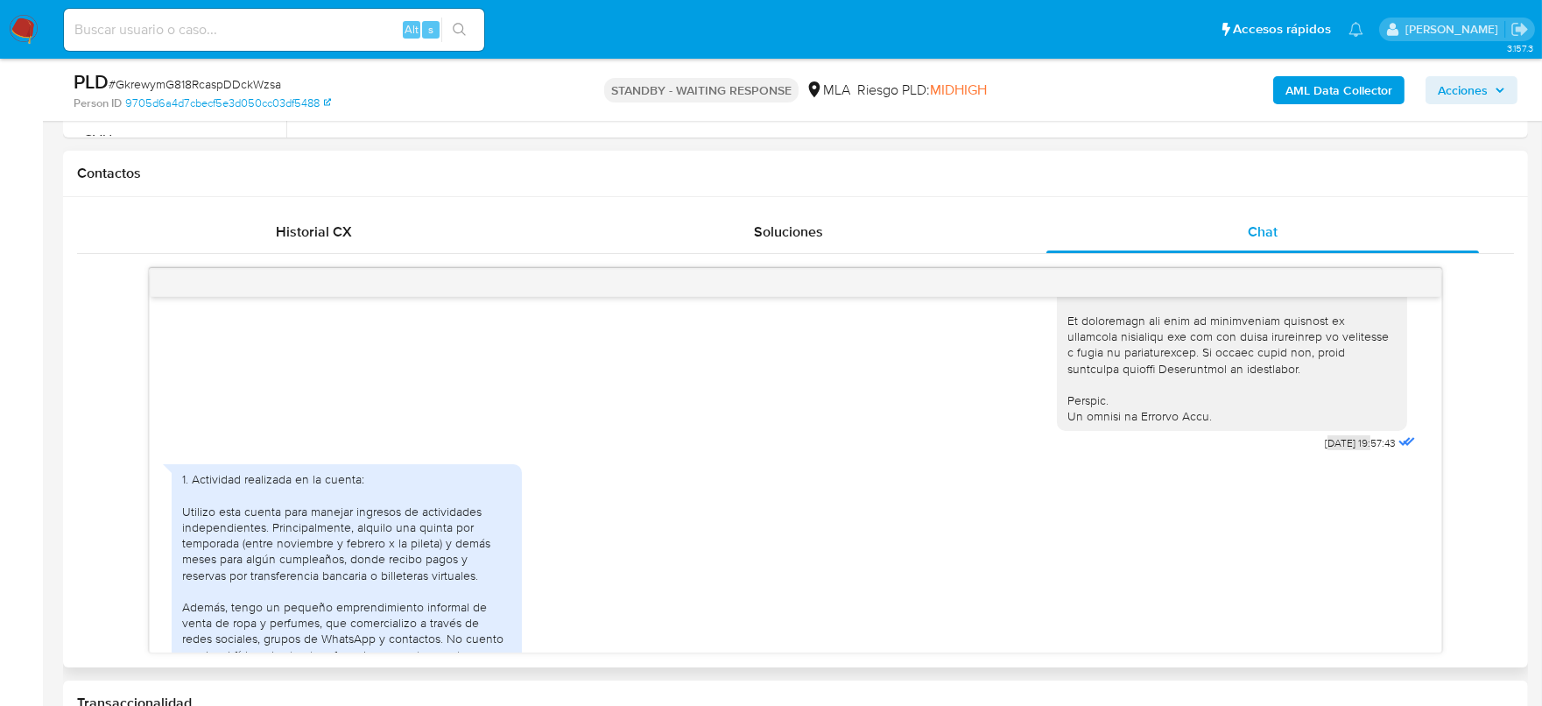
scroll to position [875, 0]
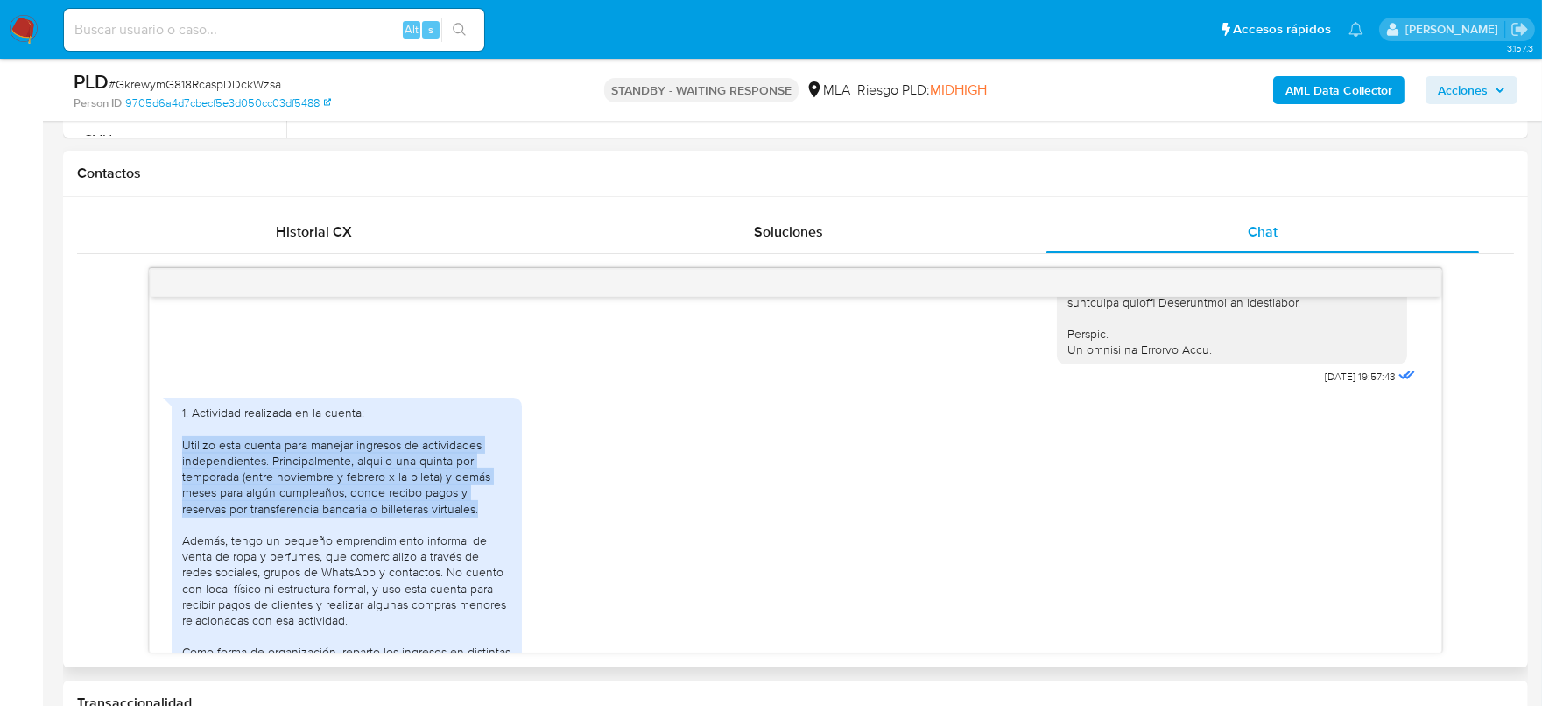
drag, startPoint x: 186, startPoint y: 472, endPoint x: 489, endPoint y: 537, distance: 310.6
click at [489, 537] on div "1. Actividad realizada en la cuenta: Utilizo esta cuenta para manejar ingresos …" at bounding box center [346, 539] width 329 height 270
copy div "Utilizo esta cuenta para manejar ingresos de actividades independientes. Princi…"
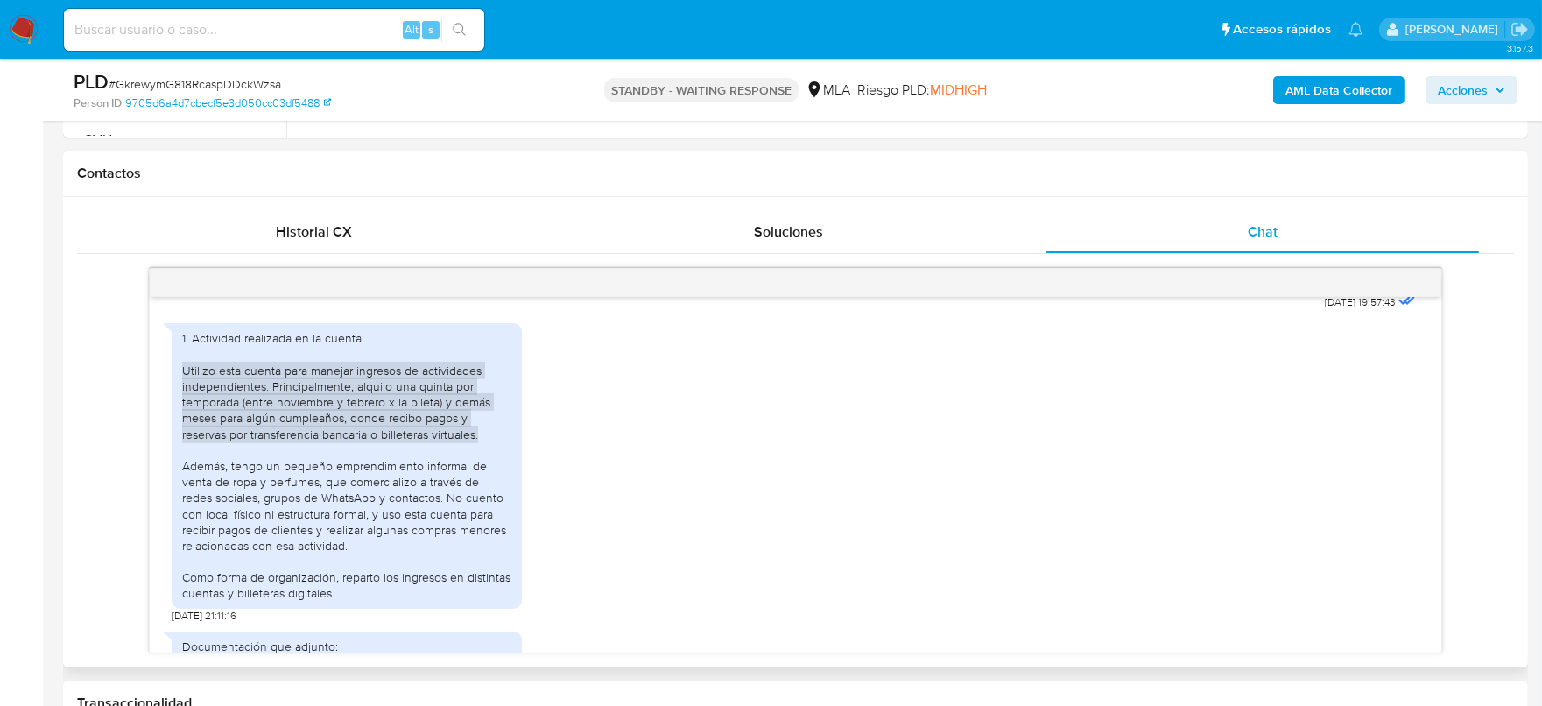
scroll to position [985, 0]
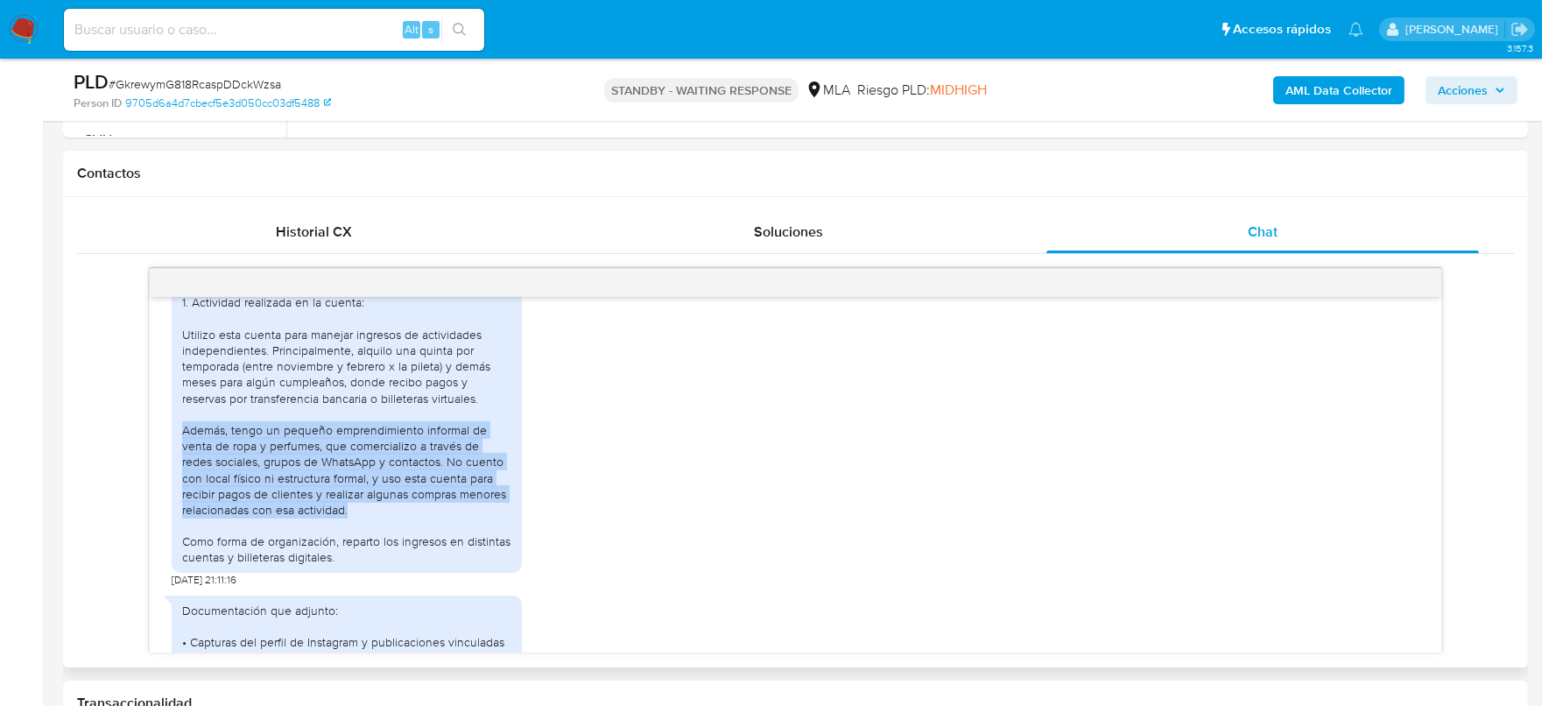
drag, startPoint x: 184, startPoint y: 461, endPoint x: 352, endPoint y: 538, distance: 184.9
click at [352, 538] on div "1. Actividad realizada en la cuenta: Utilizo esta cuenta para manejar ingresos …" at bounding box center [346, 429] width 329 height 270
copy div "Además, tengo un pequeño emprendimiento informal de venta de ropa y perfumes, q…"
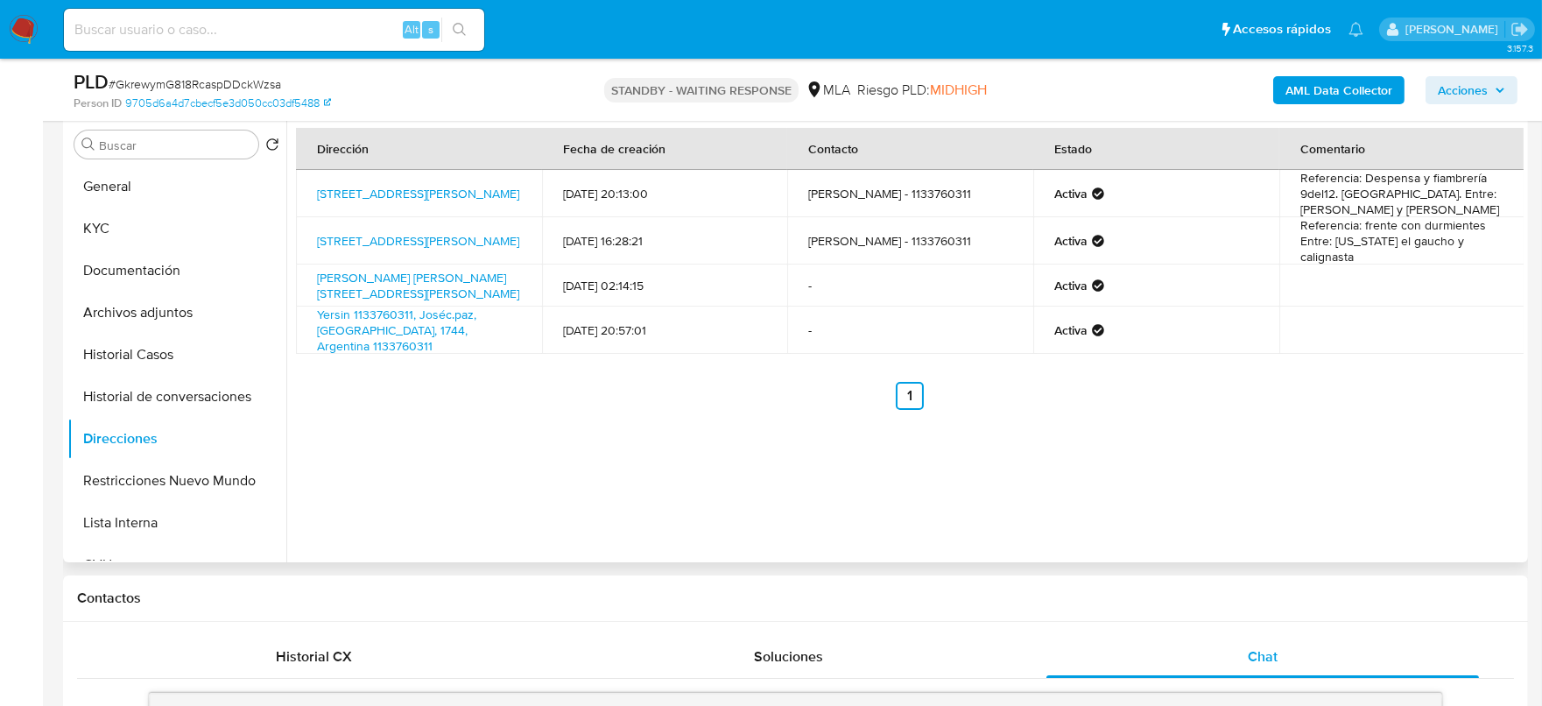
scroll to position [218, 0]
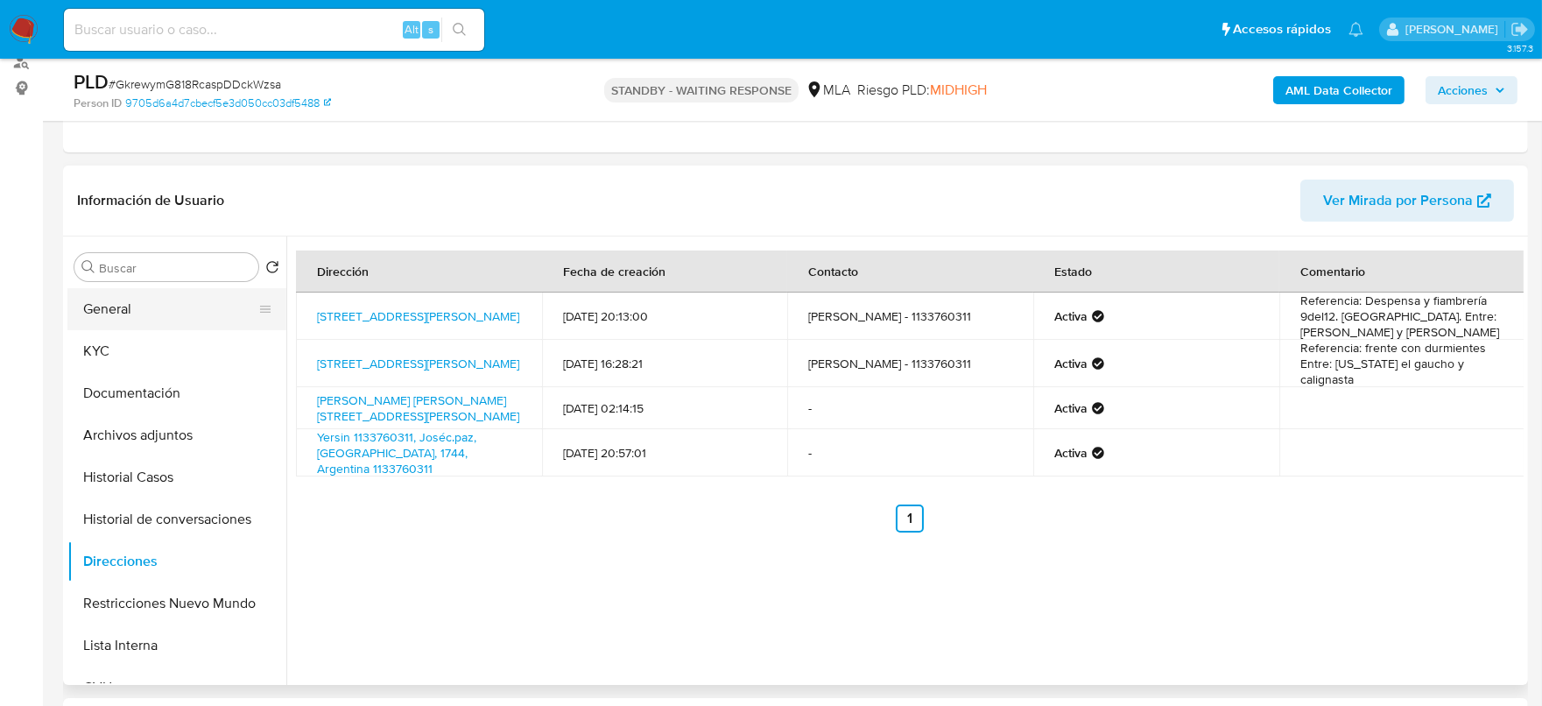
click at [164, 301] on button "General" at bounding box center [169, 309] width 205 height 42
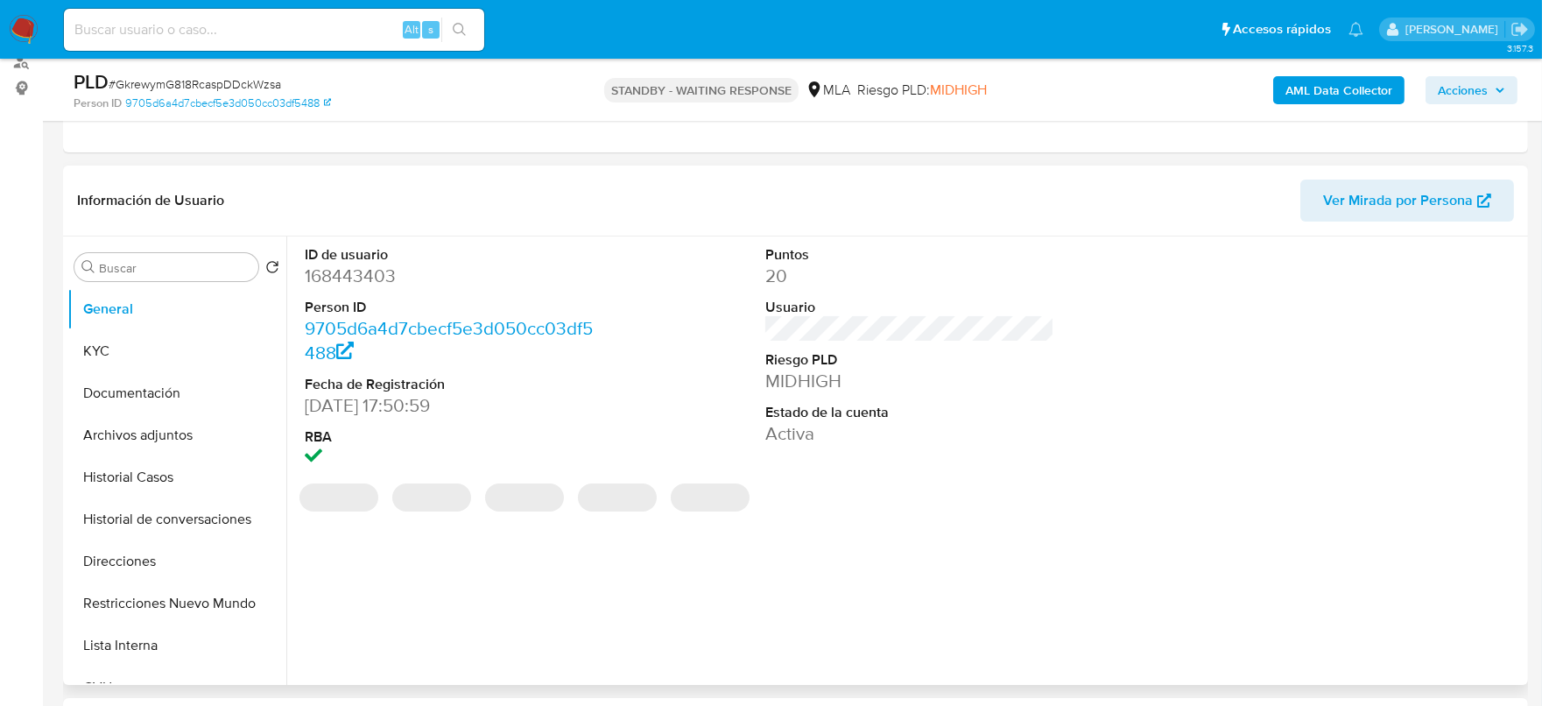
click at [381, 276] on dd "168443403" at bounding box center [450, 275] width 290 height 25
click at [381, 275] on dd "168443403" at bounding box center [450, 275] width 290 height 25
copy dd "168443403"
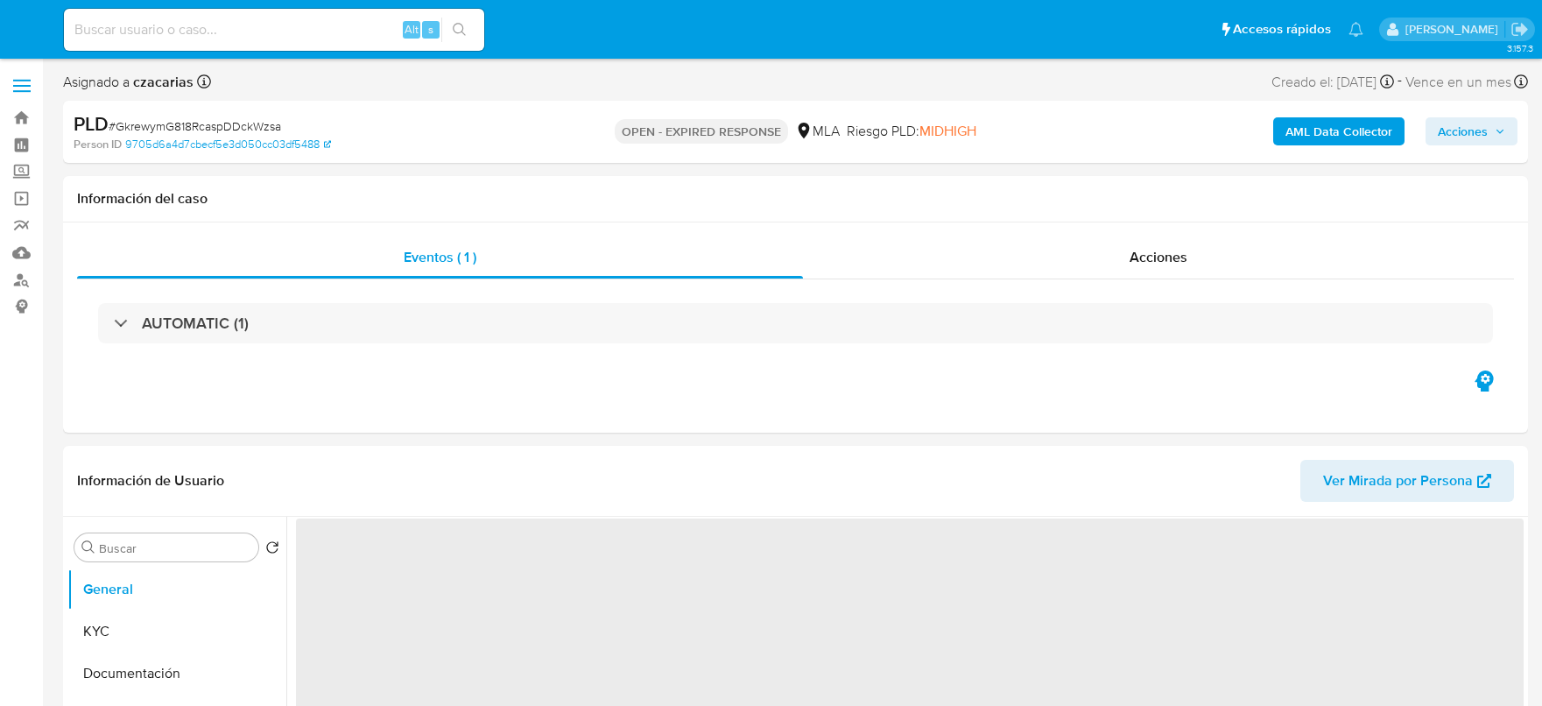
select select "10"
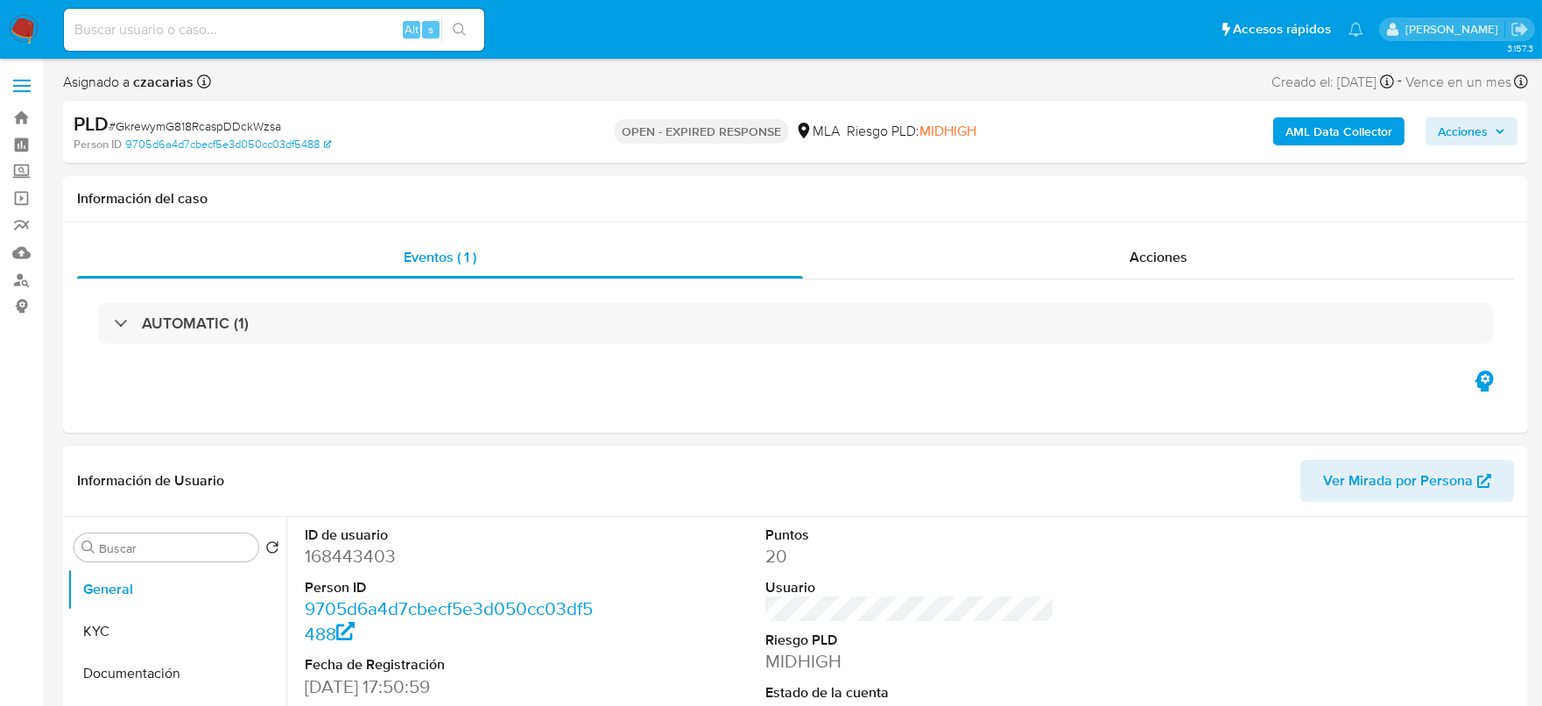
click at [180, 125] on span "# GkrewymG818RcaspDDckWzsa" at bounding box center [195, 126] width 172 height 18
click at [180, 123] on span "# GkrewymG818RcaspDDckWzsa" at bounding box center [195, 126] width 172 height 18
copy span "GkrewymG818RcaspDDckWzsa"
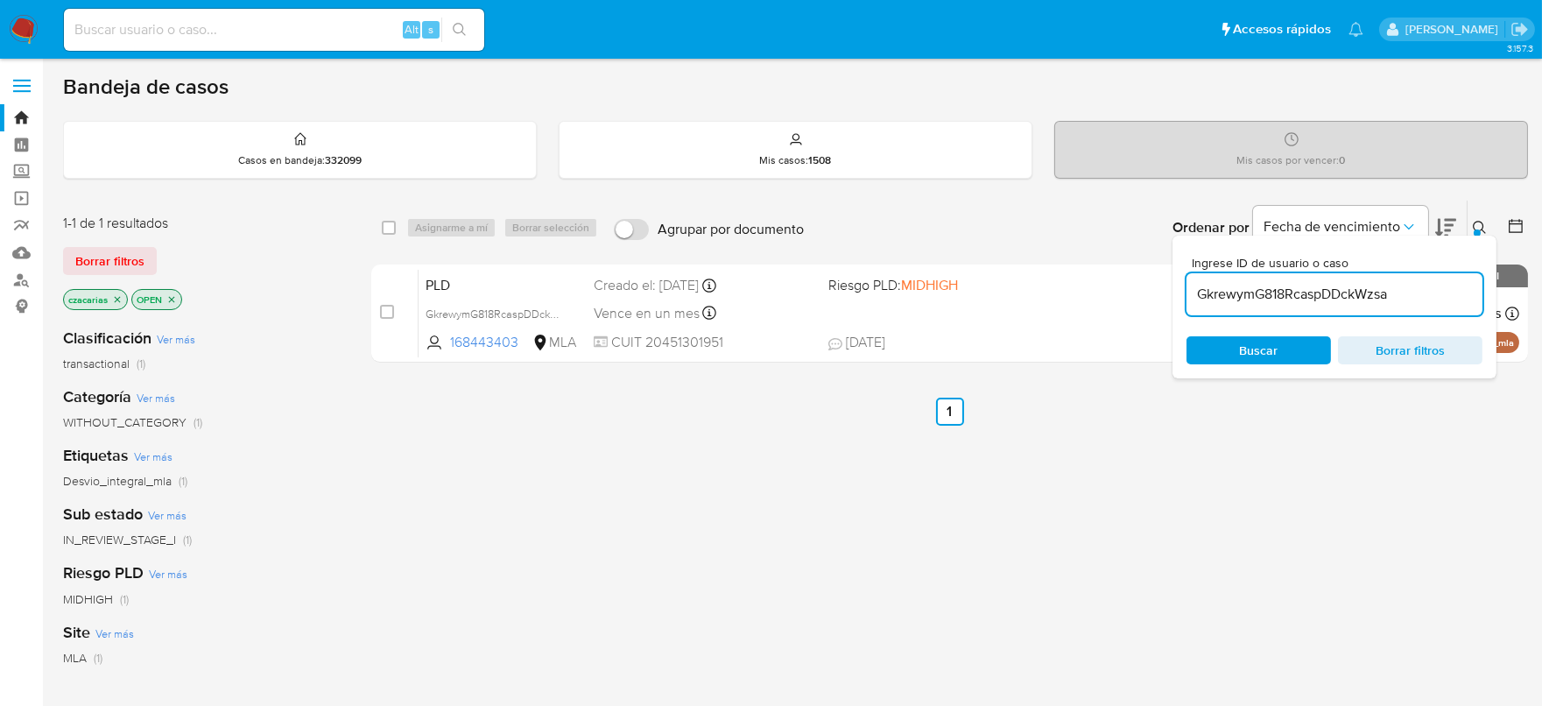
click at [1348, 288] on input "GkrewymG818RcaspDDckWzsa" at bounding box center [1334, 294] width 296 height 23
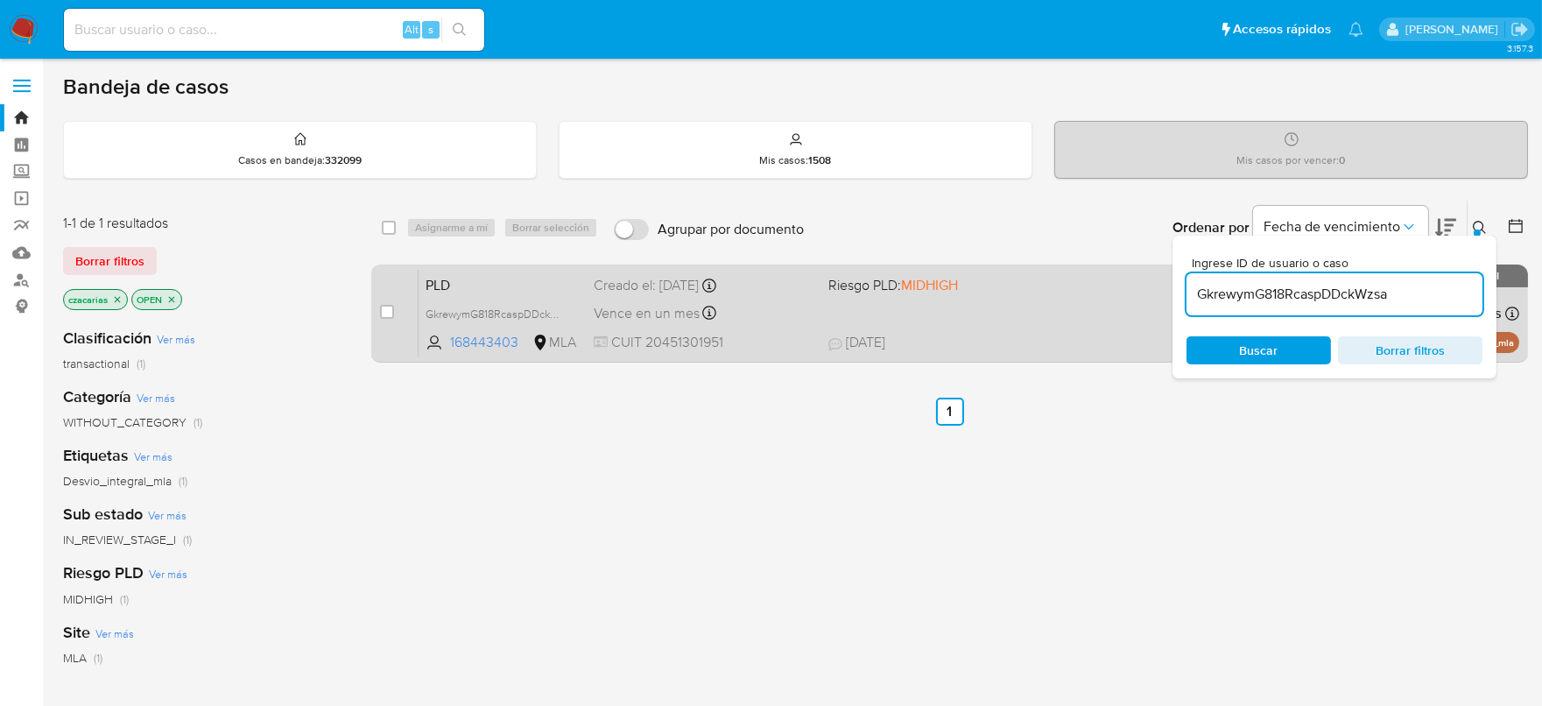
click at [386, 319] on div "case-item-checkbox" at bounding box center [387, 312] width 14 height 18
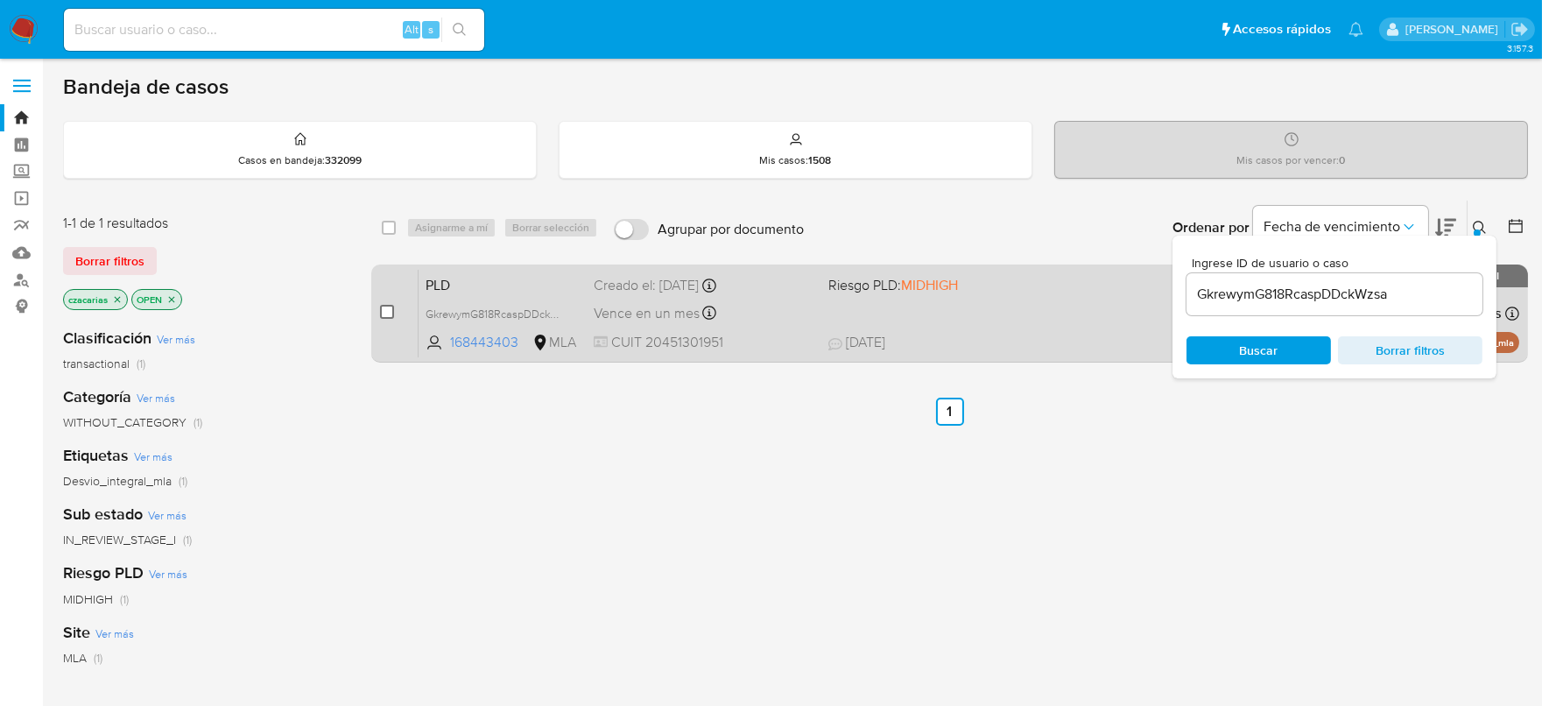
drag, startPoint x: 398, startPoint y: 315, endPoint x: 388, endPoint y: 313, distance: 10.6
click at [394, 314] on div "case-item-checkbox No es posible asignar el caso" at bounding box center [399, 313] width 39 height 88
click at [384, 313] on input "checkbox" at bounding box center [387, 312] width 14 height 14
checkbox input "true"
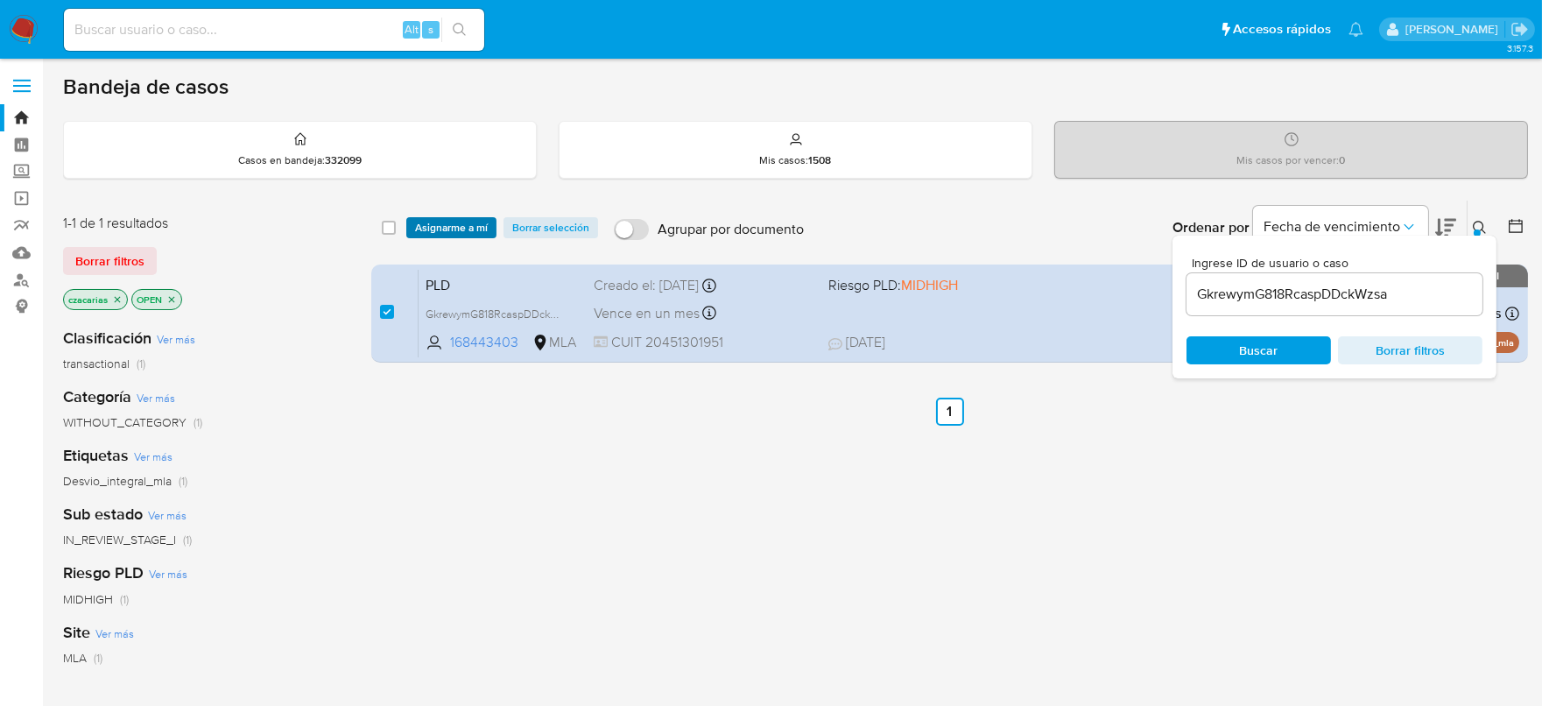
click at [463, 219] on span "Asignarme a mí" at bounding box center [451, 228] width 73 height 18
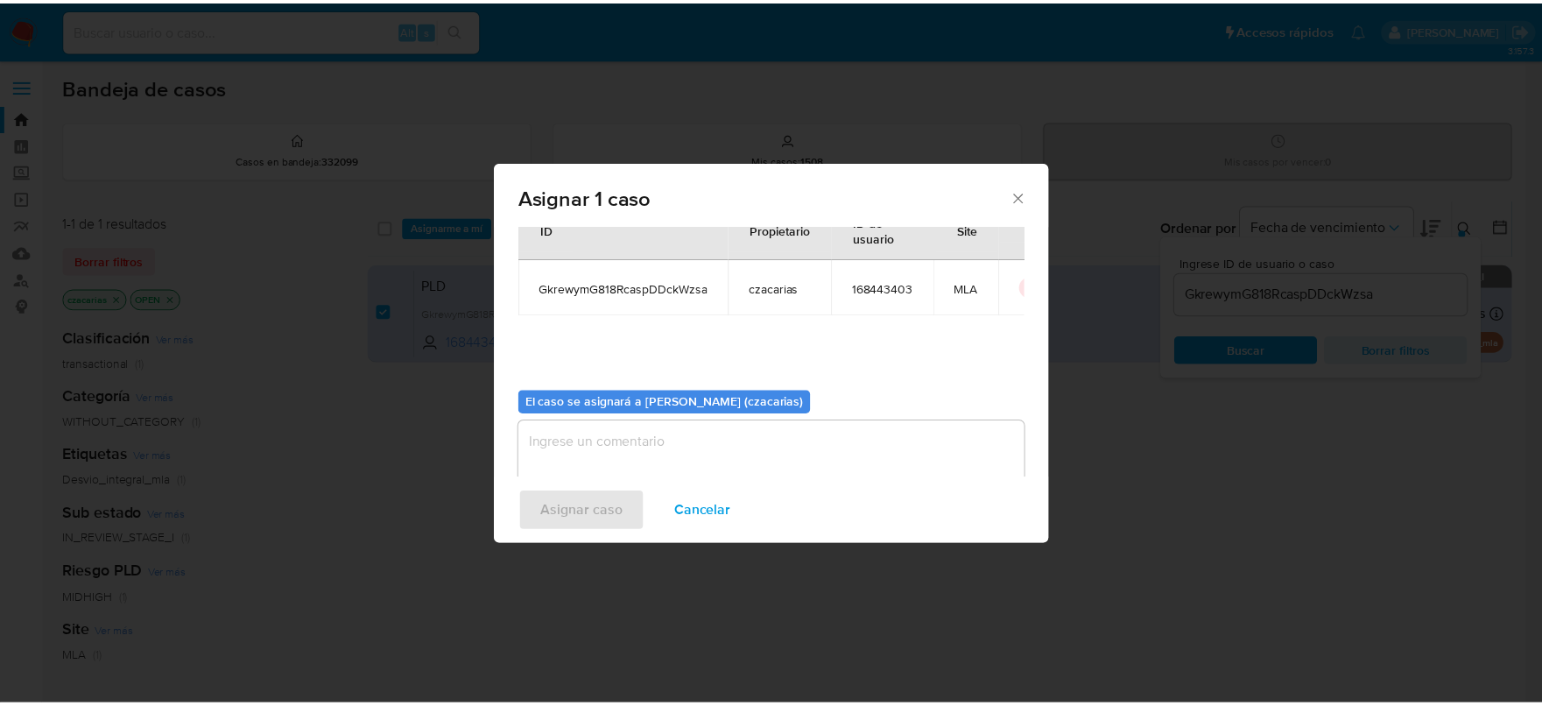
scroll to position [90, 0]
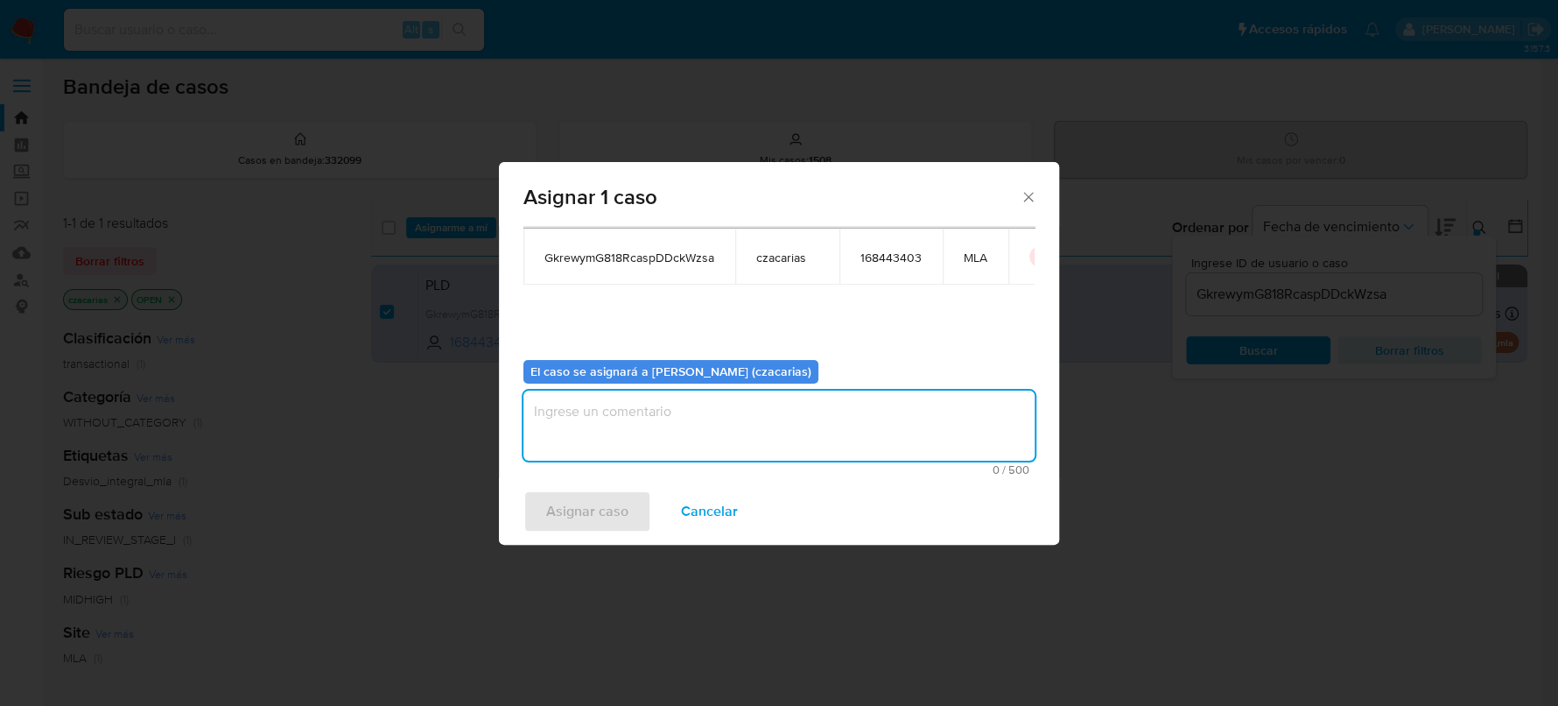
click at [808, 408] on textarea "assign-modal" at bounding box center [778, 425] width 511 height 70
click at [552, 509] on span "Asignar caso" at bounding box center [587, 511] width 82 height 39
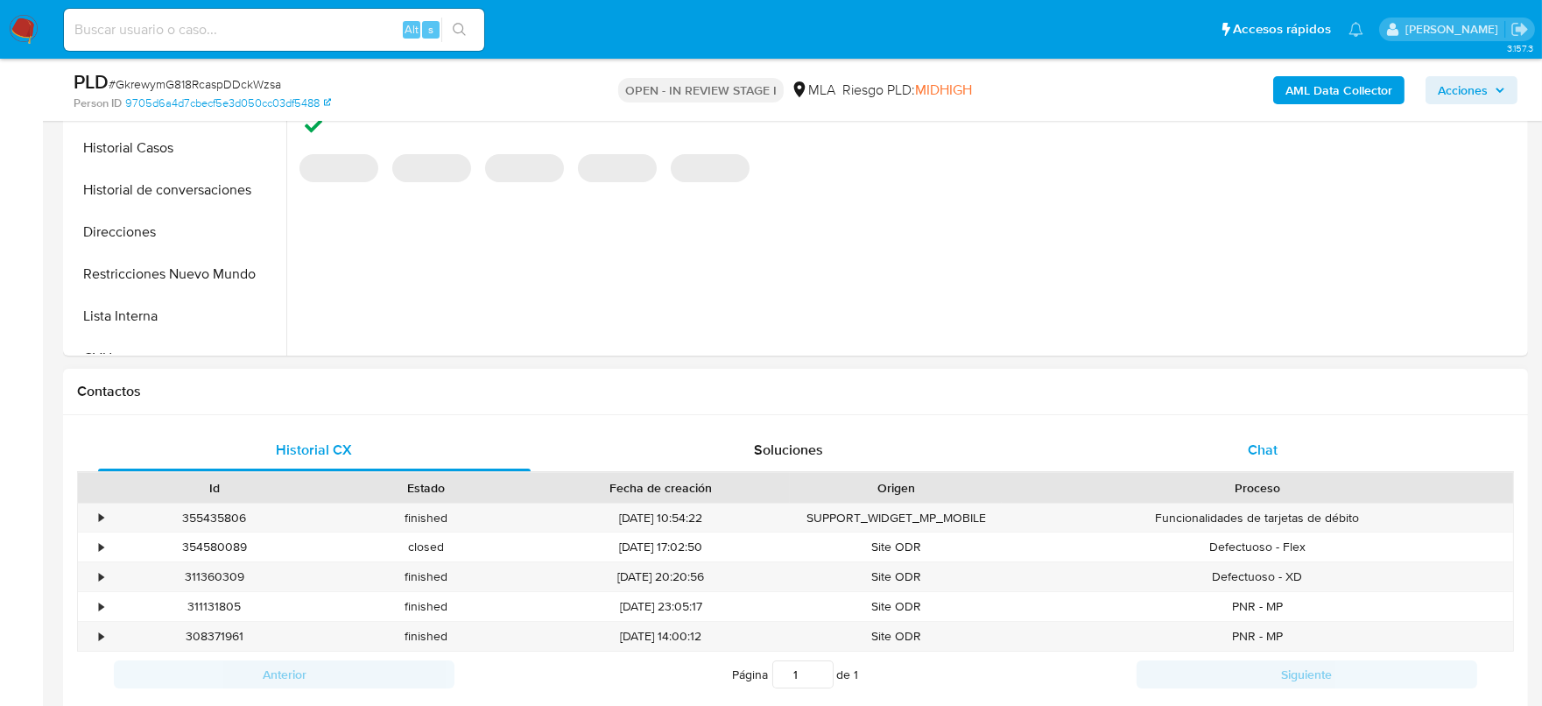
click at [1283, 463] on div "Chat" at bounding box center [1262, 450] width 432 height 42
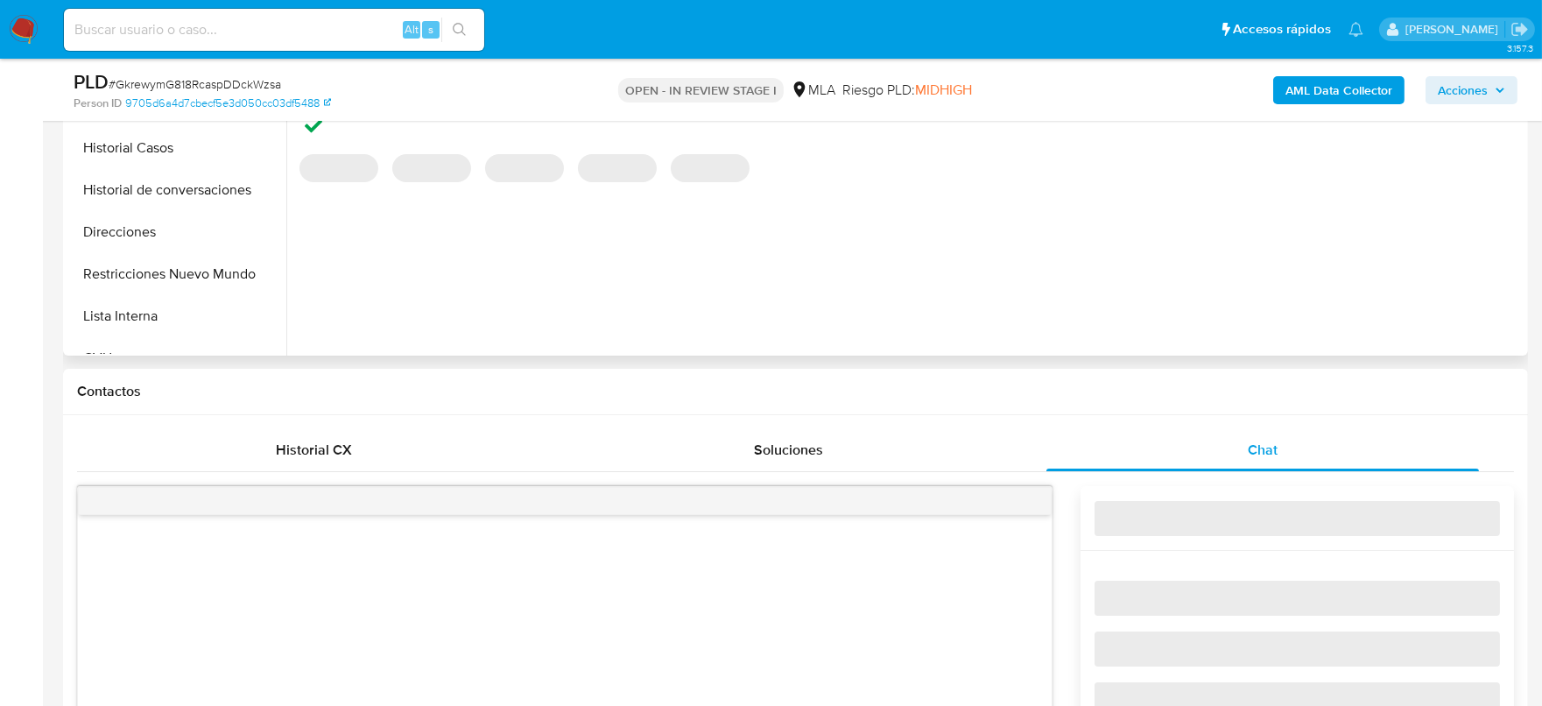
select select "10"
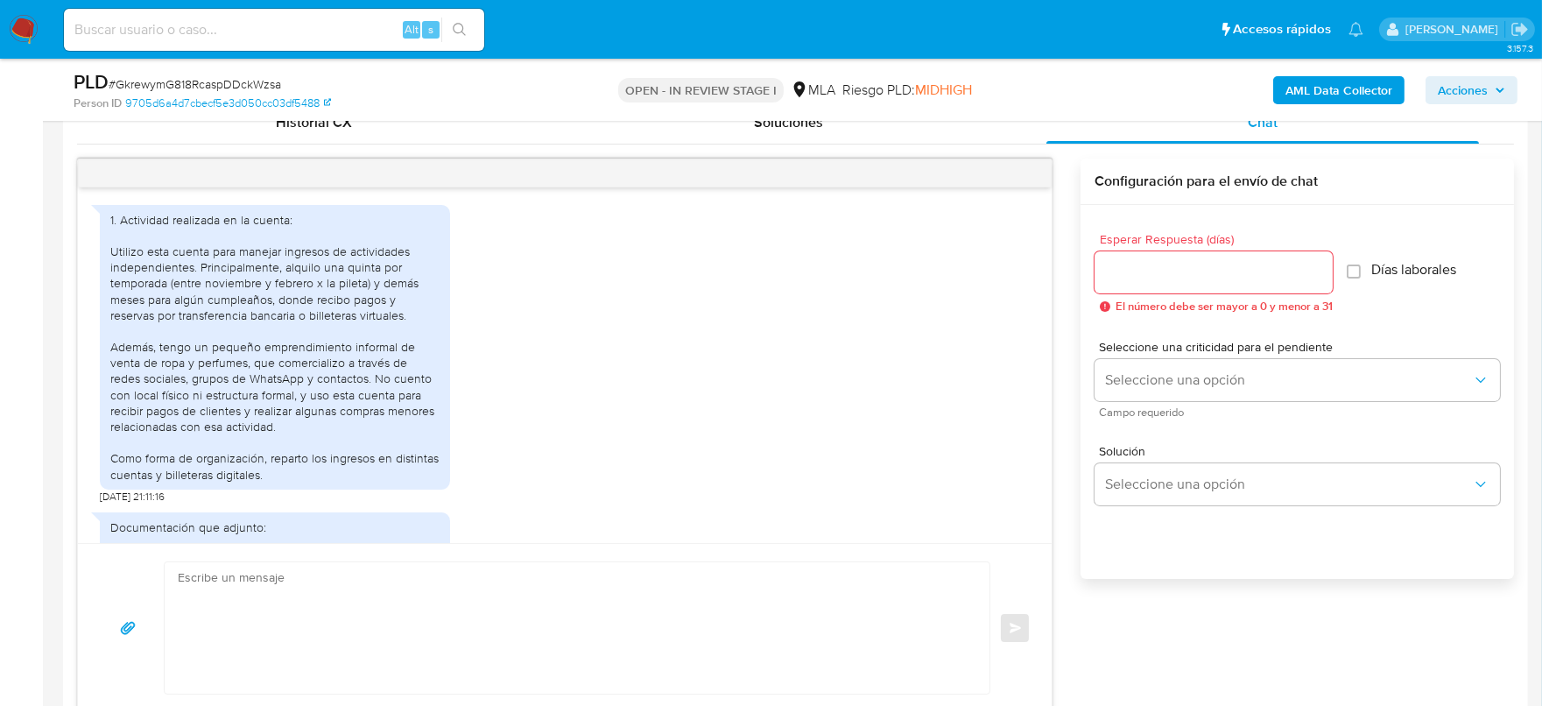
scroll to position [1017, 0]
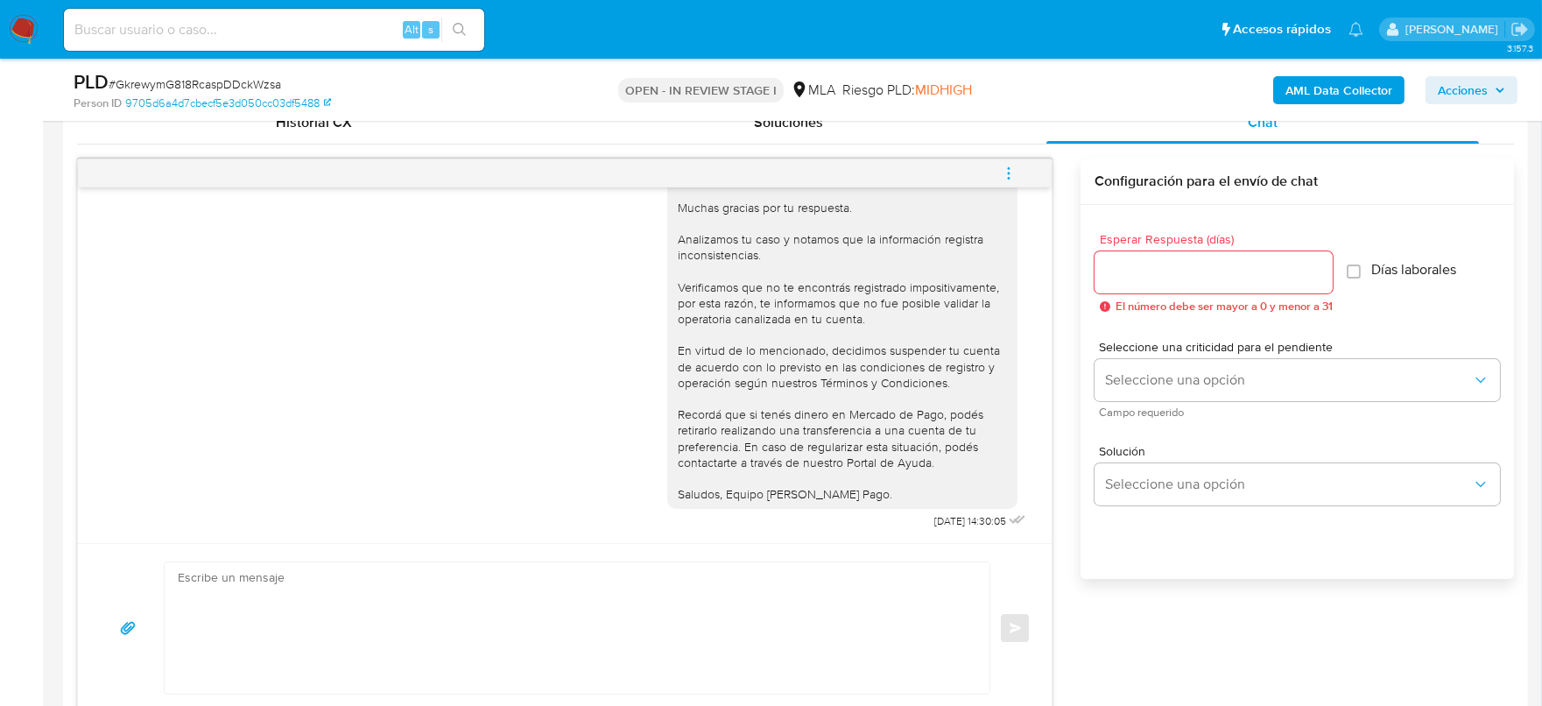
click at [1016, 175] on icon "menu-action" at bounding box center [1009, 173] width 16 height 16
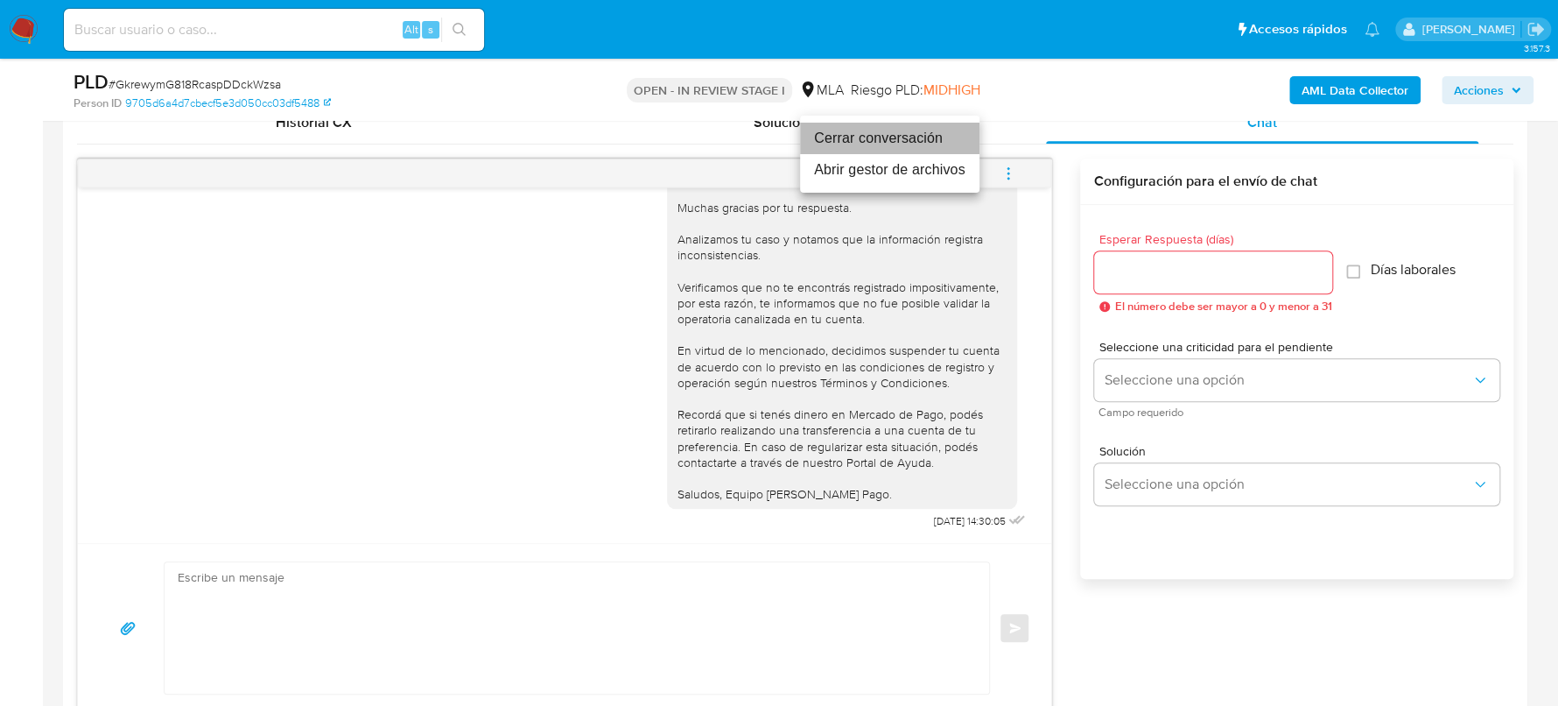
click at [849, 132] on li "Cerrar conversación" at bounding box center [889, 139] width 179 height 32
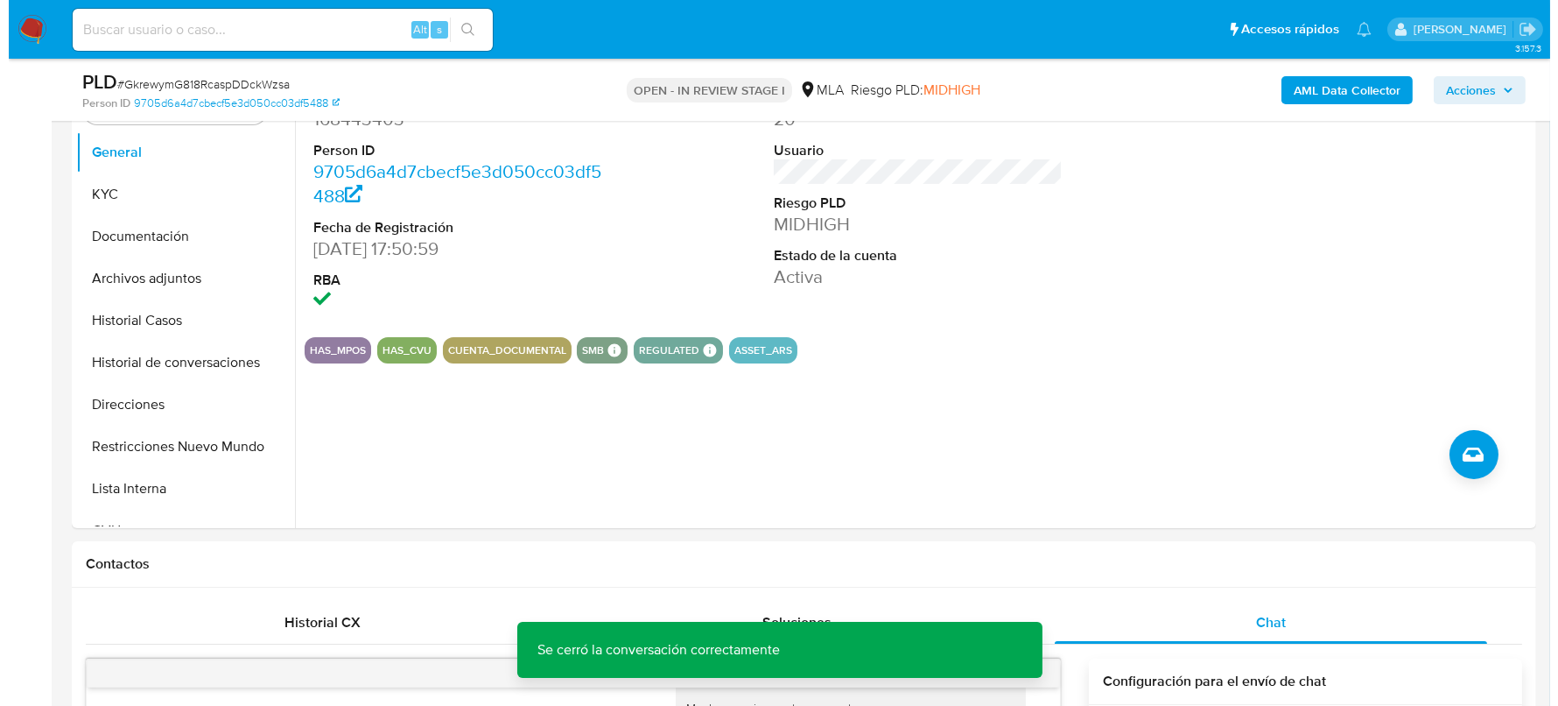
scroll to position [328, 0]
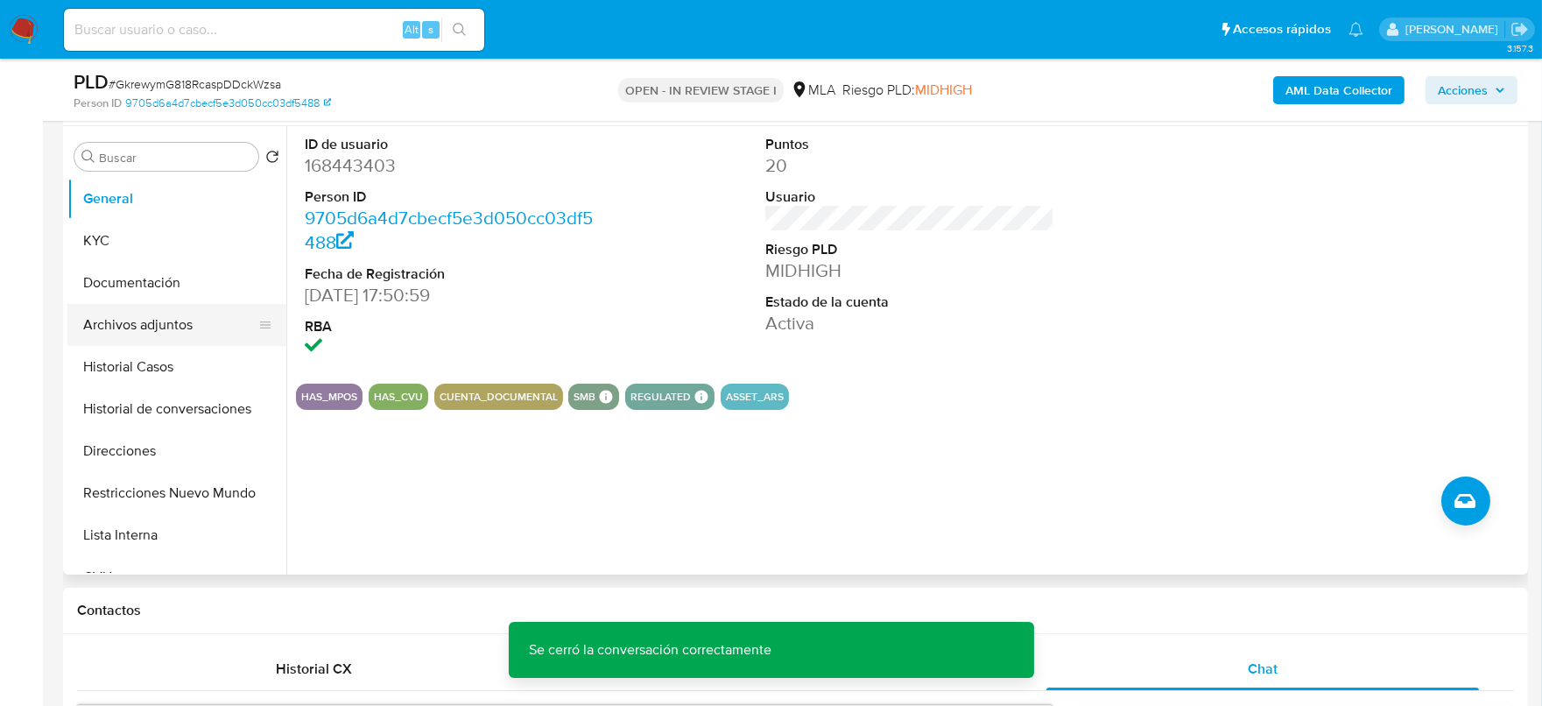
click at [181, 324] on button "Archivos adjuntos" at bounding box center [169, 325] width 205 height 42
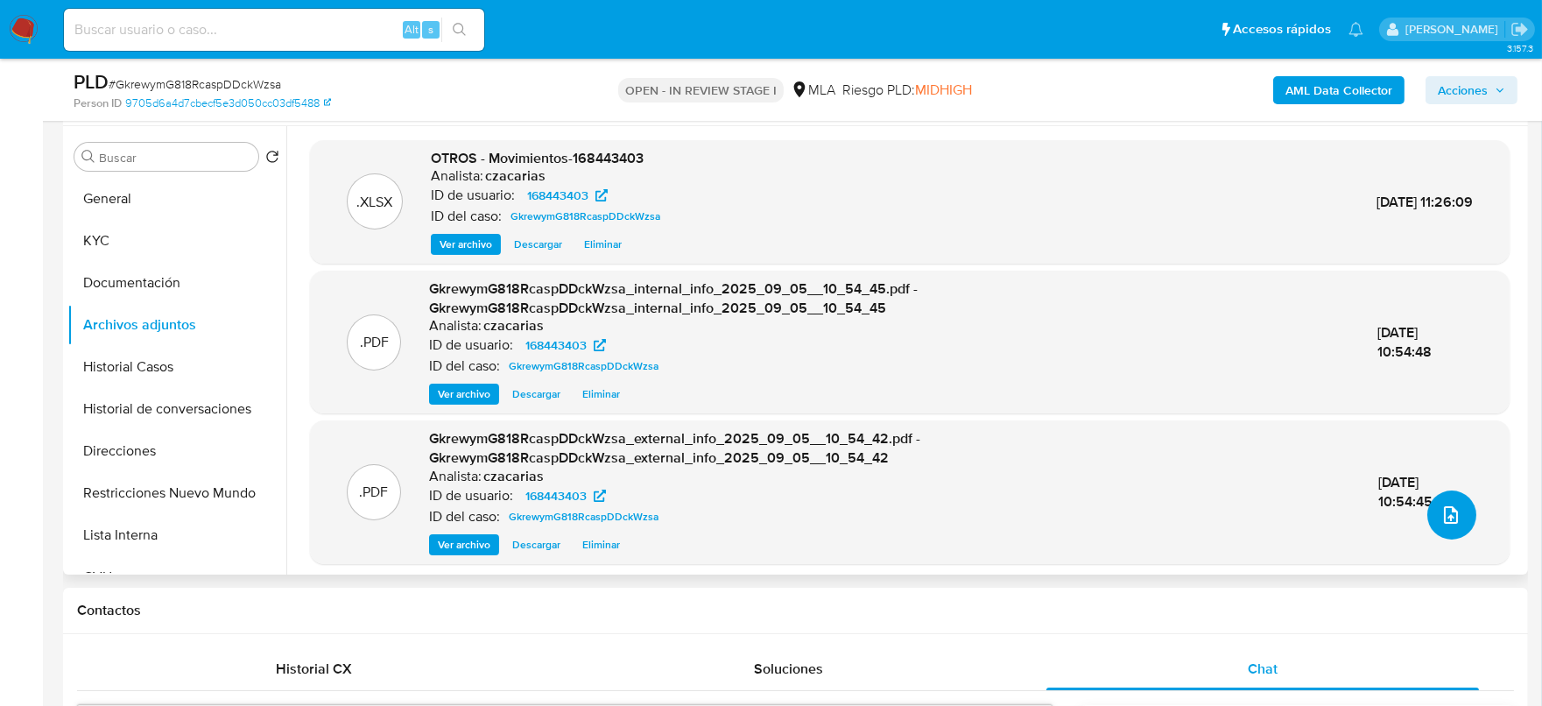
click at [1440, 516] on icon "upload-file" at bounding box center [1450, 514] width 21 height 21
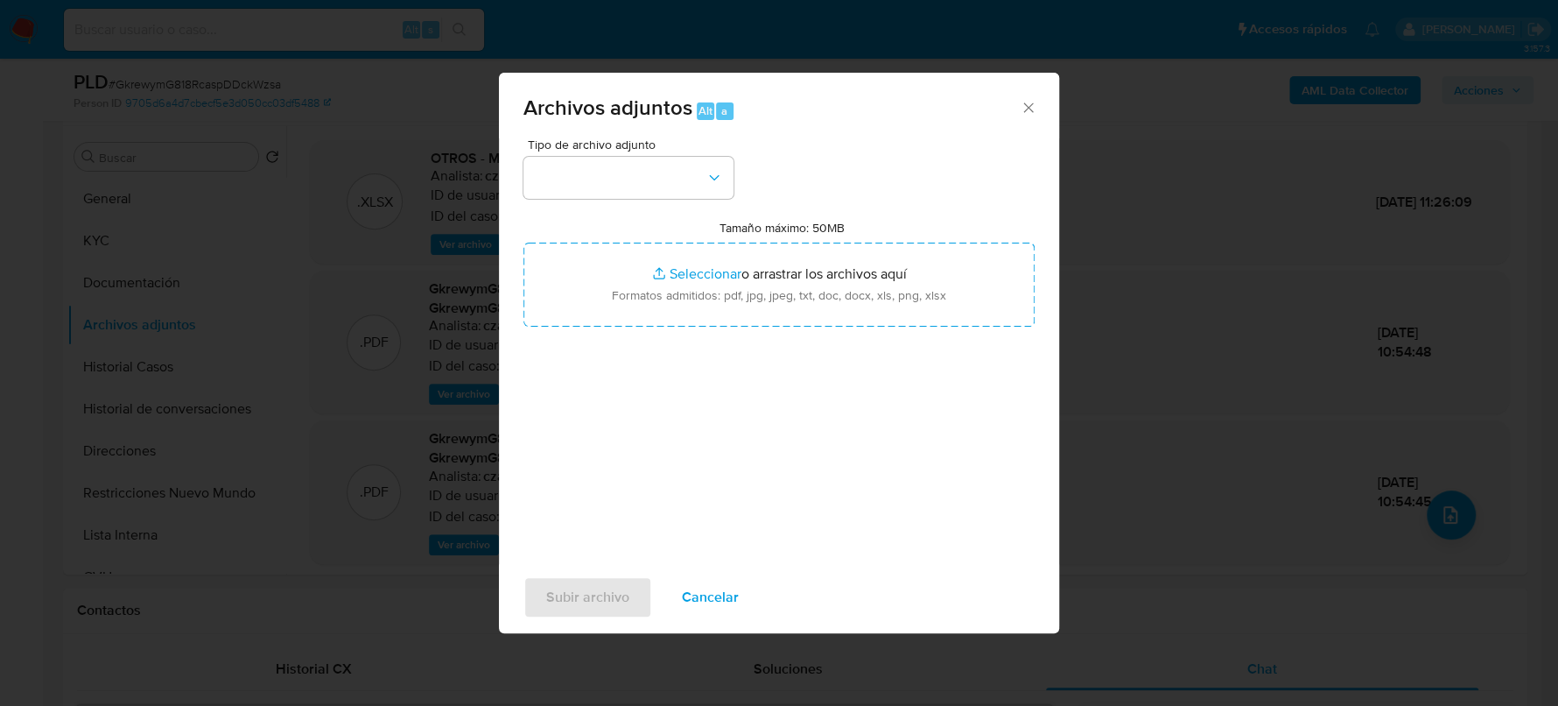
click at [687, 197] on div "Tipo de archivo adjunto Tamaño máximo: 50MB Seleccionar archivos Seleccionar o …" at bounding box center [778, 344] width 511 height 413
click at [689, 193] on button "button" at bounding box center [628, 178] width 210 height 42
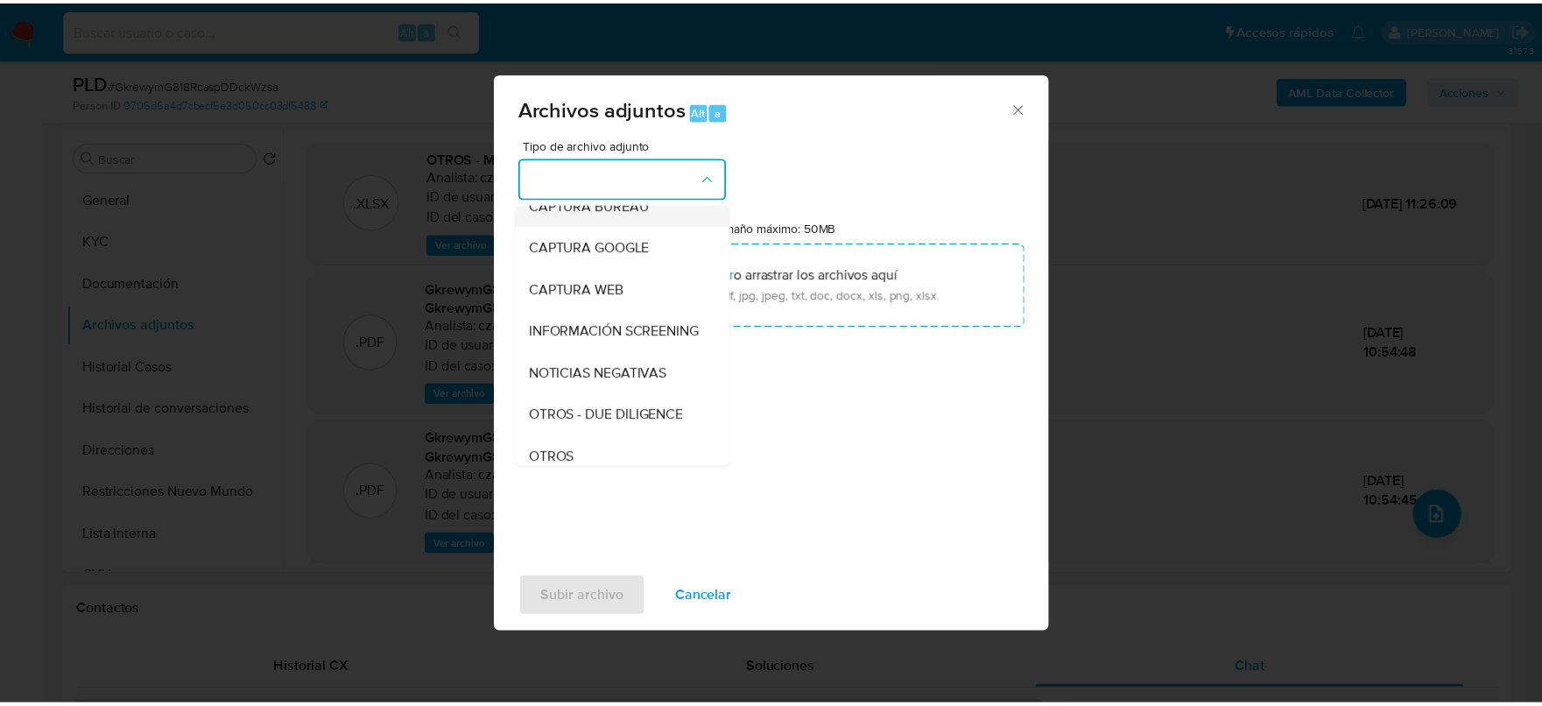
scroll to position [218, 0]
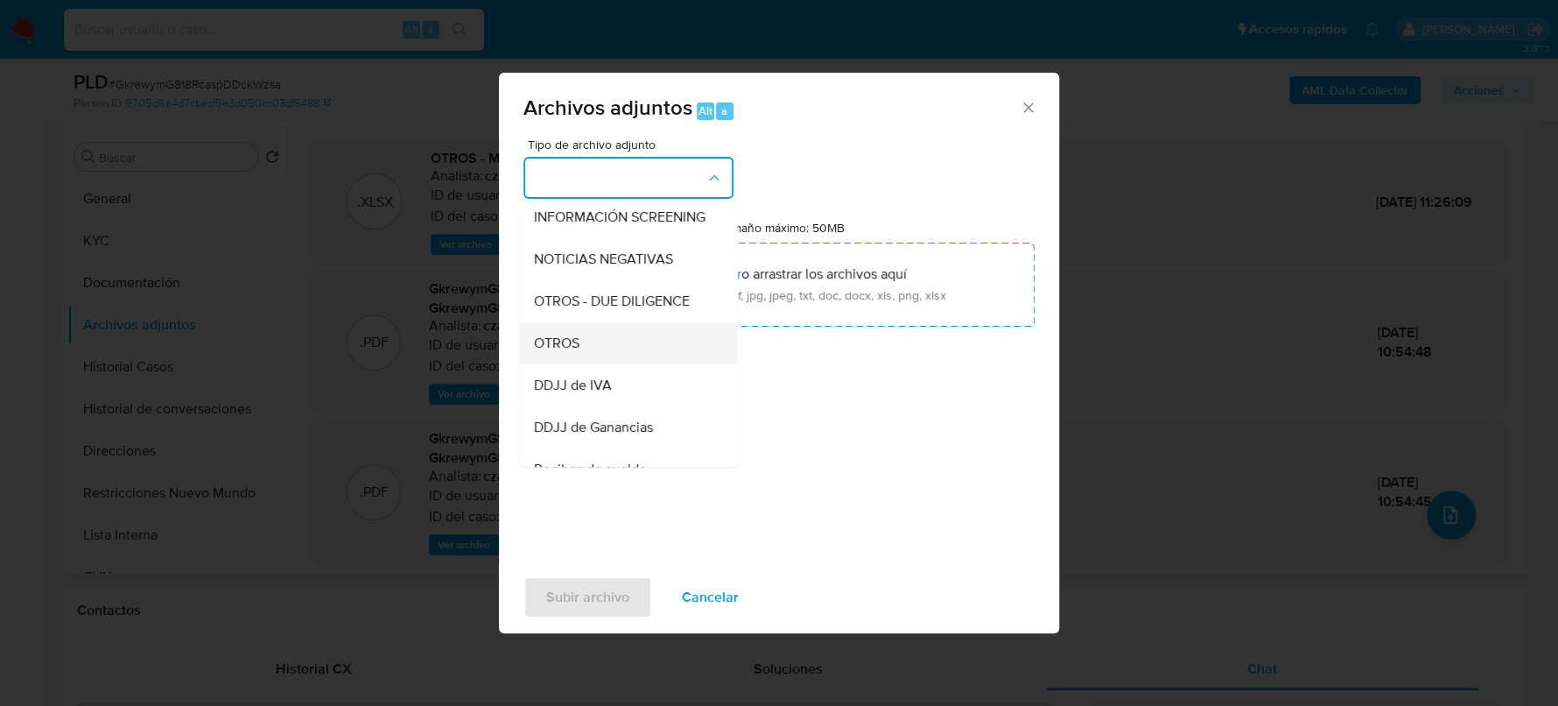
click at [628, 347] on div "OTROS" at bounding box center [623, 343] width 179 height 42
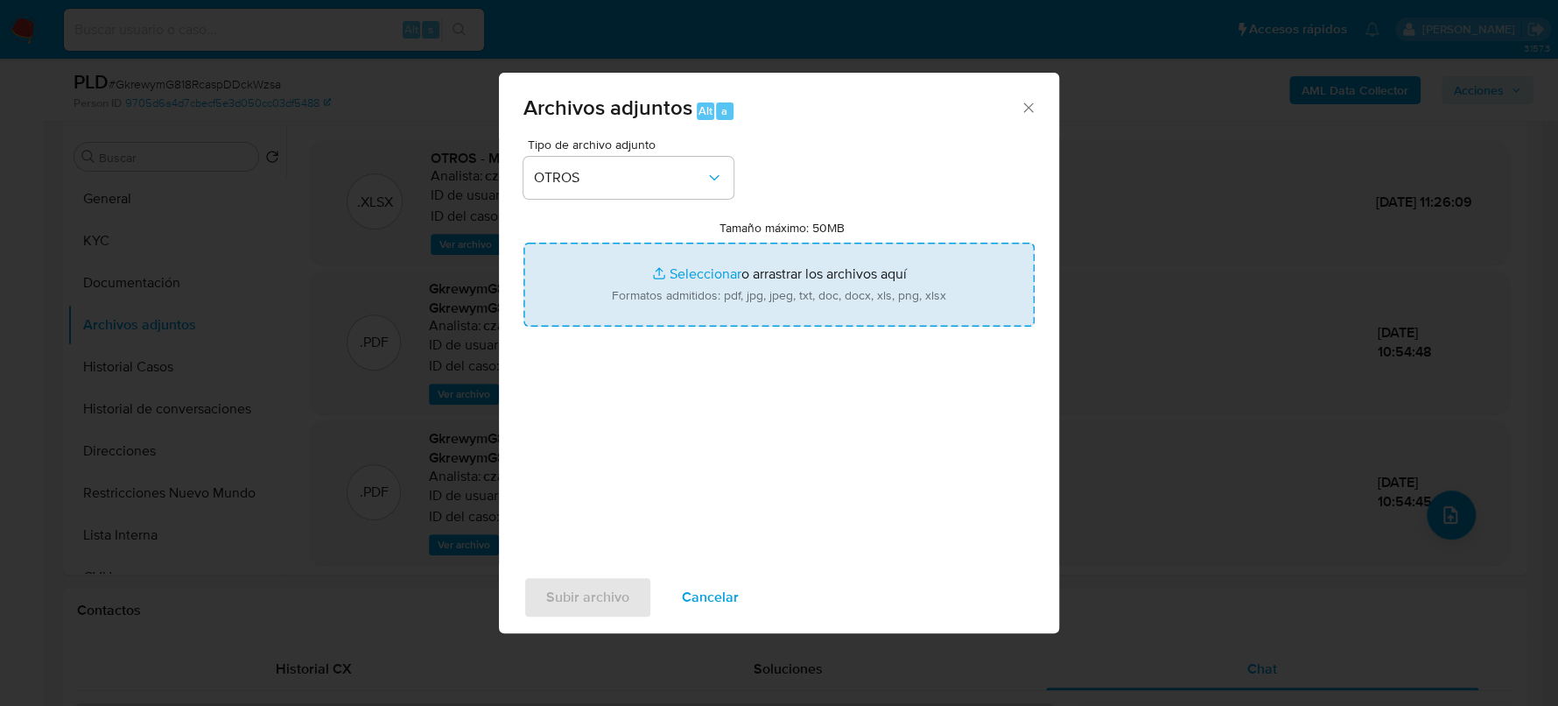
type input "C:\fakepath\Caselog GkrewymG818RcaspDDckWzsa_2025_07_18_00_02_32.docx"
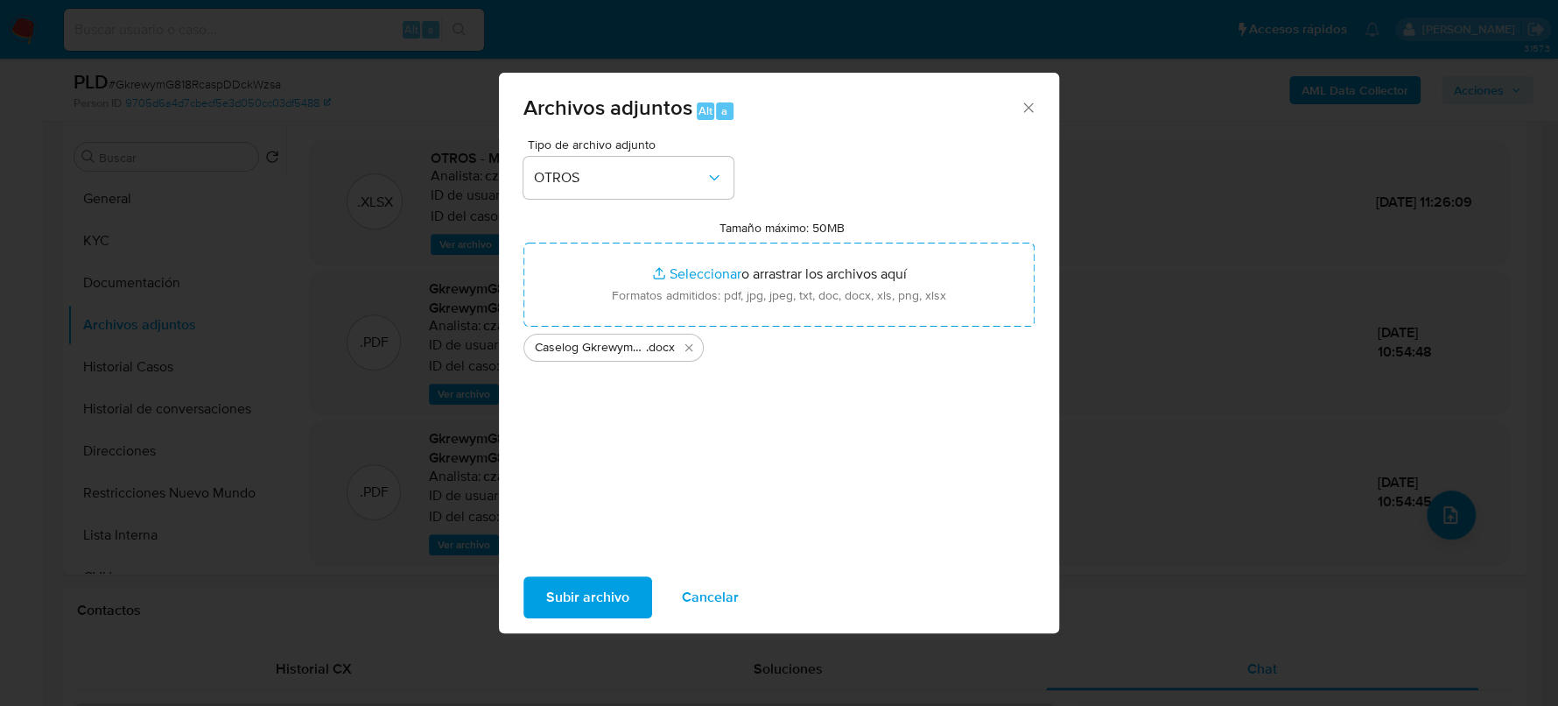
click at [571, 593] on span "Subir archivo" at bounding box center [587, 597] width 83 height 39
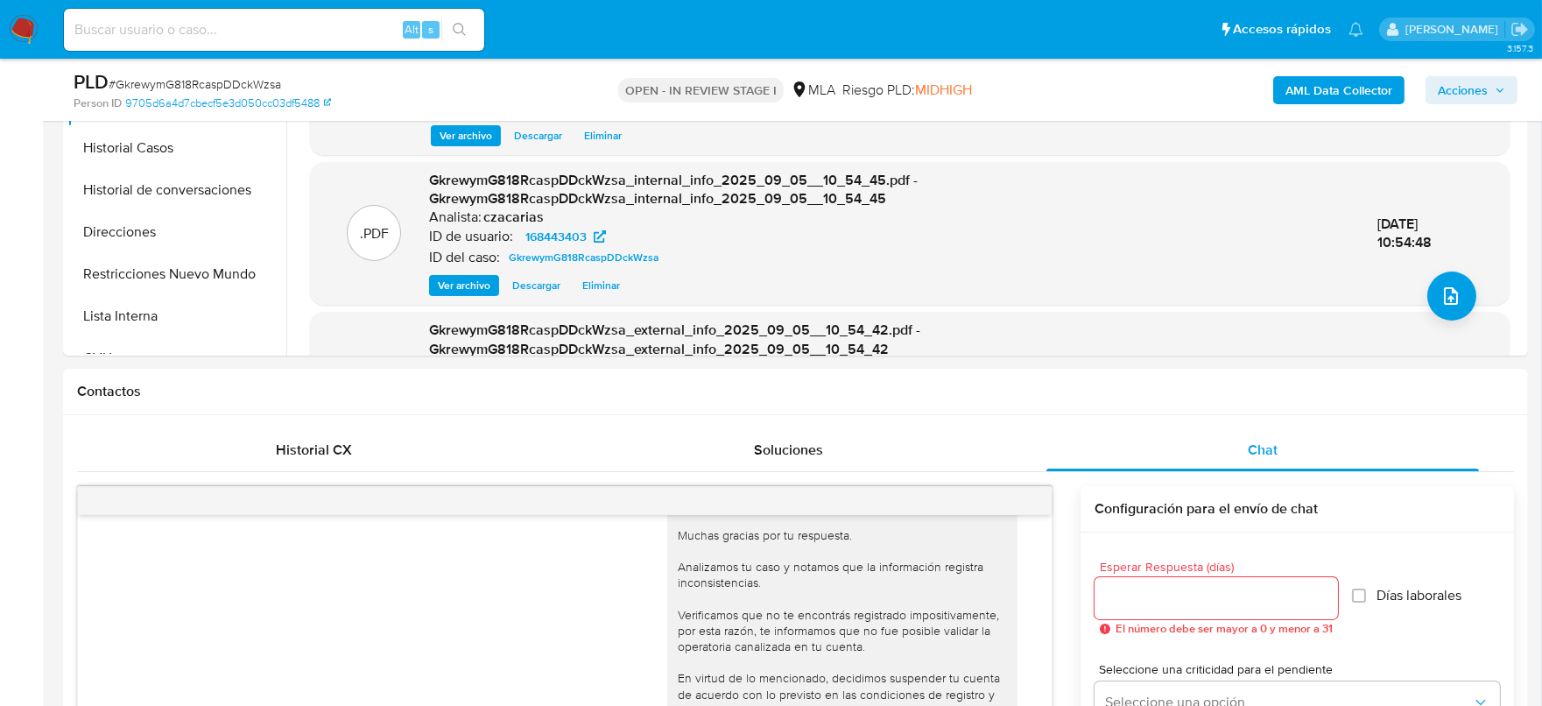
scroll to position [437, 0]
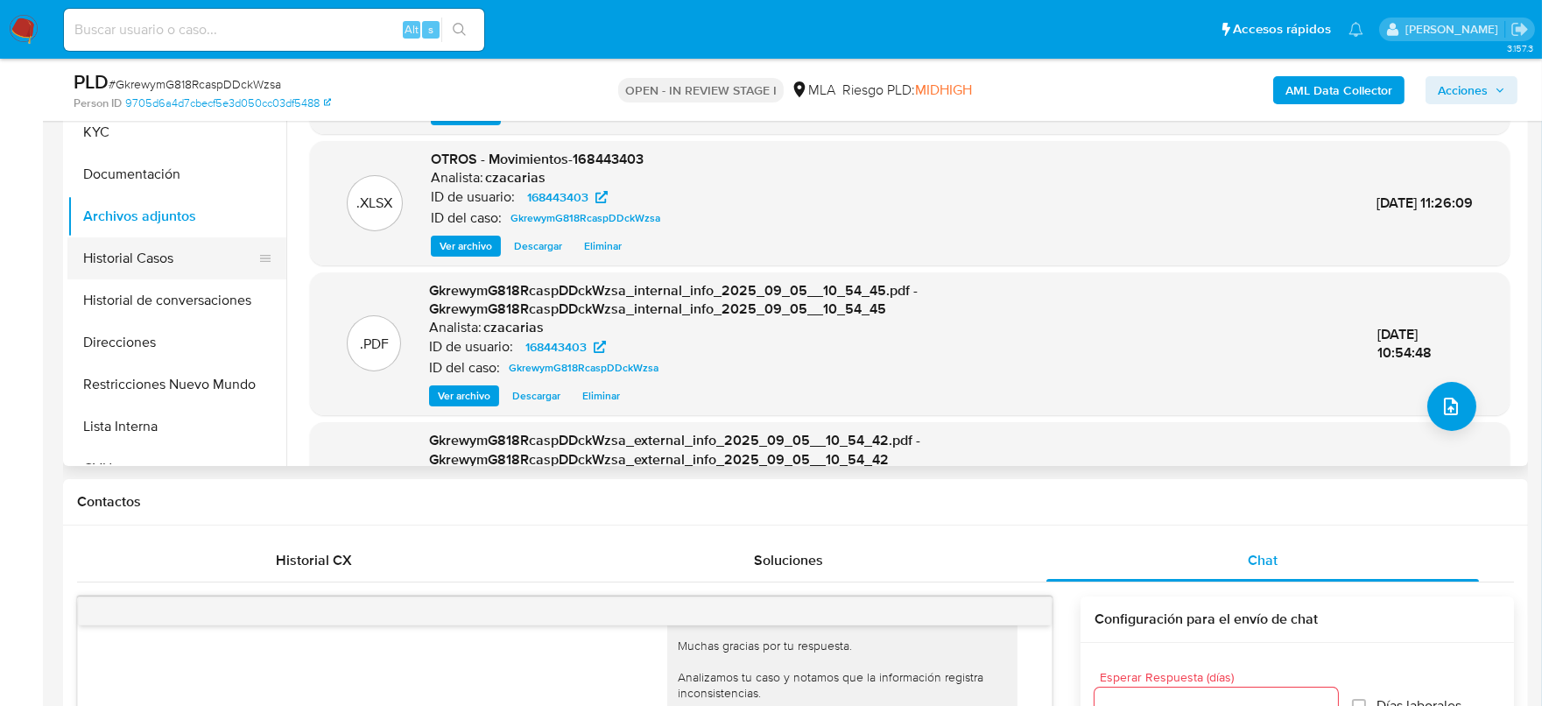
click at [153, 259] on button "Historial Casos" at bounding box center [169, 258] width 205 height 42
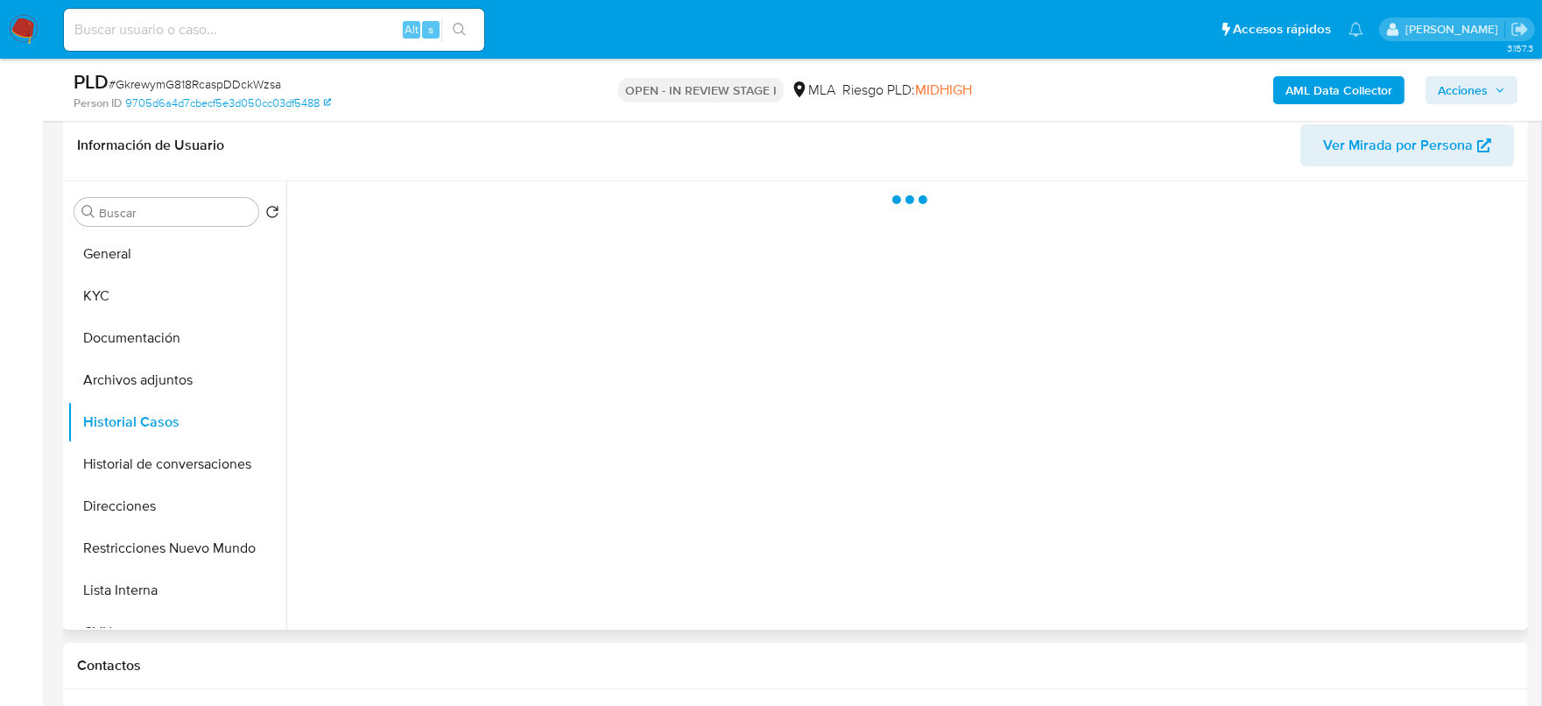
scroll to position [218, 0]
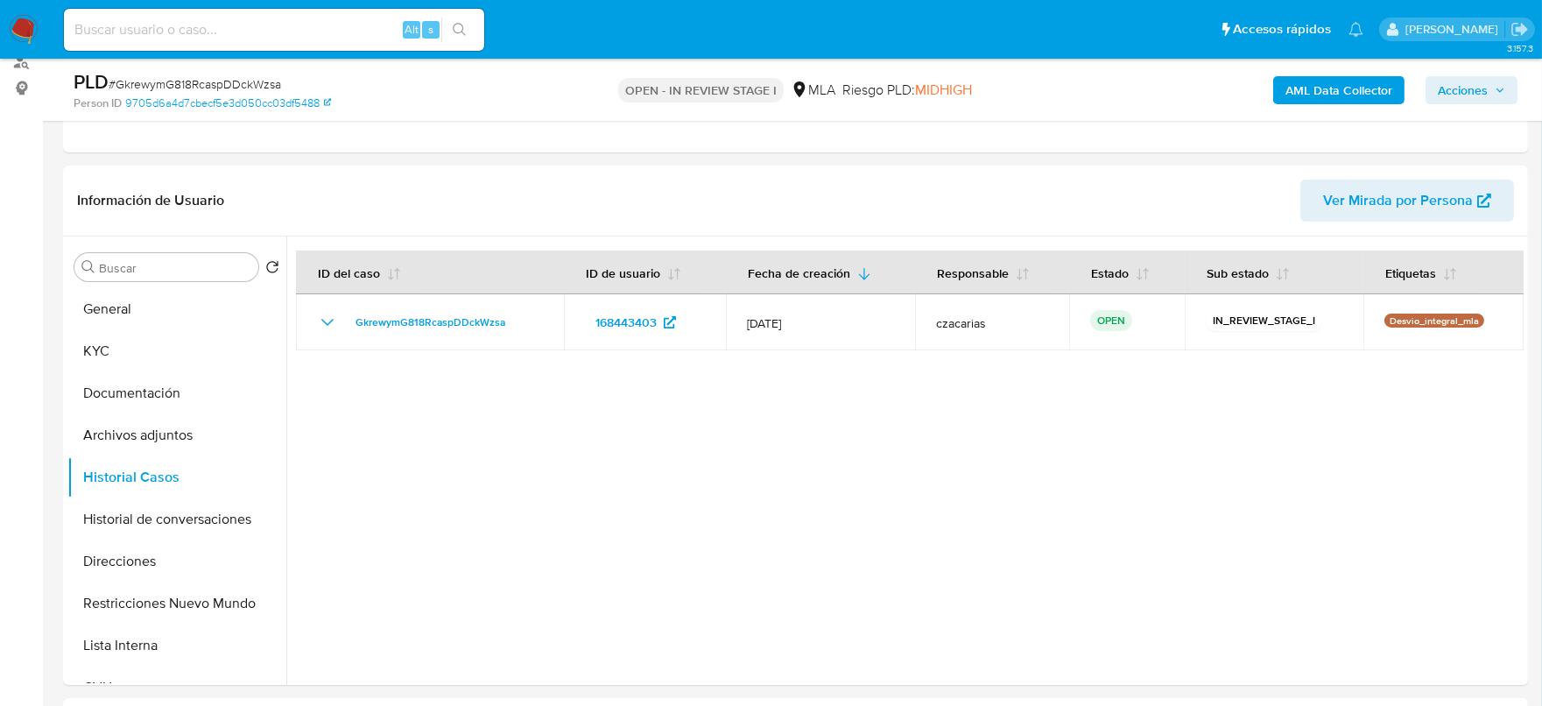
click at [1488, 80] on span "Acciones" at bounding box center [1470, 90] width 67 height 25
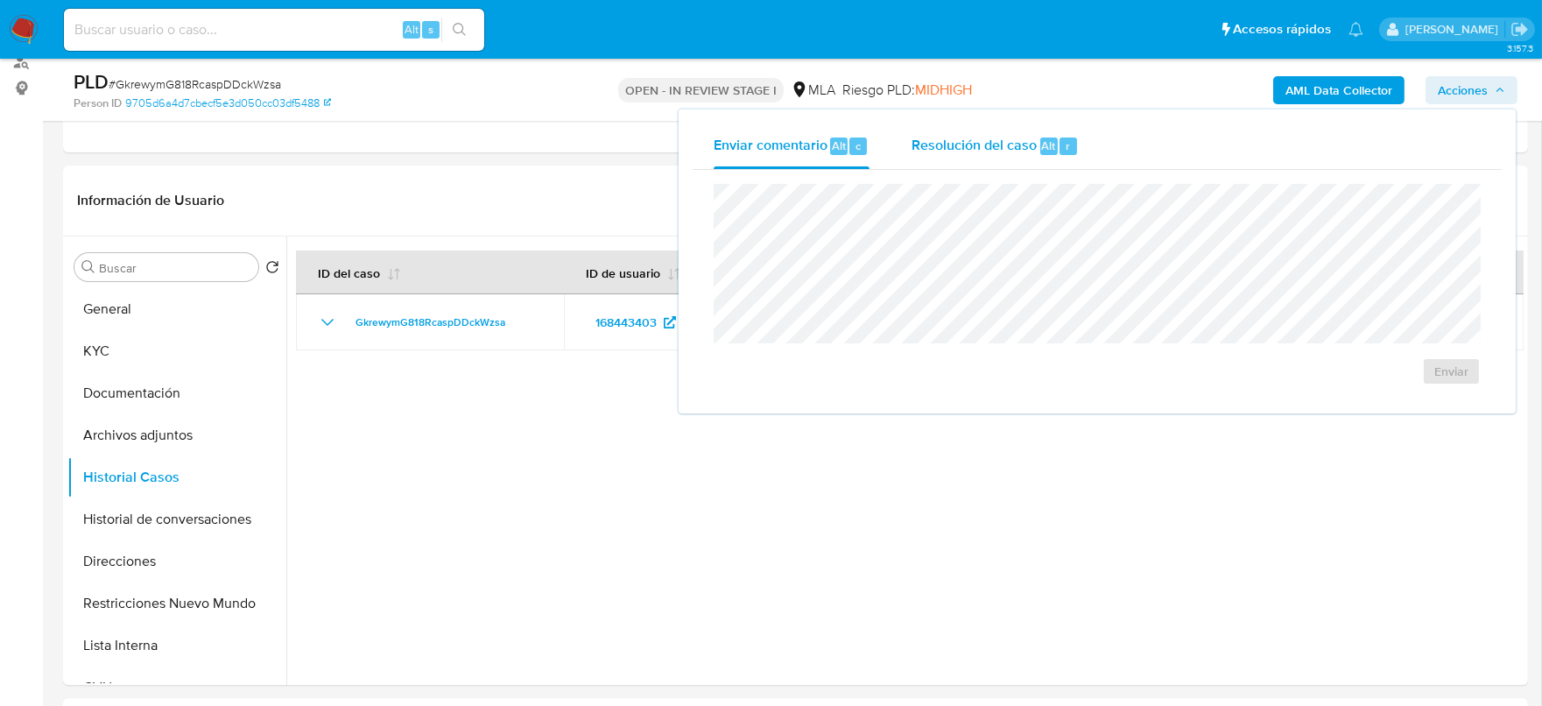
click at [1017, 137] on span "Resolución del caso" at bounding box center [973, 145] width 125 height 20
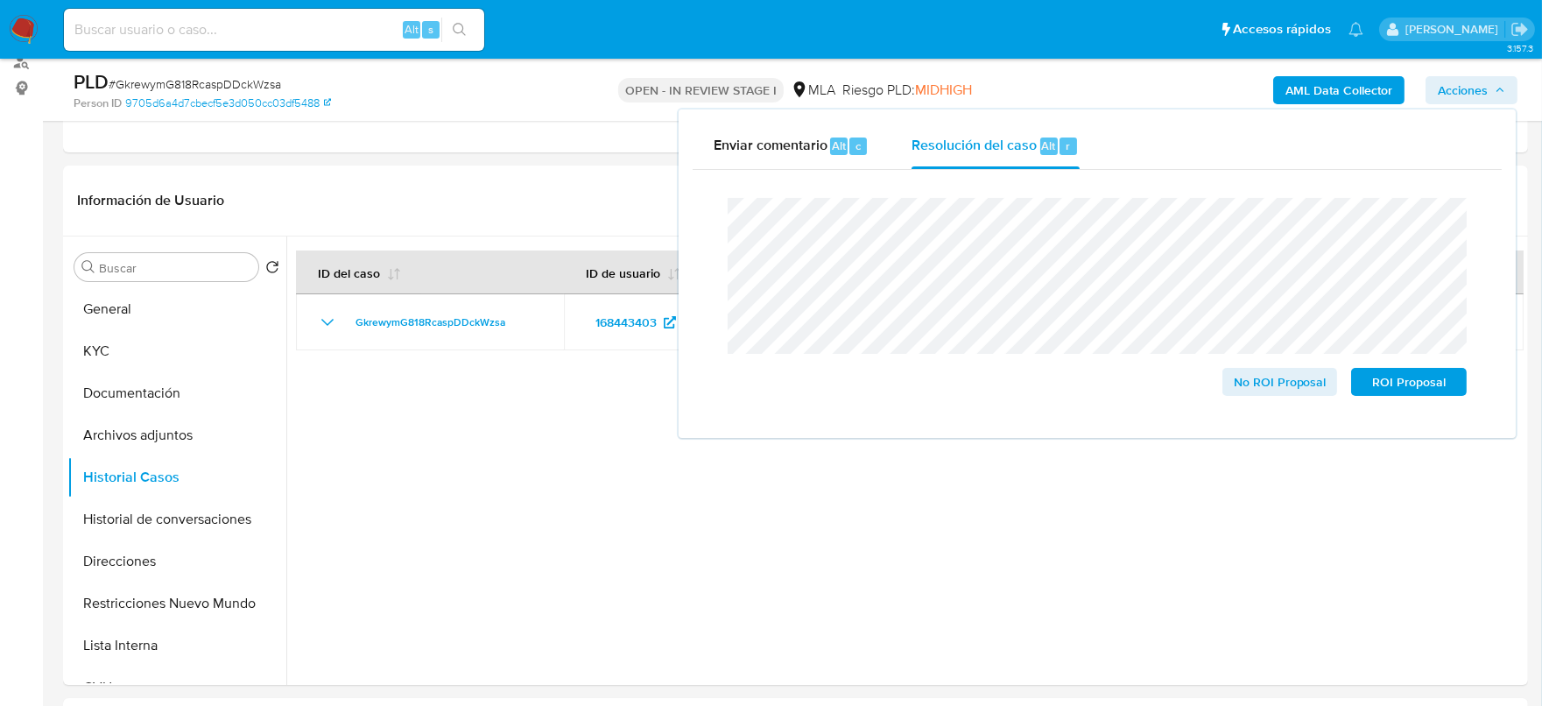
click at [273, 81] on span "# GkrewymG818RcaspDDckWzsa" at bounding box center [195, 84] width 172 height 18
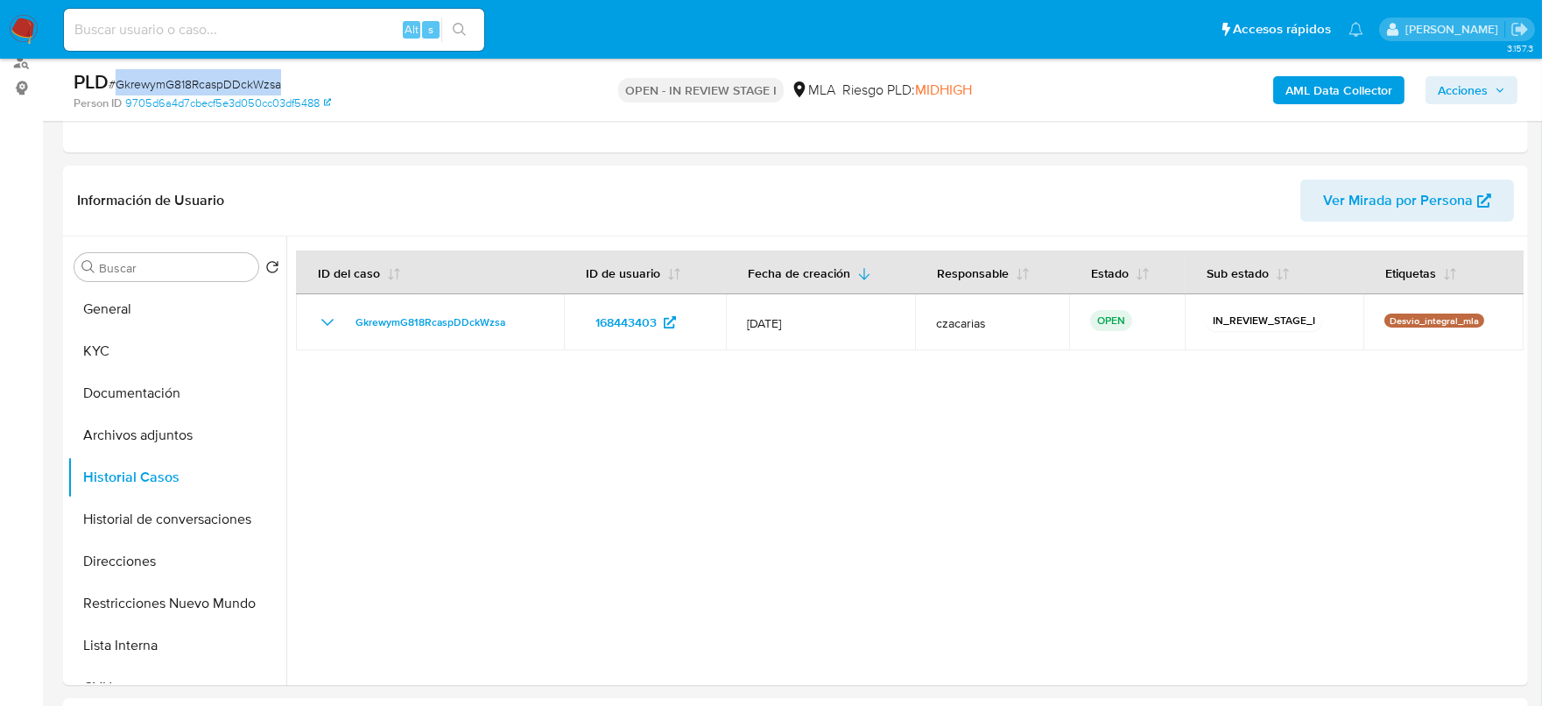
click at [273, 81] on span "# GkrewymG818RcaspDDckWzsa" at bounding box center [195, 84] width 172 height 18
copy span "GkrewymG818RcaspDDckWzsa"
click at [1456, 96] on span "Acciones" at bounding box center [1462, 90] width 50 height 28
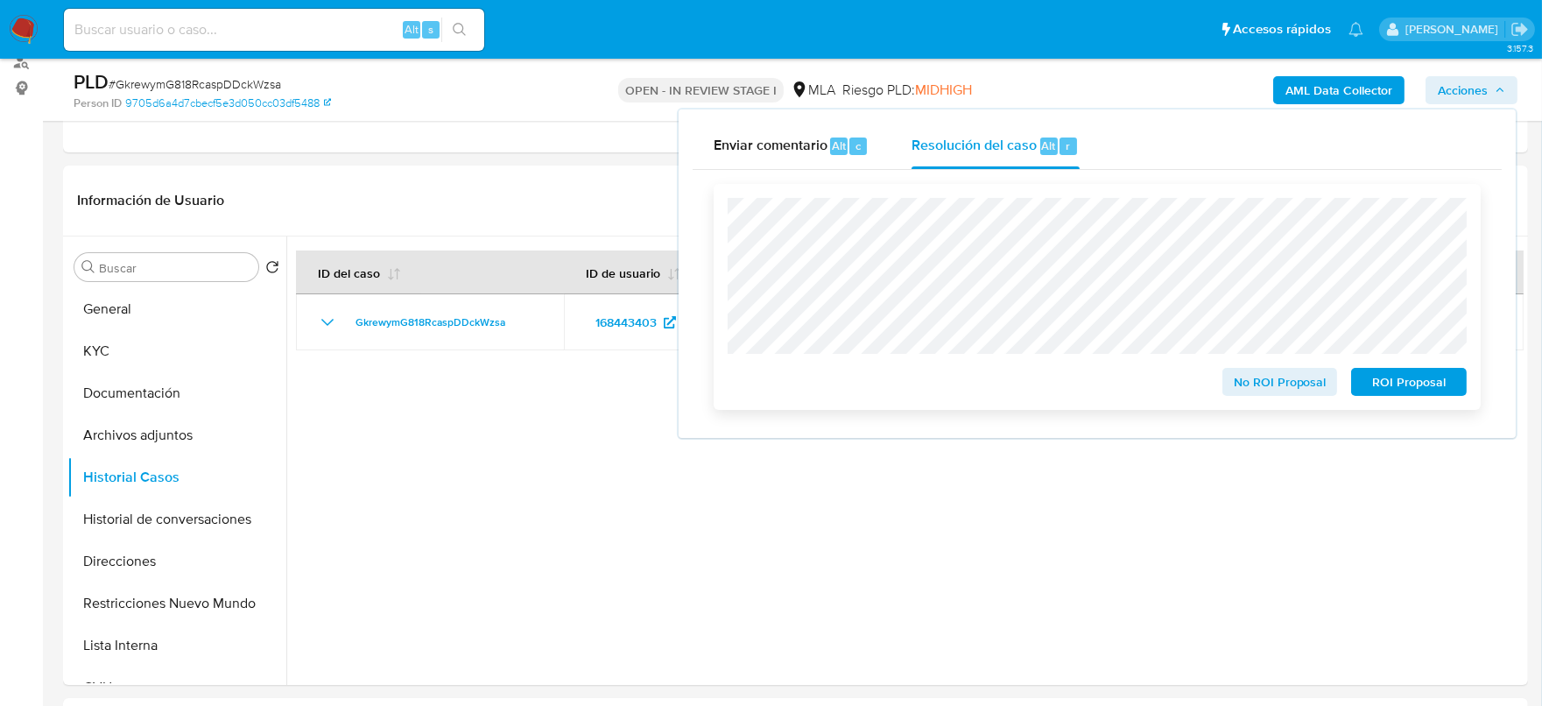
click at [1422, 391] on span "ROI Proposal" at bounding box center [1408, 381] width 91 height 25
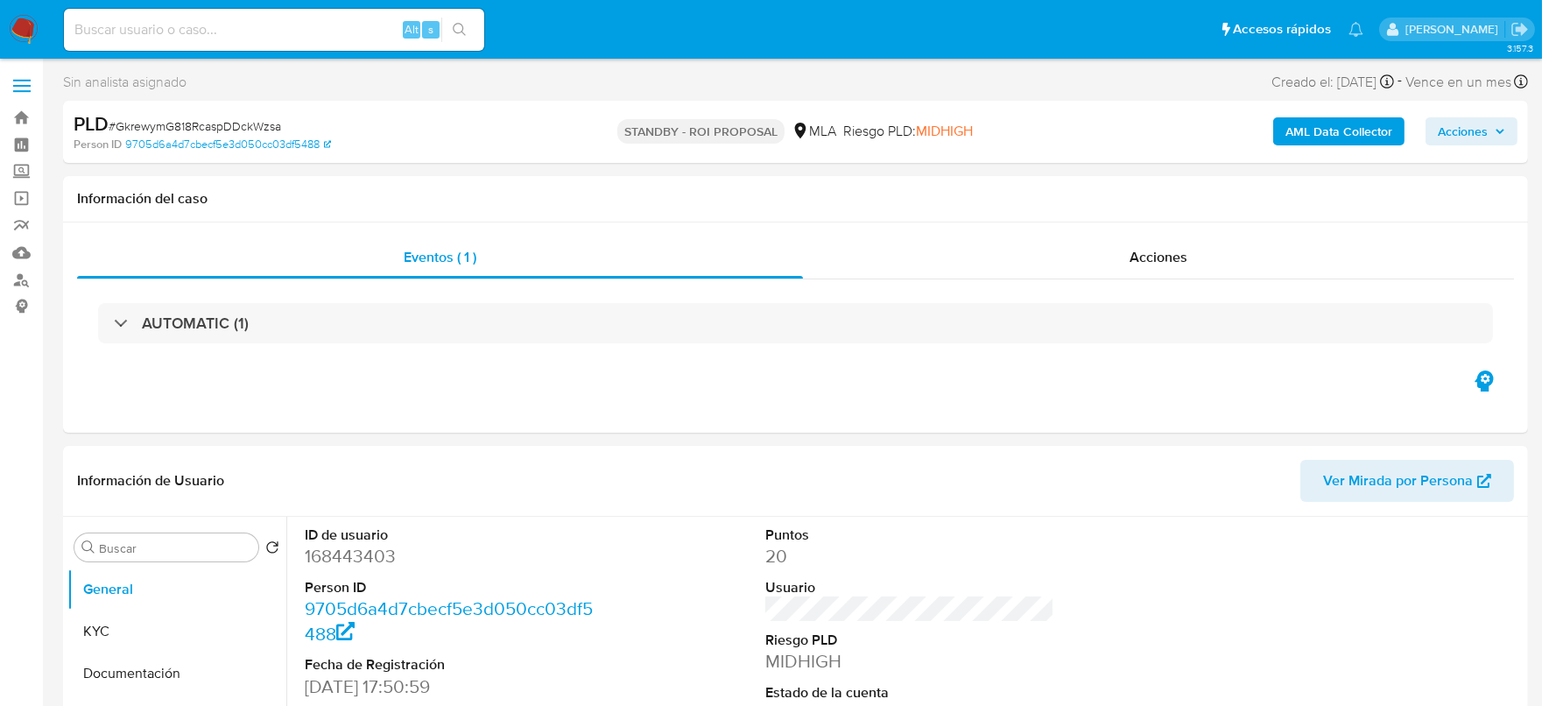
select select "10"
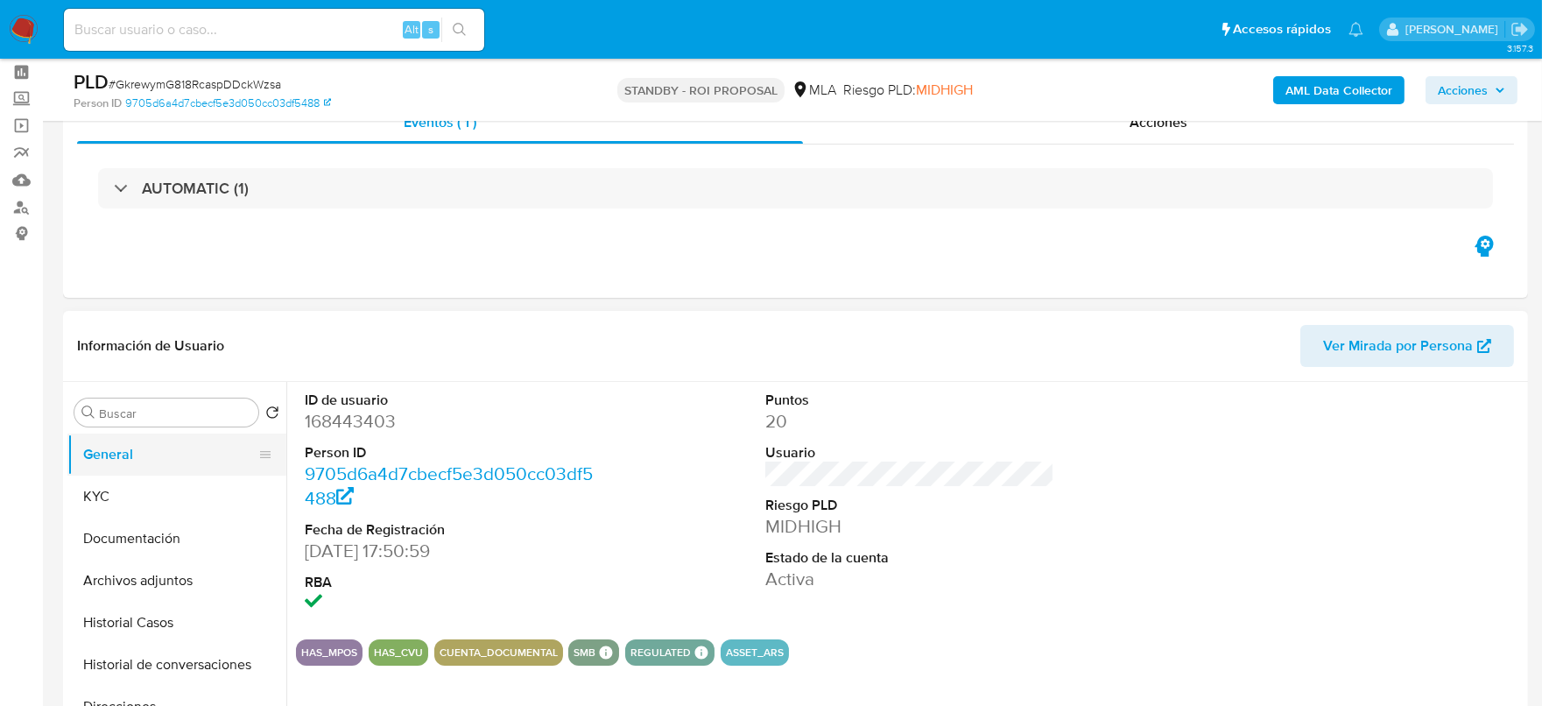
scroll to position [109, 0]
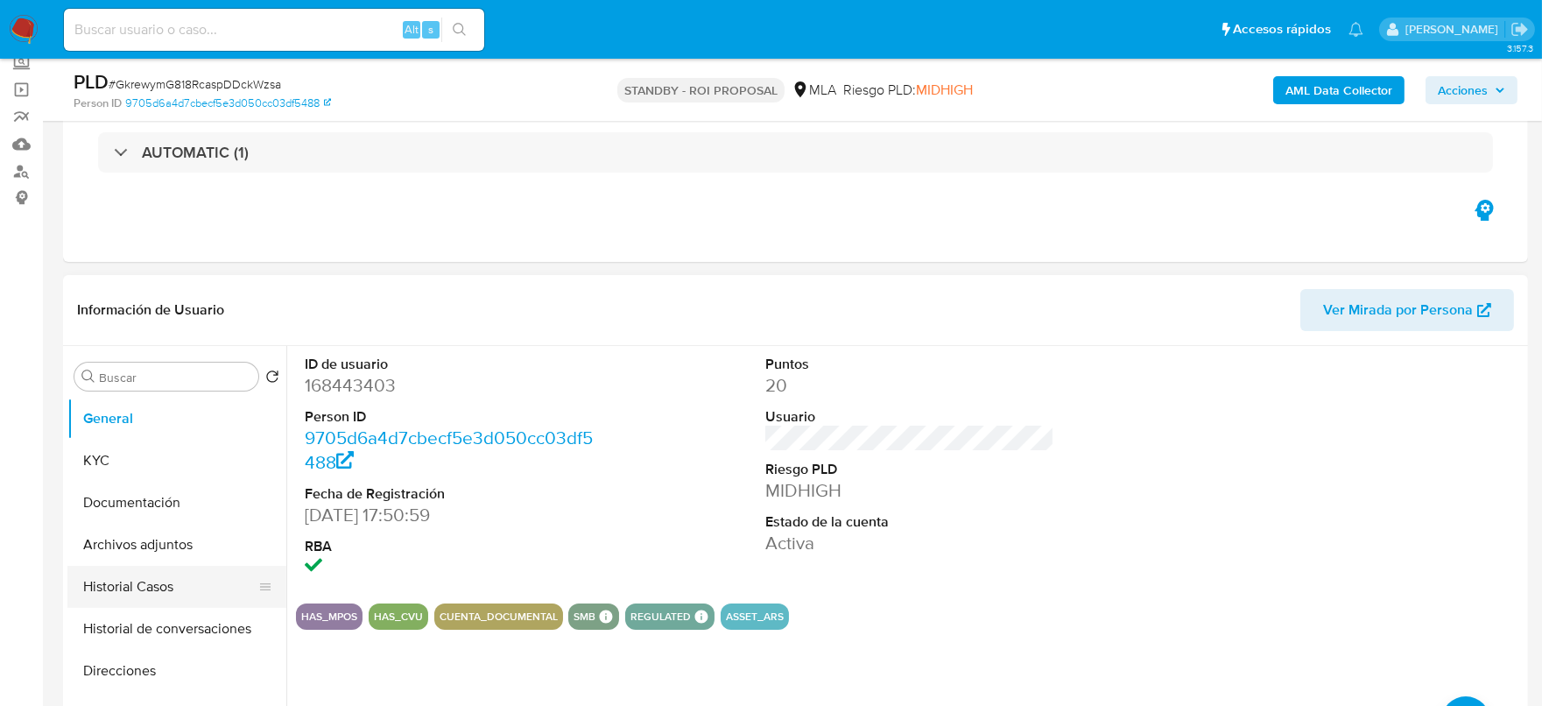
click at [142, 576] on button "Historial Casos" at bounding box center [169, 586] width 205 height 42
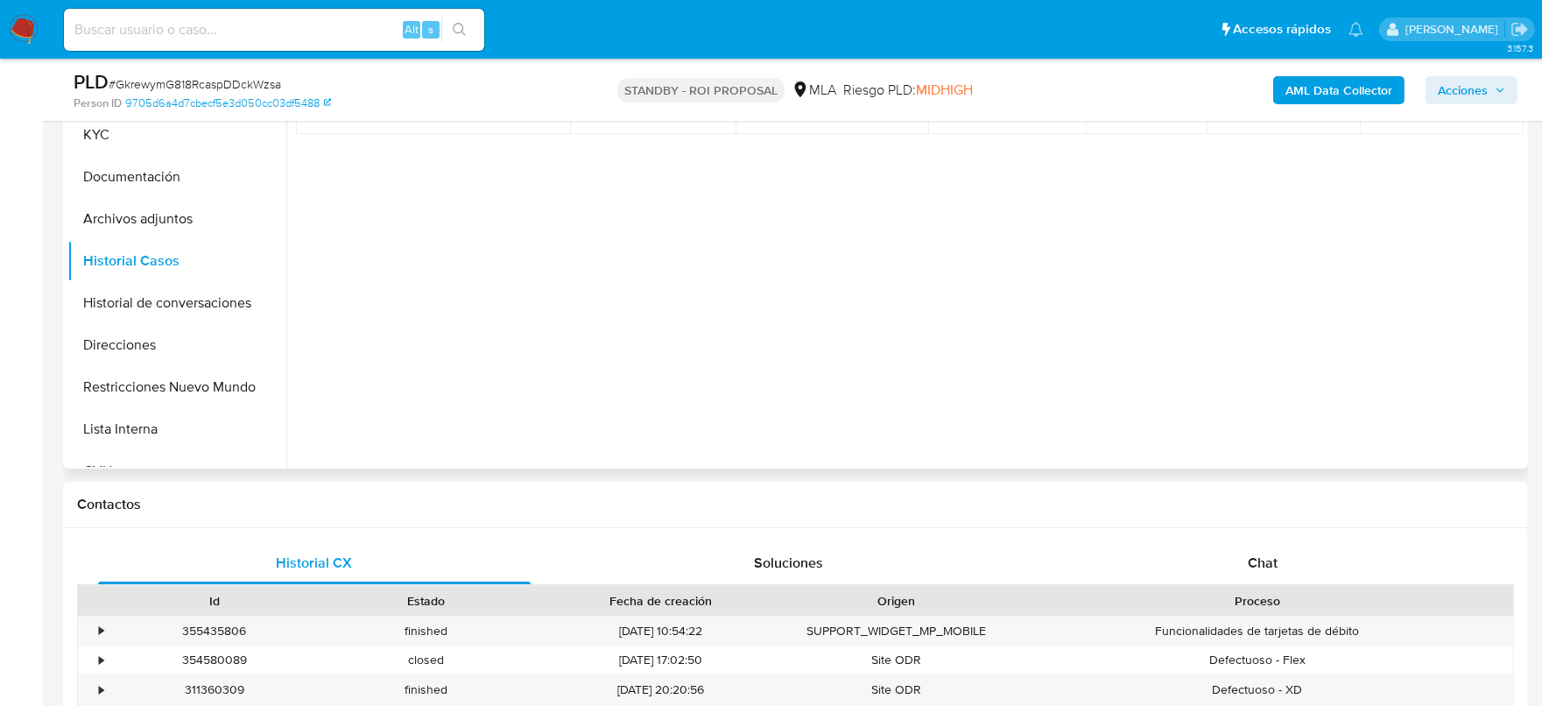
scroll to position [765, 0]
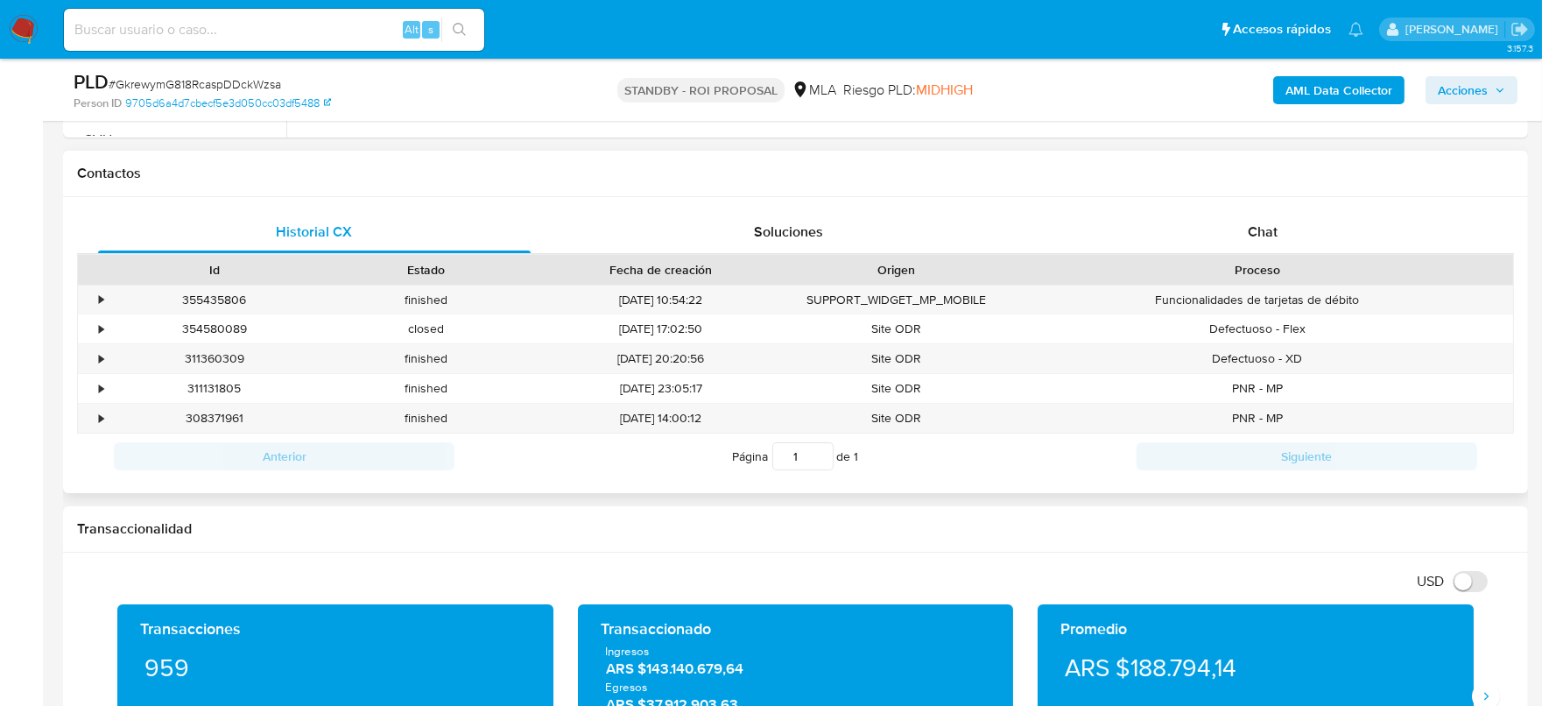
click at [1282, 189] on div "Contactos" at bounding box center [795, 174] width 1465 height 46
click at [1277, 228] on div "Chat" at bounding box center [1262, 232] width 432 height 42
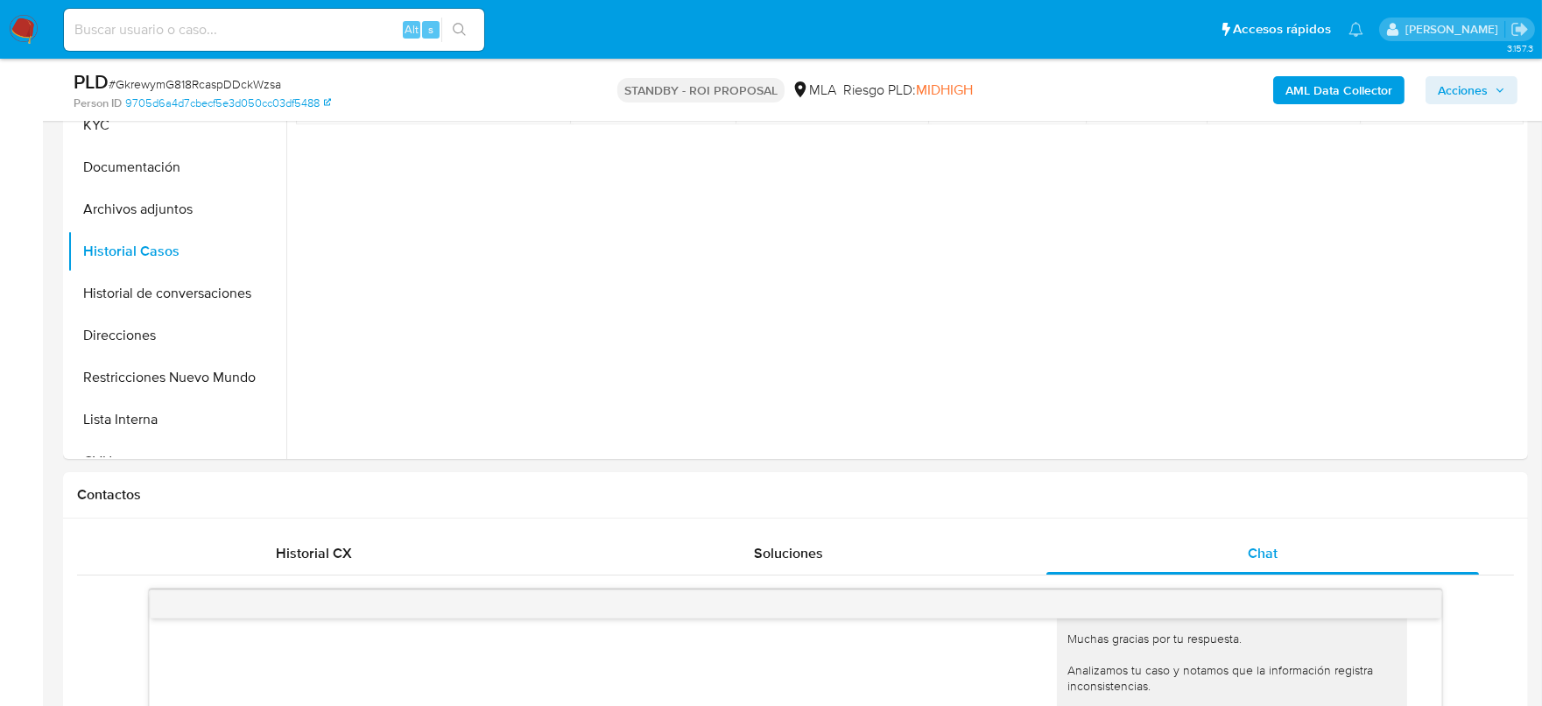
scroll to position [437, 0]
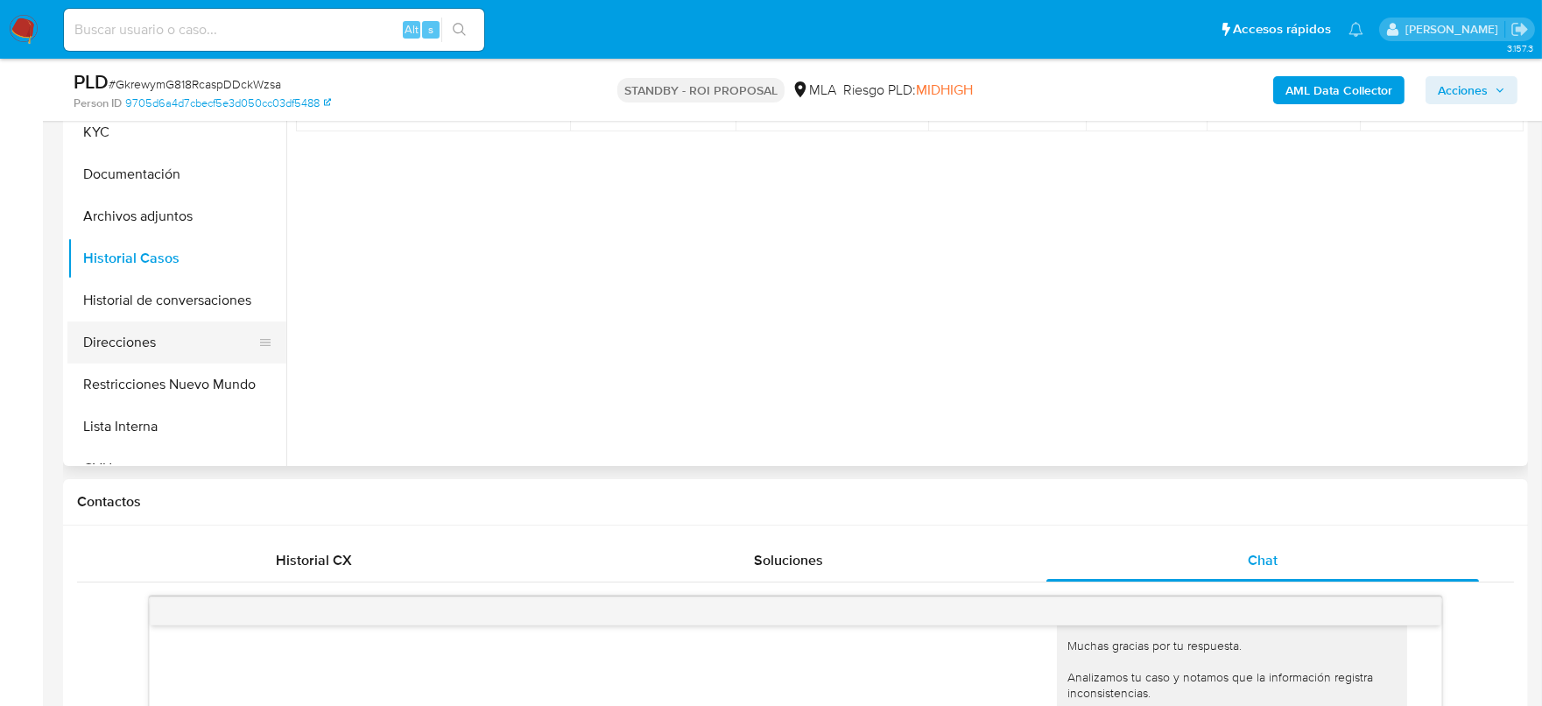
click at [202, 321] on button "Direcciones" at bounding box center [169, 342] width 205 height 42
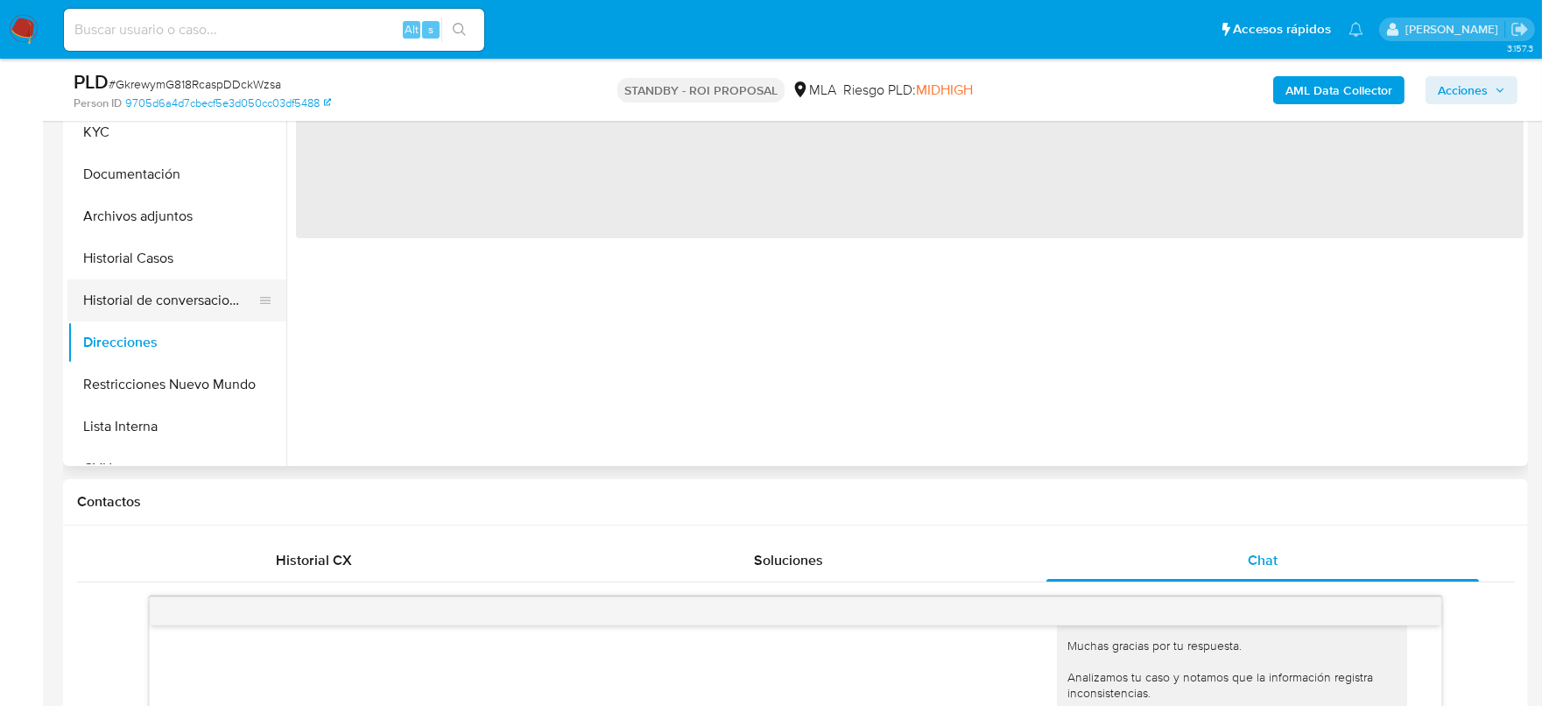
click at [219, 301] on button "Historial de conversaciones" at bounding box center [169, 300] width 205 height 42
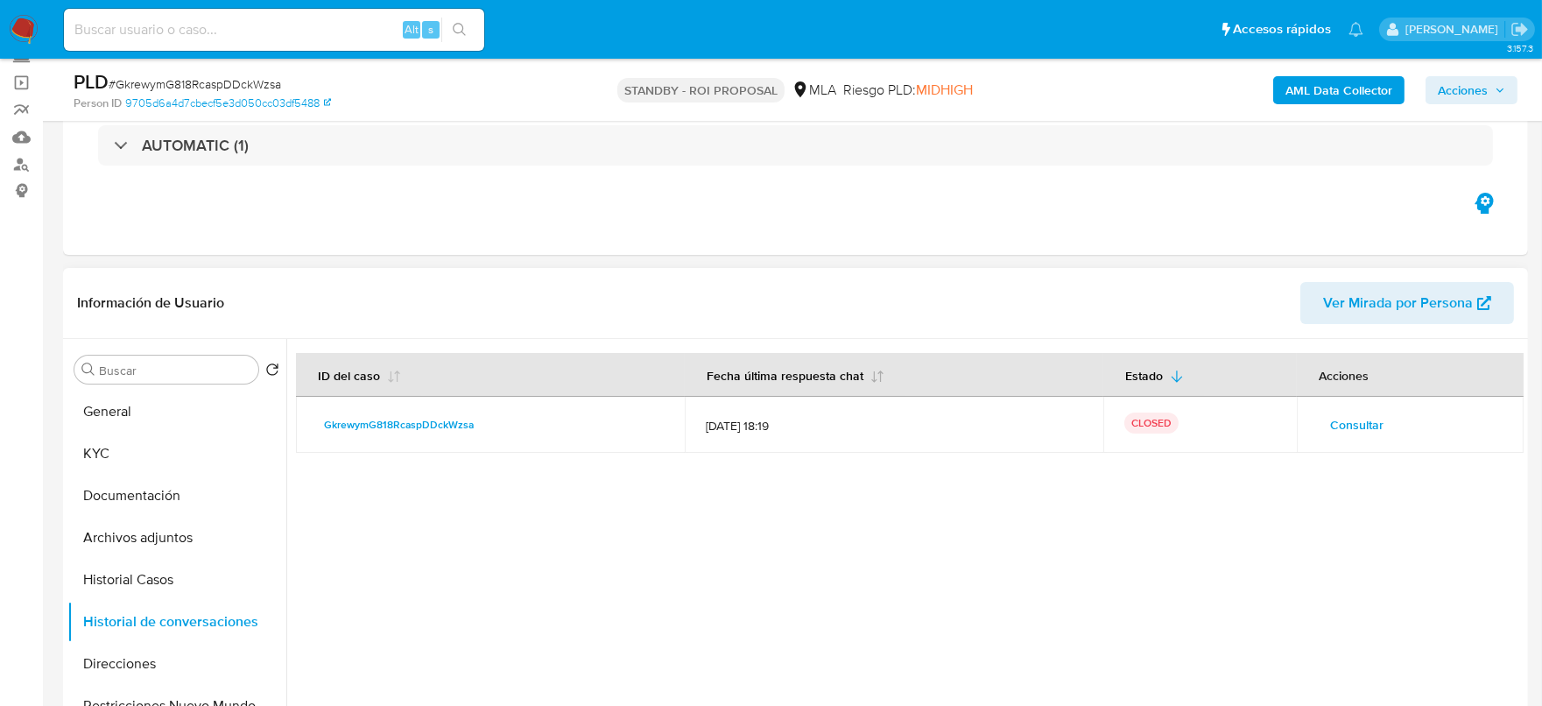
scroll to position [0, 0]
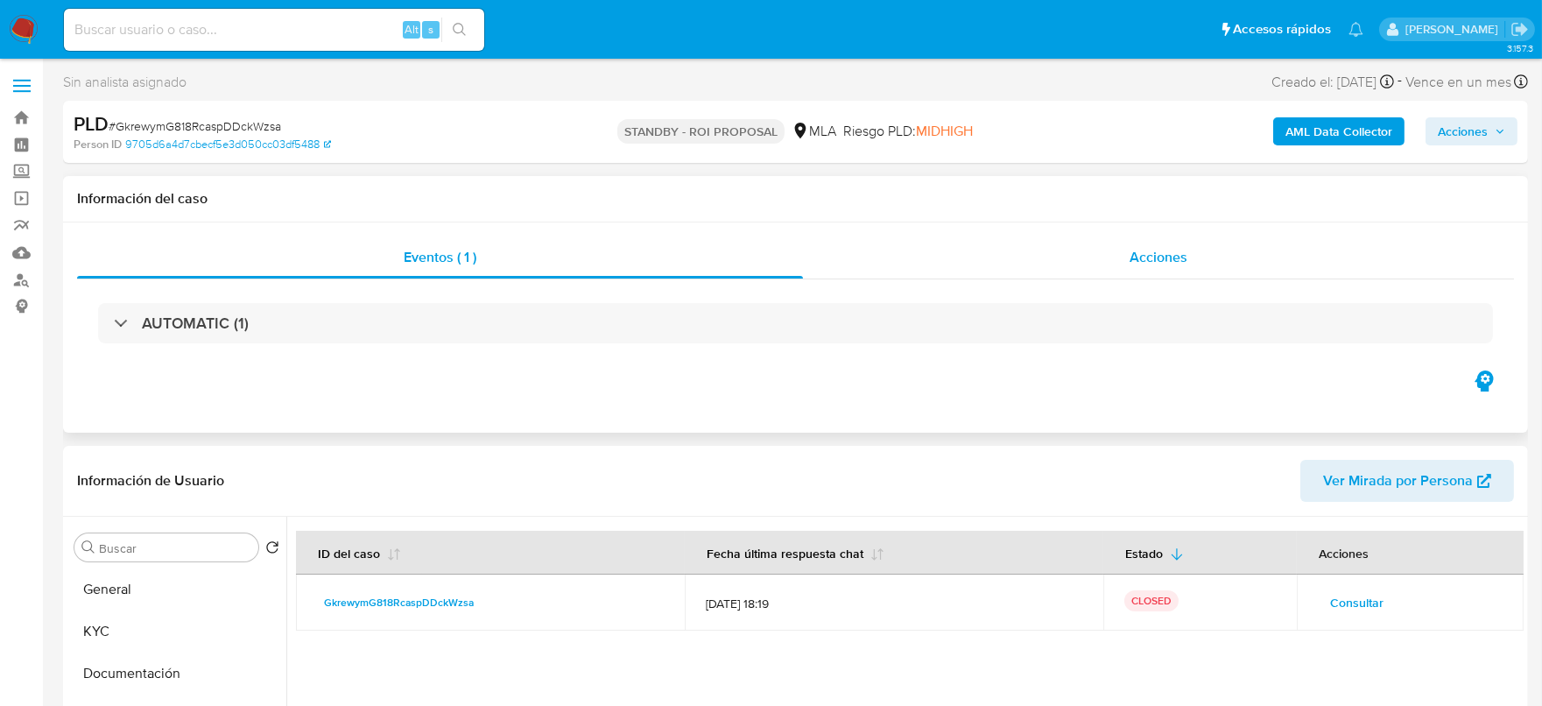
click at [1192, 242] on div "Acciones" at bounding box center [1158, 257] width 711 height 42
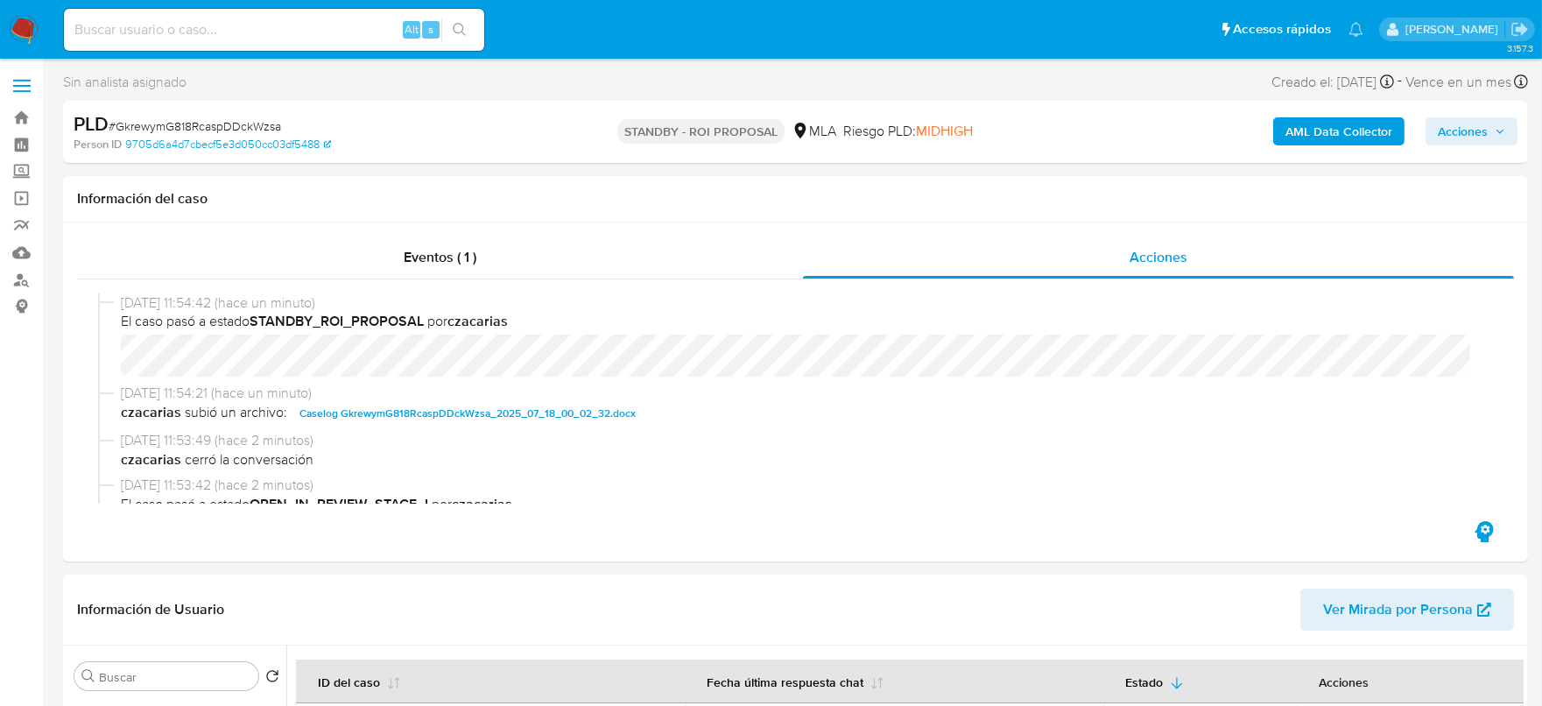
click at [313, 37] on input at bounding box center [274, 29] width 420 height 23
paste input "r4NqsGh5bPgDvrD709rfnjXr"
type input "r4NqsGh5bPgDvrD709rfnjXr"
click at [451, 29] on button "search-icon" at bounding box center [459, 30] width 36 height 25
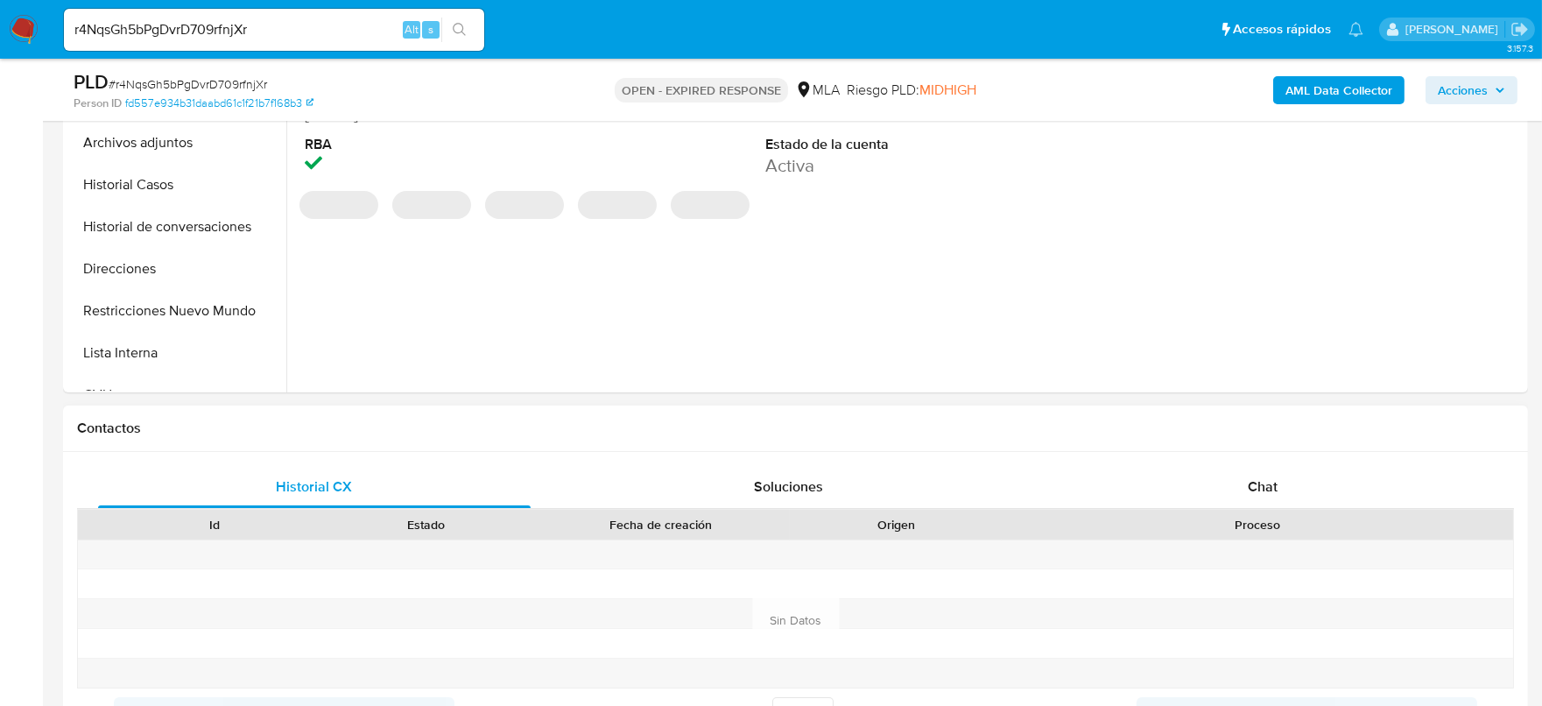
scroll to position [547, 0]
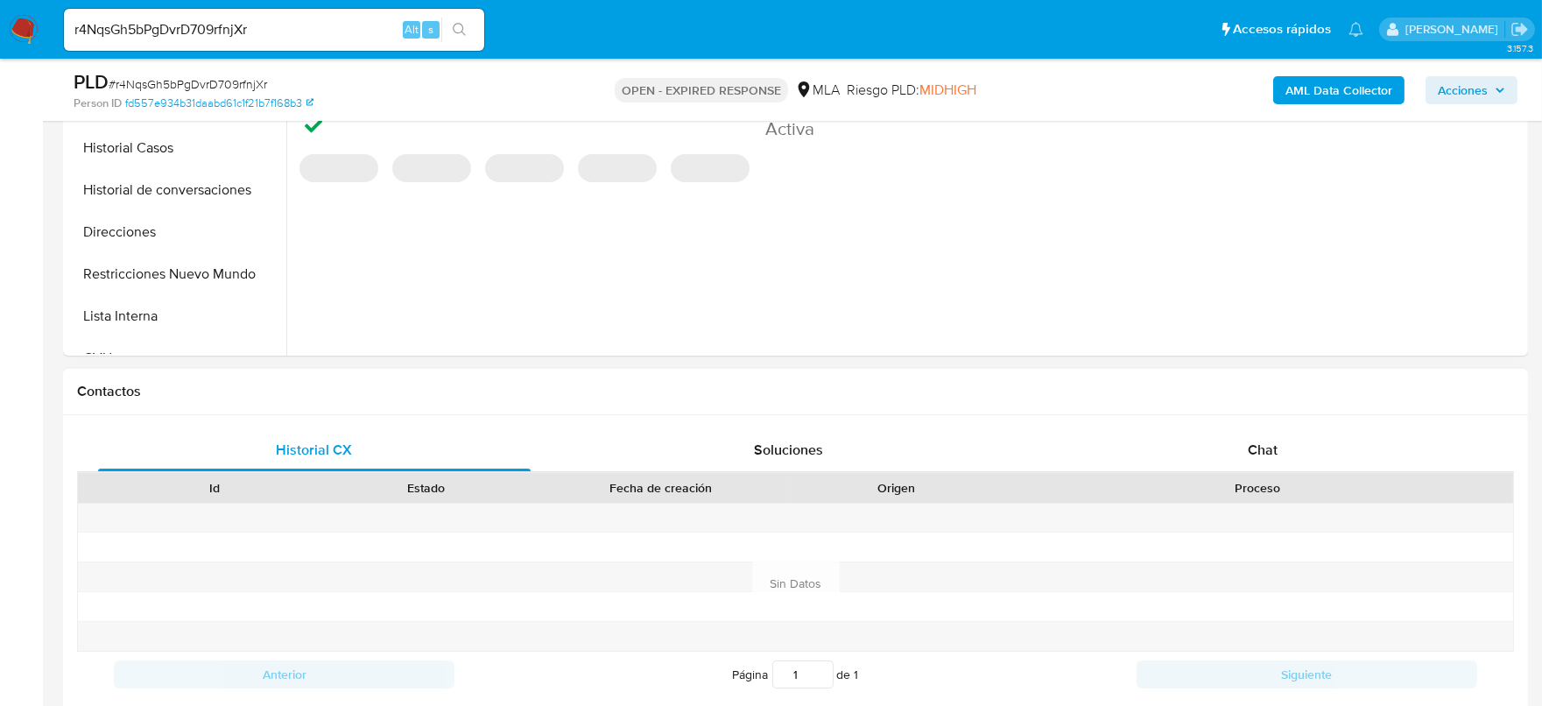
select select "10"
click at [1296, 446] on div "Chat" at bounding box center [1262, 450] width 432 height 42
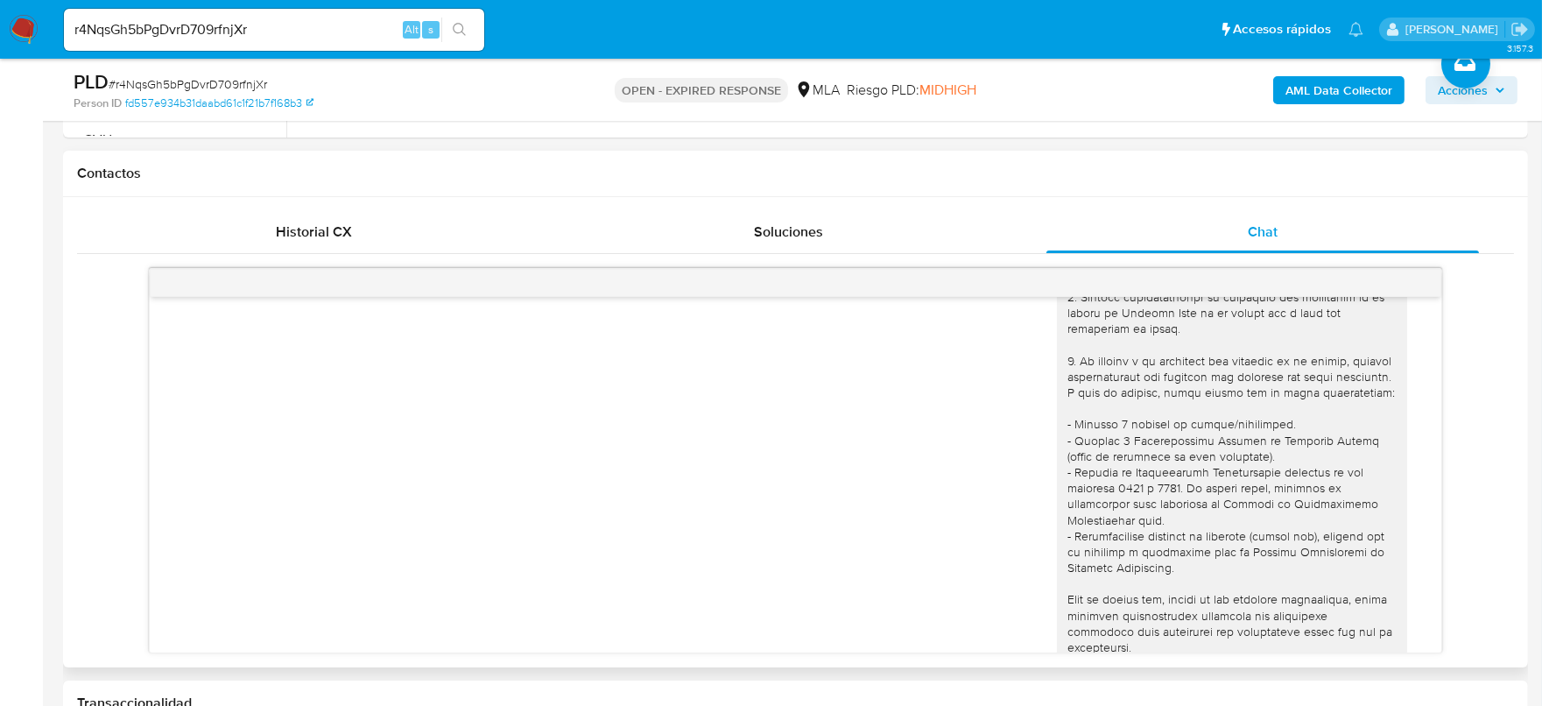
scroll to position [0, 0]
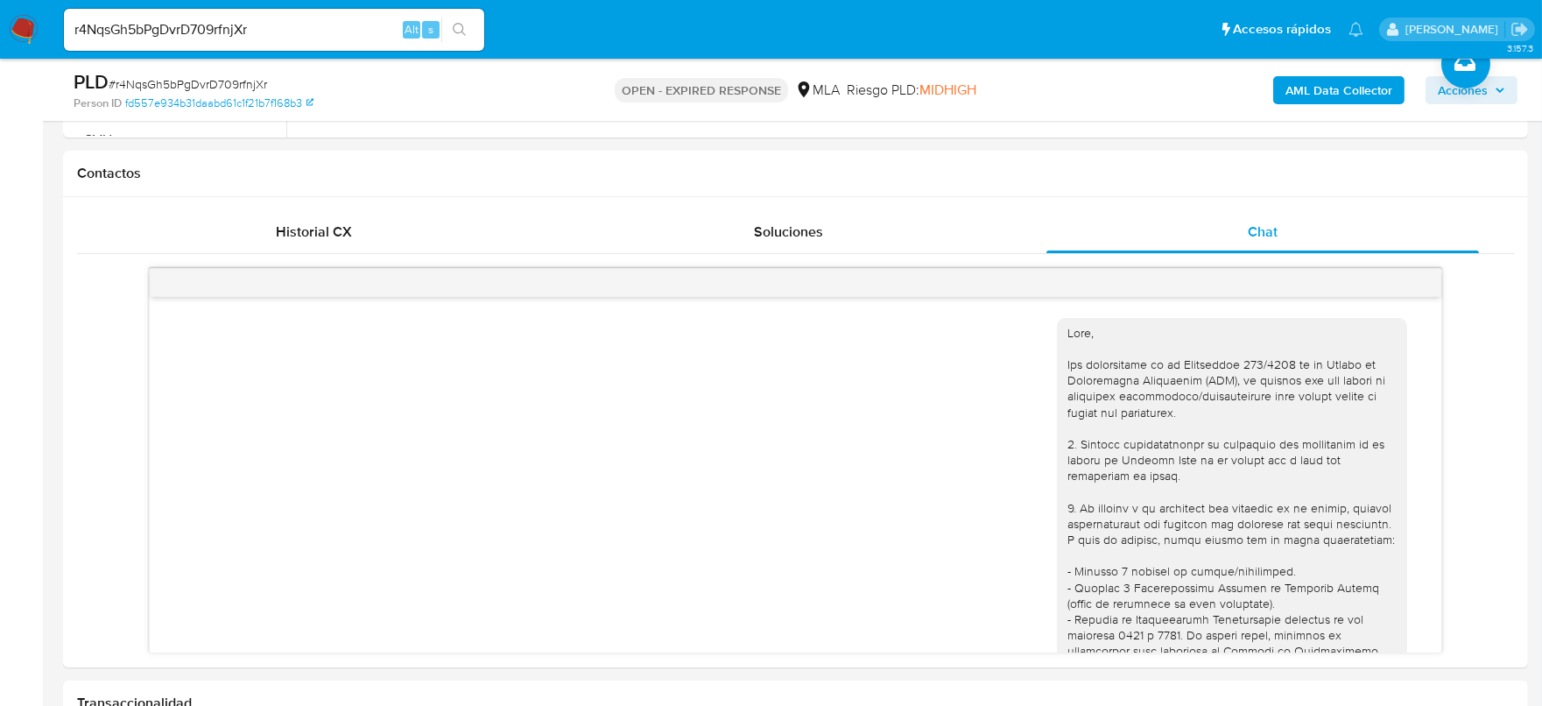
click at [334, 34] on input "r4NqsGh5bPgDvrD709rfnjXr" at bounding box center [274, 29] width 420 height 23
click at [334, 33] on input "r4NqsGh5bPgDvrD709rfnjXr" at bounding box center [274, 29] width 420 height 23
paste input "LgNTLPlZO3LnMZbfgZyvQHl8"
type input "LgNTLPlZO3LnMZbfgZyvQHl8"
click at [470, 32] on button "search-icon" at bounding box center [459, 30] width 36 height 25
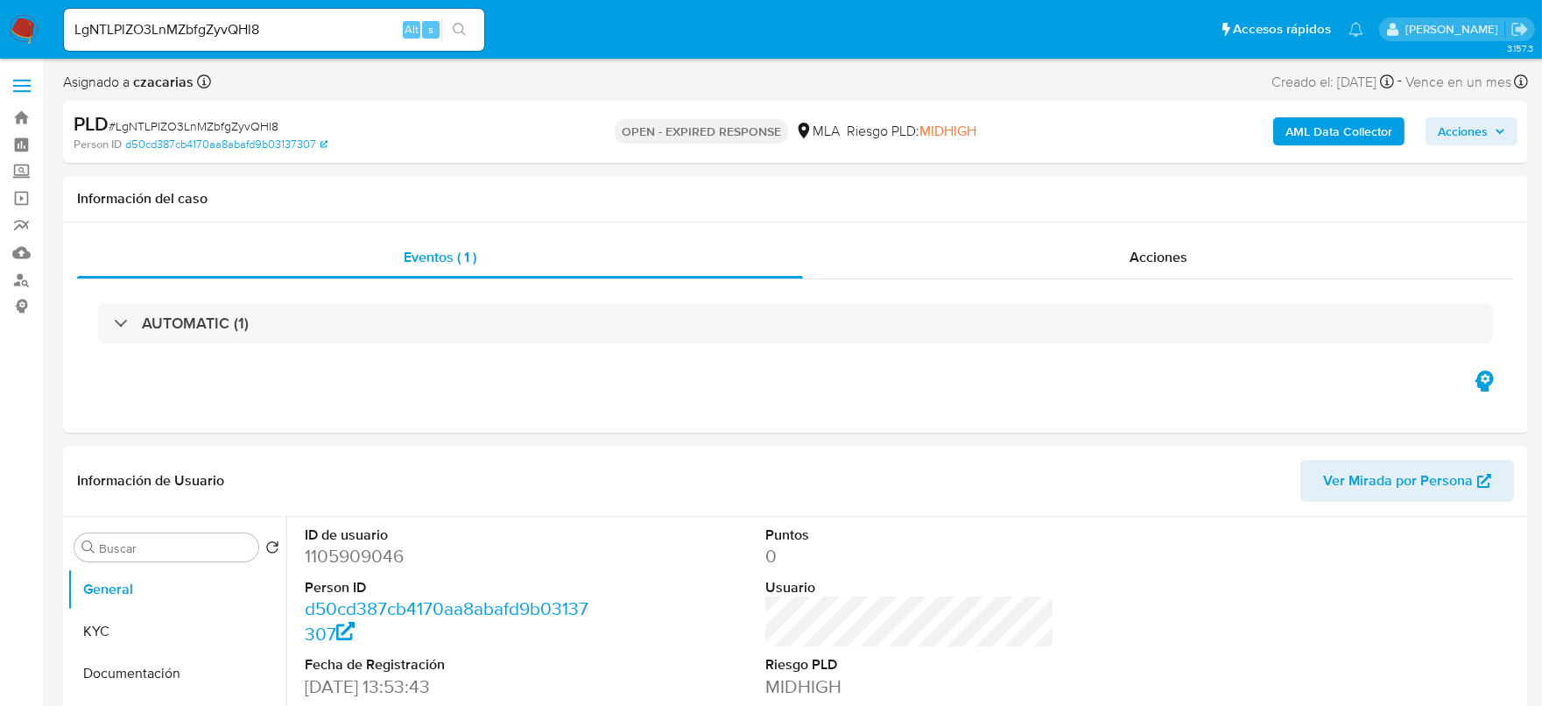
select select "10"
click at [311, 31] on input "LgNTLPlZO3LnMZbfgZyvQHl8" at bounding box center [274, 29] width 420 height 23
paste input "Ze7iFzfwCFw6usDxpsFL1Dga"
type input "Ze7iFzfwCFw6usDxpsFL1Dga"
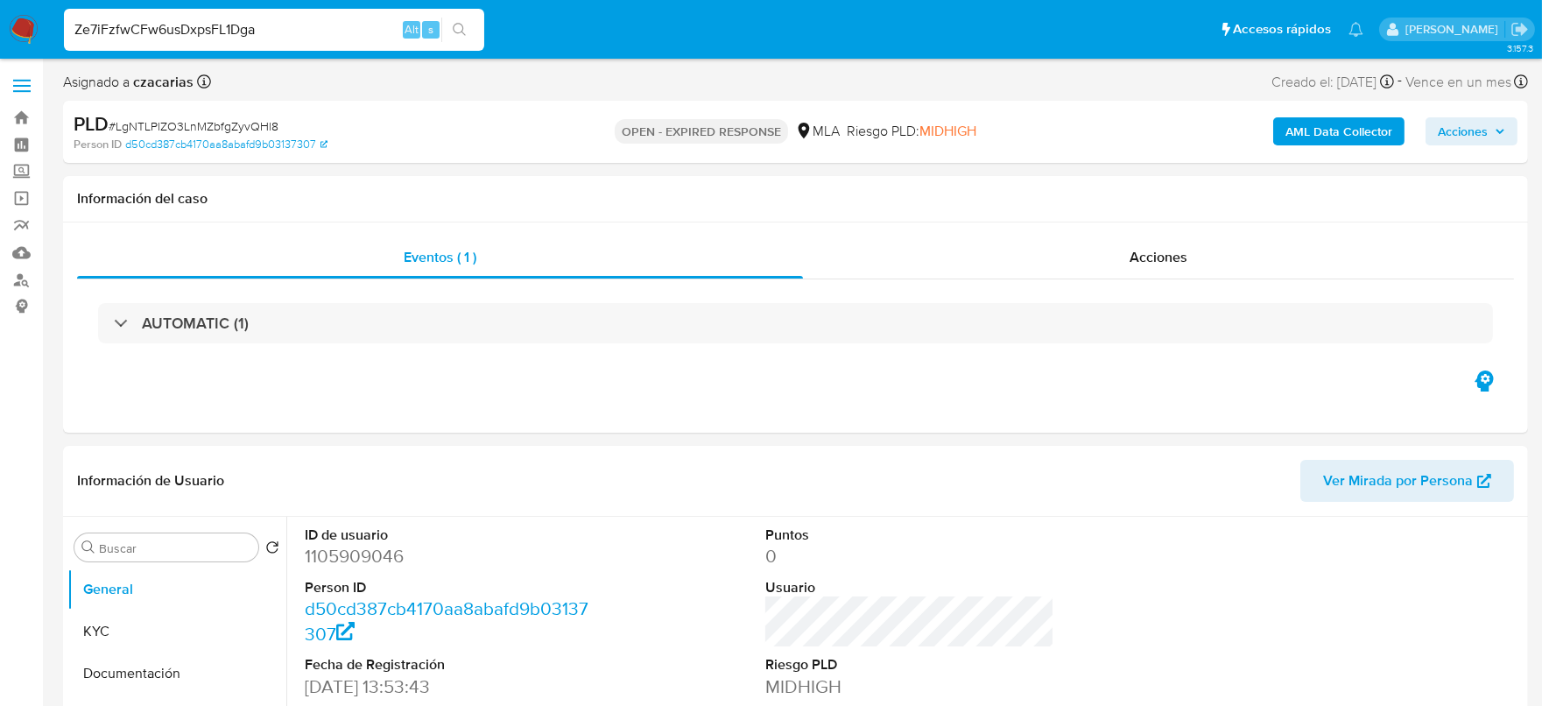
click at [467, 32] on button "search-icon" at bounding box center [459, 30] width 36 height 25
select select "10"
